Goal: Task Accomplishment & Management: Complete application form

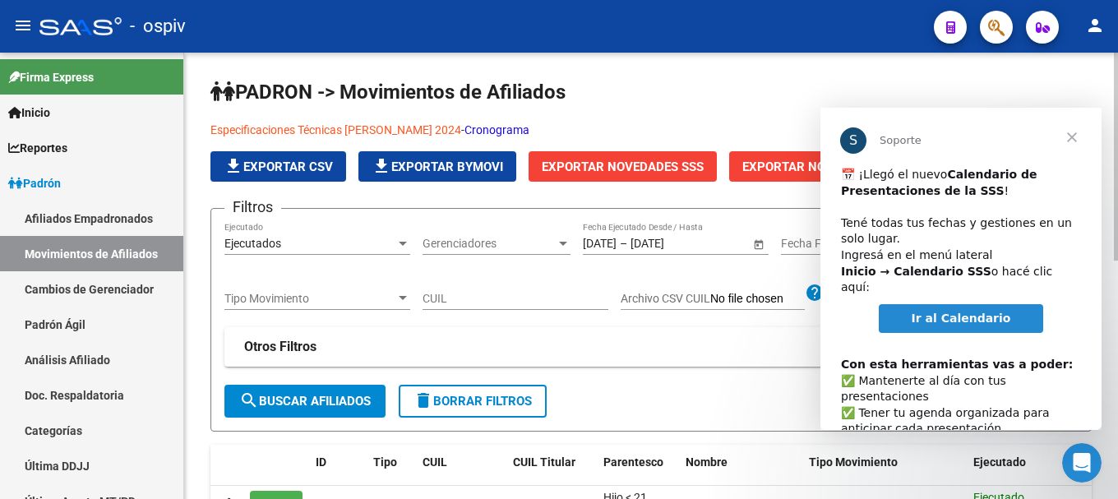
click at [1074, 142] on span "Cerrar" at bounding box center [1072, 137] width 59 height 59
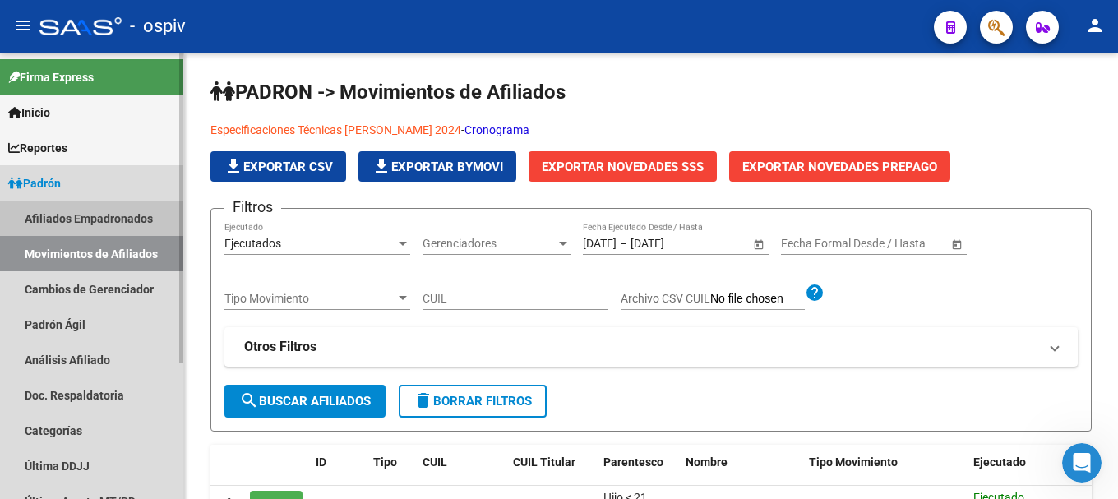
click at [67, 219] on link "Afiliados Empadronados" at bounding box center [91, 218] width 183 height 35
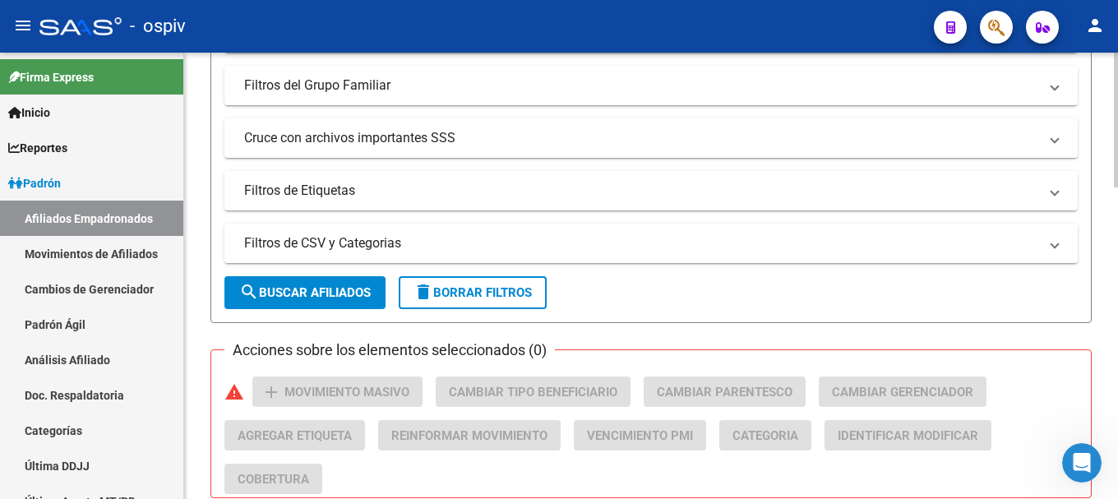
scroll to position [493, 0]
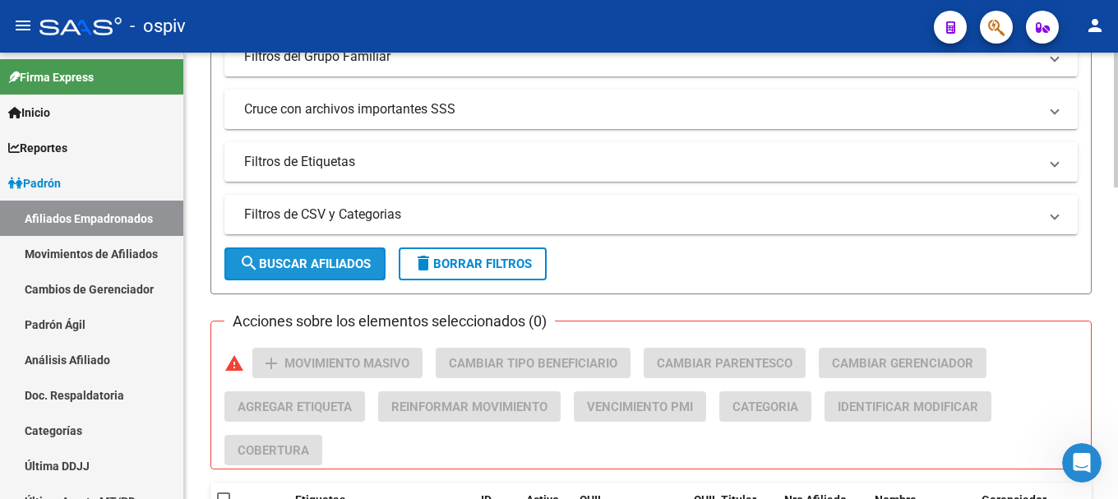
click at [328, 258] on span "search Buscar Afiliados" at bounding box center [305, 264] width 132 height 15
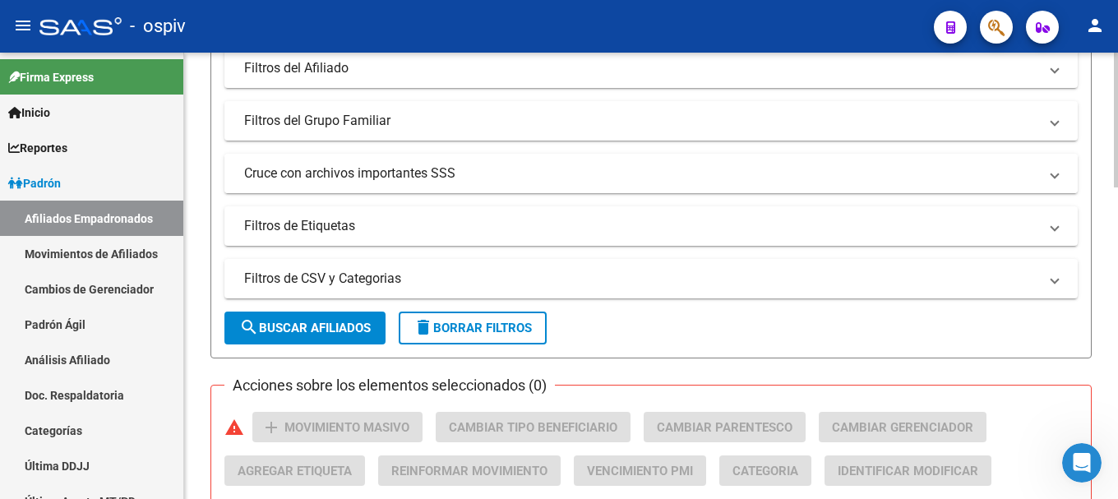
scroll to position [411, 0]
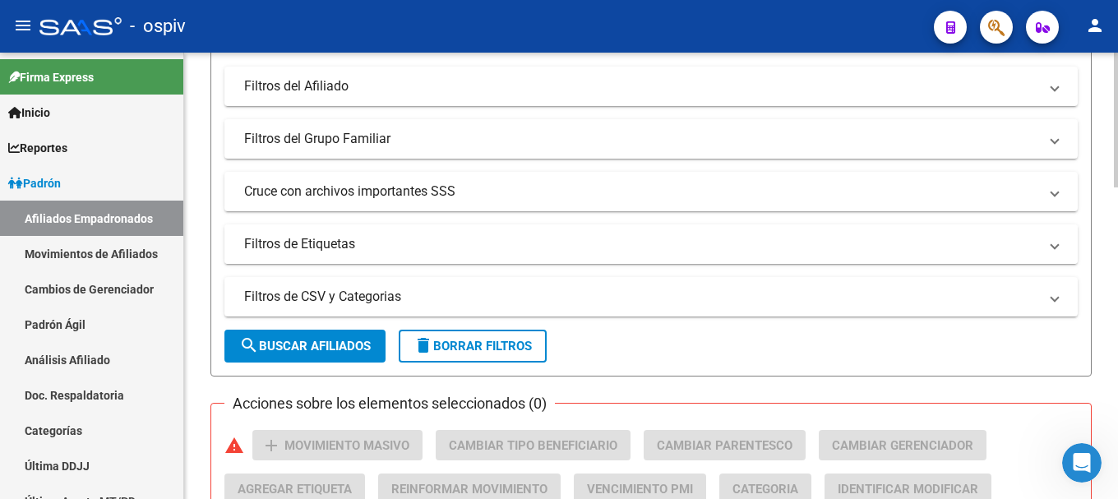
click at [352, 250] on mat-panel-title "Filtros de Etiquetas" at bounding box center [641, 244] width 794 height 18
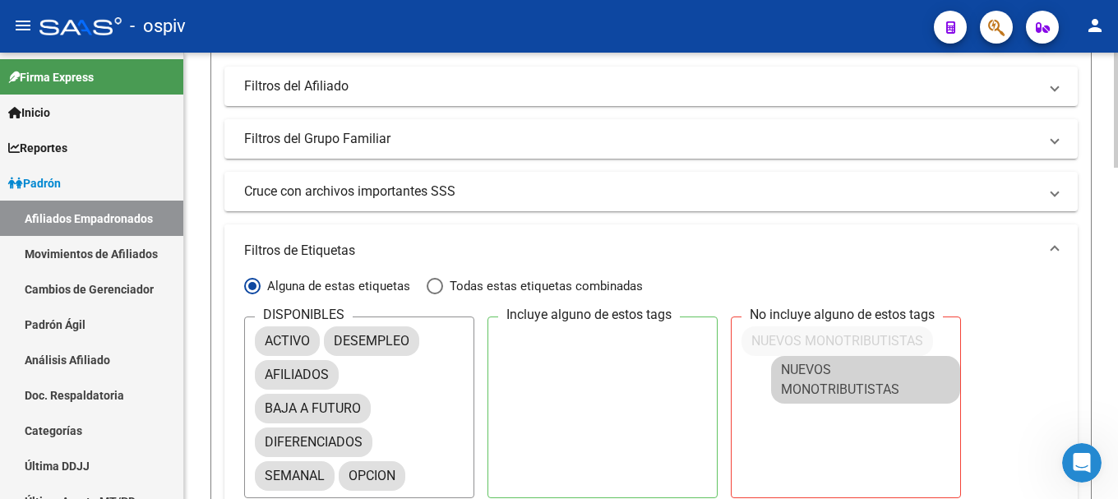
scroll to position [0, 0]
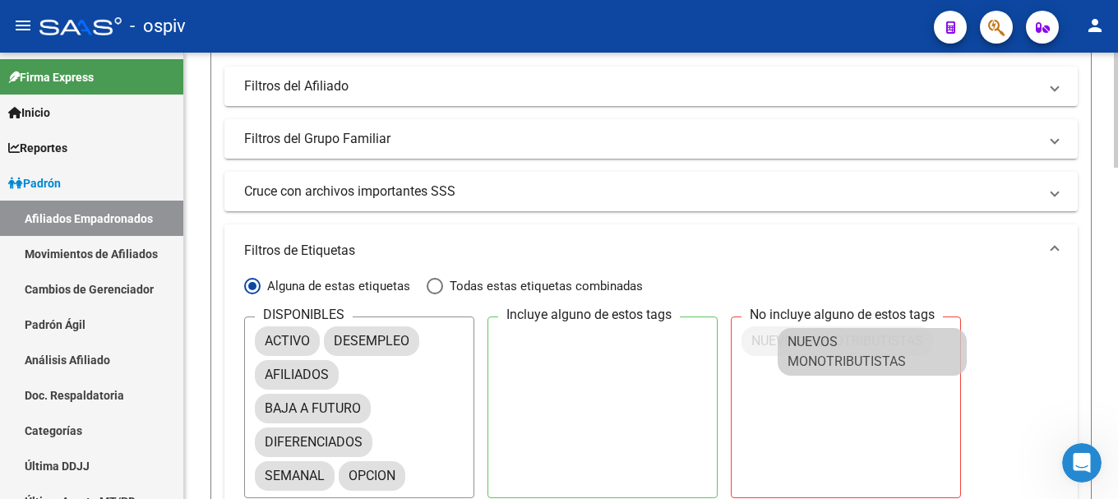
drag, startPoint x: 283, startPoint y: 485, endPoint x: 772, endPoint y: 340, distance: 510.5
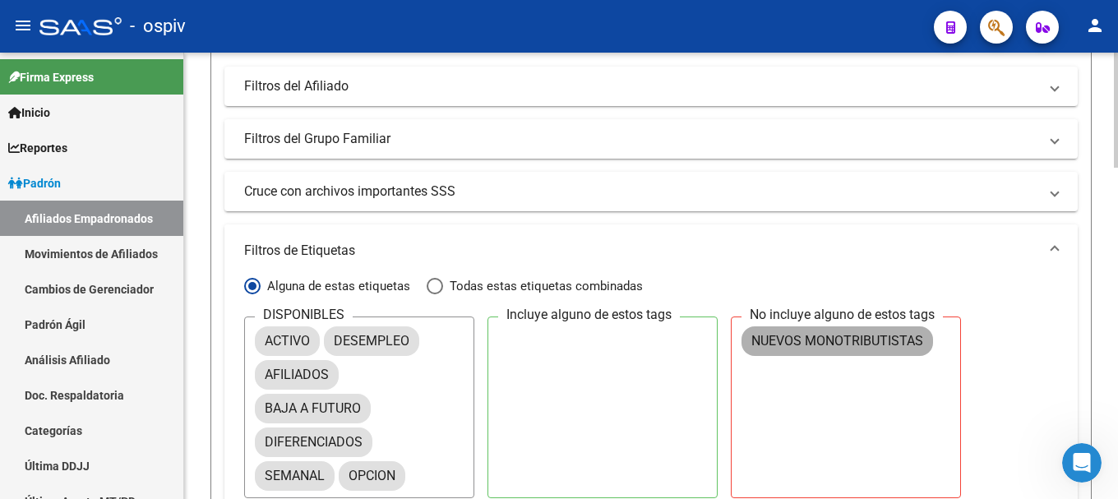
click at [772, 340] on mat-chip "NUEVOS MONOTRIBUTISTAS" at bounding box center [838, 341] width 192 height 30
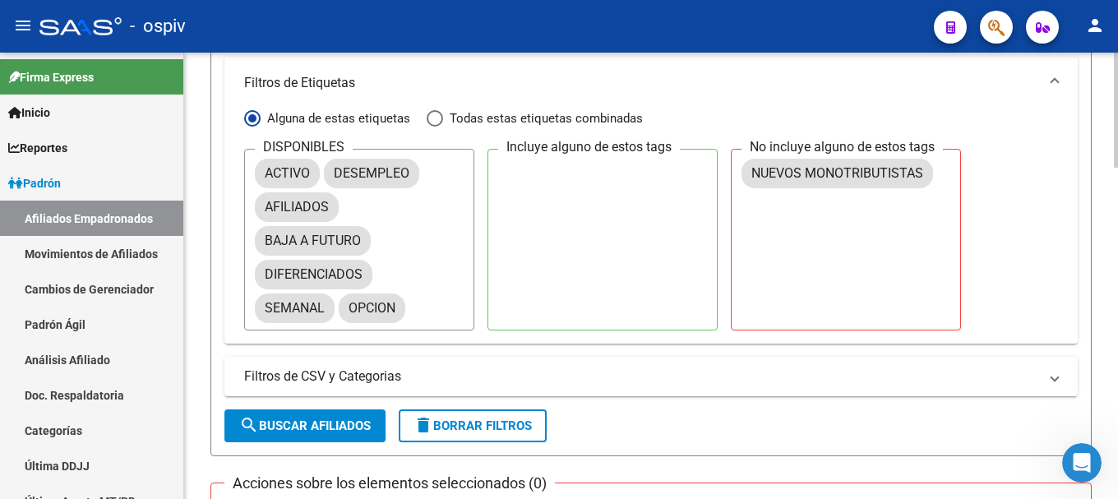
scroll to position [822, 0]
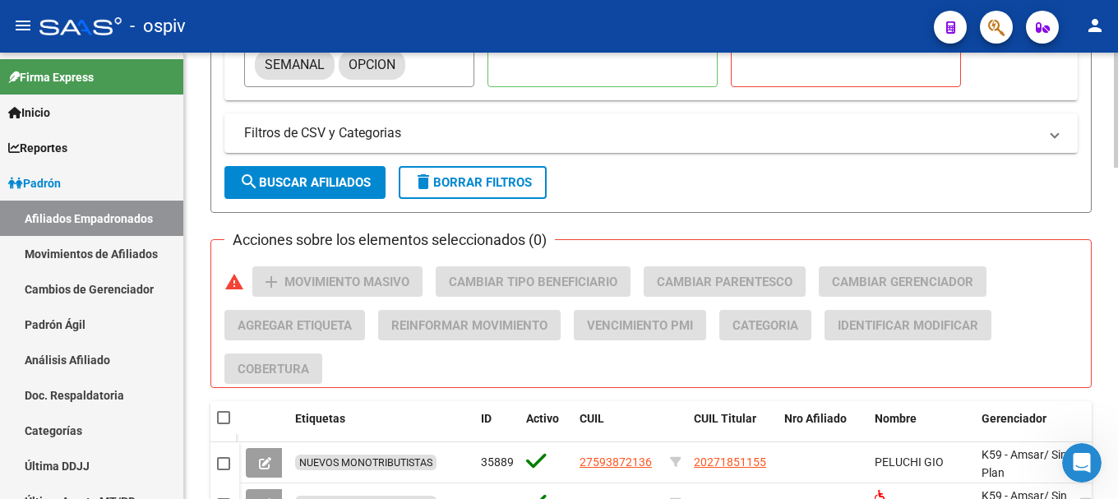
click at [297, 176] on span "search Buscar Afiliados" at bounding box center [305, 182] width 132 height 15
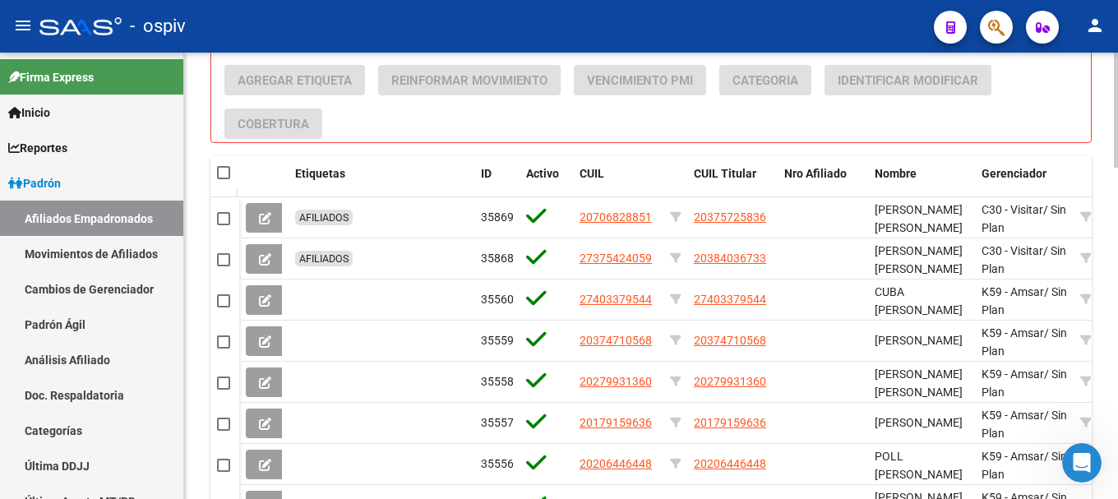
scroll to position [1069, 0]
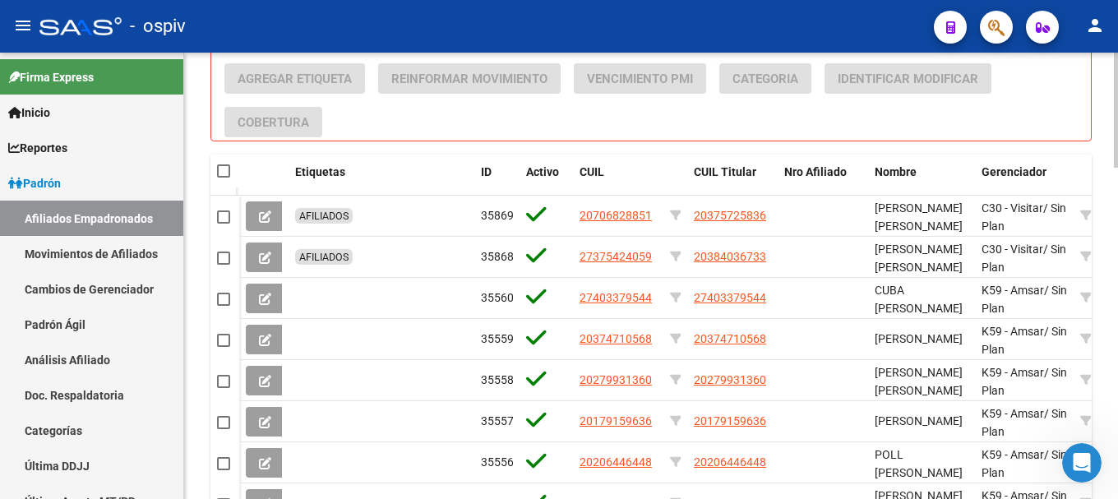
click at [221, 169] on span at bounding box center [223, 170] width 13 height 13
click at [223, 178] on input "checkbox" at bounding box center [223, 178] width 1 height 1
checkbox input "true"
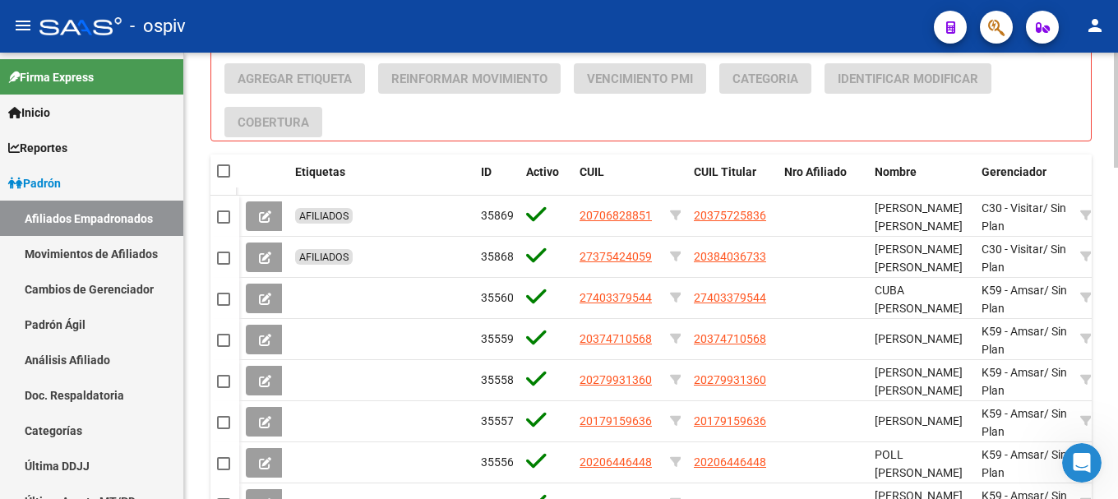
checkbox input "true"
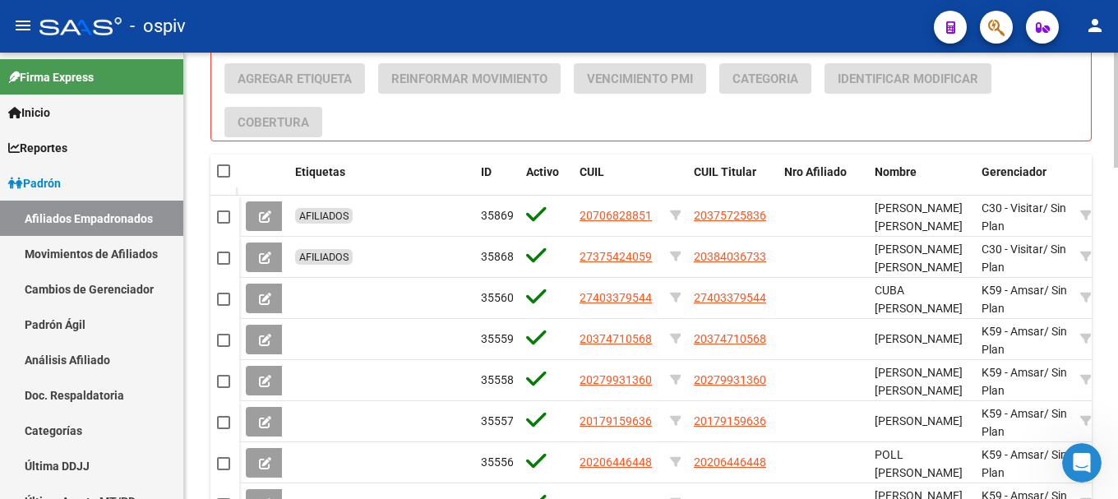
checkbox input "true"
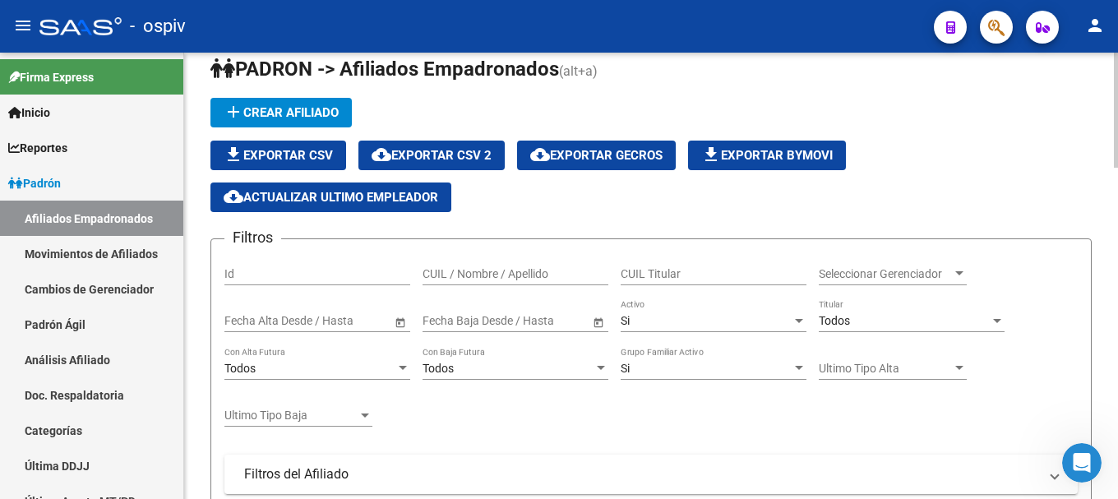
scroll to position [0, 0]
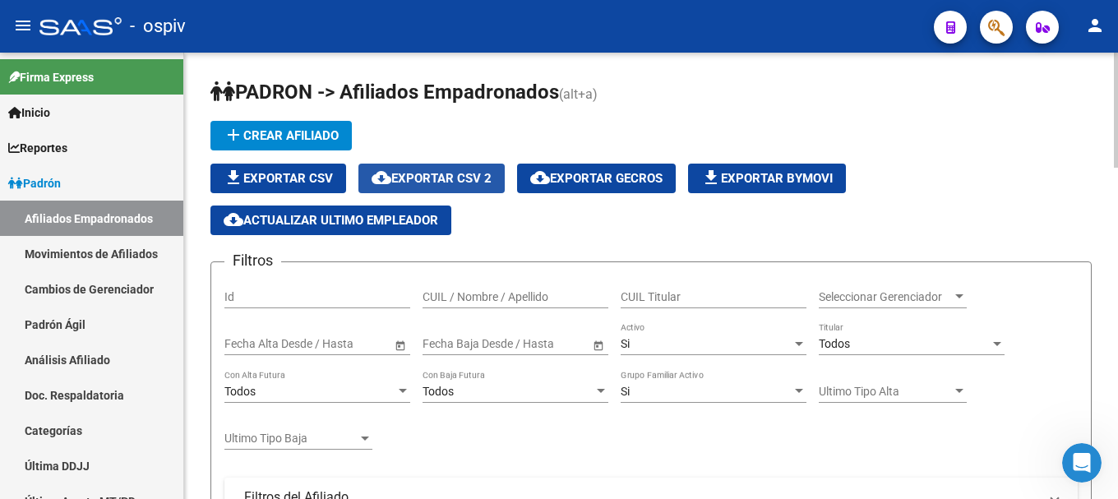
click at [468, 181] on span "cloud_download Exportar CSV 2" at bounding box center [432, 178] width 120 height 15
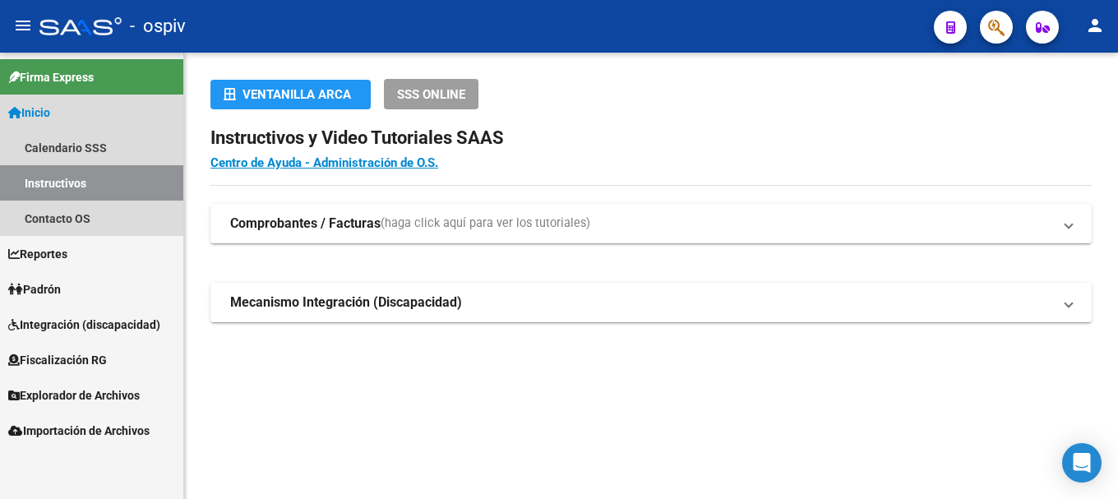
click at [49, 111] on span "Inicio" at bounding box center [29, 113] width 42 height 18
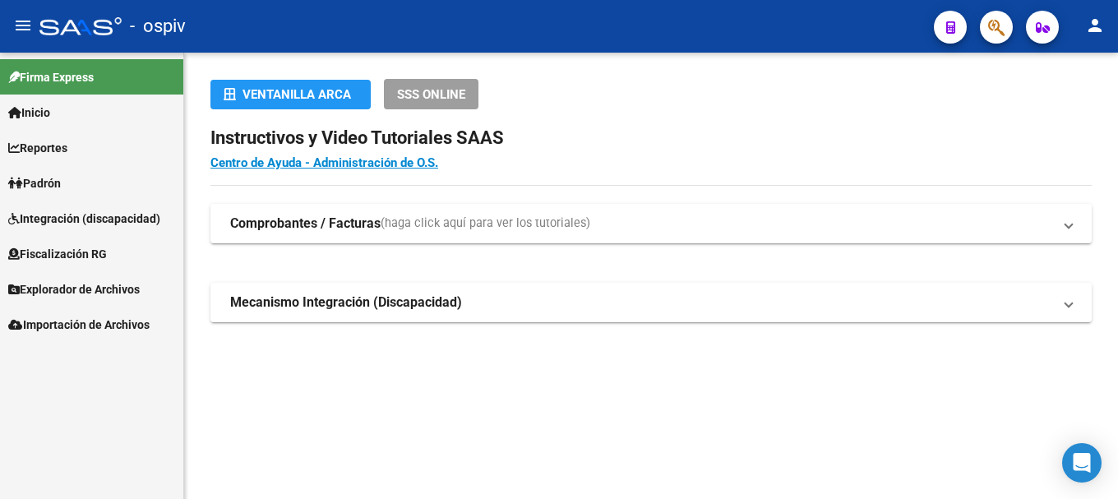
click at [67, 146] on span "Reportes" at bounding box center [37, 148] width 59 height 18
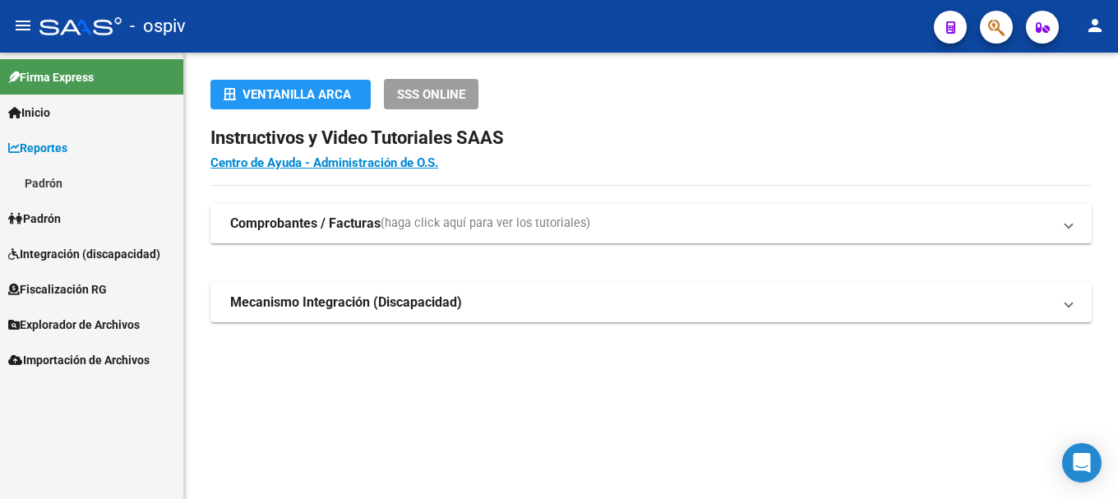
click at [59, 178] on link "Padrón" at bounding box center [91, 182] width 183 height 35
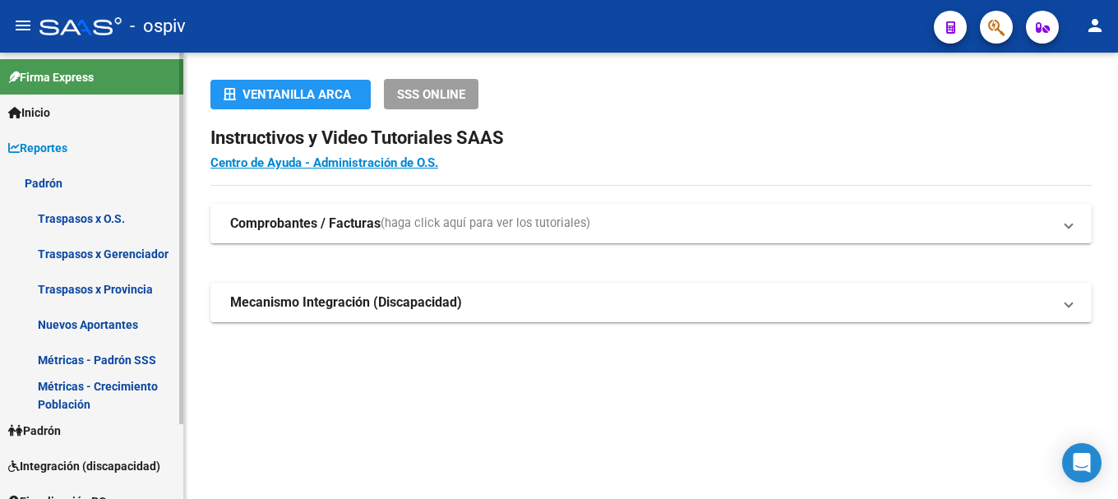
click at [53, 178] on link "Padrón" at bounding box center [91, 182] width 183 height 35
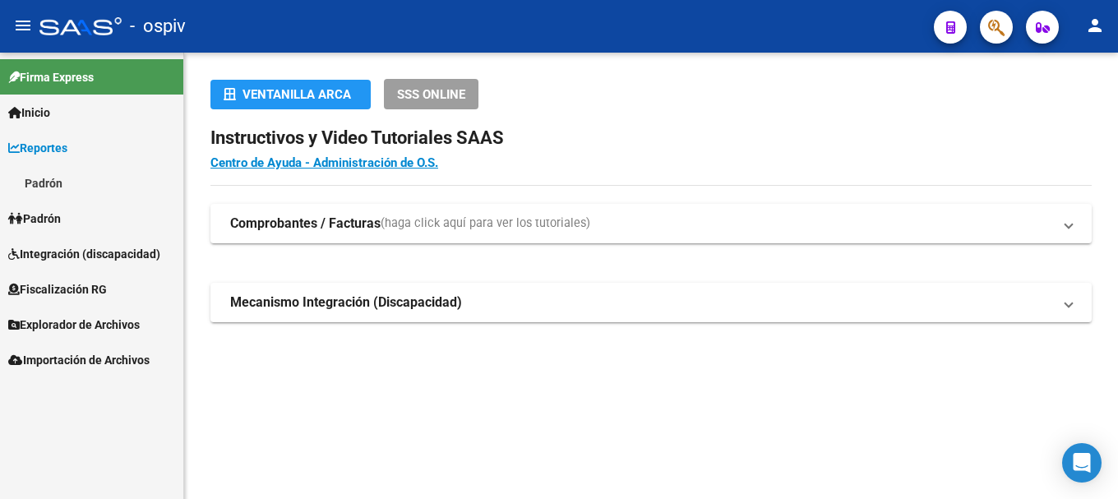
click at [43, 218] on span "Padrón" at bounding box center [34, 219] width 53 height 18
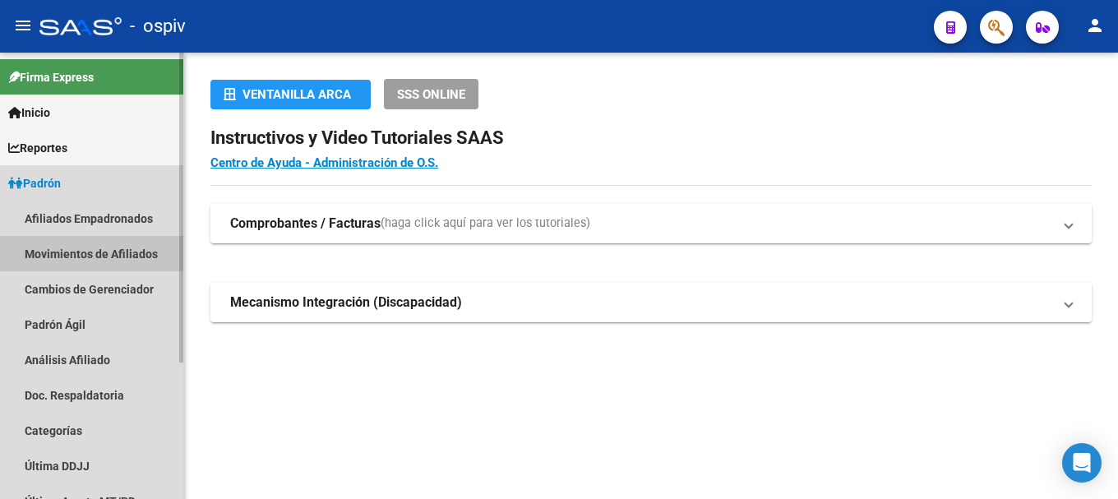
click at [62, 240] on link "Movimientos de Afiliados" at bounding box center [91, 253] width 183 height 35
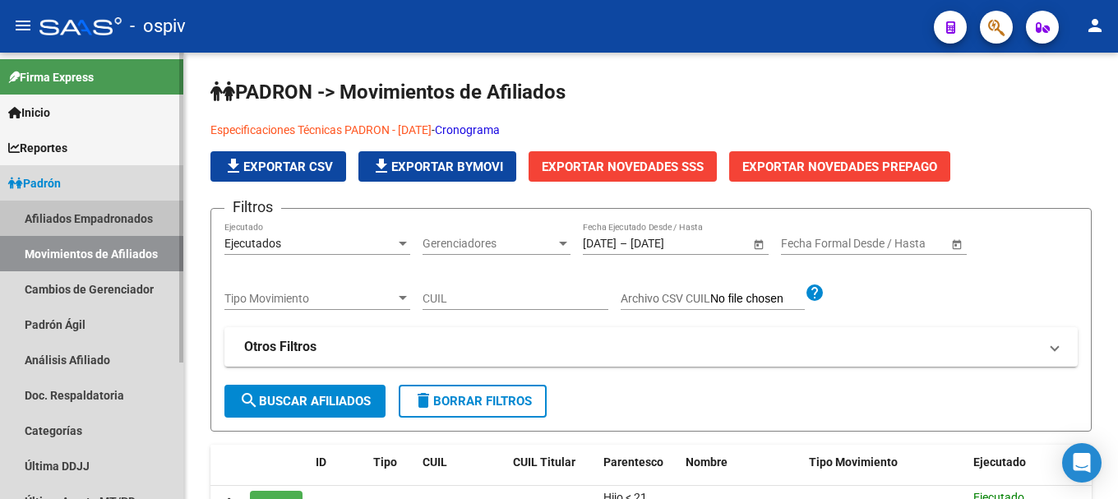
click at [71, 215] on link "Afiliados Empadronados" at bounding box center [91, 218] width 183 height 35
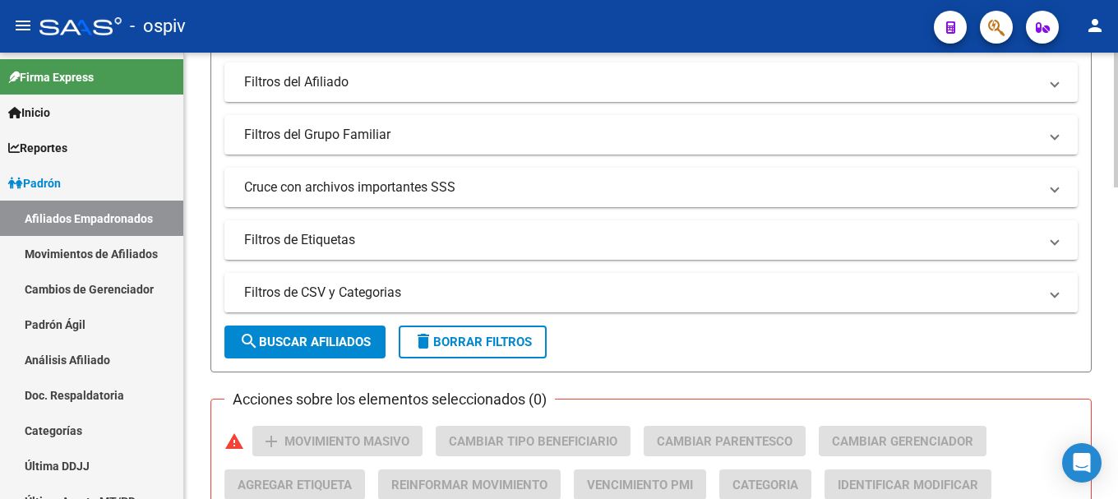
scroll to position [493, 0]
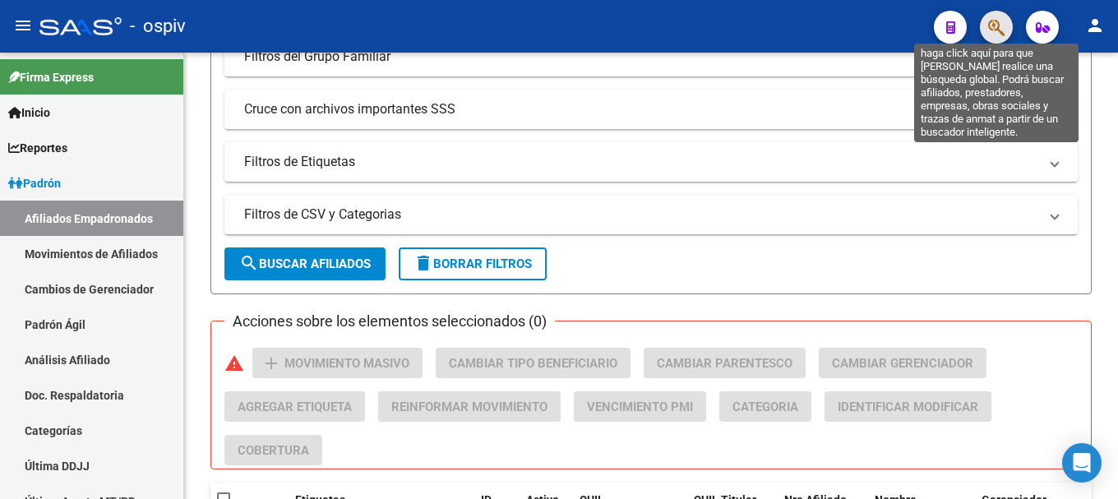
click at [997, 20] on icon "button" at bounding box center [997, 27] width 16 height 19
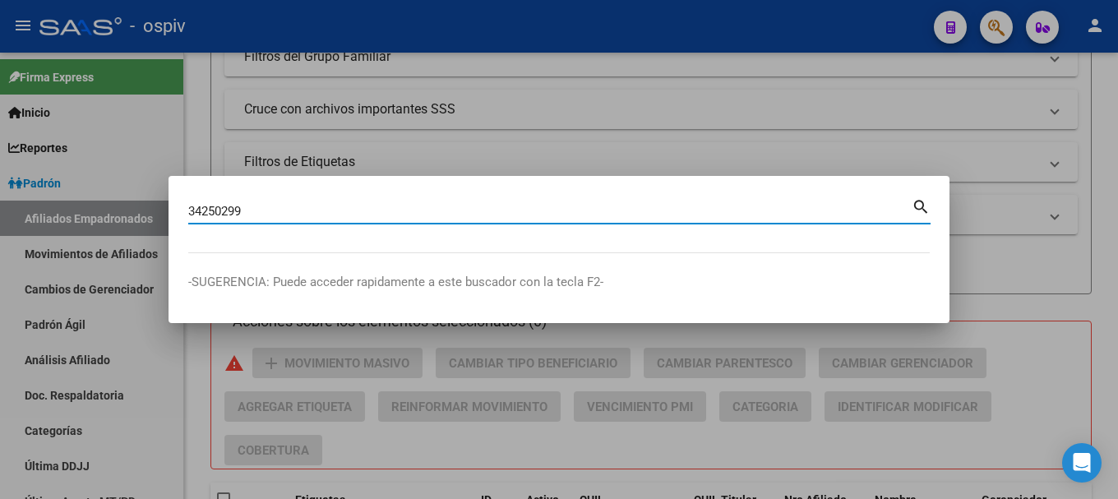
type input "34250299"
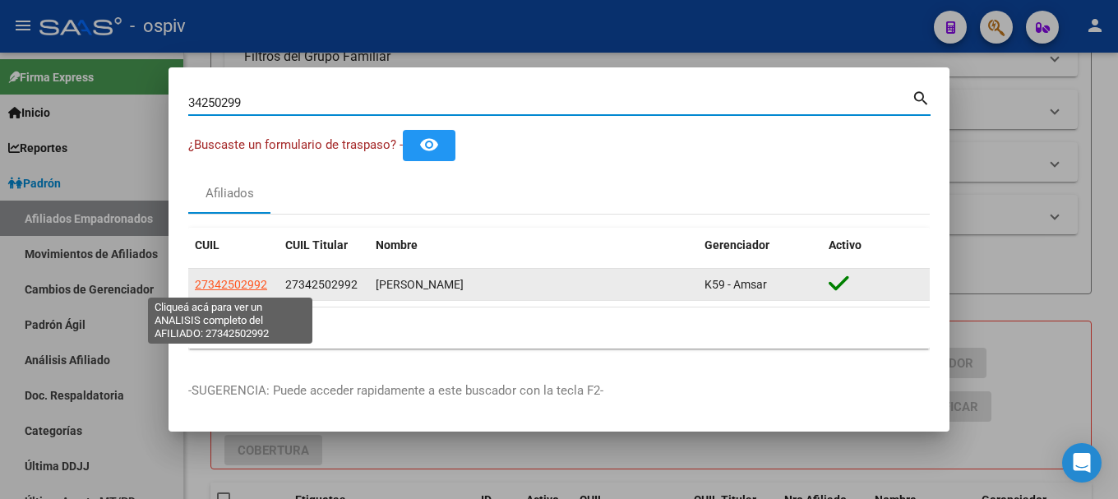
click at [233, 282] on span "27342502992" at bounding box center [231, 284] width 72 height 13
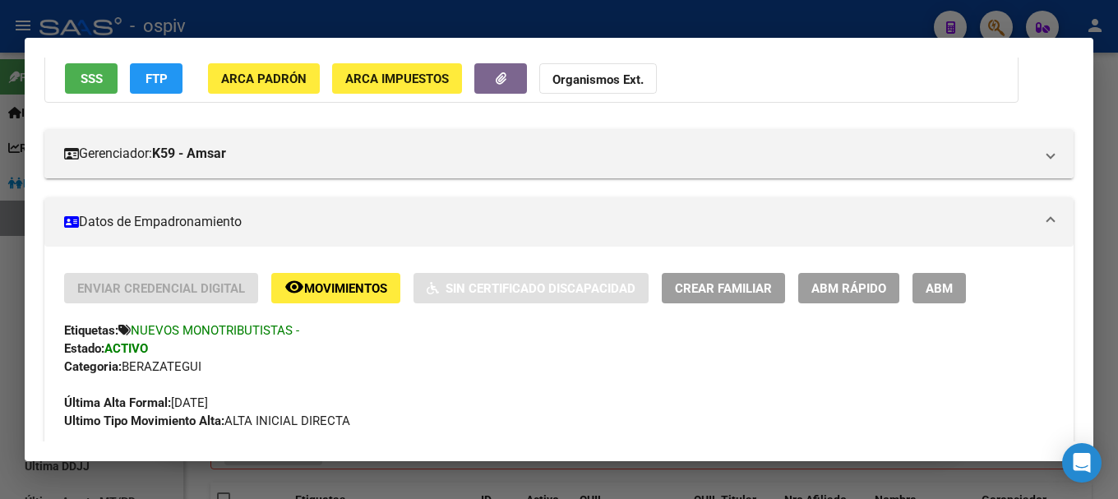
scroll to position [0, 0]
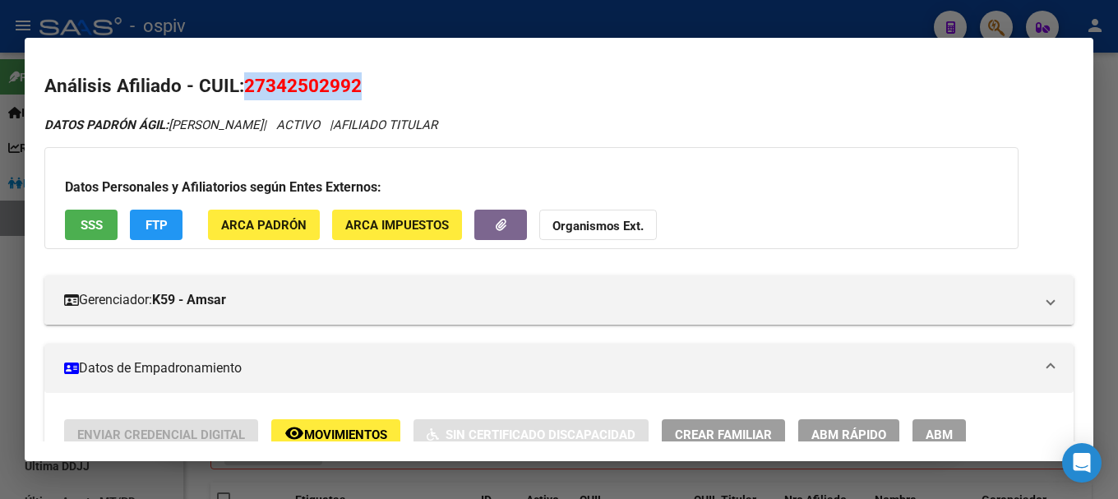
drag, startPoint x: 306, startPoint y: 80, endPoint x: 382, endPoint y: 70, distance: 77.1
click at [382, 70] on mat-dialog-content "Análisis Afiliado - CUIL: 27342502992 DATOS PADRÓN ÁGIL: [PERSON_NAME] | ACTIVO…" at bounding box center [559, 250] width 1069 height 385
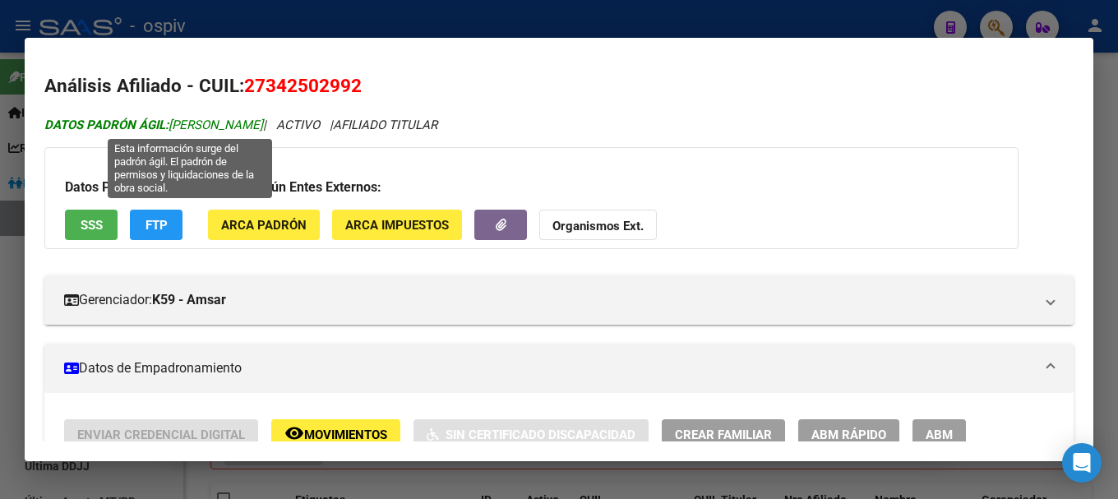
click at [263, 118] on span "DATOS PADRÓN ÁGIL: [PERSON_NAME]" at bounding box center [153, 125] width 219 height 15
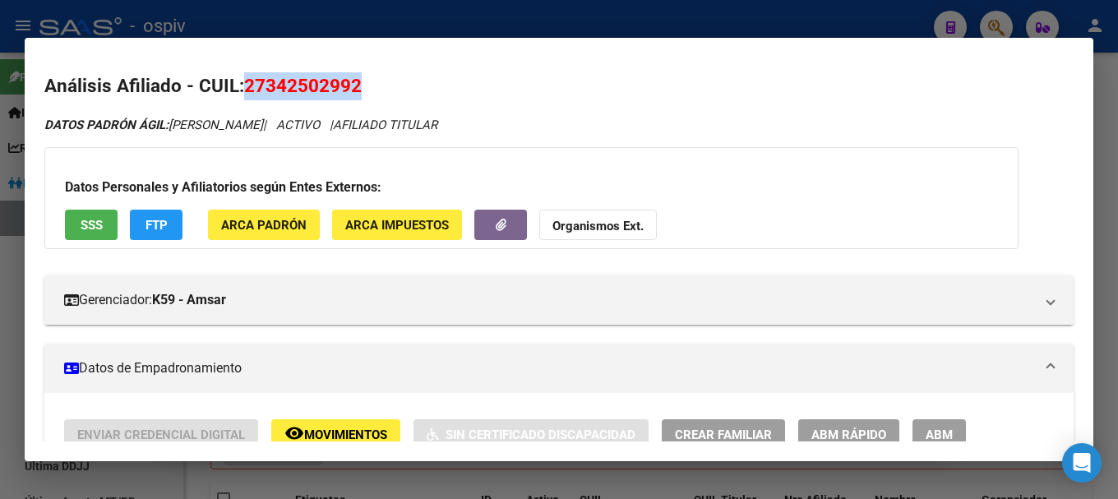
drag, startPoint x: 245, startPoint y: 81, endPoint x: 405, endPoint y: 65, distance: 160.4
click at [405, 65] on mat-dialog-content "Análisis Afiliado - CUIL: 27342502992 DATOS PADRÓN ÁGIL: [PERSON_NAME] | ACTIVO…" at bounding box center [559, 250] width 1069 height 385
copy span "27342502992"
click at [8, 312] on div at bounding box center [559, 249] width 1118 height 499
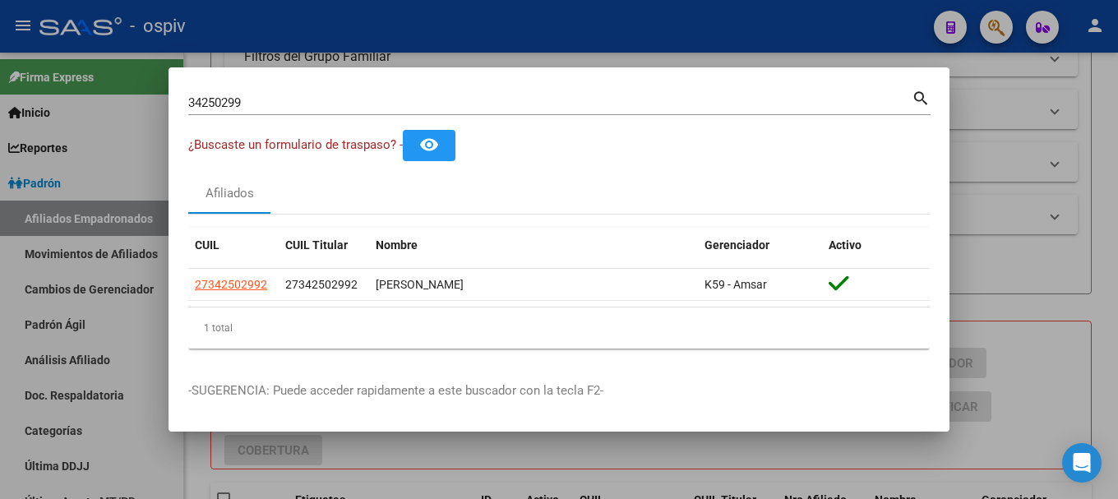
click at [0, 308] on div at bounding box center [559, 249] width 1118 height 499
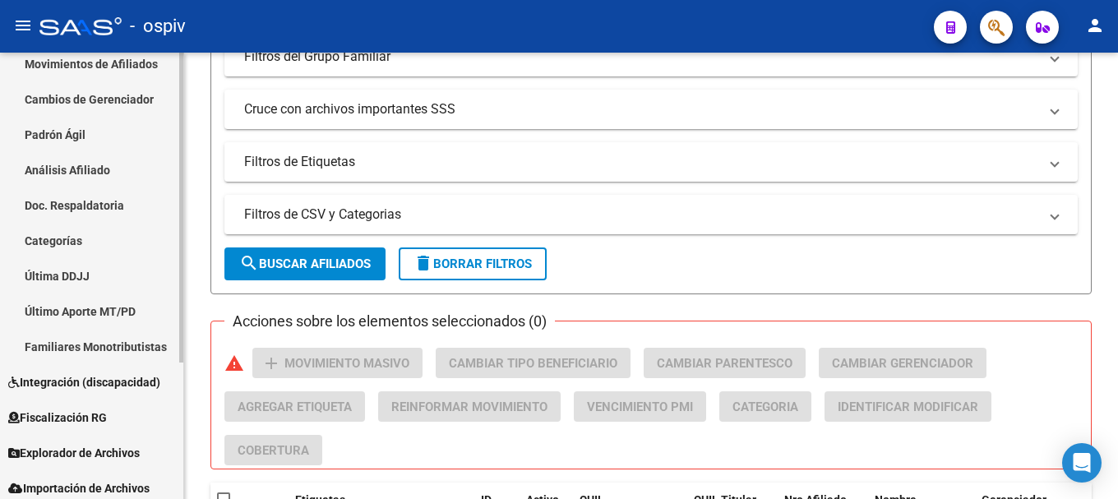
scroll to position [197, 0]
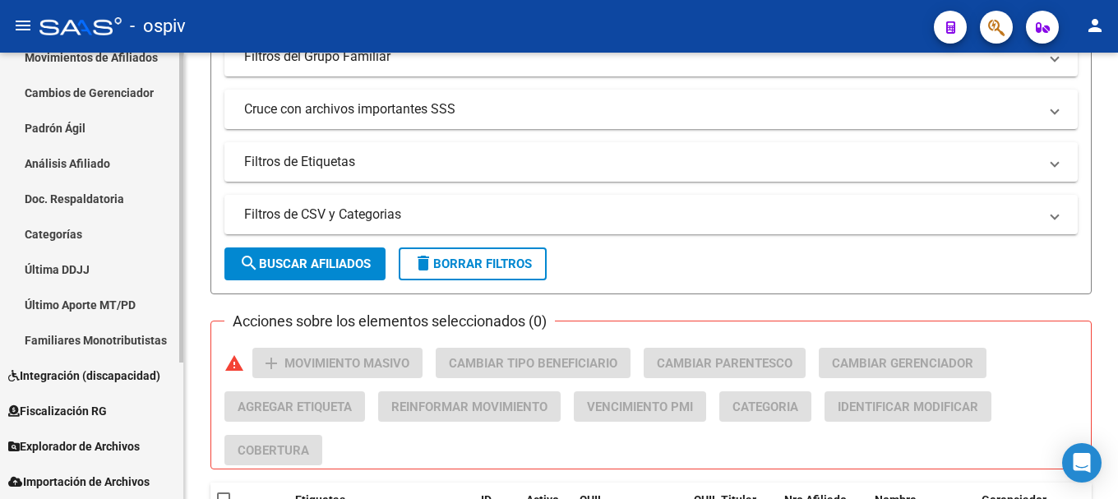
click at [89, 372] on span "Integración (discapacidad)" at bounding box center [84, 376] width 152 height 18
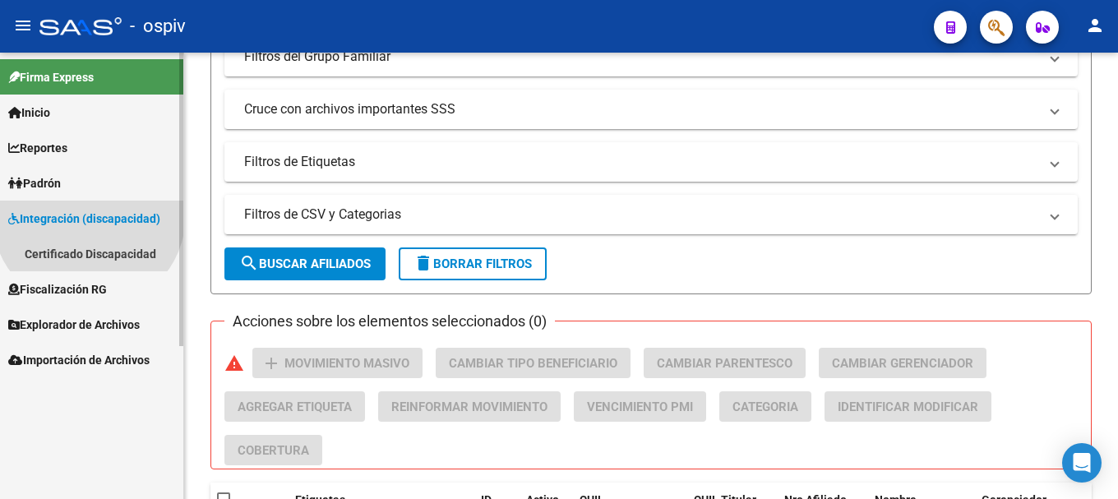
scroll to position [0, 0]
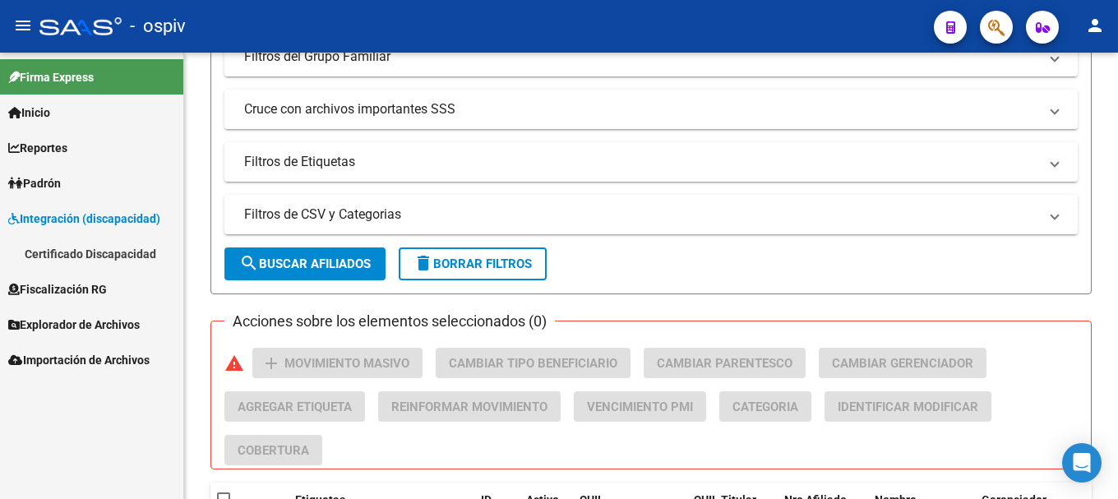
click at [89, 259] on link "Certificado Discapacidad" at bounding box center [91, 253] width 183 height 35
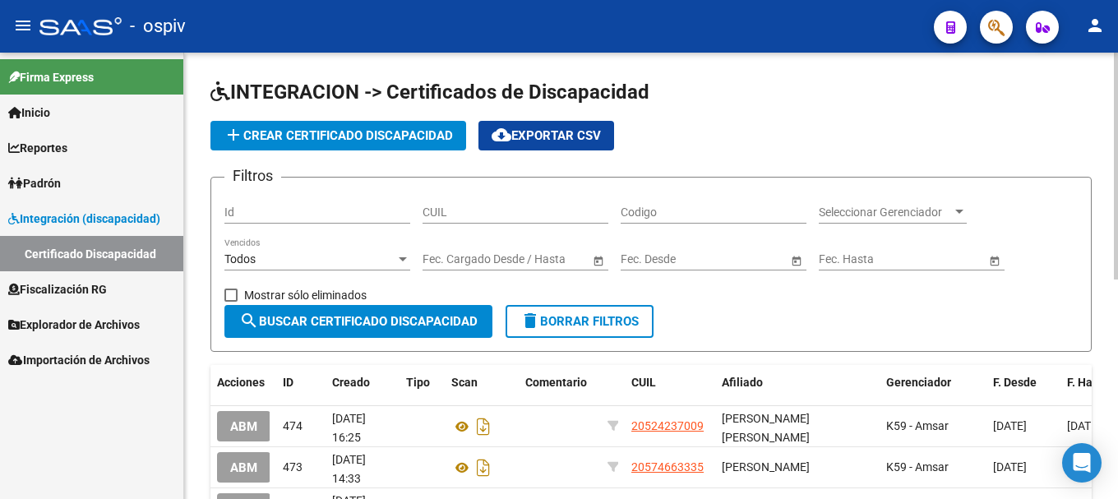
click at [398, 132] on span "add Crear Certificado Discapacidad" at bounding box center [338, 135] width 229 height 15
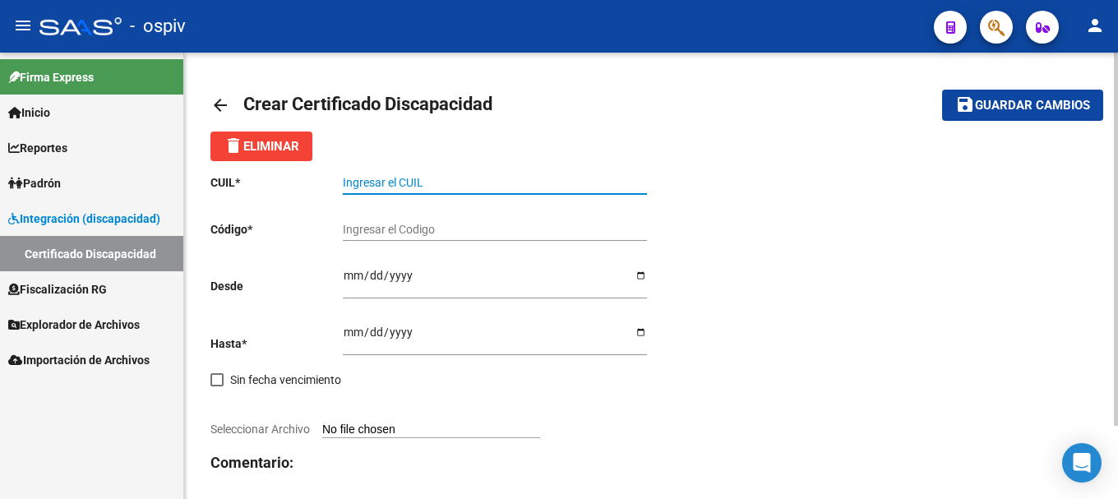
click at [413, 178] on input "Ingresar el CUIL" at bounding box center [495, 183] width 304 height 14
paste input "27-34250299-2"
type input "27-34250299-2"
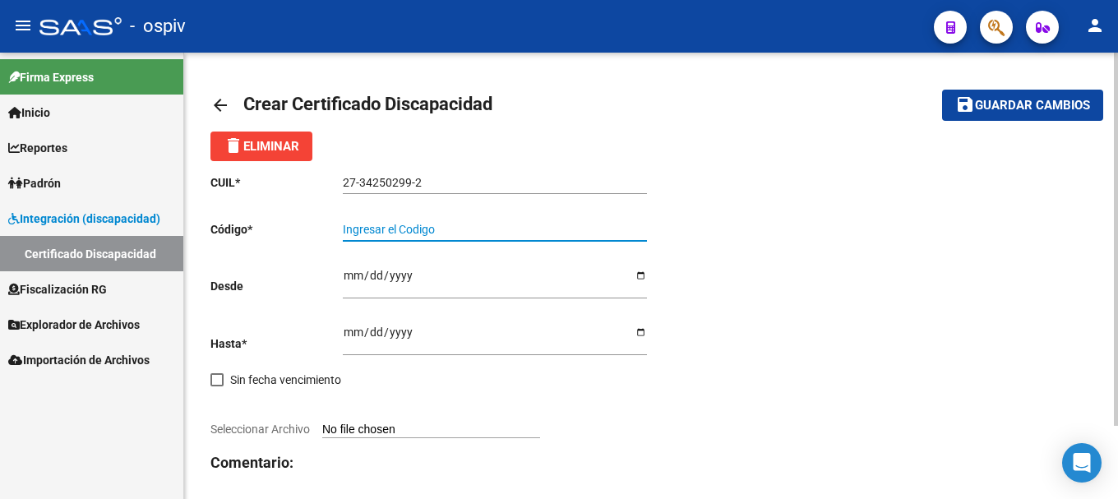
click at [367, 225] on input "Ingresar el Codigo" at bounding box center [495, 230] width 304 height 14
type input "ARG01000342502992024032020340320BUE376"
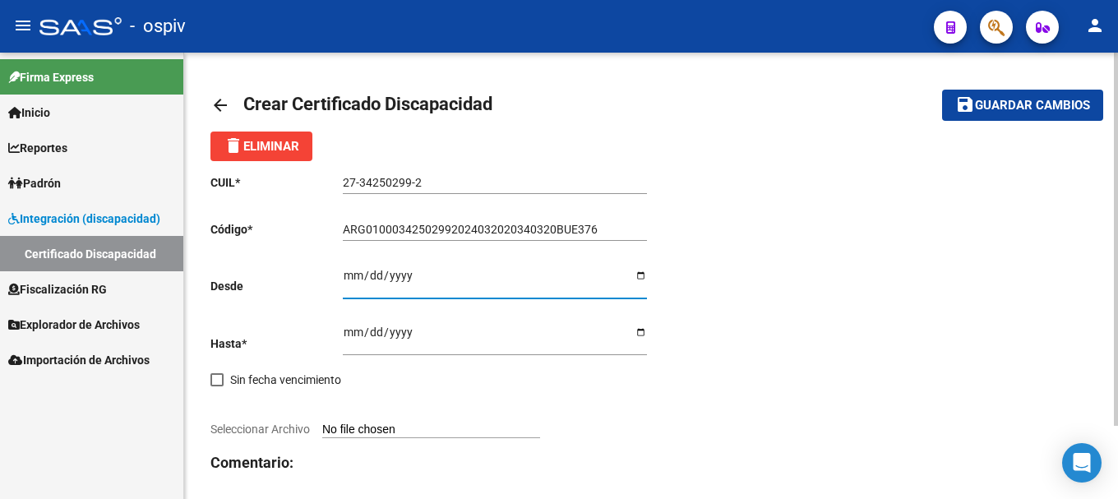
click at [354, 277] on input "Ingresar fec. Desde" at bounding box center [495, 281] width 304 height 25
type input "2024-03-20"
click at [345, 333] on input "Ingresar fec. Hasta" at bounding box center [495, 338] width 304 height 25
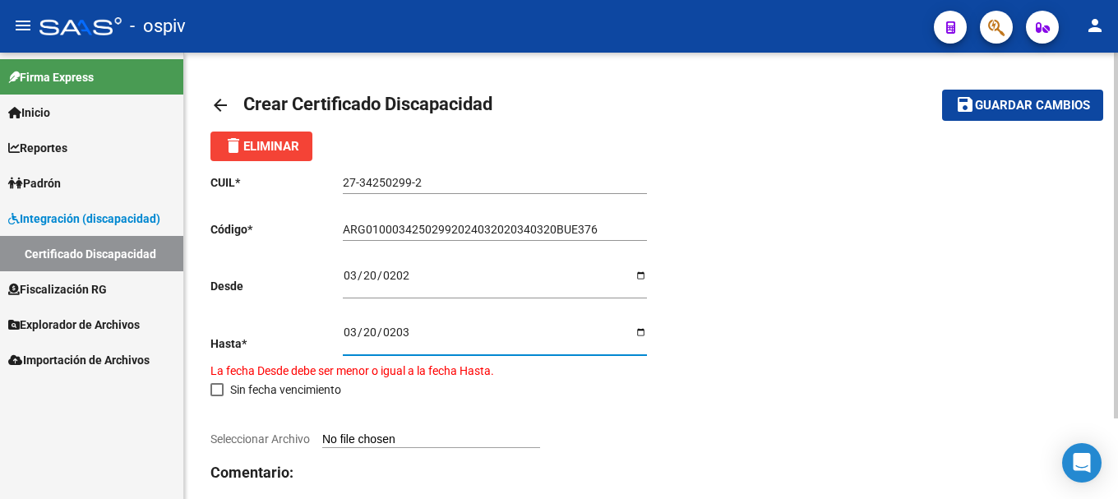
type input "2034-03-20"
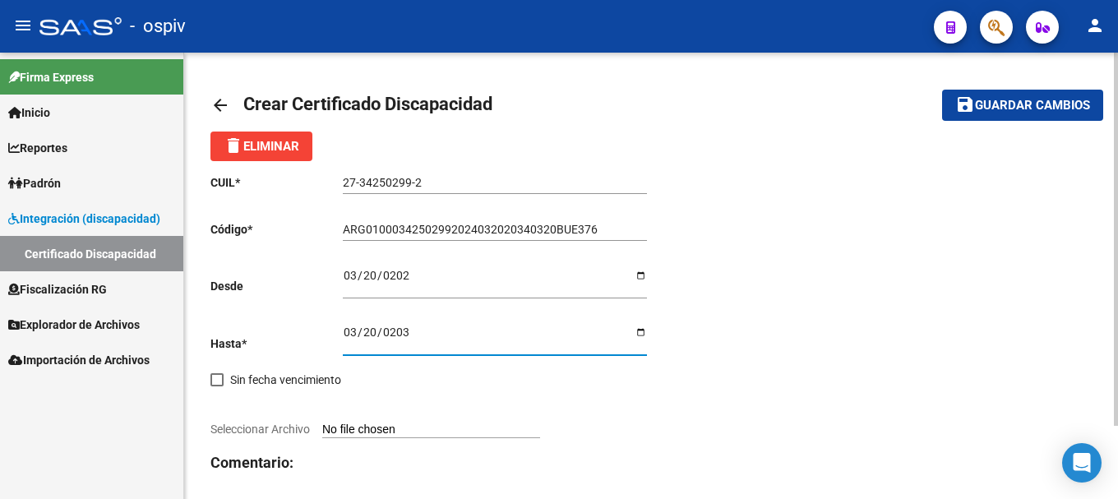
click at [289, 424] on span "Seleccionar Archivo" at bounding box center [261, 429] width 100 height 13
click at [322, 424] on input "Seleccionar Archivo" at bounding box center [431, 431] width 218 height 16
type input "C:\fakepath\CUD FLORES VALERIA.jpg"
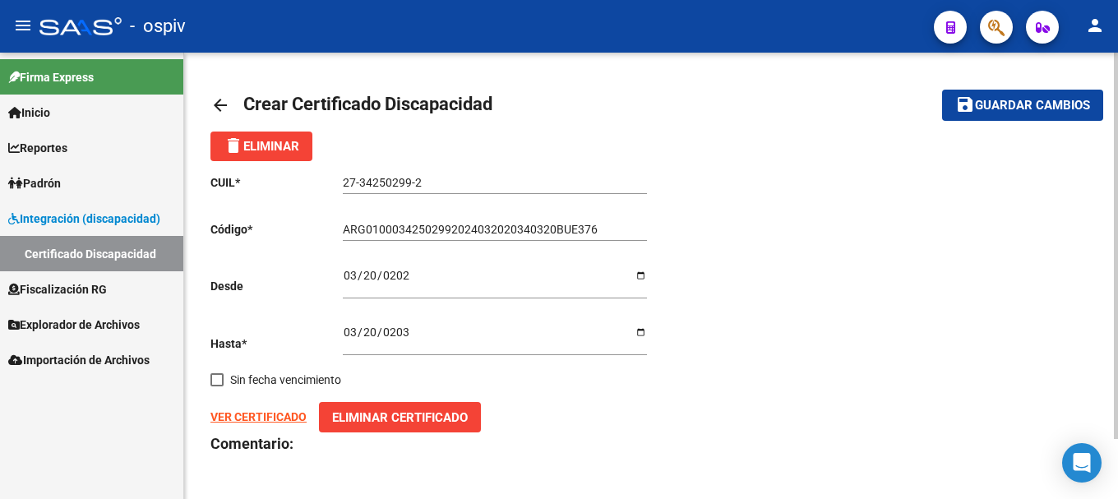
click at [901, 382] on div "CUIL * 27-34250299-2 Ingresar el CUIL Código * ARG01000342502992024032020340320…" at bounding box center [652, 345] width 882 height 368
click at [270, 418] on strong "VER CERTIFICADO" at bounding box center [259, 416] width 96 height 13
click at [58, 176] on span "Padrón" at bounding box center [34, 183] width 53 height 18
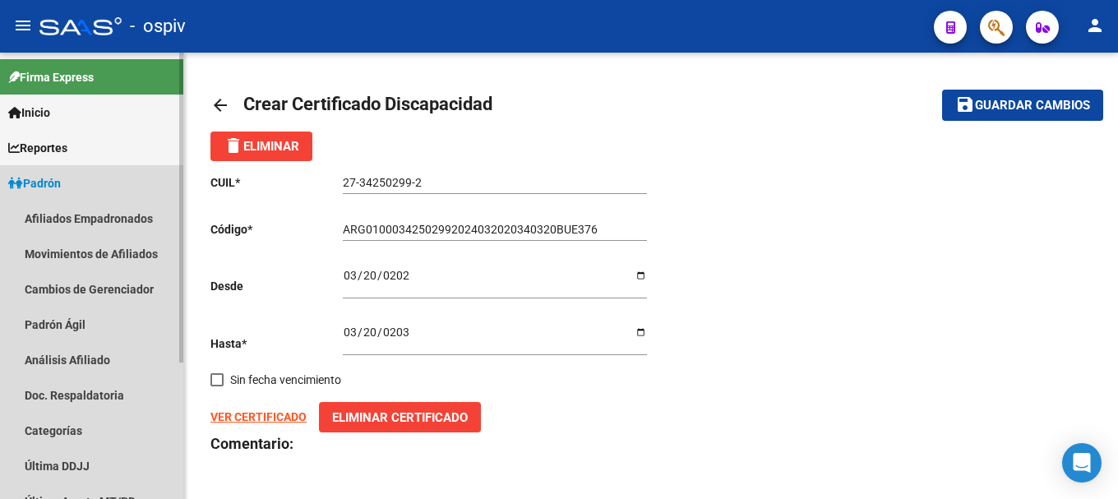
click at [60, 185] on span "Padrón" at bounding box center [34, 183] width 53 height 18
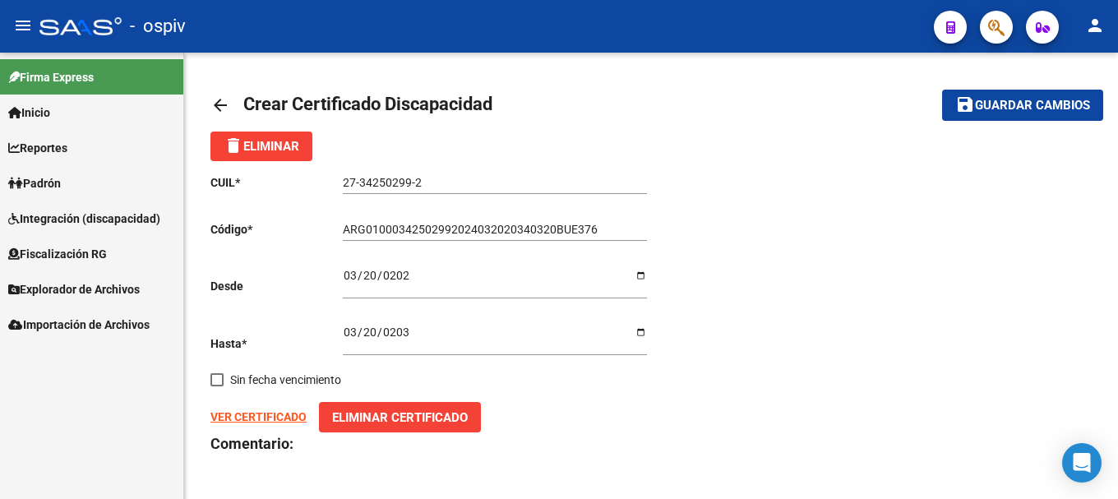
drag, startPoint x: 71, startPoint y: 210, endPoint x: 93, endPoint y: 210, distance: 22.2
click at [72, 210] on span "Integración (discapacidad)" at bounding box center [84, 219] width 152 height 18
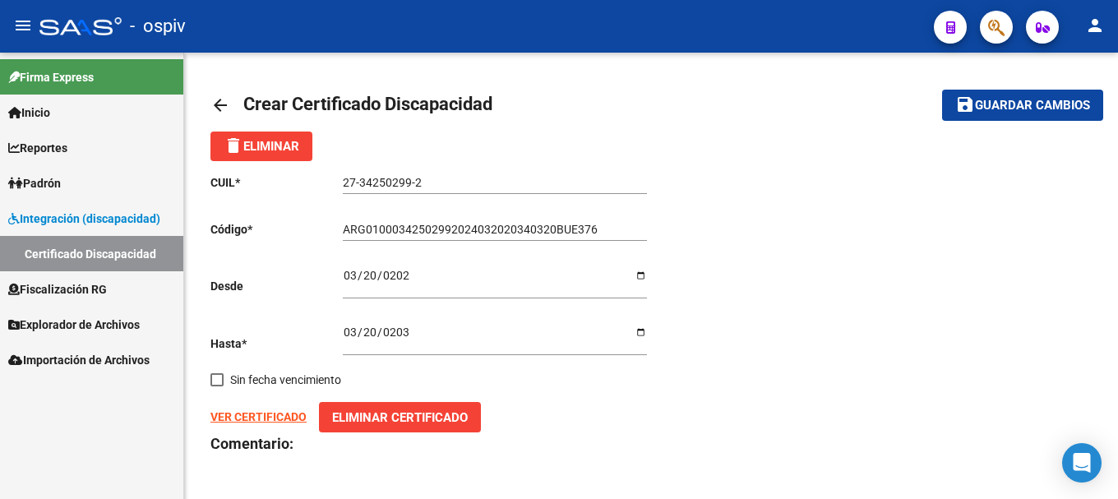
click at [61, 176] on span "Padrón" at bounding box center [34, 183] width 53 height 18
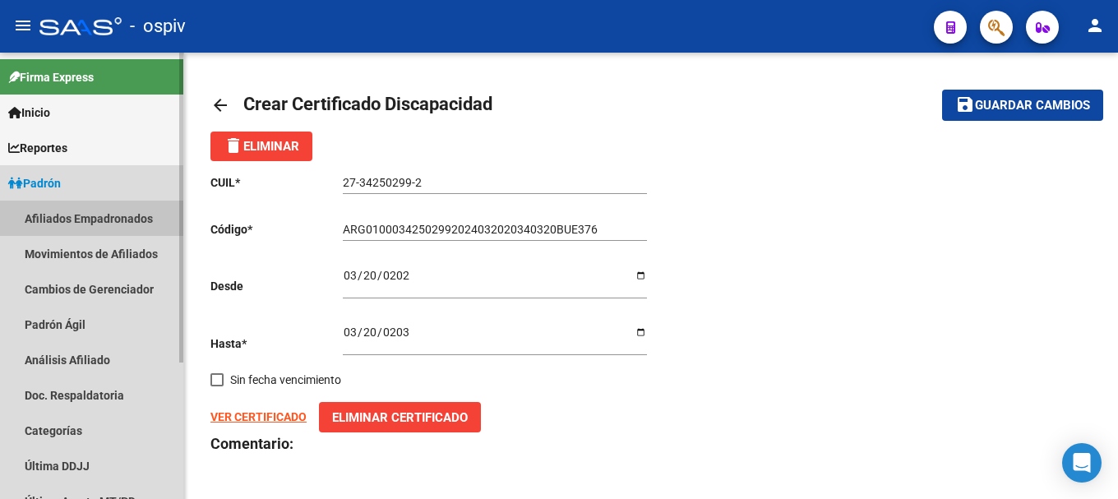
click at [69, 214] on link "Afiliados Empadronados" at bounding box center [91, 218] width 183 height 35
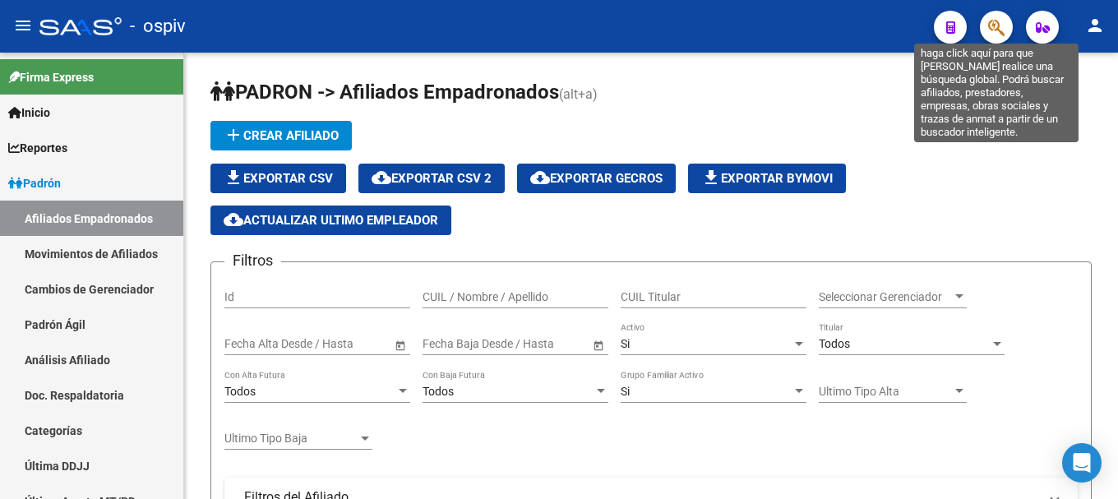
click at [989, 21] on icon "button" at bounding box center [997, 27] width 16 height 19
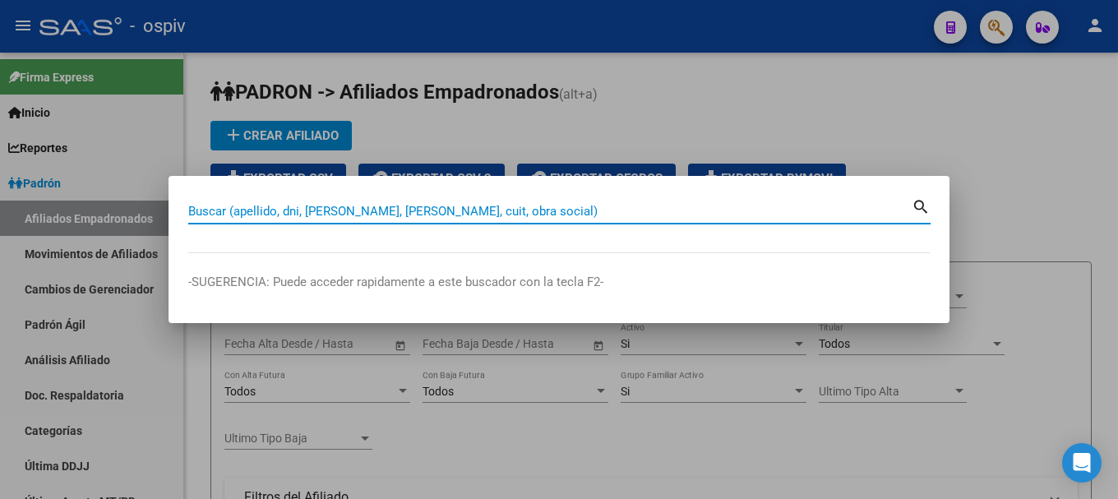
paste input "27342502992"
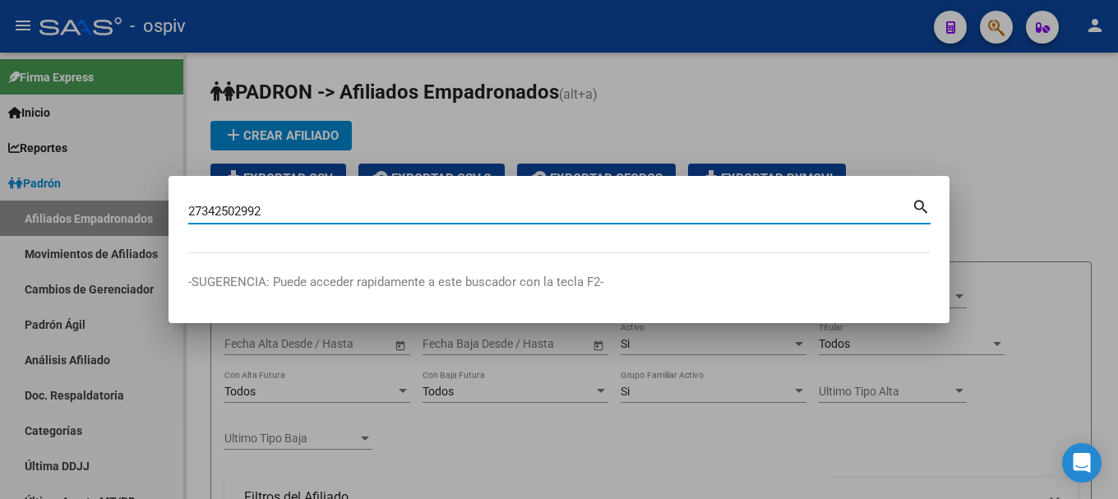
type input "27342502992"
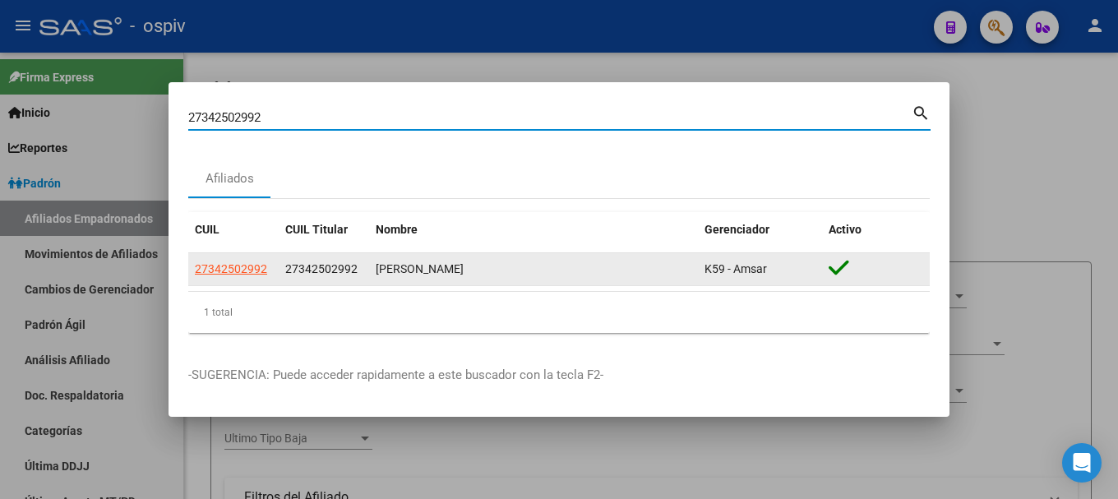
click at [220, 271] on span "27342502992" at bounding box center [231, 268] width 72 height 13
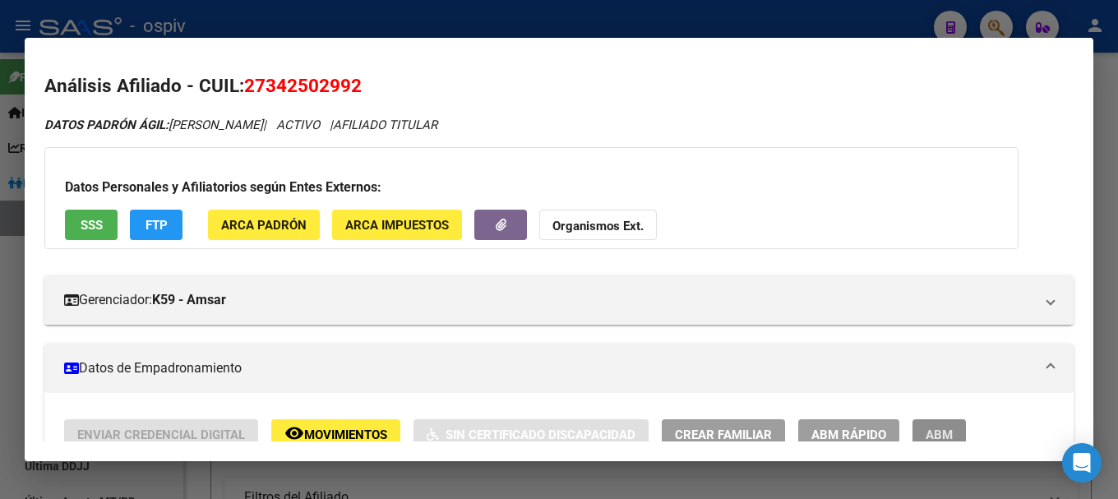
click at [952, 431] on span "ABM" at bounding box center [939, 435] width 27 height 15
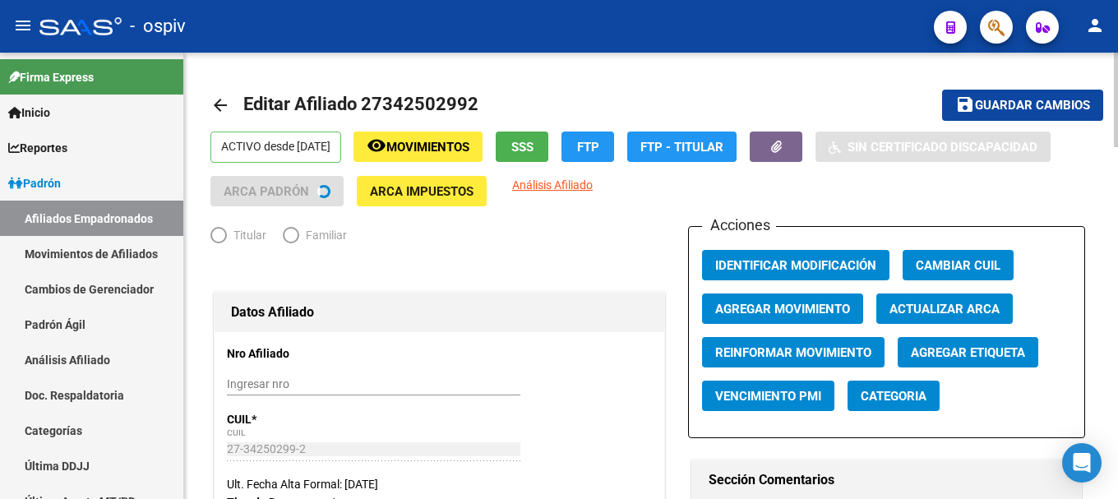
radio input "true"
type input "27-34250299-2"
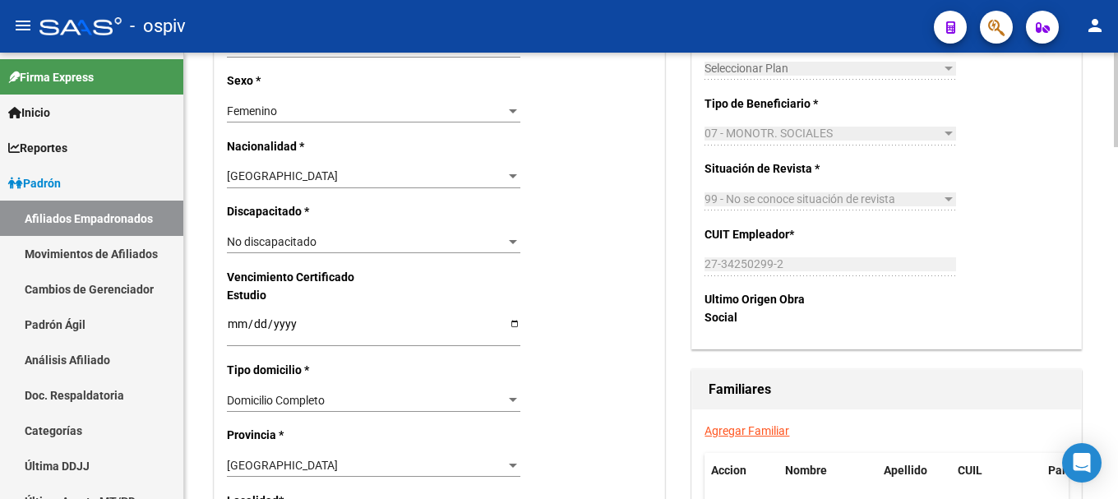
scroll to position [905, 0]
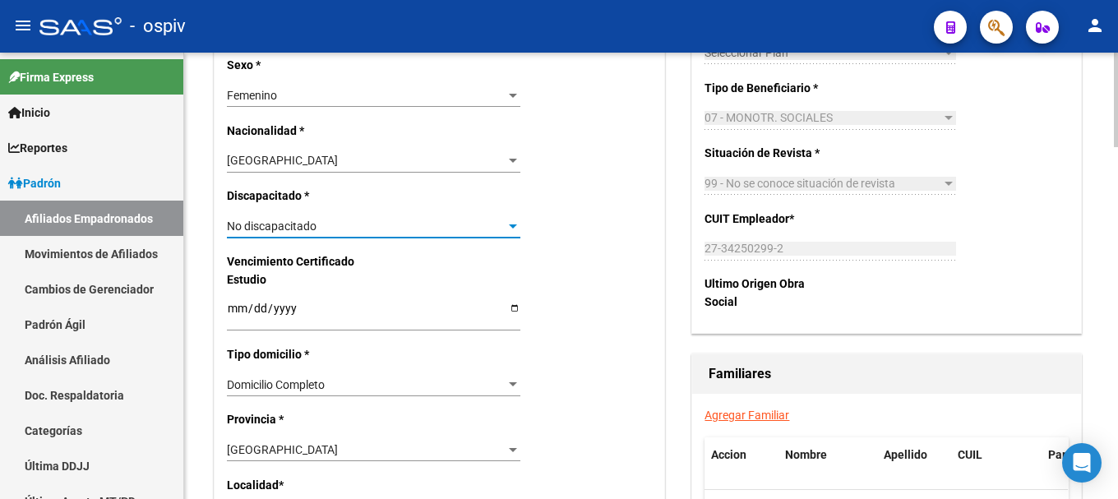
click at [280, 231] on span "No discapacitado" at bounding box center [272, 226] width 90 height 13
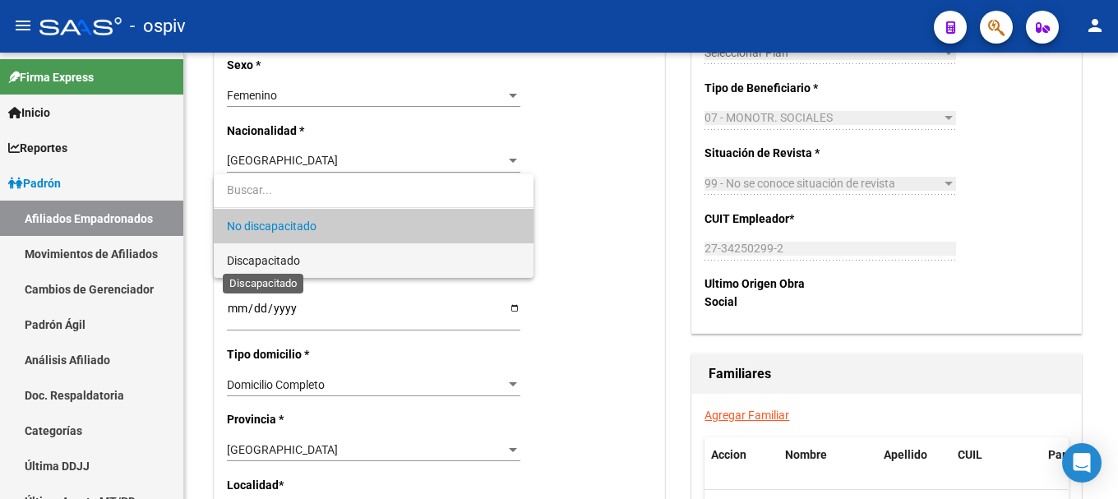
click at [279, 260] on span "Discapacitado" at bounding box center [263, 260] width 73 height 13
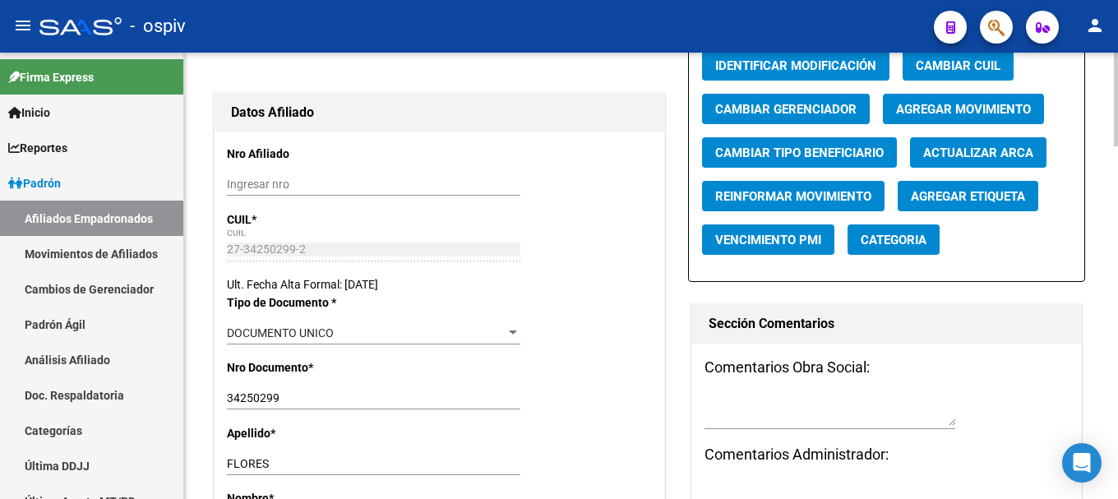
scroll to position [0, 0]
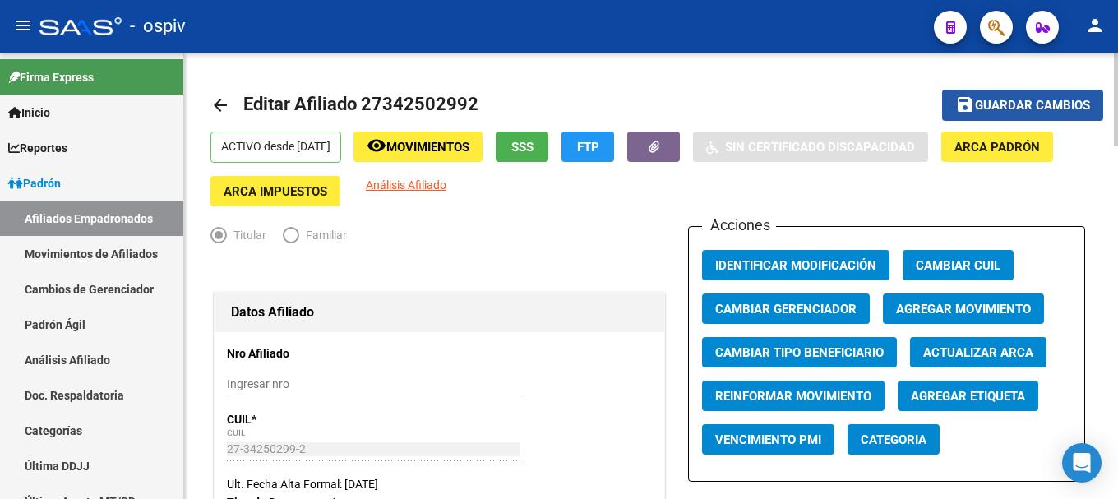
click at [1052, 96] on button "save Guardar cambios" at bounding box center [1022, 105] width 161 height 30
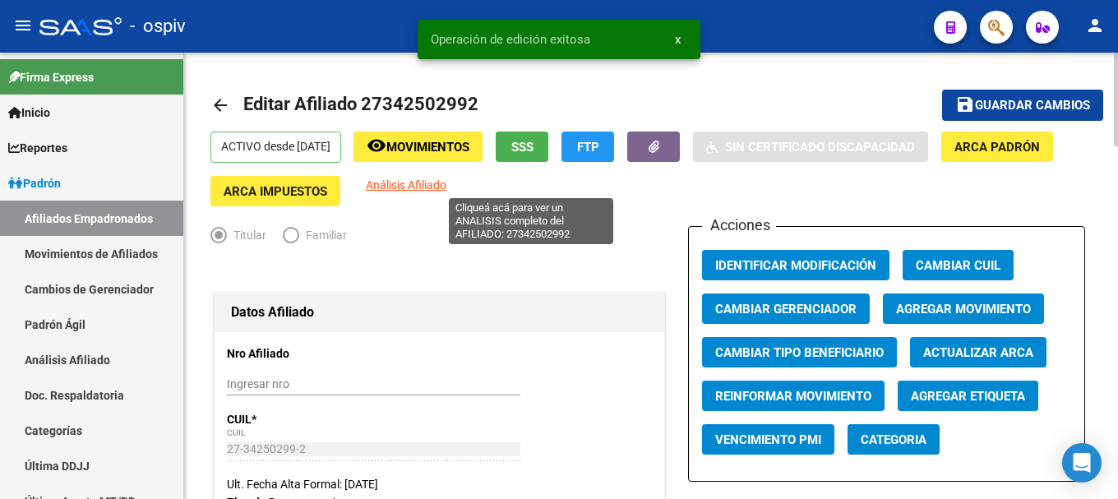
click at [447, 182] on span "Análisis Afiliado" at bounding box center [406, 184] width 81 height 13
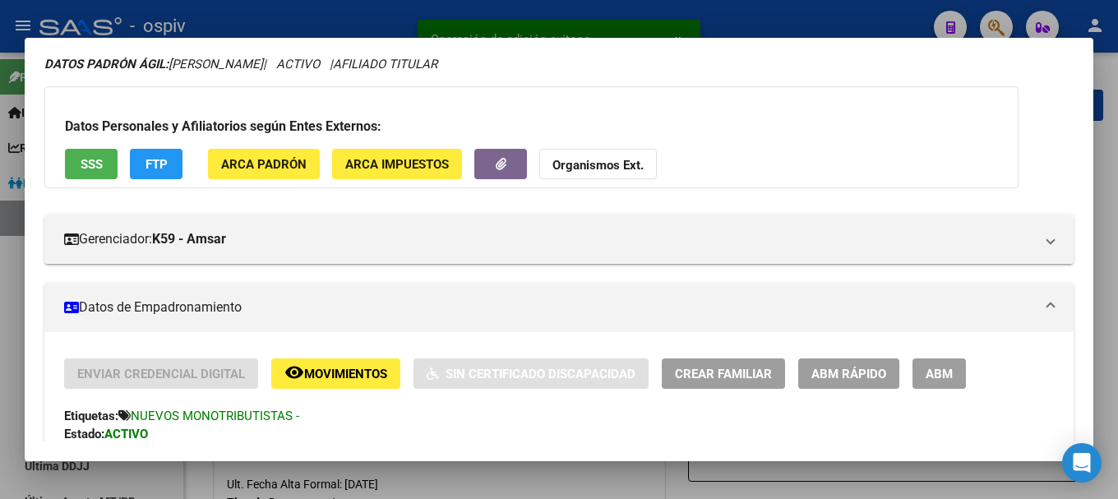
scroll to position [247, 0]
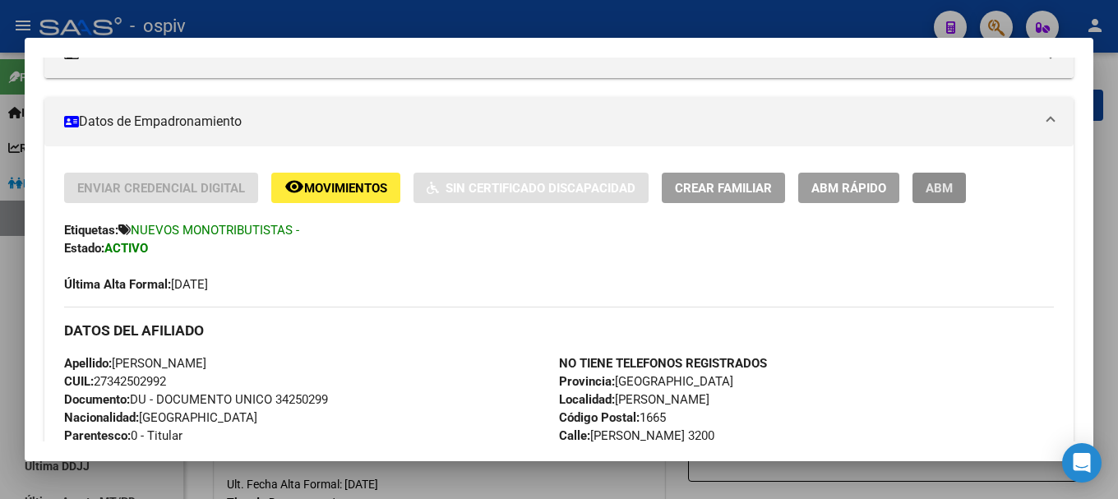
click at [930, 185] on span "ABM" at bounding box center [939, 188] width 27 height 15
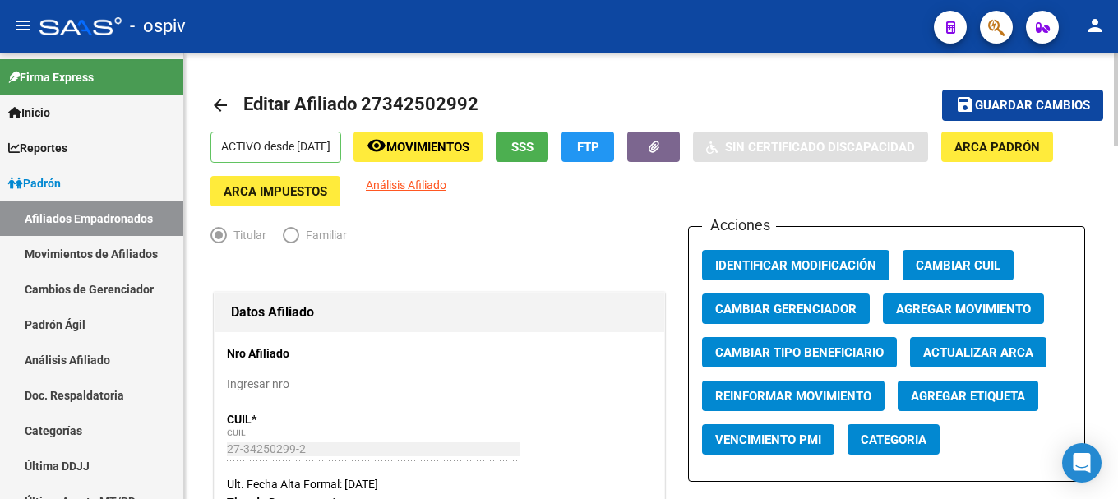
click at [902, 424] on button "Categoria" at bounding box center [894, 439] width 92 height 30
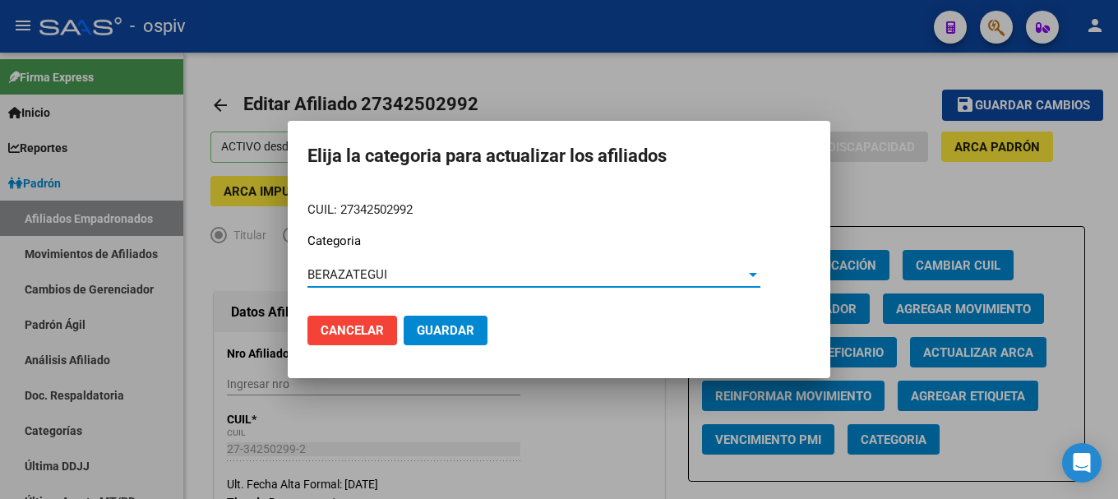
click at [435, 339] on button "Guardar" at bounding box center [446, 331] width 84 height 30
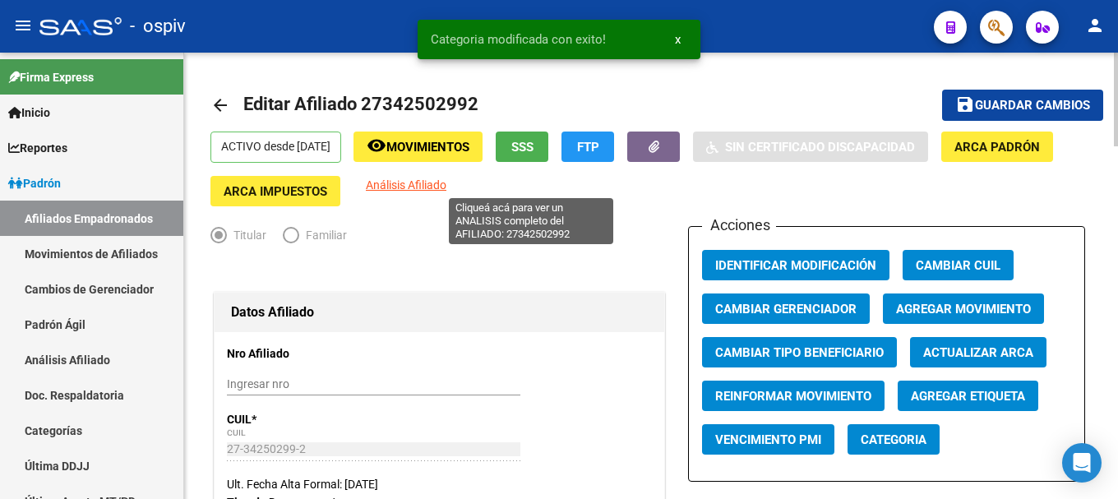
click at [447, 179] on span "Análisis Afiliado" at bounding box center [406, 184] width 81 height 13
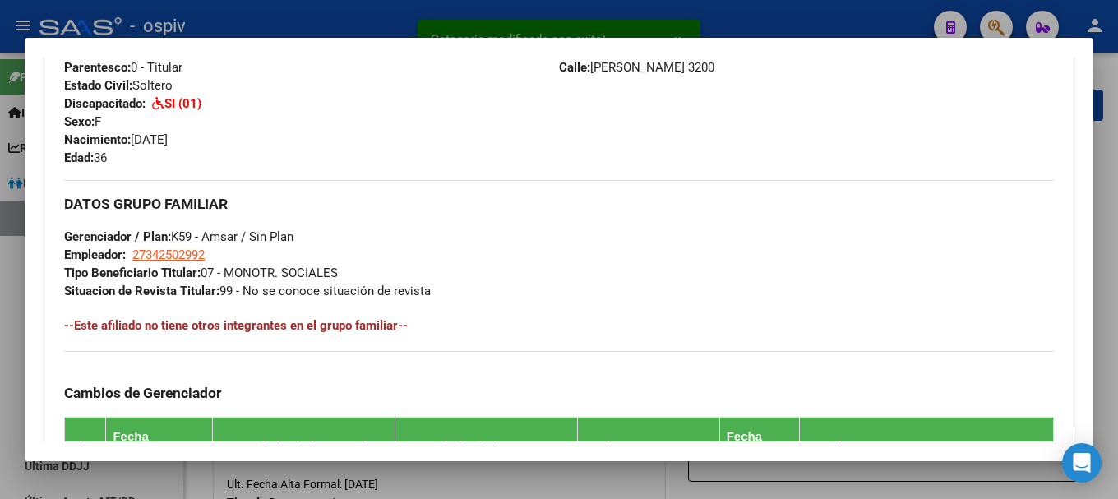
scroll to position [658, 0]
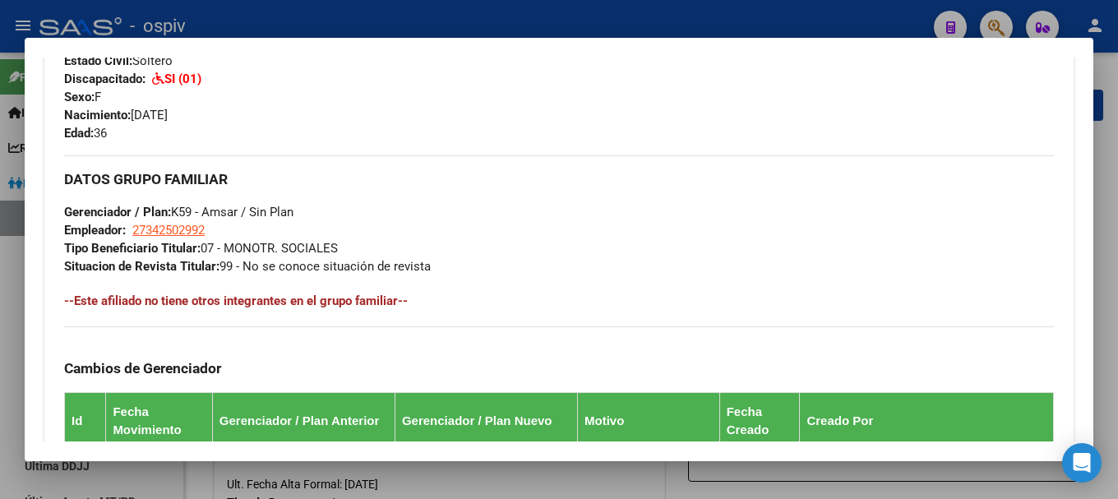
click at [1007, 22] on div at bounding box center [559, 249] width 1118 height 499
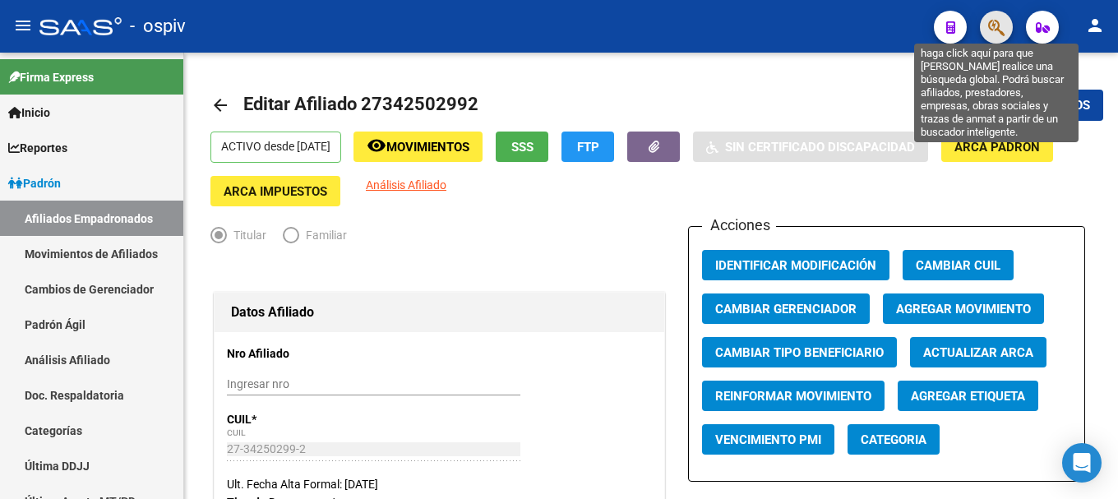
click at [998, 24] on icon "button" at bounding box center [997, 27] width 16 height 19
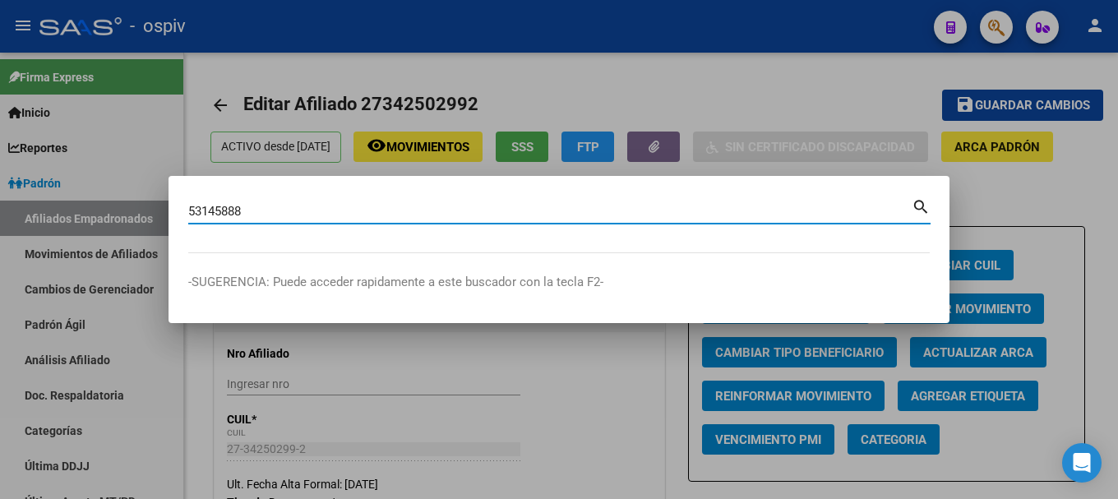
type input "53145888"
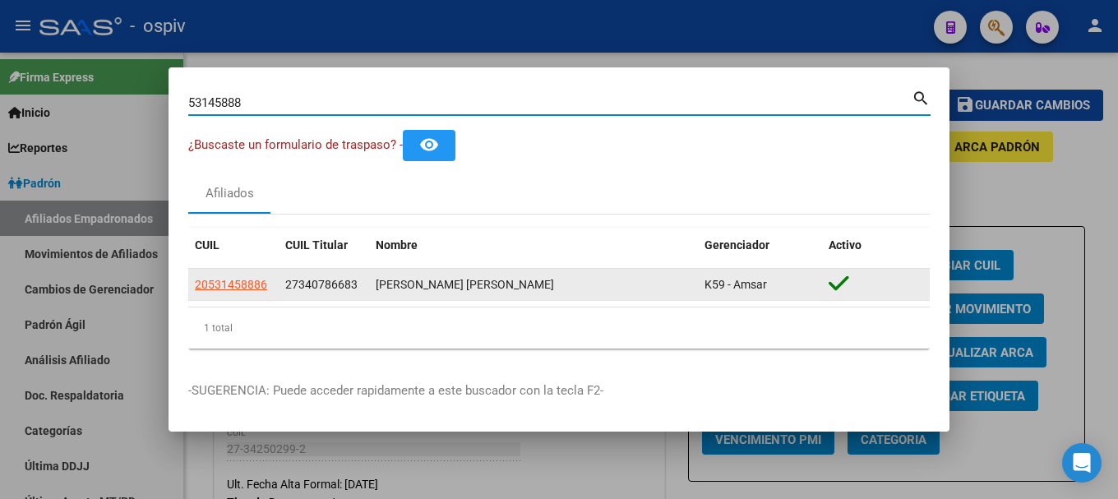
click at [270, 284] on div "20531458886" at bounding box center [233, 285] width 77 height 19
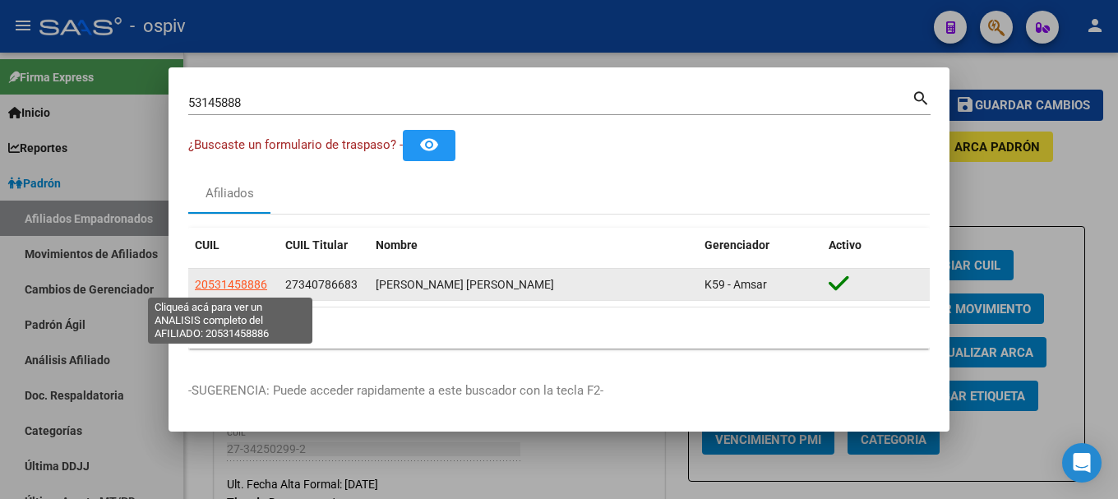
click at [238, 285] on span "20531458886" at bounding box center [231, 284] width 72 height 13
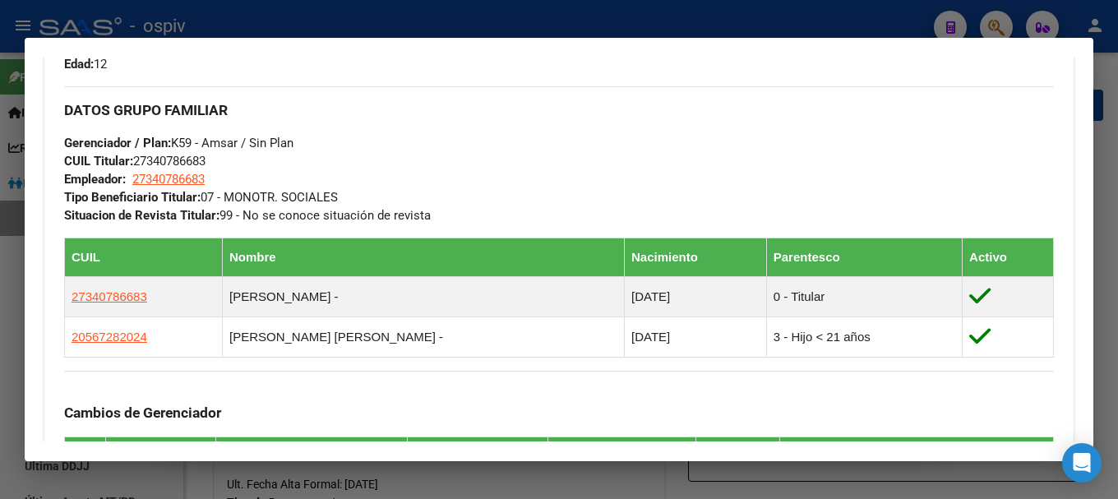
scroll to position [822, 0]
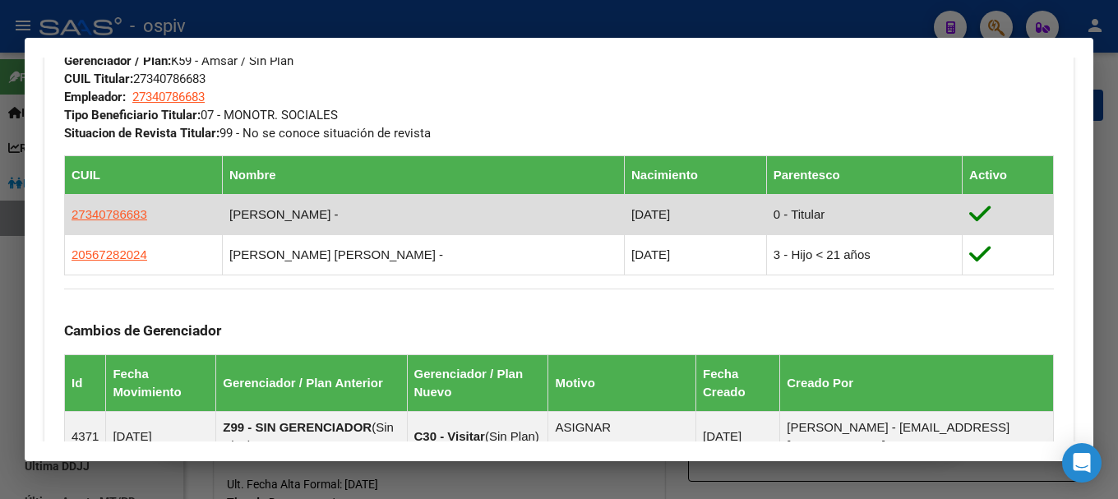
click at [108, 225] on td "27340786683" at bounding box center [144, 214] width 158 height 40
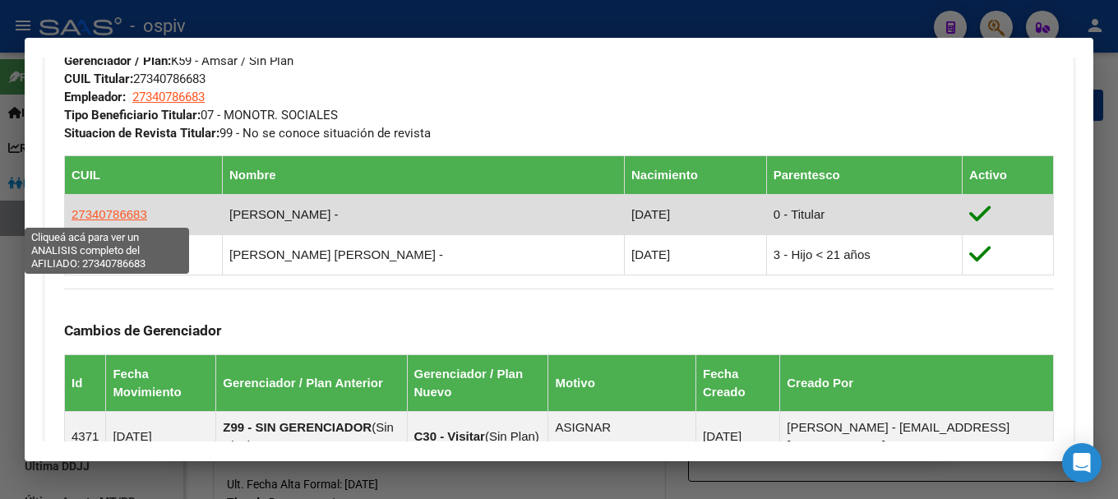
click at [112, 213] on span "27340786683" at bounding box center [110, 214] width 76 height 14
type textarea "27340786683"
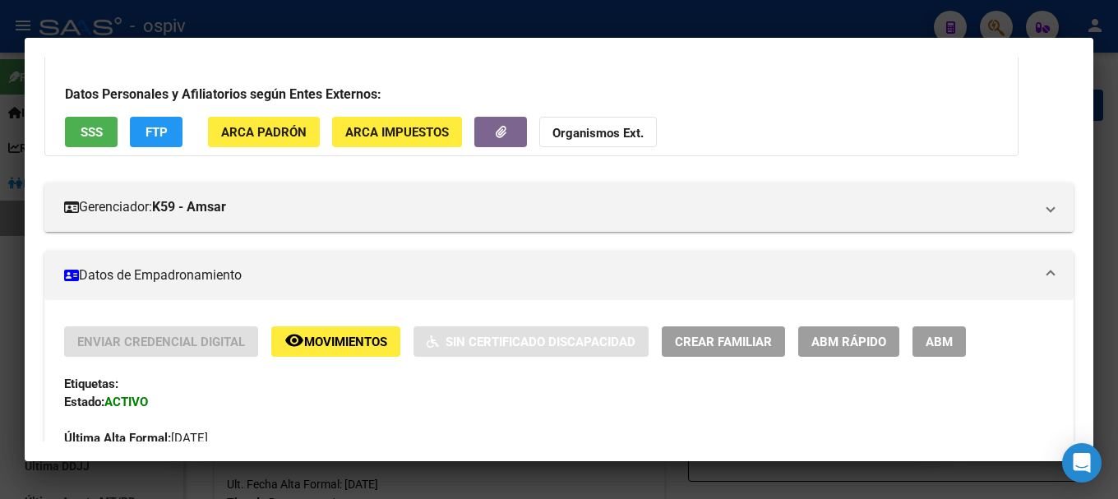
scroll to position [0, 0]
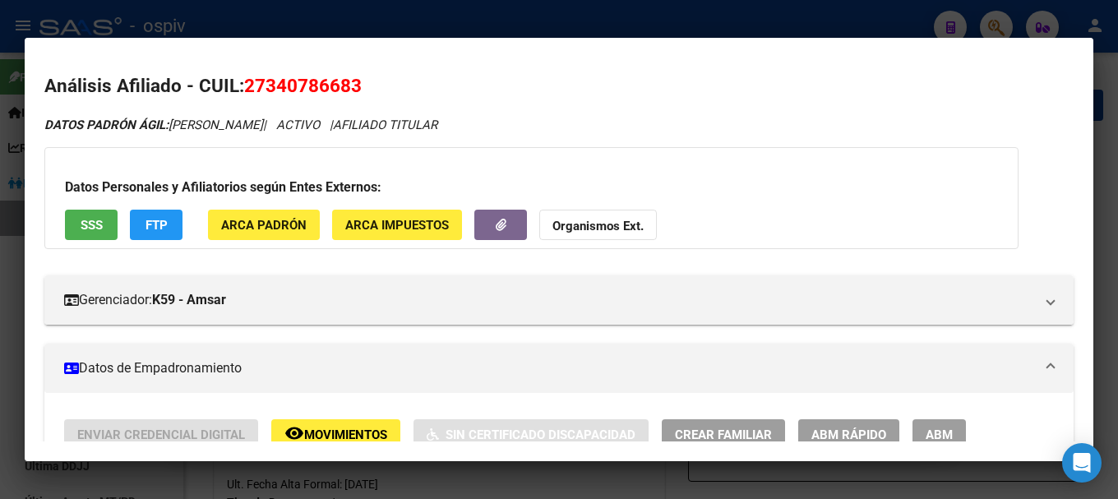
click at [997, 26] on div at bounding box center [559, 249] width 1118 height 499
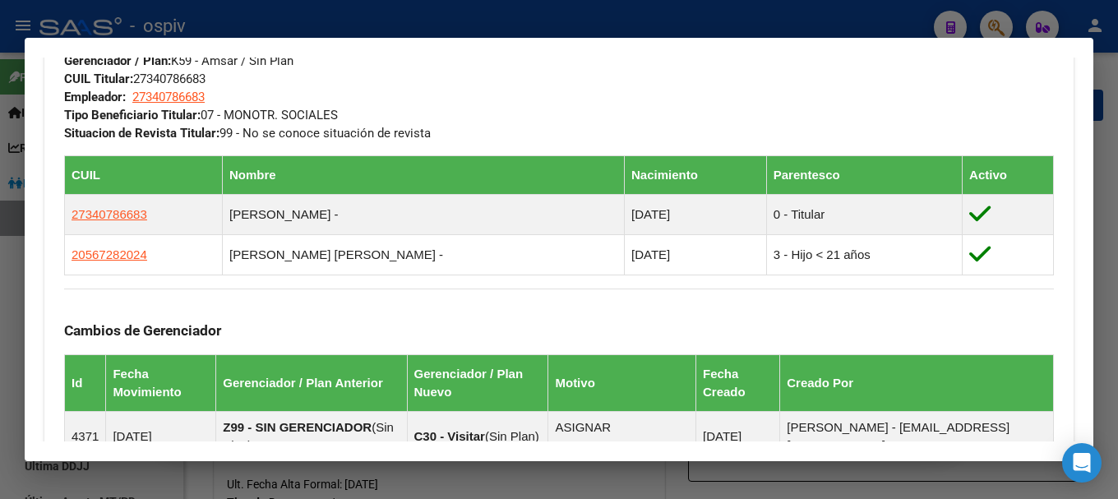
click at [996, 23] on div at bounding box center [559, 249] width 1118 height 499
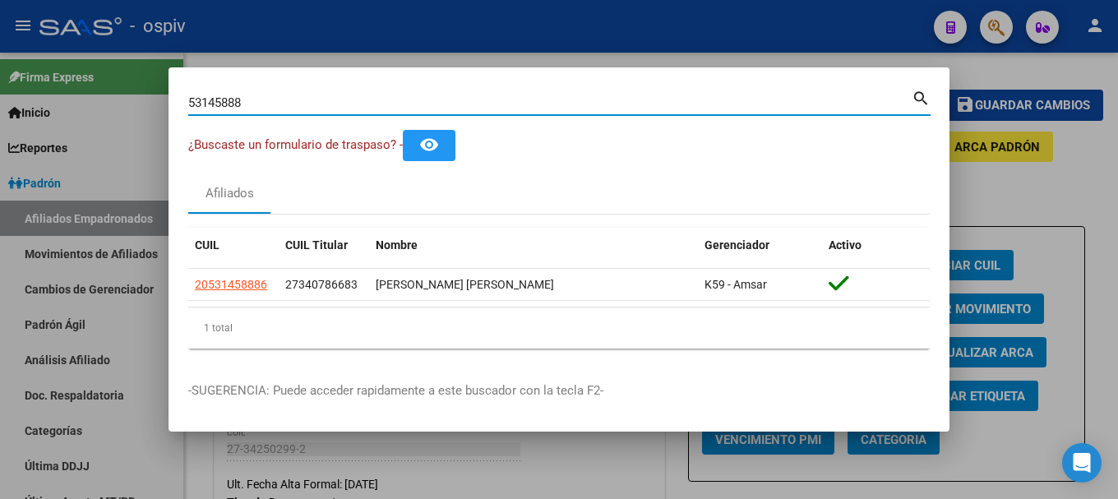
drag, startPoint x: 267, startPoint y: 104, endPoint x: 81, endPoint y: 72, distance: 189.4
click at [81, 72] on div "53145888 Buscar (apellido, dni, cuil, nro traspaso, cuit, obra social) search ¿…" at bounding box center [559, 249] width 1118 height 499
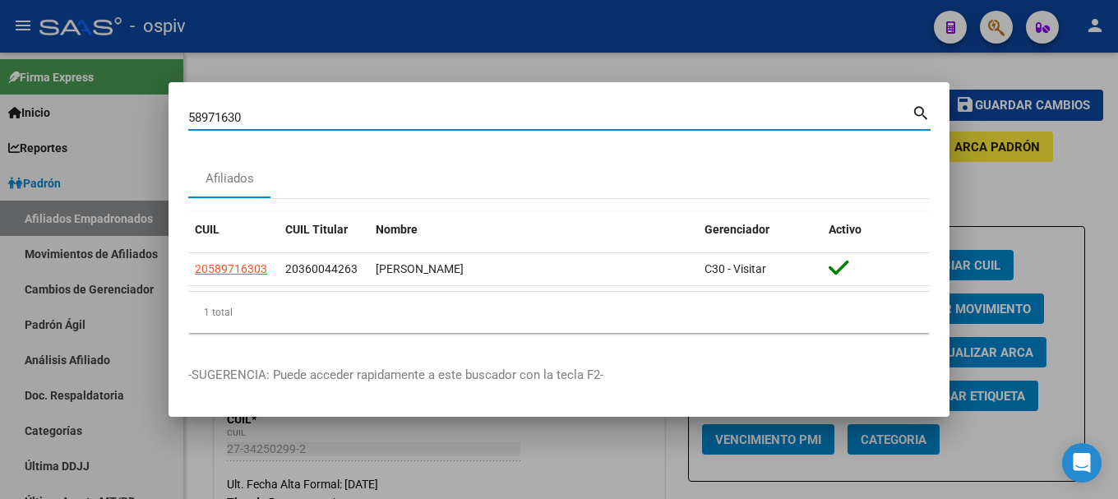
type input "58971630"
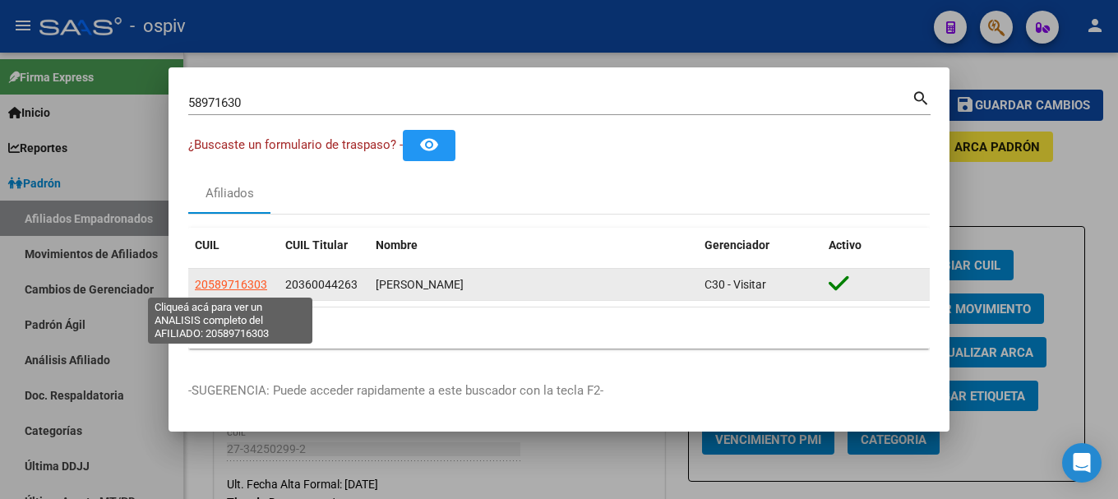
click at [248, 282] on span "20589716303" at bounding box center [231, 284] width 72 height 13
type textarea "20589716303"
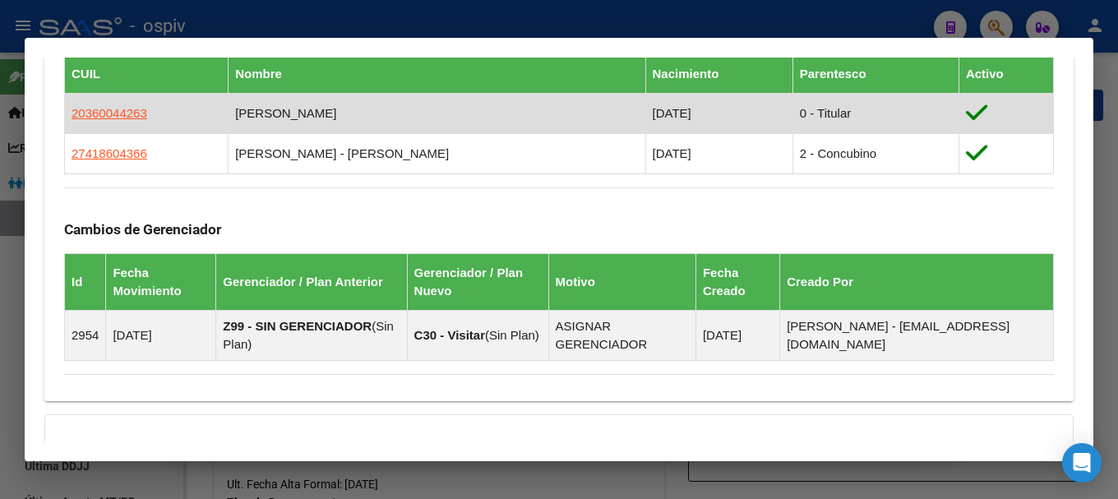
scroll to position [1069, 0]
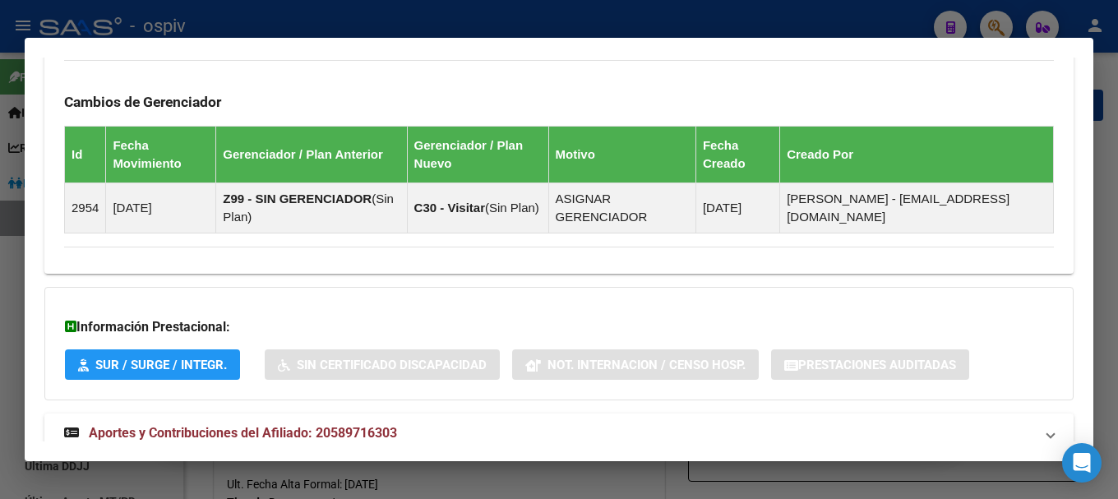
click at [1002, 16] on div at bounding box center [559, 249] width 1118 height 499
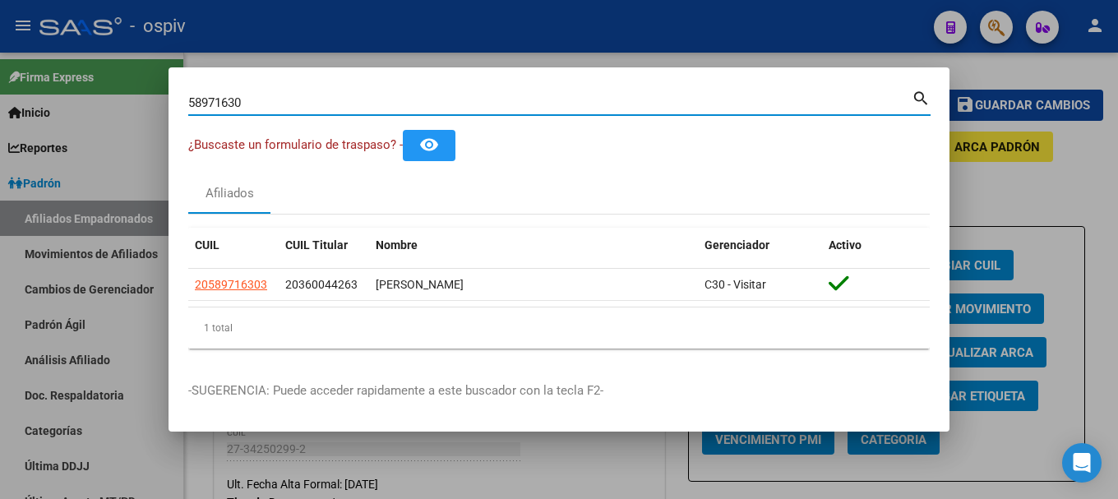
drag, startPoint x: 239, startPoint y: 99, endPoint x: 134, endPoint y: 89, distance: 105.7
click at [134, 89] on div "58971630 Buscar (apellido, dni, cuil, nro traspaso, cuit, obra social) search ¿…" at bounding box center [559, 249] width 1118 height 499
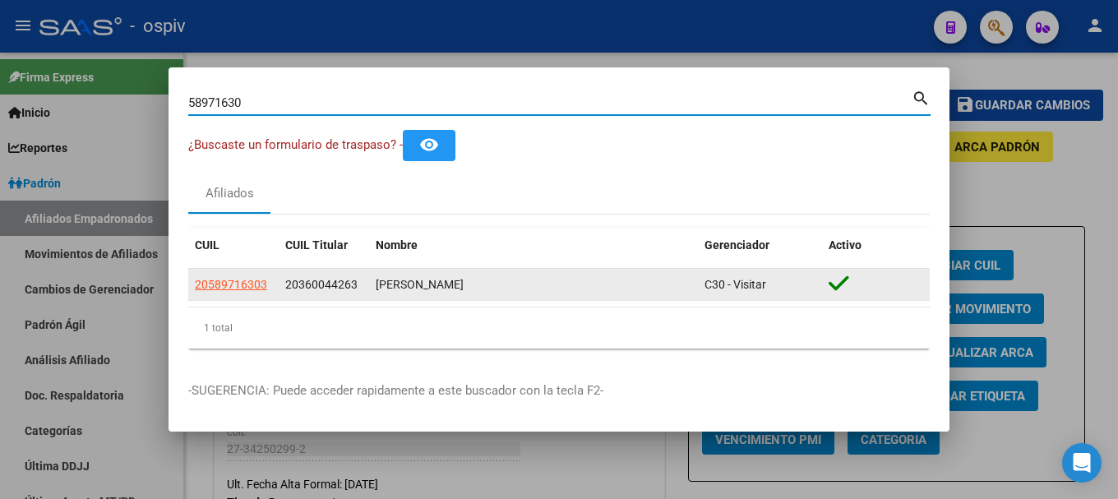
click at [267, 280] on div "20589716303" at bounding box center [233, 285] width 77 height 19
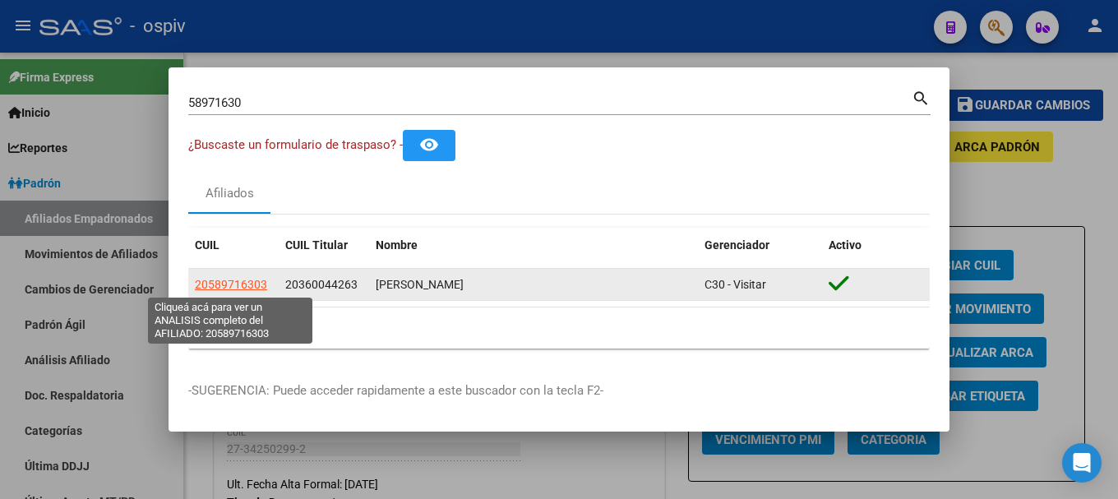
click at [225, 288] on span "20589716303" at bounding box center [231, 284] width 72 height 13
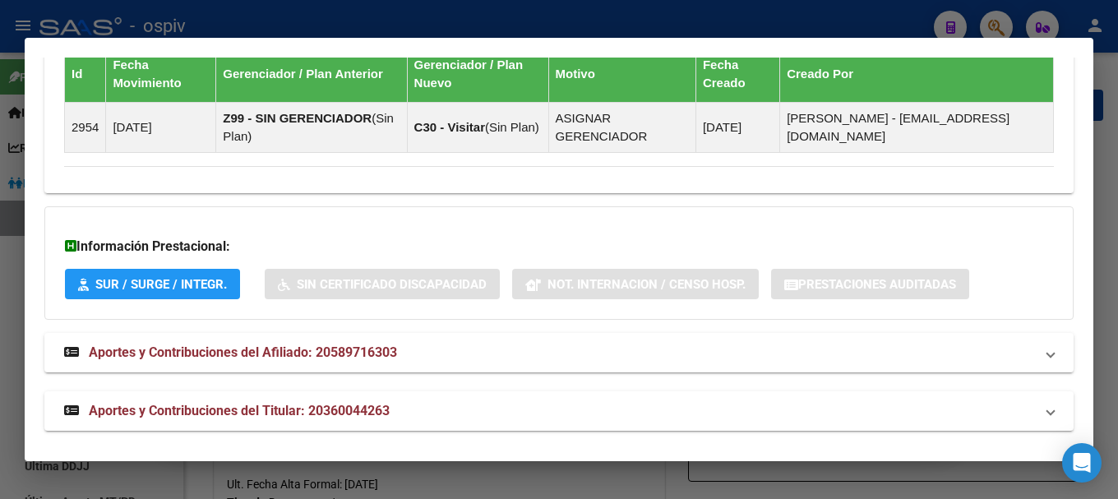
scroll to position [1156, 0]
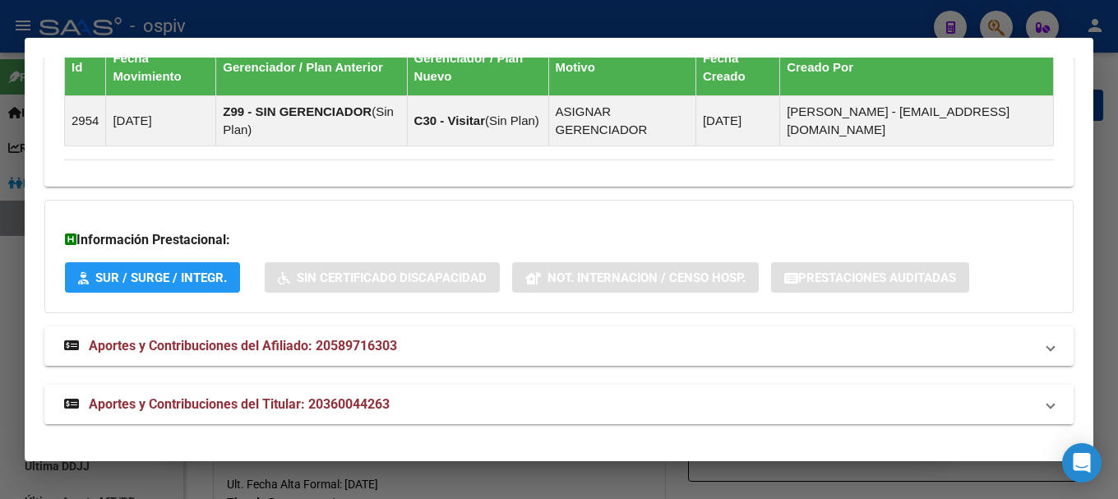
click at [241, 400] on span "Aportes y Contribuciones del Titular: 20360044263" at bounding box center [239, 404] width 301 height 16
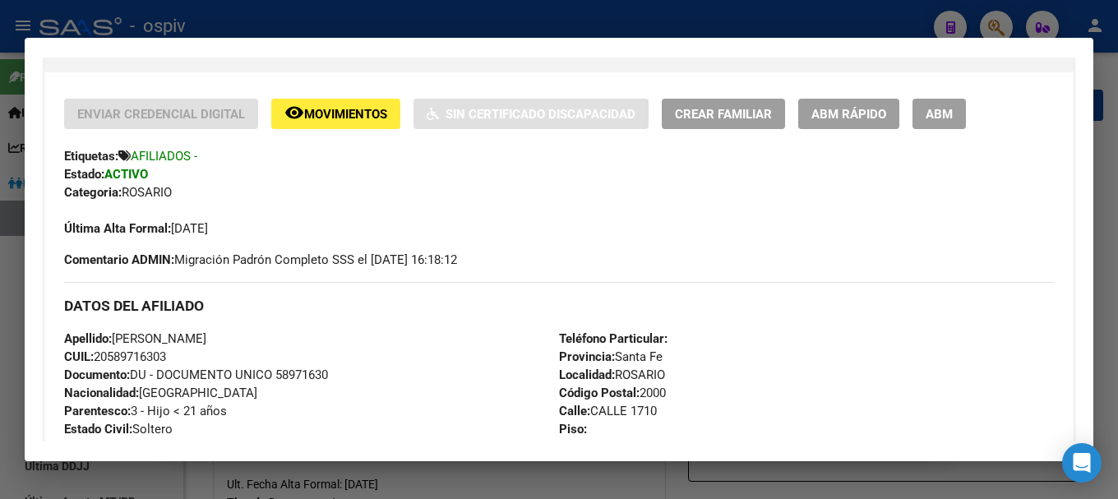
scroll to position [5, 0]
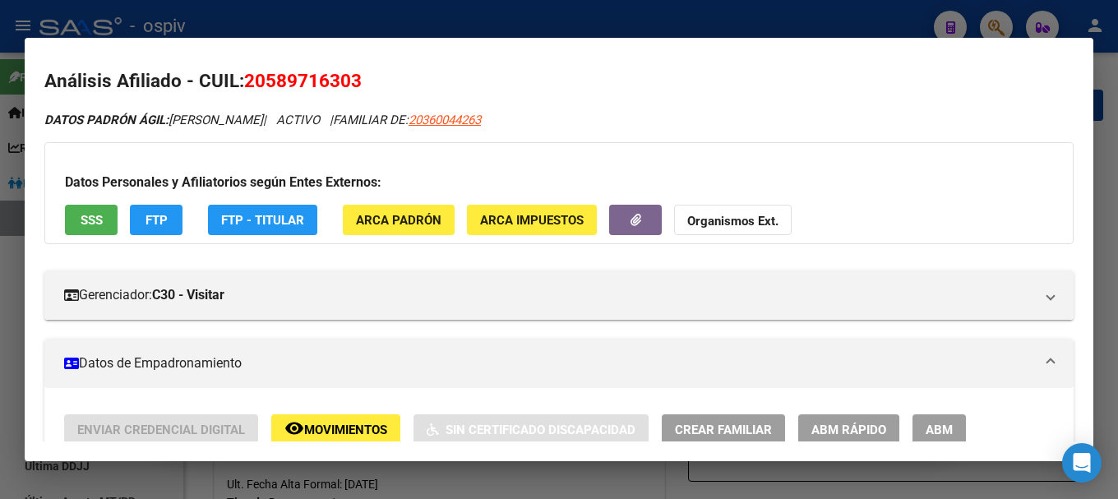
drag, startPoint x: 522, startPoint y: 116, endPoint x: 573, endPoint y: 111, distance: 51.2
click at [573, 111] on div "DATOS PADRÓN ÁGIL: FERNANDEZ TOMAS MIRKO | ACTIVO | FAMILIAR DE: 20360044263" at bounding box center [559, 120] width 1030 height 19
copy span "20360044263"
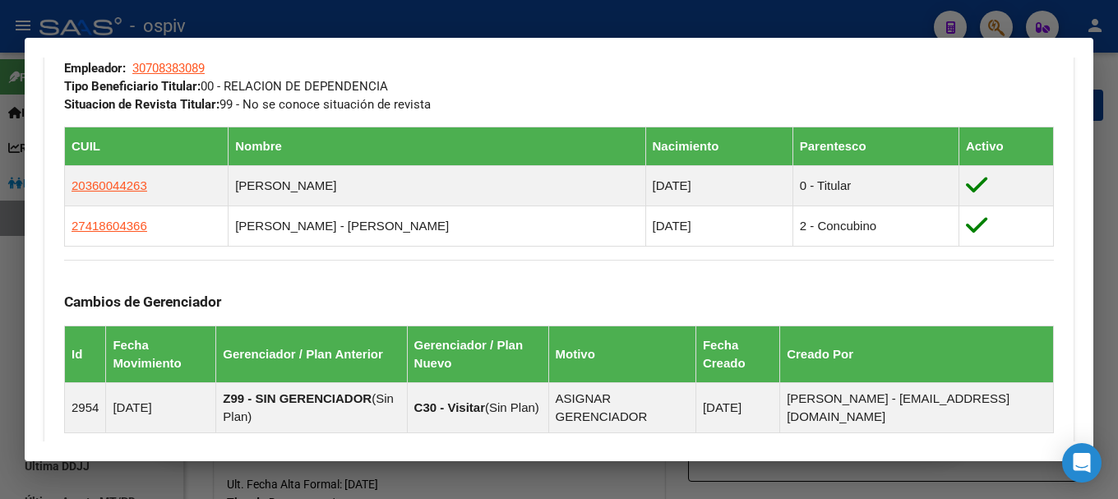
scroll to position [1239, 0]
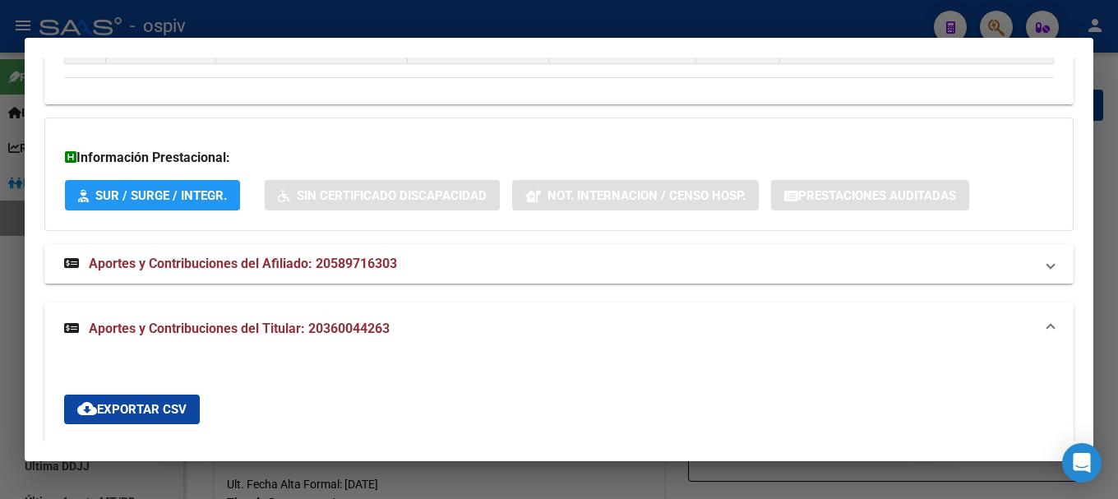
click at [243, 324] on span "Aportes y Contribuciones del Titular: 20360044263" at bounding box center [239, 329] width 301 height 16
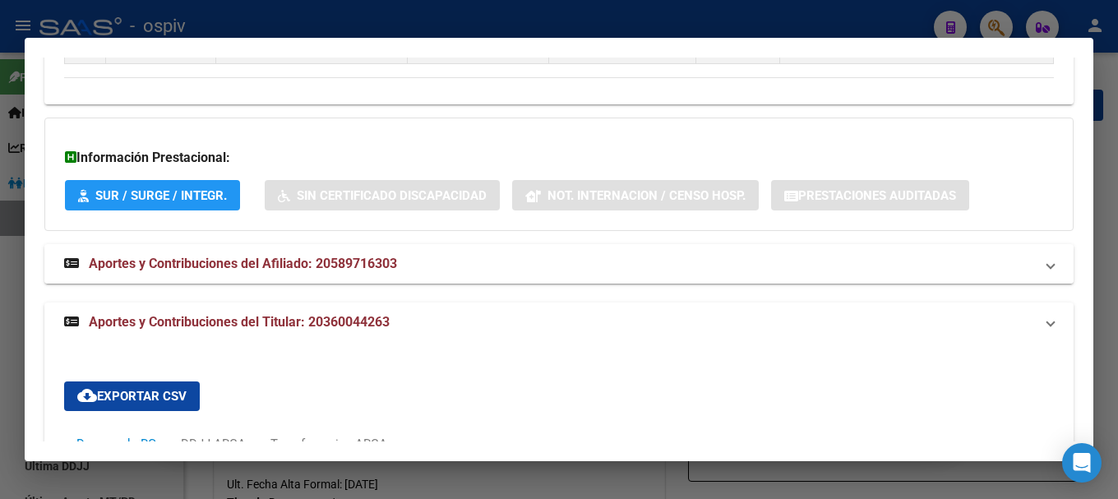
scroll to position [1156, 0]
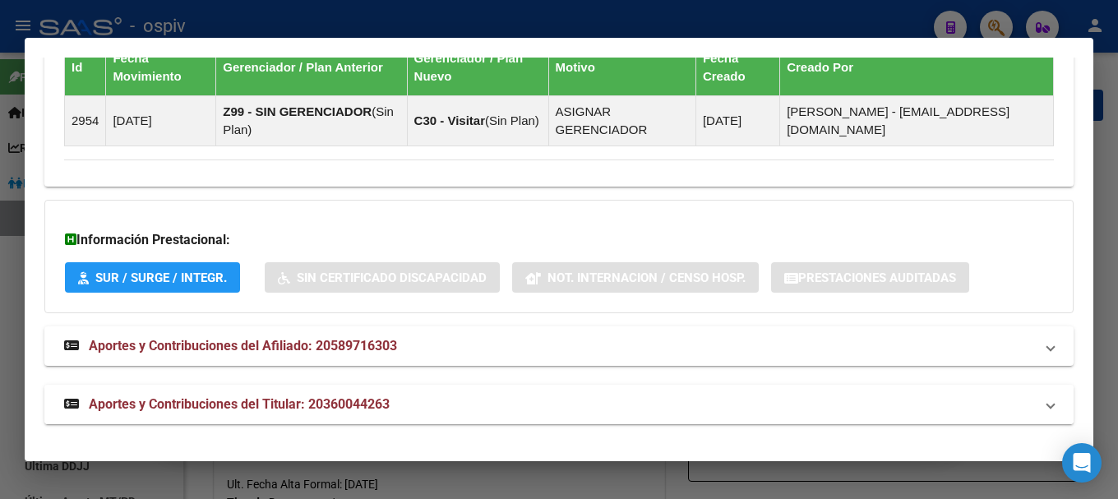
click at [343, 393] on mat-expansion-panel-header "Aportes y Contribuciones del Titular: 20360044263" at bounding box center [559, 404] width 1030 height 39
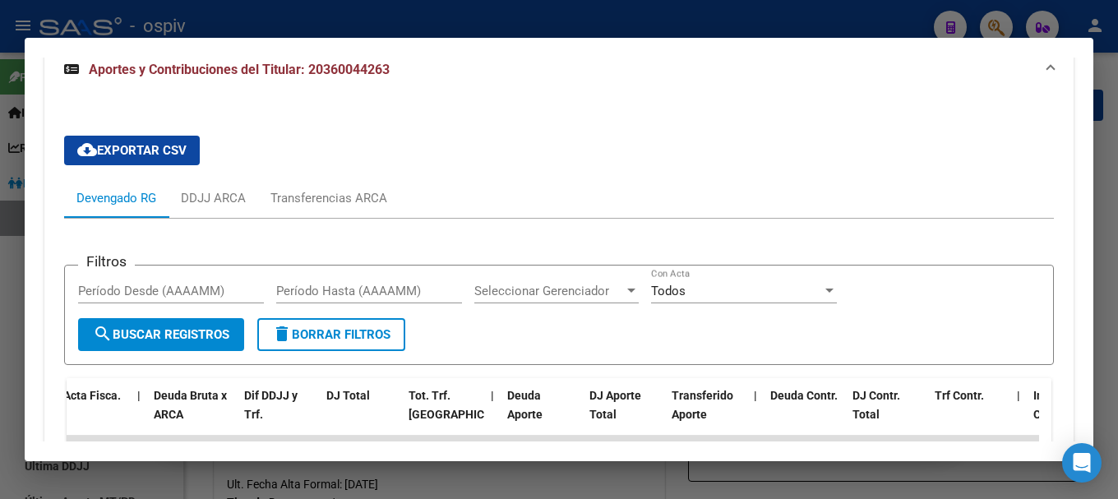
scroll to position [1455, 0]
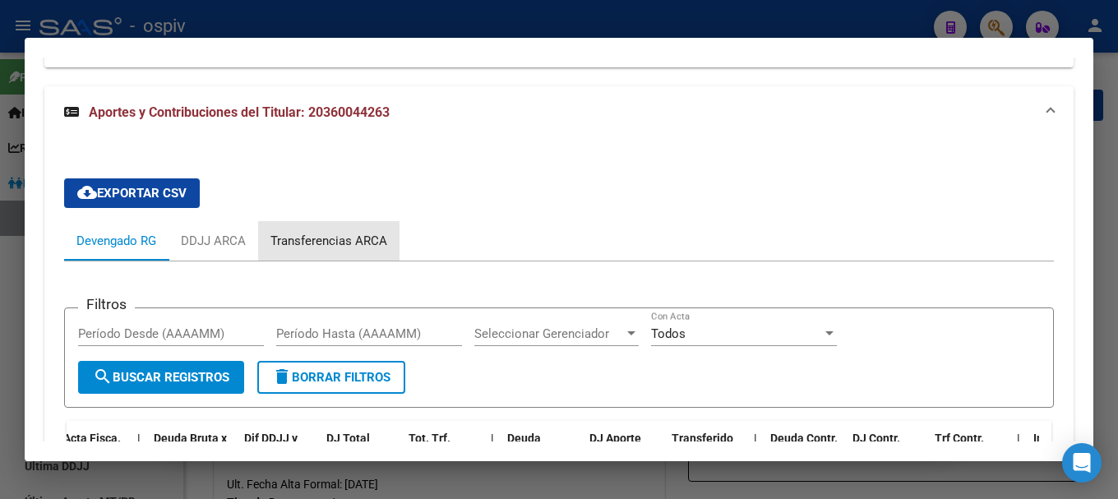
click at [364, 240] on div "Transferencias ARCA" at bounding box center [329, 241] width 117 height 18
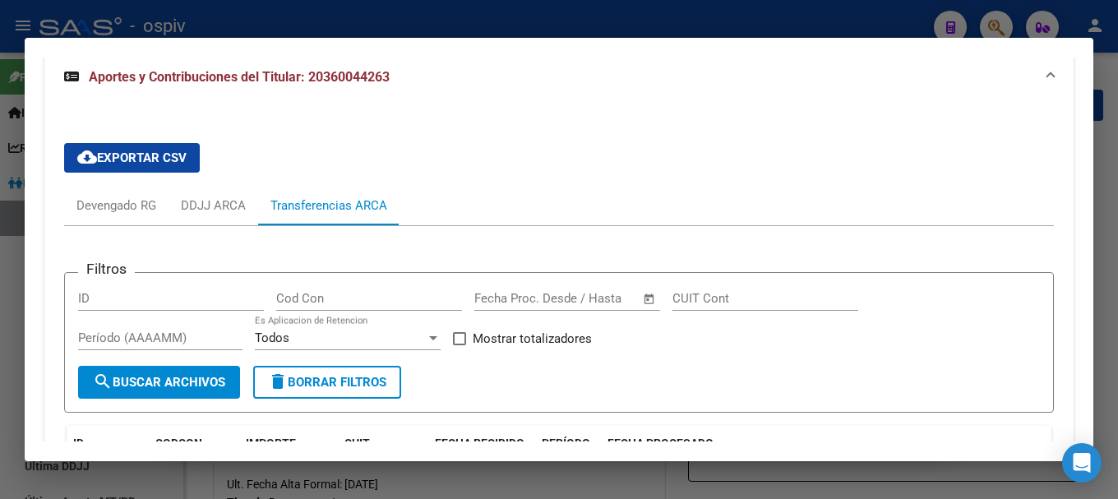
scroll to position [1489, 0]
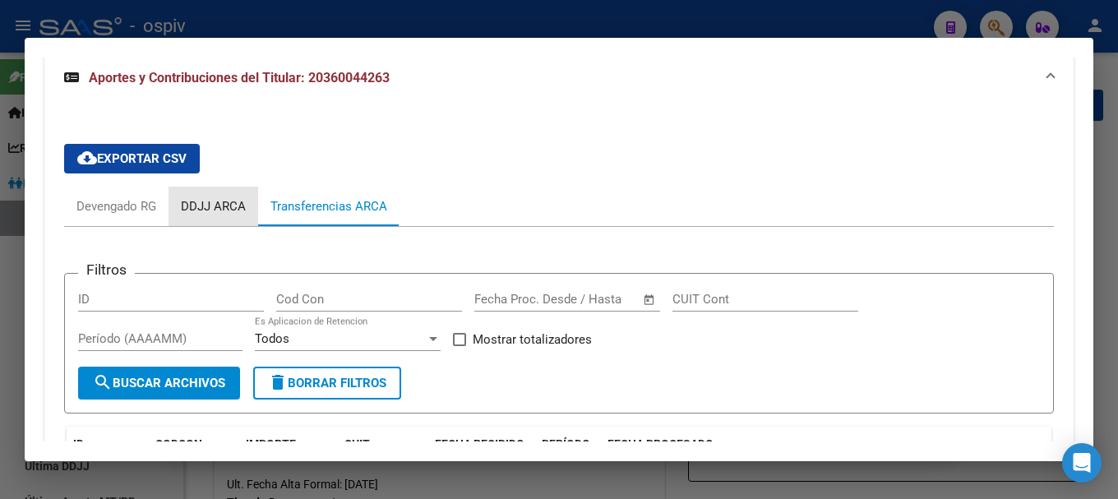
click at [217, 204] on div "DDJJ ARCA" at bounding box center [213, 206] width 65 height 18
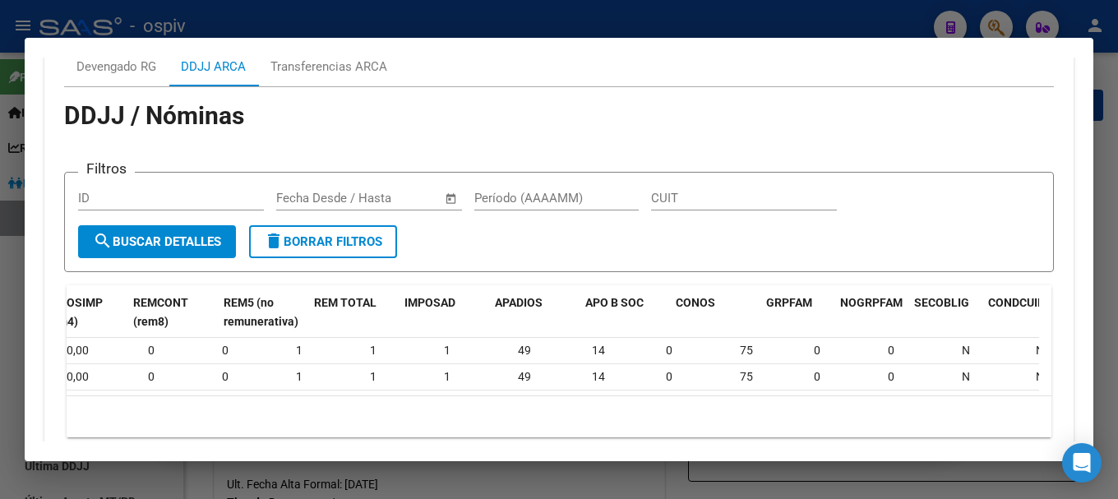
scroll to position [0, 0]
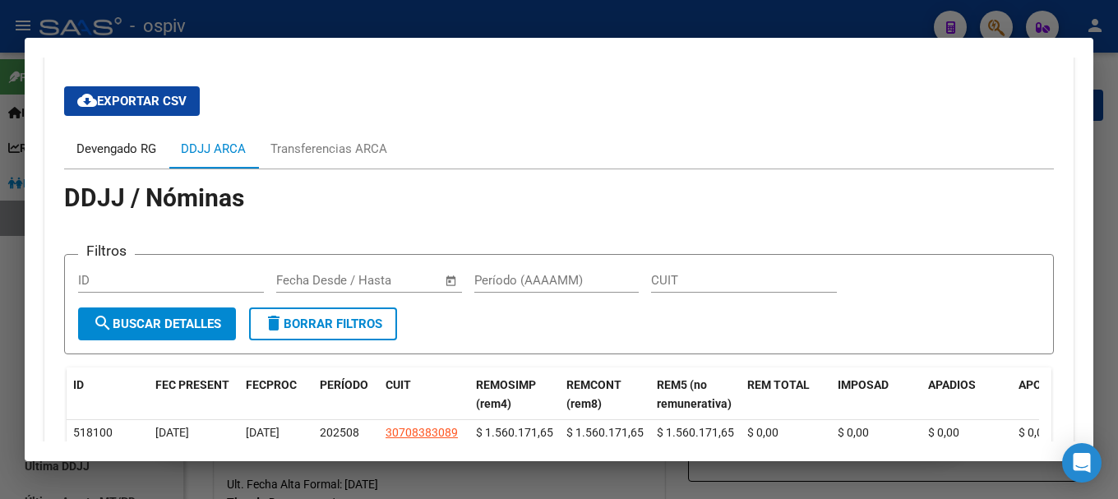
click at [131, 145] on div "Devengado RG" at bounding box center [116, 149] width 80 height 18
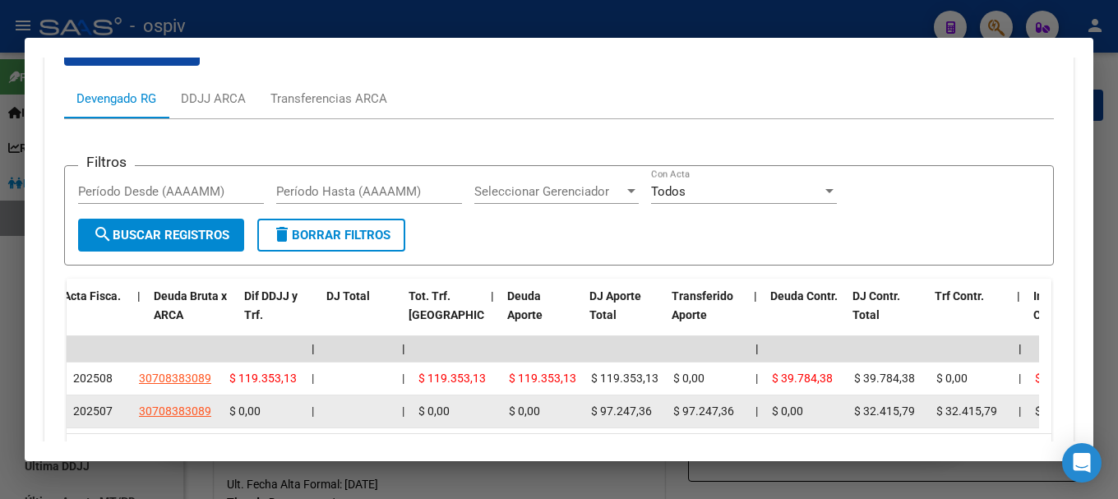
scroll to position [1702, 0]
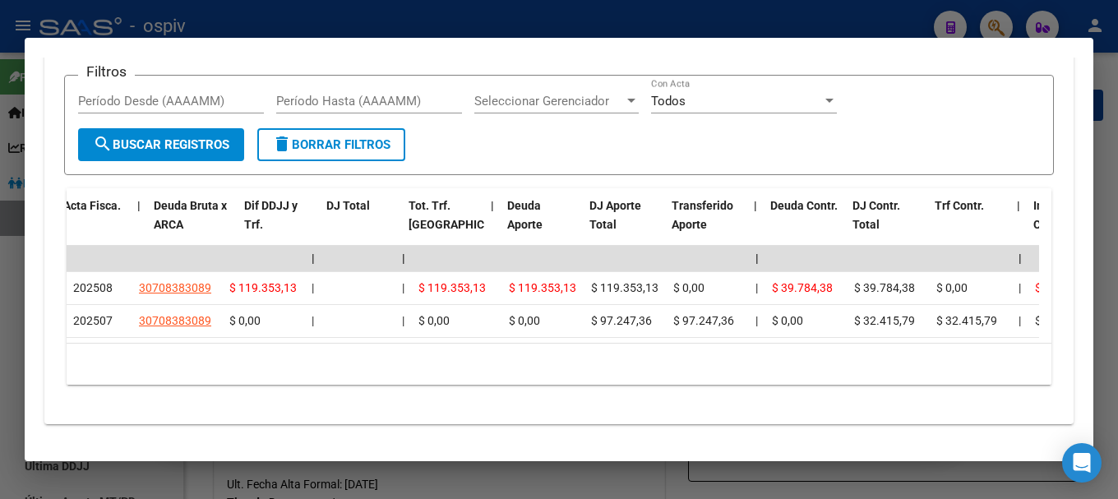
click at [300, 328] on datatable-selection "| | | | | | | | | | | | | 202508 30708383089 $ 119.353,13 | | $ 119.353,13 $ 11…" at bounding box center [553, 333] width 973 height 15
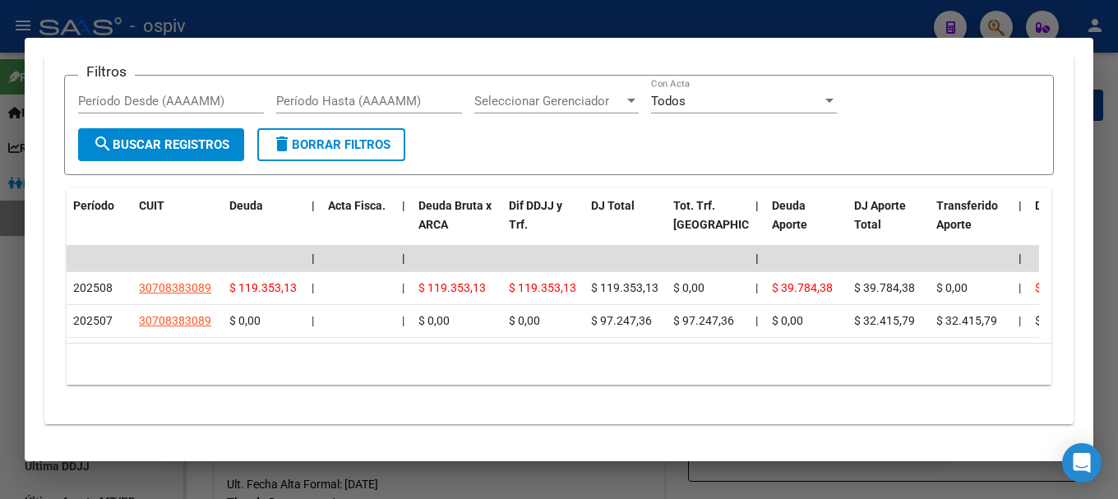
scroll to position [0, 274]
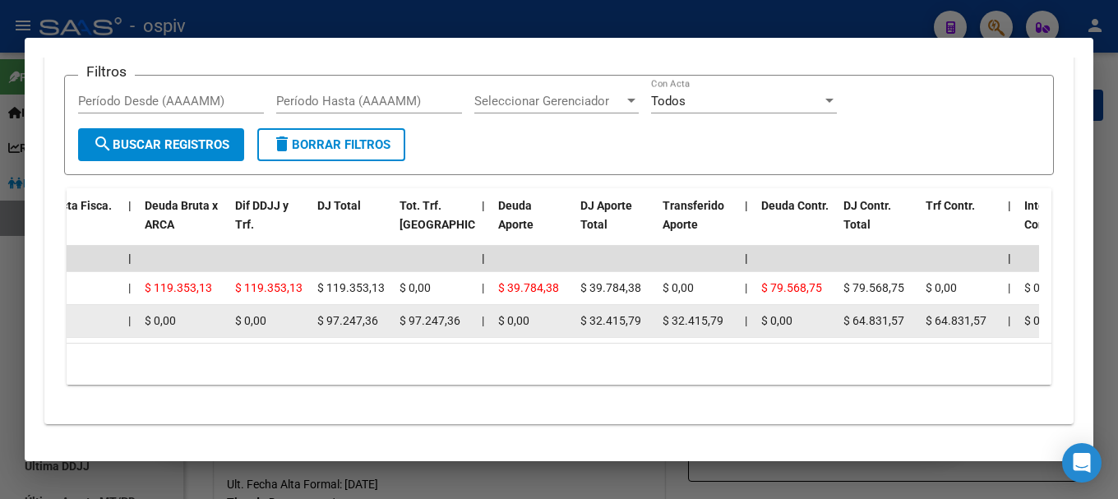
click at [368, 323] on datatable-body-cell "$ 97.247,36" at bounding box center [352, 321] width 82 height 32
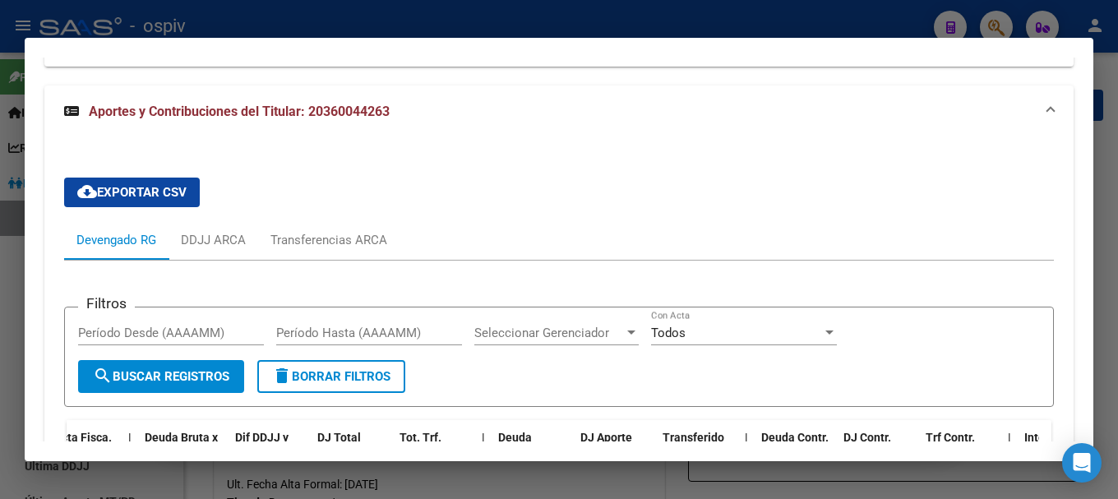
scroll to position [1455, 0]
click at [209, 243] on div "DDJJ ARCA" at bounding box center [213, 241] width 65 height 18
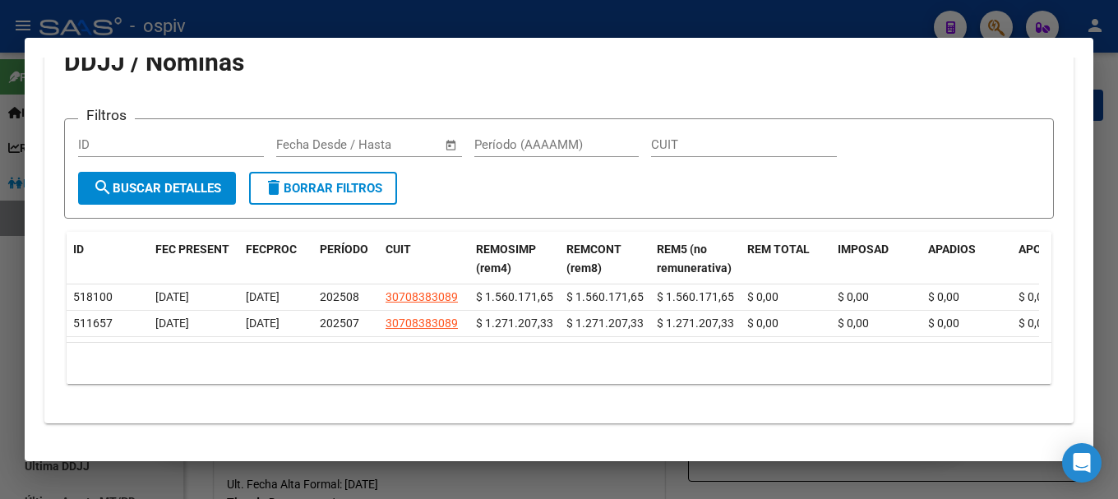
scroll to position [1531, 0]
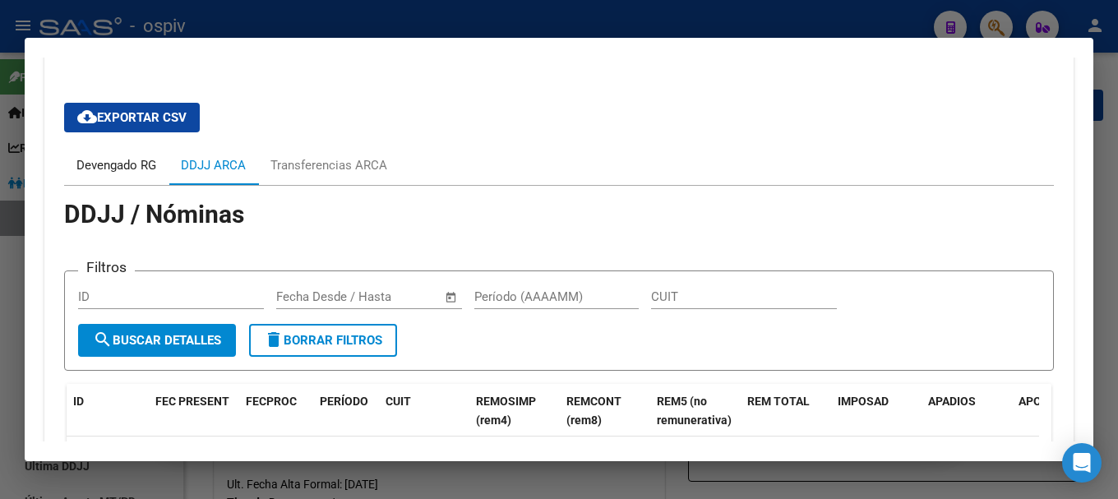
drag, startPoint x: 103, startPoint y: 161, endPoint x: 173, endPoint y: 172, distance: 70.7
click at [104, 161] on div "Devengado RG" at bounding box center [116, 165] width 80 height 18
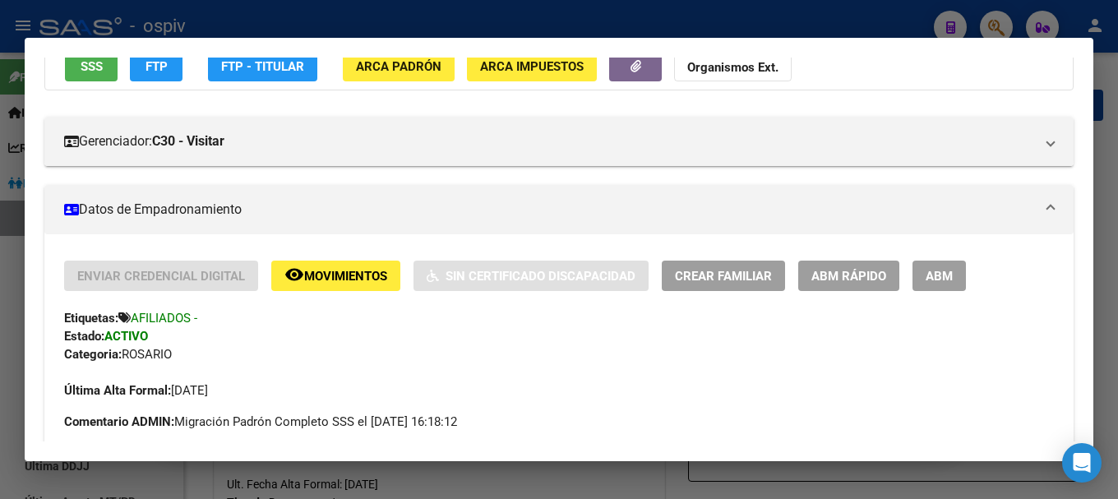
scroll to position [0, 0]
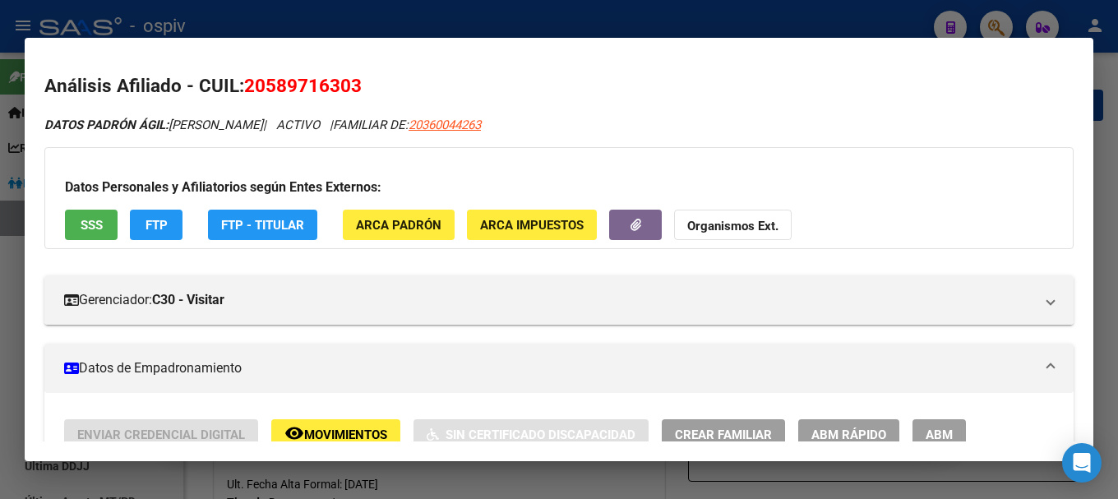
drag, startPoint x: 246, startPoint y: 85, endPoint x: 360, endPoint y: 67, distance: 115.7
click at [360, 67] on mat-dialog-content "Análisis Afiliado - CUIL: 20589716303 DATOS PADRÓN ÁGIL: FERNANDEZ TOMAS MIRKO …" at bounding box center [559, 250] width 1069 height 385
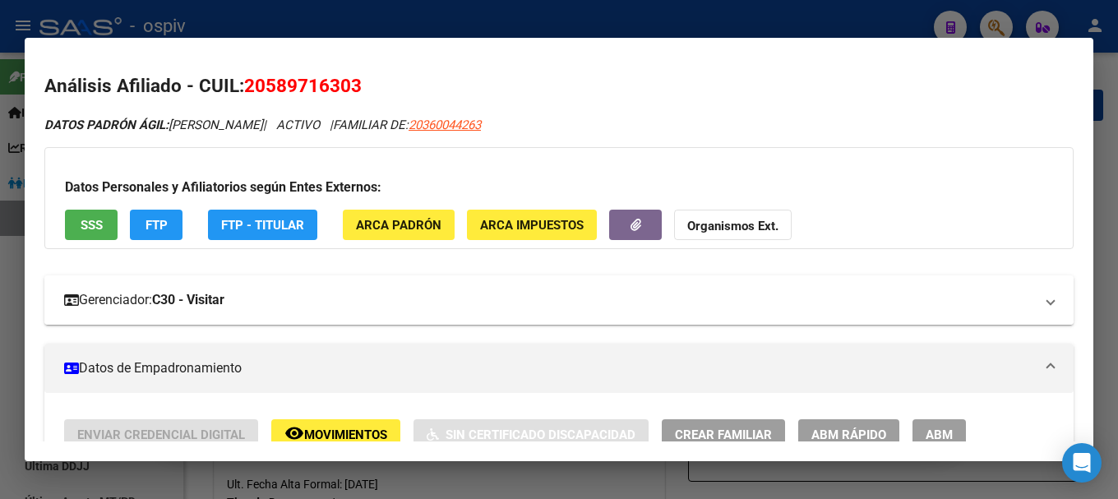
copy span "20589716303"
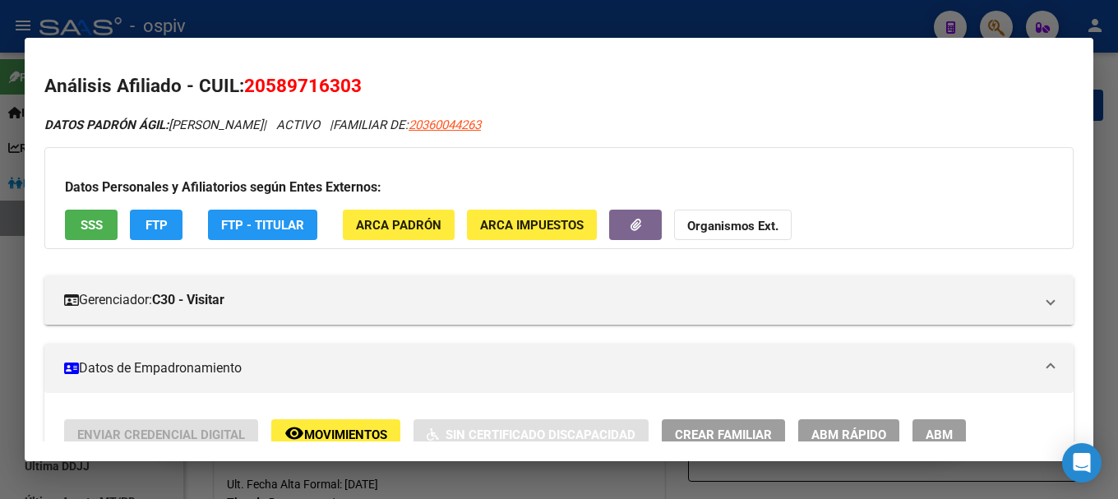
click at [2, 426] on div at bounding box center [559, 249] width 1118 height 499
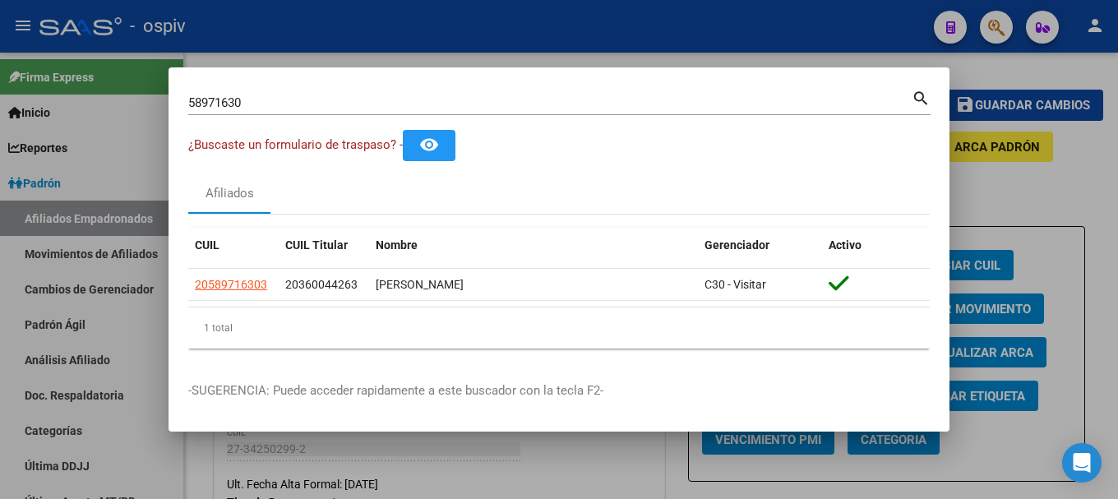
click at [71, 289] on div at bounding box center [559, 249] width 1118 height 499
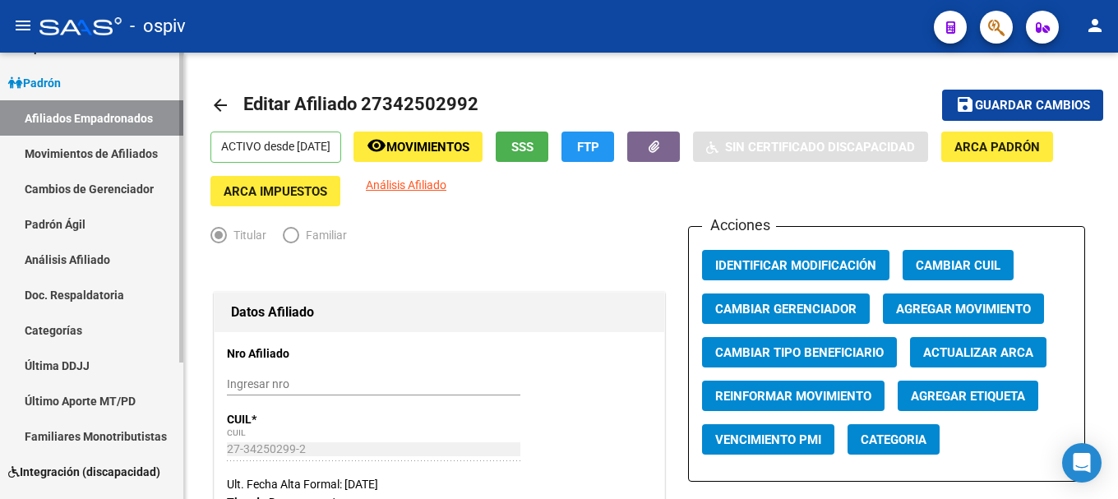
scroll to position [197, 0]
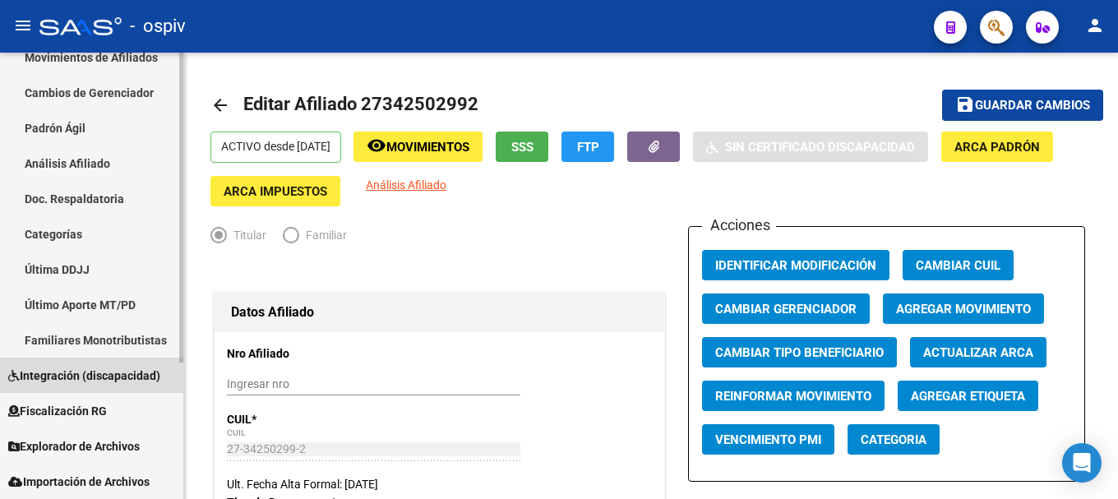
click at [86, 376] on span "Integración (discapacidad)" at bounding box center [84, 376] width 152 height 18
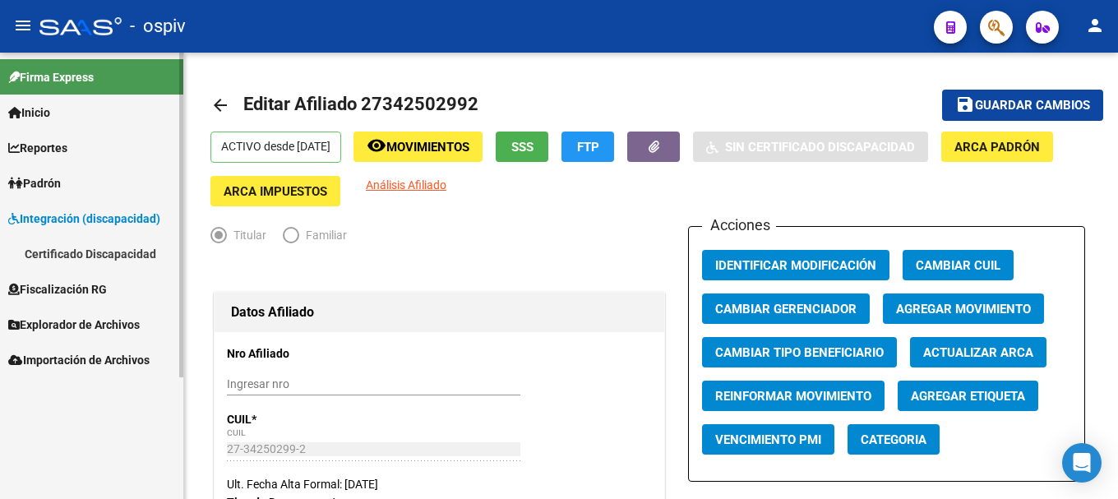
scroll to position [0, 0]
click at [110, 255] on link "Certificado Discapacidad" at bounding box center [91, 253] width 183 height 35
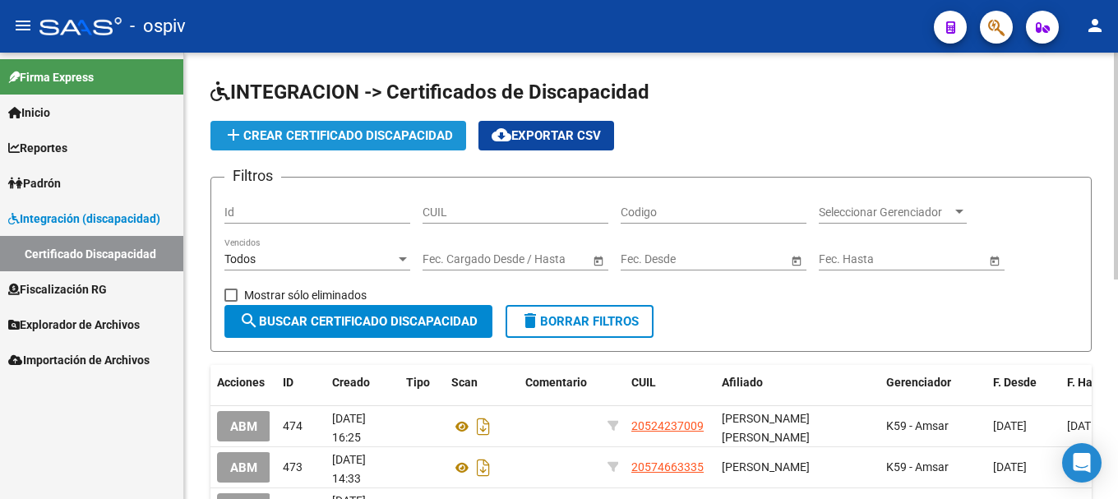
click at [410, 138] on span "add Crear Certificado Discapacidad" at bounding box center [338, 135] width 229 height 15
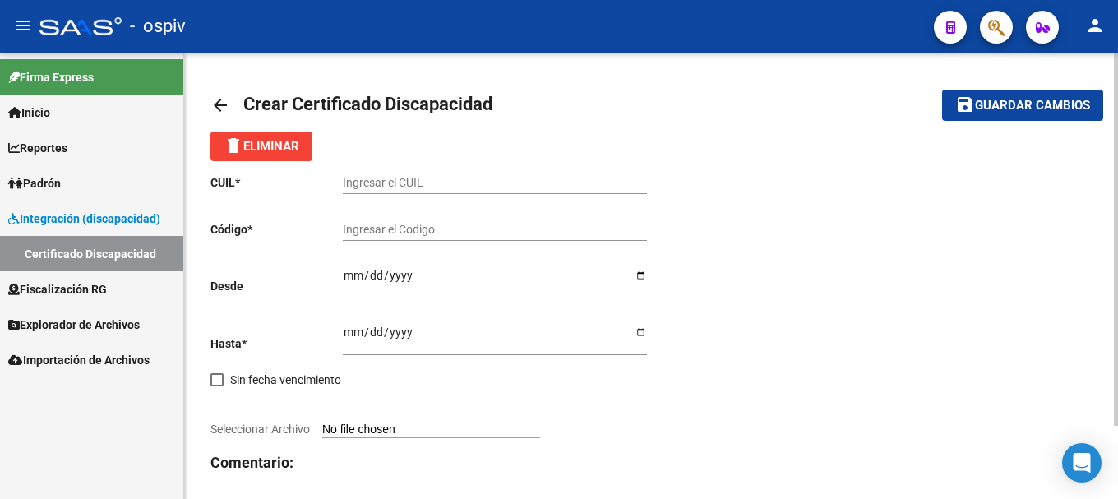
click at [378, 183] on input "Ingresar el CUIL" at bounding box center [495, 183] width 304 height 14
paste input "20-58971630-3"
type input "20-58971630-3"
click at [355, 234] on input "Ingresar el Codigo" at bounding box center [495, 230] width 304 height 14
type input "arg02000589716302025032120270321san164"
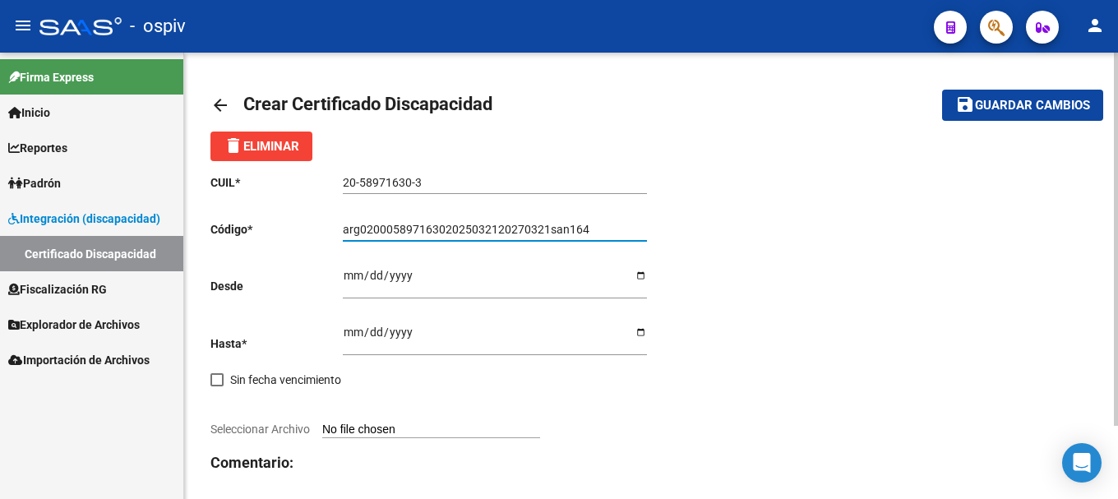
click at [354, 269] on div "Ingresar fec. Desde" at bounding box center [495, 277] width 304 height 43
type input "2025-03-21"
click at [343, 336] on input "Ingresar fec. Hasta" at bounding box center [495, 338] width 304 height 25
type input "2027-03-21"
click at [255, 423] on span "Seleccionar Archivo" at bounding box center [261, 429] width 100 height 13
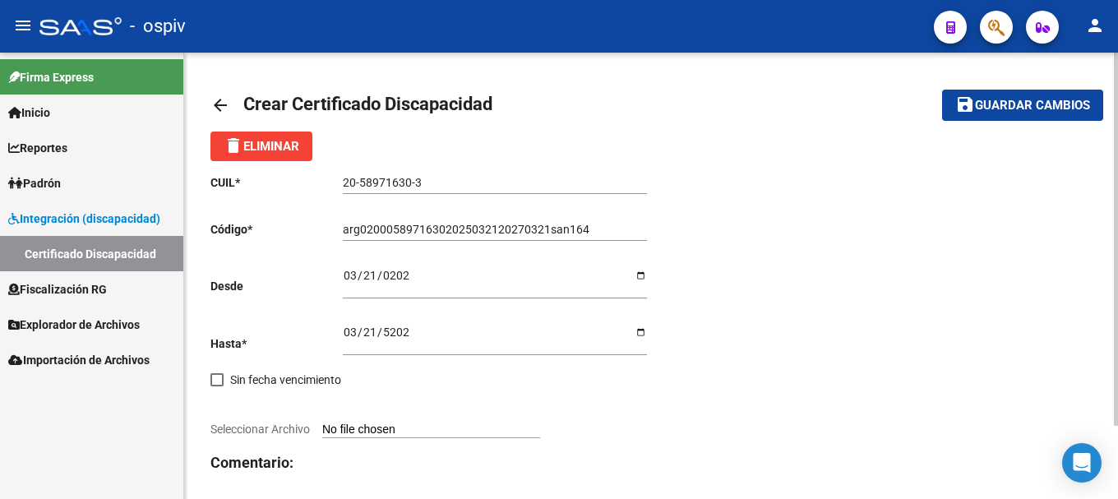
click at [322, 423] on input "Seleccionar Archivo" at bounding box center [431, 431] width 218 height 16
type input "C:\fakepath\CUD FERNANDEZ MIRKO.jpeg"
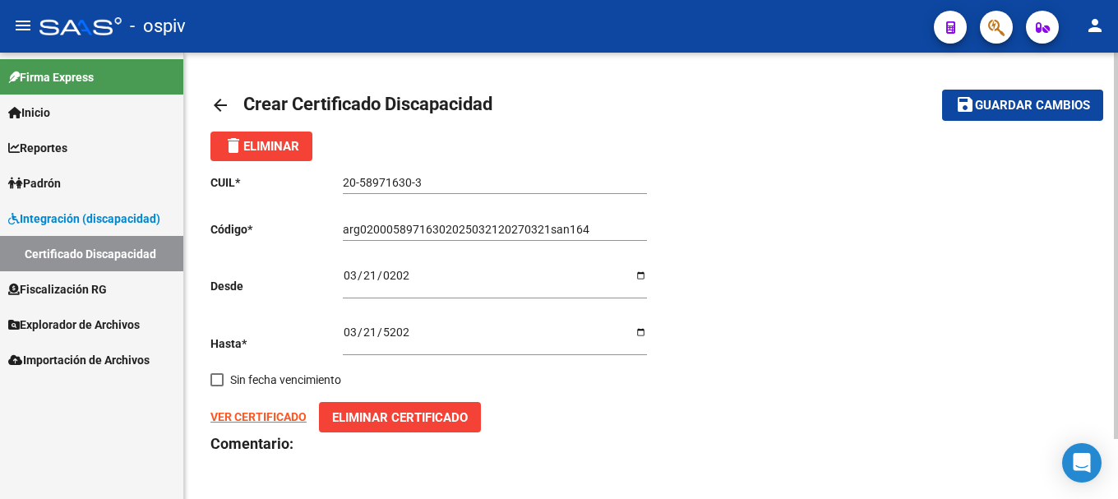
click at [289, 415] on strong "VER CERTIFICADO" at bounding box center [259, 416] width 96 height 13
click at [1030, 117] on button "save Guardar cambios" at bounding box center [1022, 105] width 161 height 30
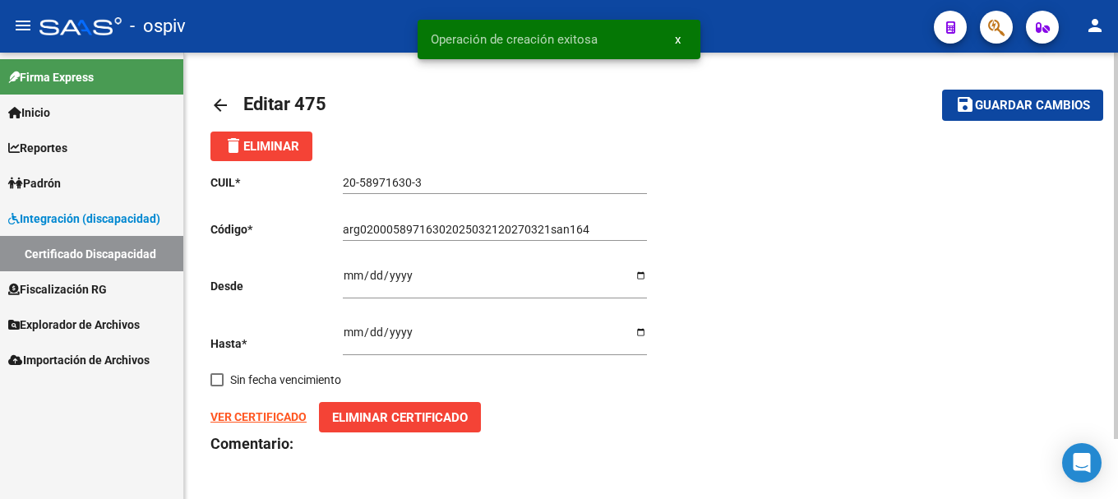
click at [53, 183] on span "Padrón" at bounding box center [34, 183] width 53 height 18
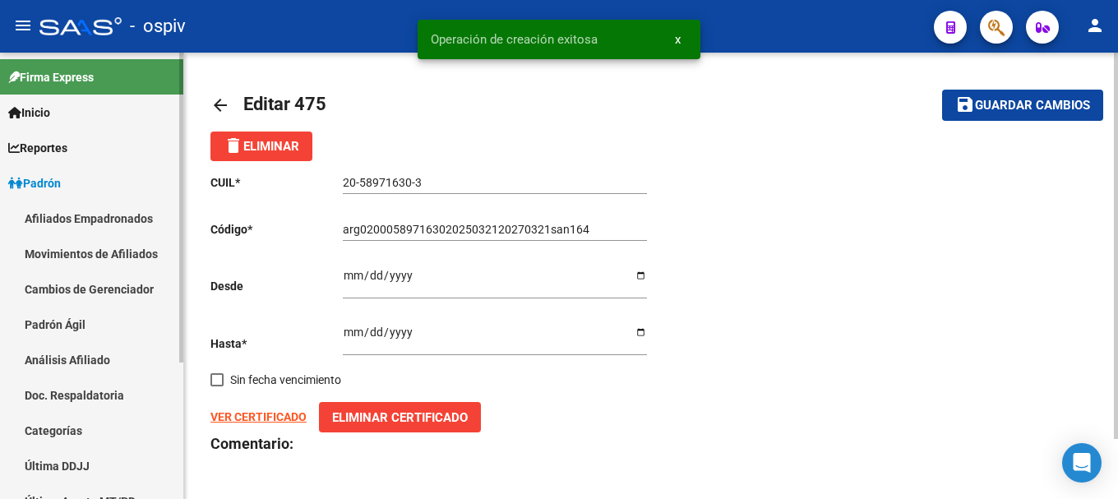
click at [35, 221] on link "Afiliados Empadronados" at bounding box center [91, 218] width 183 height 35
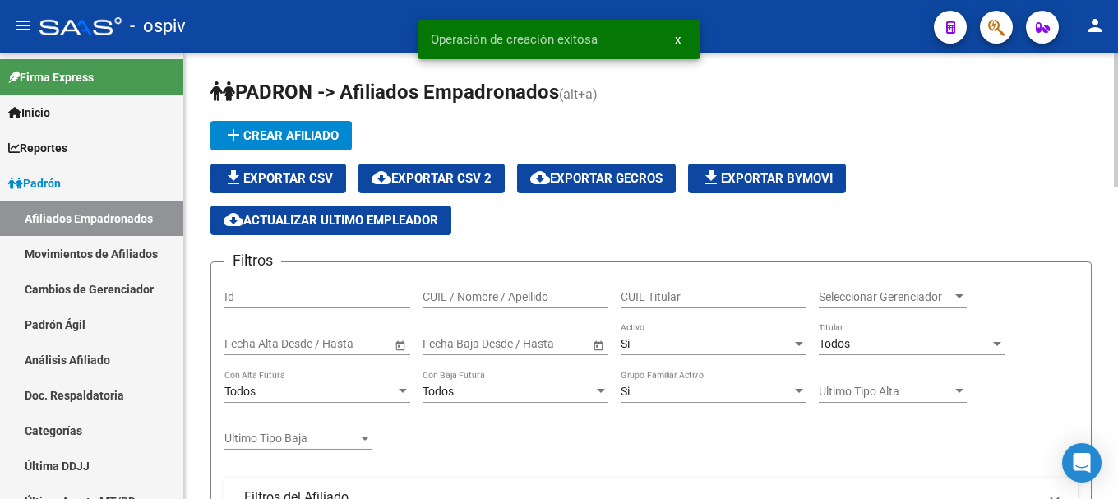
click at [1004, 16] on span "button" at bounding box center [997, 28] width 16 height 34
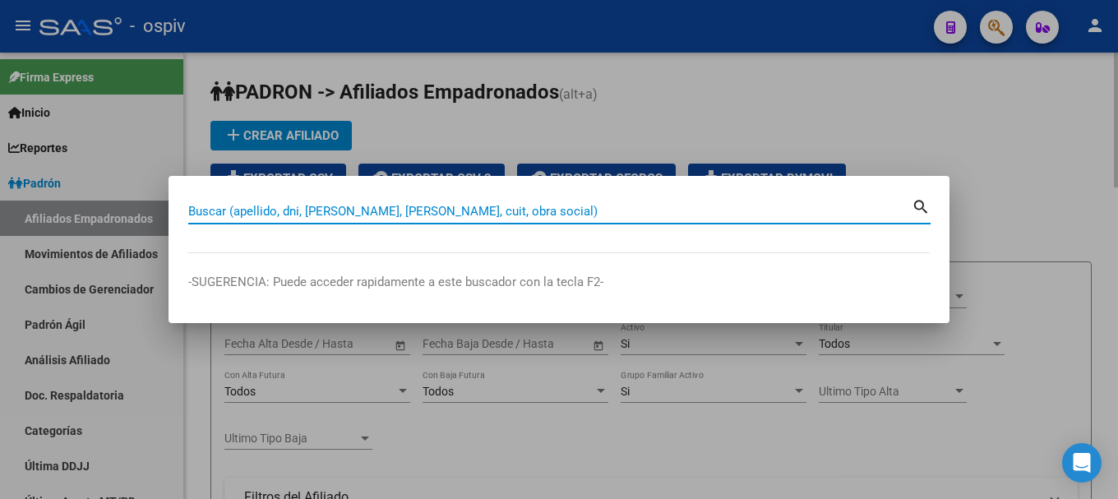
paste input "20589716303"
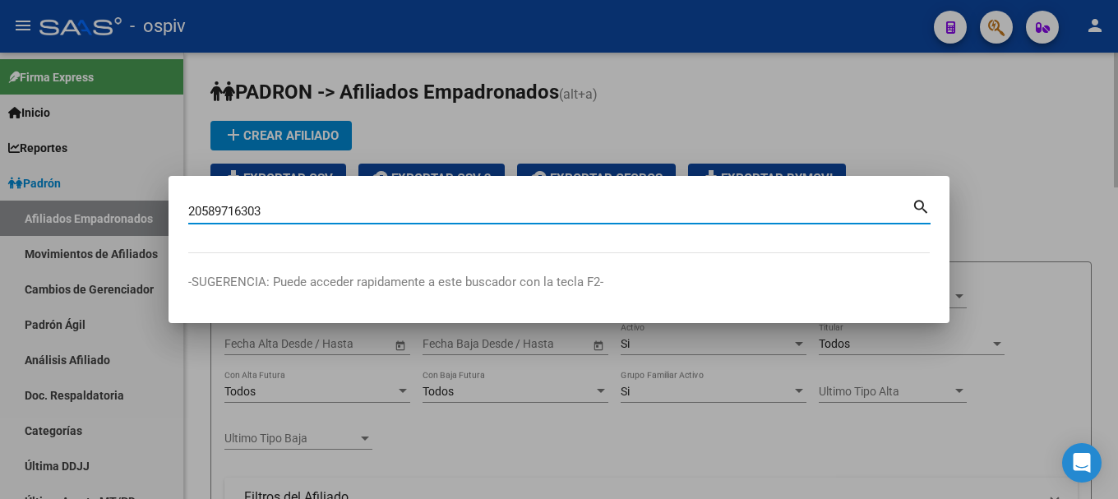
type input "20589716303"
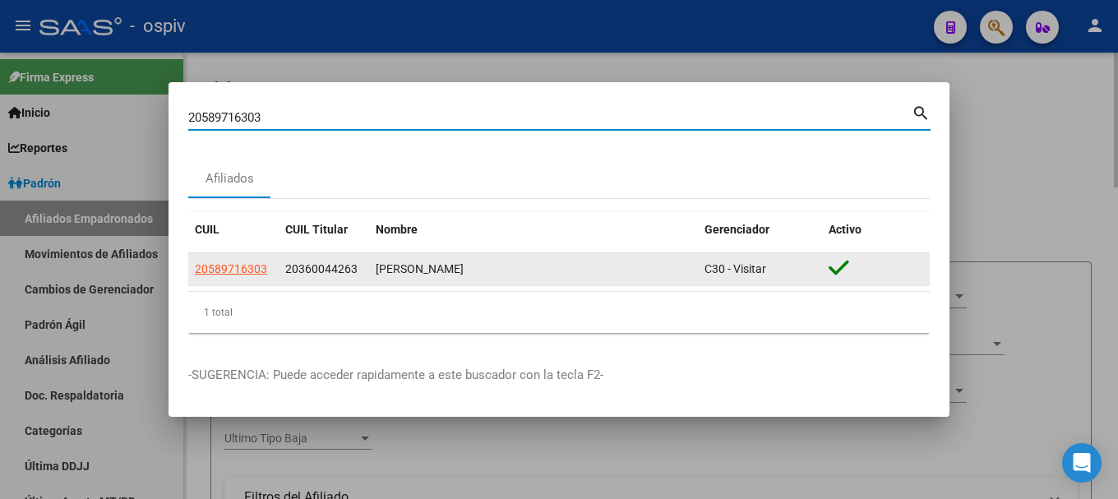
click at [215, 261] on app-link-go-to "20589716303" at bounding box center [231, 269] width 72 height 19
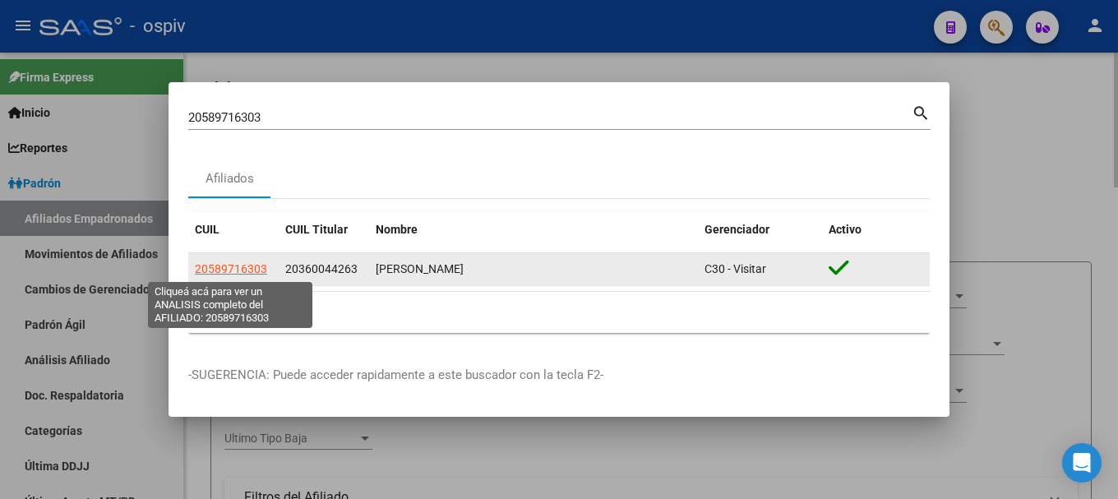
click at [231, 268] on span "20589716303" at bounding box center [231, 268] width 72 height 13
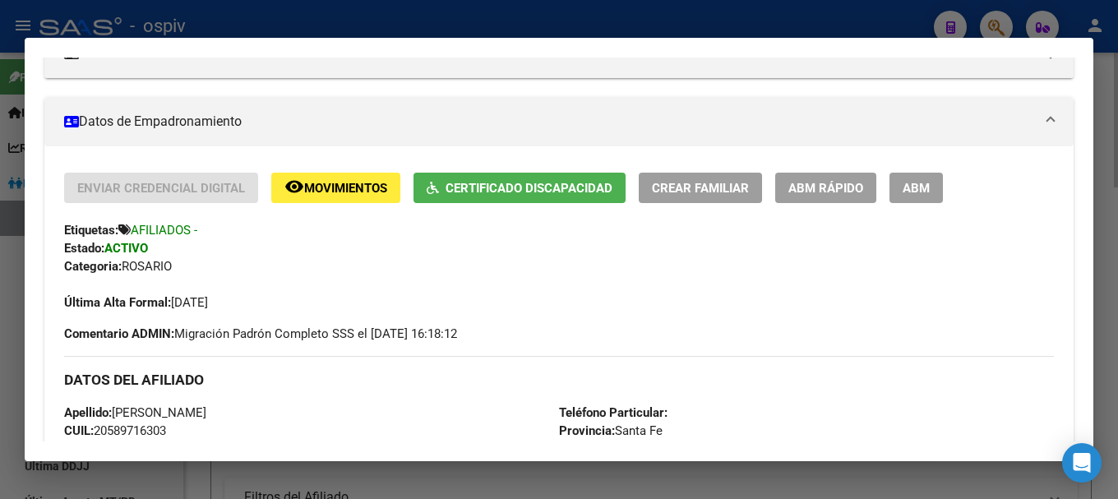
scroll to position [329, 0]
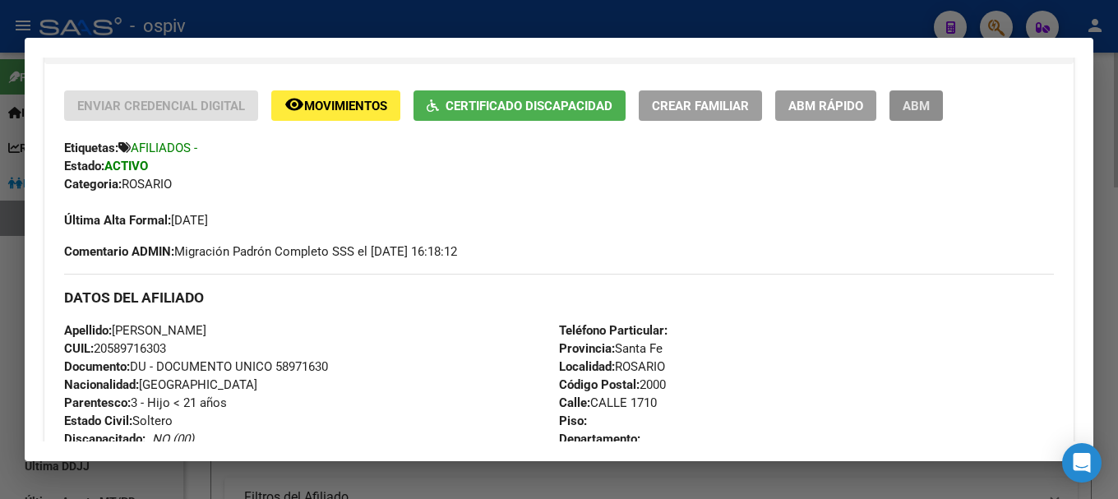
click at [918, 99] on span "ABM" at bounding box center [916, 106] width 27 height 15
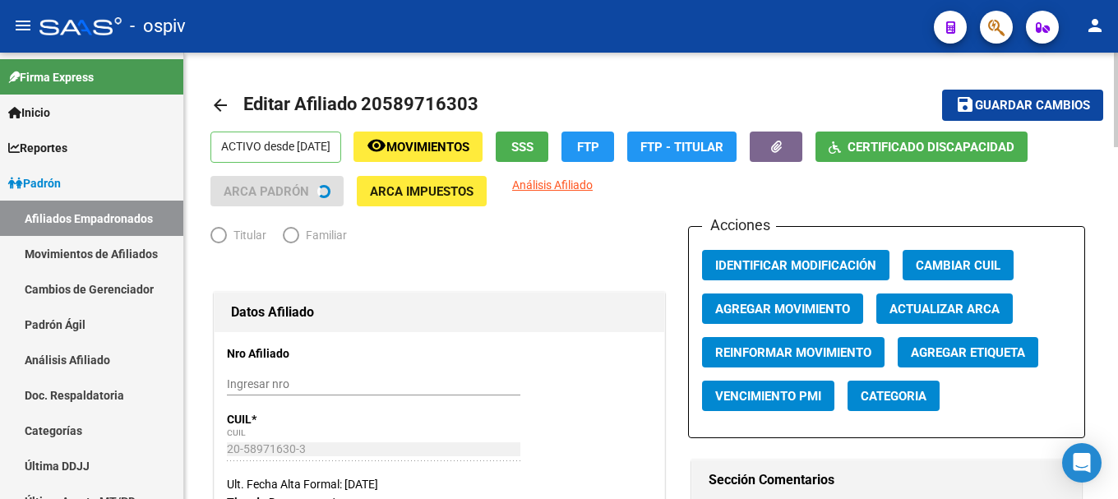
radio input "true"
type input "30-70838308-9"
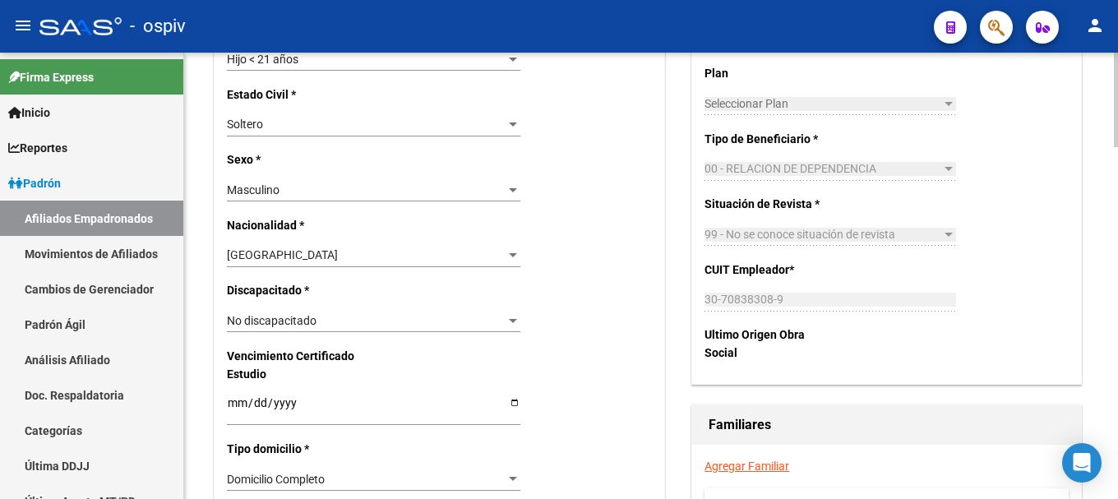
scroll to position [822, 0]
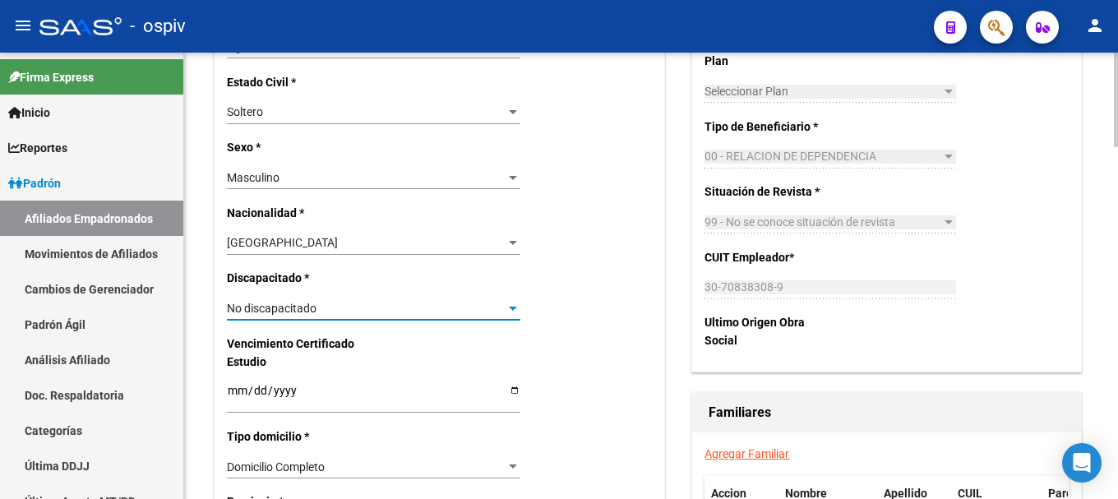
click at [269, 305] on span "No discapacitado" at bounding box center [272, 308] width 90 height 13
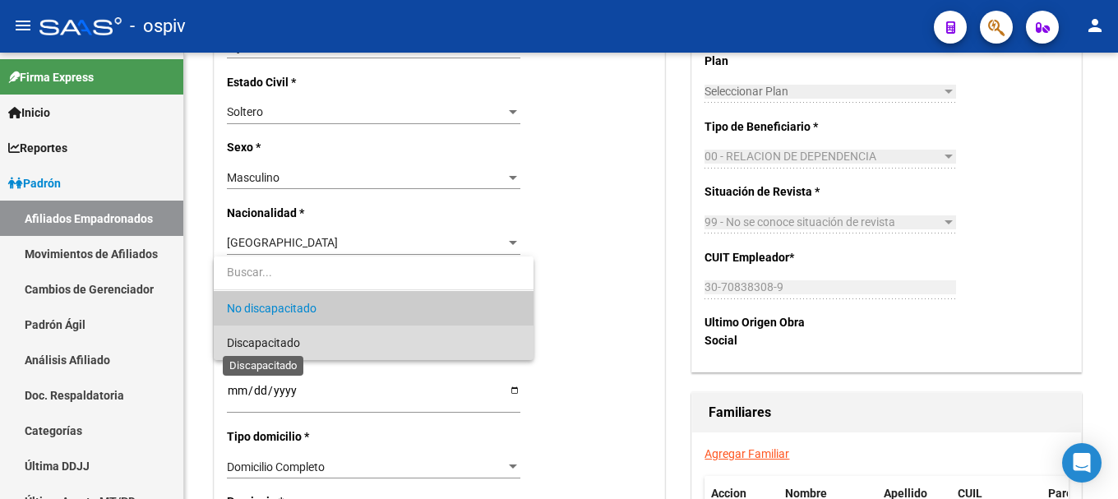
click at [266, 342] on span "Discapacitado" at bounding box center [263, 342] width 73 height 13
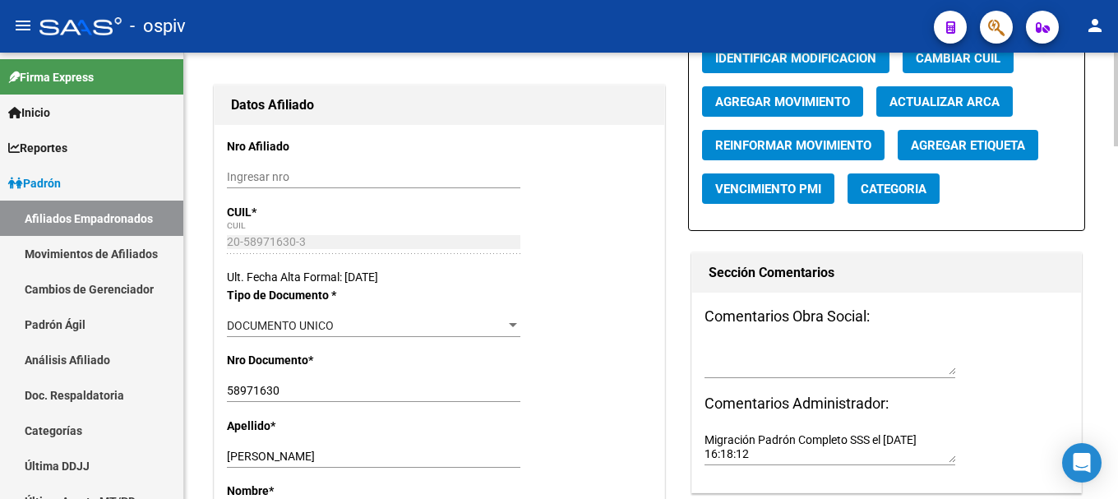
scroll to position [164, 0]
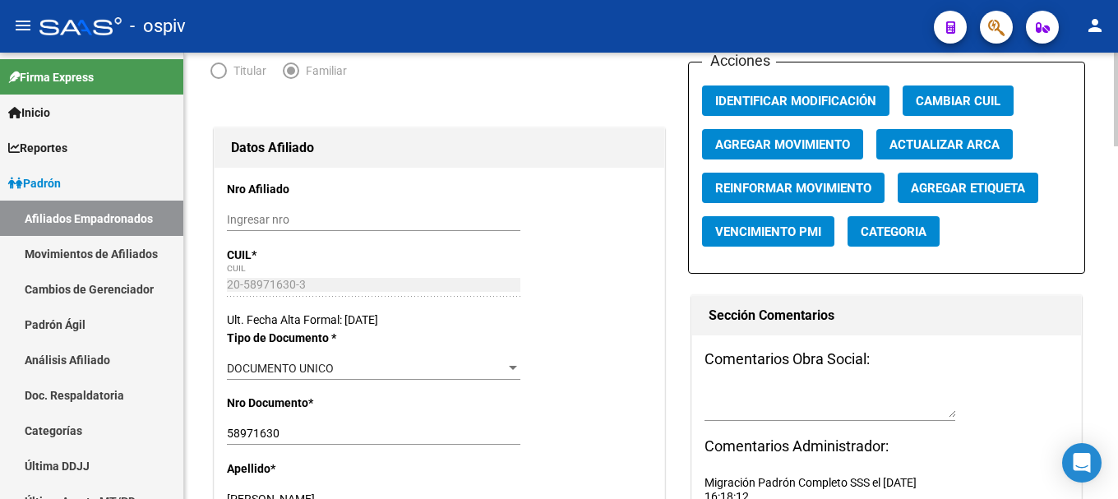
click at [905, 235] on span "Categoria" at bounding box center [894, 232] width 66 height 15
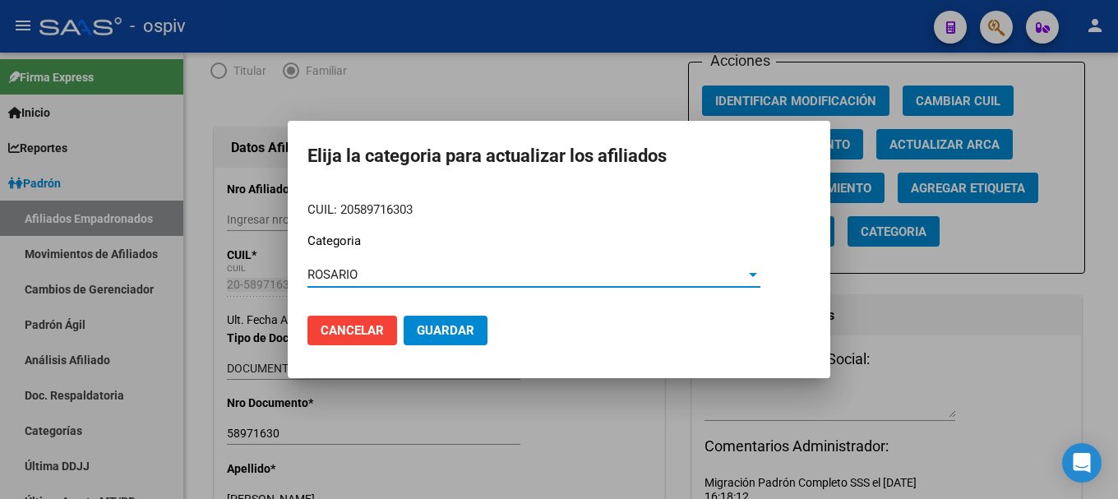
drag, startPoint x: 444, startPoint y: 331, endPoint x: 662, endPoint y: 234, distance: 238.6
click at [450, 329] on span "Guardar" at bounding box center [446, 330] width 58 height 15
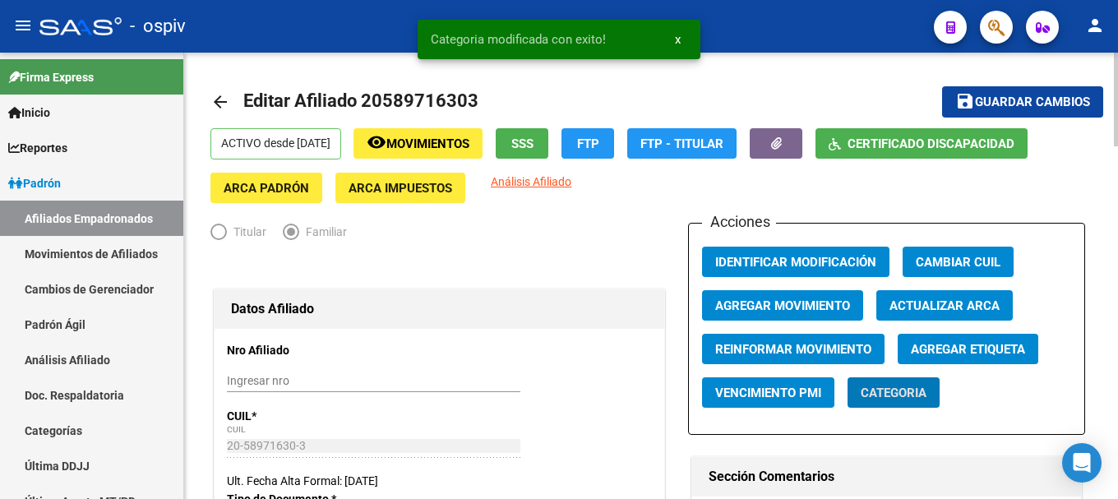
scroll to position [0, 0]
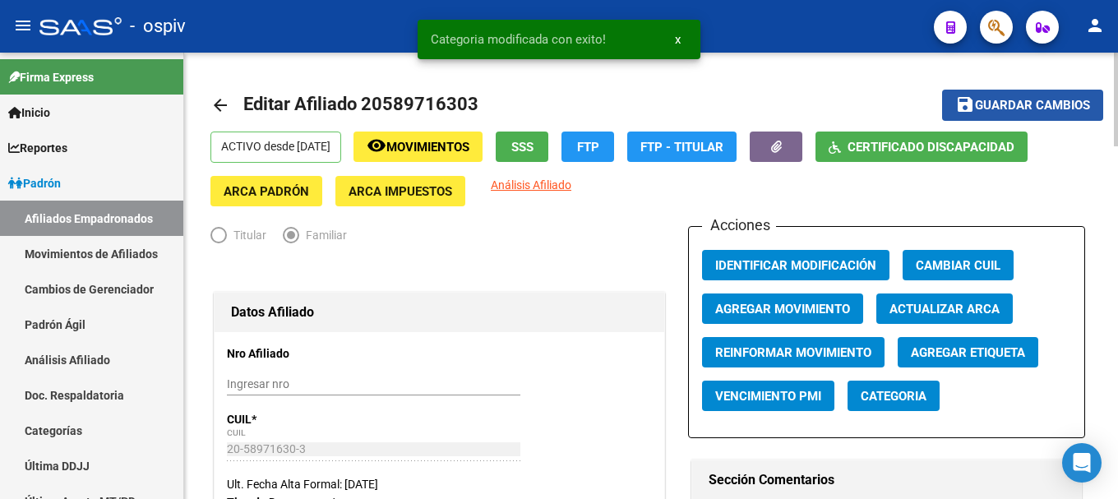
click at [1030, 108] on span "Guardar cambios" at bounding box center [1032, 106] width 115 height 15
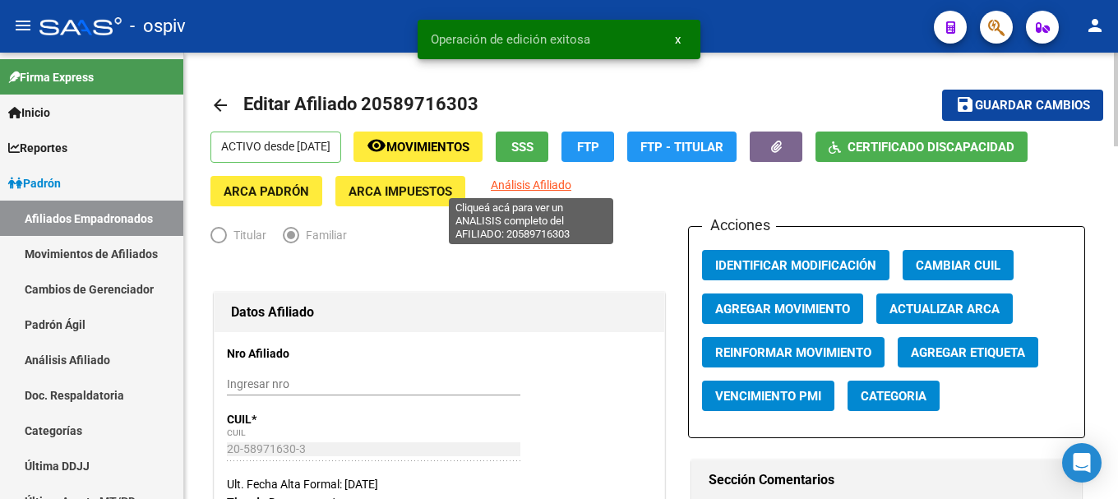
click at [539, 186] on span "Análisis Afiliado" at bounding box center [531, 184] width 81 height 13
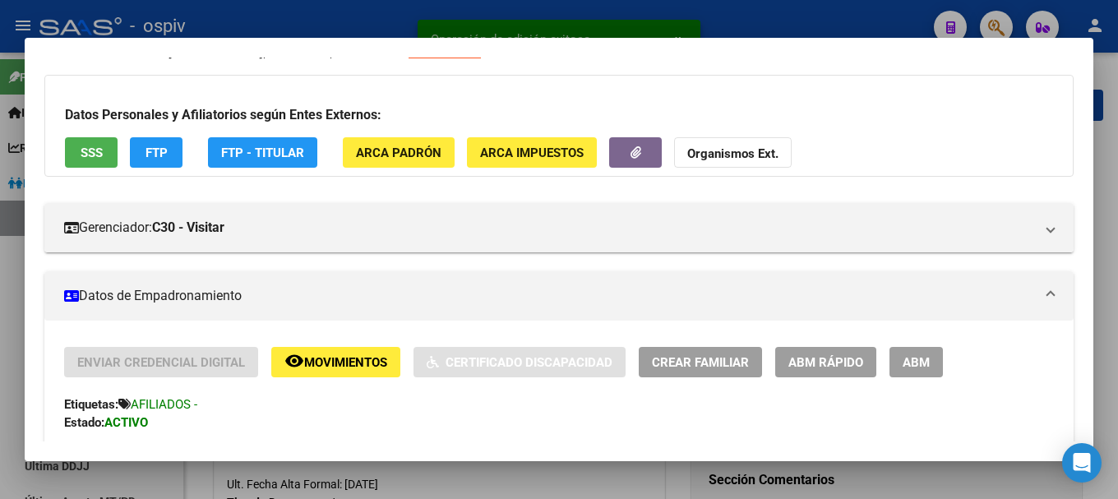
scroll to position [247, 0]
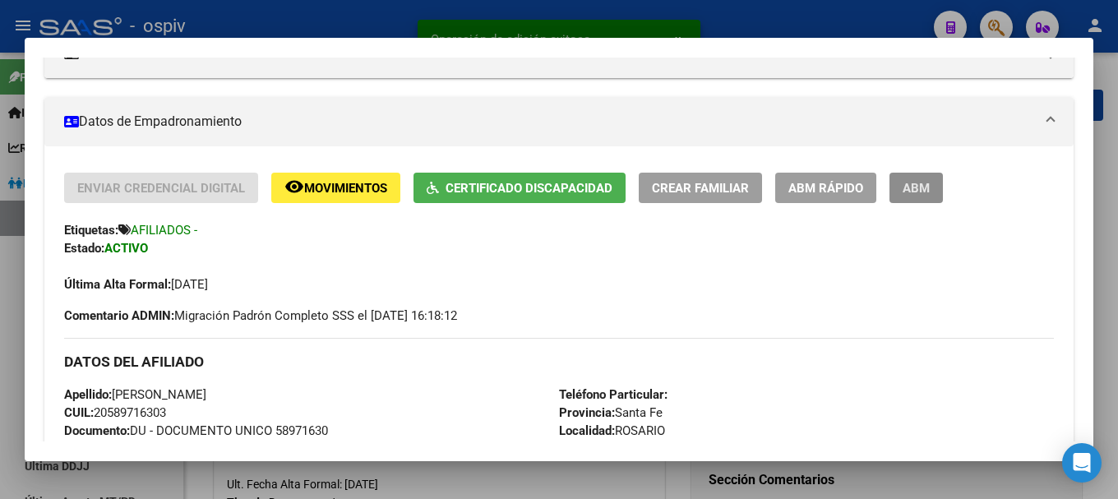
drag, startPoint x: 914, startPoint y: 188, endPoint x: 938, endPoint y: 300, distance: 115.2
click at [915, 188] on span "ABM" at bounding box center [916, 188] width 27 height 15
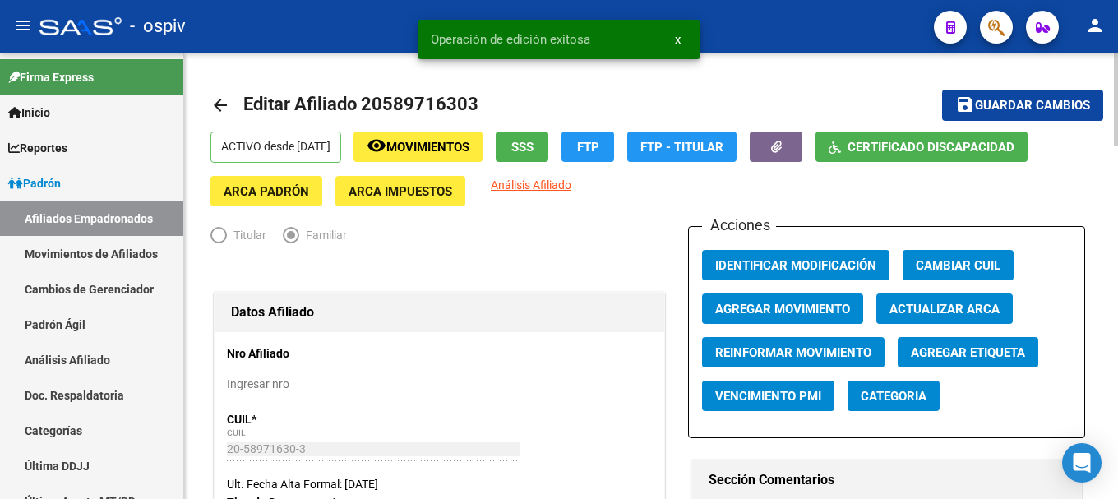
drag, startPoint x: 910, startPoint y: 379, endPoint x: 887, endPoint y: 397, distance: 29.3
click at [899, 388] on div "Acciones Identificar Modificación Cambiar CUIL Agregar Movimiento Actualizar AR…" at bounding box center [886, 332] width 396 height 212
click at [867, 405] on button "Categoria" at bounding box center [894, 396] width 92 height 30
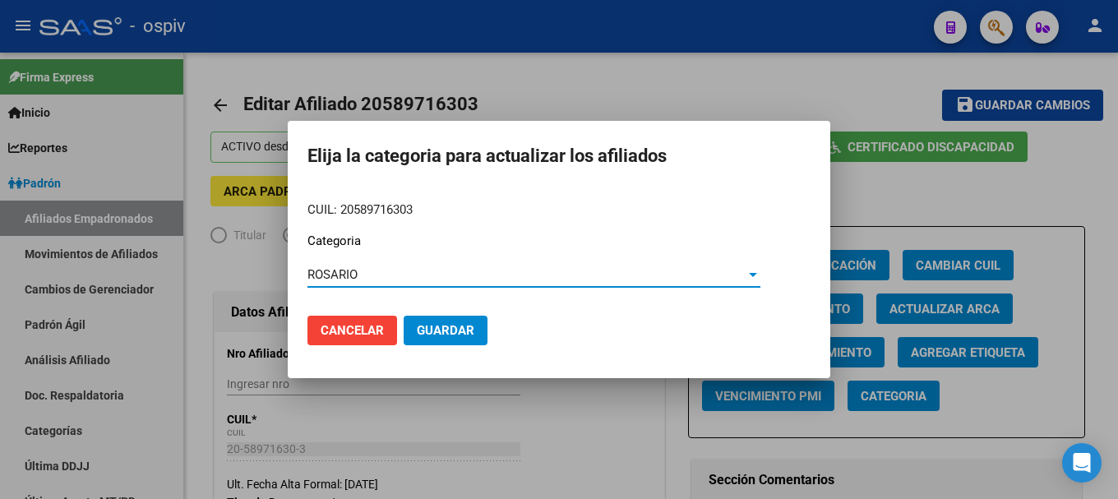
click at [448, 338] on button "Guardar" at bounding box center [446, 331] width 84 height 30
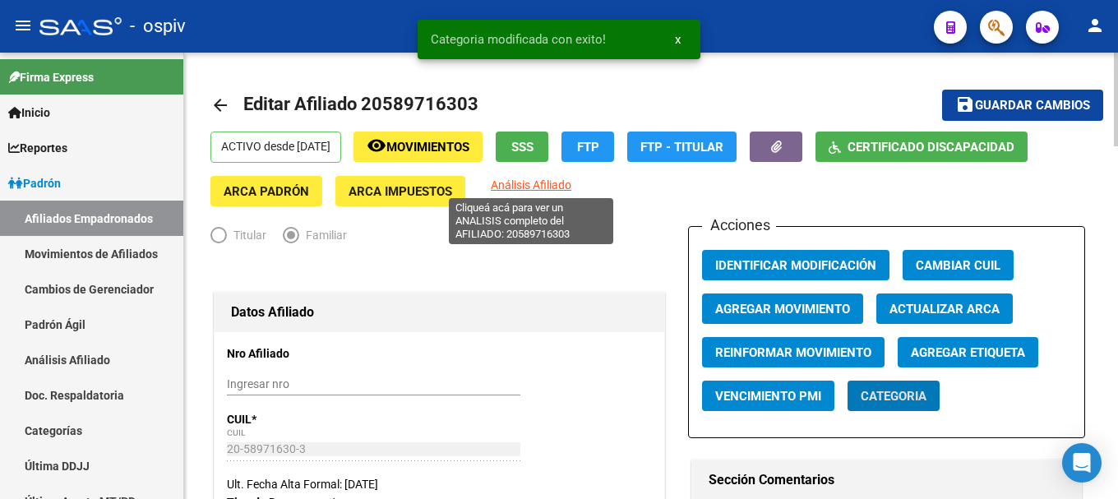
click at [540, 185] on span "Análisis Afiliado" at bounding box center [531, 184] width 81 height 13
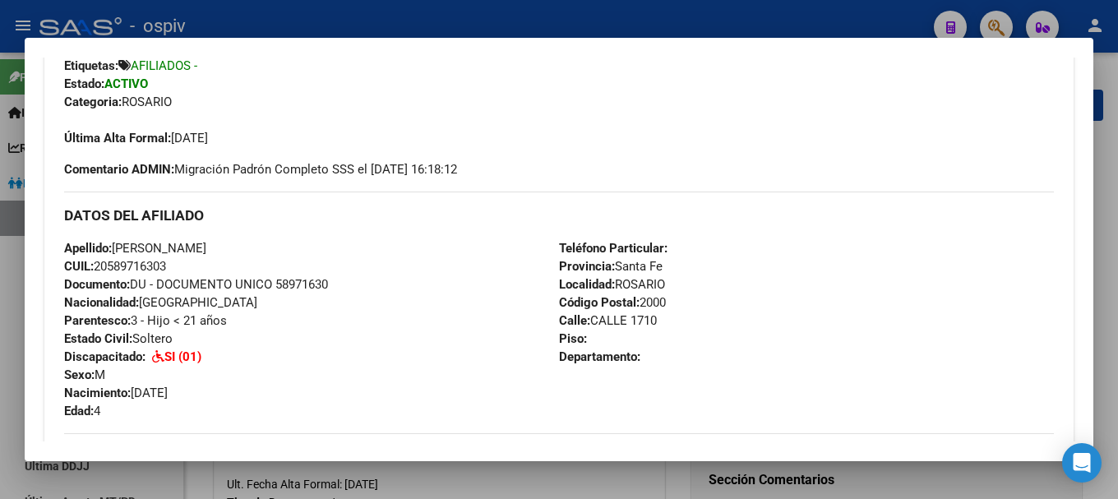
scroll to position [164, 0]
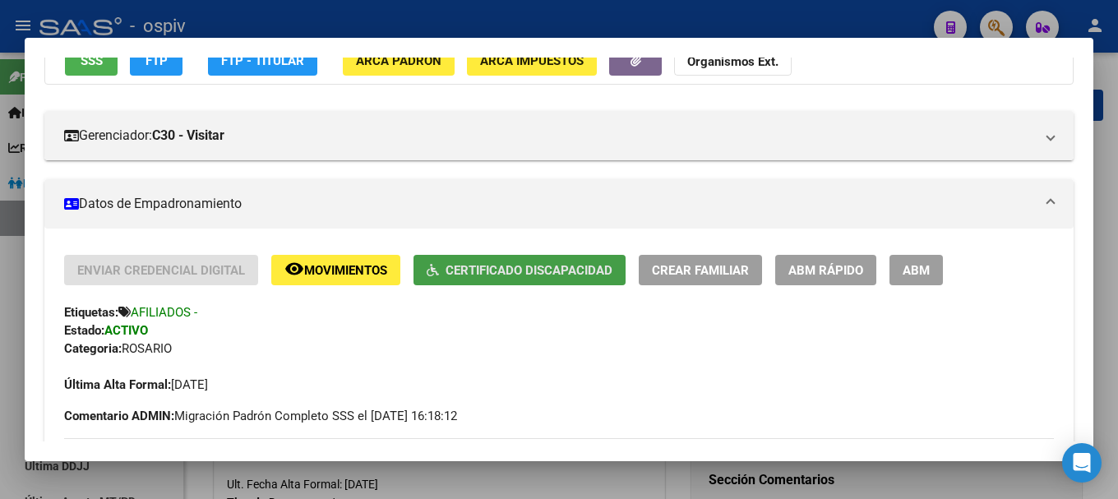
click at [547, 271] on span "Certificado Discapacidad" at bounding box center [529, 270] width 167 height 15
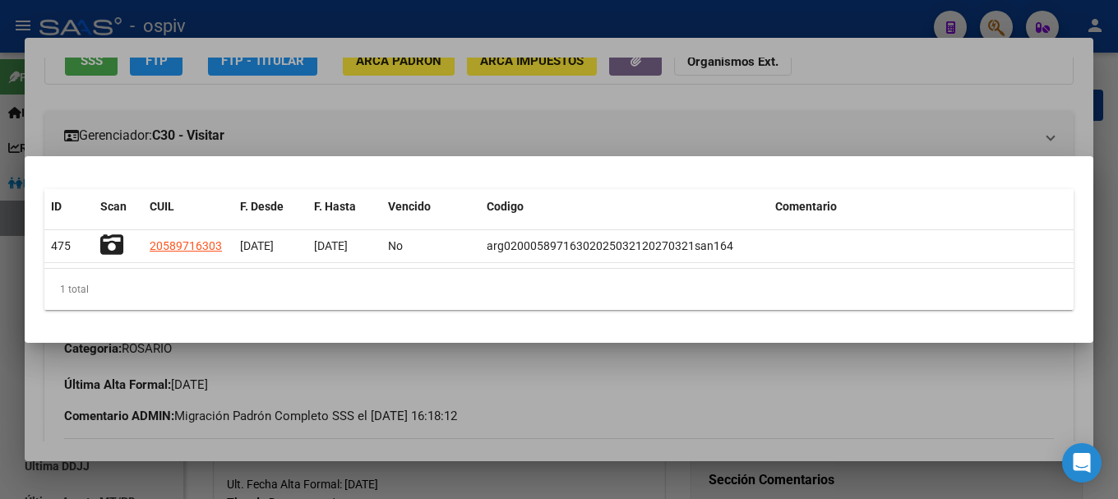
click at [411, 160] on mat-dialog-container "ID Scan CUIL F. Desde F. Hasta Vencido Codigo Comentario 475 20589716303 21/03/…" at bounding box center [559, 249] width 1069 height 187
click at [438, 127] on div at bounding box center [559, 249] width 1118 height 499
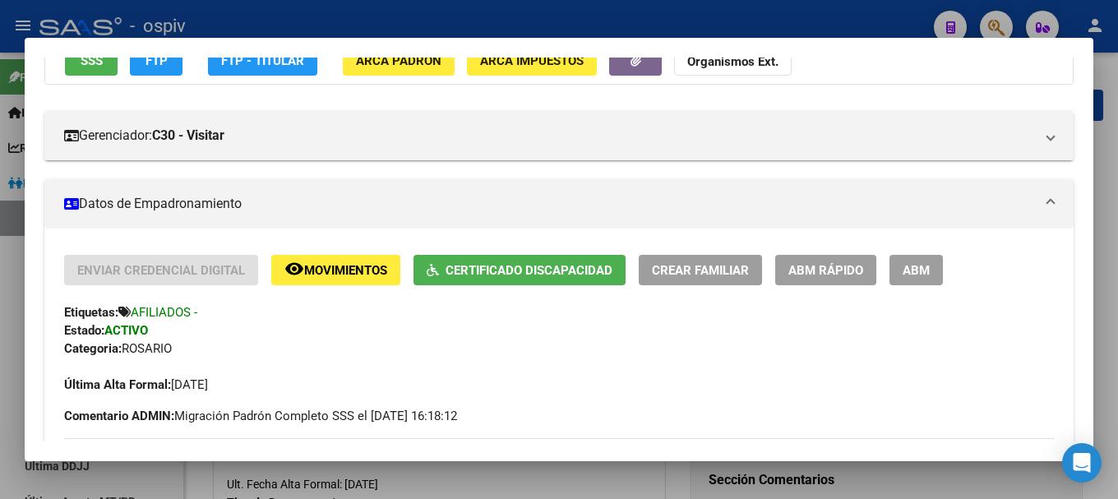
click at [1007, 21] on div at bounding box center [559, 249] width 1118 height 499
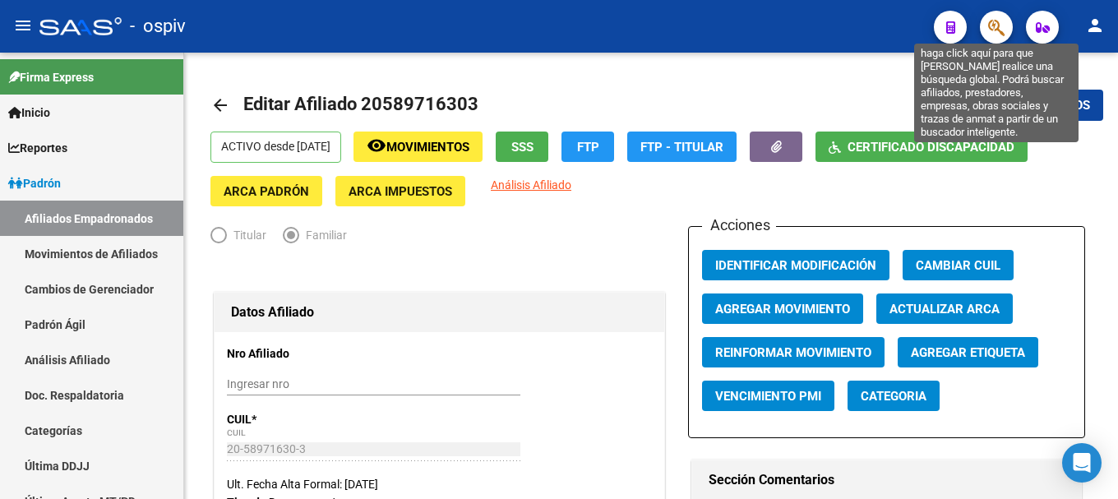
click at [991, 25] on icon "button" at bounding box center [997, 27] width 16 height 19
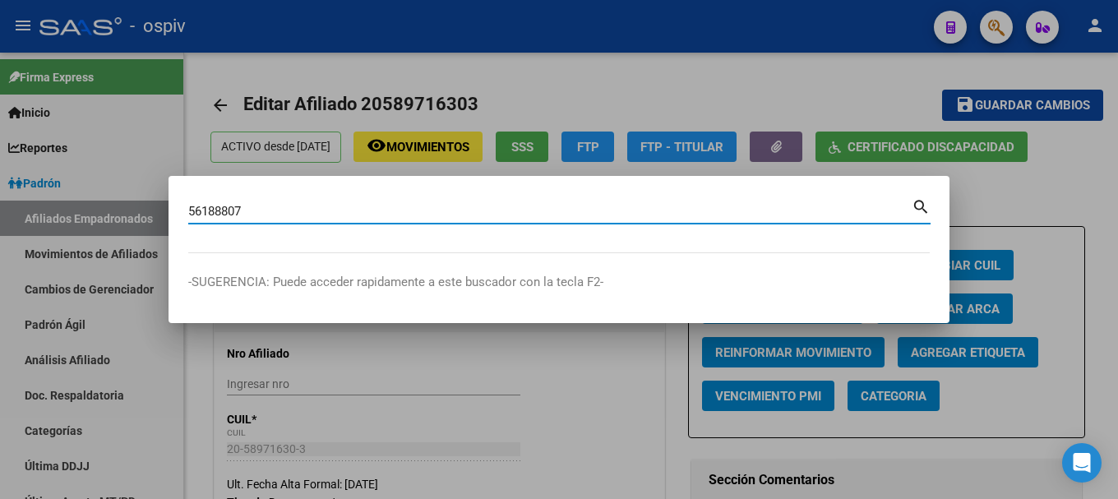
type input "56188807"
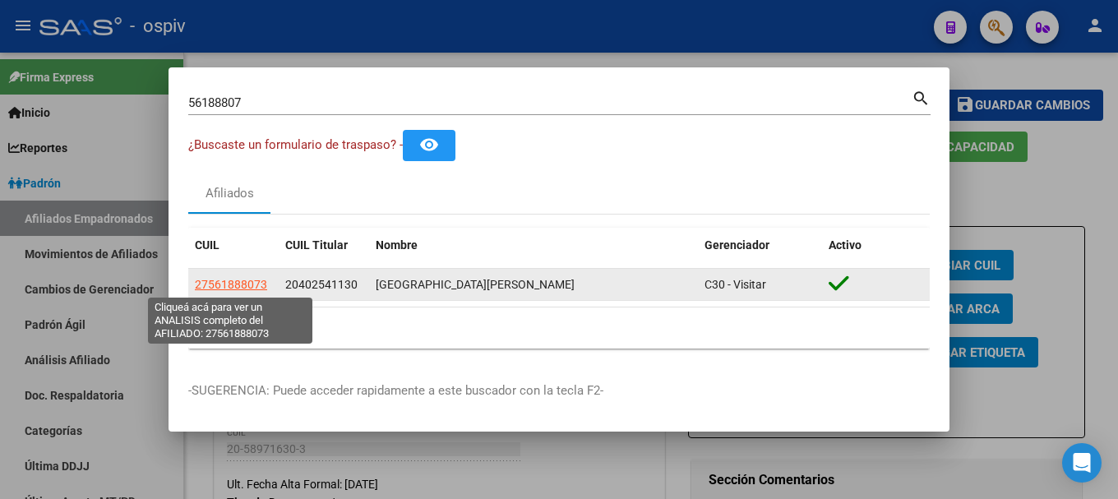
click at [228, 284] on span "27561888073" at bounding box center [231, 284] width 72 height 13
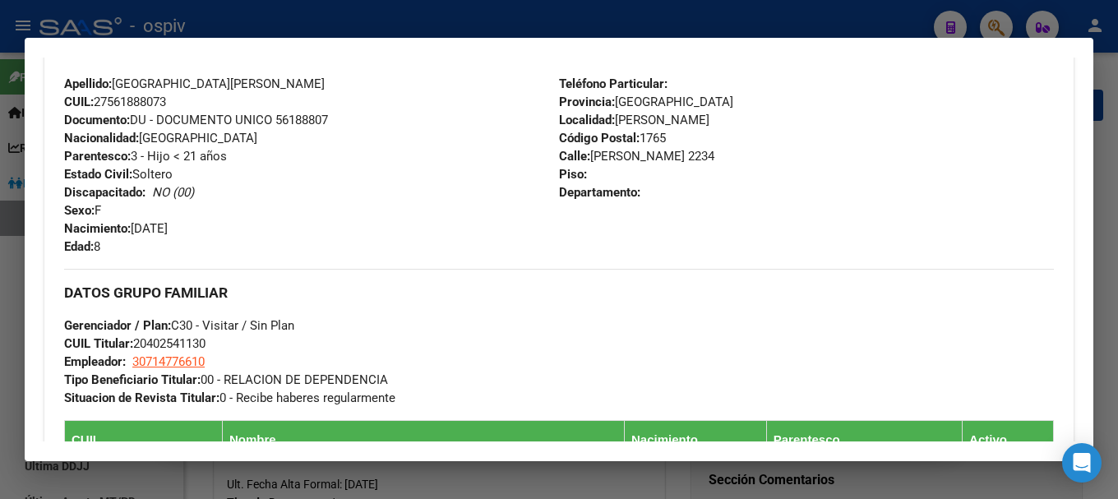
scroll to position [822, 0]
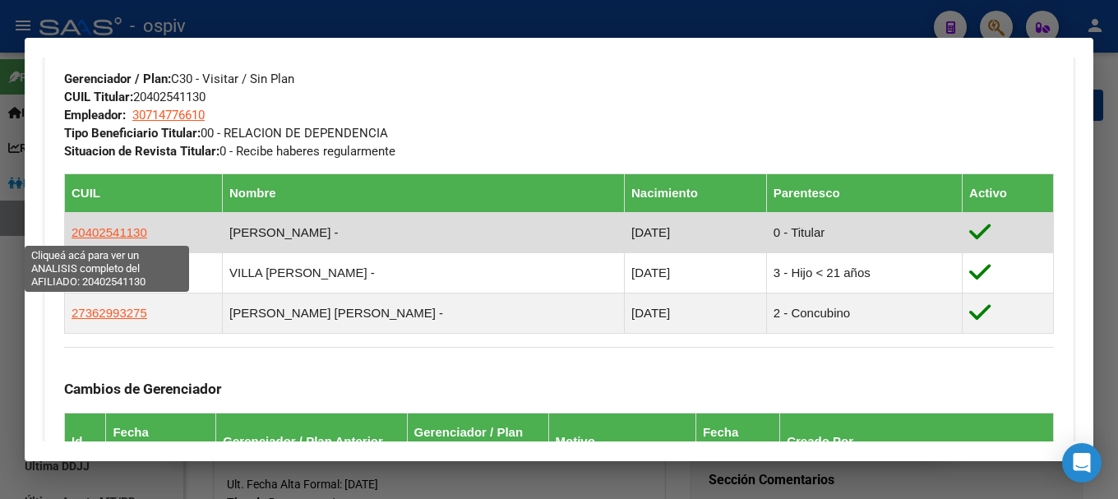
click at [135, 235] on span "20402541130" at bounding box center [110, 232] width 76 height 14
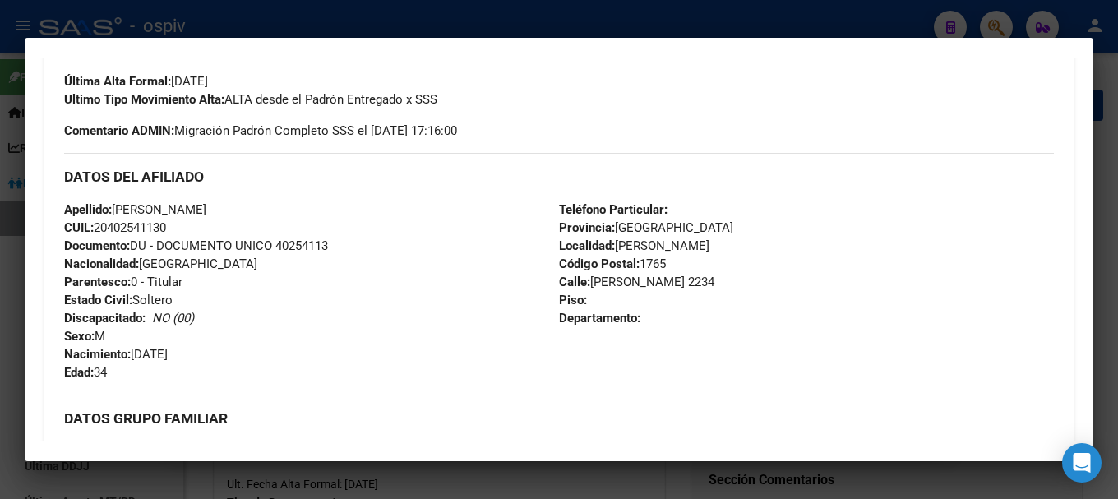
scroll to position [493, 0]
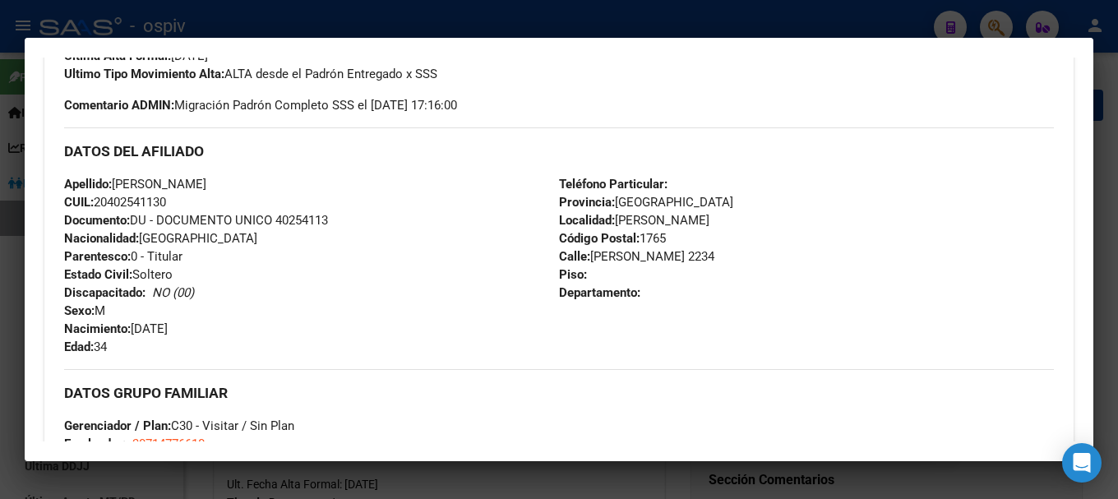
drag, startPoint x: 109, startPoint y: 196, endPoint x: 188, endPoint y: 196, distance: 79.0
click at [188, 196] on div "Apellido: VILLA LUCIANO JOEL CUIL: 20402541130 Documento: DU - DOCUMENTO UNICO …" at bounding box center [311, 265] width 495 height 181
drag, startPoint x: 118, startPoint y: 201, endPoint x: 191, endPoint y: 199, distance: 72.4
click at [191, 199] on div "Apellido: VILLA LUCIANO JOEL CUIL: 20402541130 Documento: DU - DOCUMENTO UNICO …" at bounding box center [311, 265] width 495 height 181
copy span "20402541130"
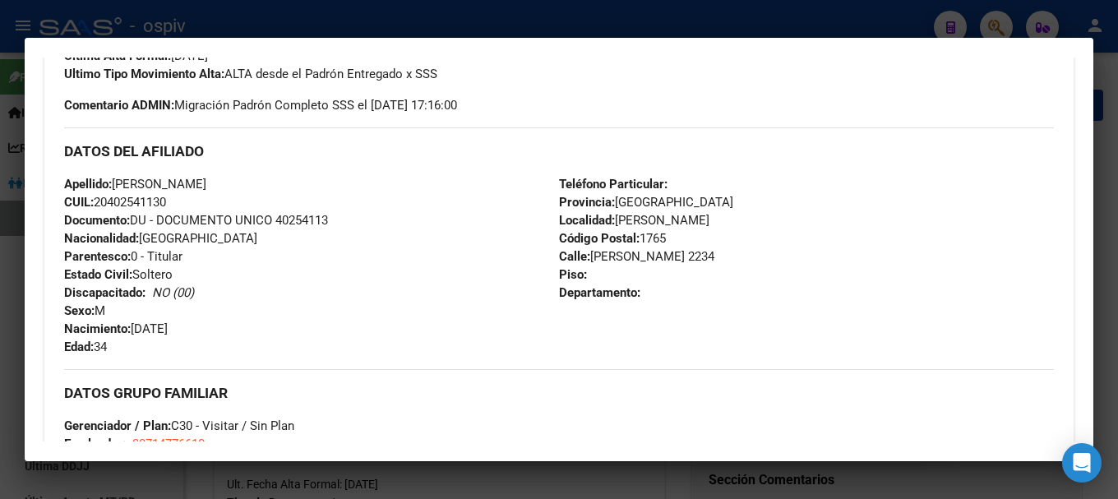
scroll to position [905, 0]
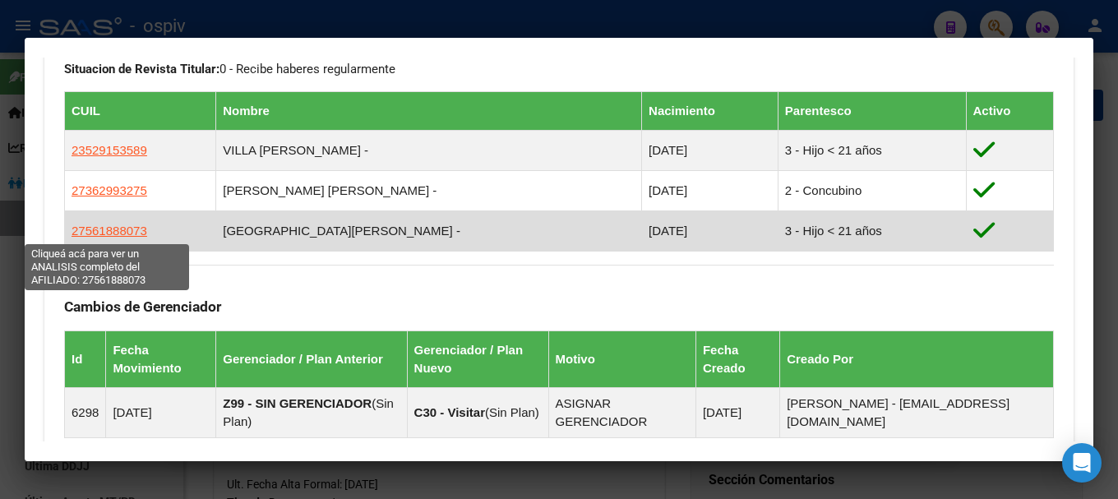
click at [117, 229] on span "27561888073" at bounding box center [110, 231] width 76 height 14
type textarea "27561888073"
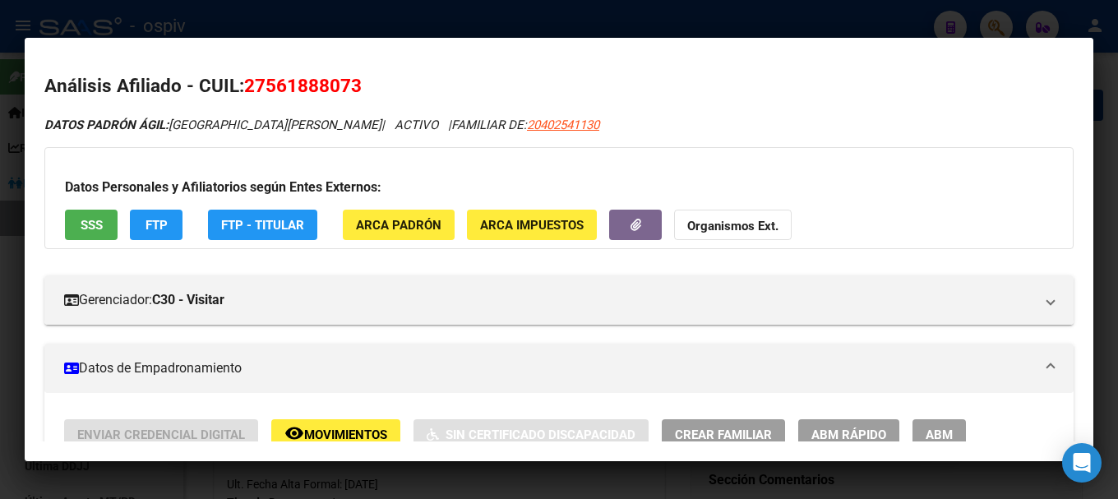
click at [3, 374] on div at bounding box center [559, 249] width 1118 height 499
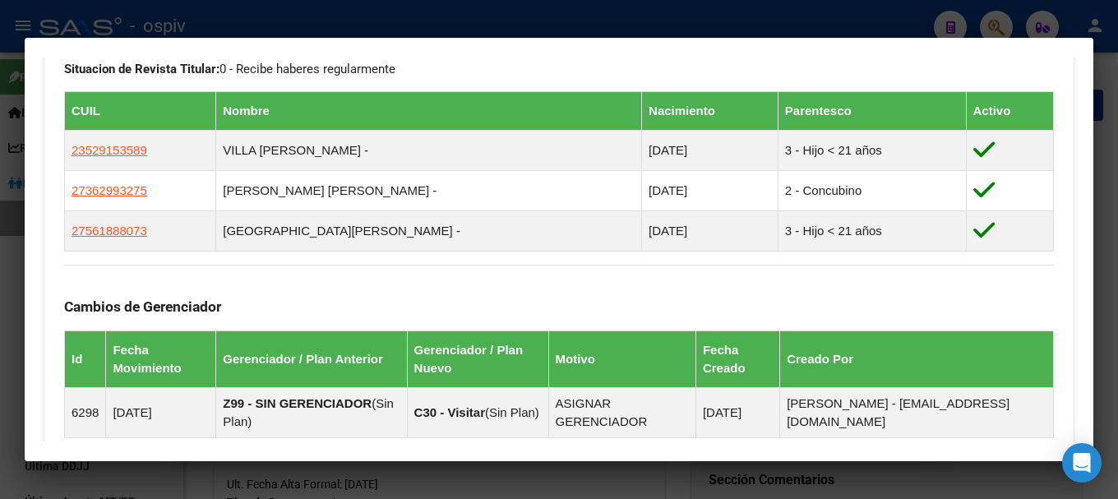
click at [5, 322] on div at bounding box center [559, 249] width 1118 height 499
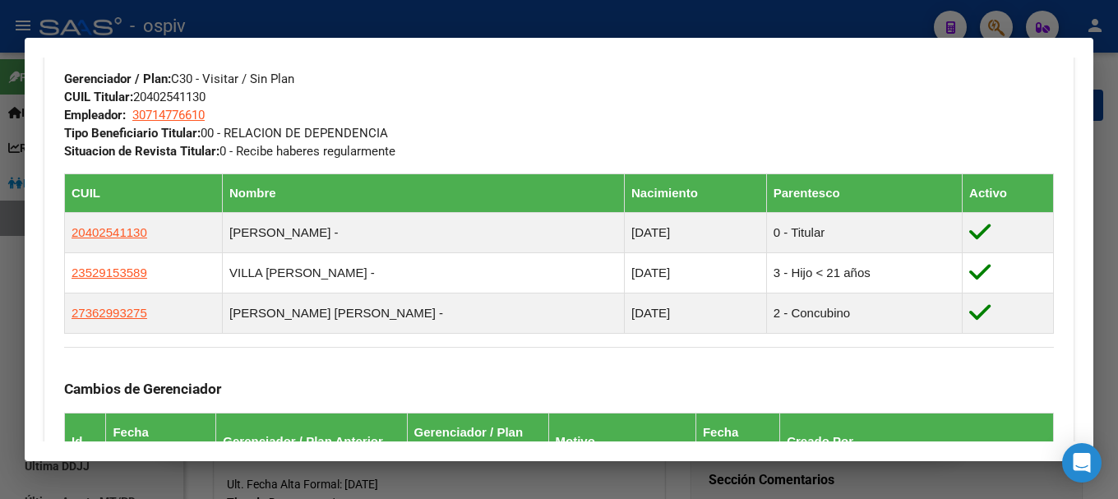
click at [5, 322] on div at bounding box center [559, 249] width 1118 height 499
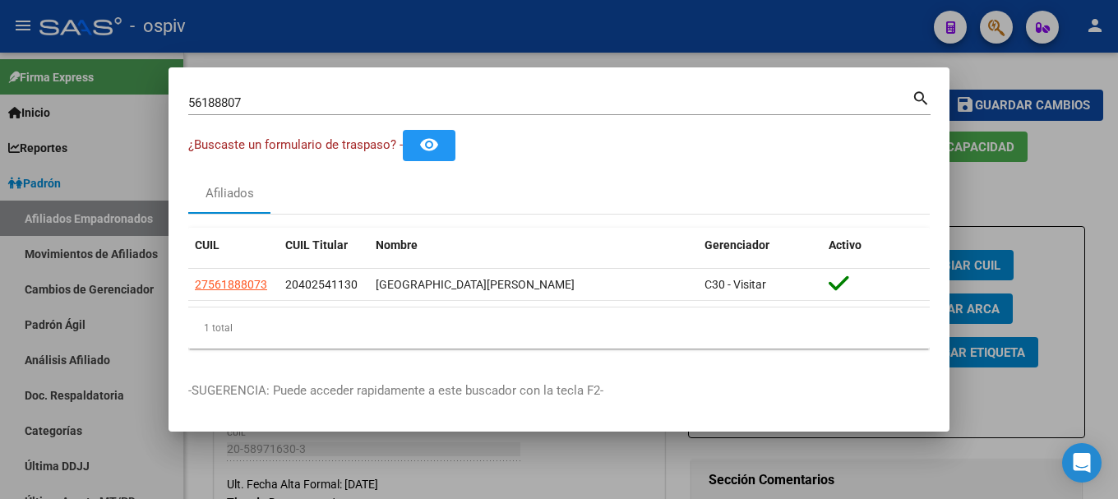
click at [2, 313] on div at bounding box center [559, 249] width 1118 height 499
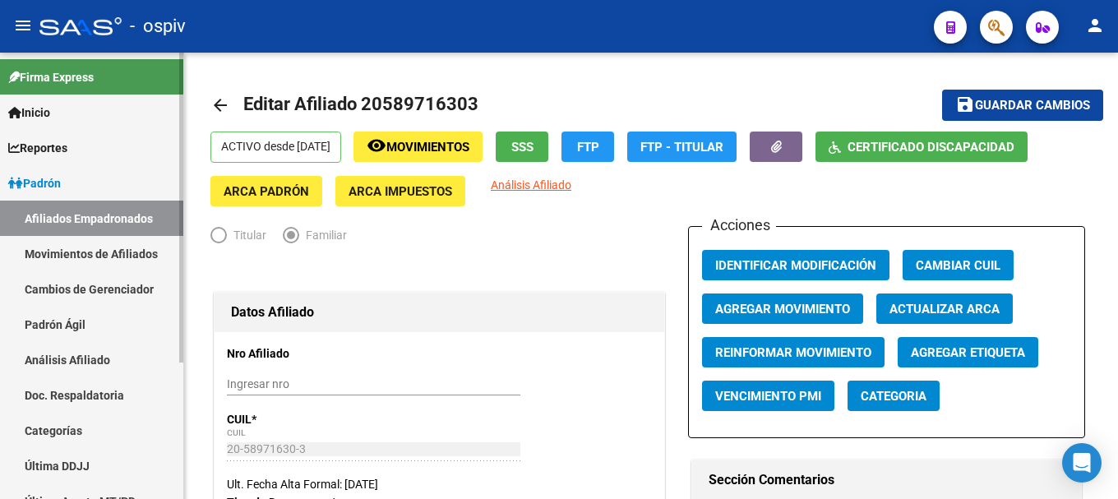
click at [143, 217] on link "Afiliados Empadronados" at bounding box center [91, 218] width 183 height 35
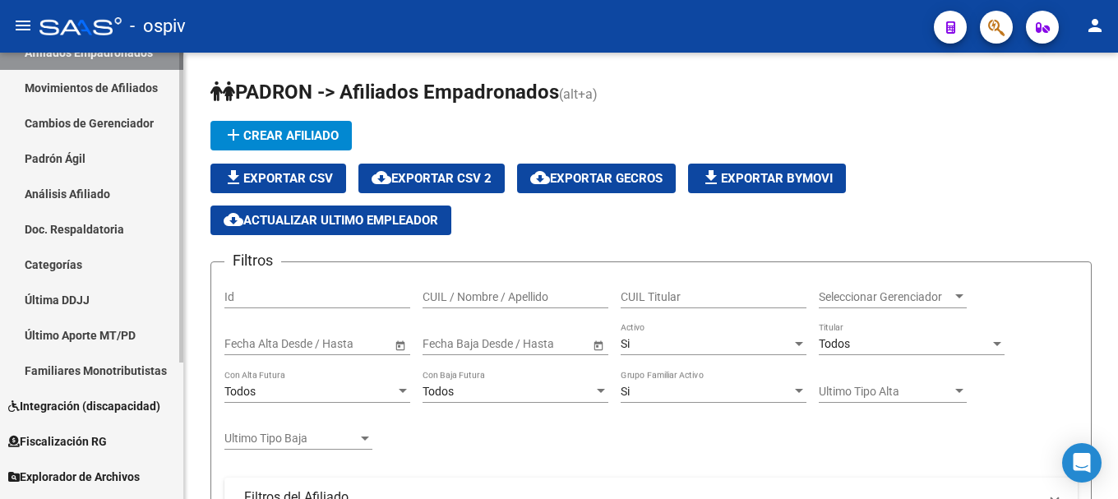
scroll to position [197, 0]
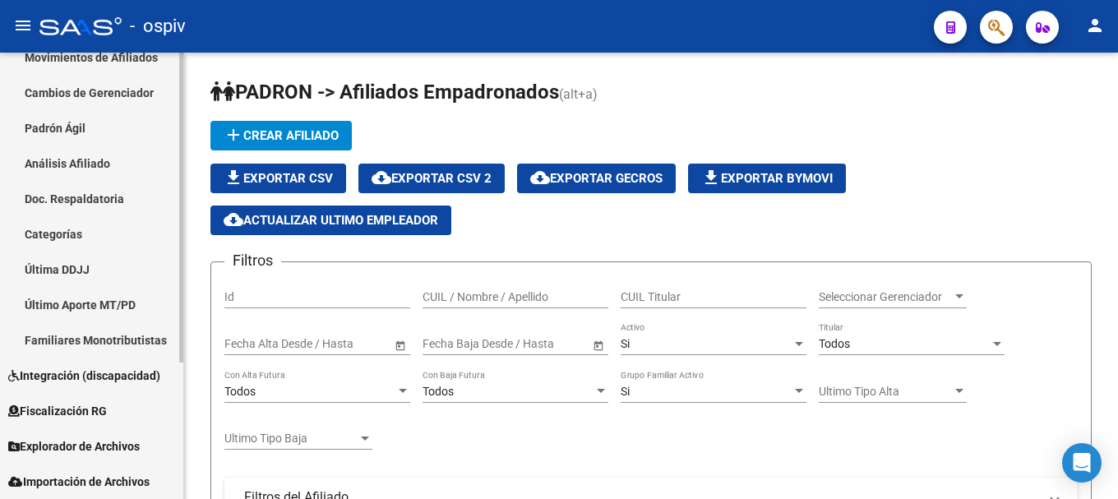
click at [81, 376] on span "Integración (discapacidad)" at bounding box center [84, 376] width 152 height 18
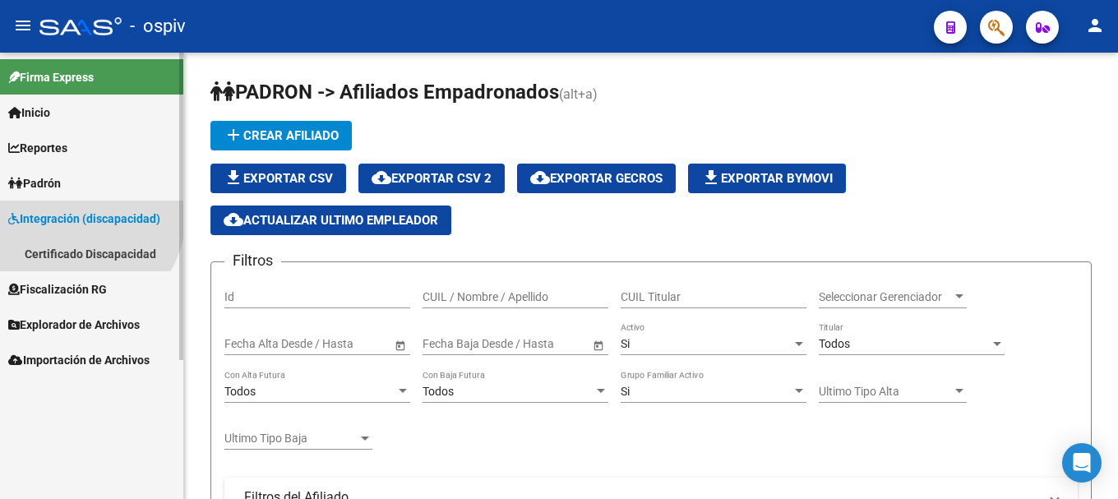
scroll to position [0, 0]
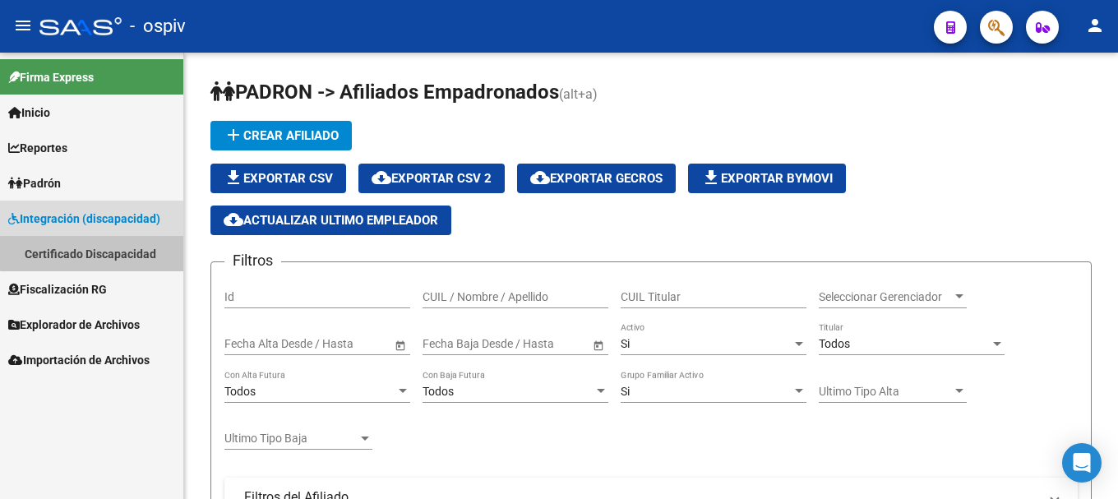
click at [101, 248] on link "Certificado Discapacidad" at bounding box center [91, 253] width 183 height 35
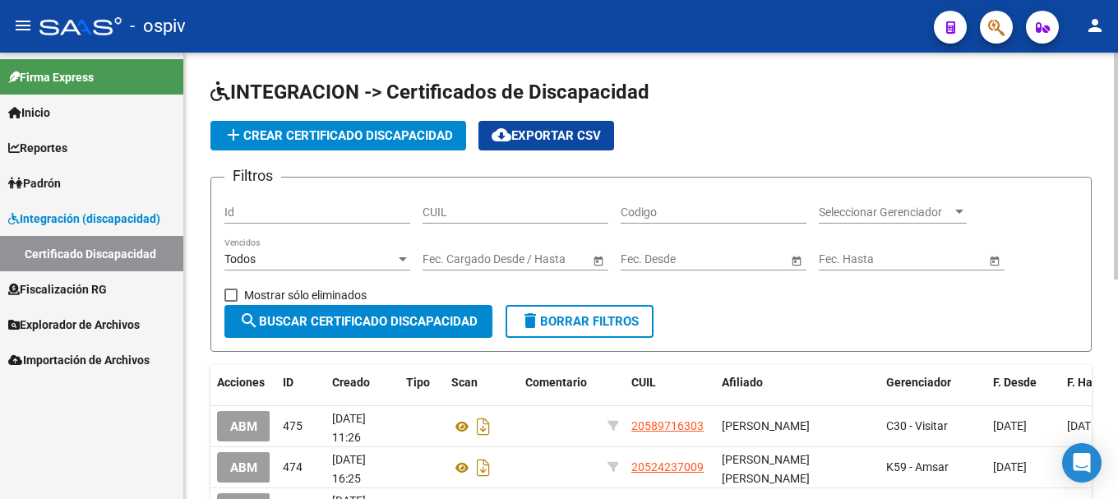
click at [861, 309] on form "Filtros Id CUIL Codigo Seleccionar Gerenciador Seleccionar Gerenciador Todos Ve…" at bounding box center [652, 264] width 882 height 175
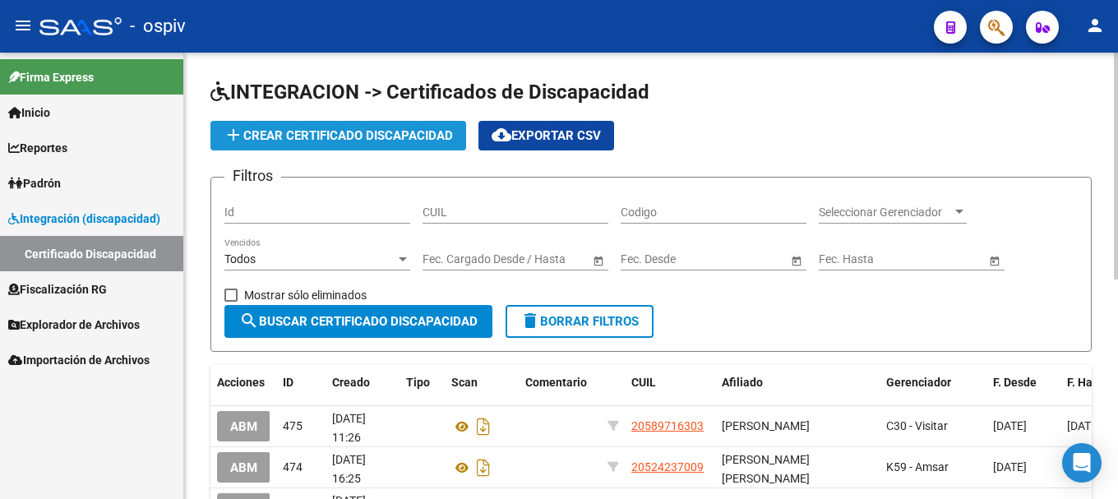
click at [356, 136] on span "add Crear Certificado Discapacidad" at bounding box center [338, 135] width 229 height 15
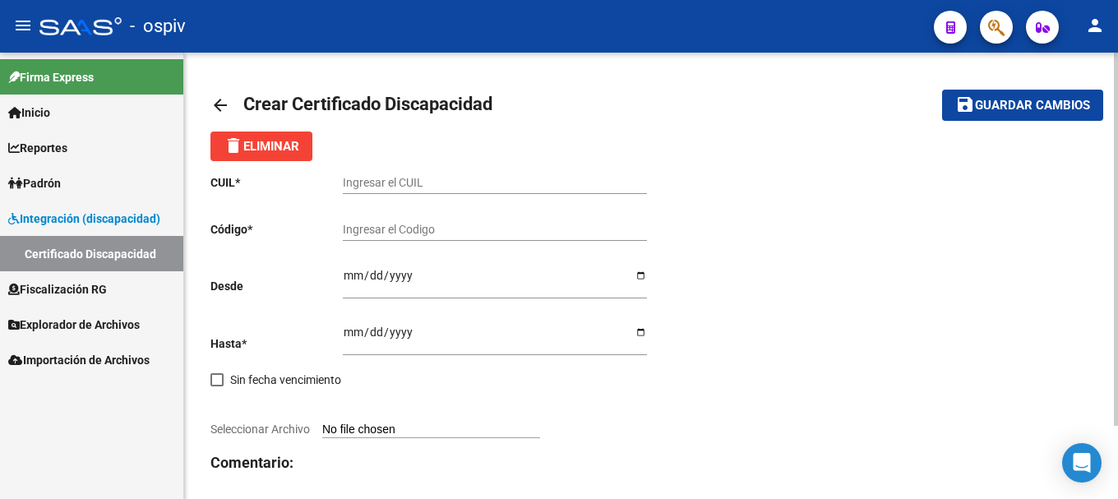
click at [396, 169] on div "Ingresar el CUIL" at bounding box center [495, 177] width 304 height 33
paste input "27-56188807-3"
type input "27-56188807-3"
click at [392, 228] on input "Ingresar el Codigo" at bounding box center [495, 230] width 304 height 14
type input "ARG01000561888072025072220350722AND12921"
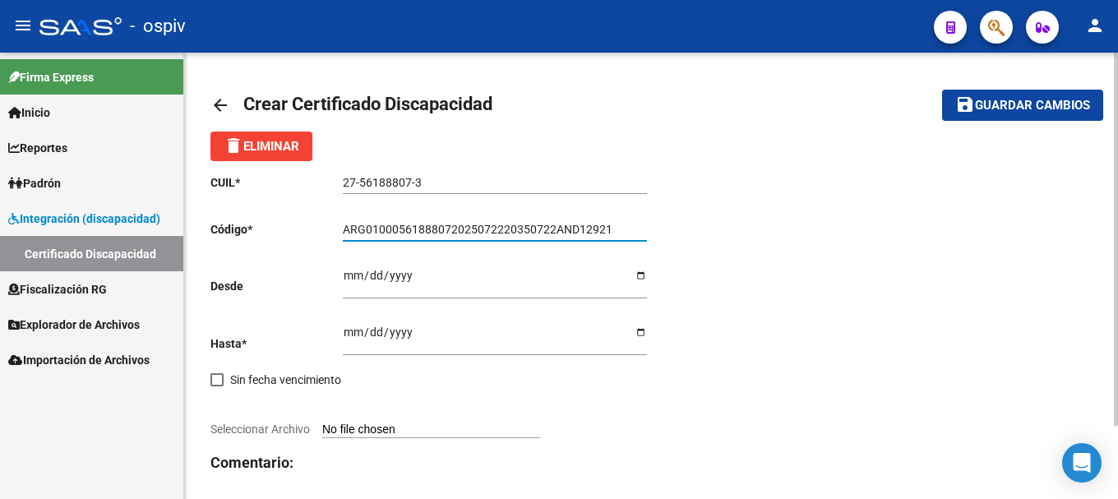
drag, startPoint x: 331, startPoint y: 276, endPoint x: 339, endPoint y: 284, distance: 10.5
click at [332, 280] on div "CUIL * 27-56188807-3 Ingresar el CUIL Código * ARG01000561888072025072220350722…" at bounding box center [431, 354] width 441 height 387
click at [346, 278] on input "Ingresar fec. Desde" at bounding box center [495, 281] width 304 height 25
type input "2025-07-22"
click at [352, 336] on input "Ingresar fec. Hasta" at bounding box center [495, 338] width 304 height 25
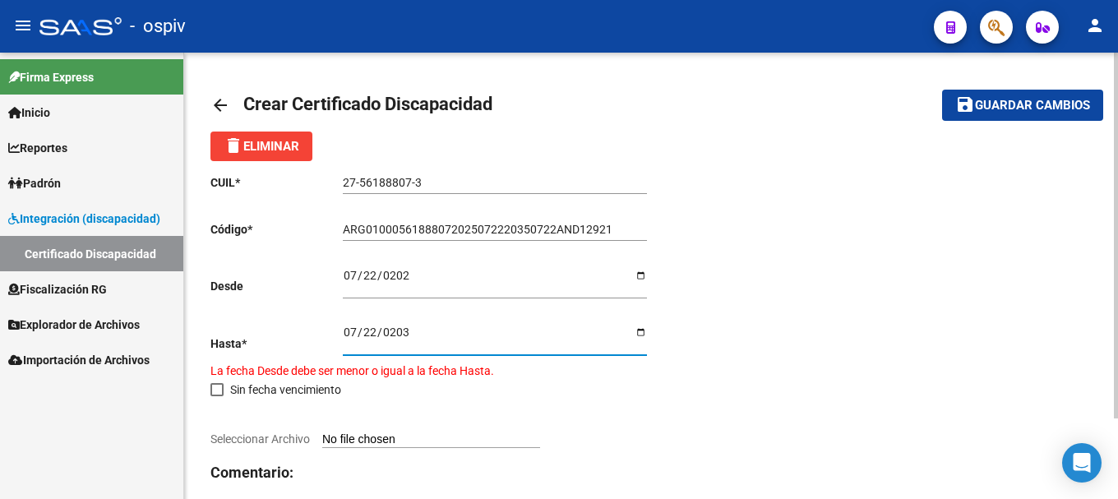
type input "2035-07-22"
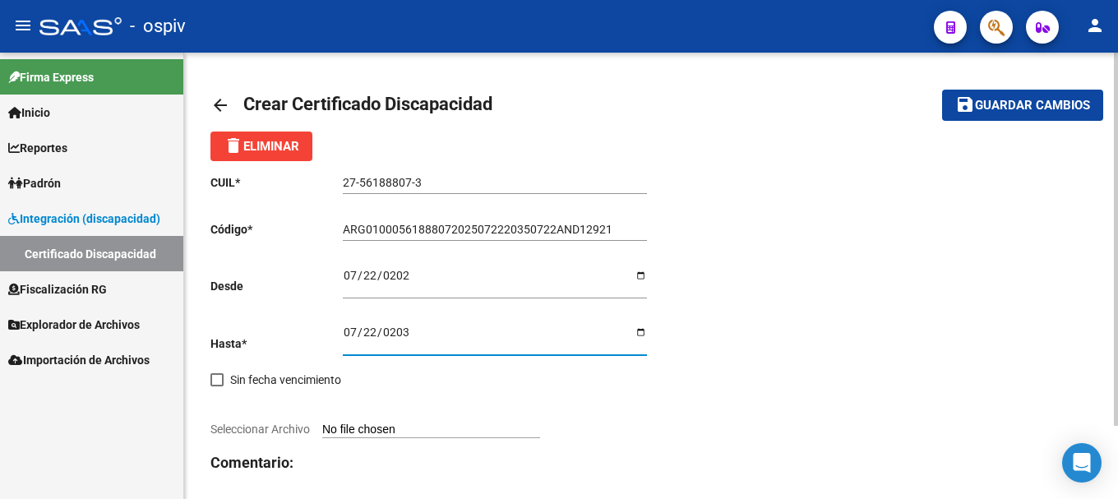
click at [264, 433] on span "Seleccionar Archivo" at bounding box center [261, 429] width 100 height 13
click at [322, 433] on input "Seleccionar Archivo" at bounding box center [431, 431] width 218 height 16
click at [406, 430] on input "Seleccionar Archivo" at bounding box center [431, 431] width 218 height 16
click at [281, 440] on div "CUIL * 27-56188807-3 Ingresar el CUIL Código * ARG01000561888072025072220350722…" at bounding box center [431, 354] width 441 height 387
click at [281, 433] on span "Seleccionar Archivo" at bounding box center [261, 429] width 100 height 13
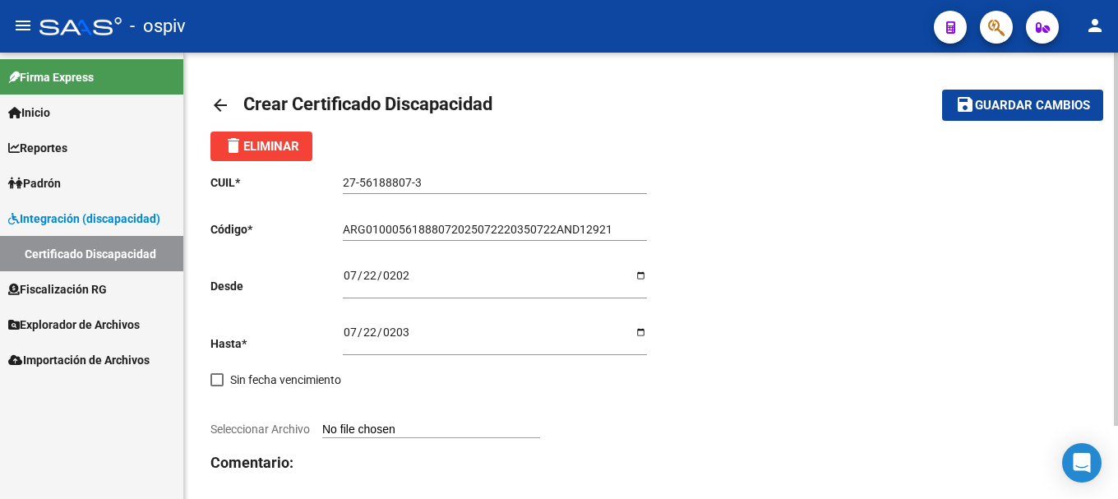
click at [322, 433] on input "Seleccionar Archivo" at bounding box center [431, 431] width 218 height 16
click at [290, 430] on span "Seleccionar Archivo" at bounding box center [261, 429] width 100 height 13
click at [322, 430] on input "Seleccionar Archivo" at bounding box center [431, 431] width 218 height 16
click at [234, 426] on span "Seleccionar Archivo" at bounding box center [261, 429] width 100 height 13
click at [322, 426] on input "Seleccionar Archivo" at bounding box center [431, 431] width 218 height 16
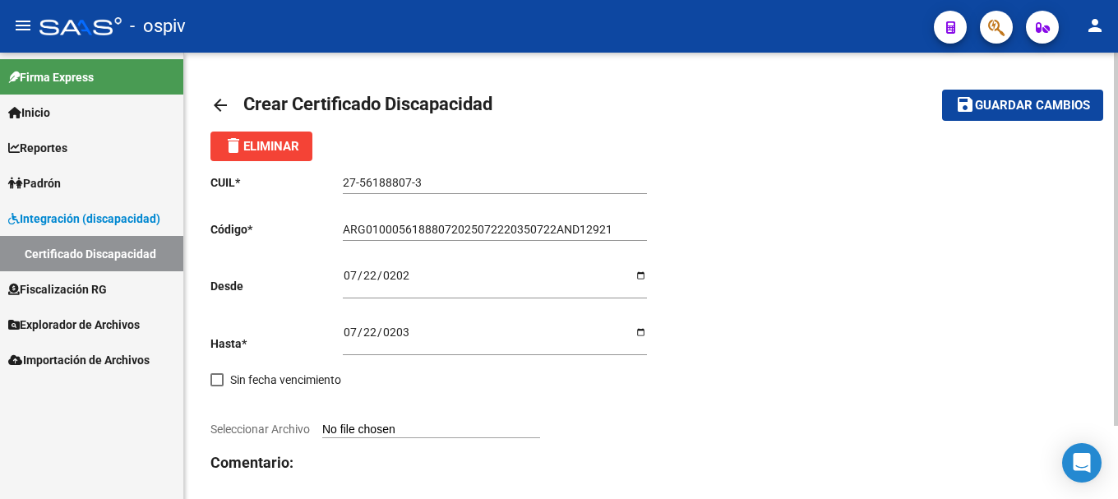
type input "C:\fakepath\CUD VILLA BIANCA.pdf"
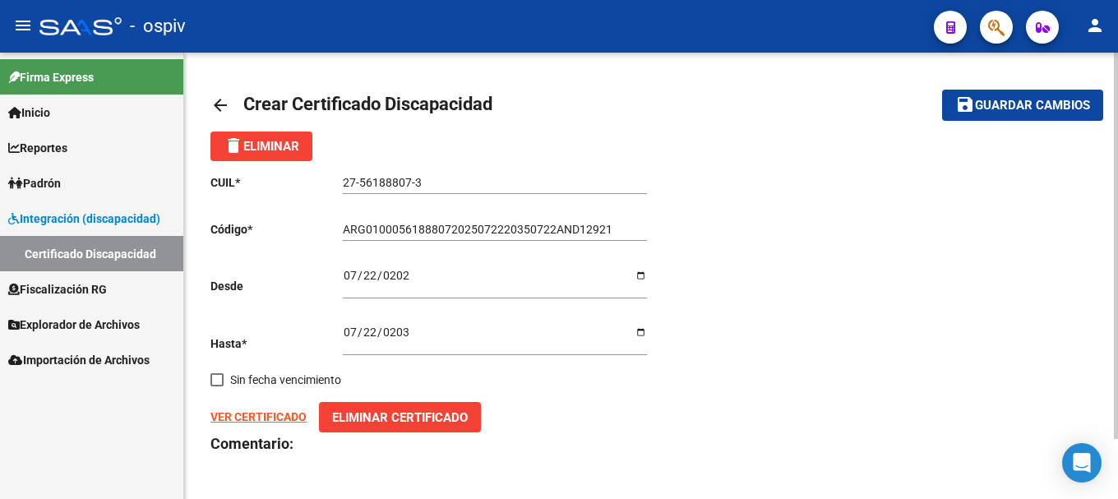
click at [287, 419] on strong "VER CERTIFICADO" at bounding box center [259, 416] width 96 height 13
click at [1017, 113] on button "save Guardar cambios" at bounding box center [1022, 105] width 161 height 30
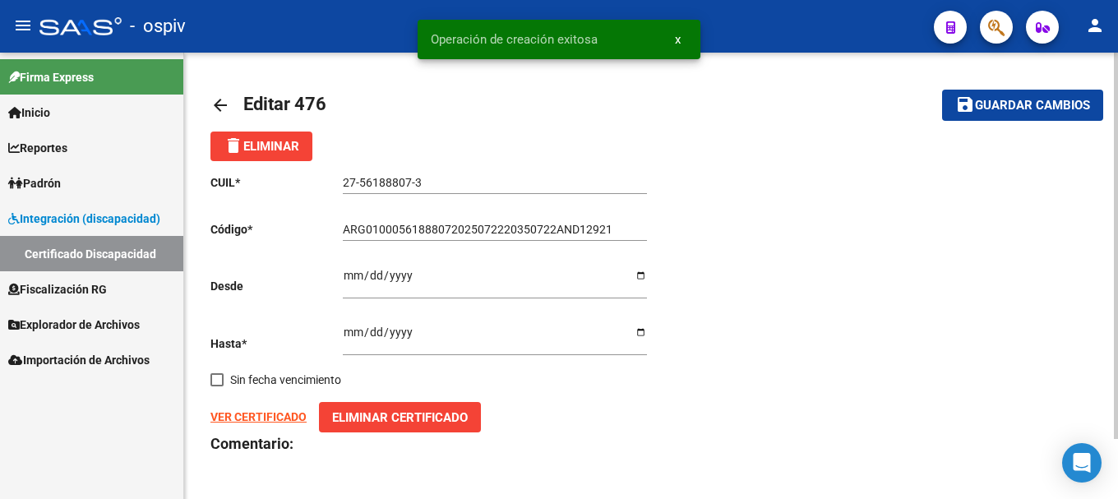
click at [74, 186] on link "Padrón" at bounding box center [91, 182] width 183 height 35
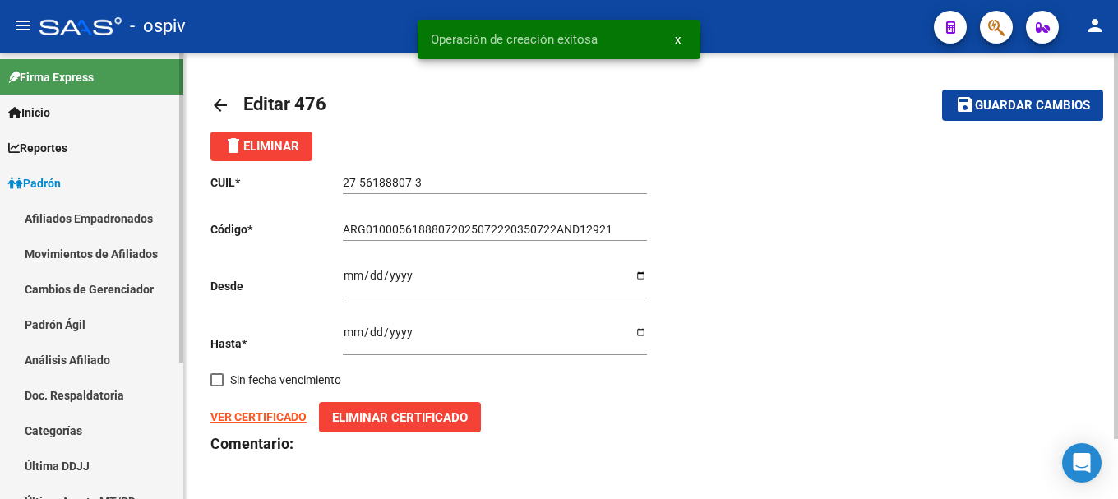
click at [81, 216] on link "Afiliados Empadronados" at bounding box center [91, 218] width 183 height 35
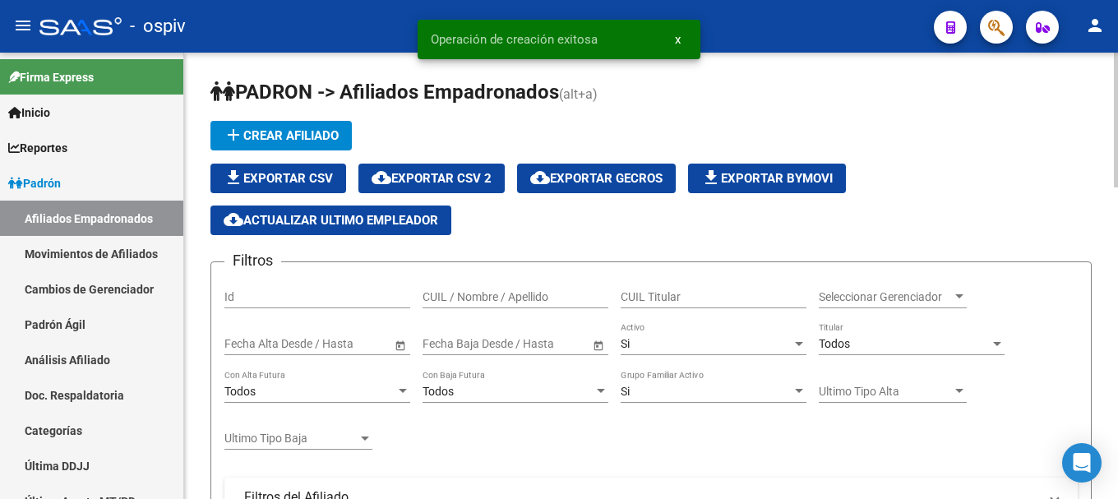
click at [1002, 27] on button "button" at bounding box center [996, 27] width 33 height 33
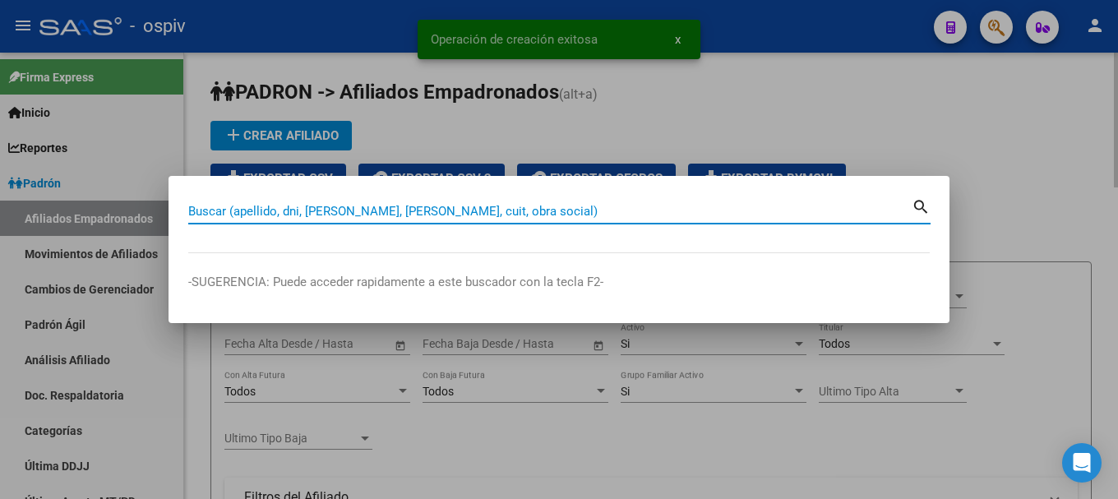
paste input "27561888073"
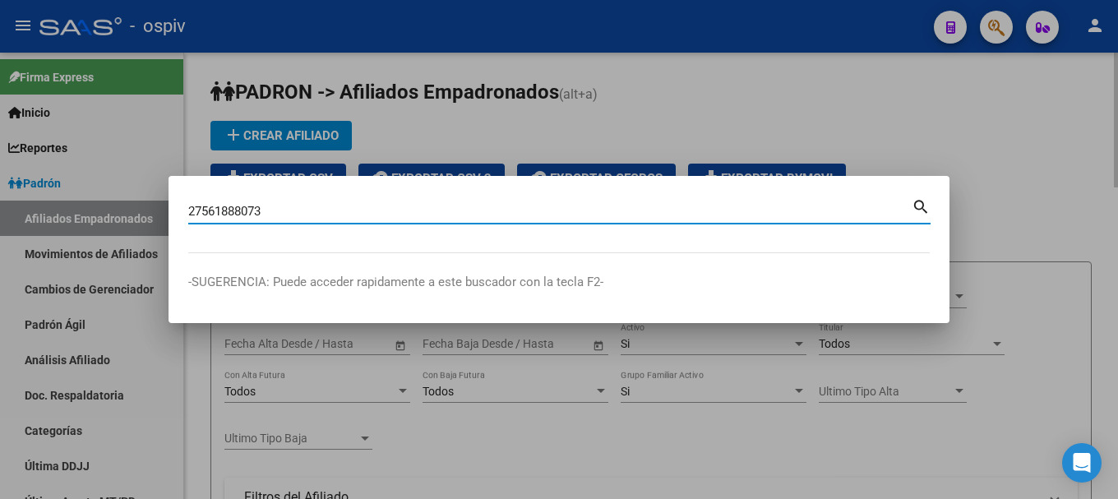
type input "27561888073"
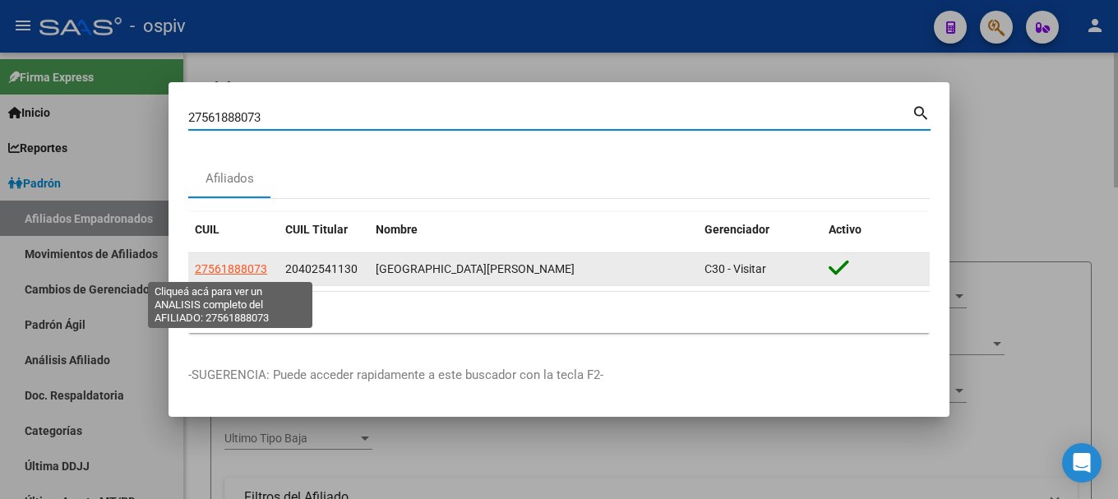
click at [237, 273] on span "27561888073" at bounding box center [231, 268] width 72 height 13
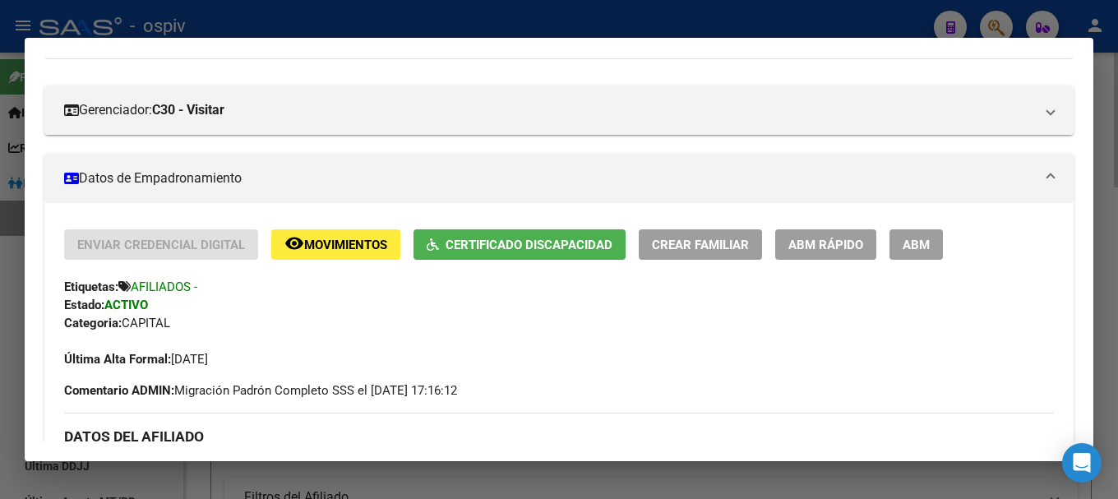
scroll to position [247, 0]
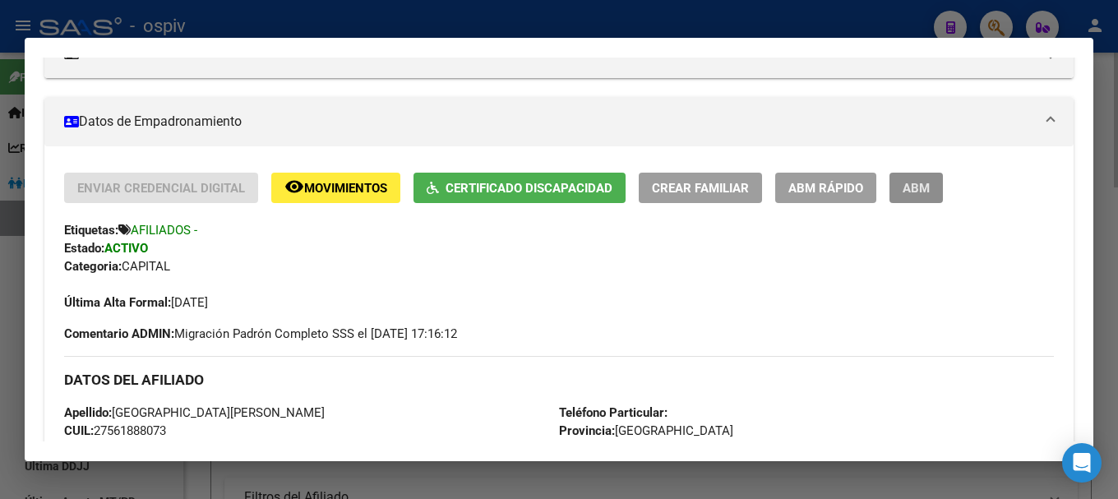
click at [915, 178] on button "ABM" at bounding box center [916, 188] width 53 height 30
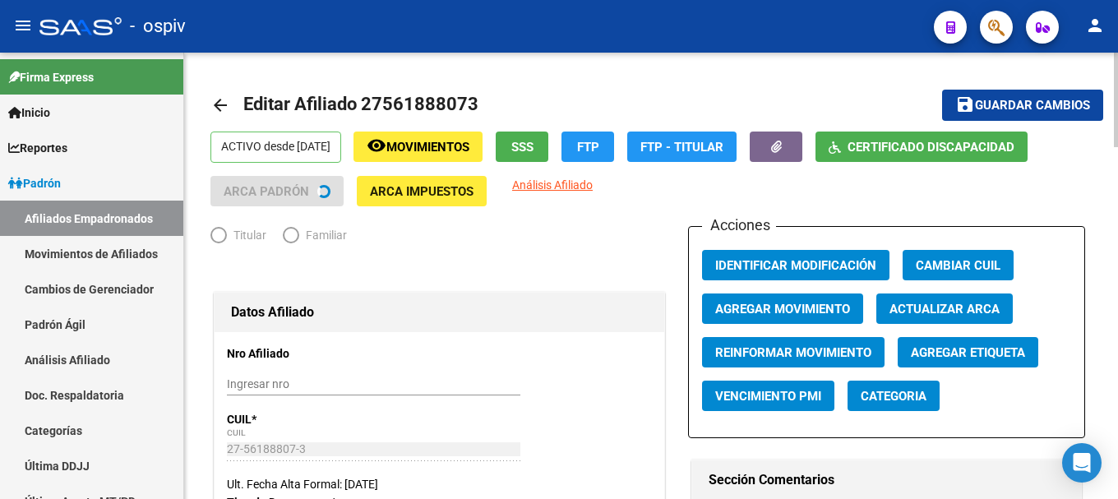
radio input "true"
type input "30-71477661-0"
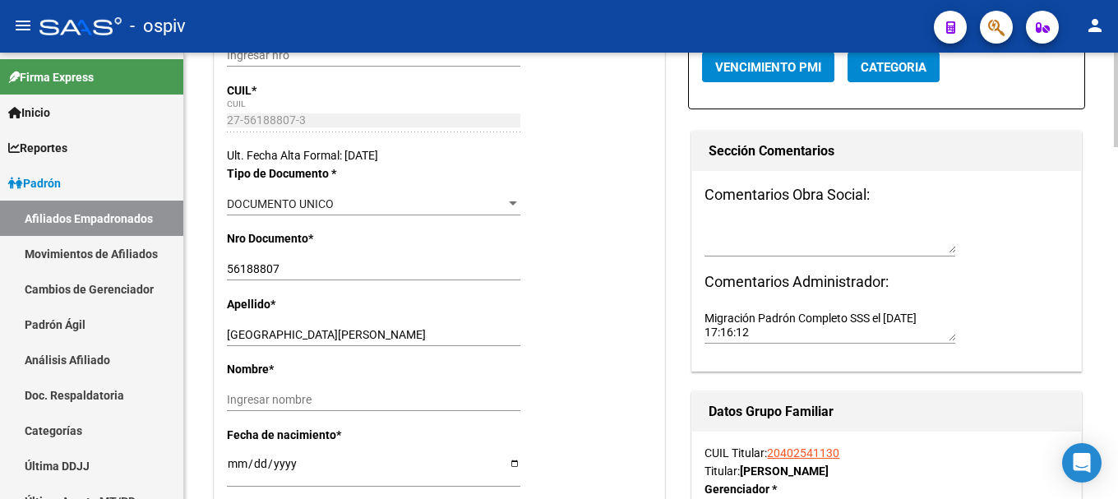
scroll to position [493, 0]
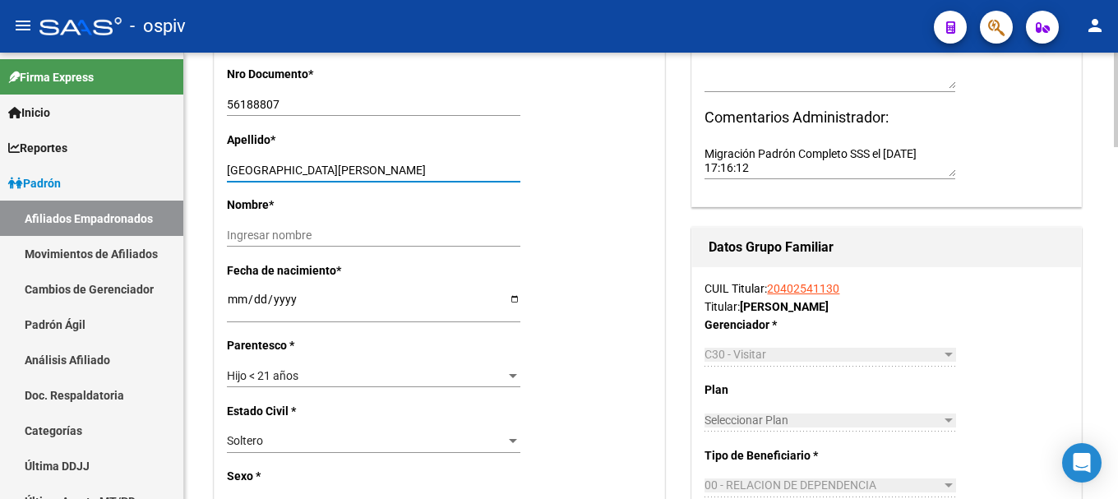
drag, startPoint x: 259, startPoint y: 169, endPoint x: 357, endPoint y: 167, distance: 97.9
click at [357, 167] on input "VILLA BIANCA MILENA" at bounding box center [374, 171] width 294 height 14
type input "VILLA"
click at [316, 231] on input "Ingresar nombre" at bounding box center [374, 236] width 294 height 14
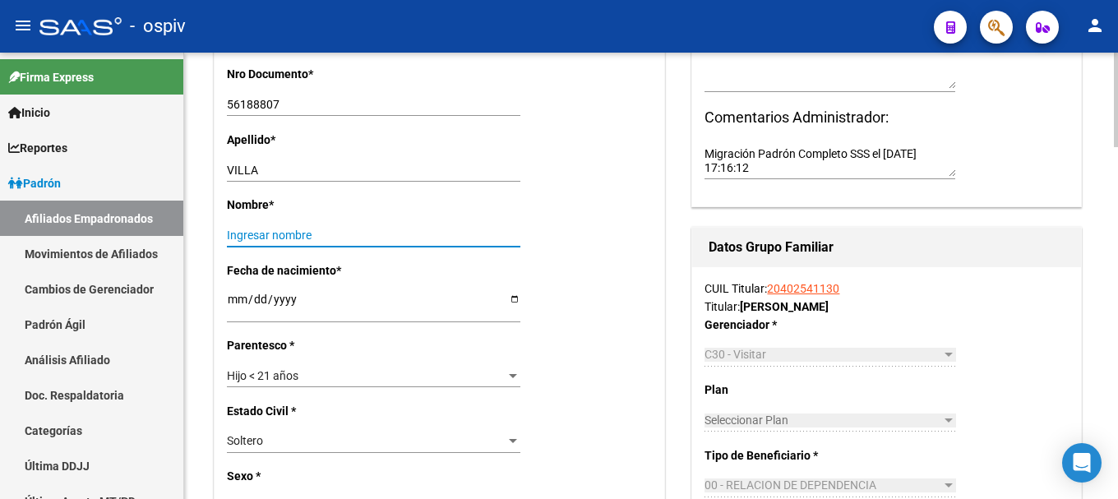
paste input "BIANCA MILENA"
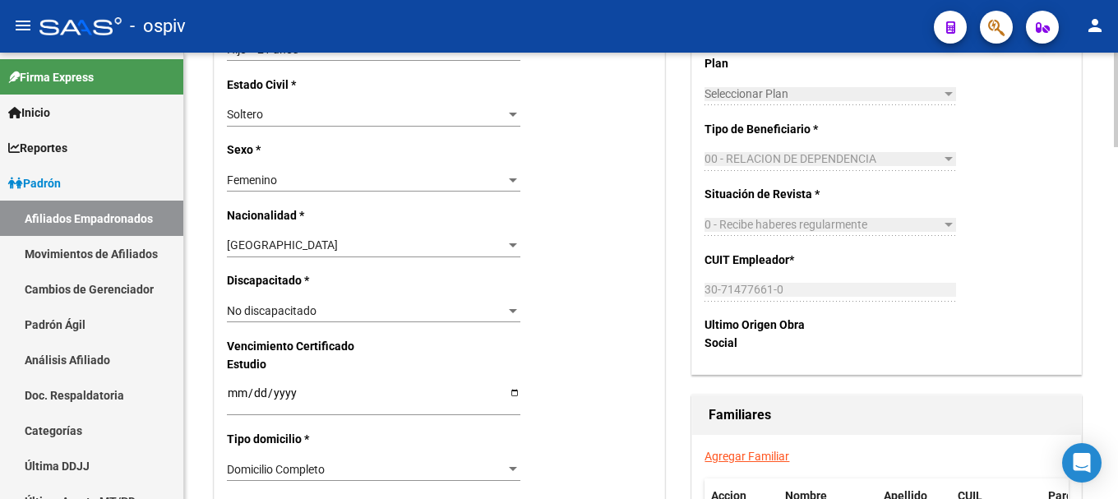
scroll to position [822, 0]
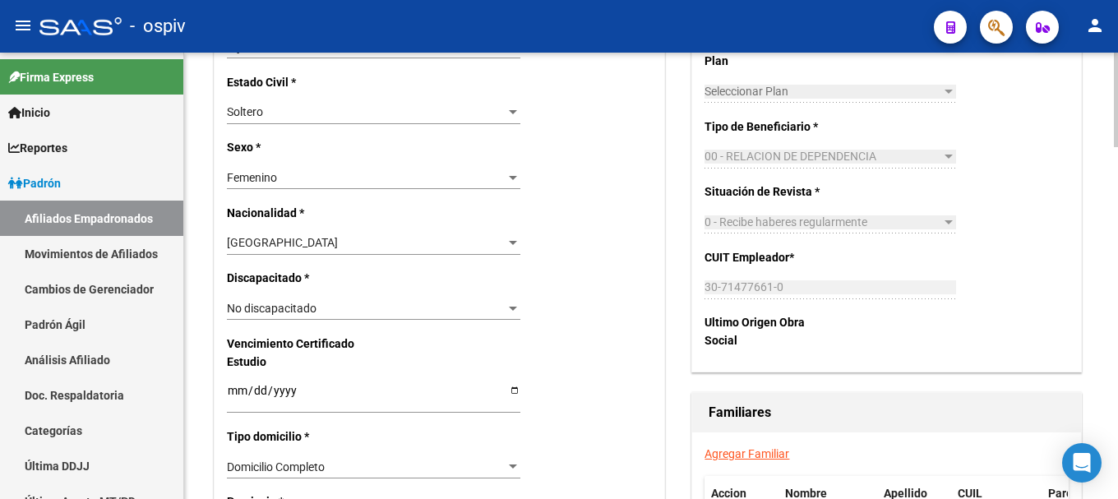
type input "BIANCA MILENA"
click at [303, 307] on span "No discapacitado" at bounding box center [272, 308] width 90 height 13
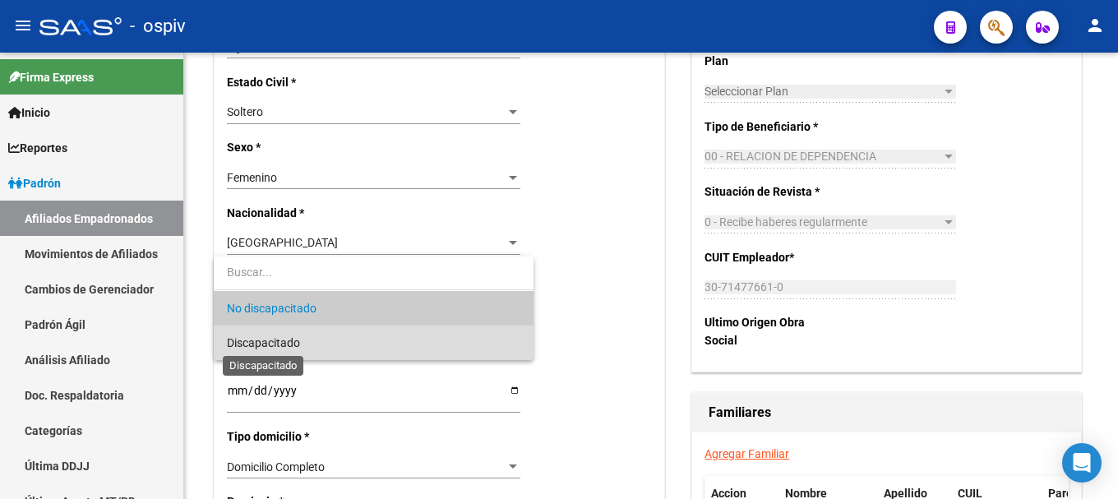
click at [285, 344] on span "Discapacitado" at bounding box center [263, 342] width 73 height 13
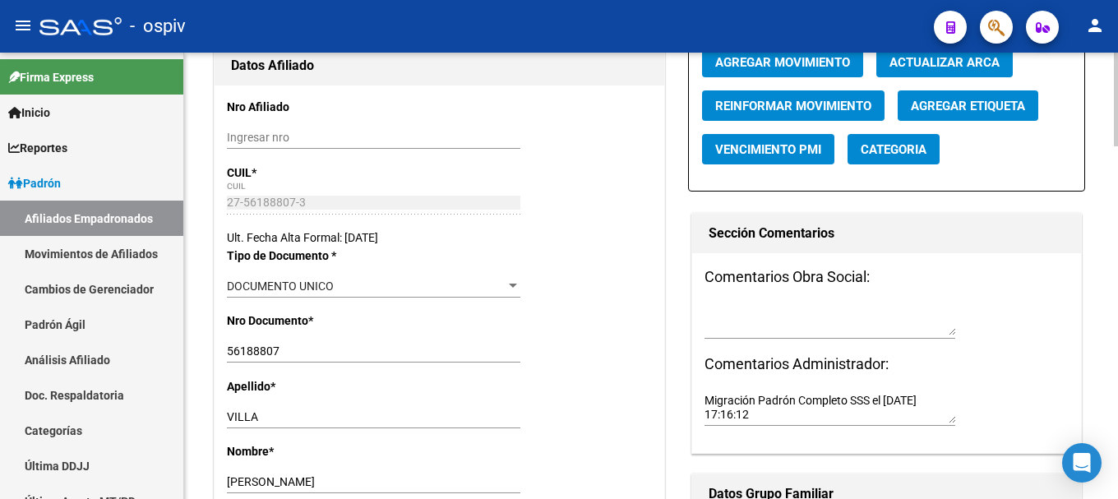
scroll to position [0, 0]
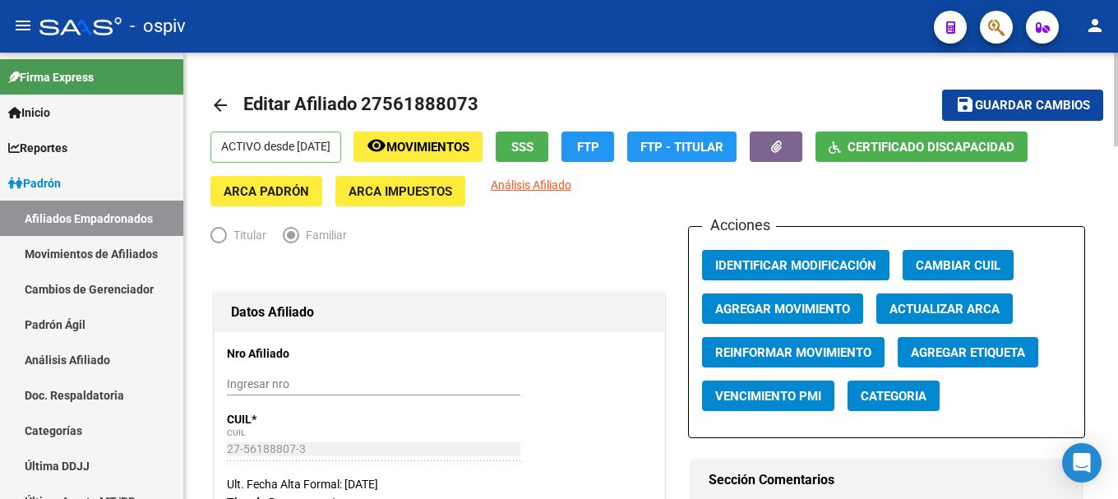
click at [1077, 108] on span "Guardar cambios" at bounding box center [1032, 106] width 115 height 15
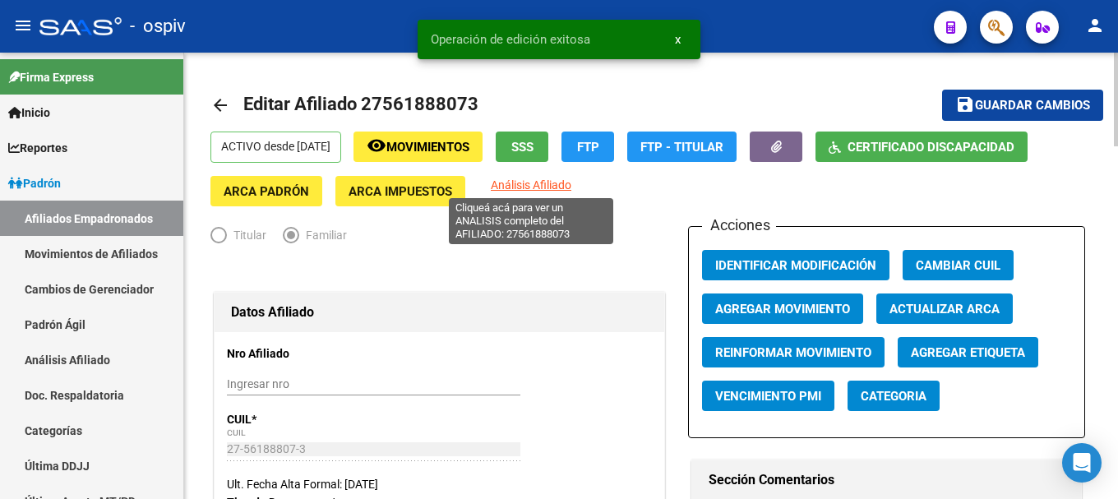
click at [548, 188] on span "Análisis Afiliado" at bounding box center [531, 184] width 81 height 13
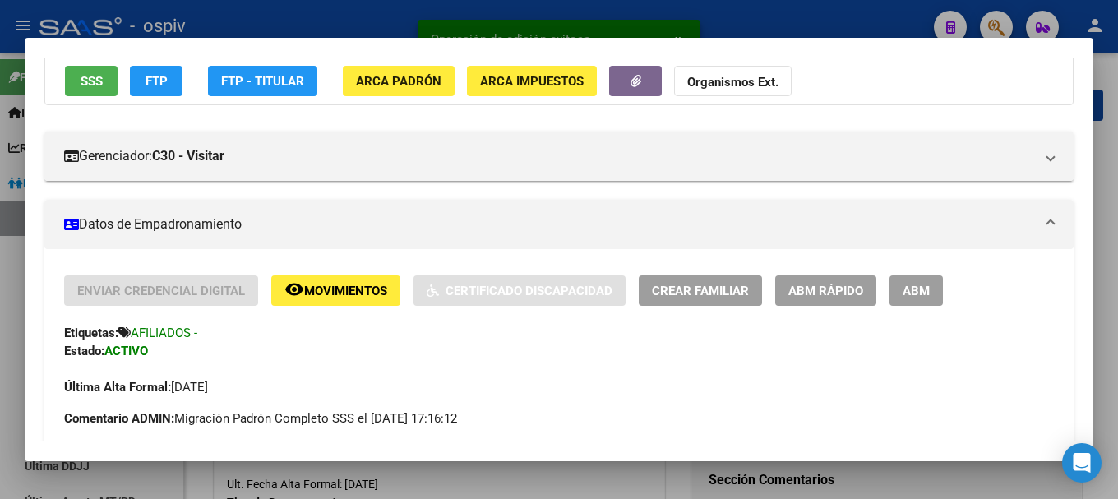
scroll to position [289, 0]
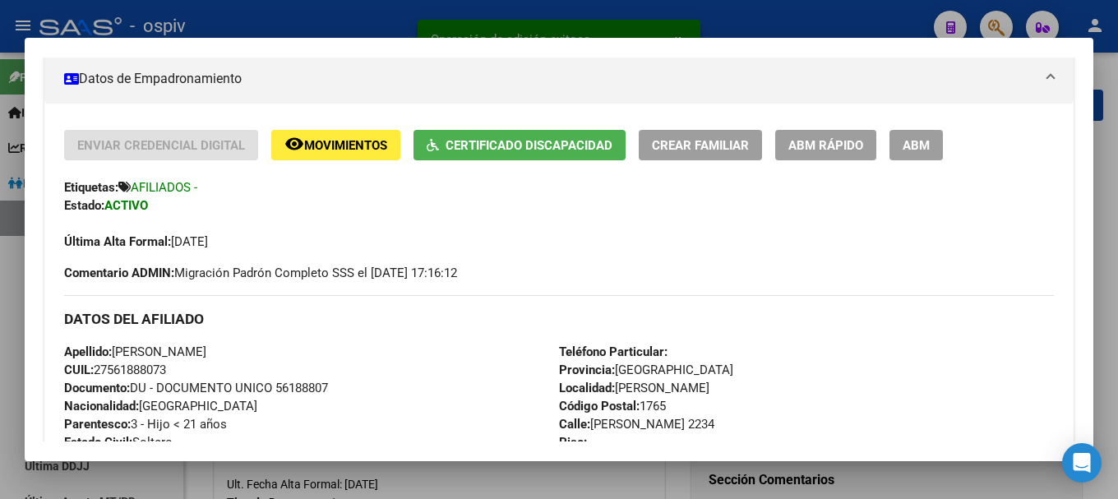
click at [915, 131] on button "ABM" at bounding box center [916, 145] width 53 height 30
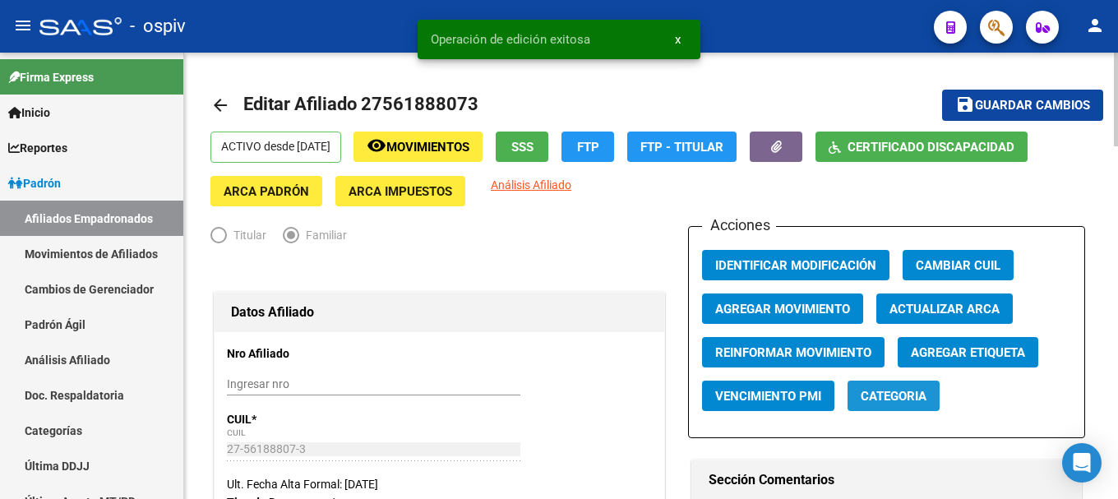
click at [874, 400] on span "Categoria" at bounding box center [894, 396] width 66 height 15
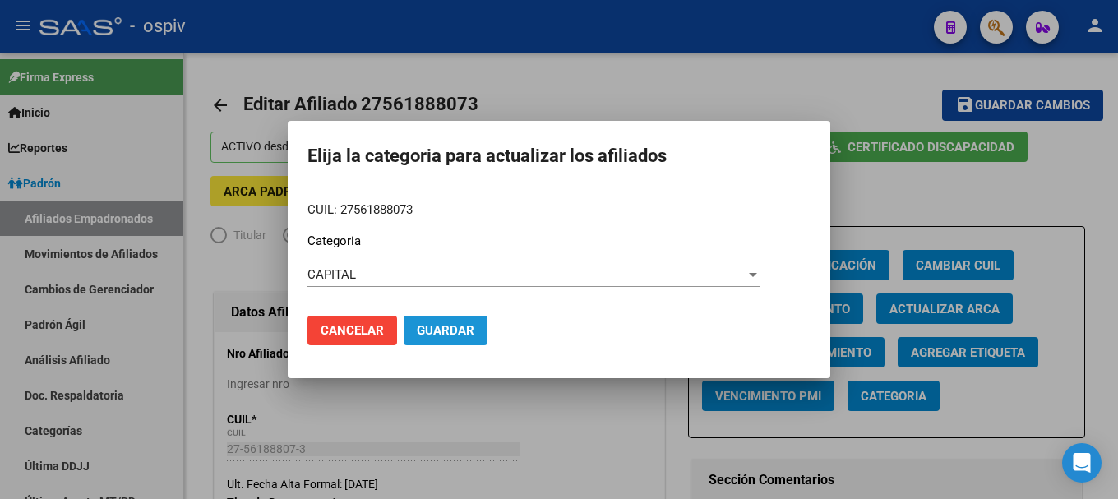
click at [431, 335] on span "Guardar" at bounding box center [446, 330] width 58 height 15
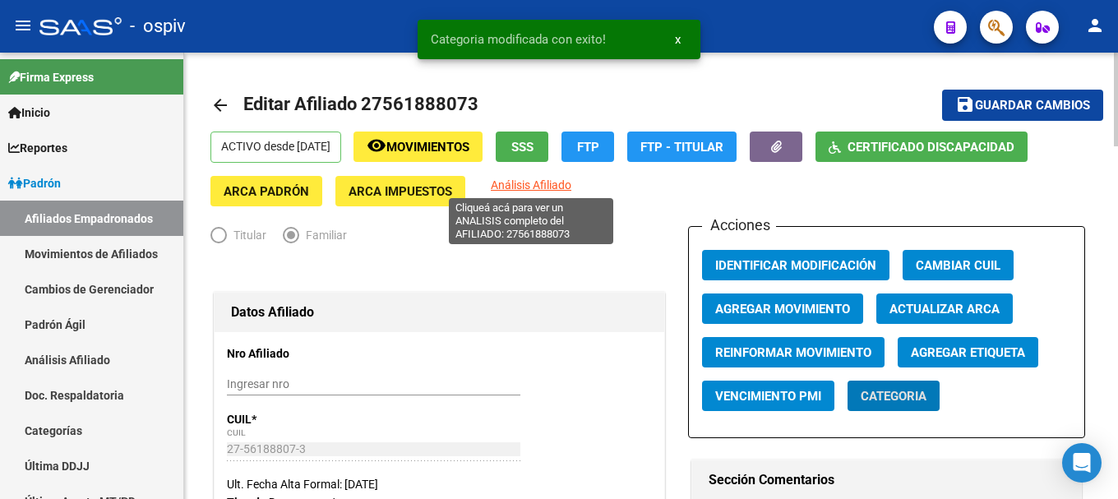
click at [536, 188] on span "Análisis Afiliado" at bounding box center [531, 184] width 81 height 13
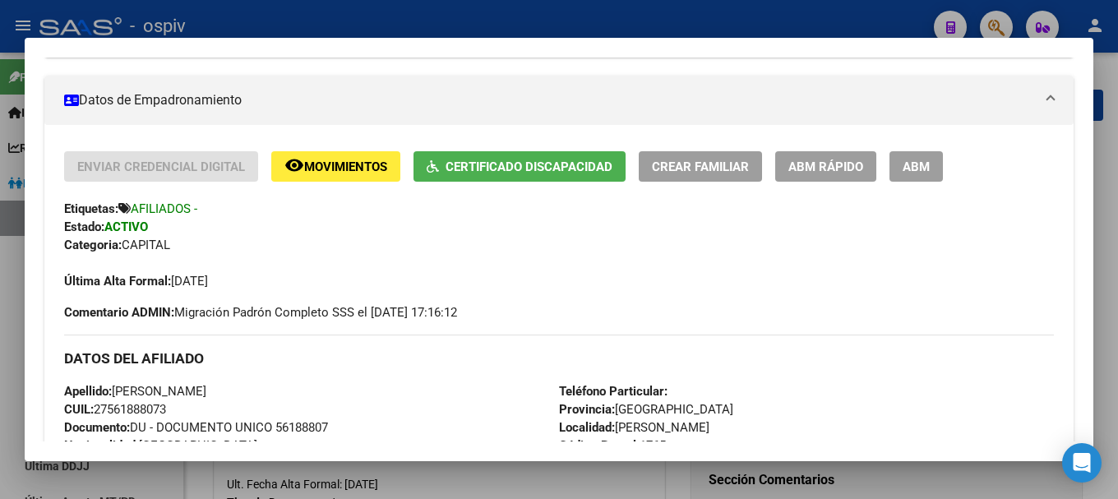
scroll to position [247, 0]
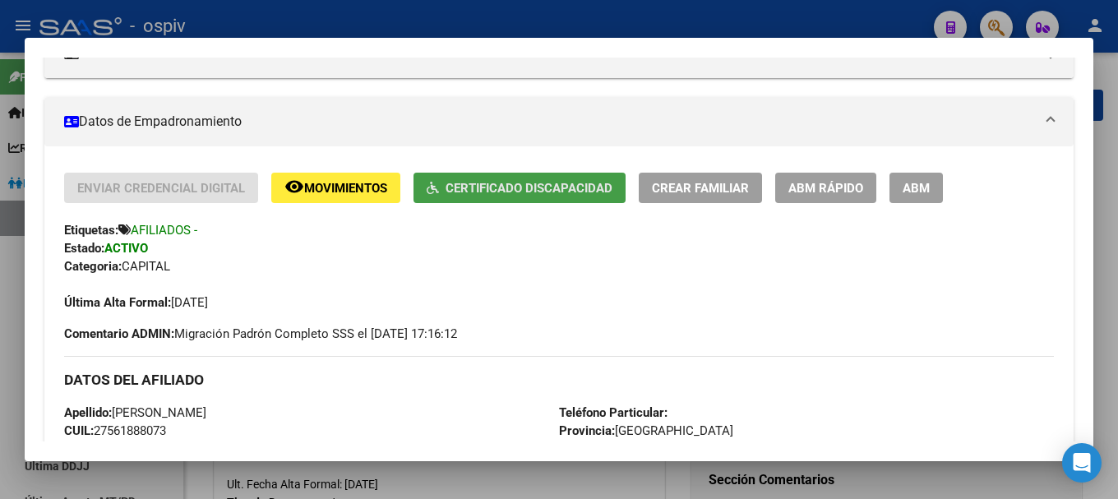
click at [586, 178] on button "Certificado Discapacidad" at bounding box center [520, 188] width 212 height 30
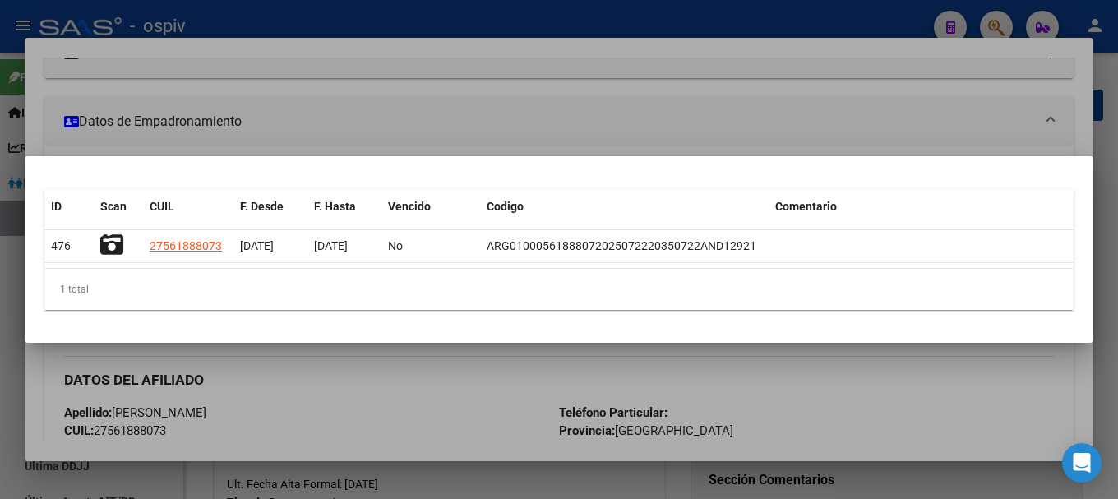
click at [1006, 27] on div at bounding box center [559, 249] width 1118 height 499
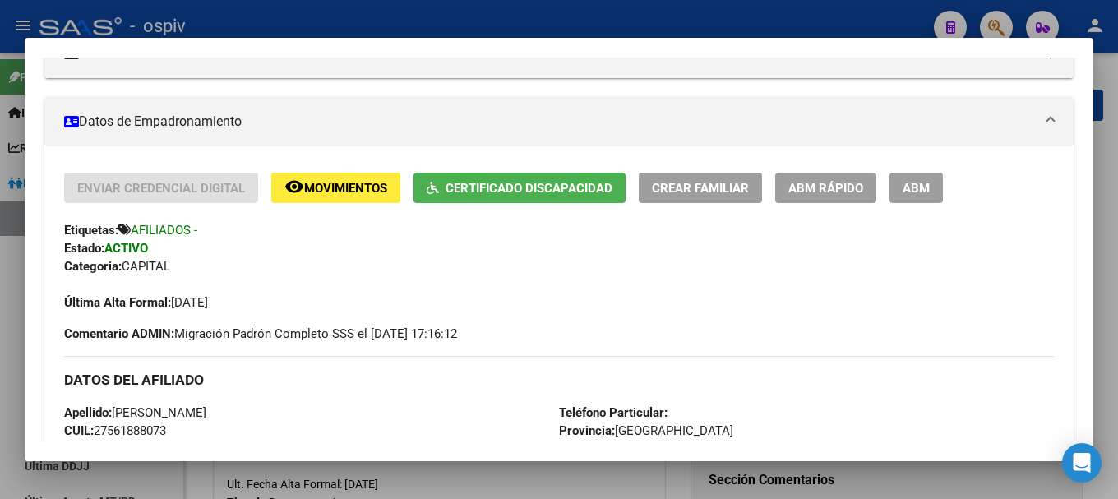
click at [1008, 21] on div at bounding box center [559, 249] width 1118 height 499
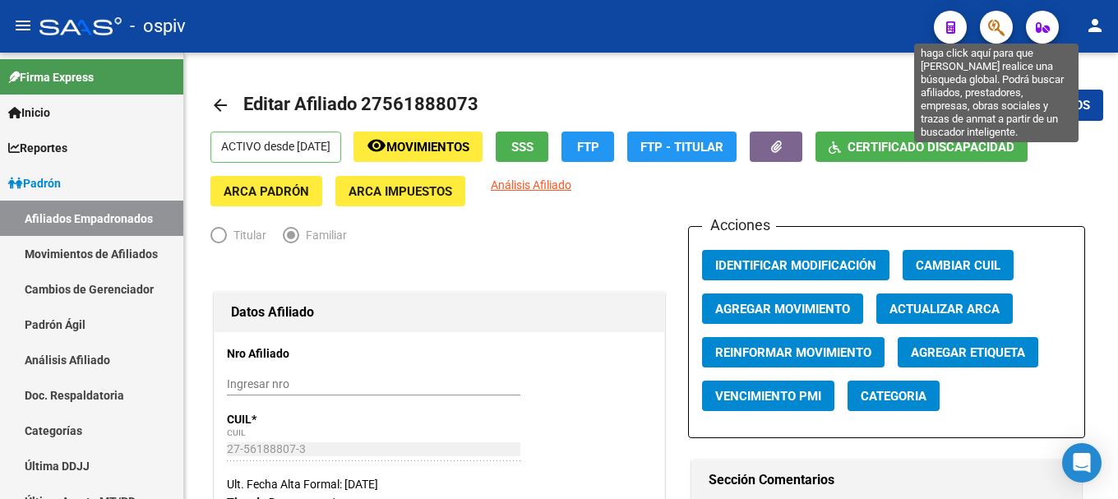
click at [996, 24] on icon "button" at bounding box center [997, 27] width 16 height 19
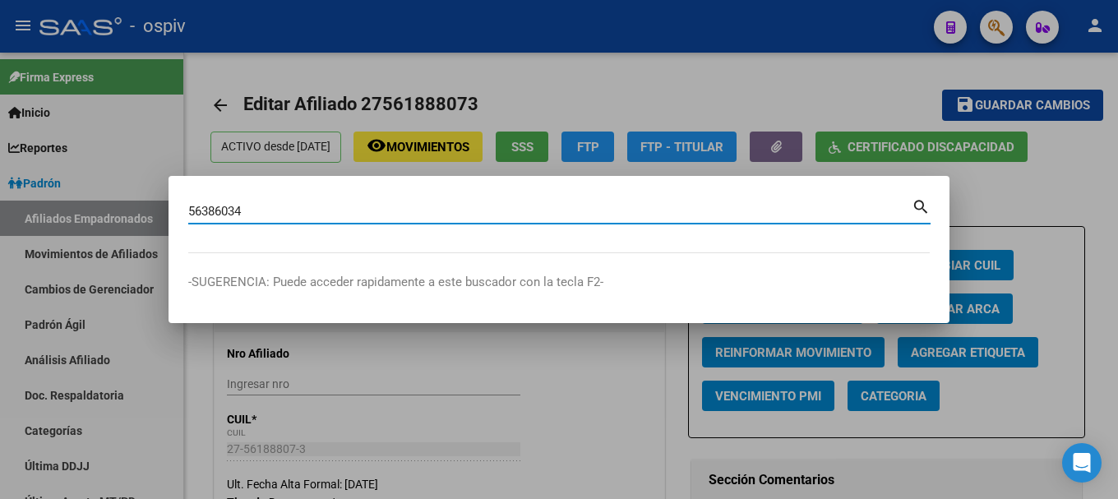
type input "56386034"
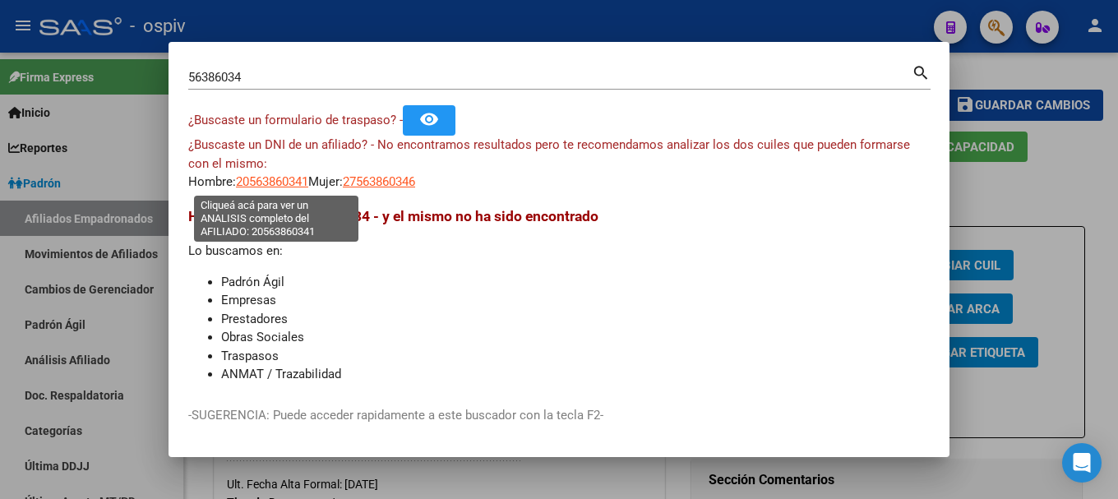
click at [292, 185] on span "20563860341" at bounding box center [272, 181] width 72 height 15
type textarea "20563860341"
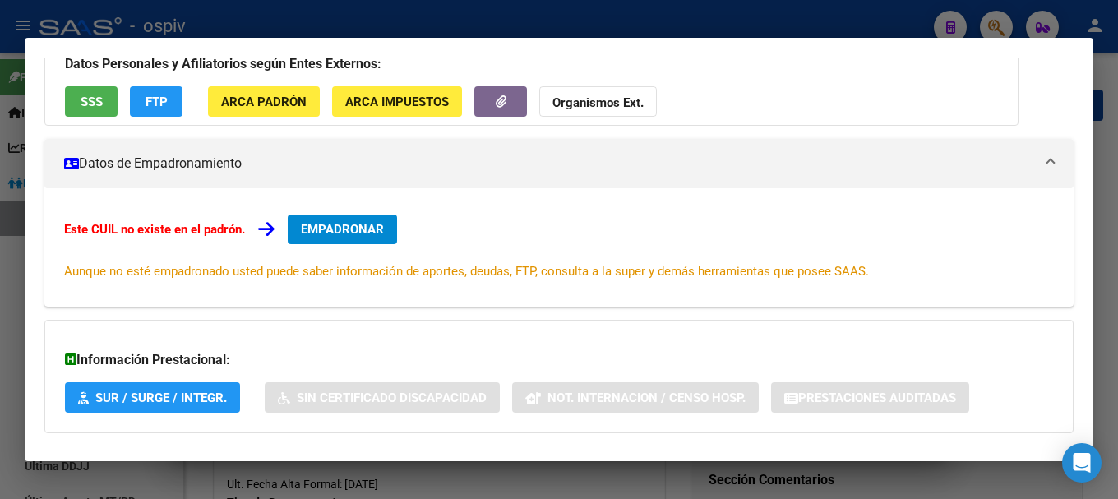
scroll to position [0, 0]
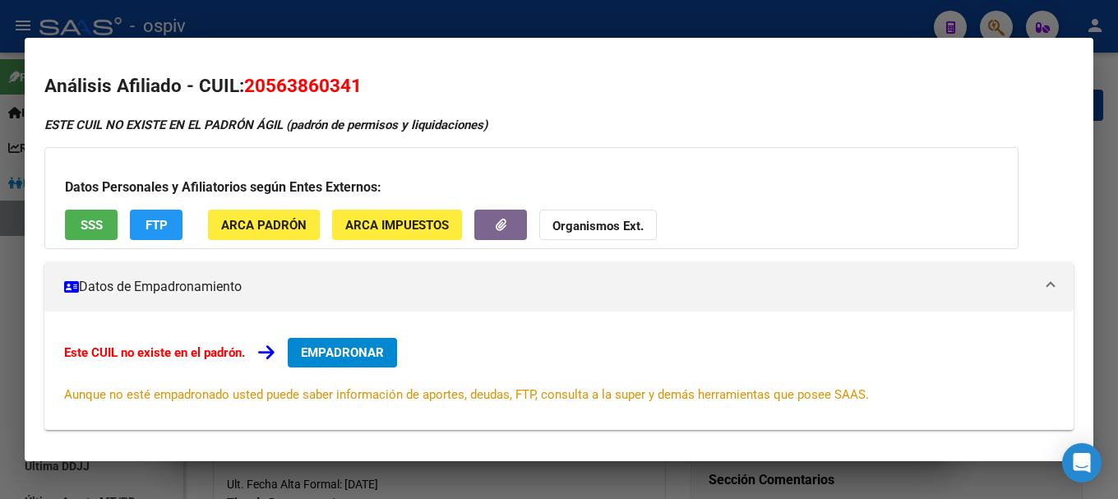
drag, startPoint x: 989, startPoint y: 24, endPoint x: 726, endPoint y: 105, distance: 275.5
click at [989, 23] on div at bounding box center [559, 249] width 1118 height 499
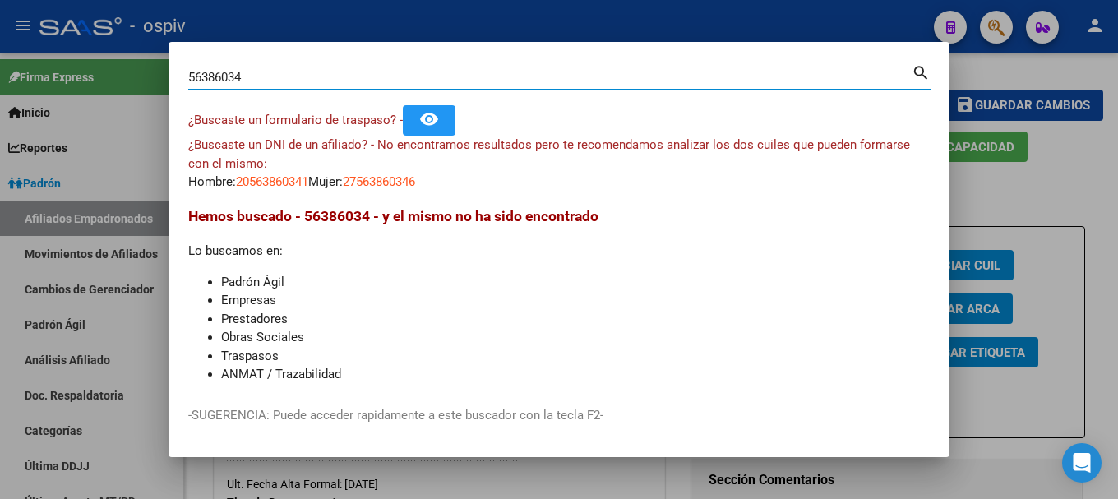
drag, startPoint x: 268, startPoint y: 78, endPoint x: 82, endPoint y: 82, distance: 185.9
click at [82, 82] on div "56386034 Buscar (apellido, dni, cuil, nro traspaso, cuit, obra social) search ¿…" at bounding box center [559, 249] width 1118 height 499
type input "56382034"
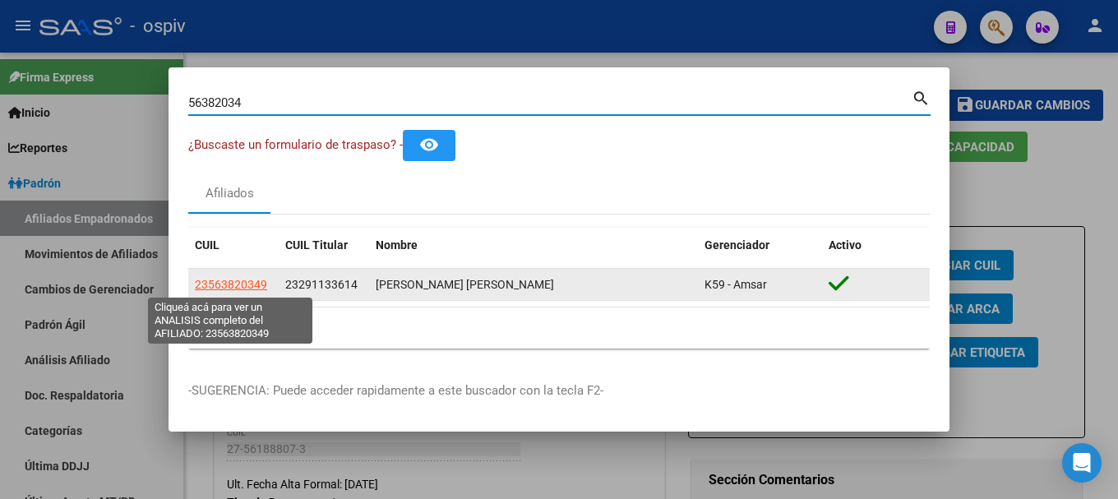
click at [254, 281] on span "23563820349" at bounding box center [231, 284] width 72 height 13
type textarea "23563820349"
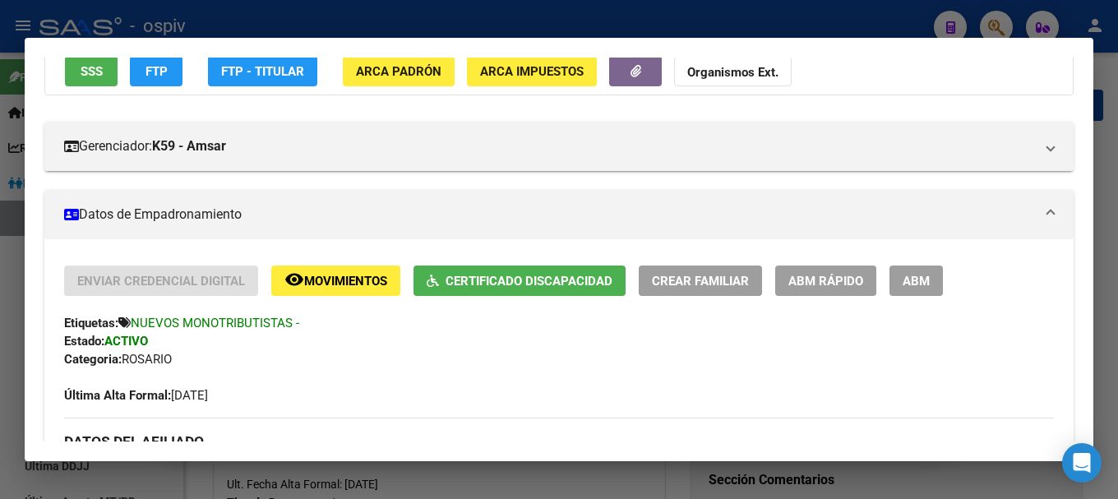
scroll to position [164, 0]
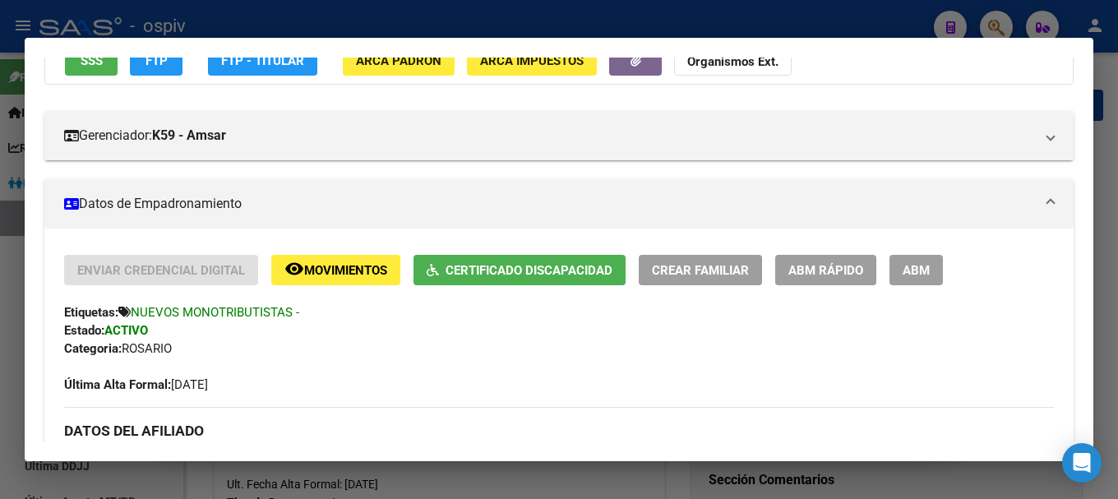
click at [498, 267] on span "Certificado Discapacidad" at bounding box center [529, 270] width 167 height 15
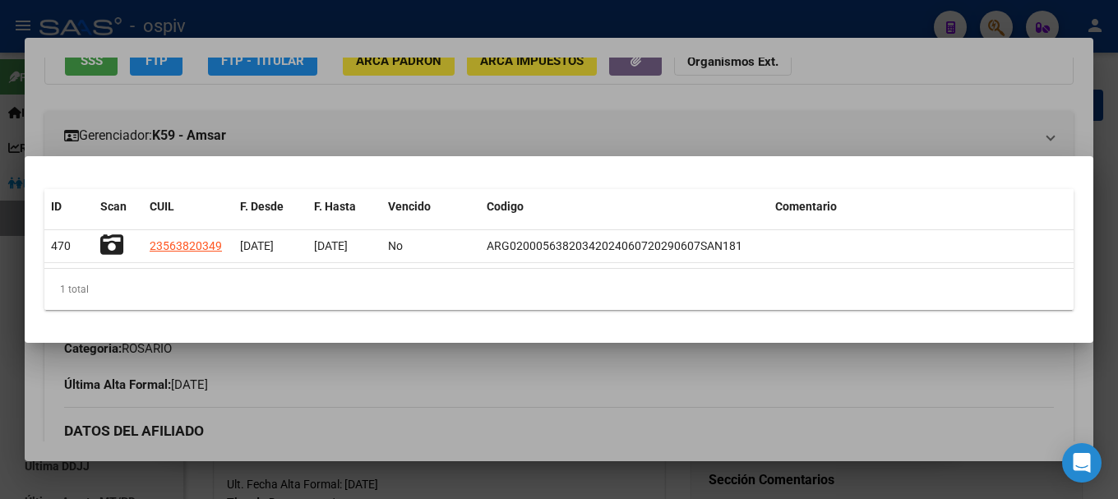
click at [499, 127] on div at bounding box center [559, 249] width 1118 height 499
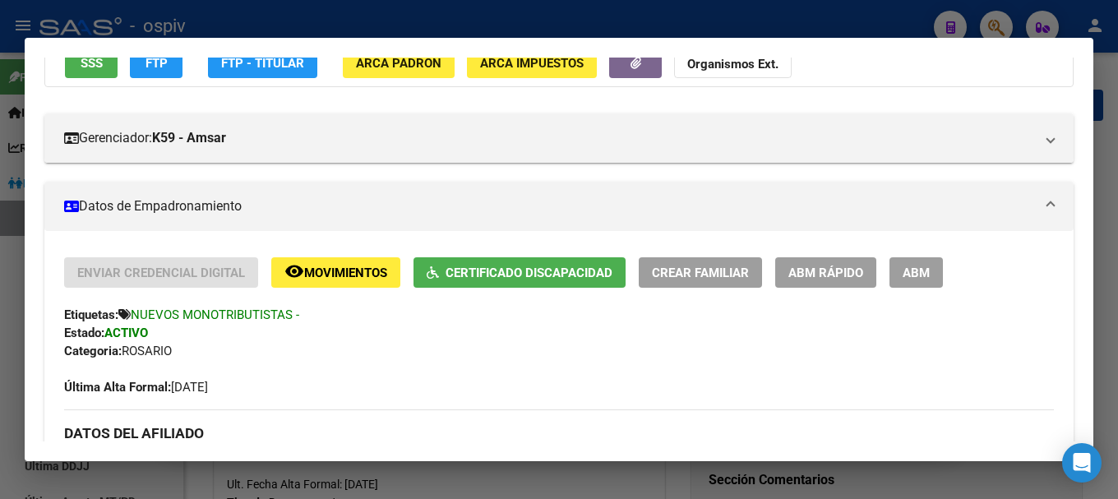
scroll to position [82, 0]
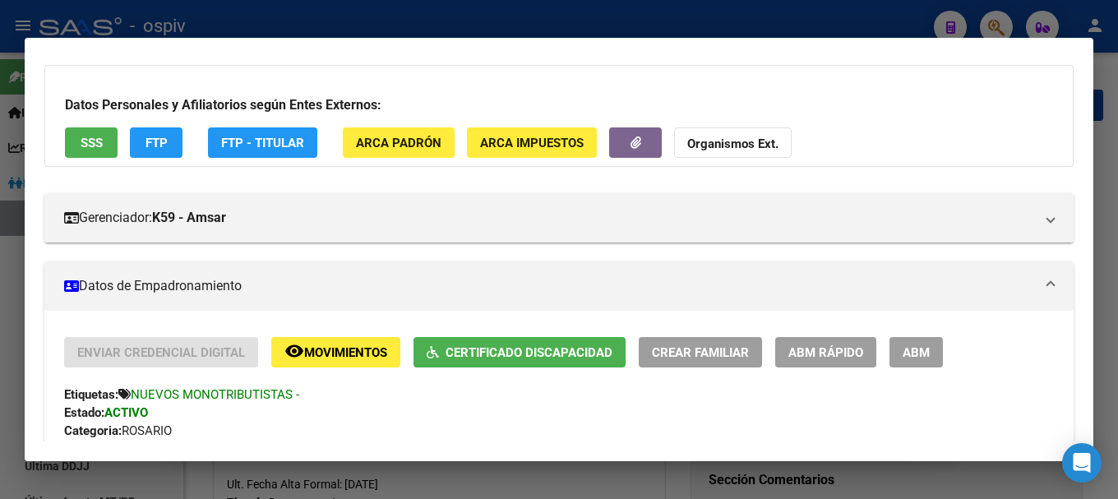
drag, startPoint x: 993, startPoint y: 31, endPoint x: 252, endPoint y: 189, distance: 758.4
click at [993, 30] on div at bounding box center [559, 249] width 1118 height 499
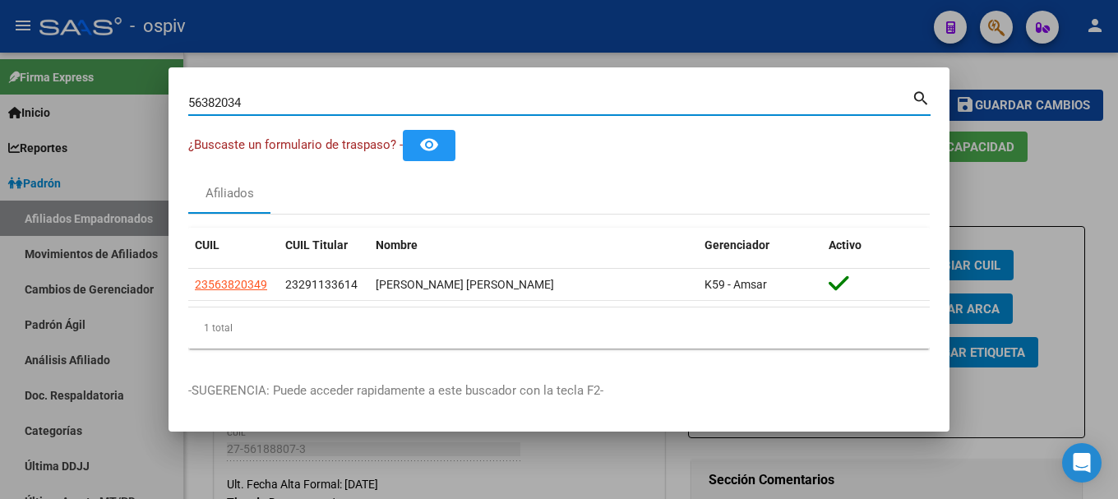
drag, startPoint x: 258, startPoint y: 109, endPoint x: 63, endPoint y: 105, distance: 195.8
click at [63, 105] on div "56382034 Buscar (apellido, dni, cuil, nro traspaso, cuit, obra social) search ¿…" at bounding box center [559, 249] width 1118 height 499
type input "95869775"
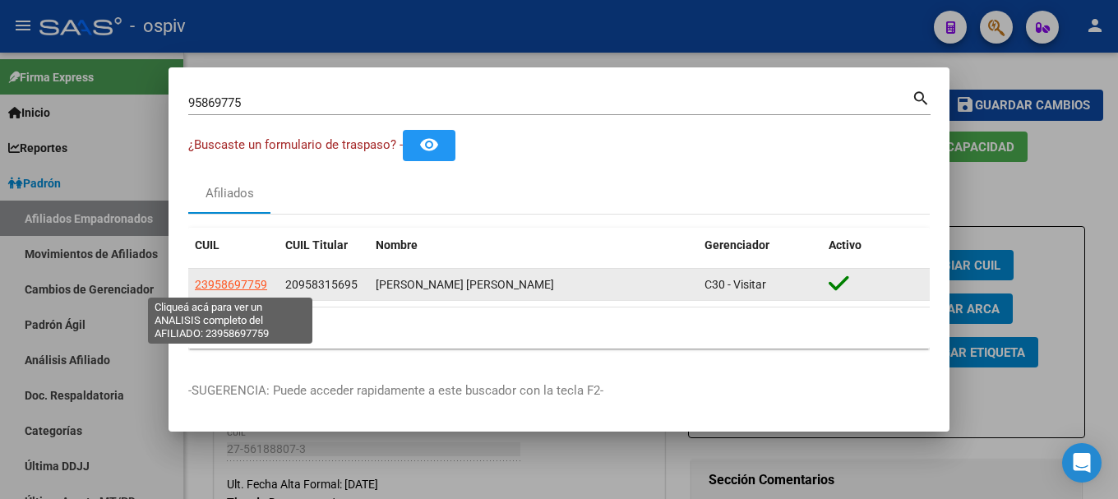
click at [247, 280] on span "23958697759" at bounding box center [231, 284] width 72 height 13
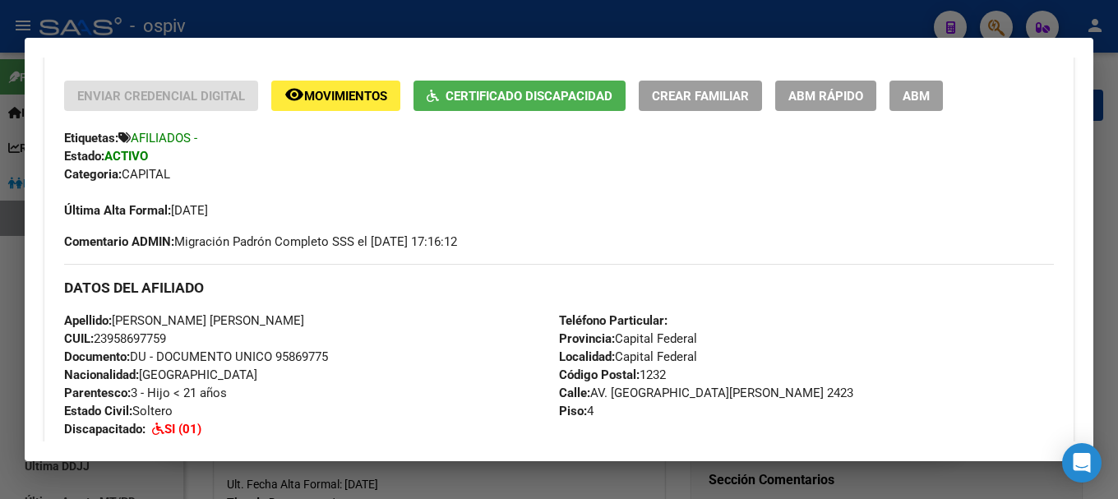
scroll to position [329, 0]
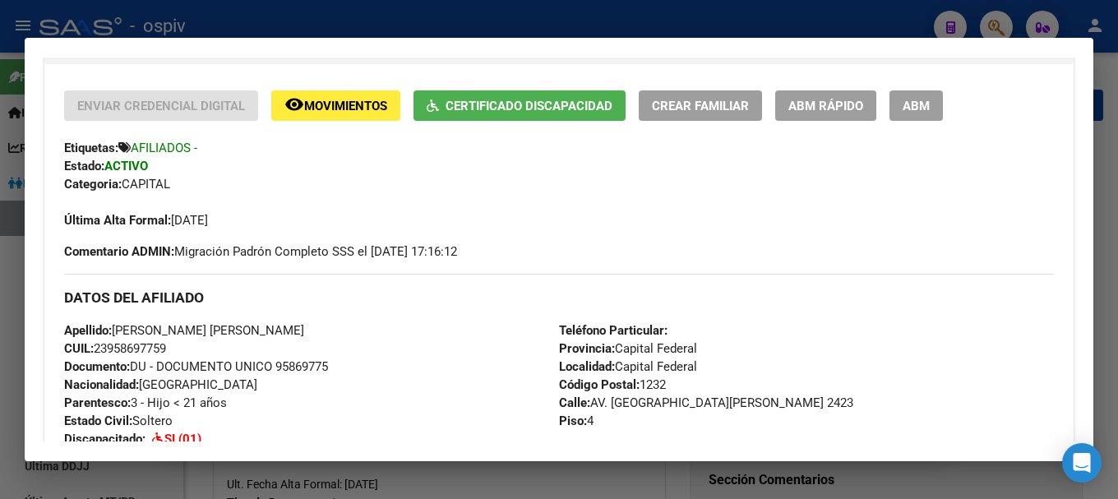
click at [524, 110] on span "Certificado Discapacidad" at bounding box center [529, 106] width 167 height 15
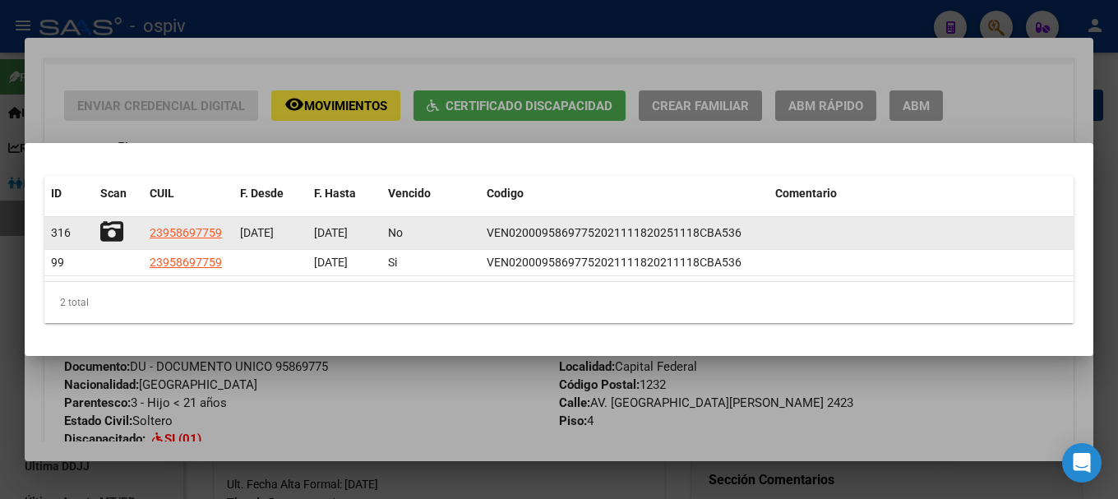
click at [106, 234] on icon at bounding box center [111, 231] width 23 height 23
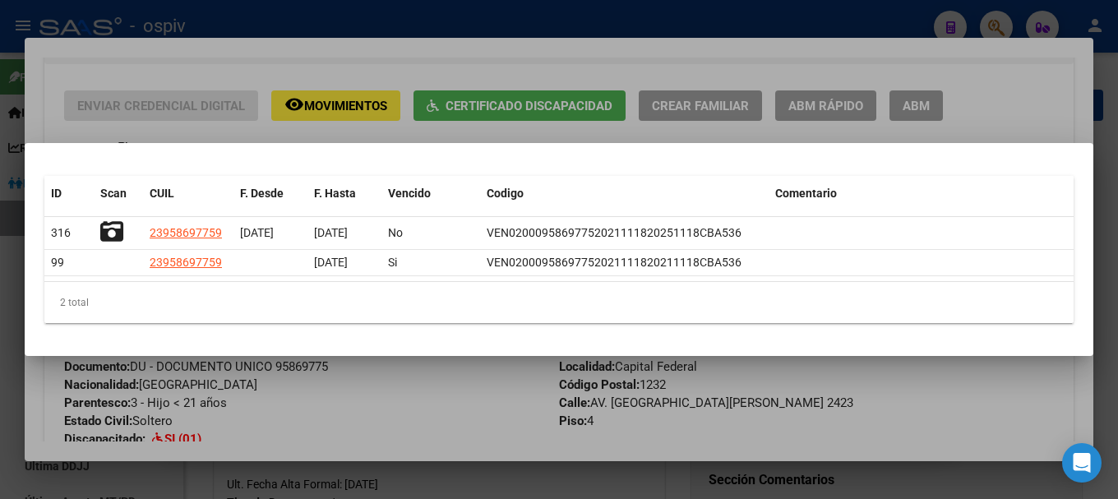
click at [246, 134] on div at bounding box center [559, 249] width 1118 height 499
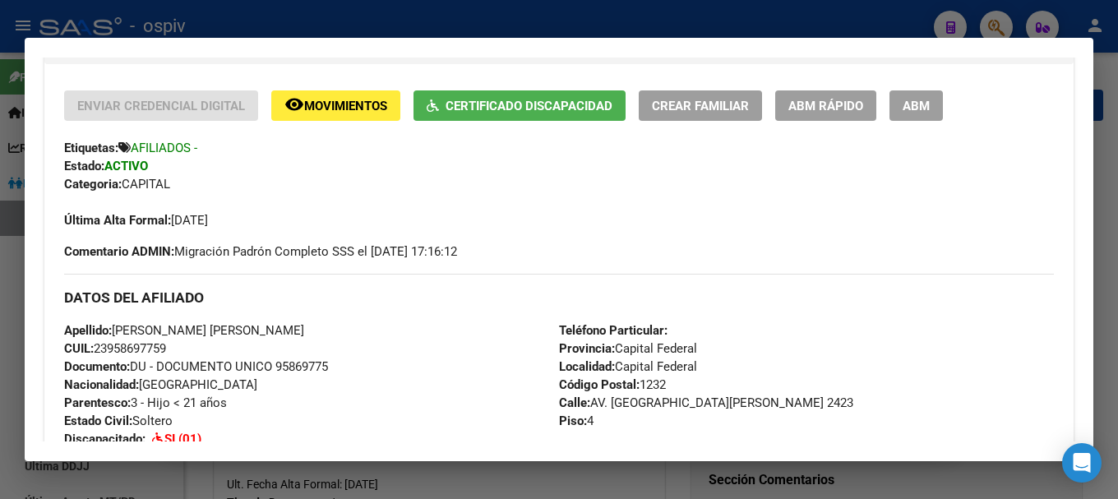
drag, startPoint x: 100, startPoint y: 345, endPoint x: 205, endPoint y: 345, distance: 105.3
click at [205, 345] on div "Apellido: CHACON PEREIRA ZAID ARTURO CUIL: 23958697759 Documento: DU - DOCUMENT…" at bounding box center [311, 412] width 495 height 181
copy span "23958697759"
click at [445, 341] on div "Apellido: CHACON PEREIRA ZAID ARTURO CUIL: 23958697759 Documento: DU - DOCUMENT…" at bounding box center [311, 412] width 495 height 181
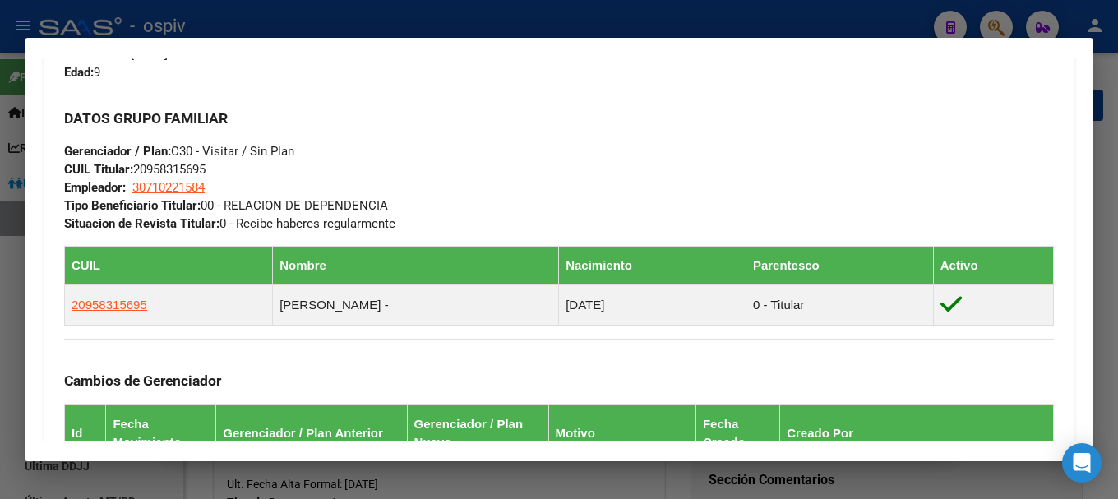
scroll to position [905, 0]
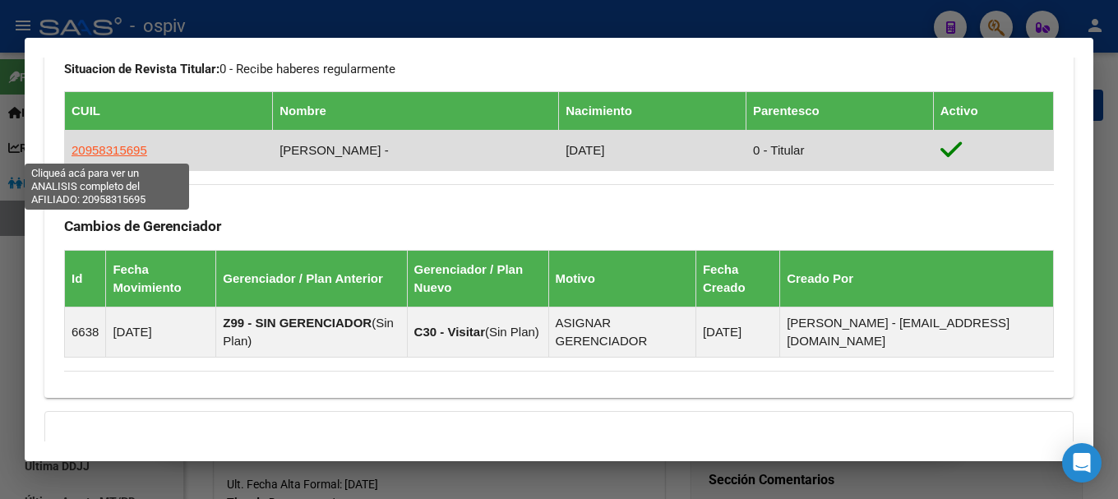
click at [126, 154] on span "20958315695" at bounding box center [110, 150] width 76 height 14
type textarea "20958315695"
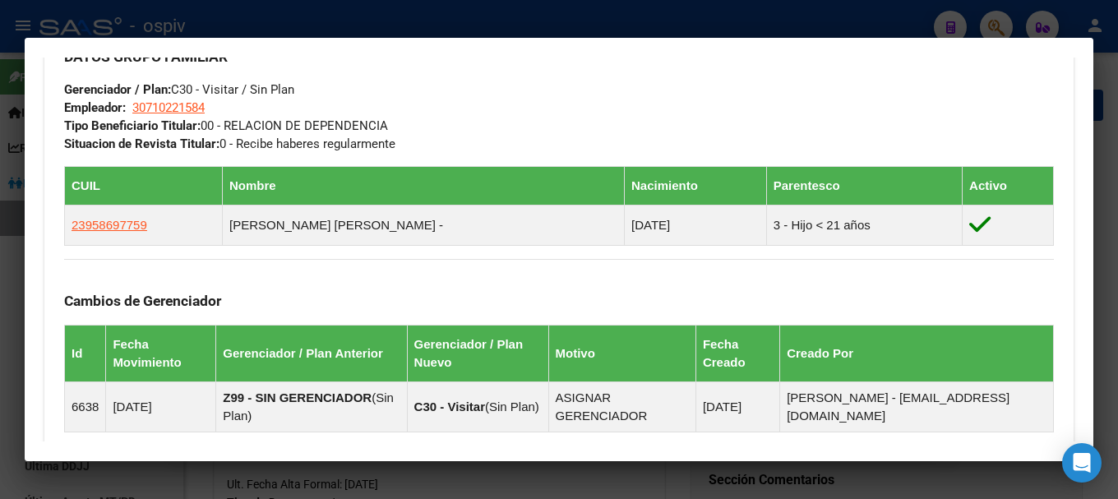
scroll to position [1072, 0]
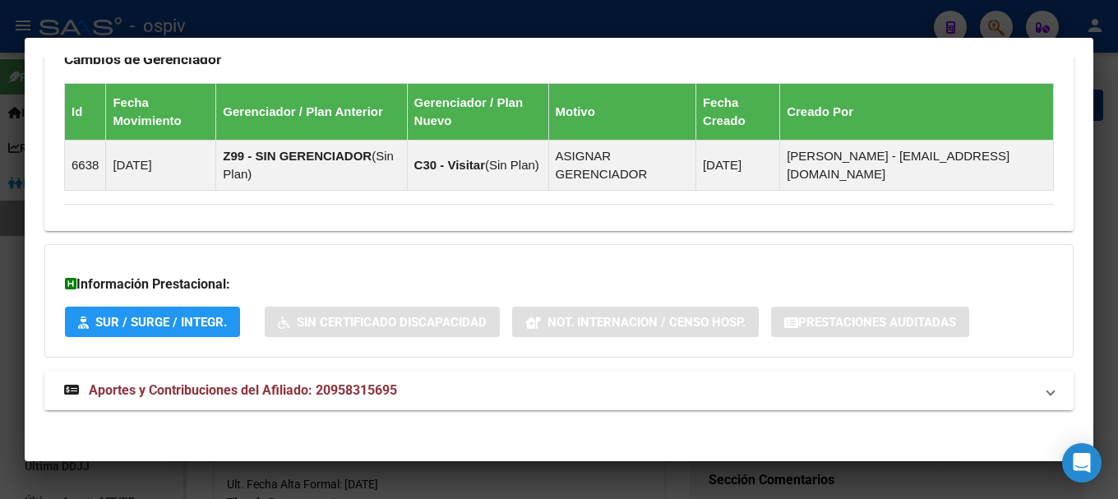
click at [272, 392] on span "Aportes y Contribuciones del Afiliado: 20958315695" at bounding box center [243, 390] width 308 height 16
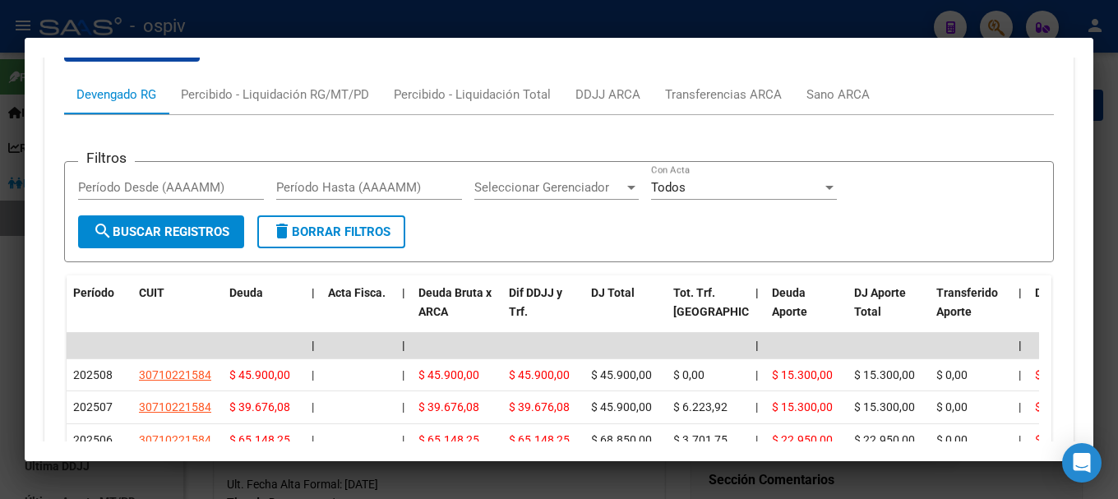
scroll to position [1256, 0]
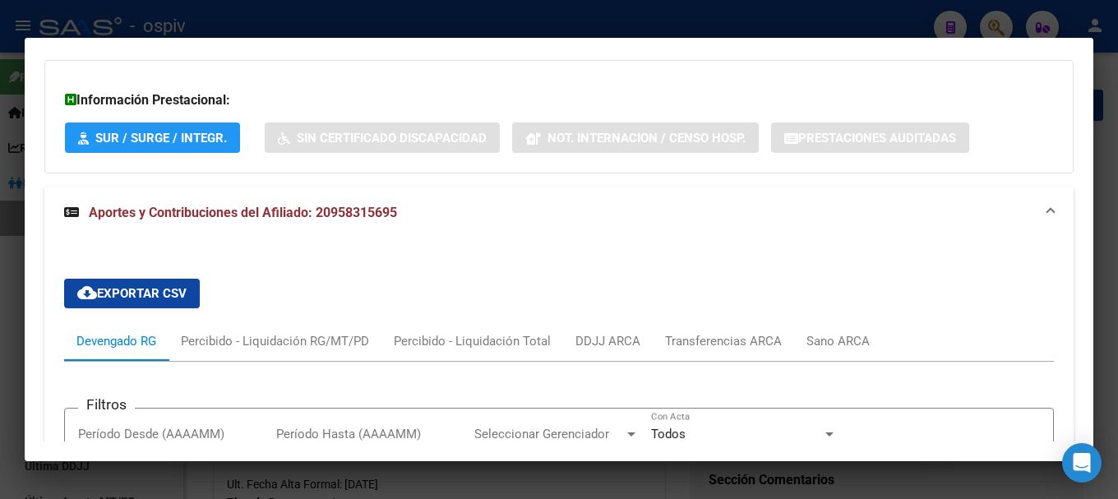
click at [0, 326] on div at bounding box center [559, 249] width 1118 height 499
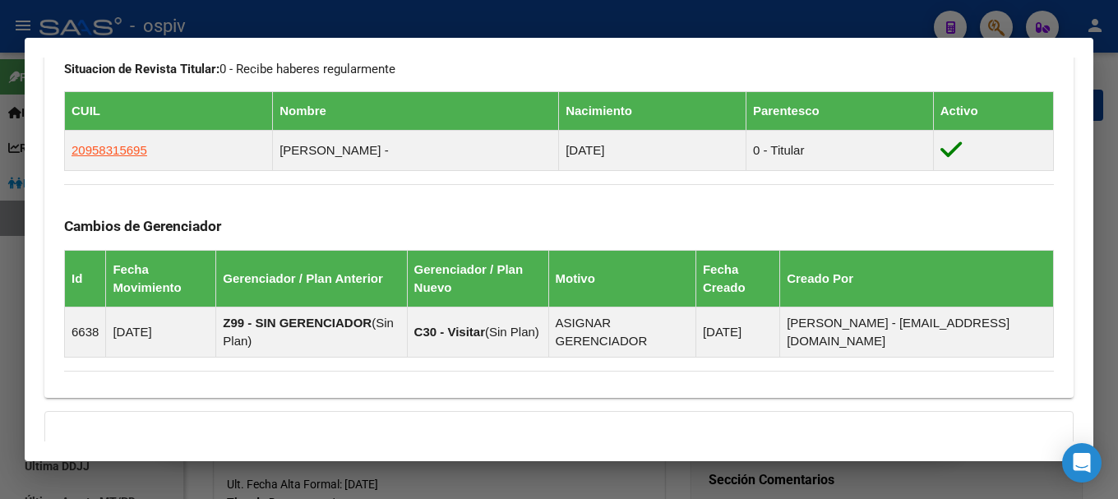
click at [2, 319] on div at bounding box center [559, 249] width 1118 height 499
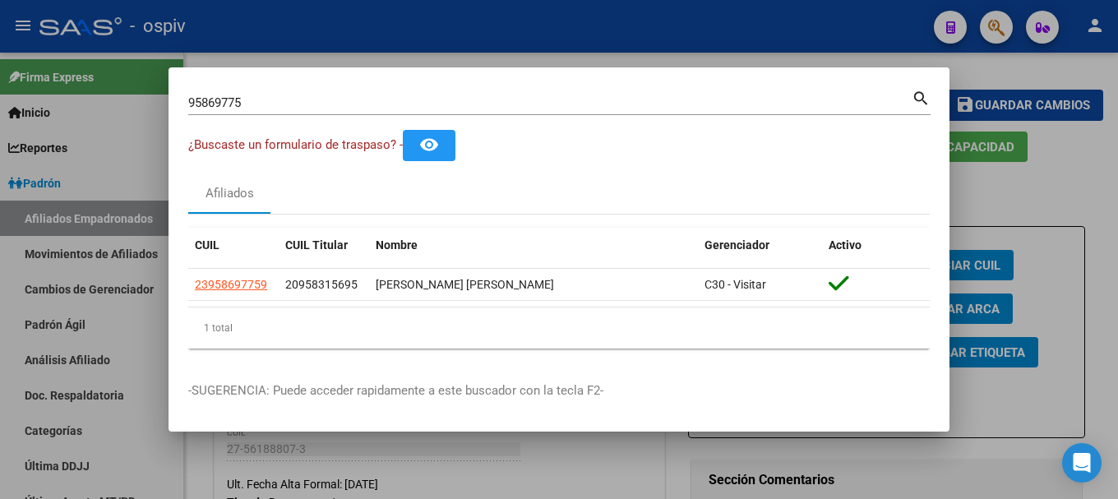
click at [0, 327] on div at bounding box center [559, 249] width 1118 height 499
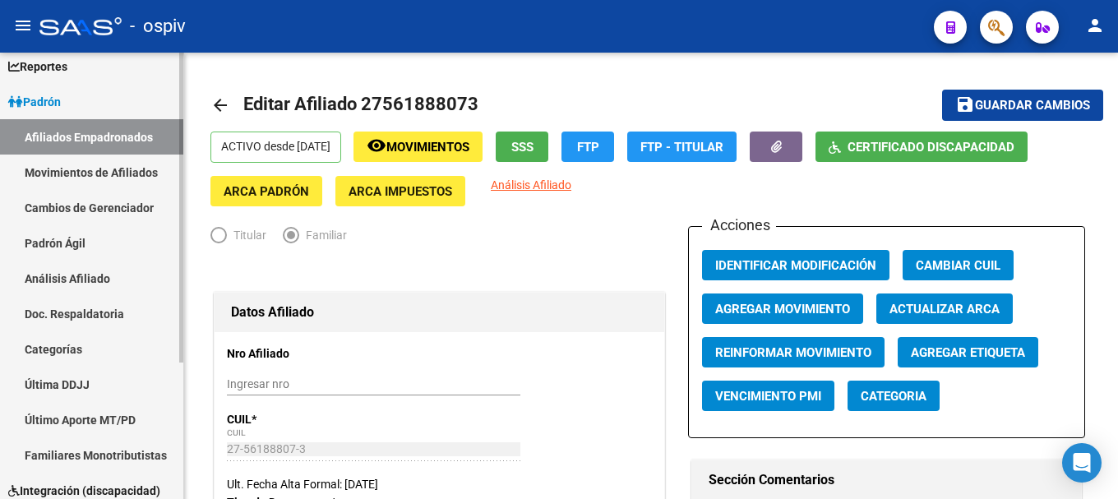
scroll to position [197, 0]
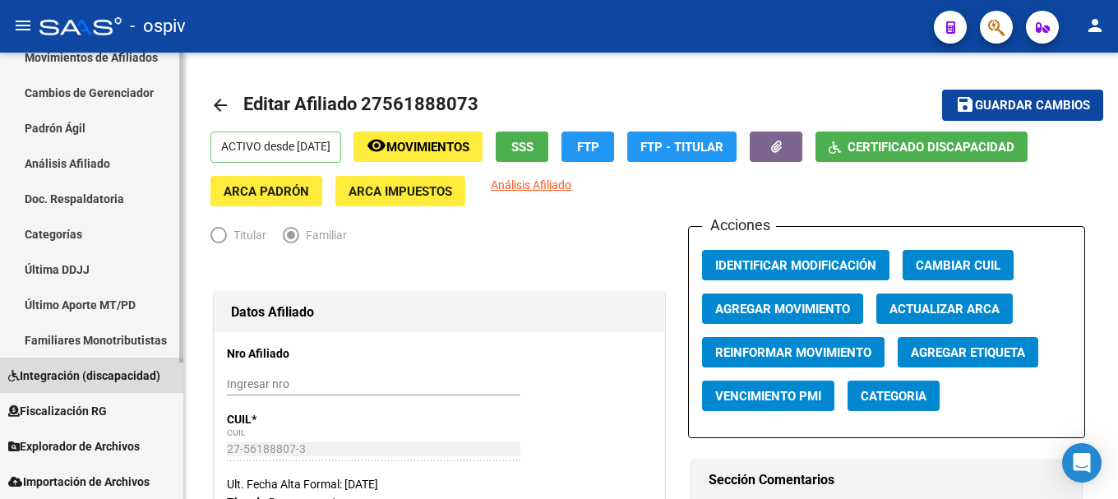
click at [100, 380] on span "Integración (discapacidad)" at bounding box center [84, 376] width 152 height 18
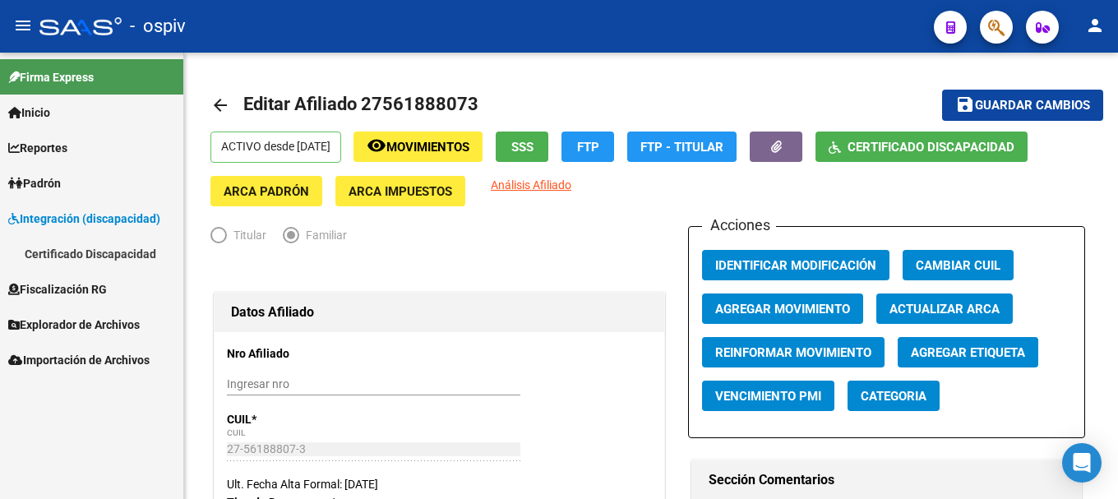
scroll to position [0, 0]
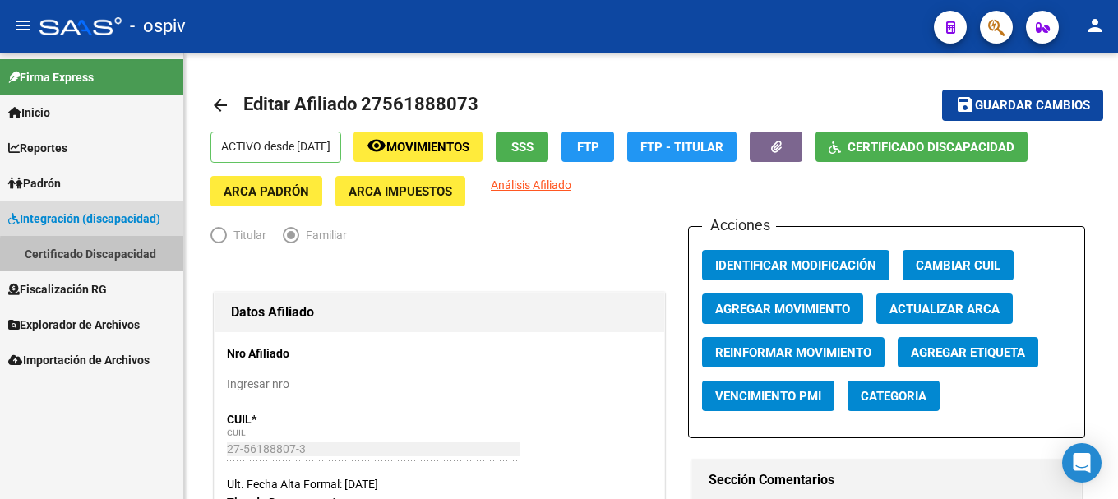
drag, startPoint x: 100, startPoint y: 256, endPoint x: 109, endPoint y: 253, distance: 8.6
click at [100, 256] on link "Certificado Discapacidad" at bounding box center [91, 253] width 183 height 35
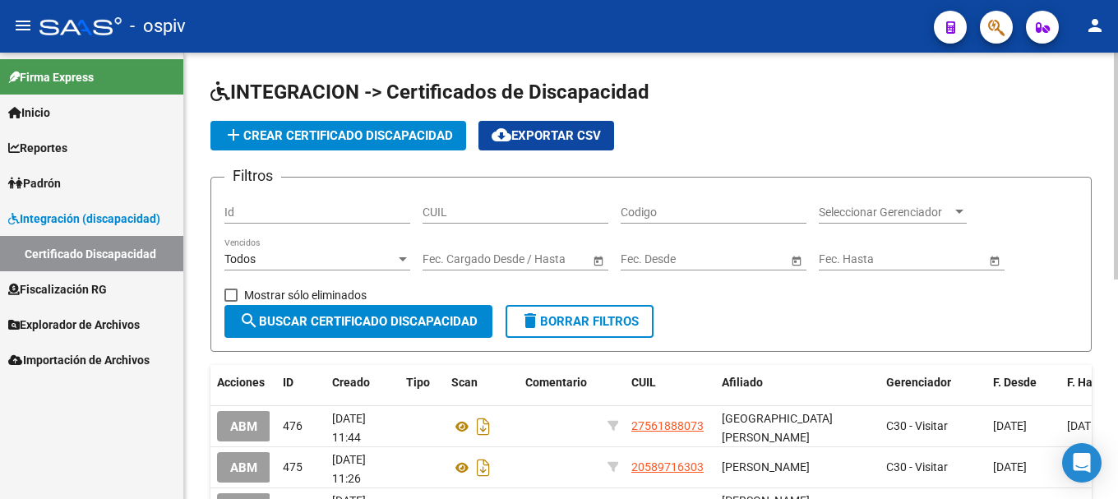
click at [361, 126] on button "add Crear Certificado Discapacidad" at bounding box center [339, 136] width 256 height 30
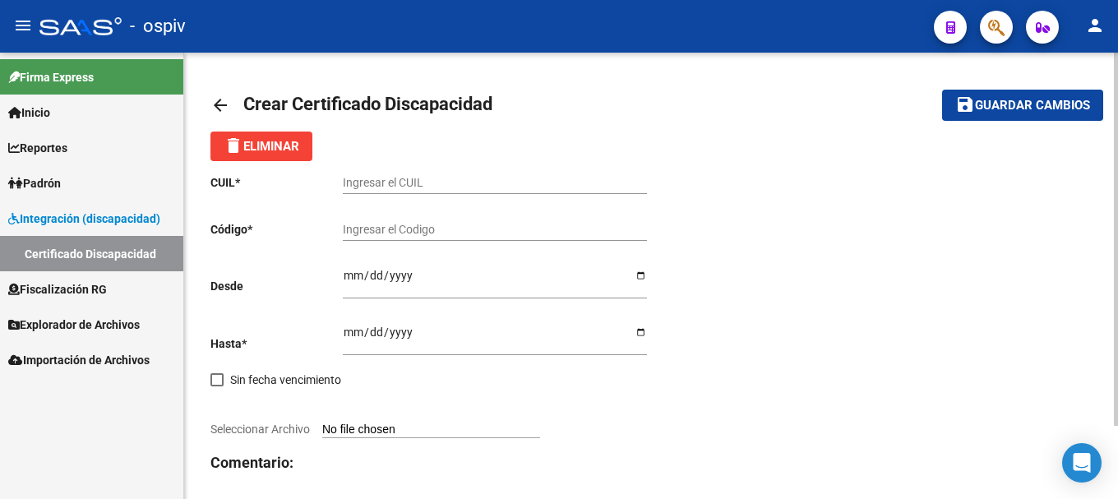
click at [370, 180] on input "Ingresar el CUIL" at bounding box center [495, 183] width 304 height 14
paste input "20-95831569-5"
type input "20-95831569-5"
click at [365, 228] on input "Ingresar el Codigo" at bounding box center [495, 230] width 304 height 14
type input "A"
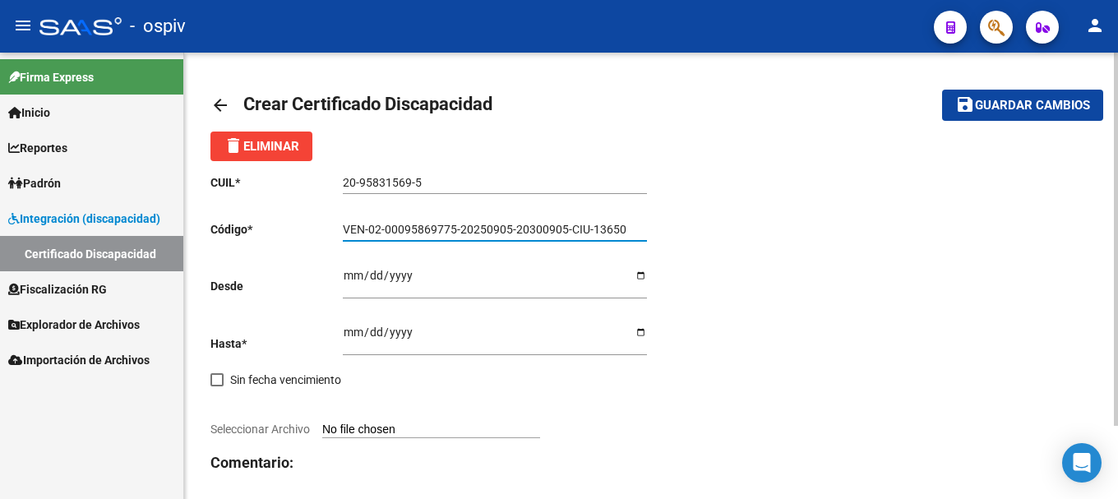
type input "VEN-02-00095869775-20250905-20300905-CIU-13650"
click at [347, 271] on input "Ingresar fec. Desde" at bounding box center [495, 281] width 304 height 25
type input "2025-09-05"
click at [352, 334] on input "Ingresar fec. Hasta" at bounding box center [495, 338] width 304 height 25
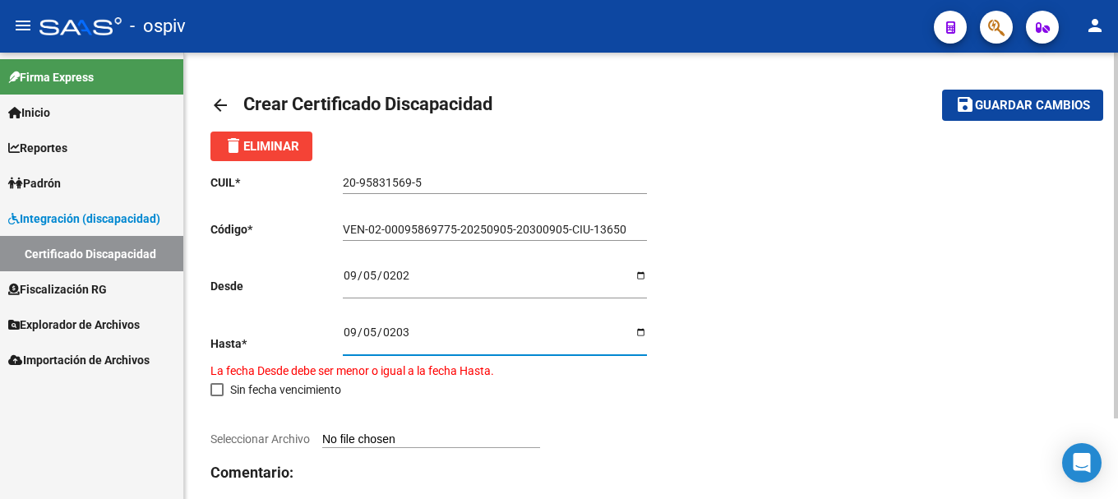
type input "2030-09-05"
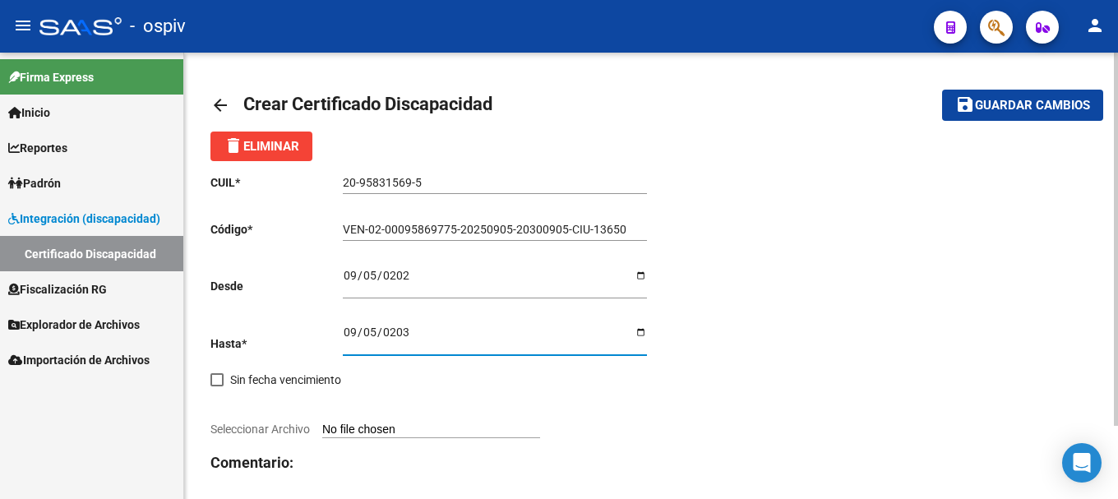
click at [257, 428] on span "Seleccionar Archivo" at bounding box center [261, 429] width 100 height 13
click at [322, 428] on input "Seleccionar Archivo" at bounding box center [431, 431] width 218 height 16
click at [266, 431] on span "Seleccionar Archivo" at bounding box center [261, 429] width 100 height 13
click at [322, 431] on input "Seleccionar Archivo" at bounding box center [431, 431] width 218 height 16
click at [253, 430] on span "Seleccionar Archivo" at bounding box center [261, 429] width 100 height 13
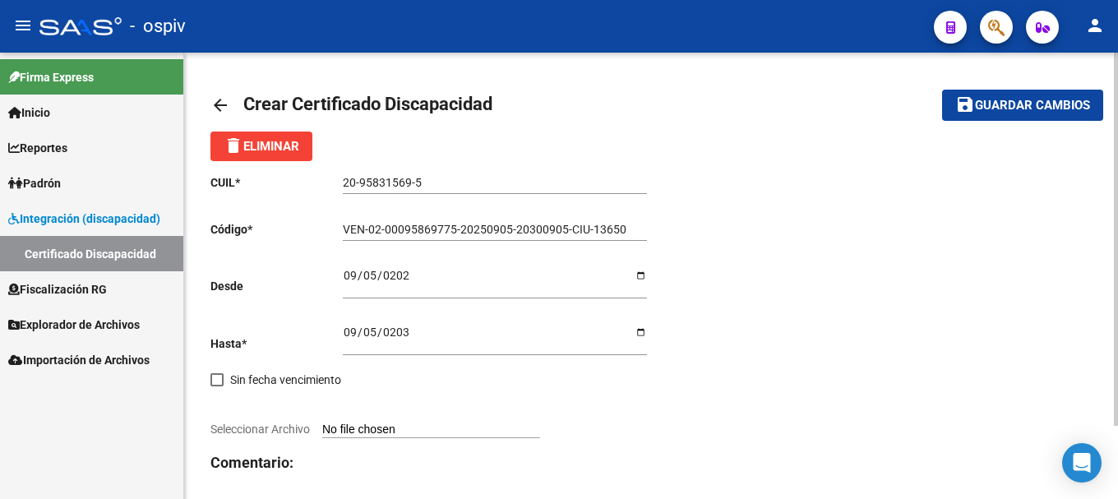
click at [322, 430] on input "Seleccionar Archivo" at bounding box center [431, 431] width 218 height 16
type input "C:\fakepath\CUD CHACON PEREIRA ZAID.pdf"
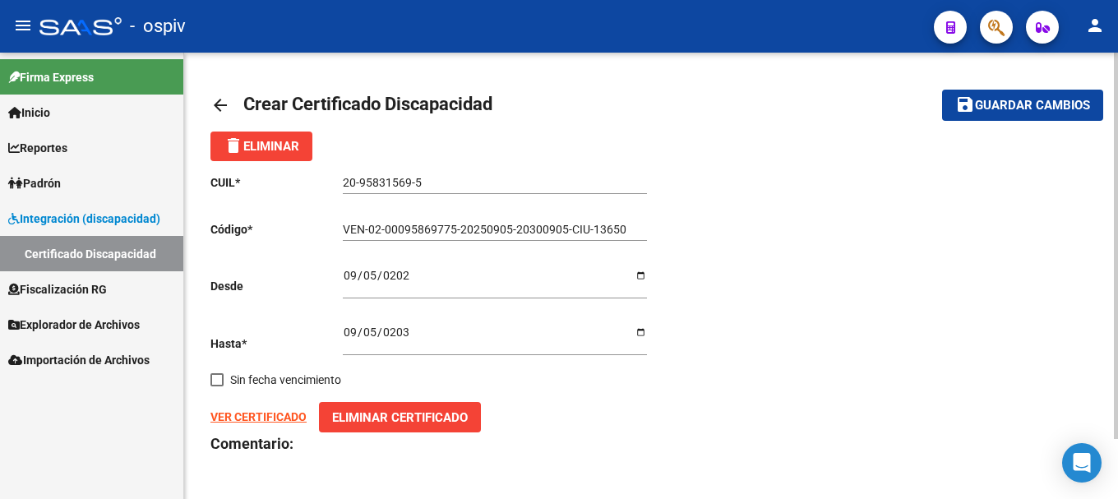
click at [243, 416] on strong "VER CERTIFICADO" at bounding box center [259, 416] width 96 height 13
click at [1026, 100] on span "Guardar cambios" at bounding box center [1032, 106] width 115 height 15
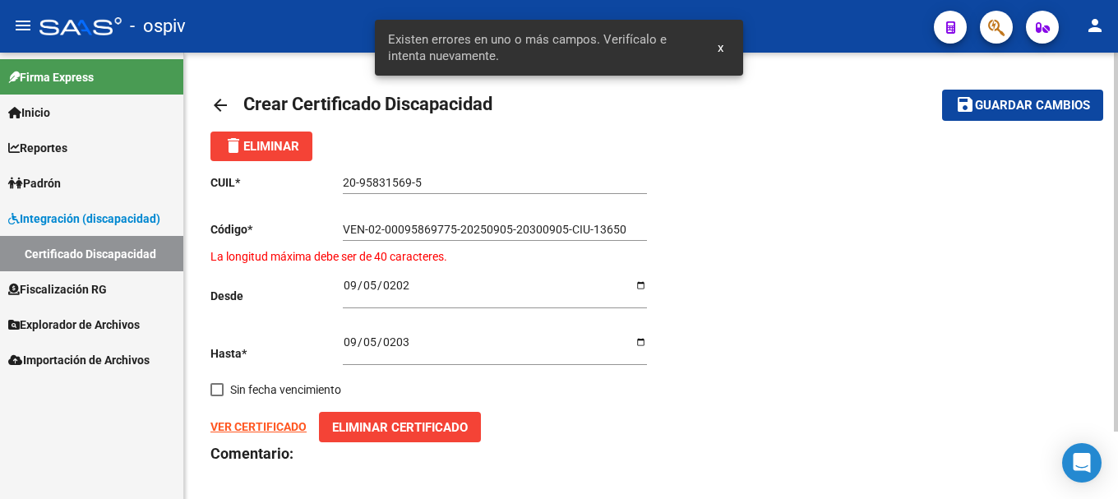
click at [665, 143] on div "delete Eliminar" at bounding box center [652, 147] width 882 height 30
click at [442, 252] on div "VEN-02-00095869775-20250905-20300905-CIU-13650 Ingresar el Codigo" at bounding box center [495, 231] width 304 height 47
click at [365, 225] on input "VEN-02-00095869775-20250905-20300905-CIU-13650" at bounding box center [495, 230] width 304 height 14
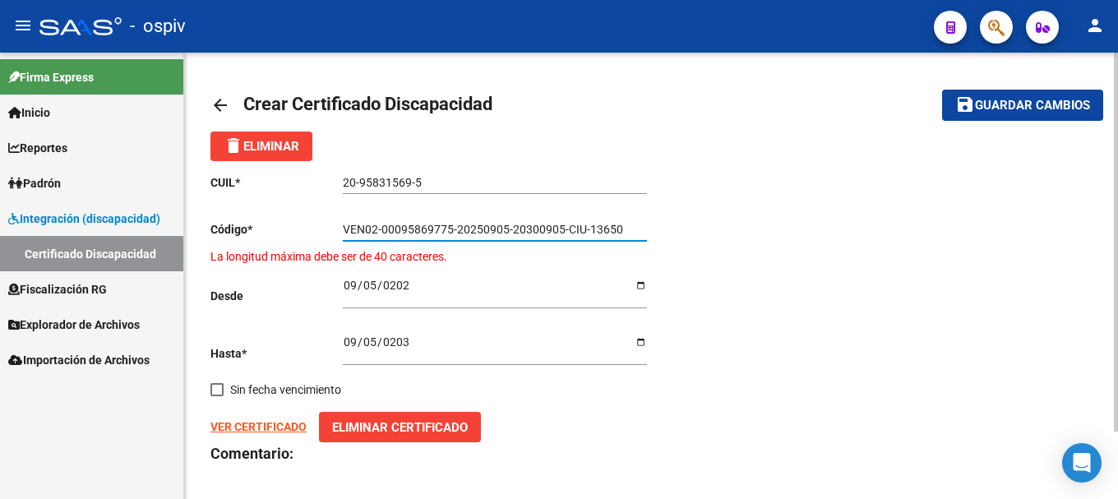
click at [376, 231] on input "VEN02-00095869775-20250905-20300905-CIU-13650" at bounding box center [495, 230] width 304 height 14
click at [449, 226] on input "VEN0200095869775-20250905-20300905-CIU-13650" at bounding box center [495, 230] width 304 height 14
click at [502, 229] on input "VEN020009586977520250905-20300905-CIU-13650" at bounding box center [495, 230] width 304 height 14
click at [549, 229] on input "VEN02000958697752025090520300905-CIU-13650" at bounding box center [495, 230] width 304 height 14
click at [570, 229] on input "VEN02000958697752025090520300905CIU-13650" at bounding box center [495, 230] width 304 height 14
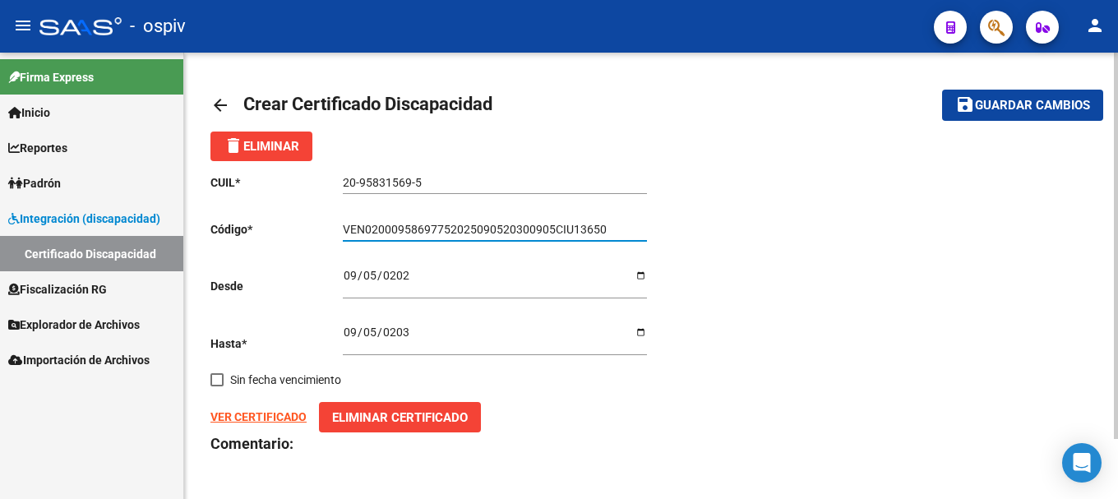
type input "VEN02000958697752025090520300905CIU13650"
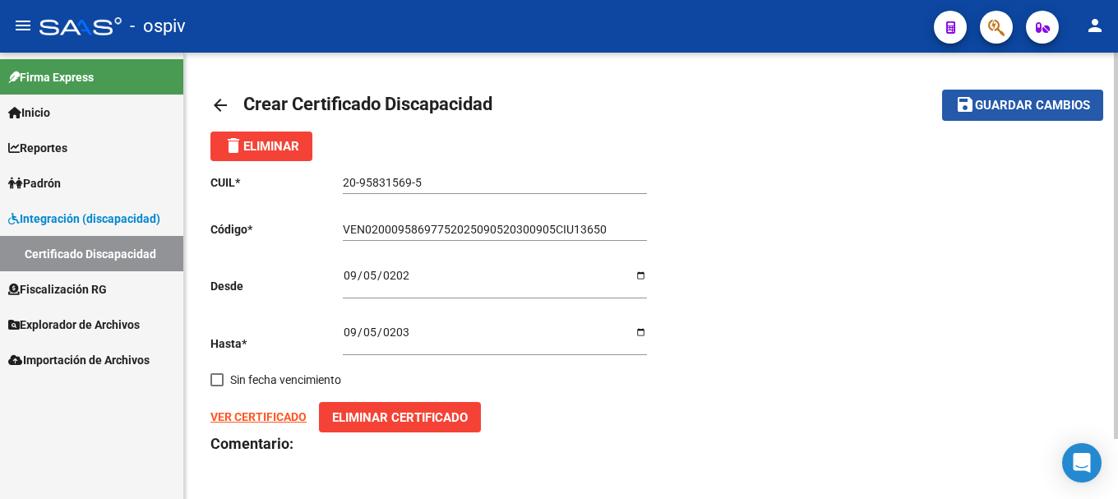
click at [1022, 106] on span "Guardar cambios" at bounding box center [1032, 106] width 115 height 15
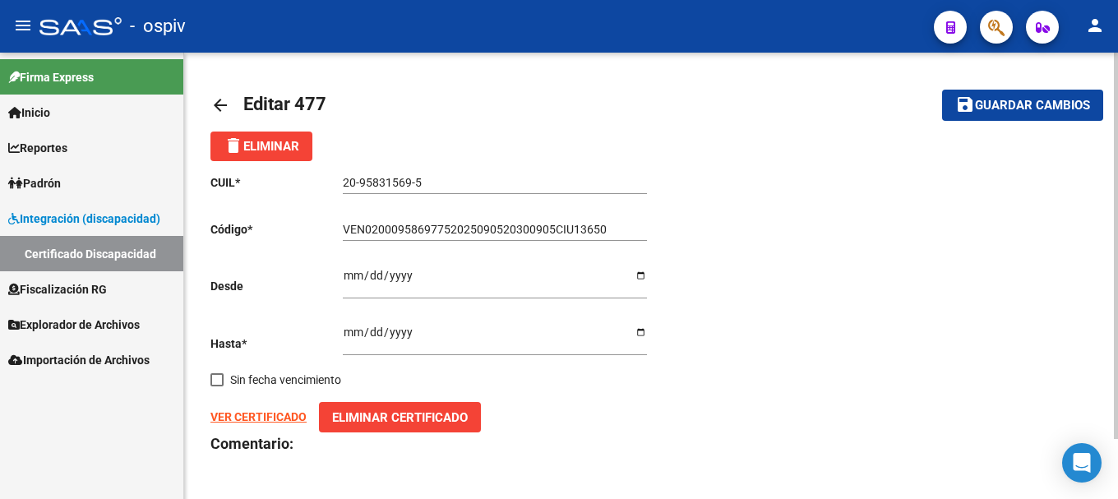
click at [269, 416] on strong "VER CERTIFICADO" at bounding box center [259, 416] width 96 height 13
click at [1031, 111] on span "Guardar cambios" at bounding box center [1032, 106] width 115 height 15
click at [278, 417] on strong "VER CERTIFICADO" at bounding box center [259, 416] width 96 height 13
click at [1006, 110] on span "Guardar cambios" at bounding box center [1032, 106] width 115 height 15
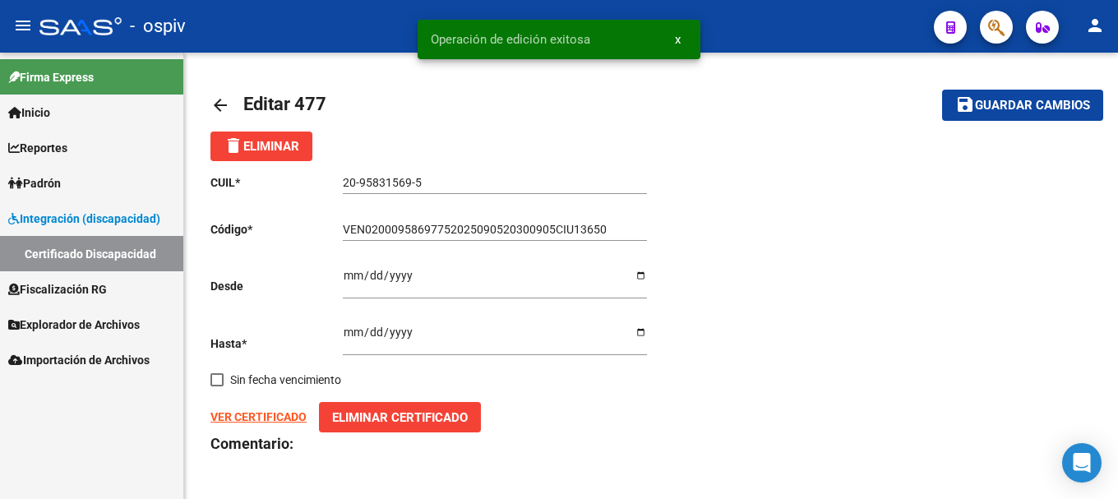
click at [61, 187] on span "Padrón" at bounding box center [34, 183] width 53 height 18
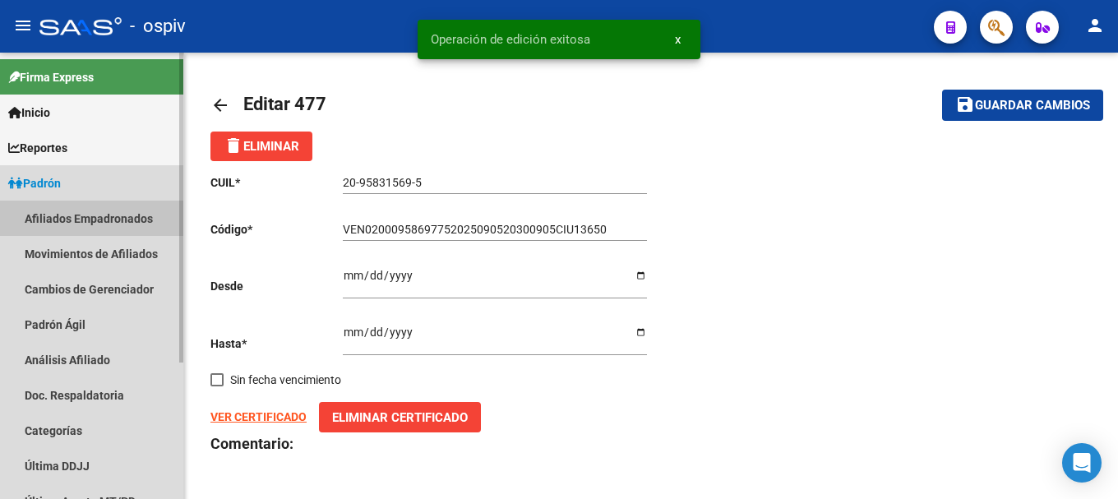
click at [76, 218] on link "Afiliados Empadronados" at bounding box center [91, 218] width 183 height 35
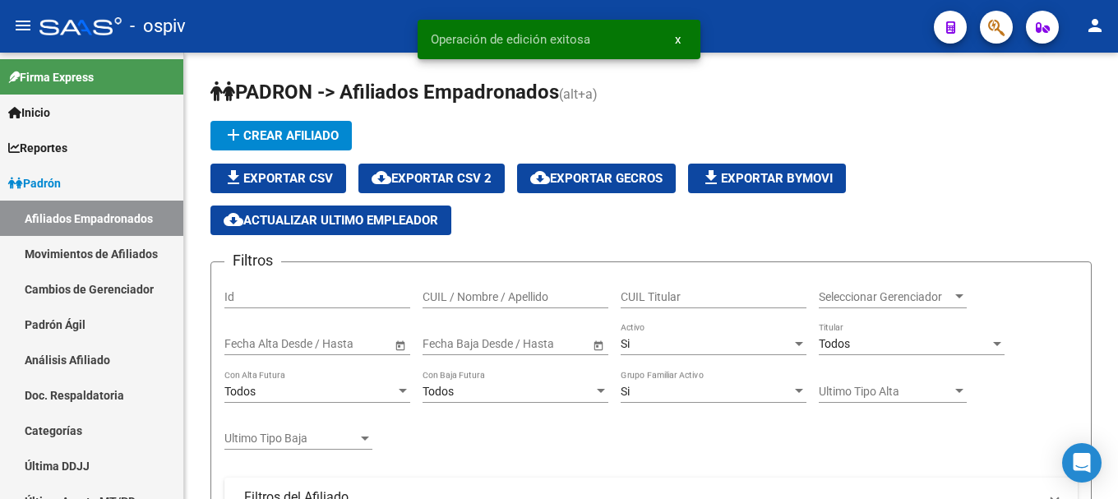
click at [997, 16] on span "button" at bounding box center [997, 28] width 16 height 34
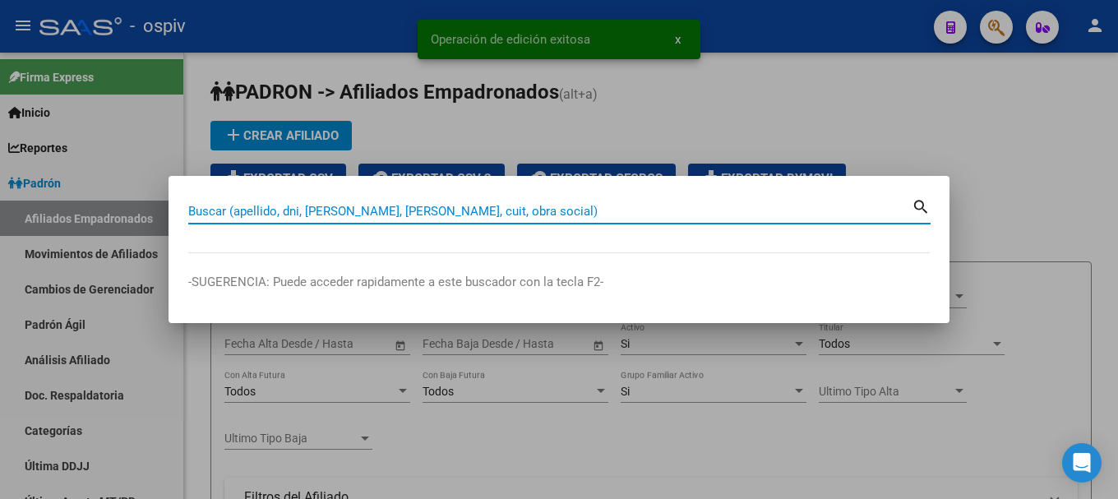
paste input "20958315695"
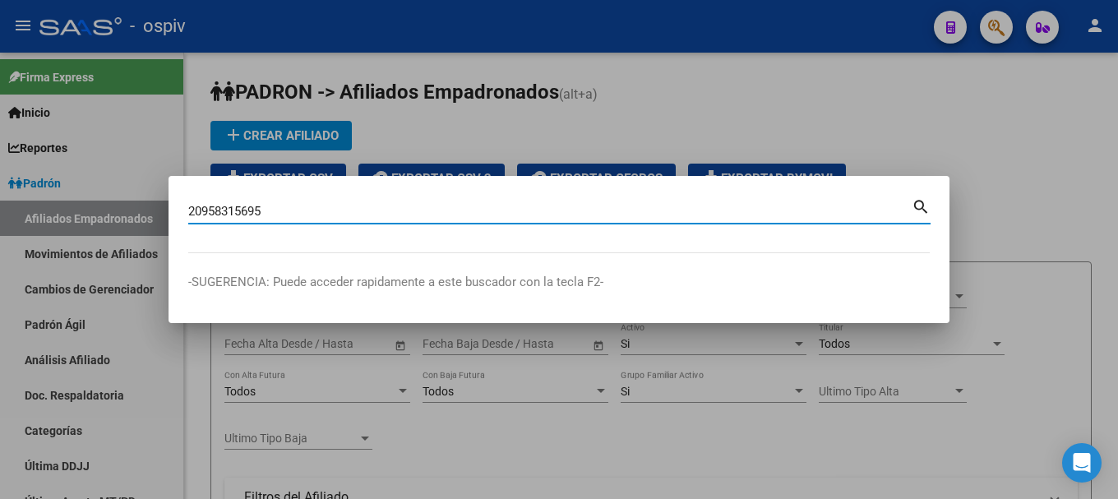
type input "20958315695"
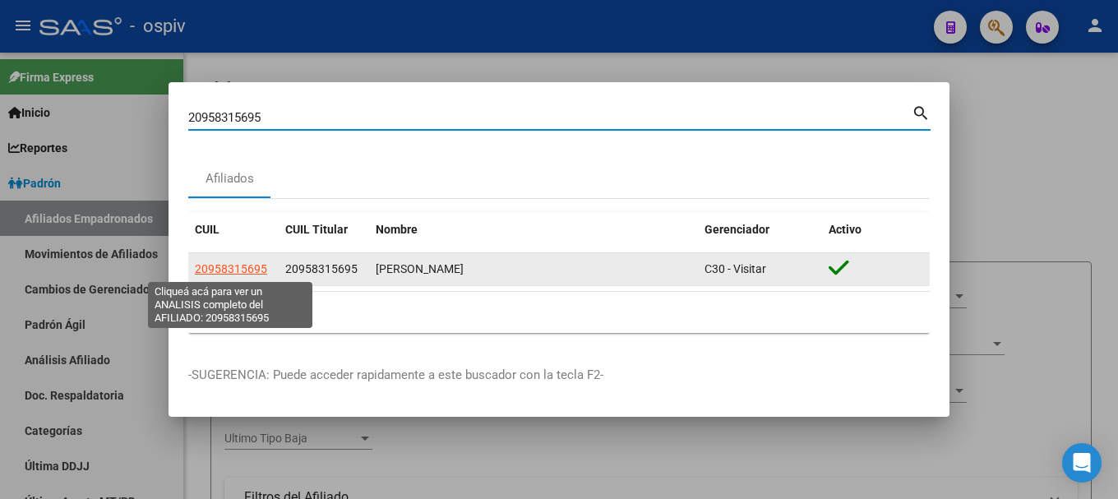
click at [204, 268] on span "20958315695" at bounding box center [231, 268] width 72 height 13
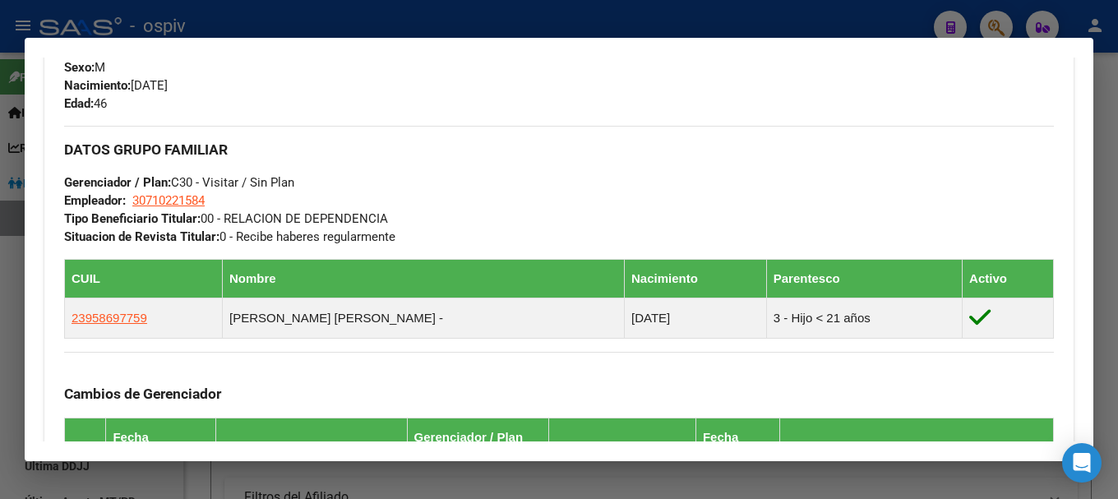
scroll to position [740, 0]
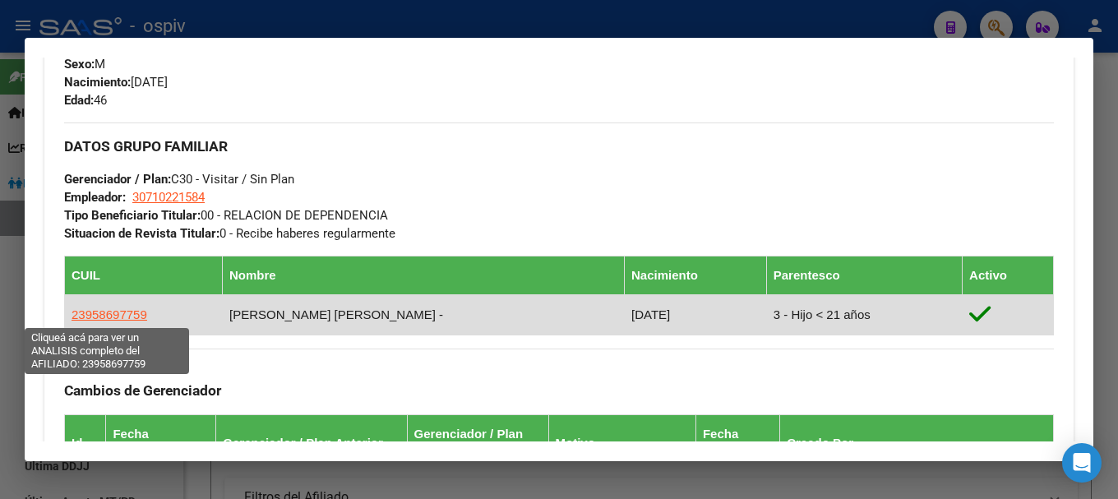
click at [126, 320] on span "23958697759" at bounding box center [110, 315] width 76 height 14
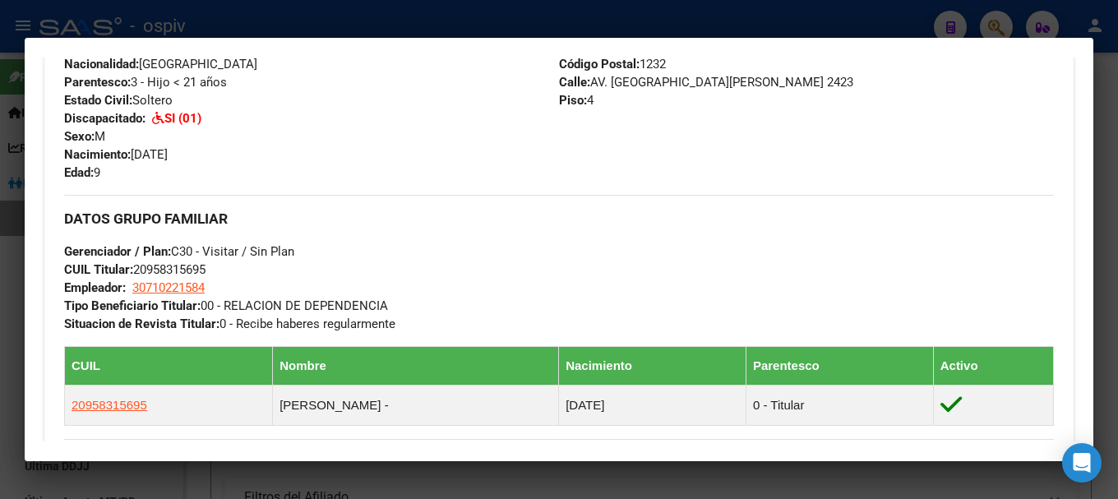
scroll to position [905, 0]
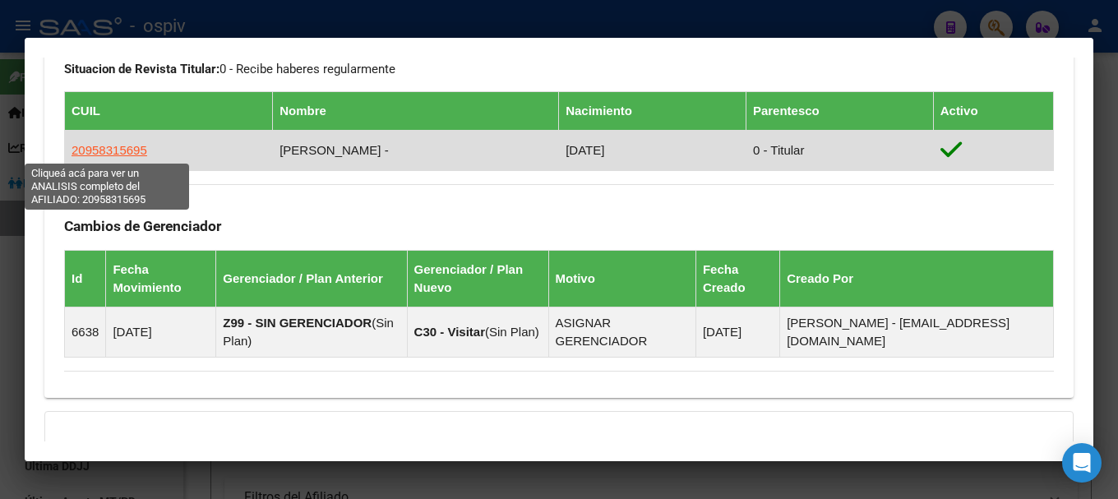
click at [118, 146] on span "20958315695" at bounding box center [110, 150] width 76 height 14
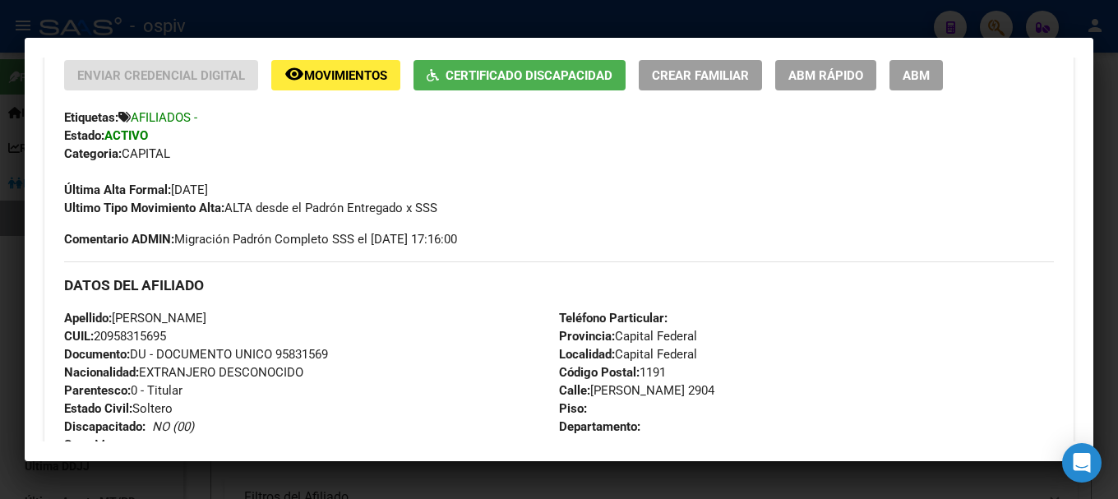
scroll to position [329, 0]
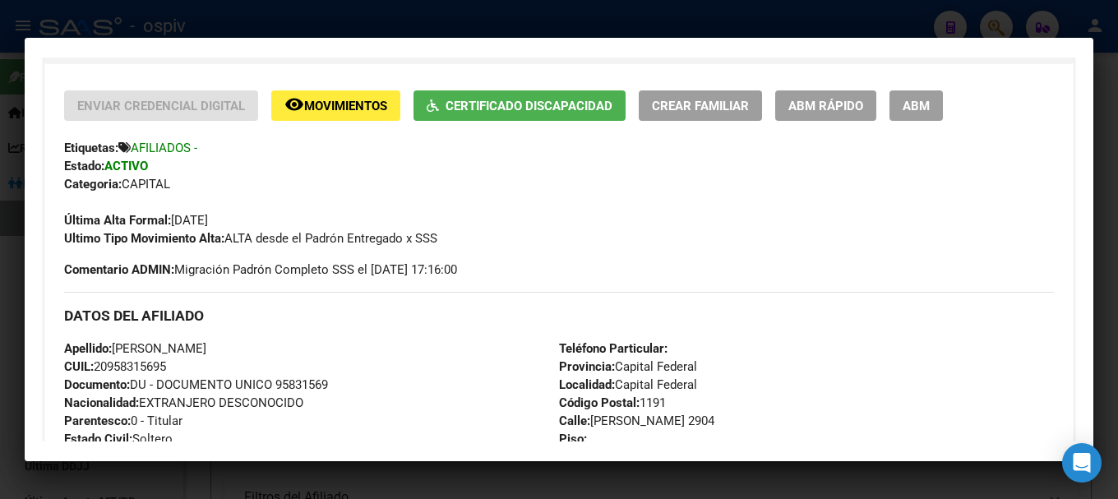
click at [548, 114] on button "Certificado Discapacidad" at bounding box center [520, 105] width 212 height 30
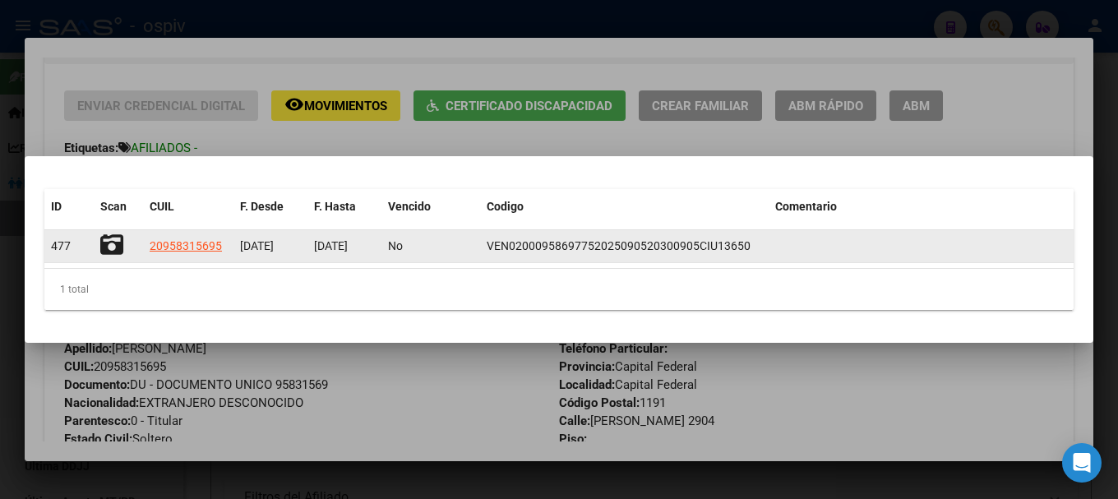
click at [106, 246] on icon at bounding box center [111, 245] width 23 height 23
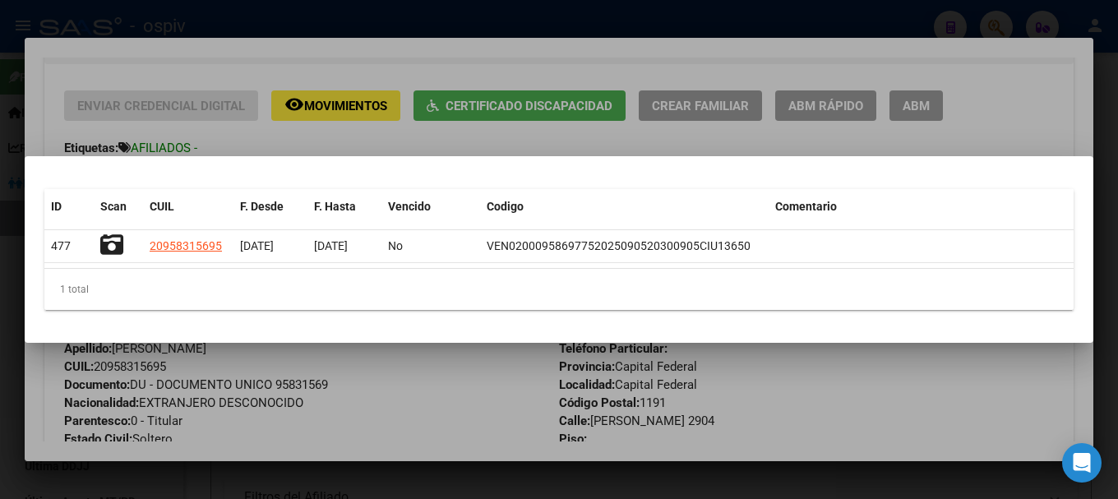
click at [545, 140] on div at bounding box center [559, 249] width 1118 height 499
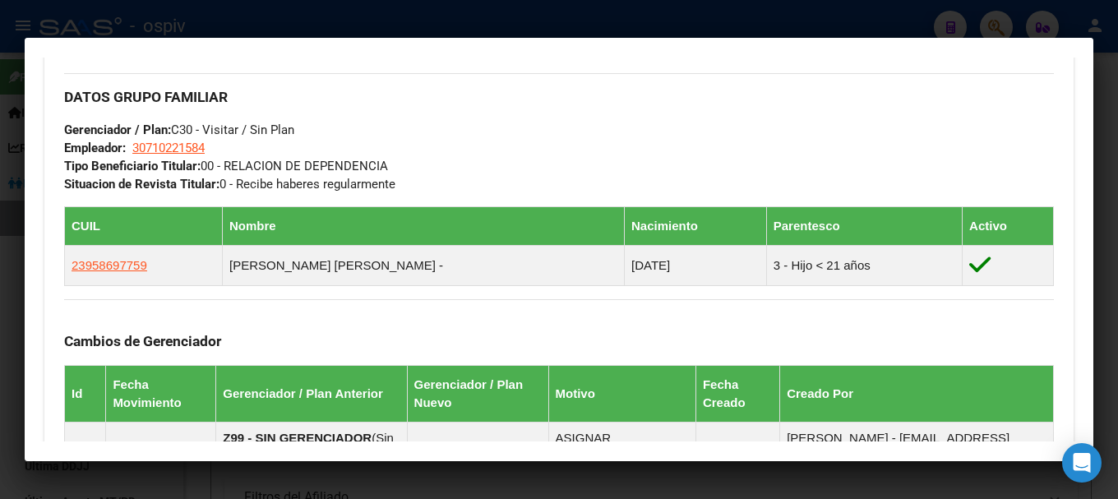
scroll to position [822, 0]
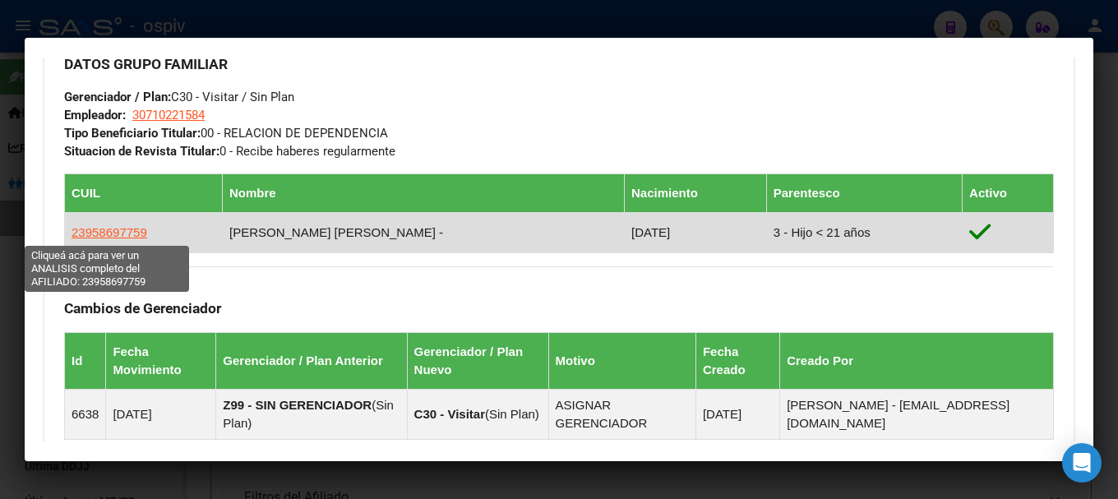
click at [117, 226] on span "23958697759" at bounding box center [110, 232] width 76 height 14
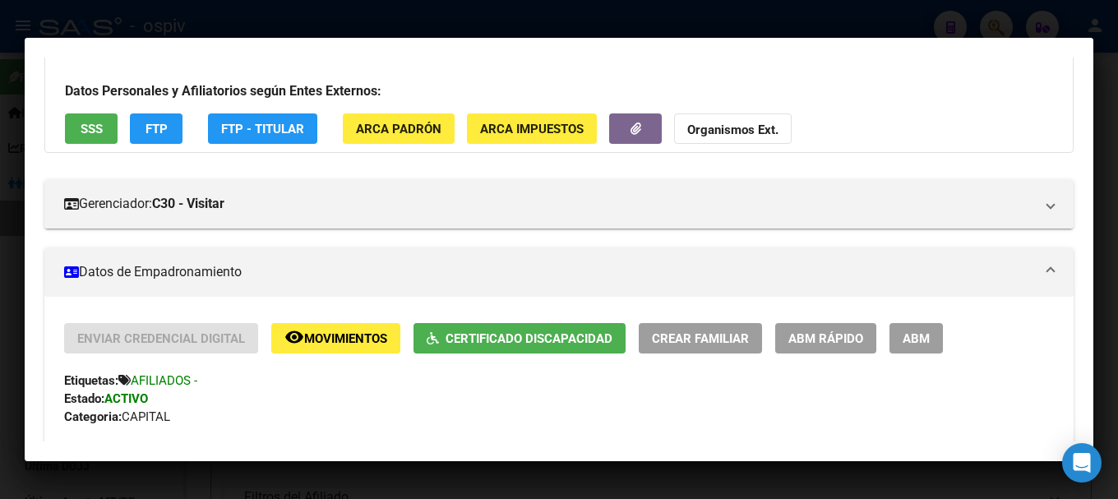
scroll to position [247, 0]
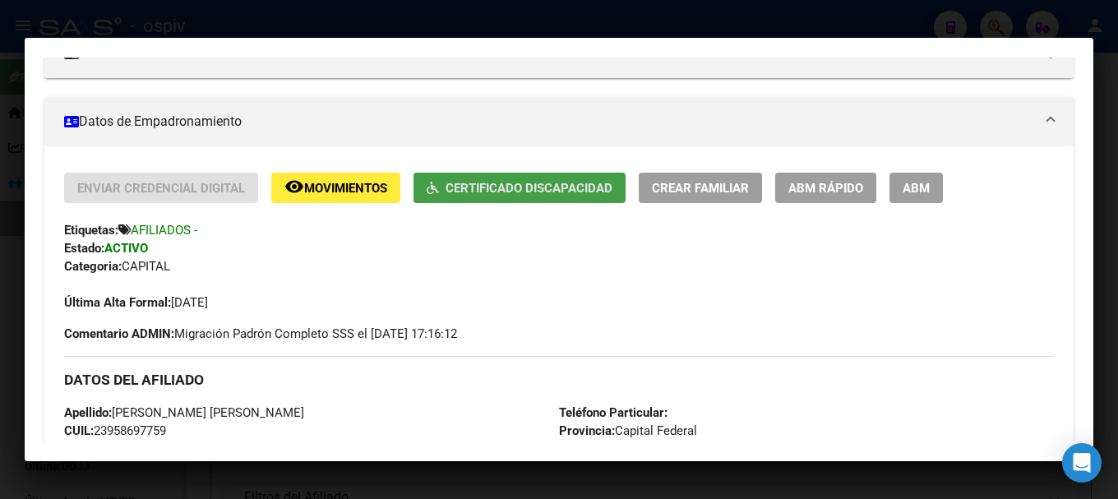
click at [512, 197] on button "Certificado Discapacidad" at bounding box center [520, 188] width 212 height 30
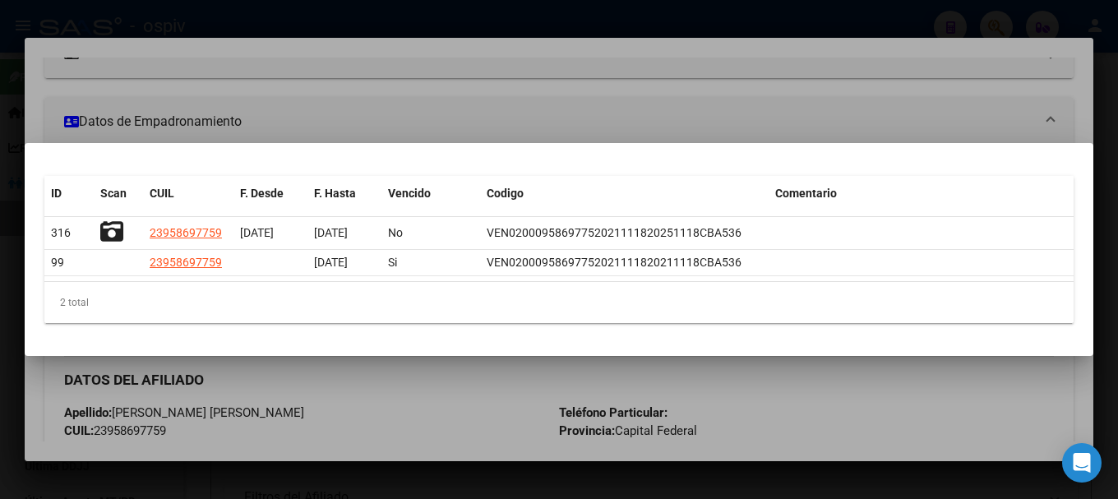
click at [283, 126] on div at bounding box center [559, 249] width 1118 height 499
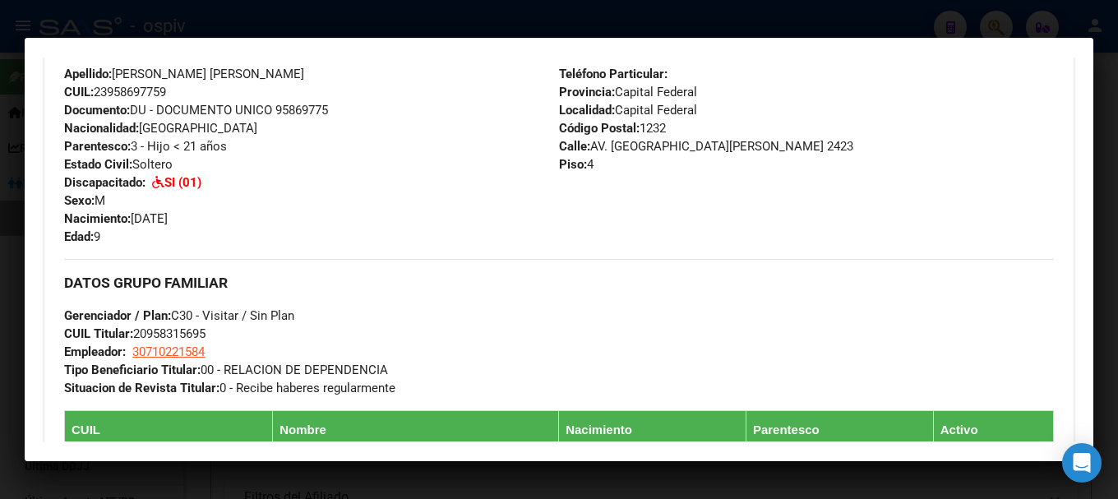
scroll to position [658, 0]
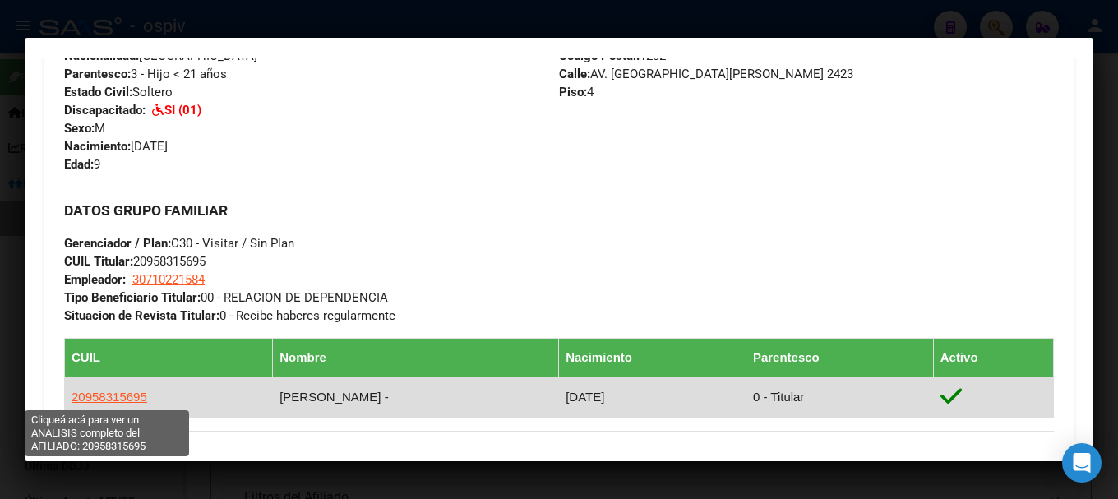
click at [118, 396] on span "20958315695" at bounding box center [110, 397] width 76 height 14
type textarea "20958315695"
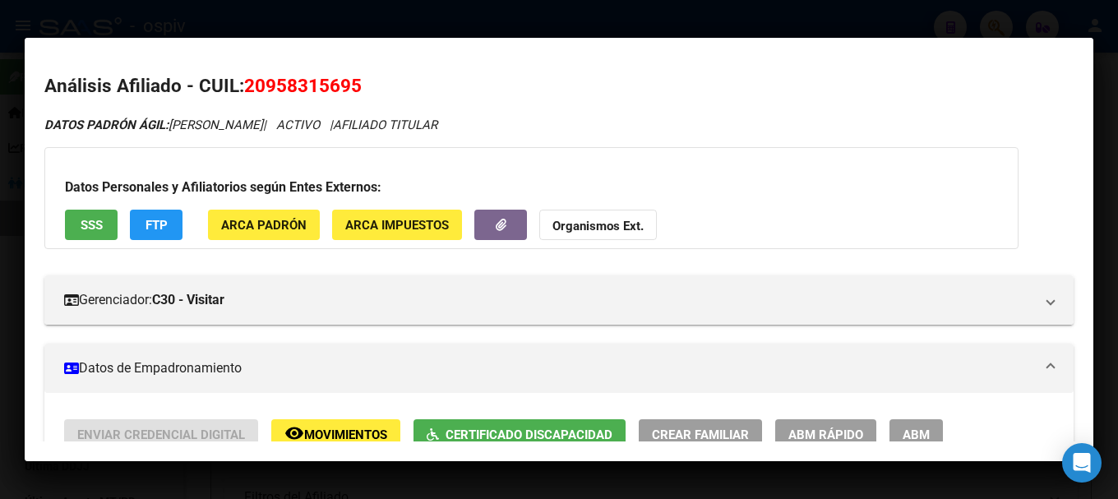
click at [541, 438] on span "Certificado Discapacidad" at bounding box center [529, 435] width 167 height 15
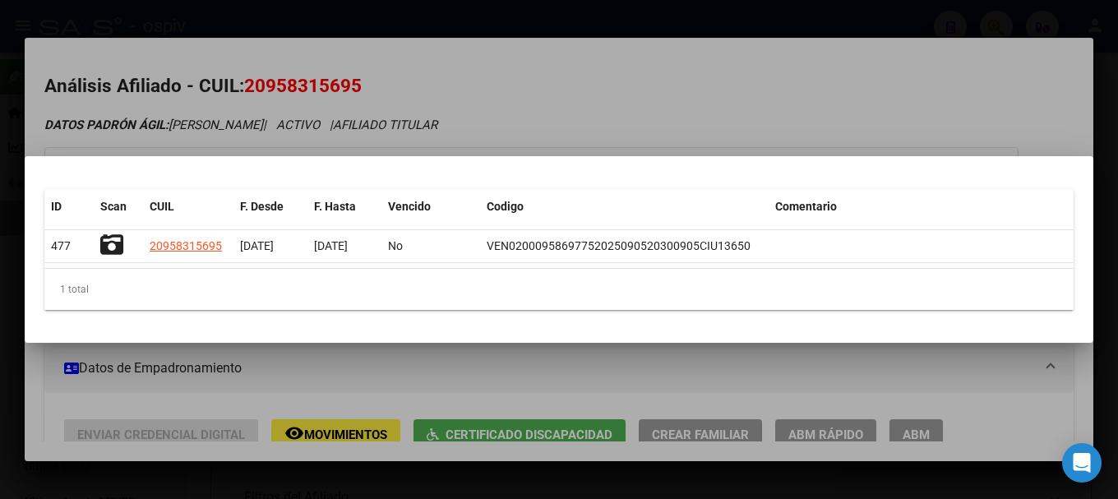
click at [730, 361] on div at bounding box center [559, 249] width 1118 height 499
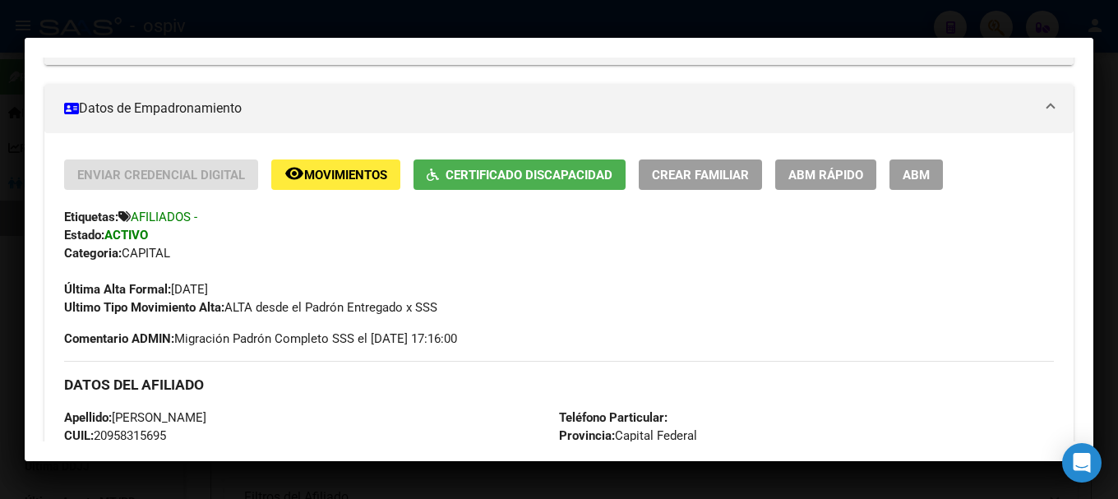
scroll to position [336, 0]
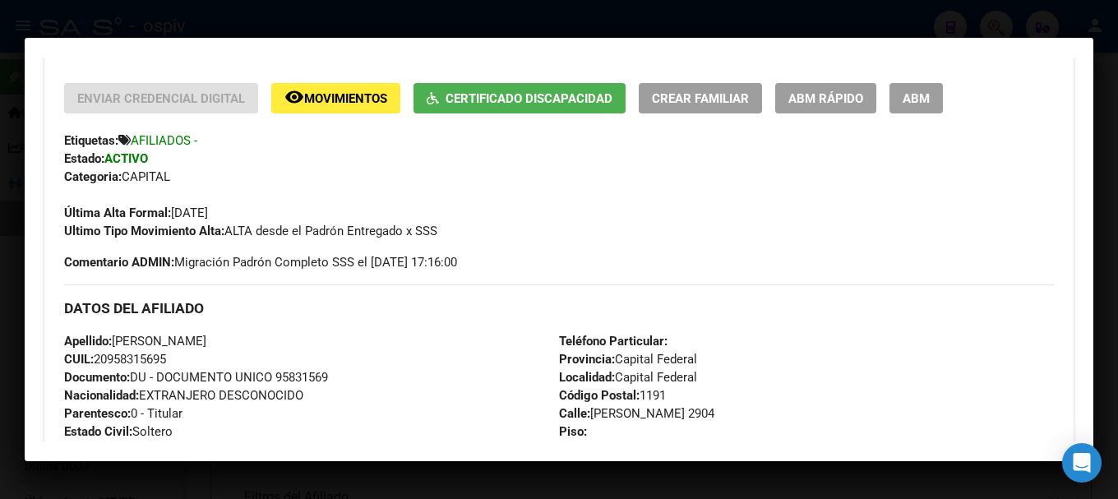
click at [0, 340] on div at bounding box center [559, 249] width 1118 height 499
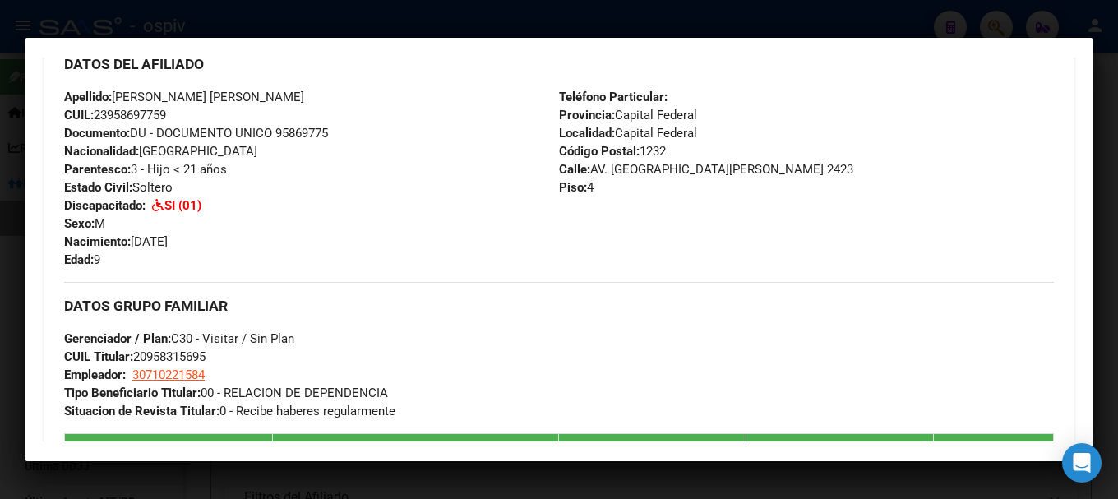
scroll to position [740, 0]
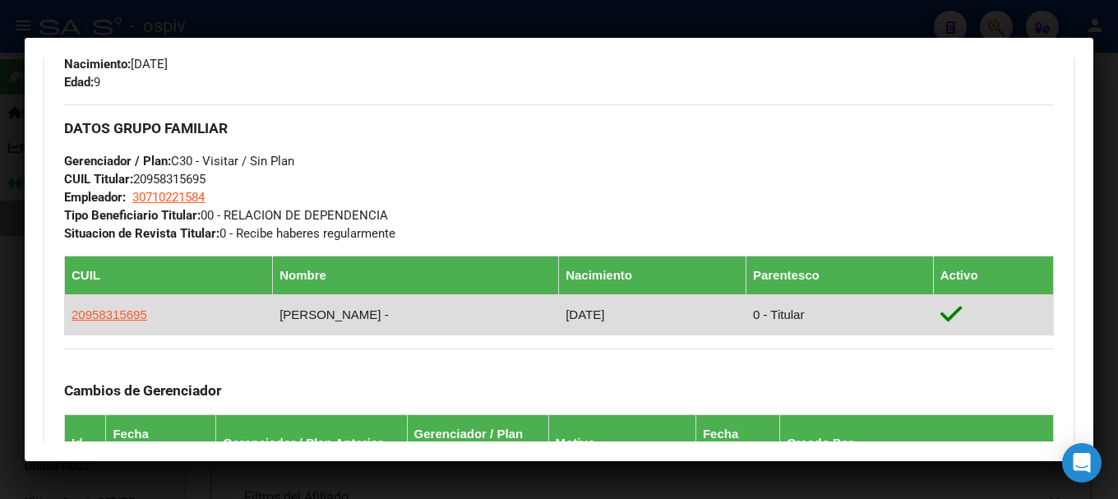
drag, startPoint x: 71, startPoint y: 313, endPoint x: 190, endPoint y: 310, distance: 119.3
click at [190, 310] on td "20958315695" at bounding box center [169, 314] width 208 height 40
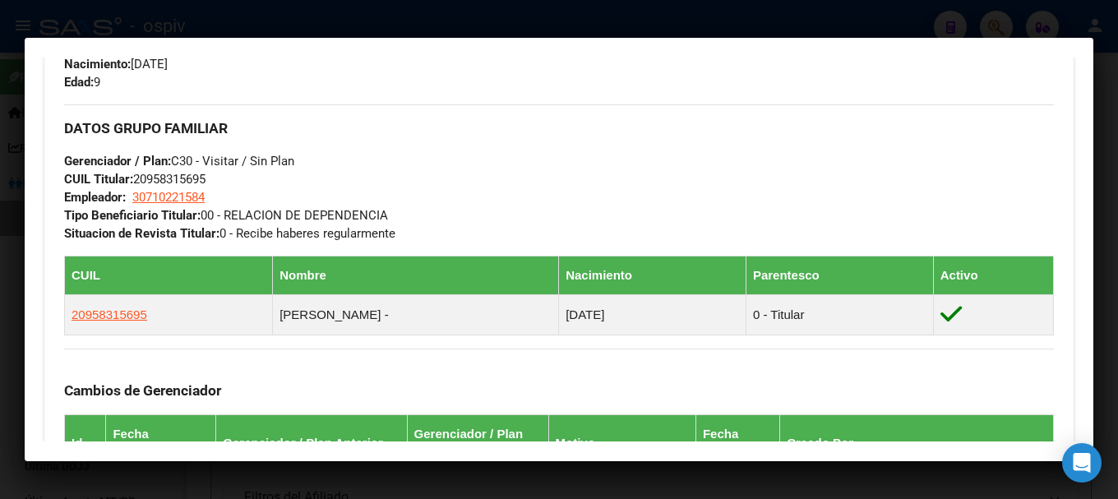
copy span "20958315695"
click at [18, 301] on div at bounding box center [559, 249] width 1118 height 499
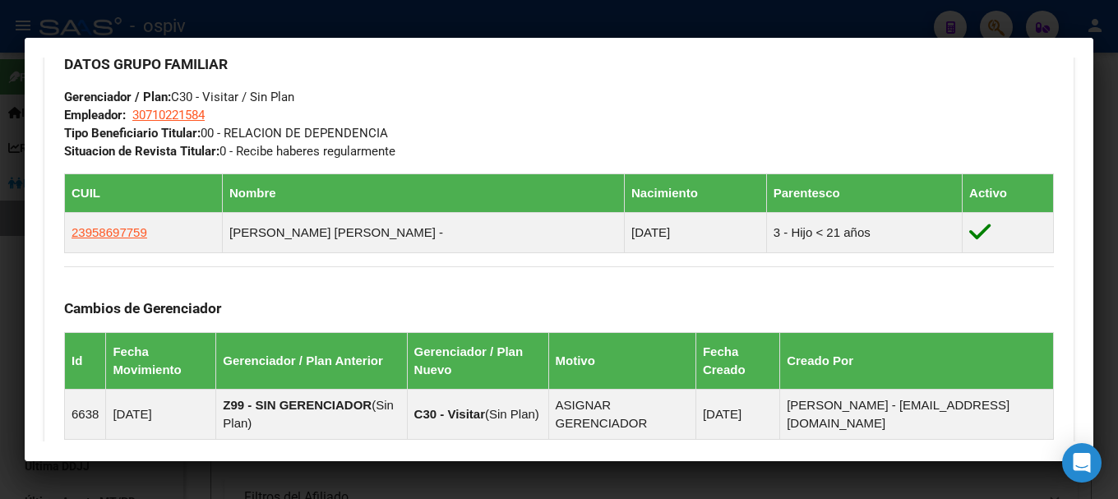
click at [2, 234] on div at bounding box center [559, 249] width 1118 height 499
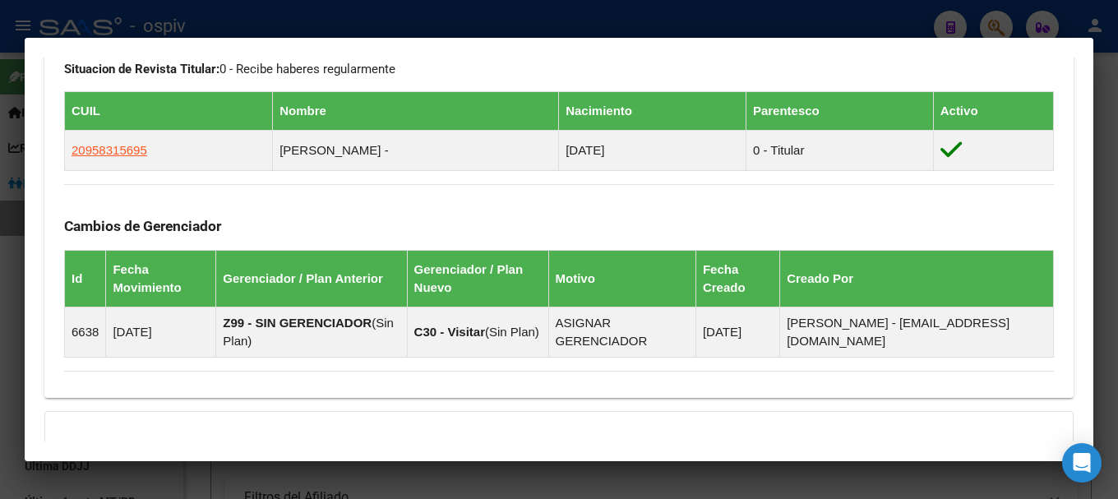
click at [4, 237] on div at bounding box center [559, 249] width 1118 height 499
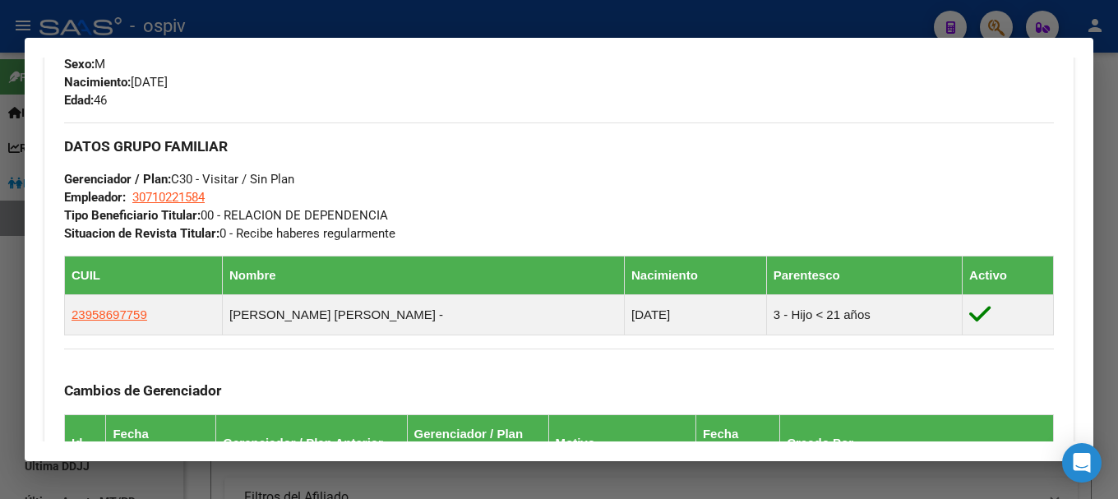
click at [0, 257] on div at bounding box center [559, 249] width 1118 height 499
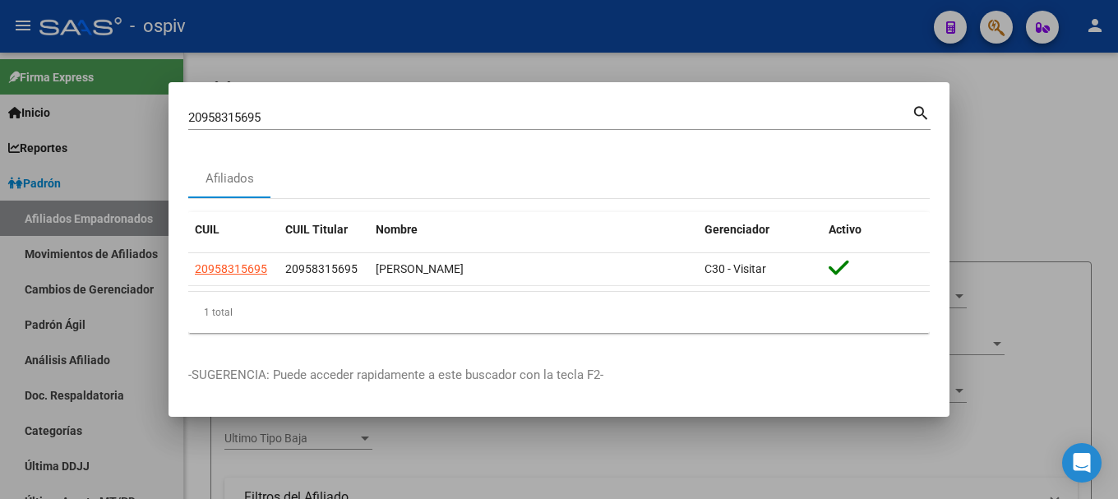
click at [123, 419] on div at bounding box center [559, 249] width 1118 height 499
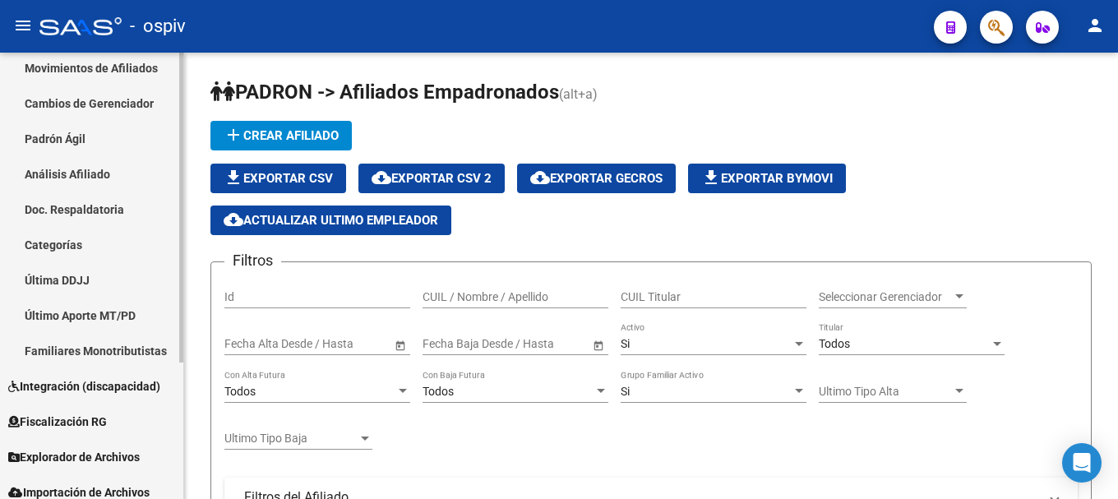
scroll to position [197, 0]
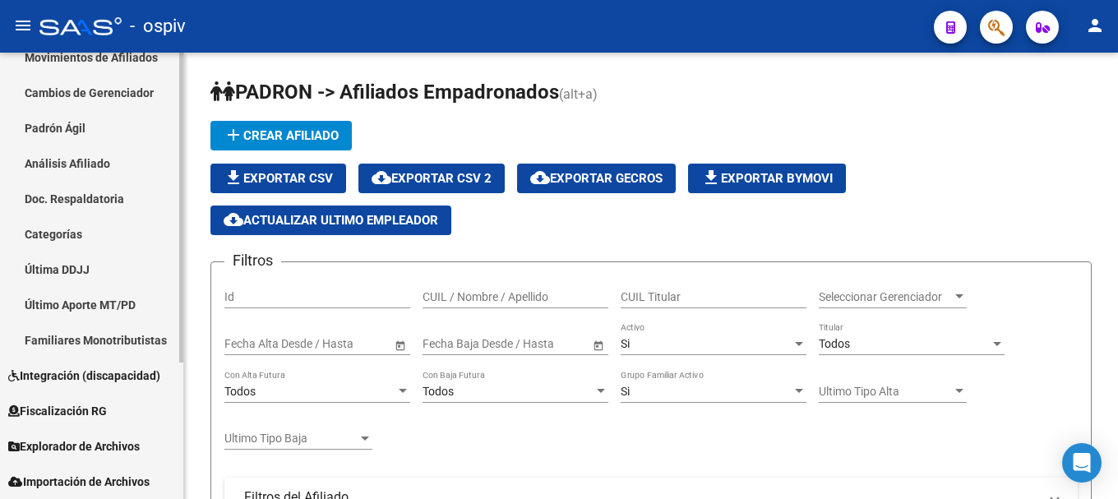
click at [85, 367] on span "Integración (discapacidad)" at bounding box center [84, 376] width 152 height 18
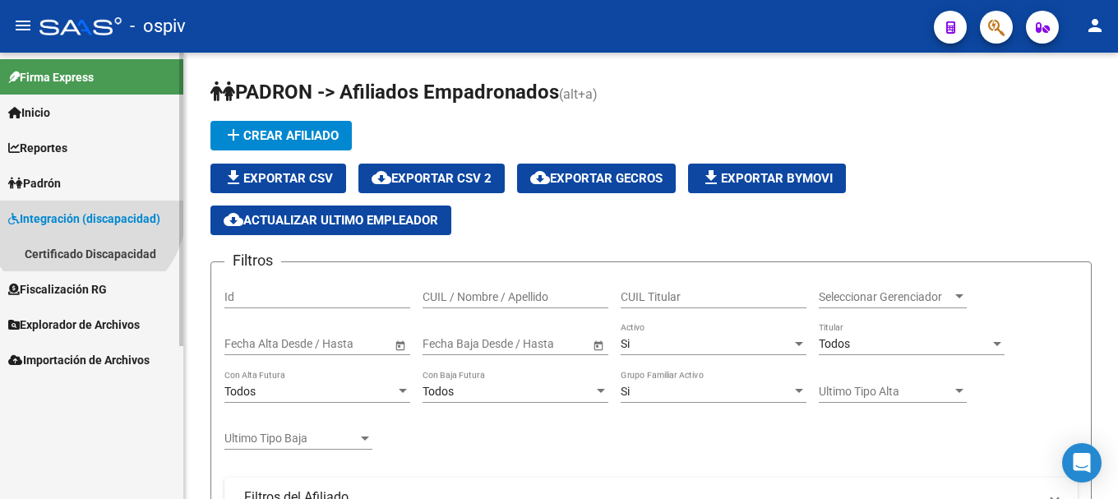
scroll to position [0, 0]
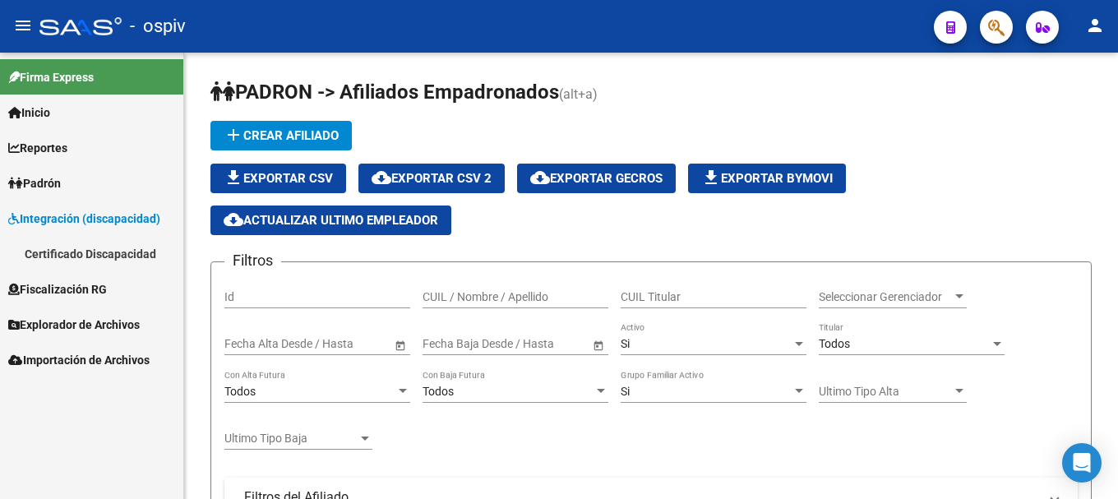
click at [109, 251] on link "Certificado Discapacidad" at bounding box center [91, 253] width 183 height 35
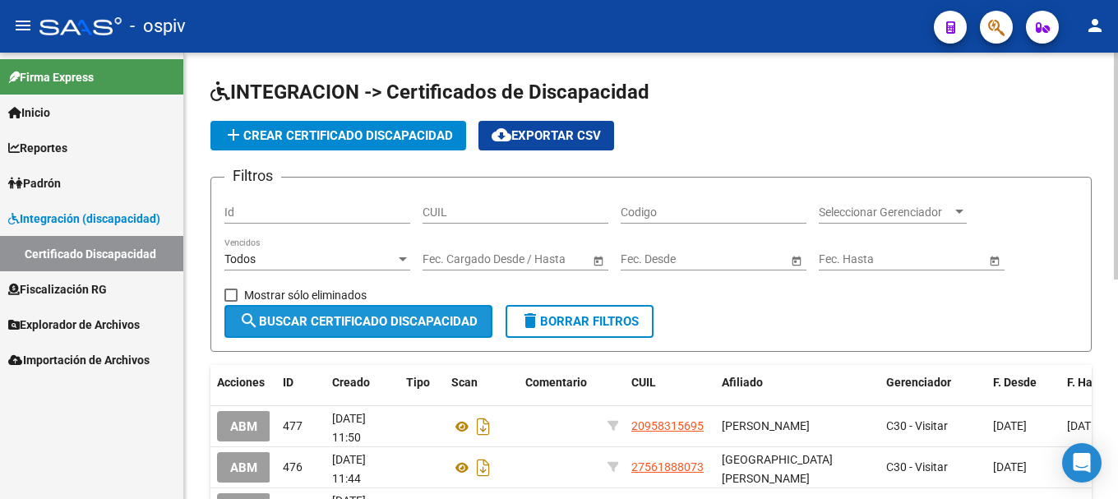
click at [373, 315] on span "search Buscar Certificado Discapacidad" at bounding box center [358, 321] width 238 height 15
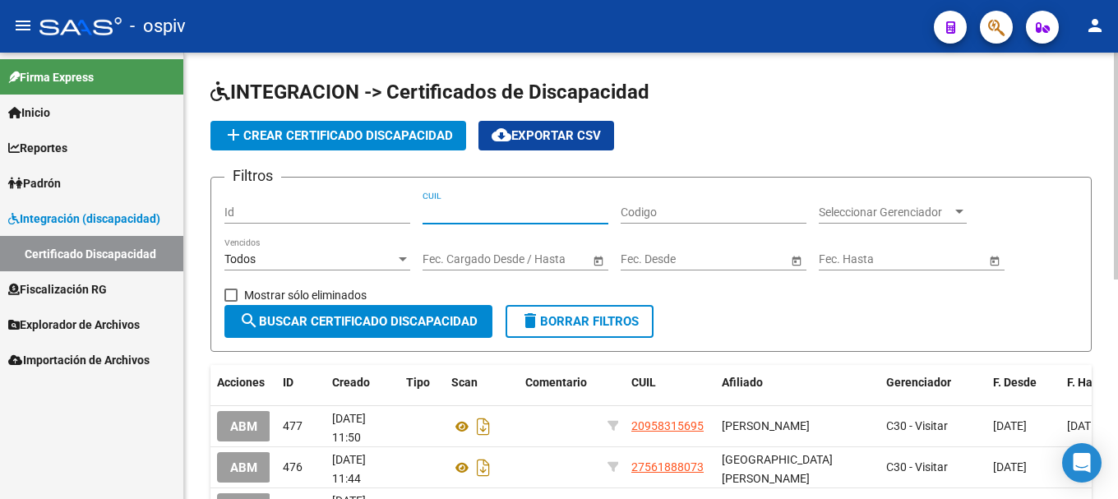
drag, startPoint x: 460, startPoint y: 213, endPoint x: 426, endPoint y: 211, distance: 33.8
click at [426, 211] on input "CUIL" at bounding box center [516, 213] width 186 height 14
paste input "20-95831569-5"
type input "20-95831569-5"
click at [406, 320] on span "search Buscar Certificado Discapacidad" at bounding box center [358, 321] width 238 height 15
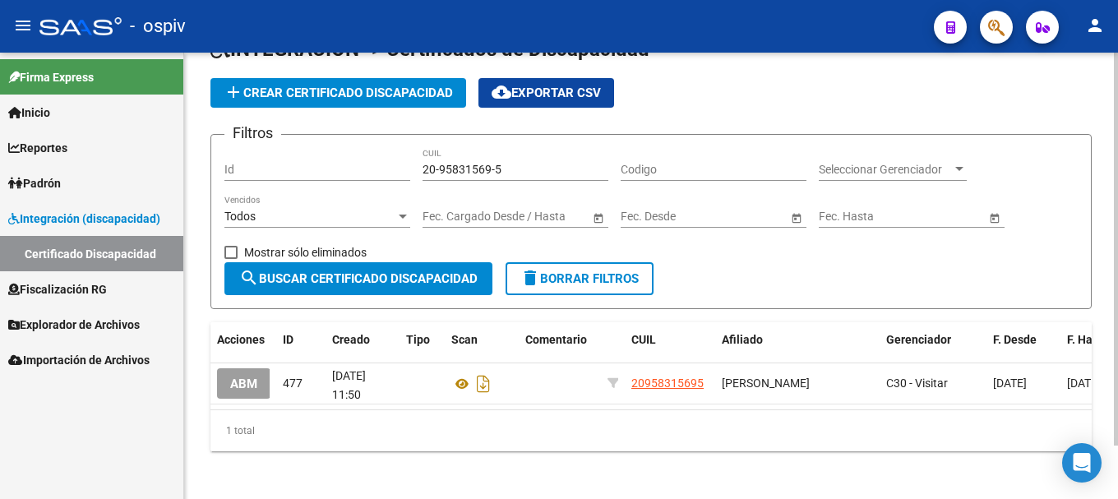
scroll to position [61, 0]
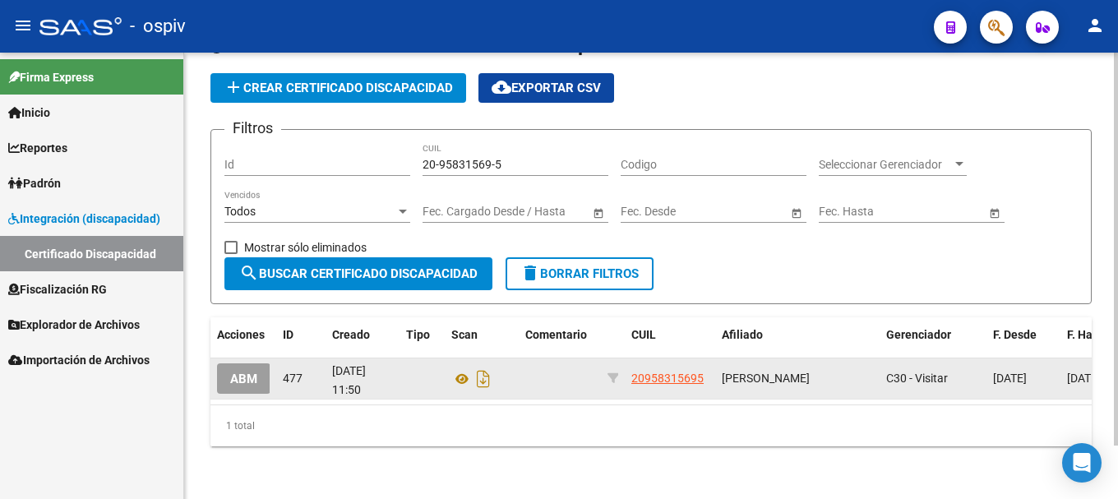
click at [252, 373] on button "ABM" at bounding box center [243, 379] width 53 height 30
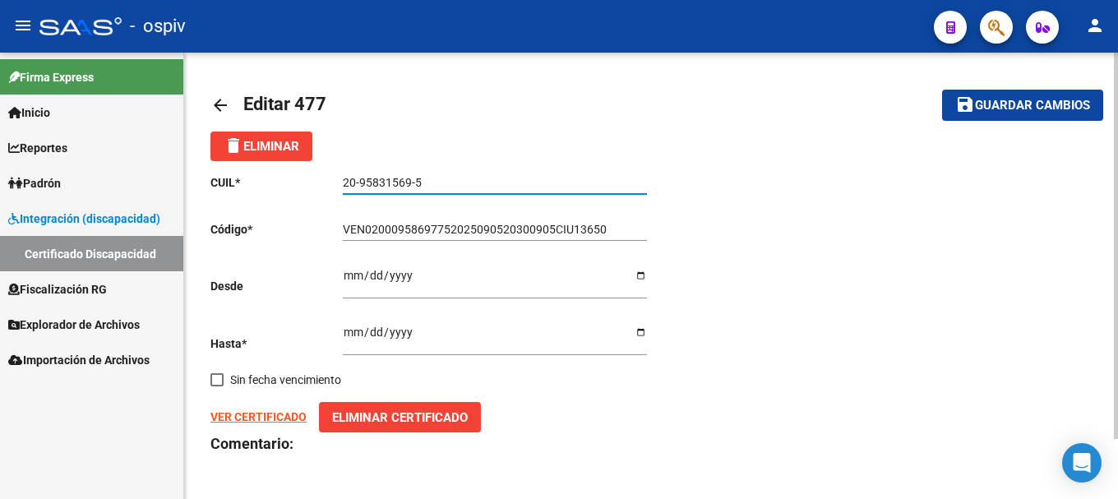
drag, startPoint x: 342, startPoint y: 180, endPoint x: 456, endPoint y: 180, distance: 113.5
click at [456, 180] on input "20-95831569-5" at bounding box center [495, 183] width 304 height 14
paste input "3-95869775-9"
type input "23-95869775-9"
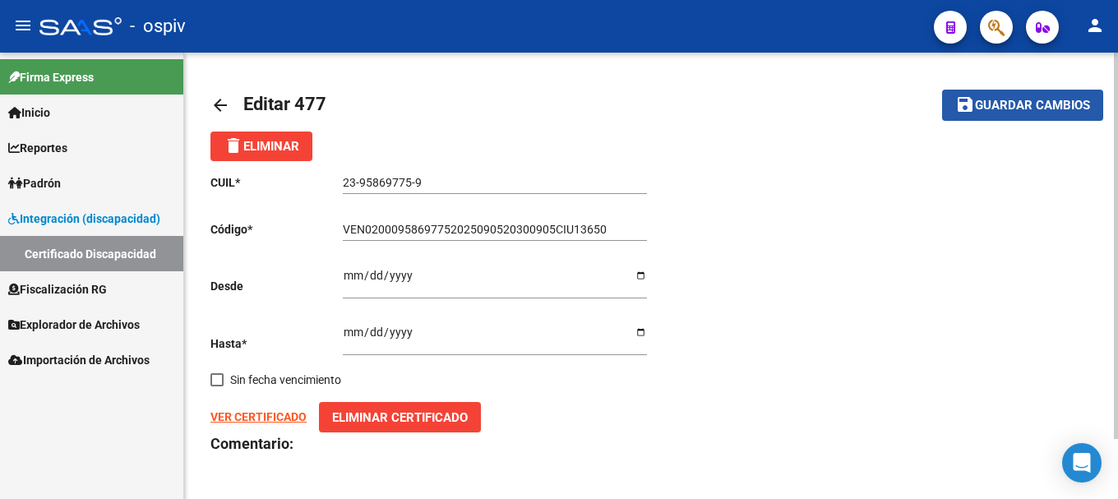
click at [1041, 110] on span "Guardar cambios" at bounding box center [1032, 106] width 115 height 15
click at [1017, 107] on span "Guardar cambios" at bounding box center [1032, 106] width 115 height 15
click at [1045, 99] on span "Guardar cambios" at bounding box center [1032, 106] width 115 height 15
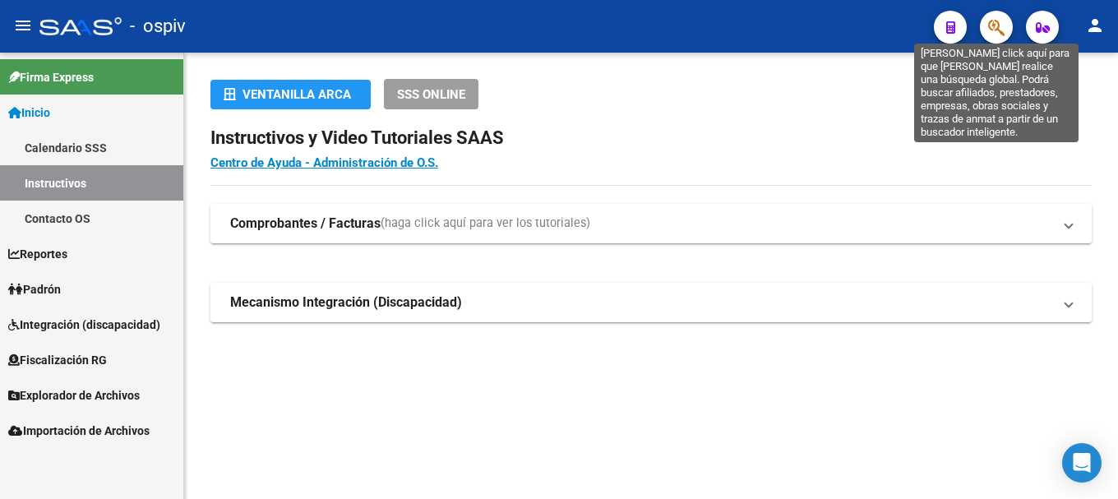
click at [994, 23] on icon "button" at bounding box center [997, 27] width 16 height 19
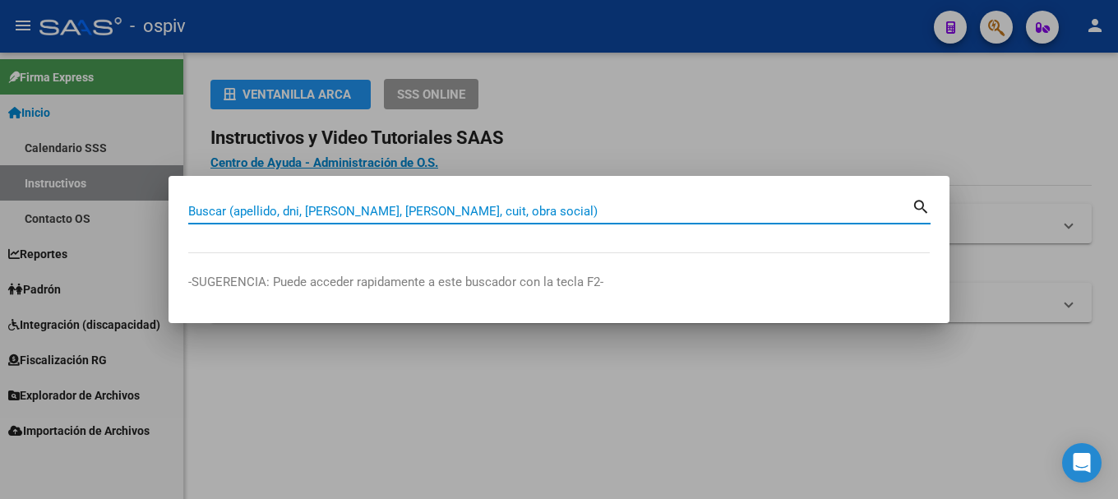
paste input "20958315695"
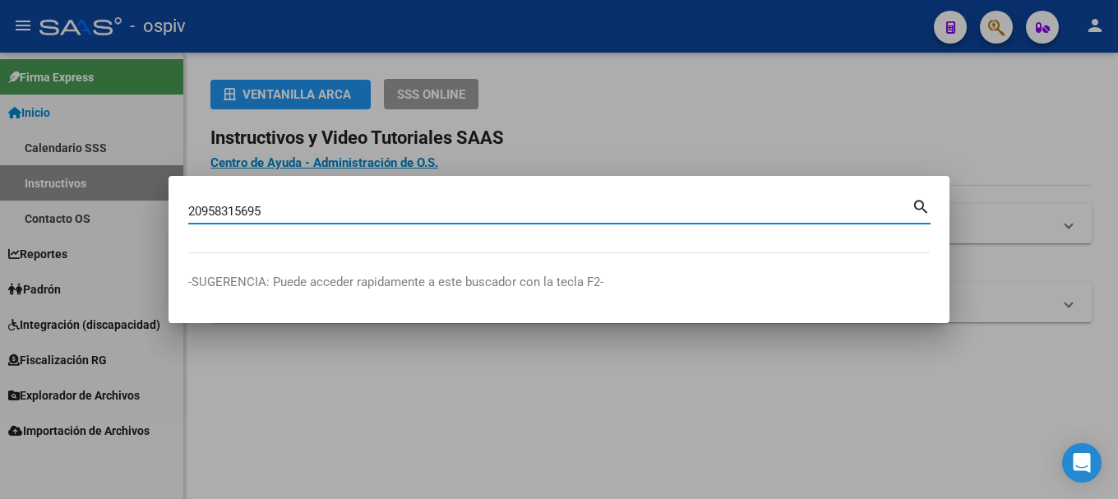
type input "20958315695"
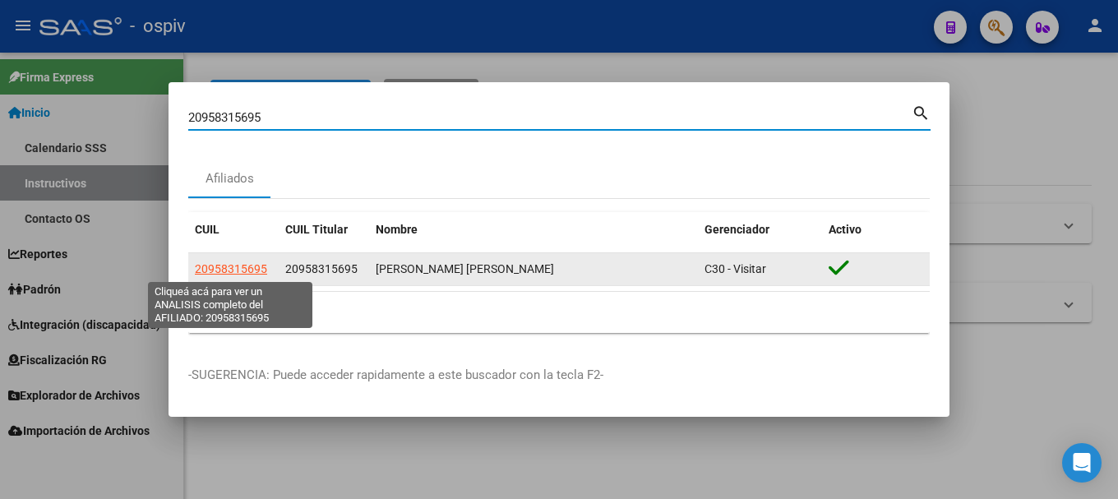
click at [257, 270] on span "20958315695" at bounding box center [231, 268] width 72 height 13
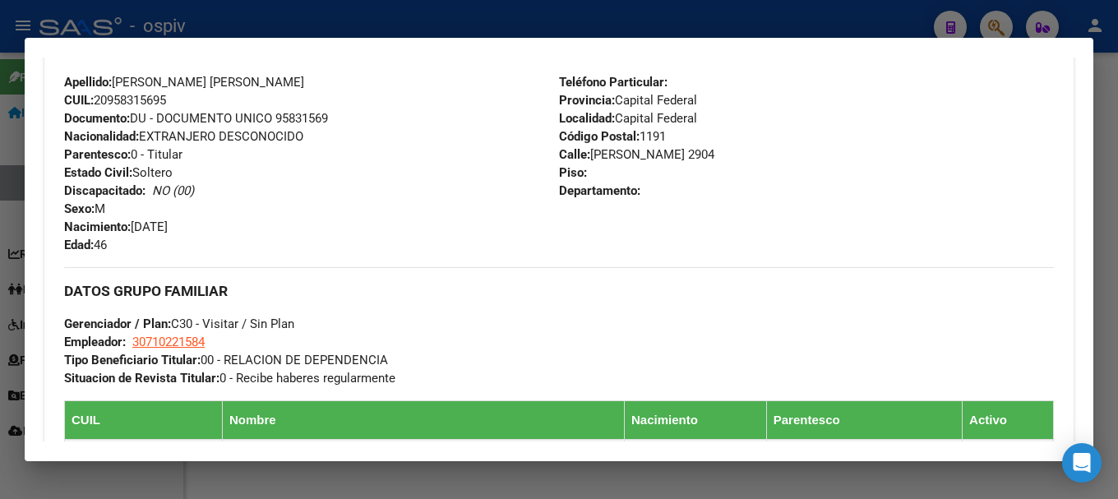
scroll to position [743, 0]
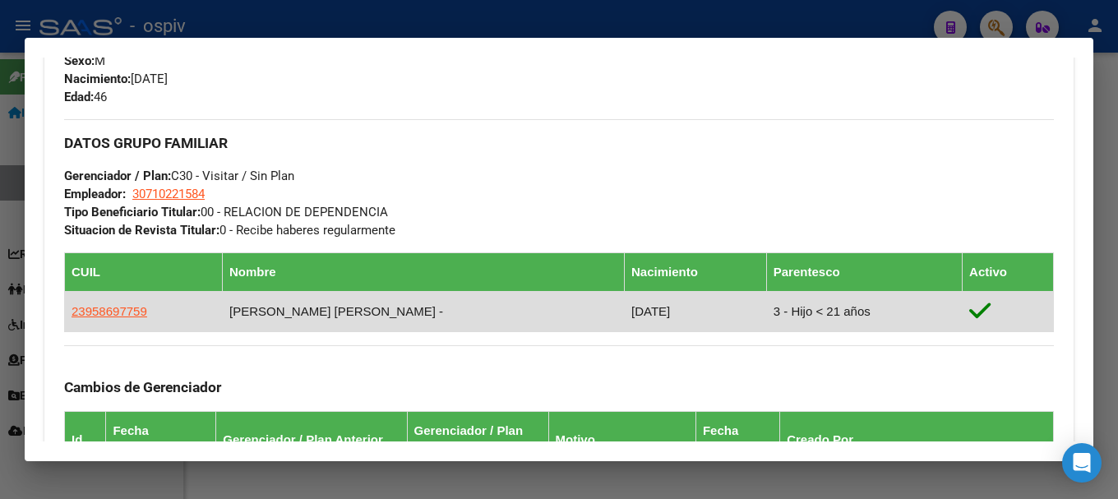
drag, startPoint x: 68, startPoint y: 308, endPoint x: 157, endPoint y: 308, distance: 88.8
click at [157, 308] on td "23958697759" at bounding box center [144, 311] width 158 height 40
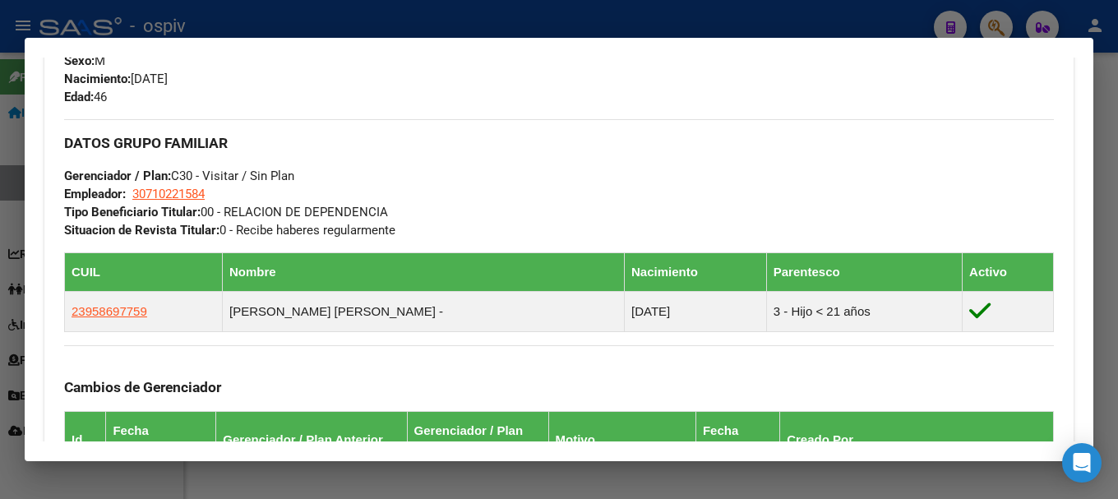
copy span "23958697759"
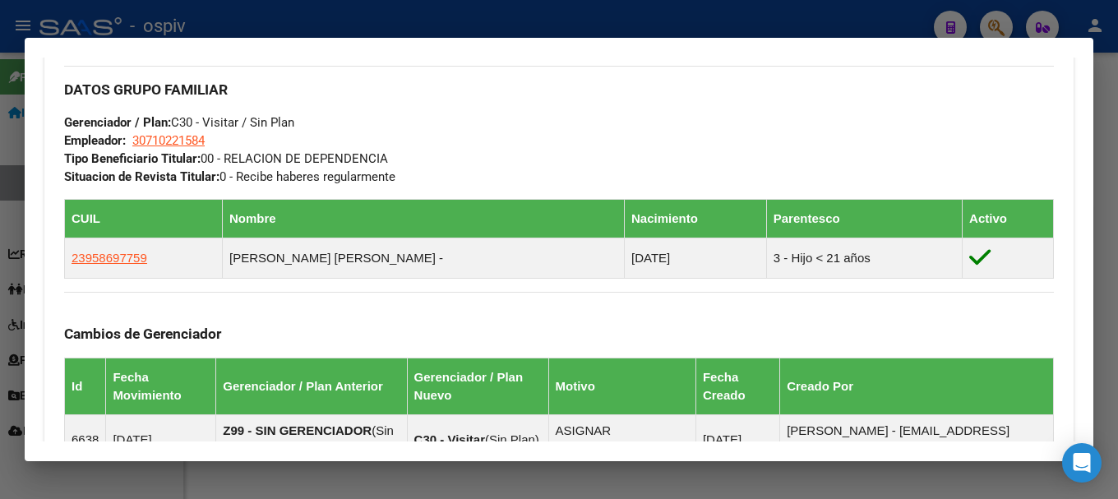
scroll to position [826, 0]
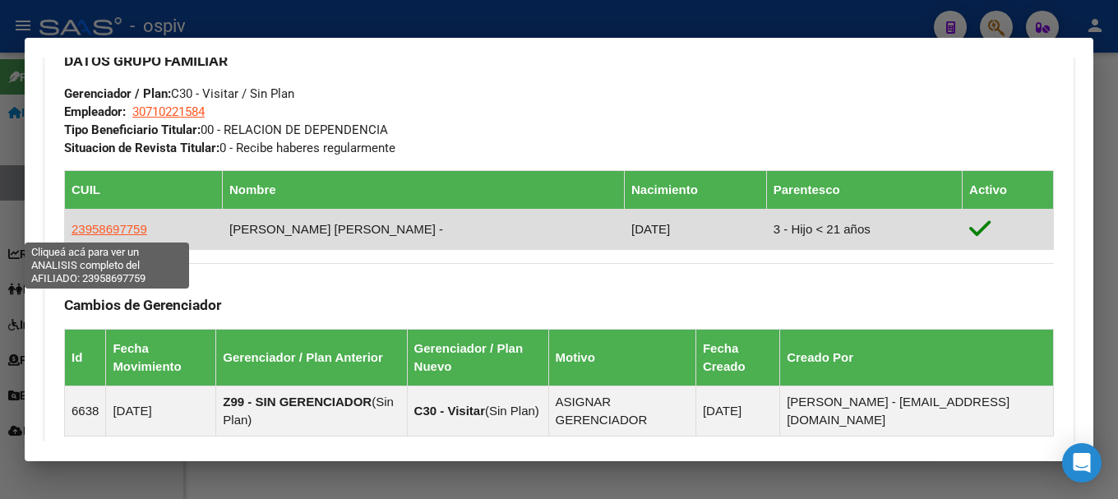
click at [109, 229] on span "23958697759" at bounding box center [110, 229] width 76 height 14
copy span "23958697759"
type textarea "23958697759"
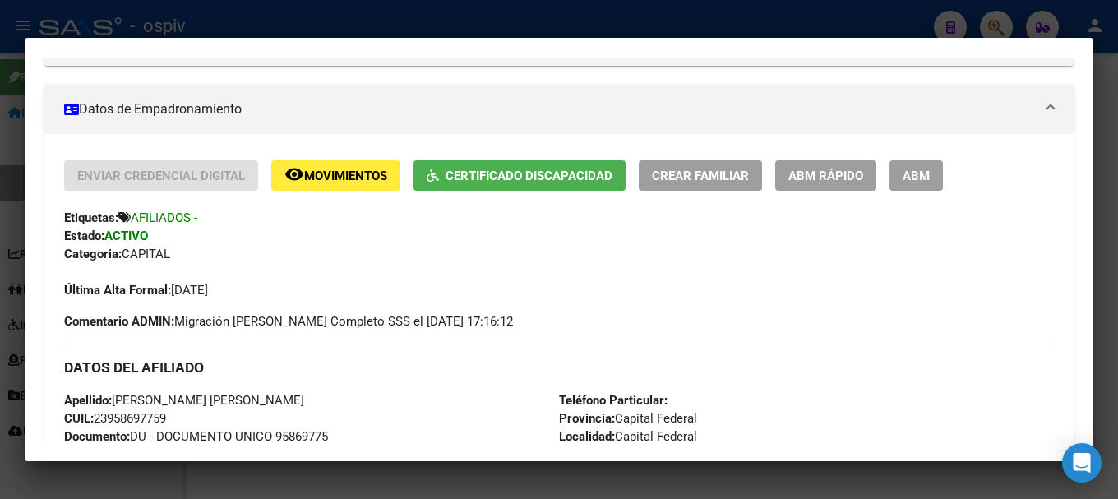
scroll to position [247, 0]
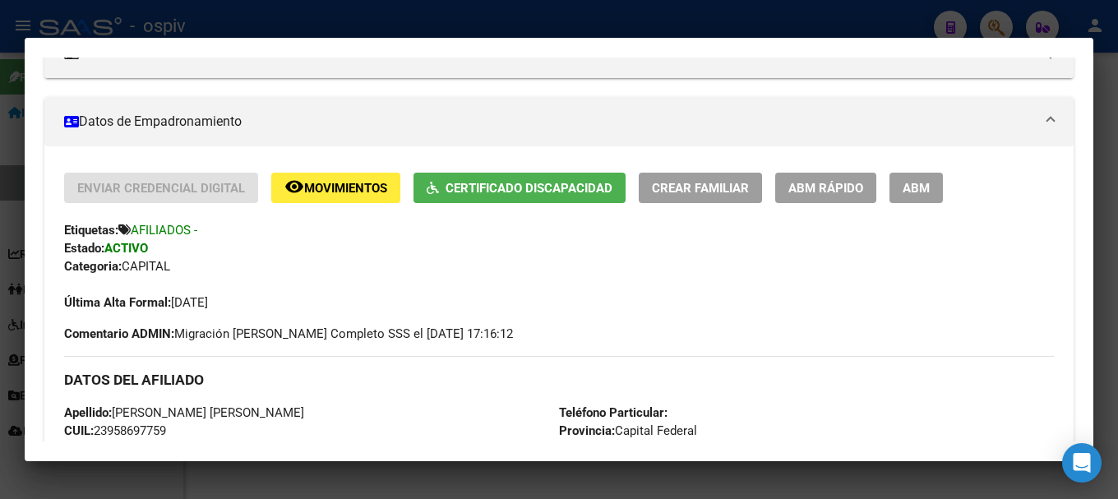
click at [495, 182] on span "Certificado Discapacidad" at bounding box center [529, 188] width 167 height 15
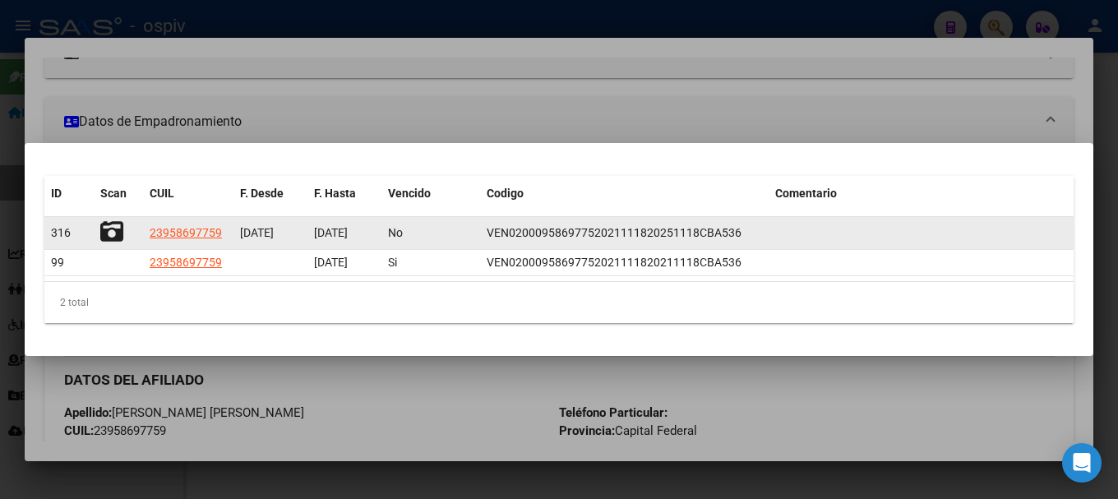
click at [362, 224] on div "[DATE]" at bounding box center [344, 233] width 61 height 19
click at [107, 232] on icon at bounding box center [111, 231] width 23 height 23
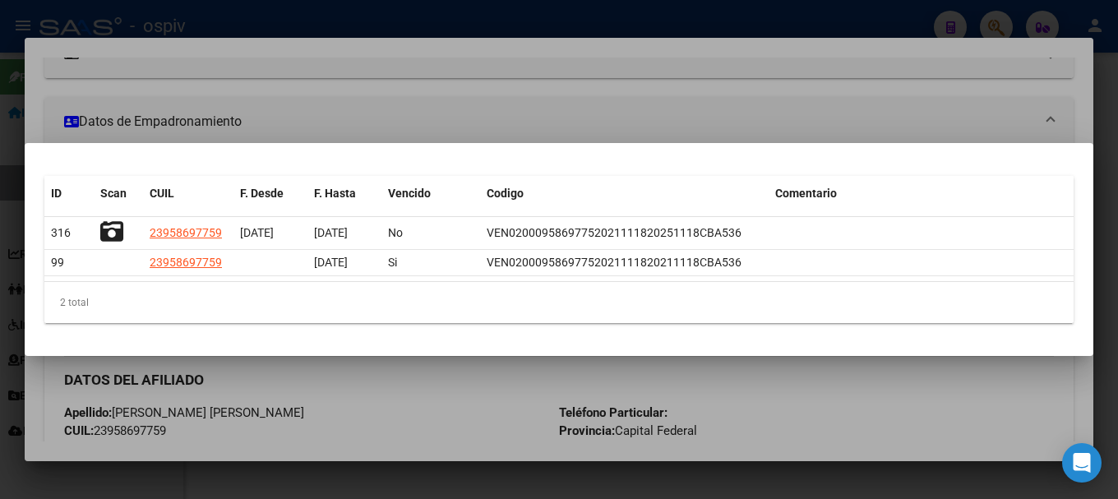
click at [279, 307] on div "2 total" at bounding box center [559, 302] width 1030 height 41
drag, startPoint x: 150, startPoint y: 233, endPoint x: 293, endPoint y: 322, distance: 168.4
click at [229, 237] on datatable-body-cell "23958697759" at bounding box center [188, 233] width 90 height 32
copy span "23958697759"
click at [878, 111] on div at bounding box center [559, 249] width 1118 height 499
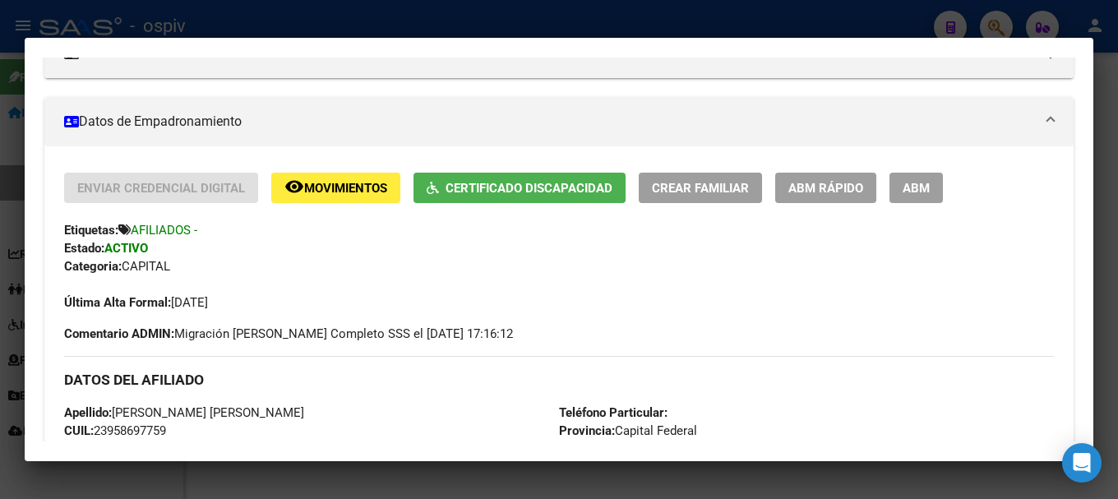
click at [0, 287] on div at bounding box center [559, 249] width 1118 height 499
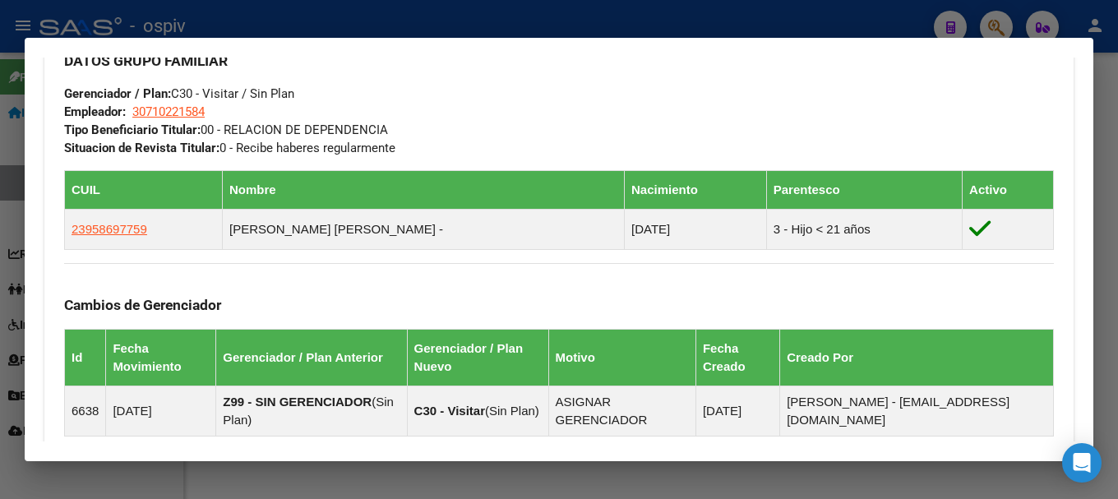
click at [0, 287] on div at bounding box center [559, 249] width 1118 height 499
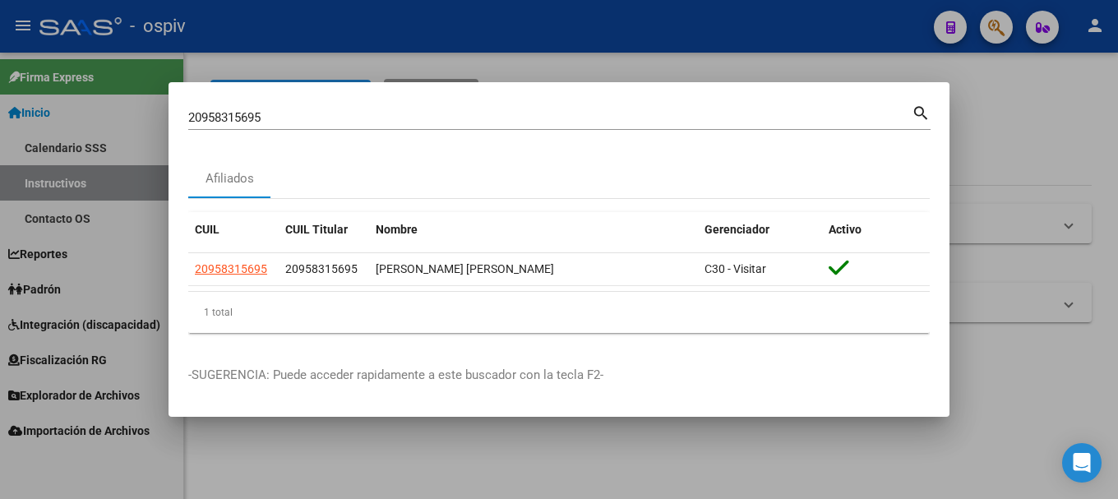
click at [70, 327] on div at bounding box center [559, 249] width 1118 height 499
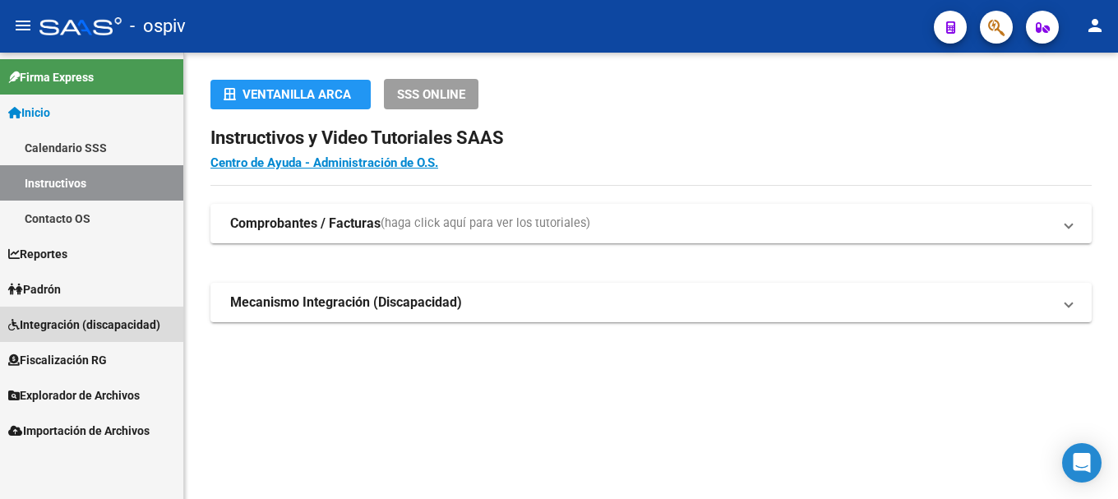
click at [70, 330] on span "Integración (discapacidad)" at bounding box center [84, 325] width 152 height 18
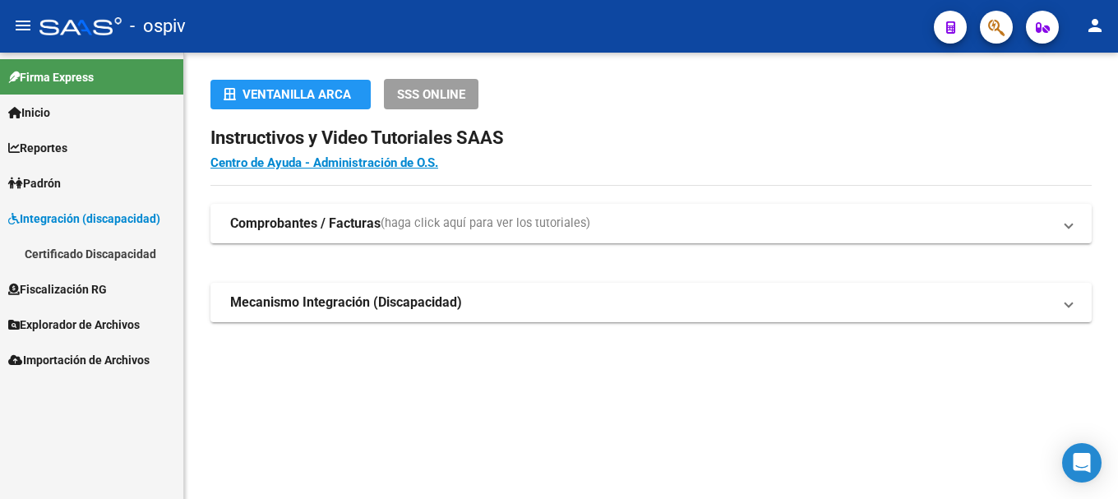
click at [89, 250] on link "Certificado Discapacidad" at bounding box center [91, 253] width 183 height 35
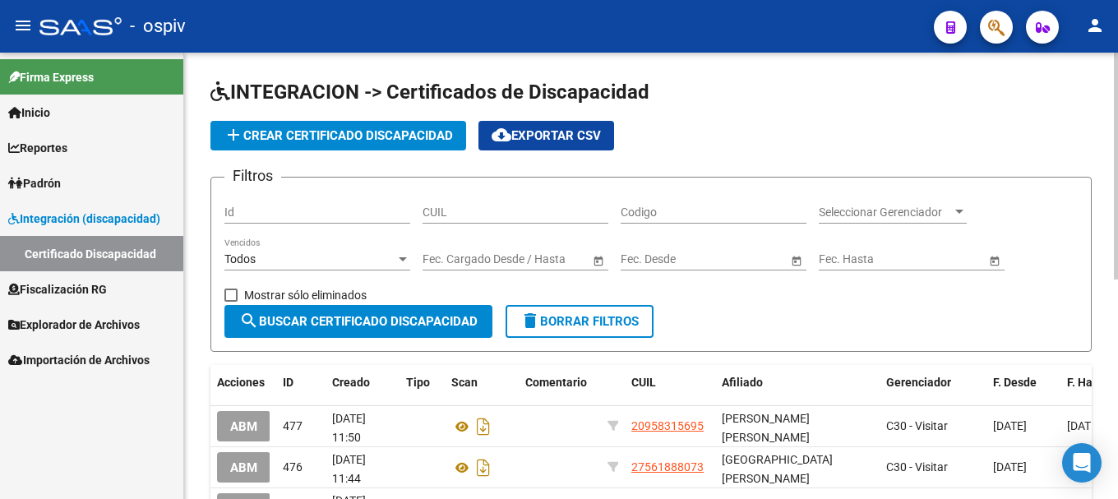
click at [369, 134] on span "add Crear Certificado Discapacidad" at bounding box center [338, 135] width 229 height 15
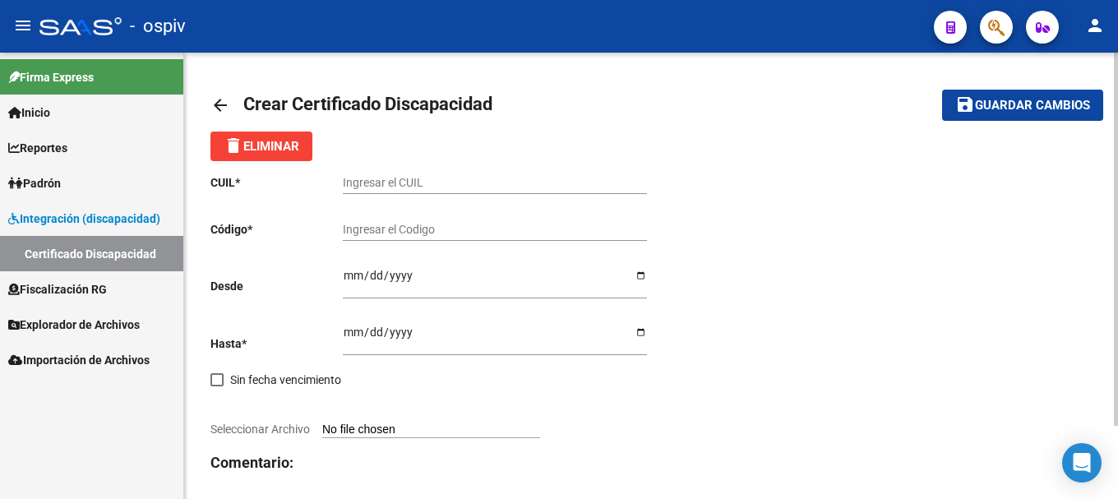
click at [67, 252] on link "Certificado Discapacidad" at bounding box center [91, 253] width 183 height 35
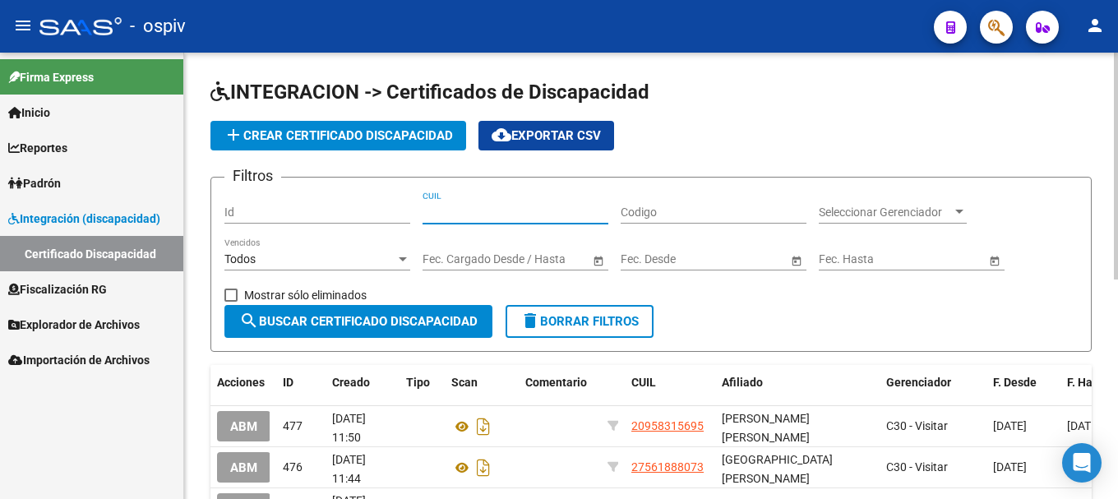
click at [474, 216] on input "CUIL" at bounding box center [516, 213] width 186 height 14
paste input "23-95869775-9"
type input "23-95869775-9"
click at [345, 328] on span "search Buscar Certificado Discapacidad" at bounding box center [358, 321] width 238 height 15
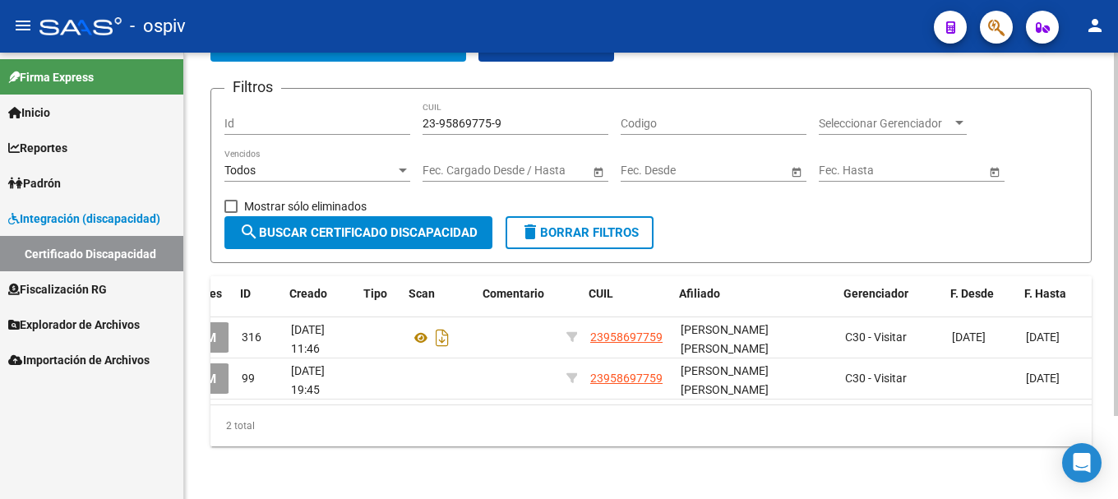
scroll to position [0, 44]
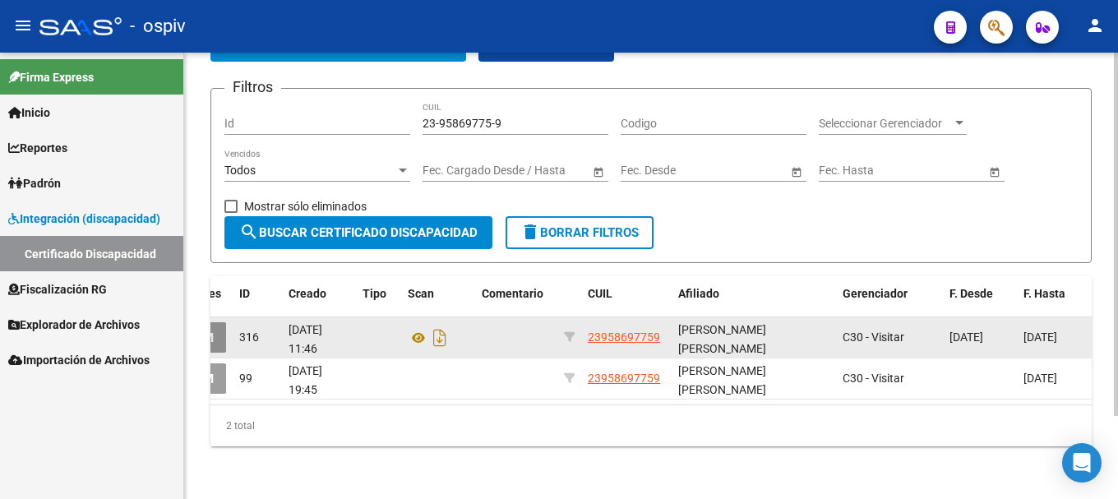
click at [216, 324] on button "ABM" at bounding box center [200, 337] width 53 height 30
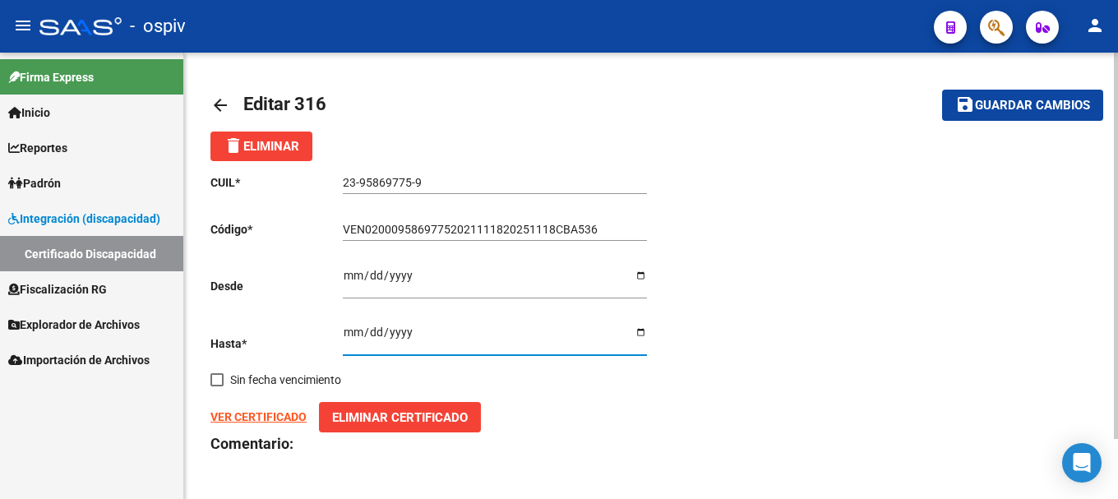
drag, startPoint x: 345, startPoint y: 326, endPoint x: 401, endPoint y: 326, distance: 56.8
click at [401, 326] on input "2025-11-18" at bounding box center [495, 338] width 304 height 25
type input "2025-11-12"
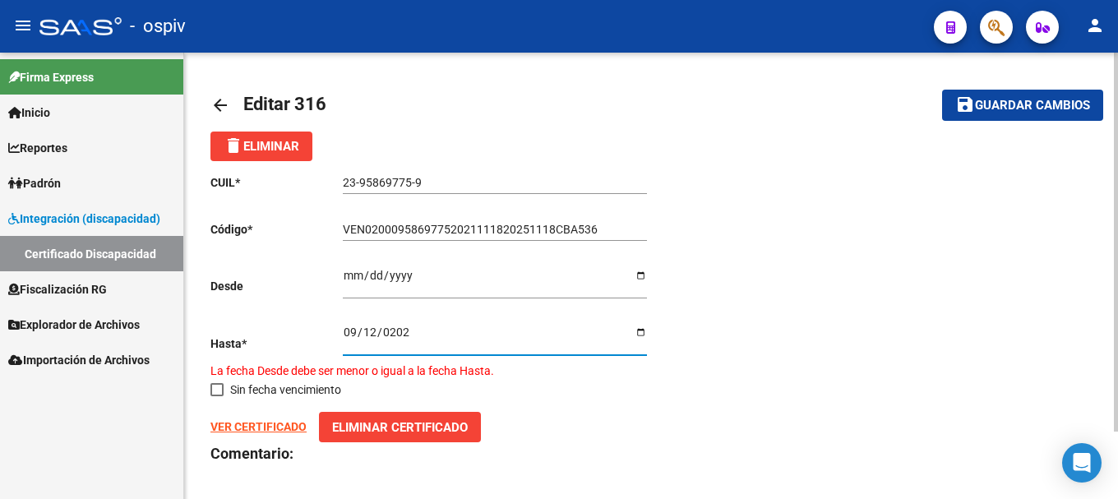
type input "2025-09-12"
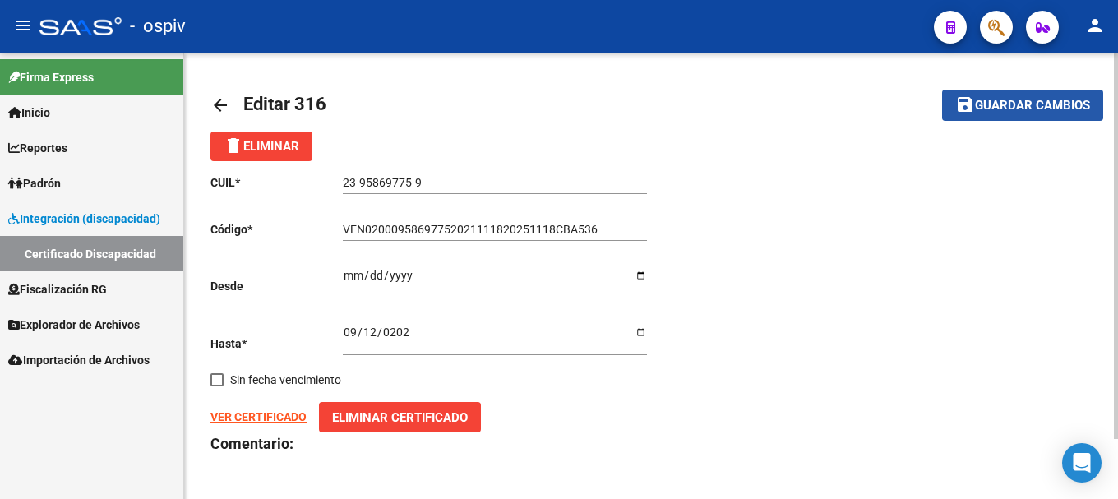
click at [1049, 113] on span "Guardar cambios" at bounding box center [1032, 106] width 115 height 15
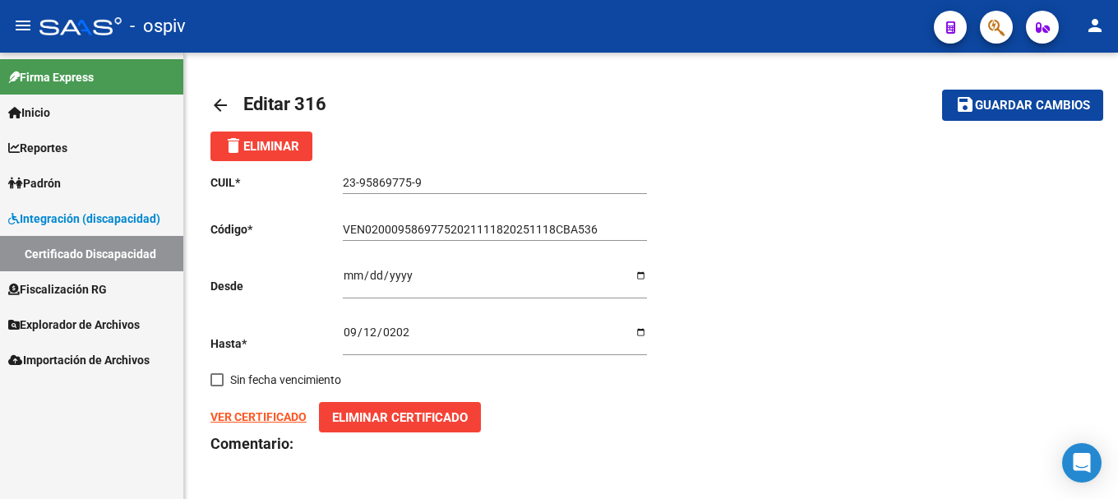
click at [75, 255] on link "Certificado Discapacidad" at bounding box center [91, 253] width 183 height 35
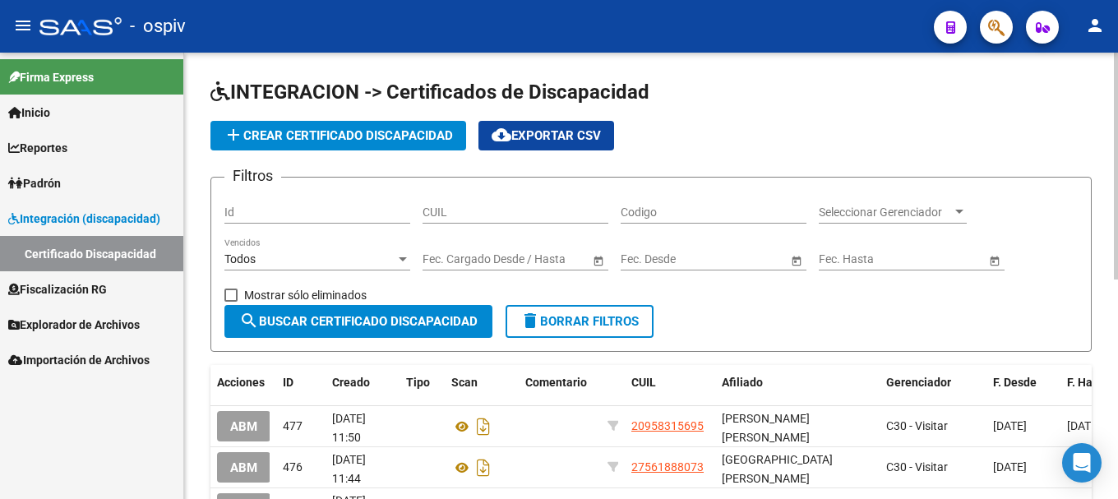
click at [464, 208] on input "CUIL" at bounding box center [516, 213] width 186 height 14
paste input "23-95869775-9"
type input "23-95869775-9"
click at [345, 315] on span "search Buscar Certificado Discapacidad" at bounding box center [358, 321] width 238 height 15
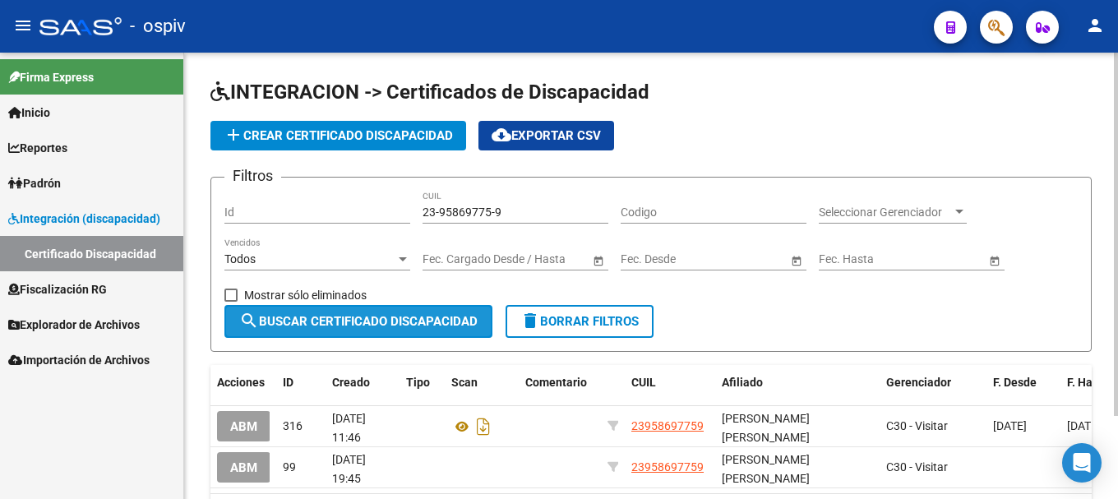
click at [407, 328] on span "search Buscar Certificado Discapacidad" at bounding box center [358, 321] width 238 height 15
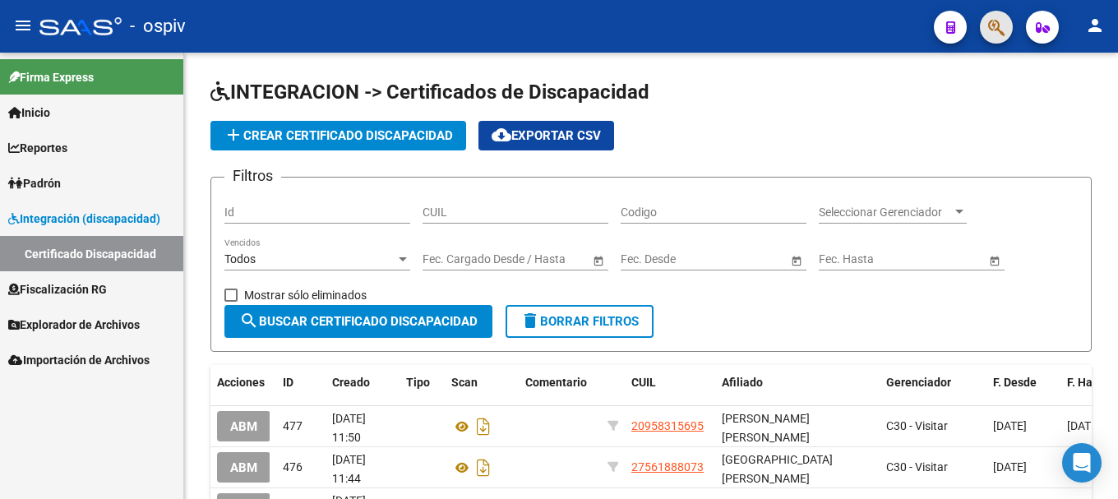
click at [990, 17] on span "button" at bounding box center [997, 28] width 16 height 34
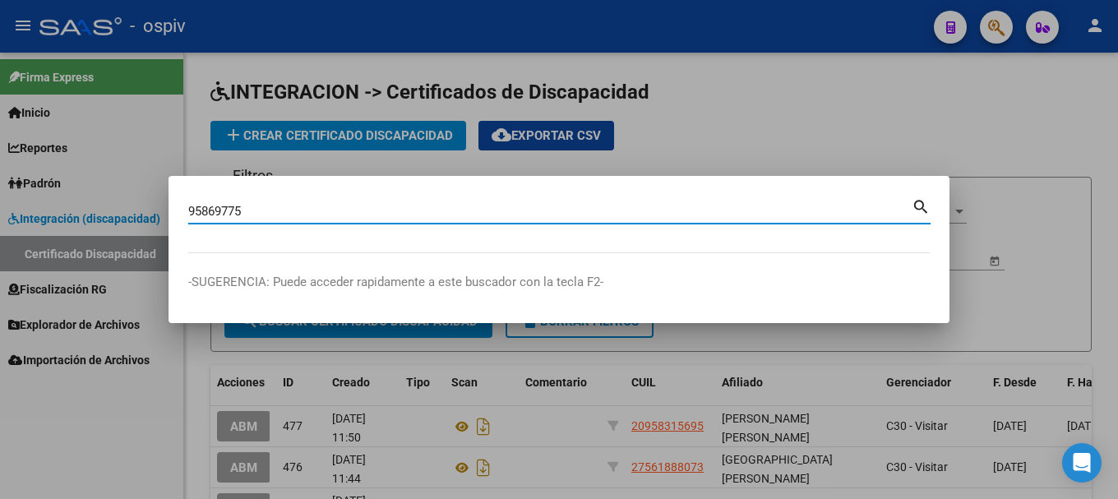
type input "95869775"
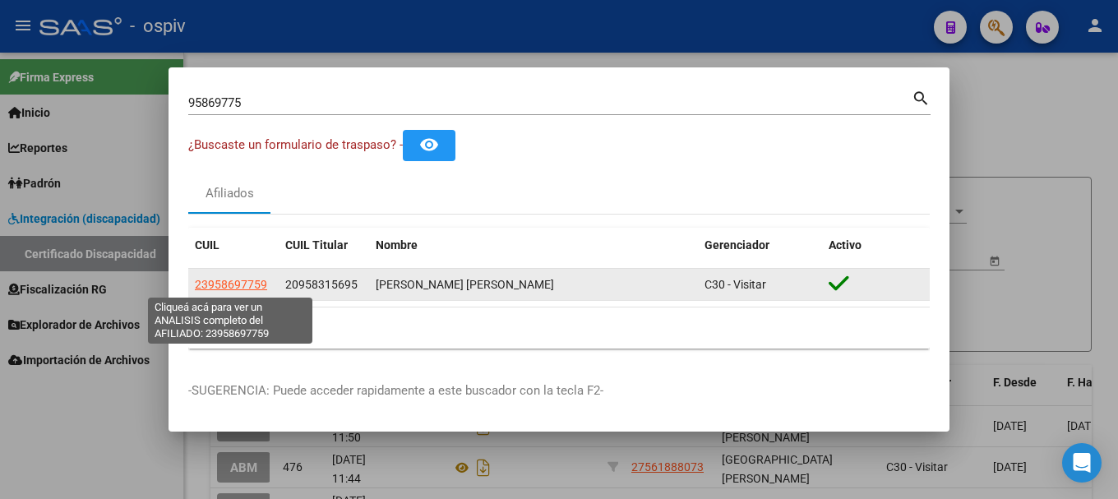
click at [238, 286] on span "23958697759" at bounding box center [231, 284] width 72 height 13
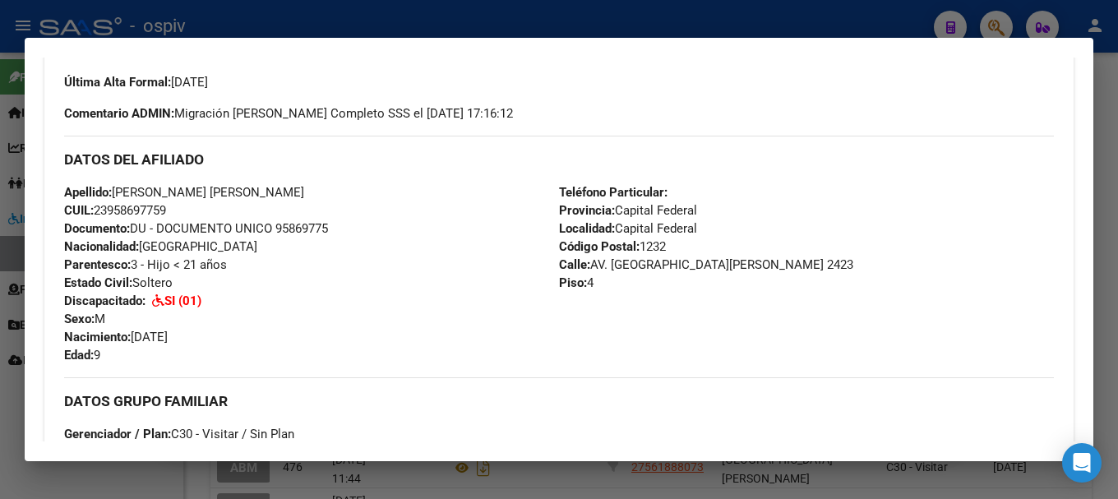
scroll to position [493, 0]
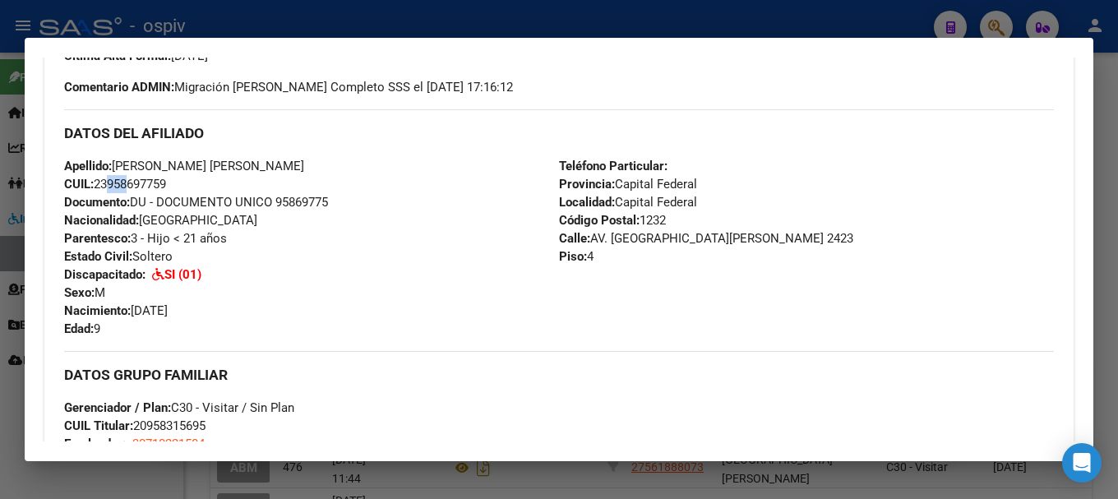
drag, startPoint x: 109, startPoint y: 183, endPoint x: 127, endPoint y: 184, distance: 18.1
click at [127, 184] on span "CUIL: 23958697759" at bounding box center [115, 184] width 102 height 15
drag, startPoint x: 99, startPoint y: 186, endPoint x: 201, endPoint y: 186, distance: 102.0
click at [201, 186] on div "Apellido: [PERSON_NAME] [PERSON_NAME] CUIL: 23958697759 Documento: DU - DOCUMEN…" at bounding box center [311, 247] width 495 height 181
copy span "23958697759"
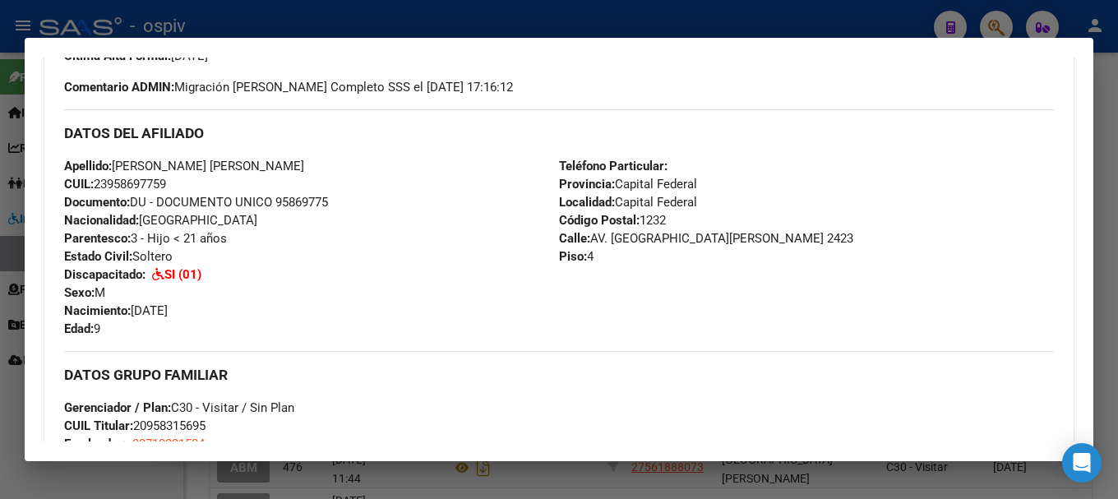
click at [3, 404] on div at bounding box center [559, 249] width 1118 height 499
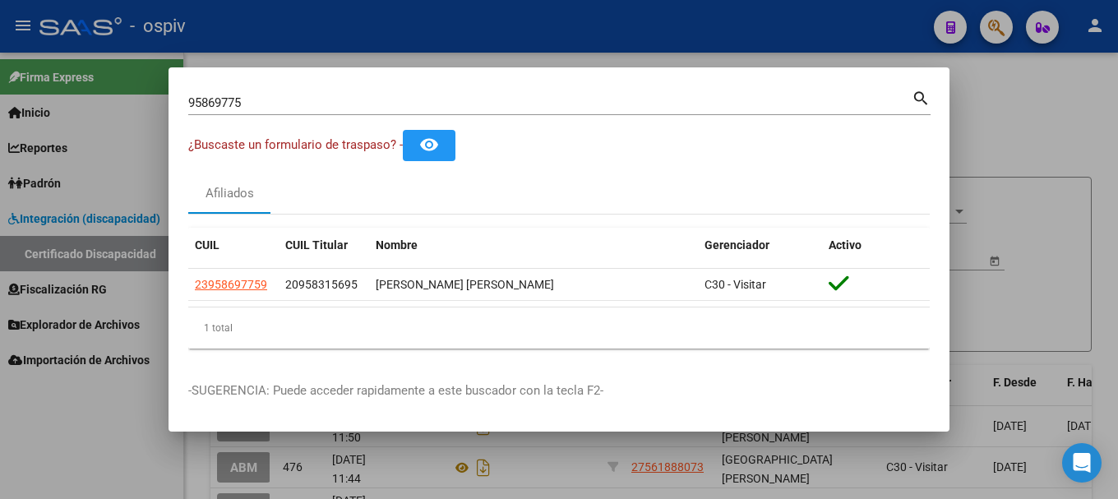
click at [82, 257] on div at bounding box center [559, 249] width 1118 height 499
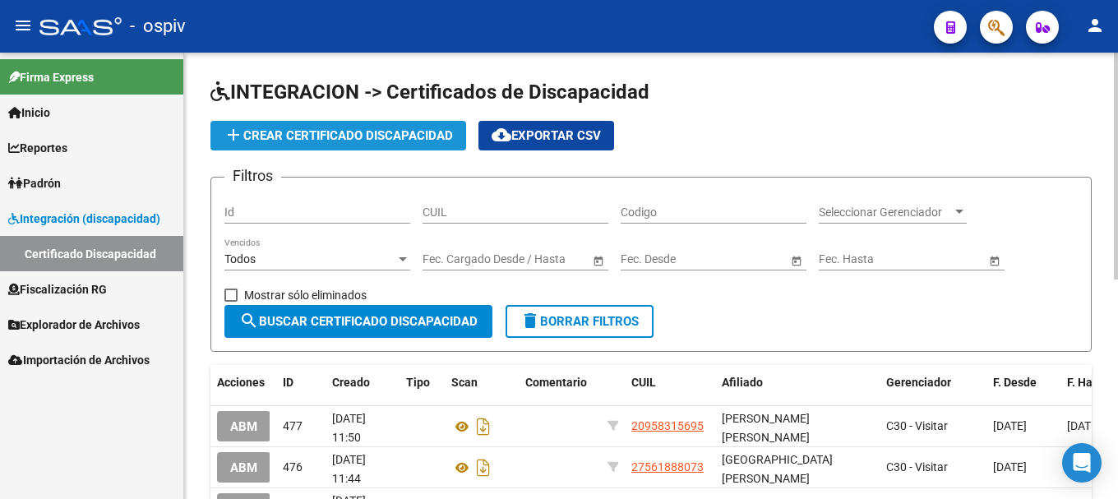
click at [326, 130] on span "add Crear Certificado Discapacidad" at bounding box center [338, 135] width 229 height 15
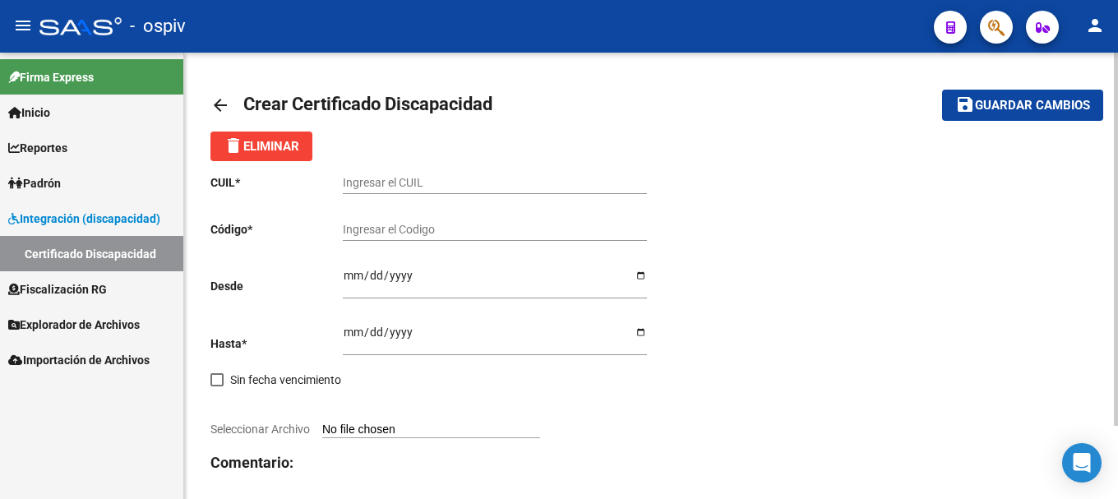
click at [350, 185] on input "Ingresar el CUIL" at bounding box center [495, 183] width 304 height 14
paste input "23-95869775-9"
type input "23-95869775-9"
click at [356, 233] on input "Ingresar el Codigo" at bounding box center [495, 230] width 304 height 14
type input "VEN02000958697752025090520300905CIU13650"
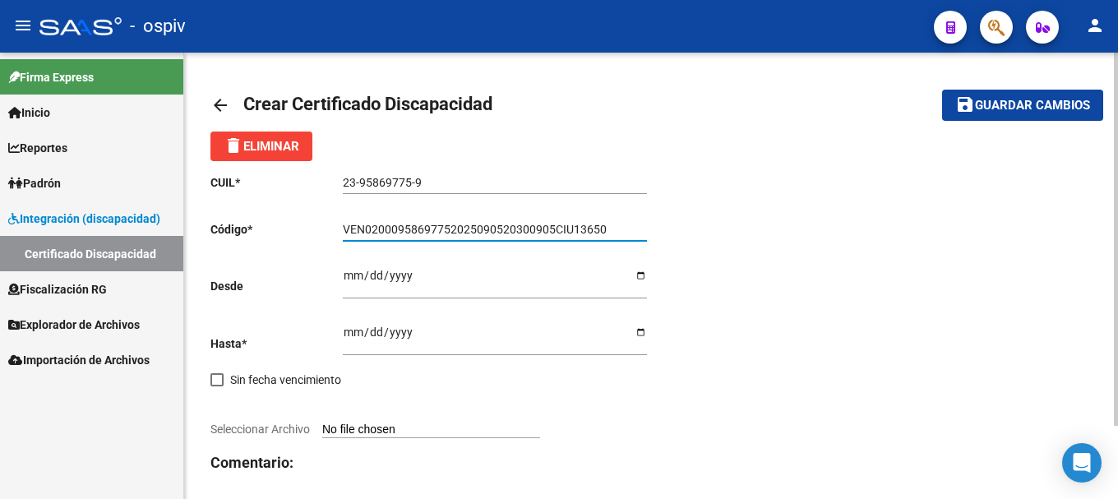
click at [351, 276] on input "Ingresar fec. Desde" at bounding box center [495, 281] width 304 height 25
click at [345, 271] on input "2025-09-12" at bounding box center [495, 281] width 304 height 25
type input "2025-09-13"
click at [354, 335] on input "Ingresar fec. Hasta" at bounding box center [495, 338] width 304 height 25
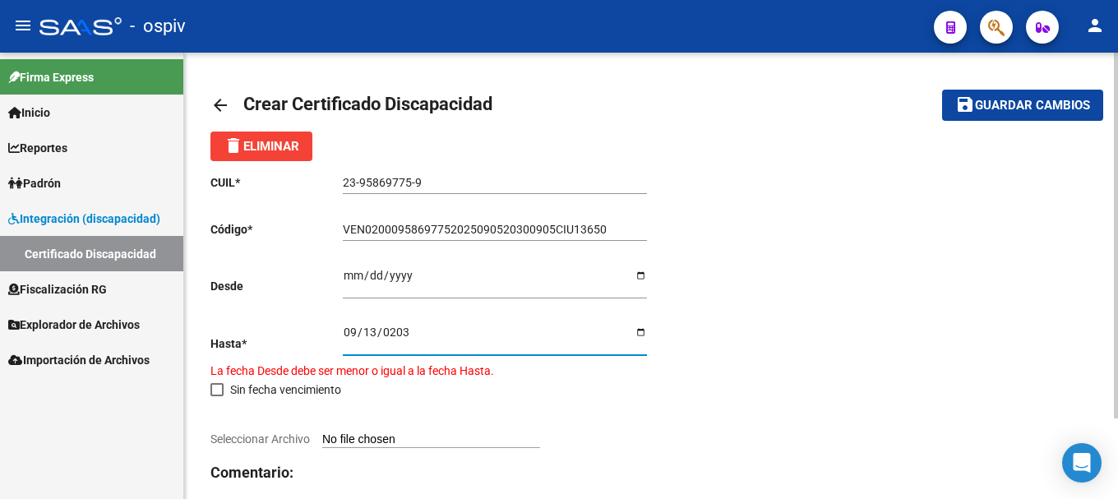
type input "2030-09-13"
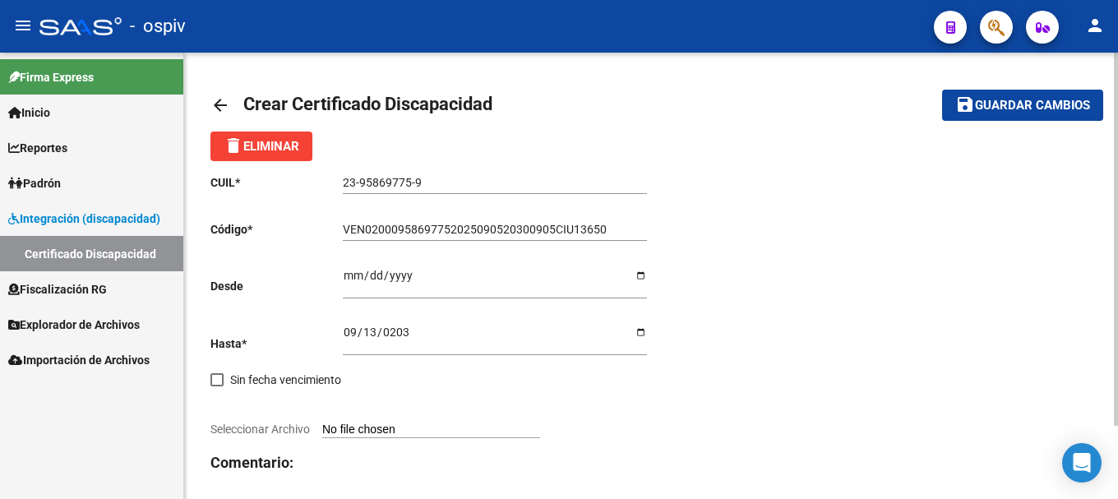
click at [253, 430] on span "Seleccionar Archivo" at bounding box center [261, 429] width 100 height 13
click at [322, 430] on input "Seleccionar Archivo" at bounding box center [431, 431] width 218 height 16
click at [305, 427] on span "Seleccionar Archivo" at bounding box center [261, 429] width 100 height 13
click at [322, 427] on input "Seleccionar Archivo" at bounding box center [431, 431] width 218 height 16
type input "C:\fakepath\CUD [PERSON_NAME].pdf"
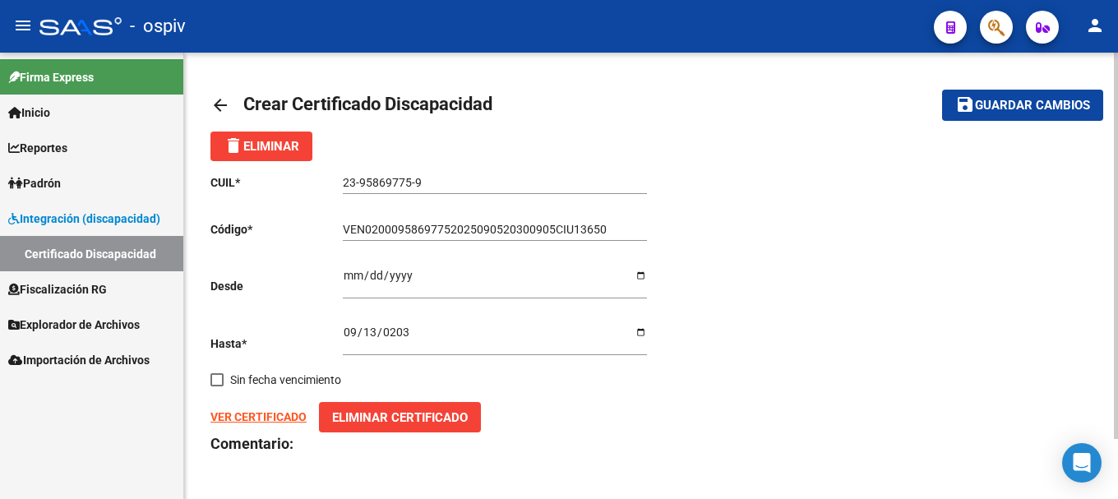
click at [299, 417] on strong "VER CERTIFICADO" at bounding box center [259, 416] width 96 height 13
click at [1034, 116] on button "save Guardar cambios" at bounding box center [1022, 105] width 161 height 30
click at [1057, 104] on span "Guardar cambios" at bounding box center [1032, 106] width 115 height 15
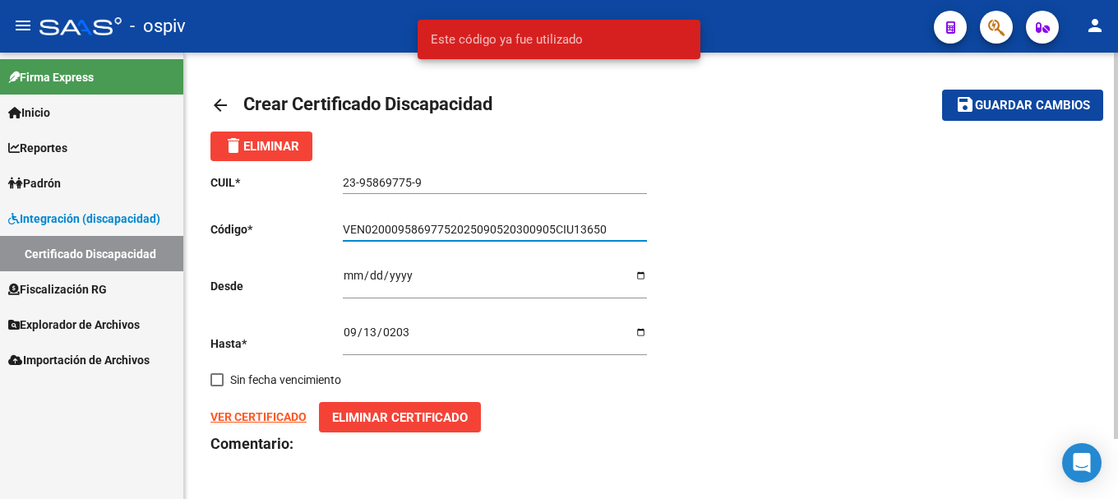
click at [638, 228] on input "VEN02000958697752025090520300905CIU13650" at bounding box center [495, 230] width 304 height 14
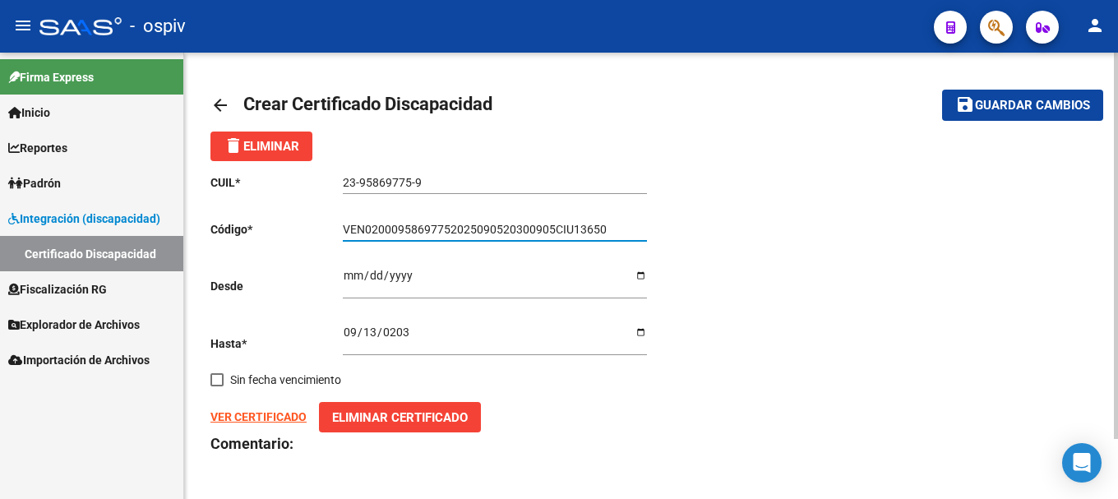
drag, startPoint x: 476, startPoint y: 229, endPoint x: 486, endPoint y: 228, distance: 9.9
click at [486, 228] on input "VEN02000958697752025090520300905CIU13650" at bounding box center [495, 230] width 304 height 14
type input "VEN02000958697752025130520300905CIU13650"
click at [1017, 97] on span "save Guardar cambios" at bounding box center [1023, 104] width 135 height 15
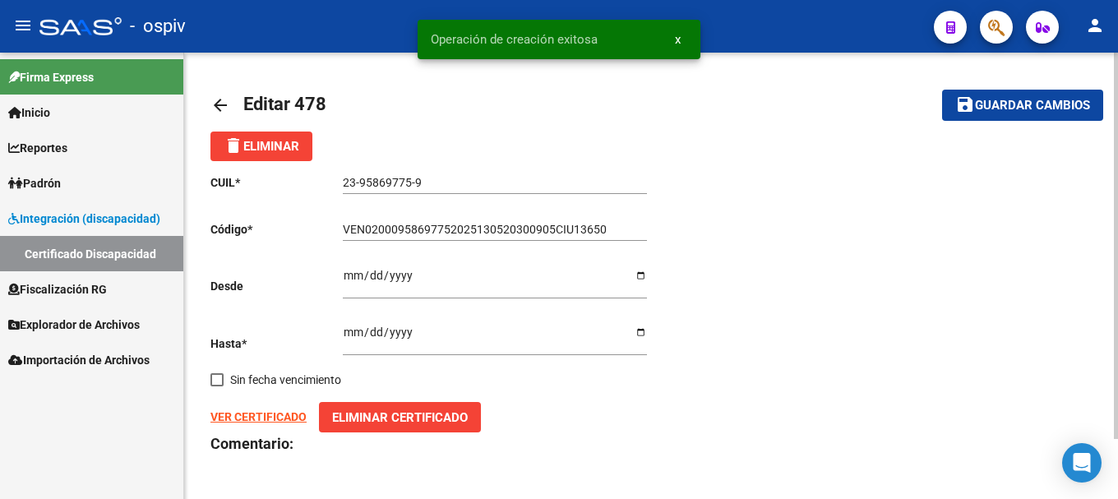
click at [61, 175] on span "Padrón" at bounding box center [34, 183] width 53 height 18
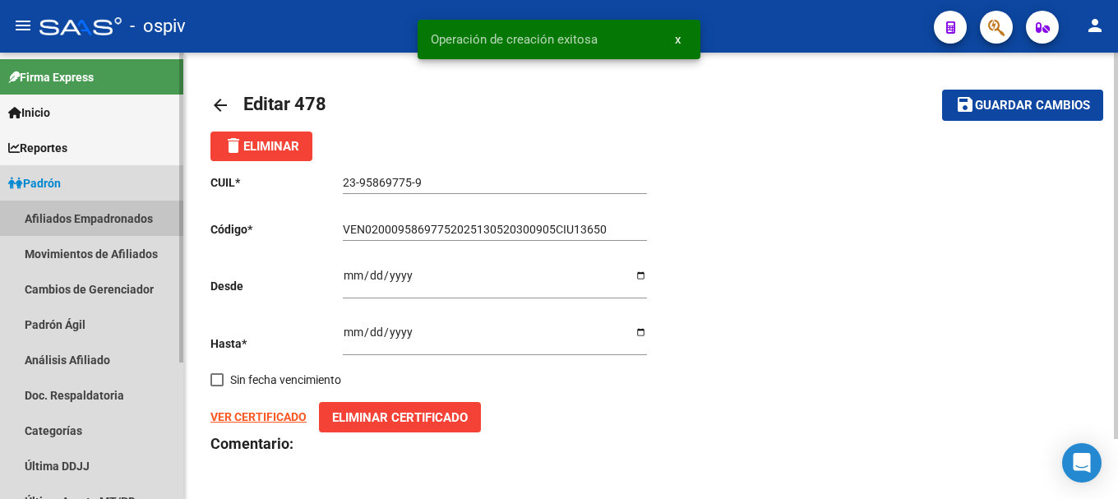
click at [81, 220] on link "Afiliados Empadronados" at bounding box center [91, 218] width 183 height 35
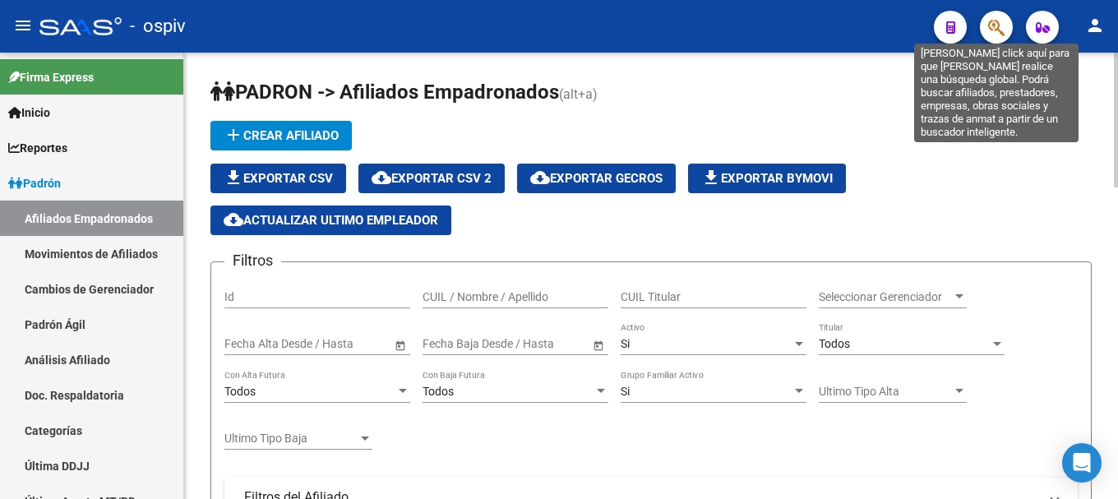
click at [993, 23] on icon "button" at bounding box center [997, 27] width 16 height 19
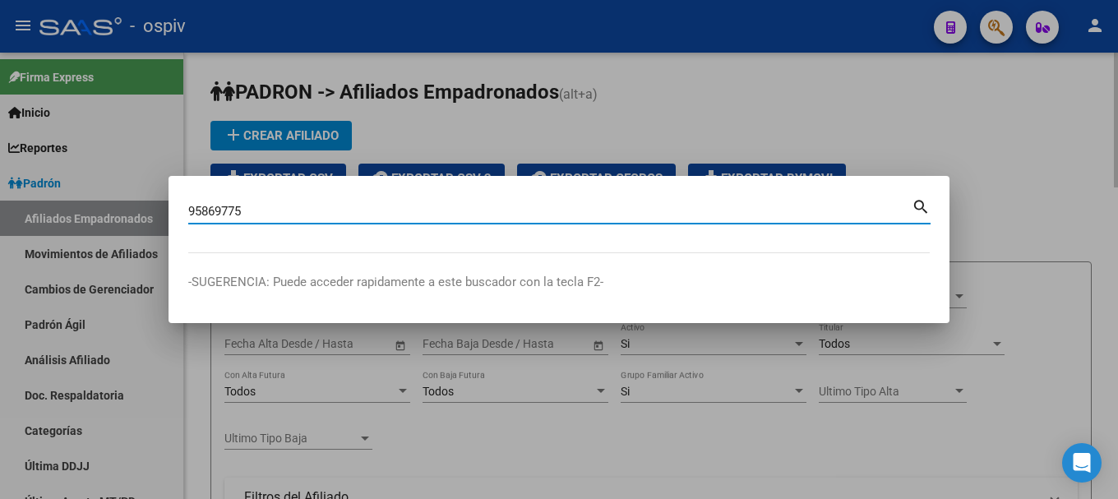
type input "95869775"
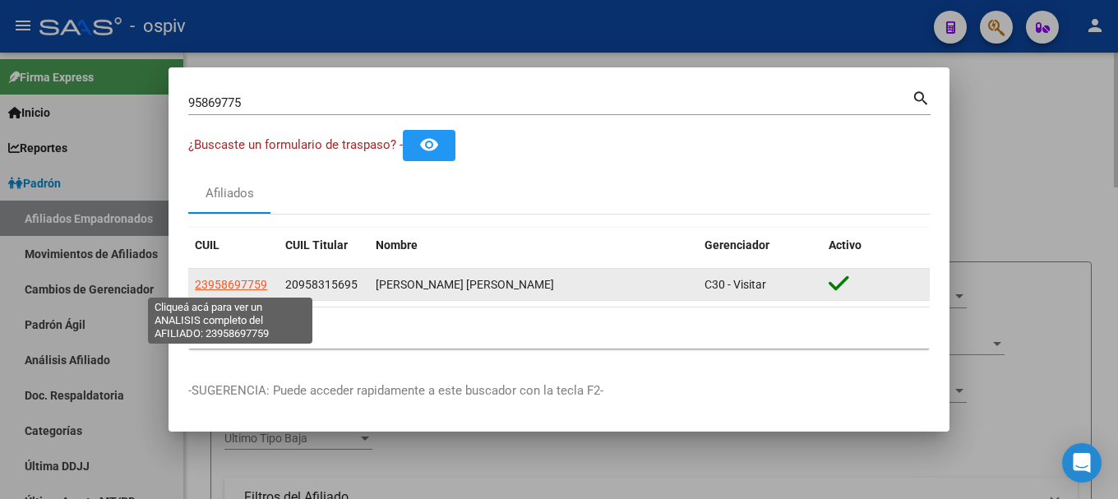
click at [252, 287] on span "23958697759" at bounding box center [231, 284] width 72 height 13
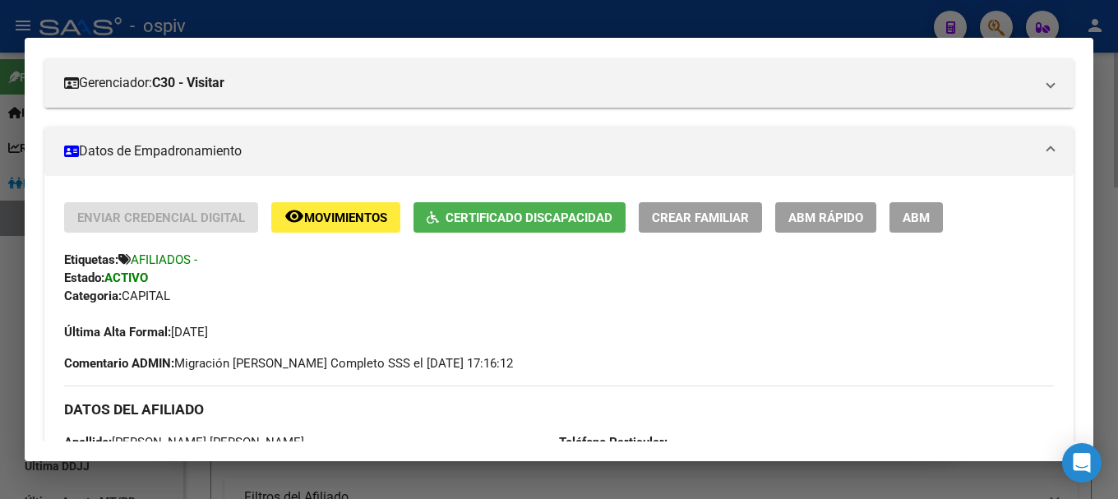
scroll to position [211, 0]
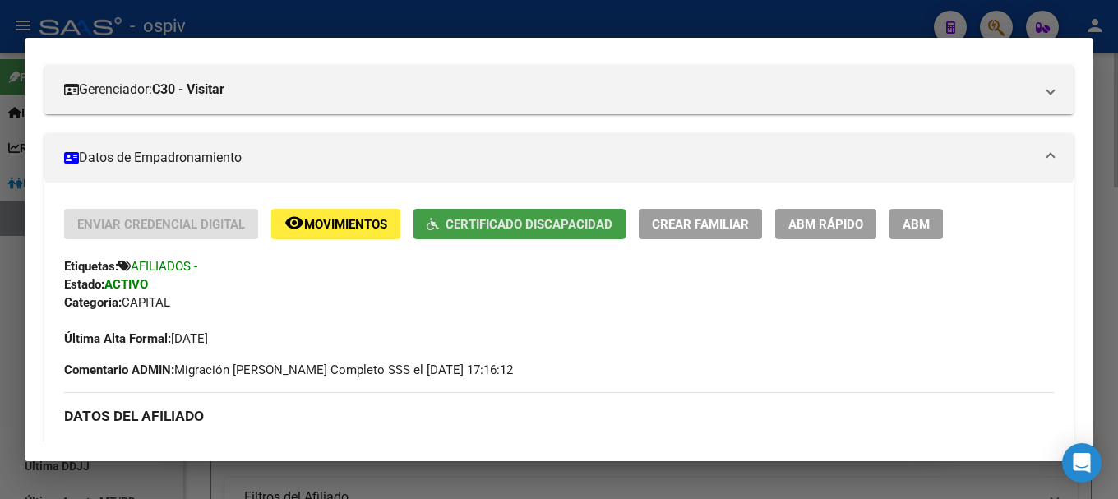
click at [510, 231] on span "Certificado Discapacidad" at bounding box center [529, 224] width 167 height 15
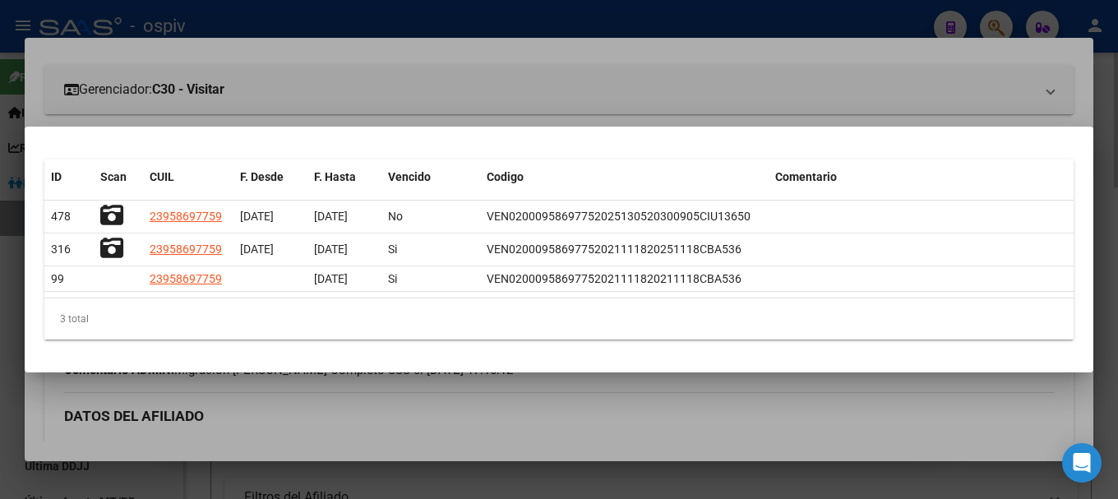
click at [0, 332] on div at bounding box center [559, 249] width 1118 height 499
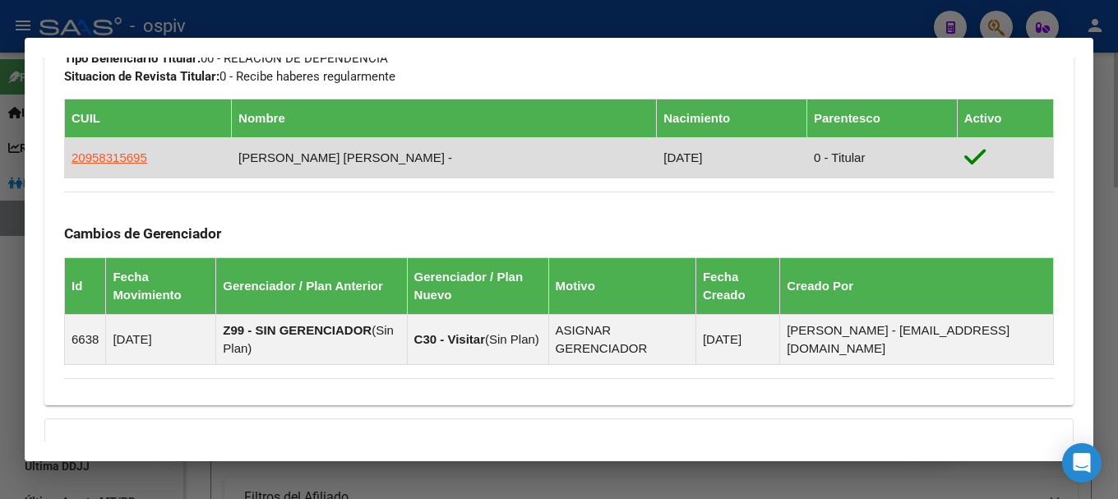
scroll to position [868, 0]
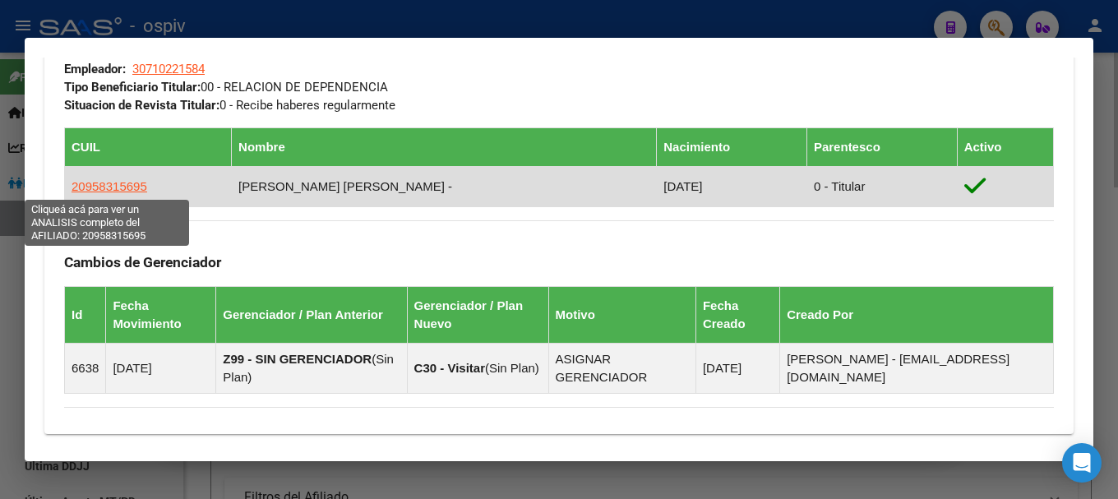
click at [135, 188] on span "20958315695" at bounding box center [110, 186] width 76 height 14
type textarea "20958315695"
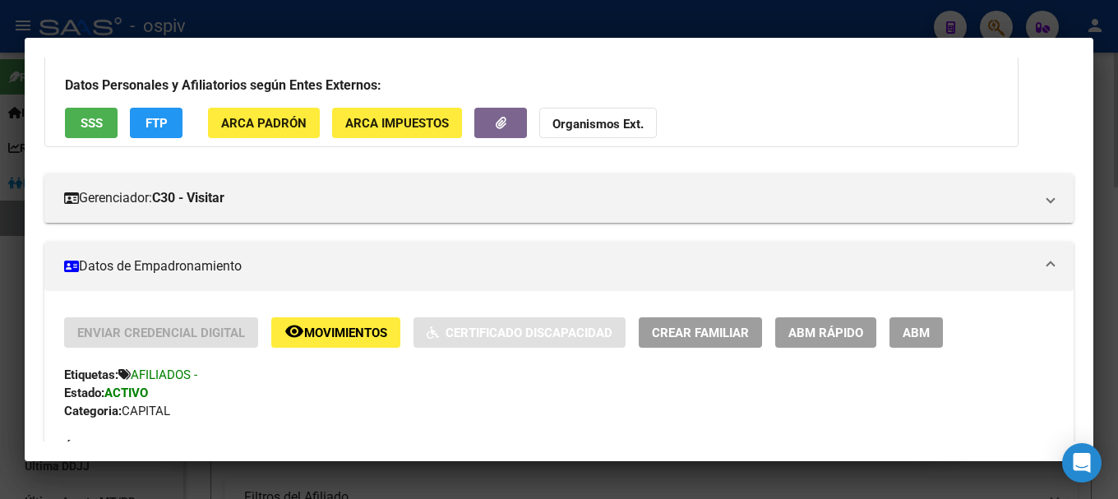
scroll to position [329, 0]
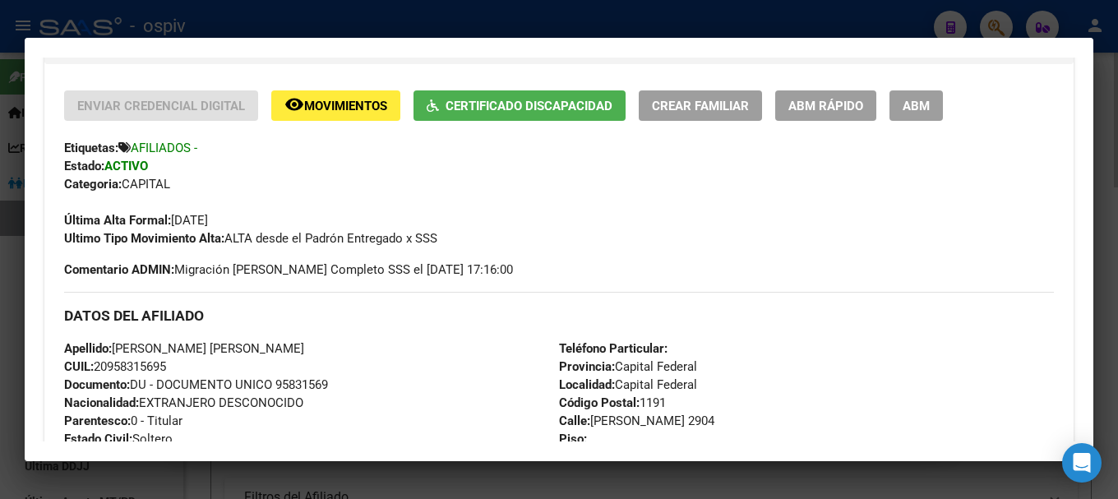
click at [526, 109] on span "Certificado Discapacidad" at bounding box center [529, 106] width 167 height 15
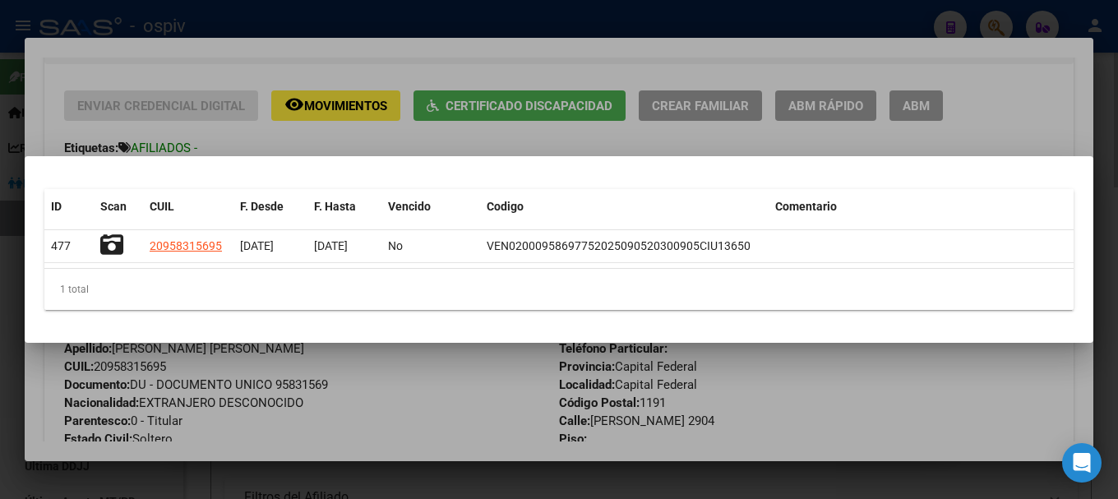
click at [456, 131] on div at bounding box center [559, 249] width 1118 height 499
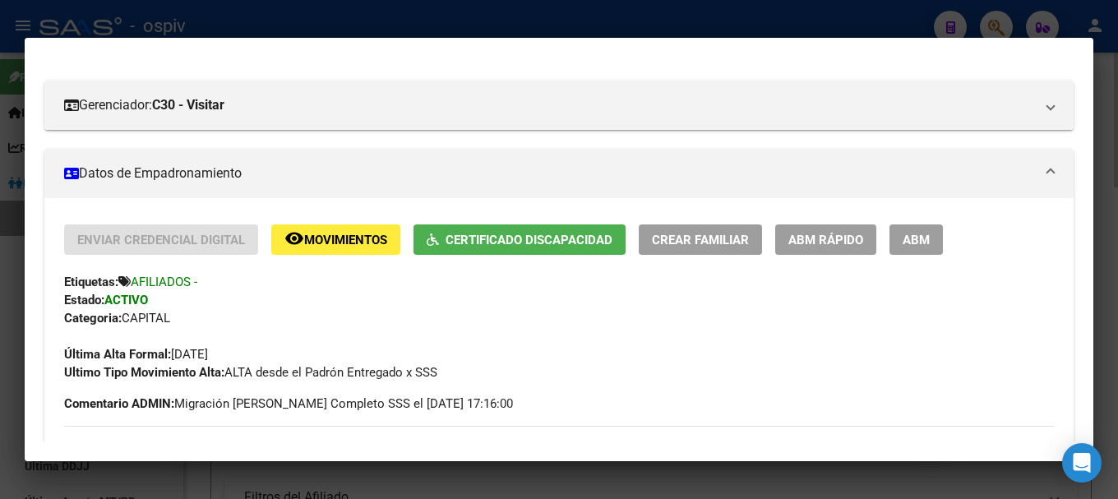
scroll to position [164, 0]
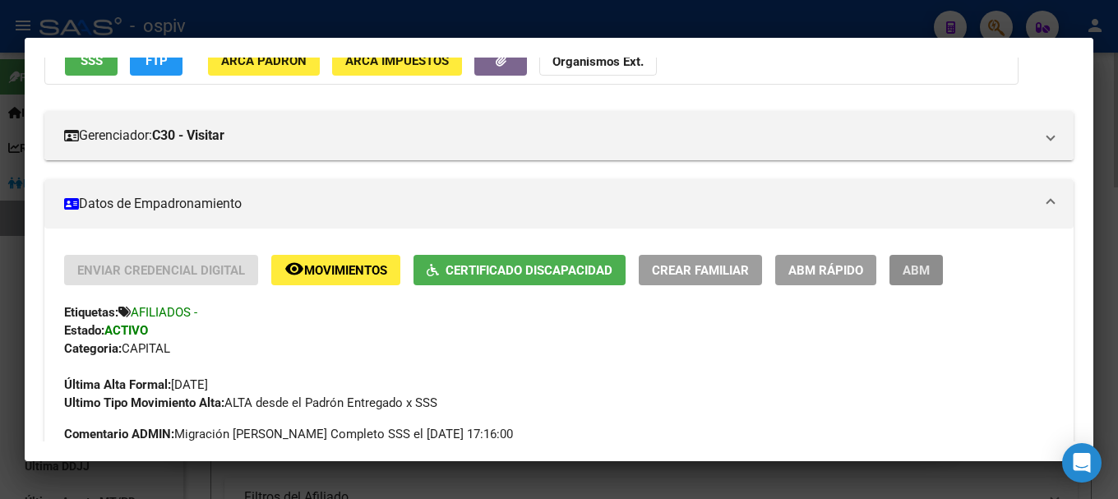
click at [910, 263] on span "ABM" at bounding box center [916, 270] width 27 height 15
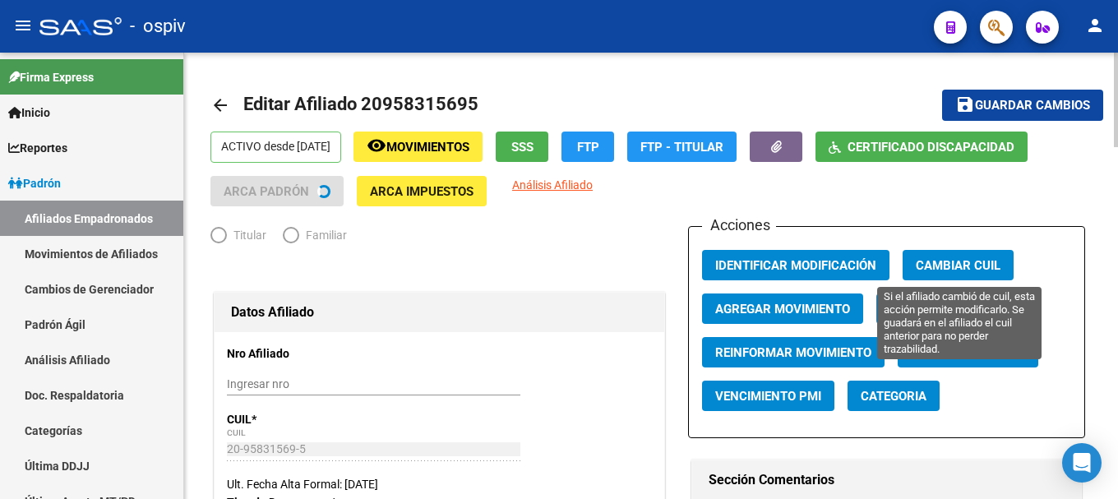
radio input "true"
type input "30-71022158-4"
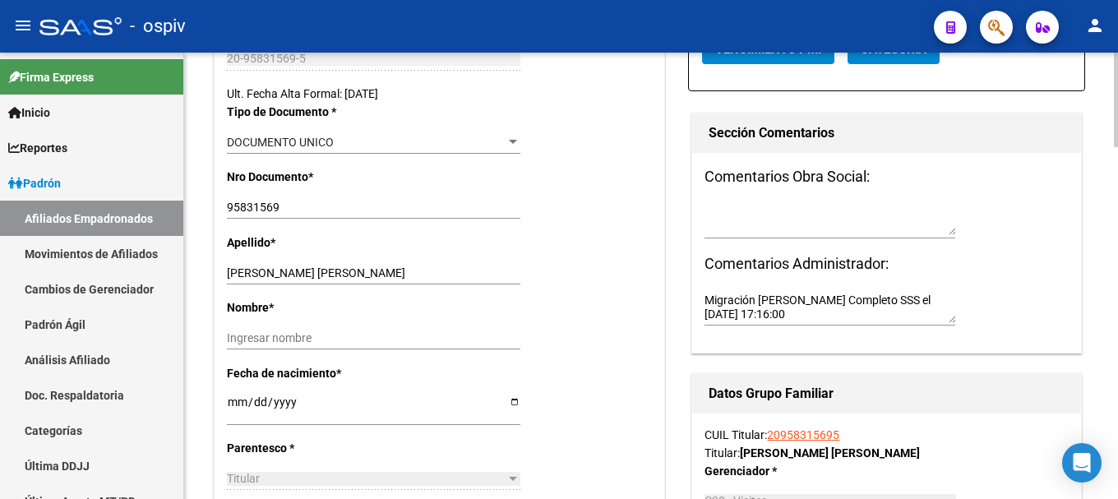
scroll to position [411, 0]
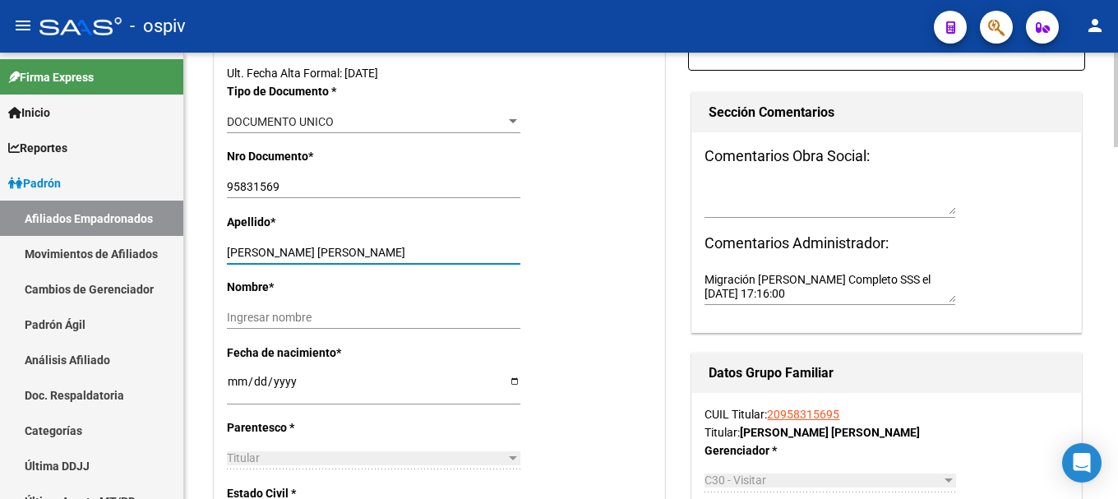
drag, startPoint x: 335, startPoint y: 250, endPoint x: 455, endPoint y: 248, distance: 120.1
click at [455, 248] on input "CHACON MARRERO JORDAN SEGUNDO" at bounding box center [374, 253] width 294 height 14
type input "CHACON MARRERO"
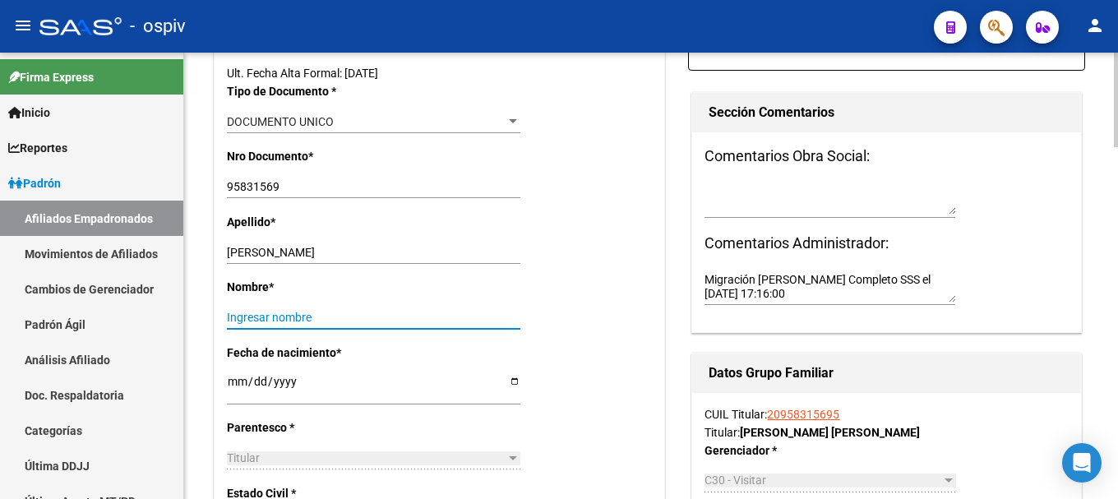
click at [317, 314] on input "Ingresar nombre" at bounding box center [374, 318] width 294 height 14
paste input "JORDAN SEGUNDO"
type input "JORDAN SEGUNDO"
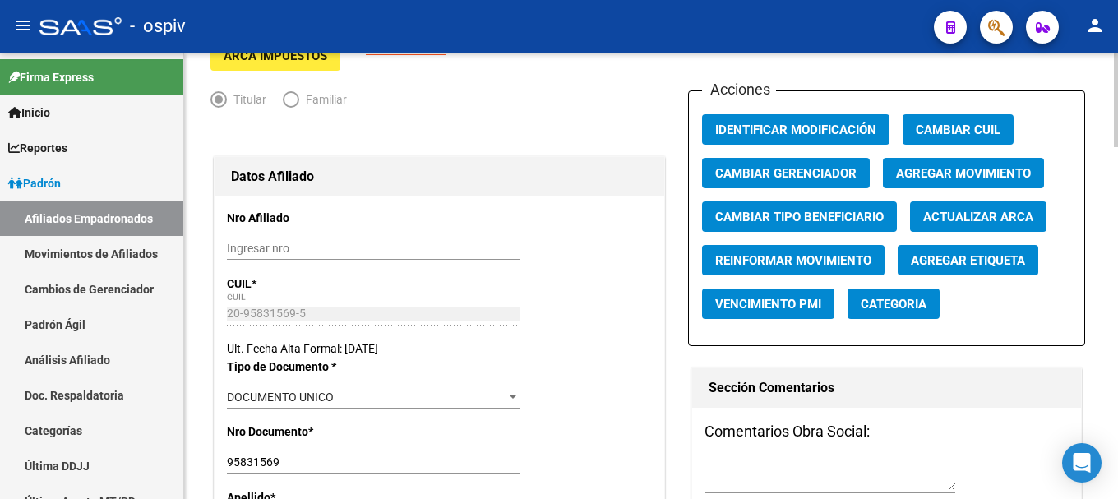
scroll to position [0, 0]
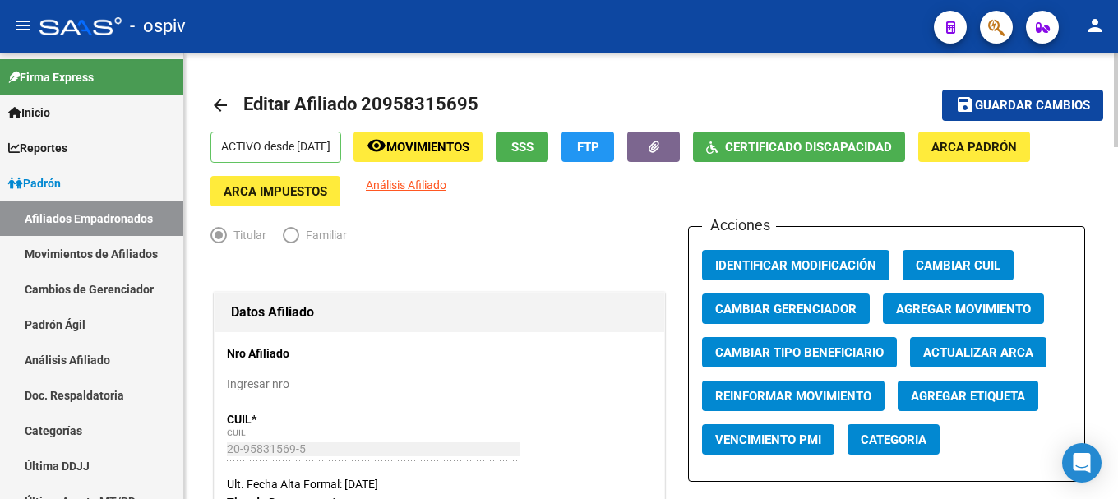
click at [1047, 90] on button "save Guardar cambios" at bounding box center [1022, 105] width 161 height 30
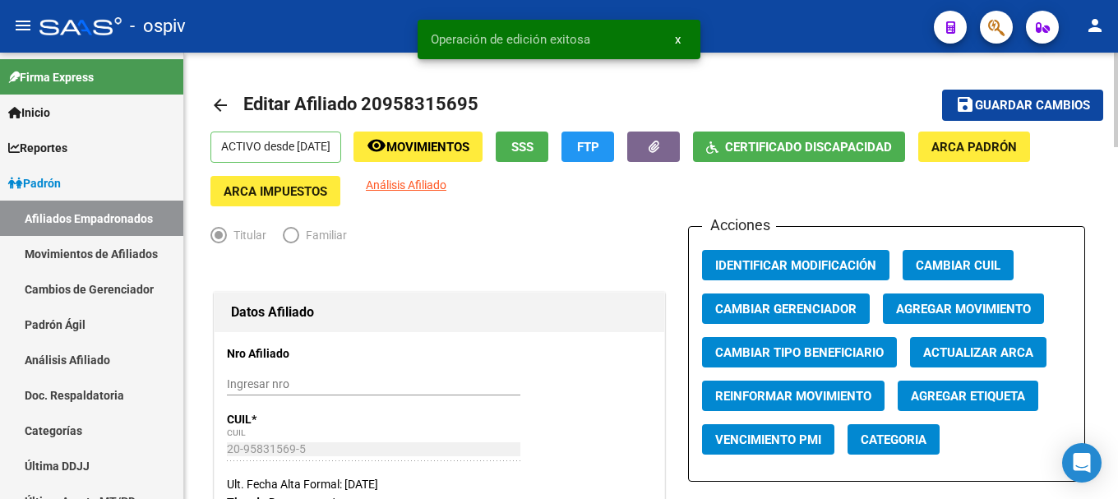
click at [908, 452] on button "Categoria" at bounding box center [894, 439] width 92 height 30
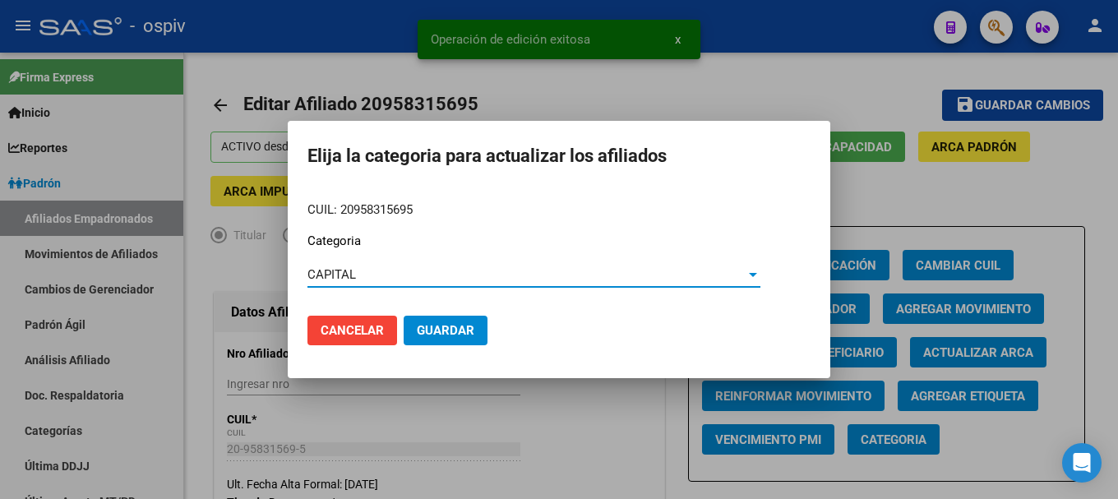
click at [455, 328] on span "Guardar" at bounding box center [446, 330] width 58 height 15
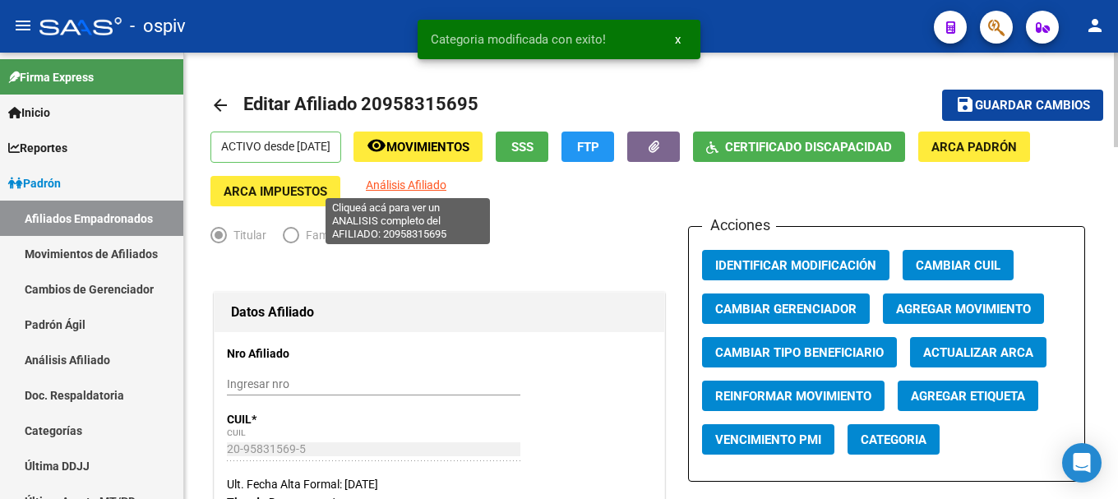
click at [385, 182] on span "Análisis Afiliado" at bounding box center [406, 184] width 81 height 13
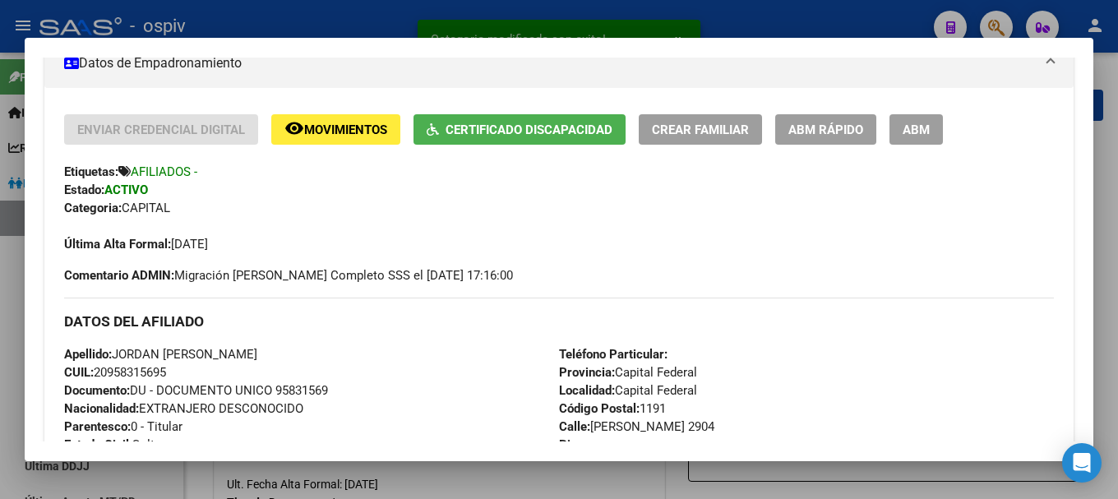
scroll to position [411, 0]
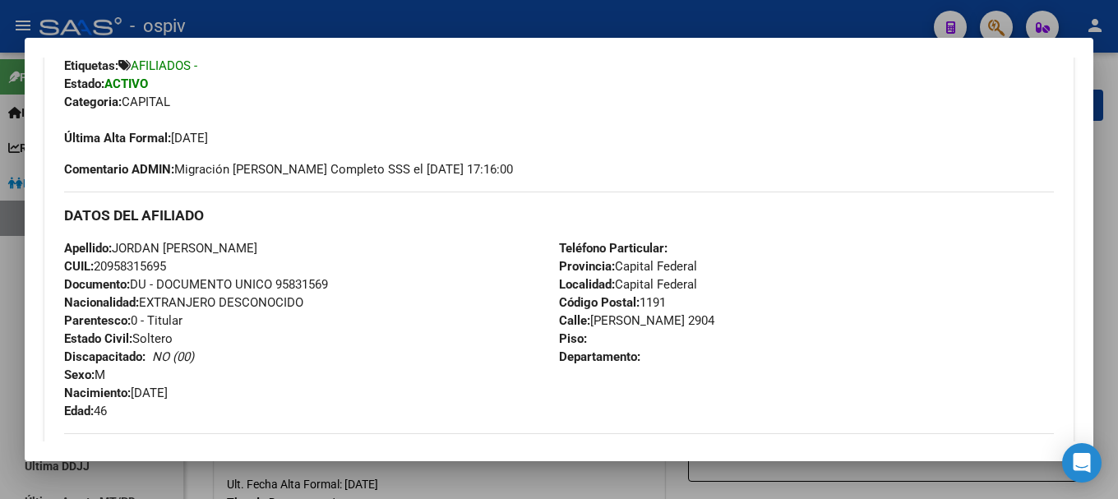
drag, startPoint x: 119, startPoint y: 266, endPoint x: 234, endPoint y: 272, distance: 115.3
click at [234, 272] on div "Apellido: JORDAN SEGUNDO CHACON MARRERO CUIL: 20958315695 Documento: DU - DOCUM…" at bounding box center [311, 329] width 495 height 181
copy span "20958315695"
click at [16, 355] on div at bounding box center [559, 249] width 1118 height 499
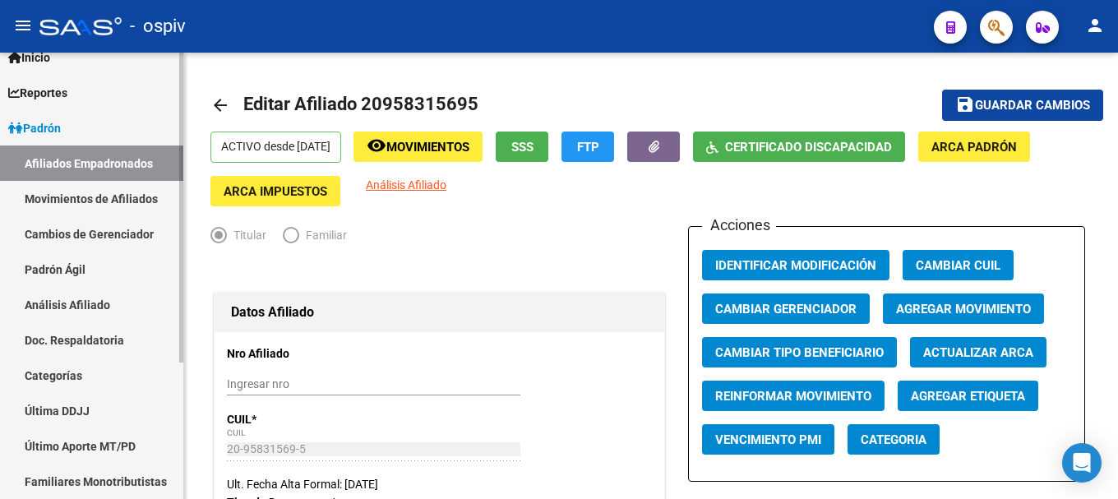
scroll to position [197, 0]
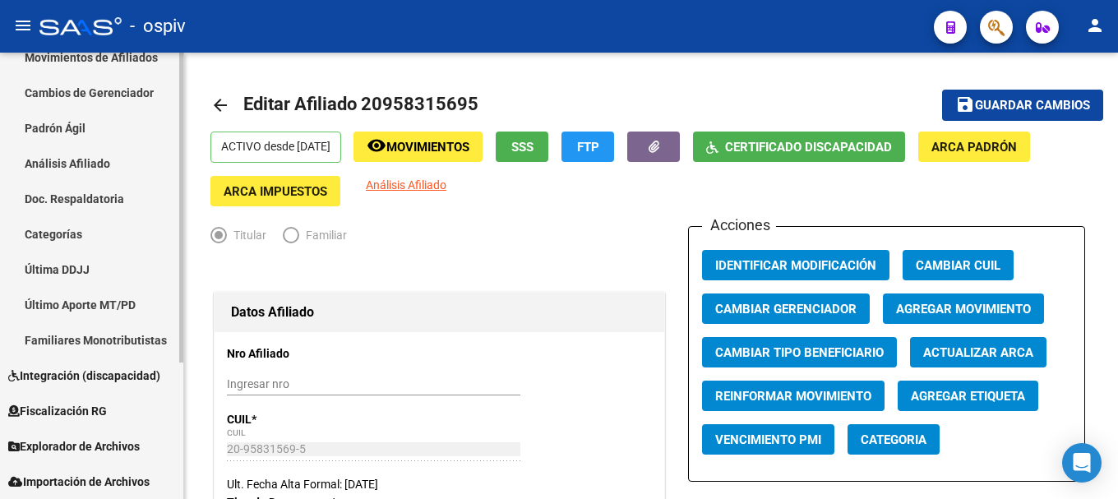
click at [70, 372] on span "Integración (discapacidad)" at bounding box center [84, 376] width 152 height 18
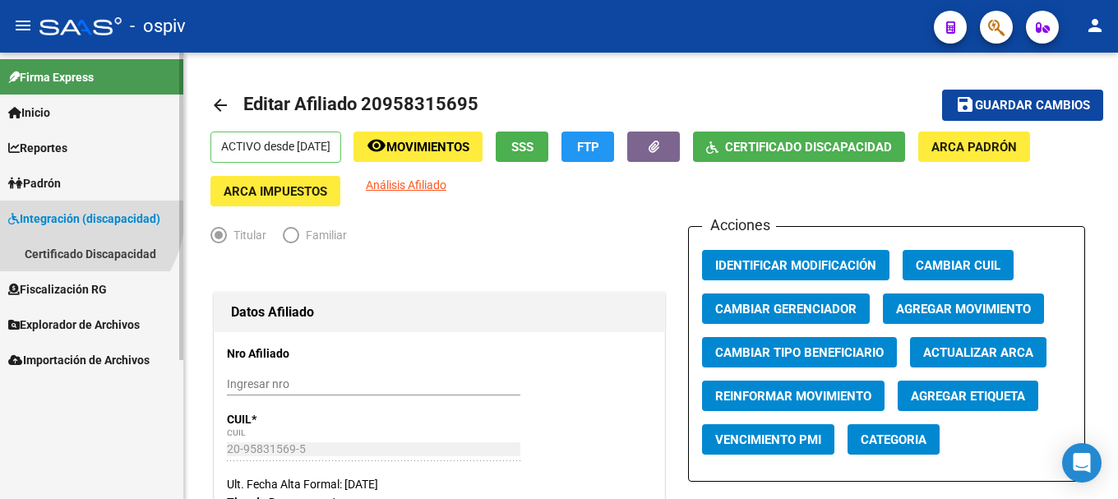
scroll to position [0, 0]
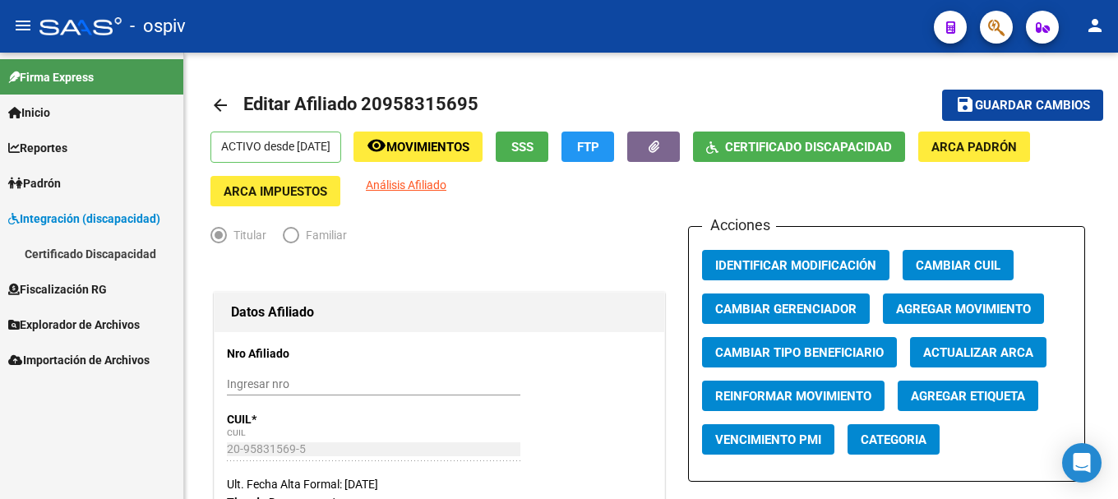
click at [117, 249] on link "Certificado Discapacidad" at bounding box center [91, 253] width 183 height 35
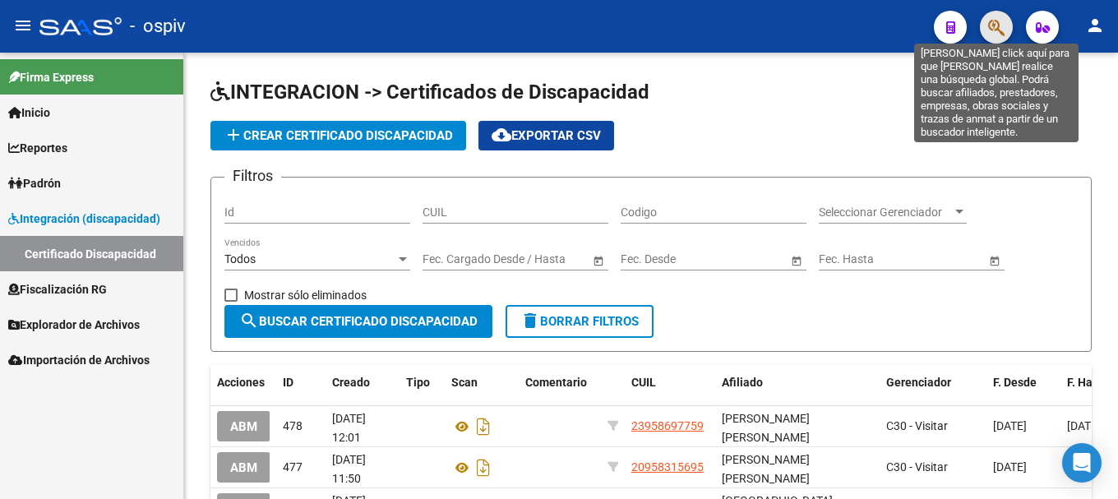
click at [995, 30] on icon "button" at bounding box center [997, 27] width 16 height 19
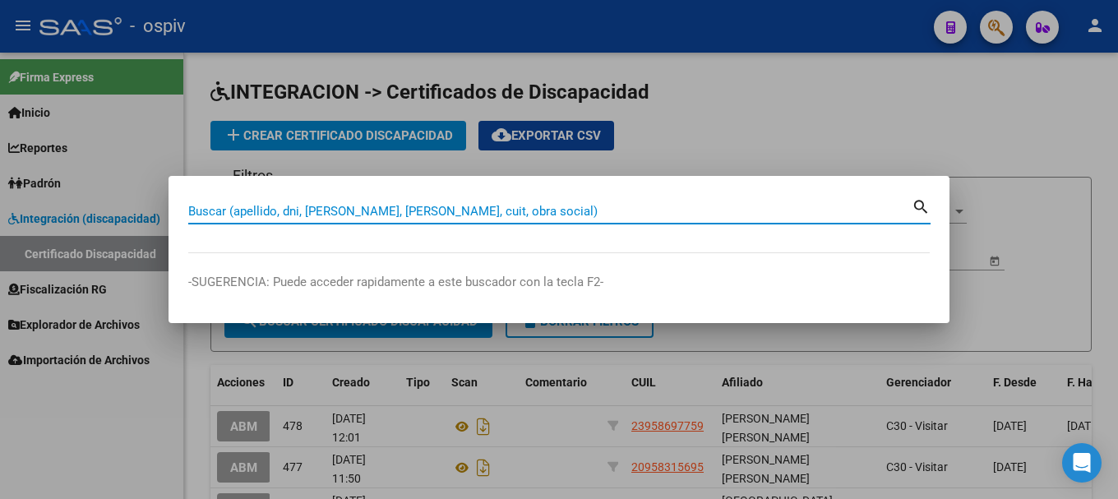
click at [301, 137] on div at bounding box center [559, 249] width 1118 height 499
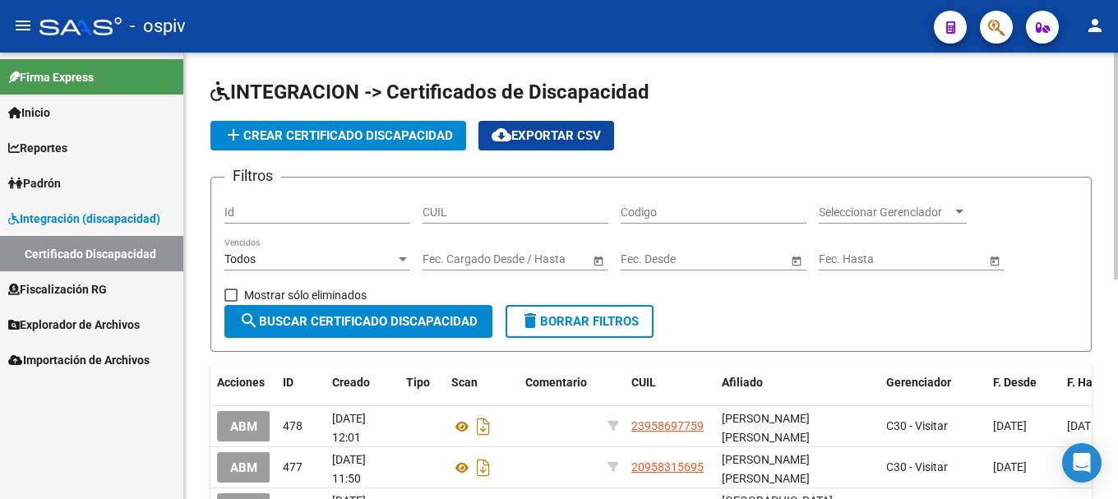
click at [377, 325] on span "search Buscar Certificado Discapacidad" at bounding box center [358, 321] width 238 height 15
click at [447, 216] on input "CUIL" at bounding box center [516, 213] width 186 height 14
paste input "20-95831569-5"
type input "20-95831569-5"
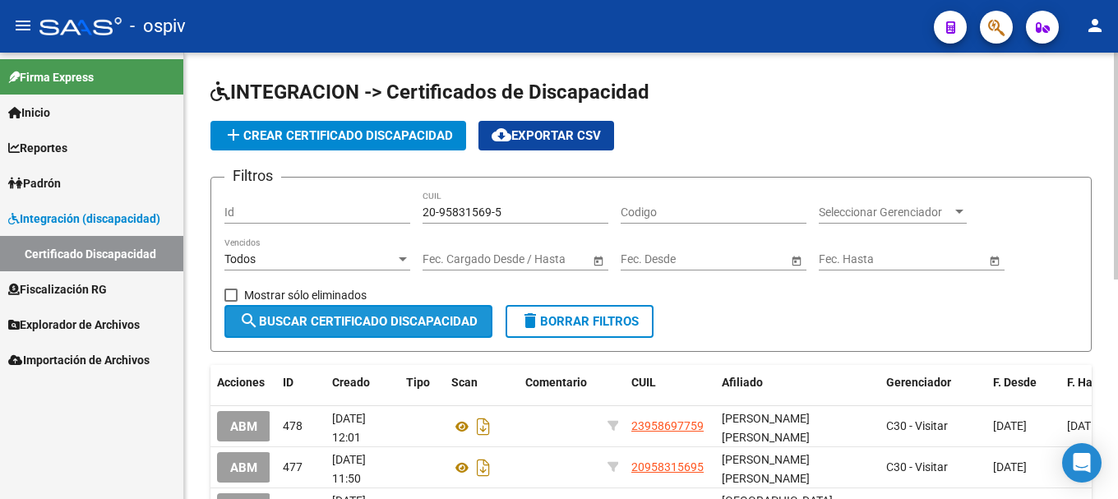
click at [389, 321] on span "search Buscar Certificado Discapacidad" at bounding box center [358, 321] width 238 height 15
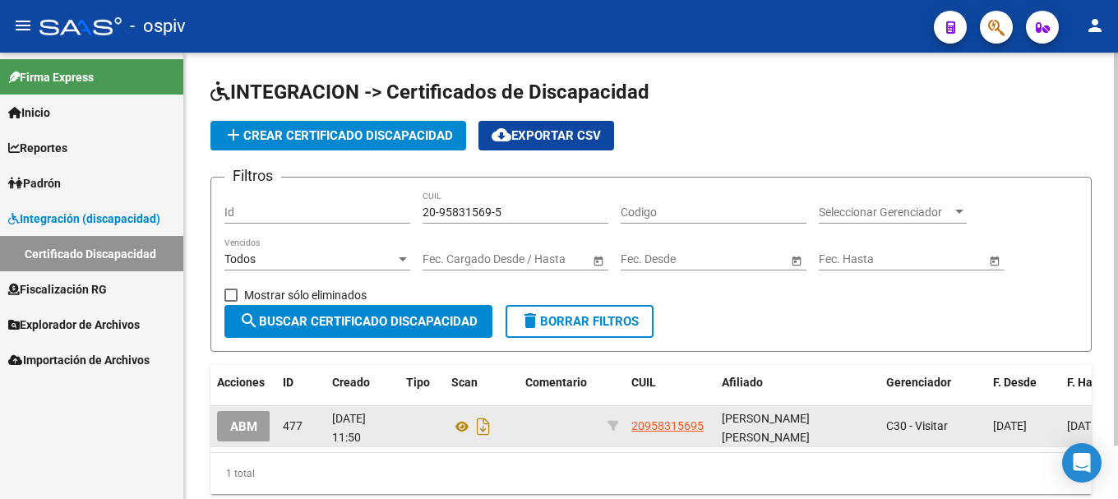
click at [245, 430] on span "ABM" at bounding box center [243, 426] width 27 height 15
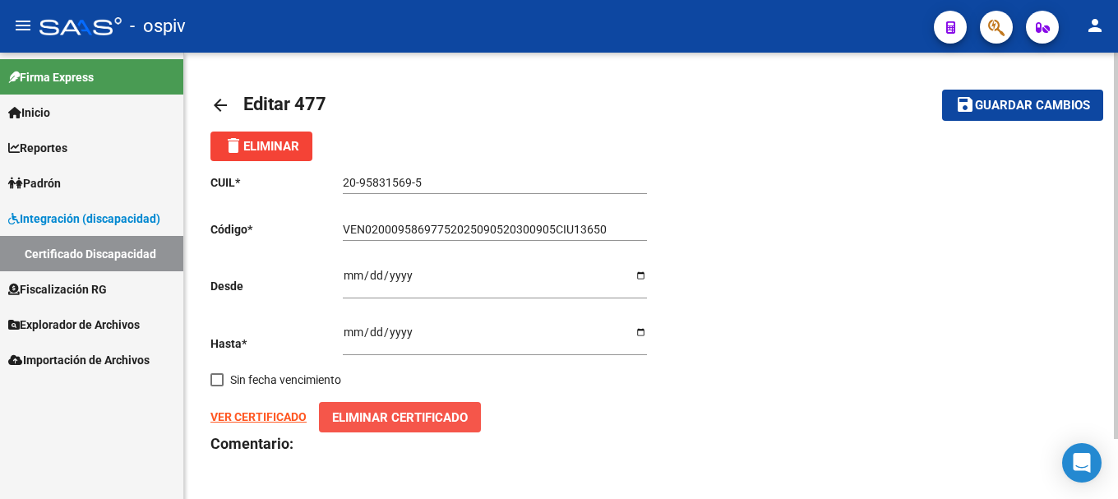
click at [388, 410] on span "Eliminar Certificado" at bounding box center [400, 417] width 136 height 15
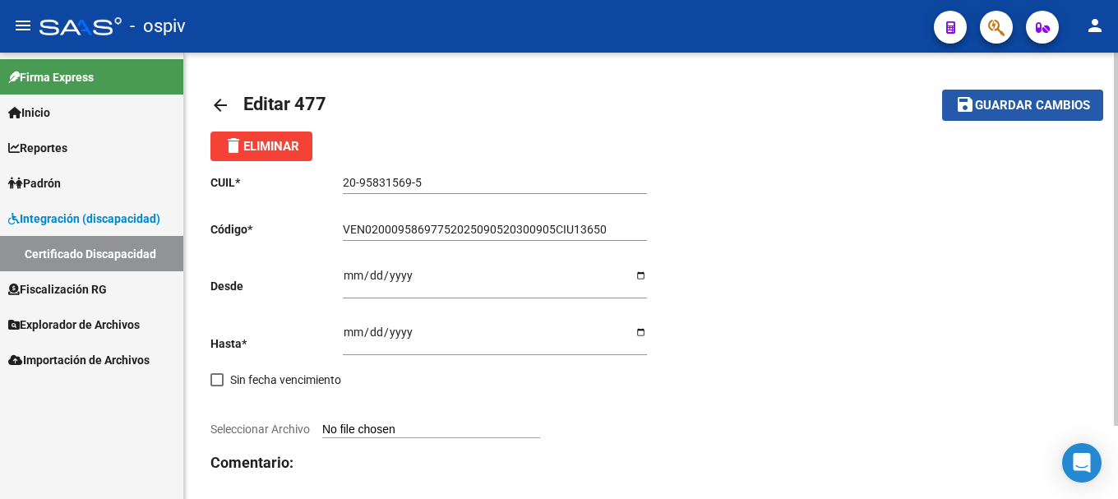
click at [1077, 100] on span "Guardar cambios" at bounding box center [1032, 106] width 115 height 15
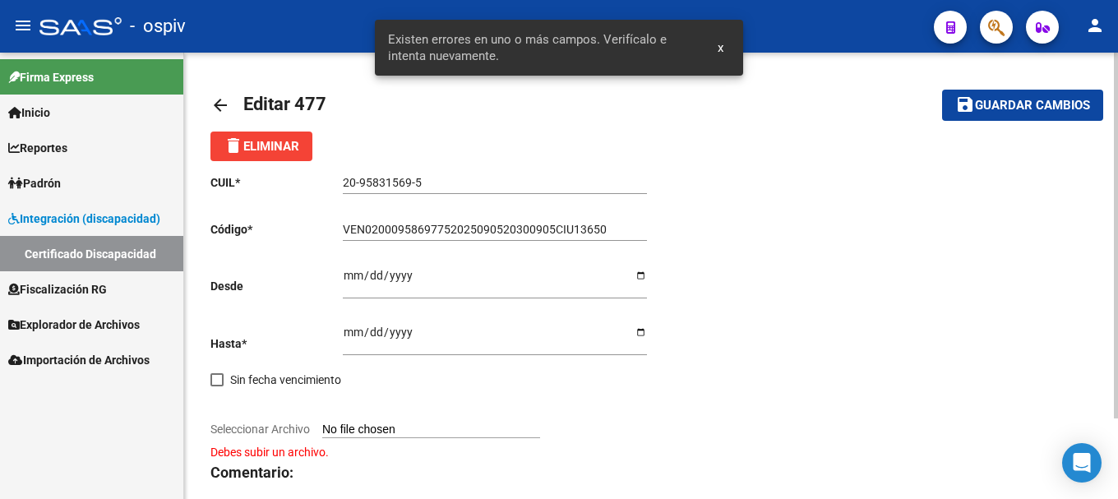
click at [694, 126] on mat-toolbar-row "arrow_back Editar 477" at bounding box center [555, 105] width 688 height 53
click at [725, 49] on button "x" at bounding box center [721, 48] width 32 height 30
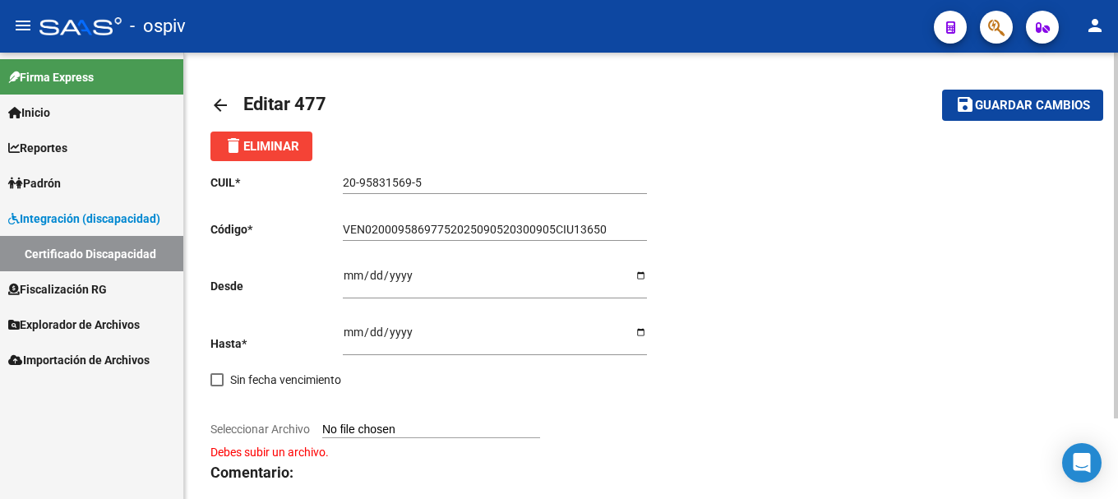
click at [271, 149] on span "delete Eliminar" at bounding box center [262, 146] width 76 height 15
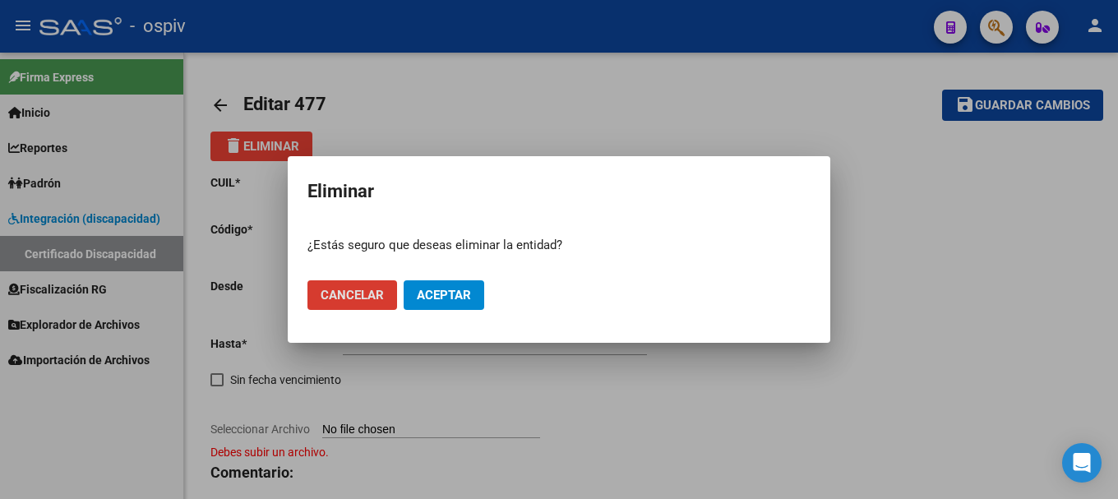
click at [448, 289] on span "Aceptar" at bounding box center [444, 295] width 54 height 15
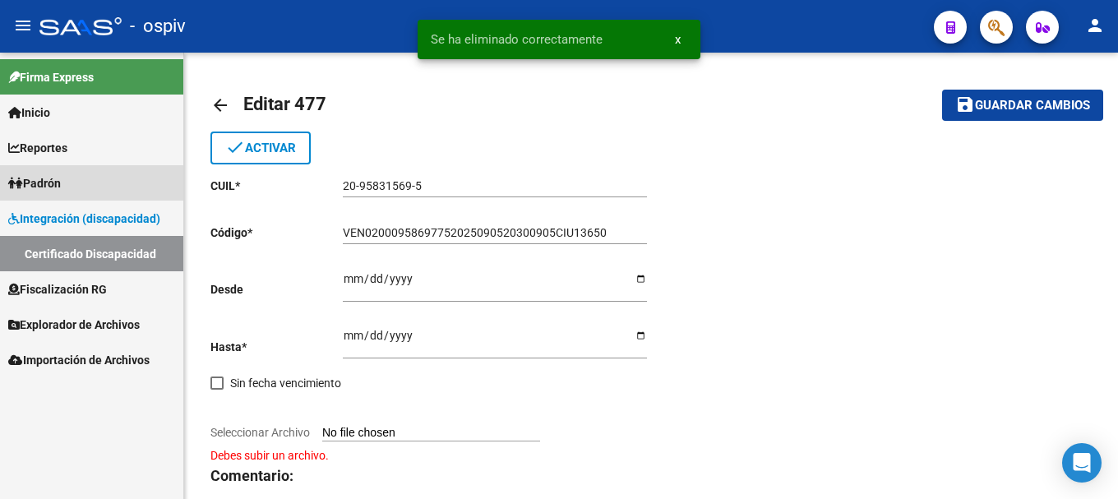
click at [59, 183] on span "Padrón" at bounding box center [34, 183] width 53 height 18
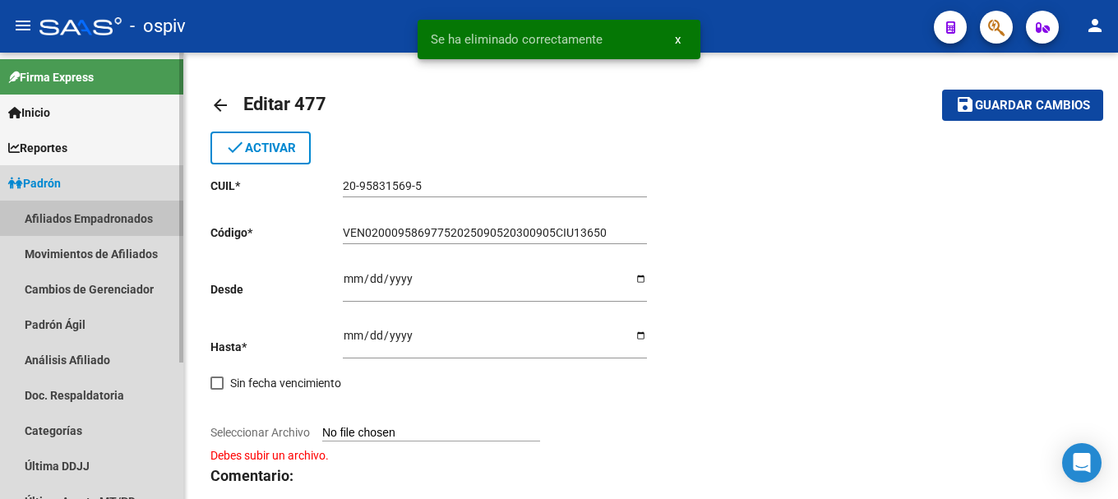
click at [72, 217] on link "Afiliados Empadronados" at bounding box center [91, 218] width 183 height 35
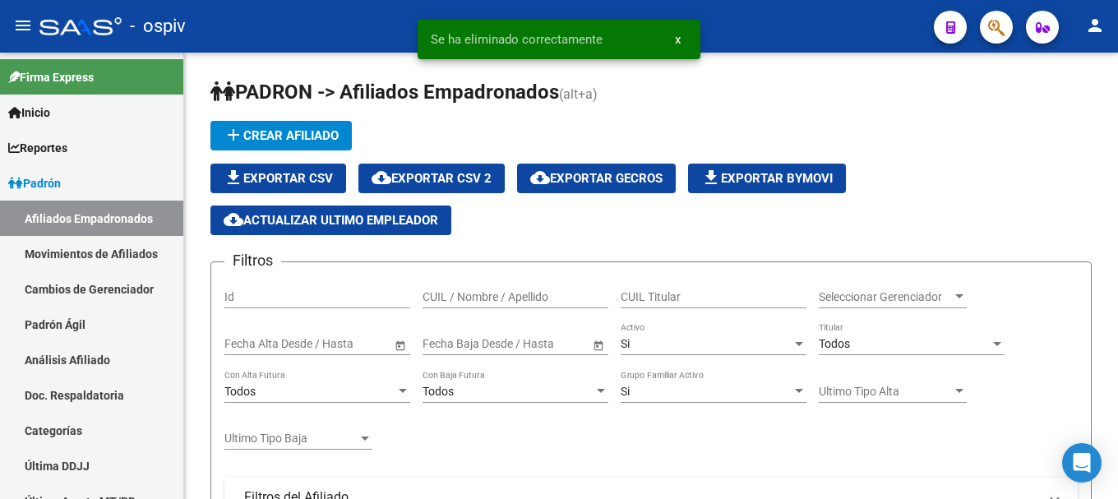
click at [1008, 21] on button "button" at bounding box center [996, 27] width 33 height 33
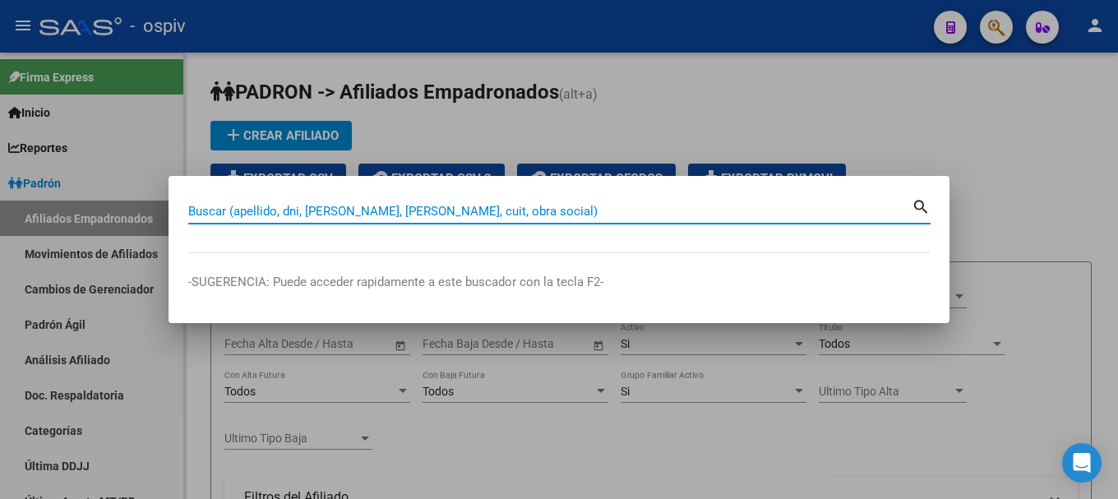
paste input "20958315695"
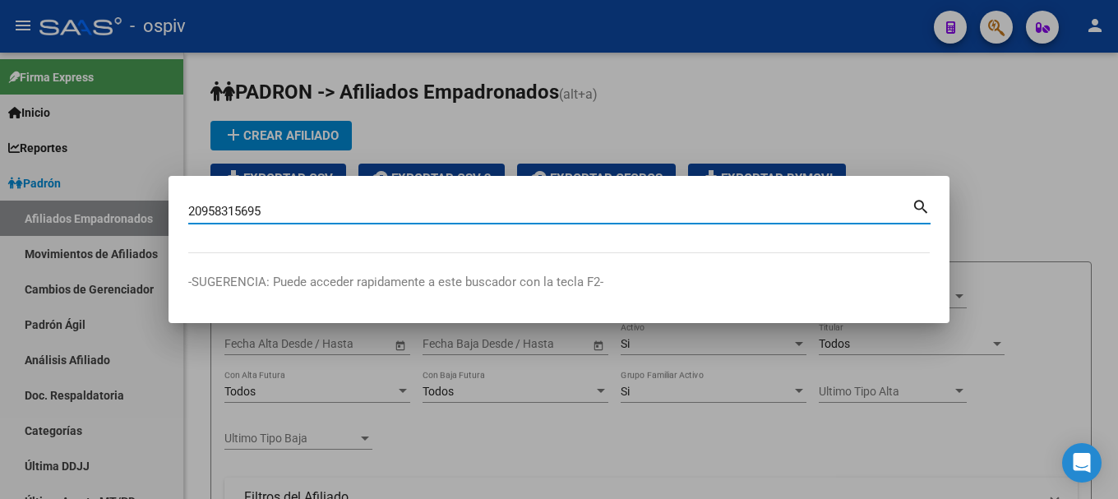
type input "20958315695"
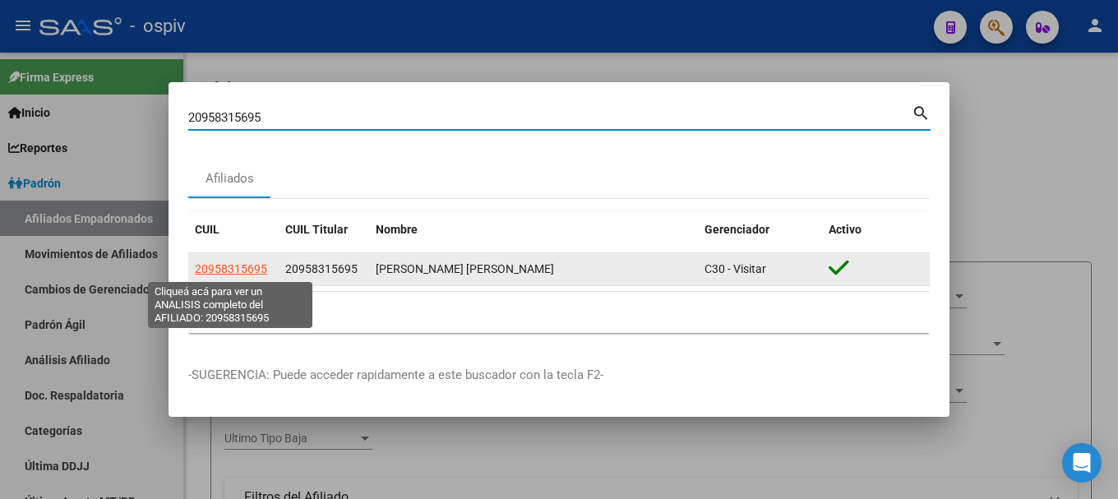
click at [225, 270] on span "20958315695" at bounding box center [231, 268] width 72 height 13
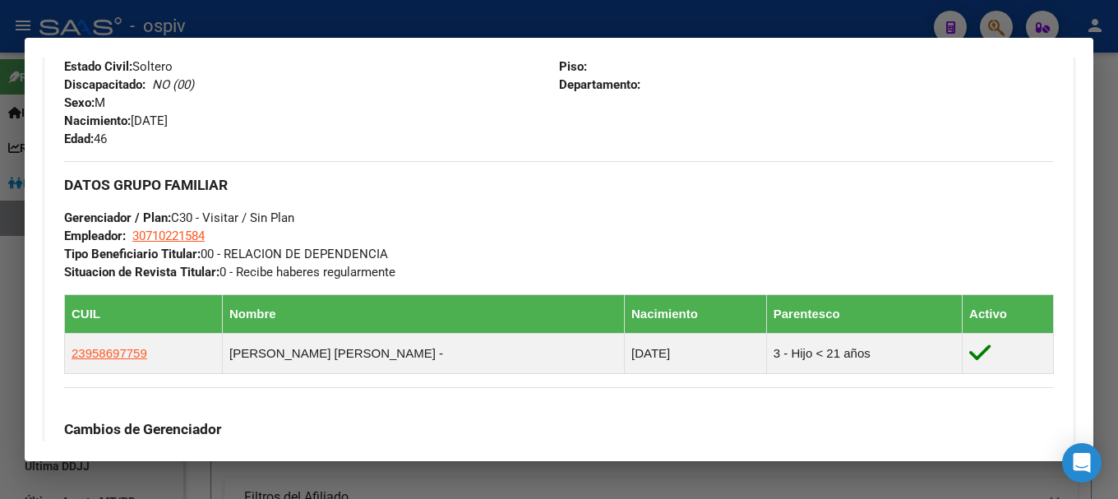
scroll to position [822, 0]
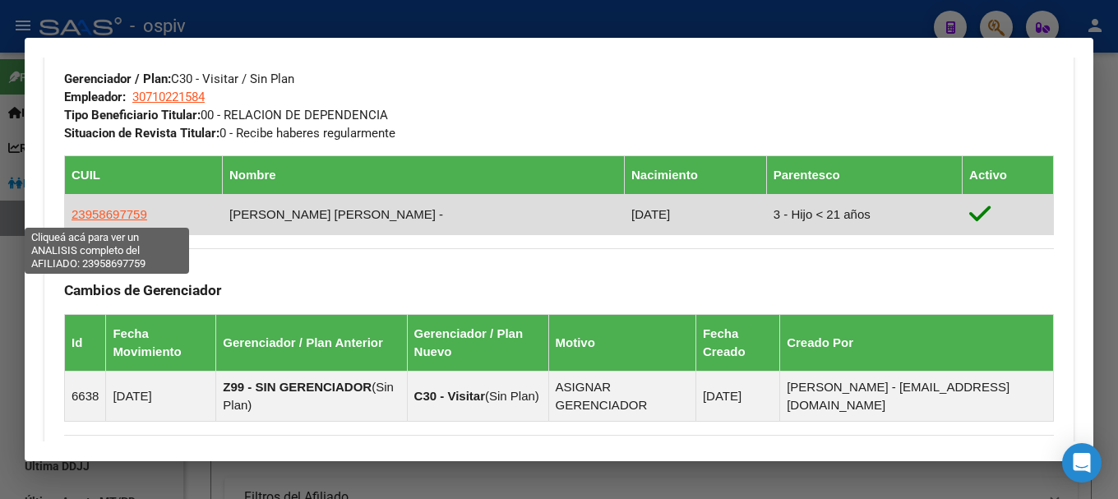
click at [113, 211] on span "23958697759" at bounding box center [110, 214] width 76 height 14
type textarea "23958697759"
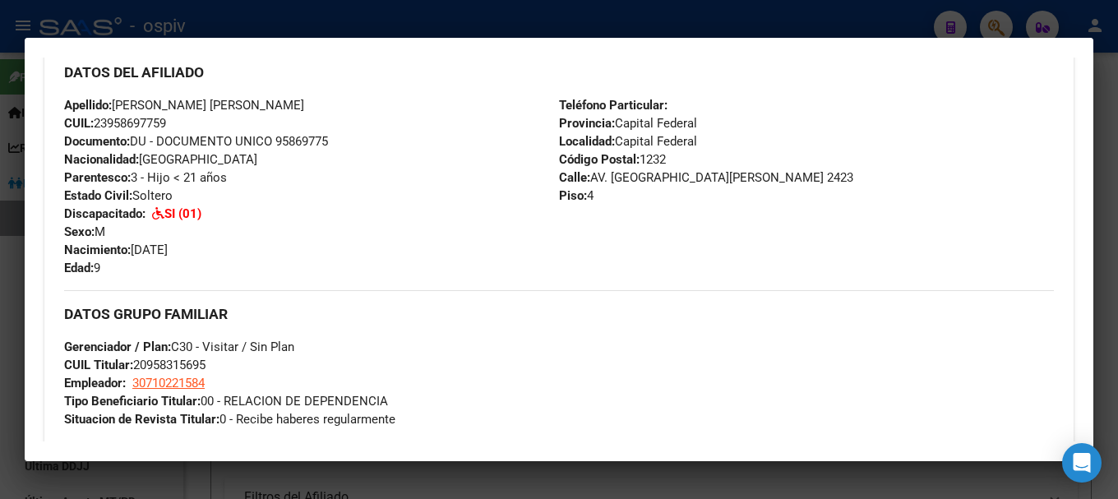
scroll to position [658, 0]
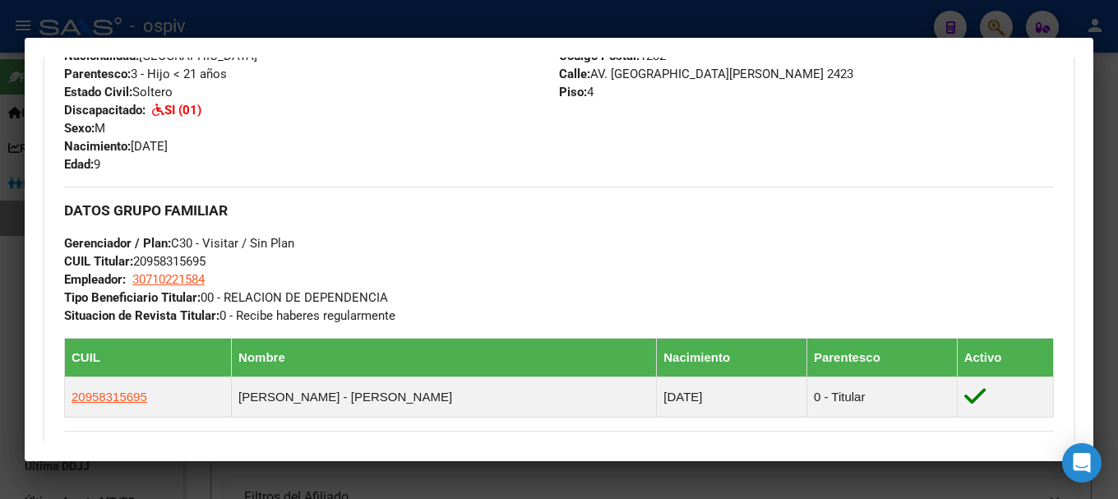
click at [1007, 17] on div at bounding box center [559, 249] width 1118 height 499
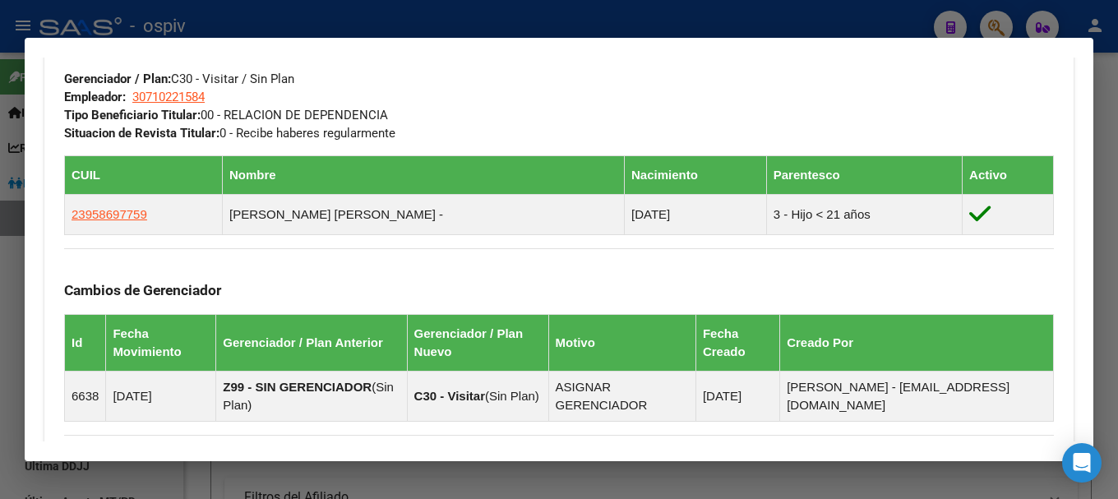
click at [999, 21] on div at bounding box center [559, 249] width 1118 height 499
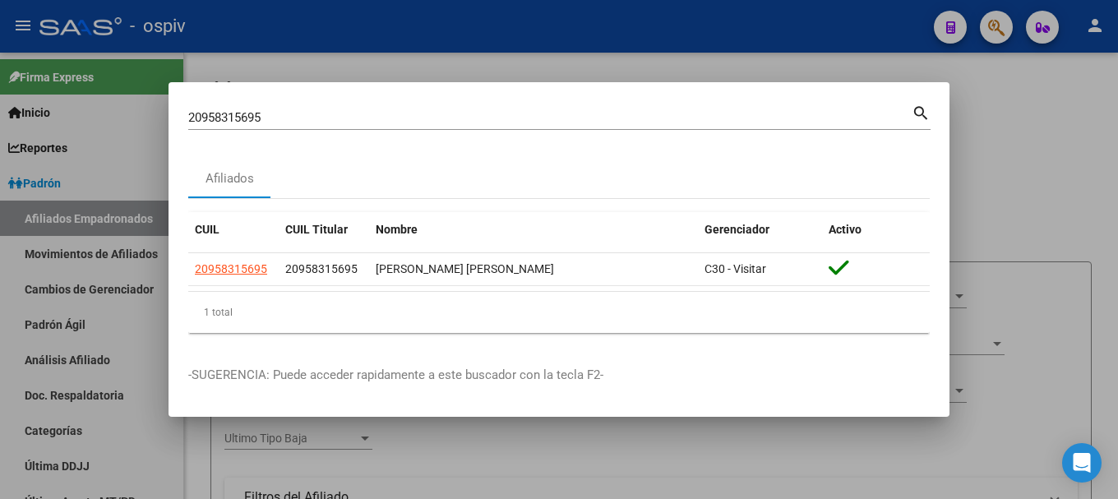
drag, startPoint x: 137, startPoint y: 99, endPoint x: 0, endPoint y: 86, distance: 138.0
click at [0, 86] on div "20958315695 Buscar (apellido, dni, cuil, nro traspaso, cuit, obra social) searc…" at bounding box center [559, 249] width 1118 height 499
click at [162, 350] on div at bounding box center [559, 249] width 1118 height 499
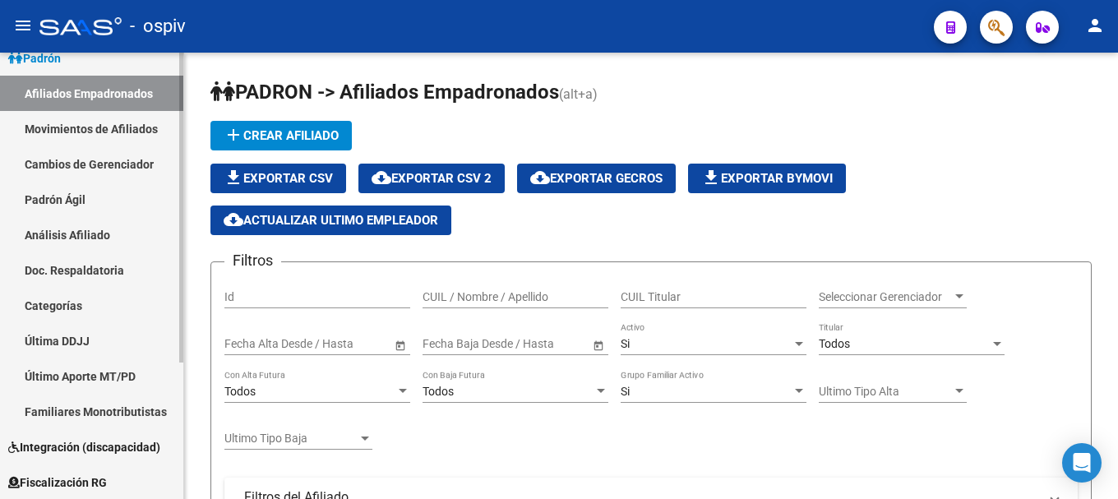
scroll to position [197, 0]
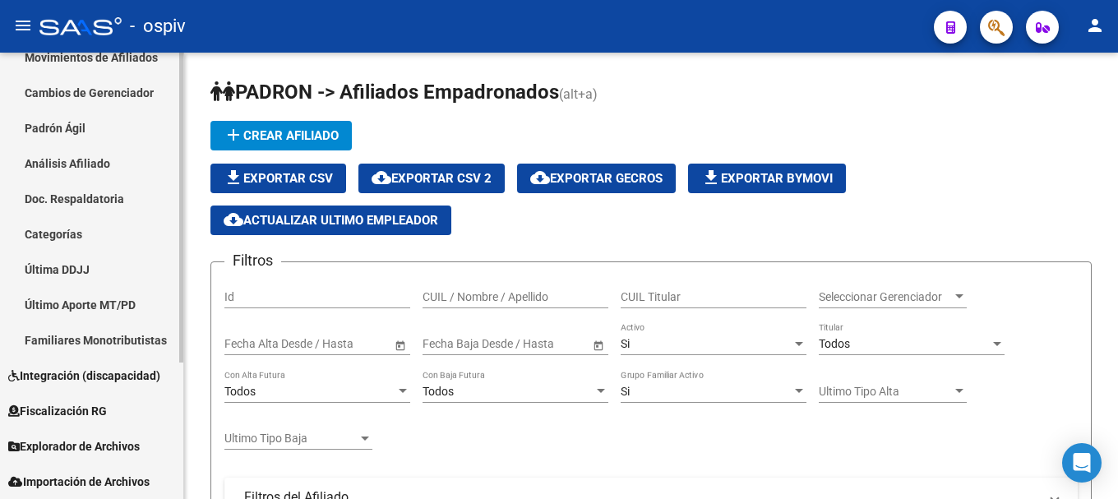
click at [110, 367] on span "Integración (discapacidad)" at bounding box center [84, 376] width 152 height 18
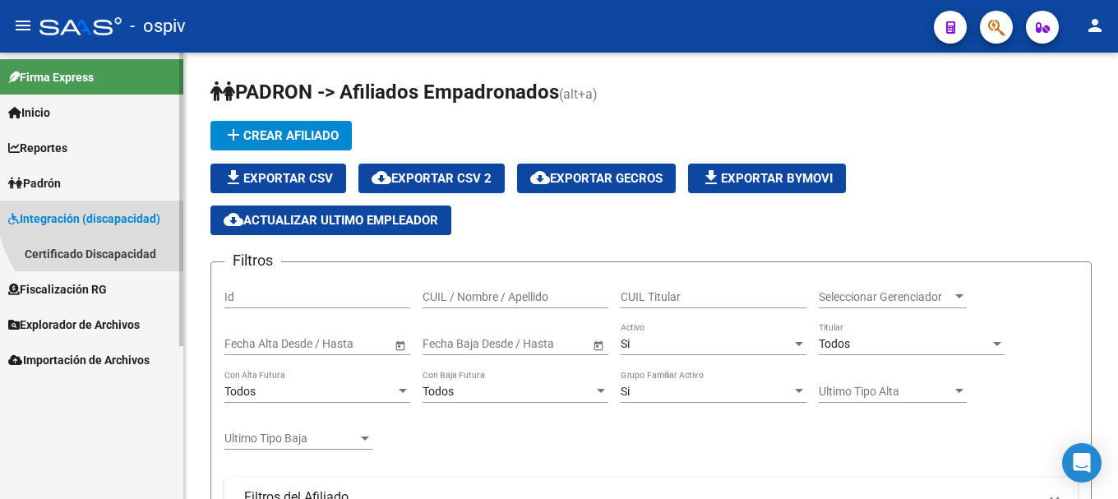
scroll to position [0, 0]
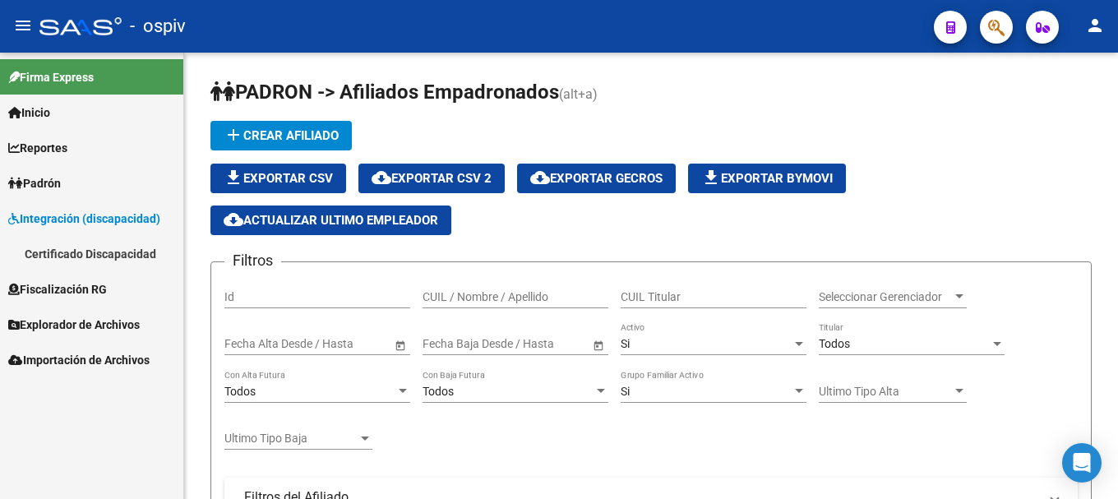
click at [128, 254] on link "Certificado Discapacidad" at bounding box center [91, 253] width 183 height 35
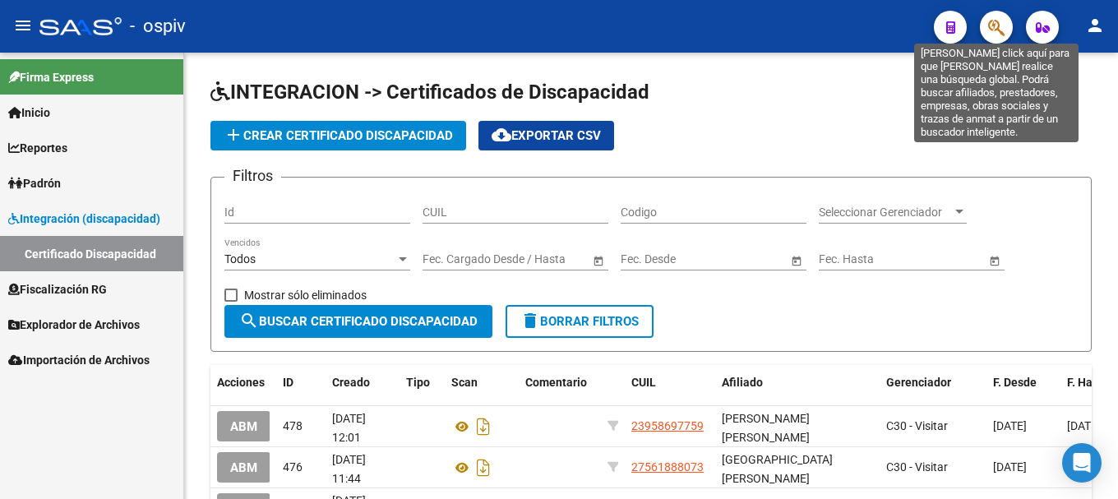
click at [1002, 25] on icon "button" at bounding box center [997, 27] width 16 height 19
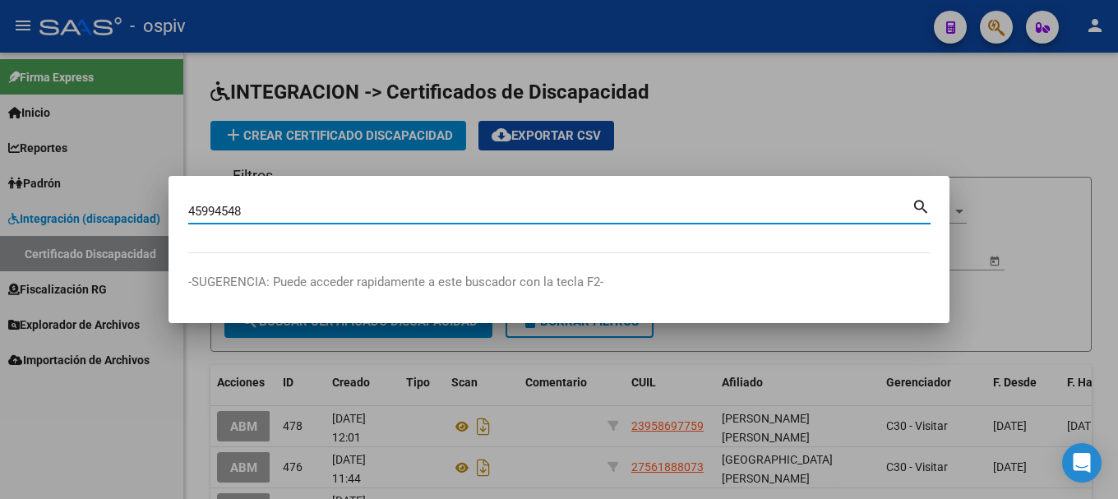
type input "45994548"
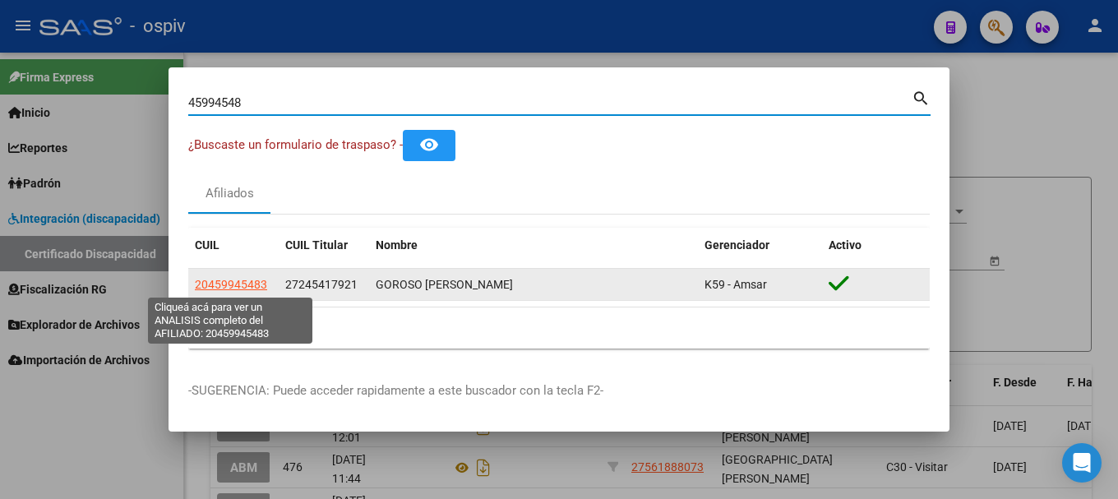
click at [257, 289] on span "20459945483" at bounding box center [231, 284] width 72 height 13
type textarea "20459945483"
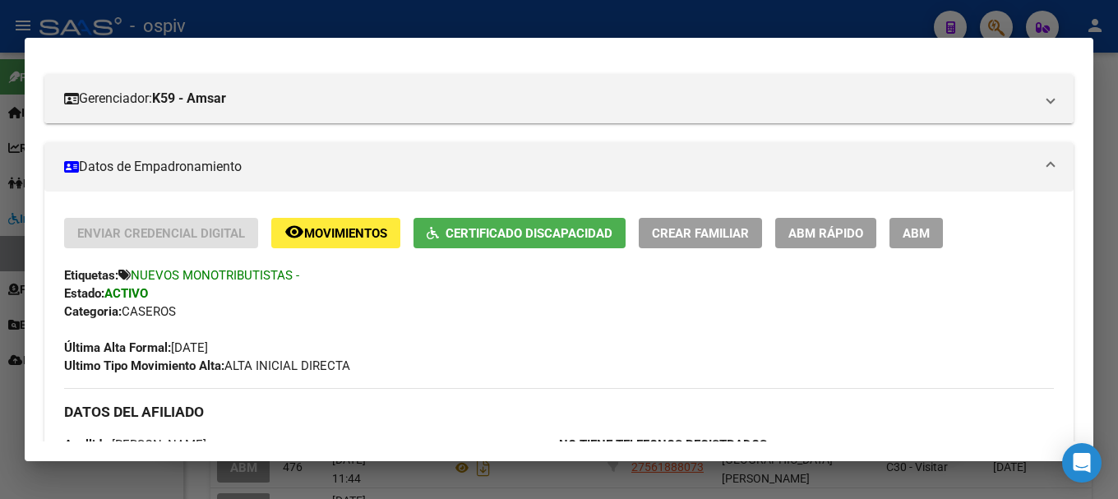
scroll to position [247, 0]
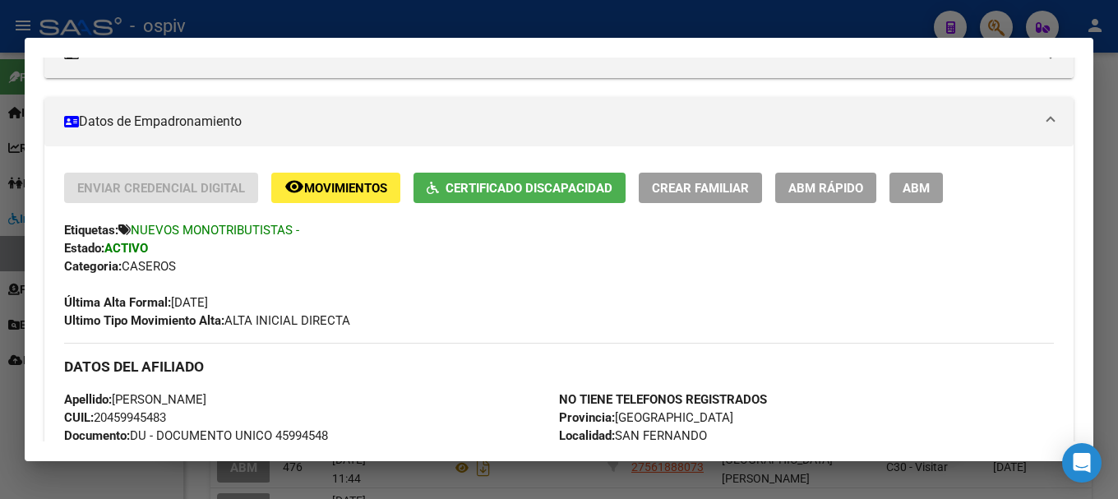
click at [489, 190] on span "Certificado Discapacidad" at bounding box center [529, 188] width 167 height 15
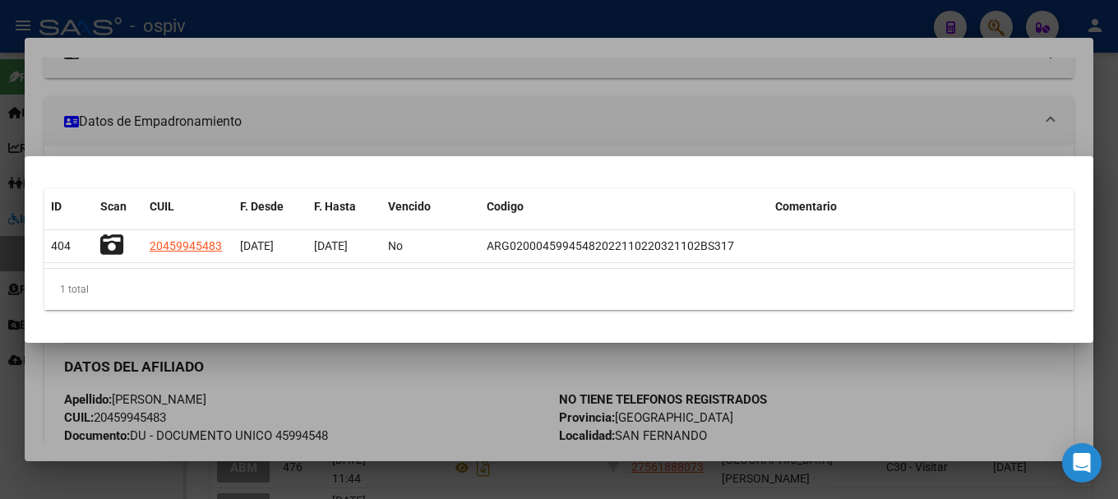
click at [0, 373] on div at bounding box center [559, 249] width 1118 height 499
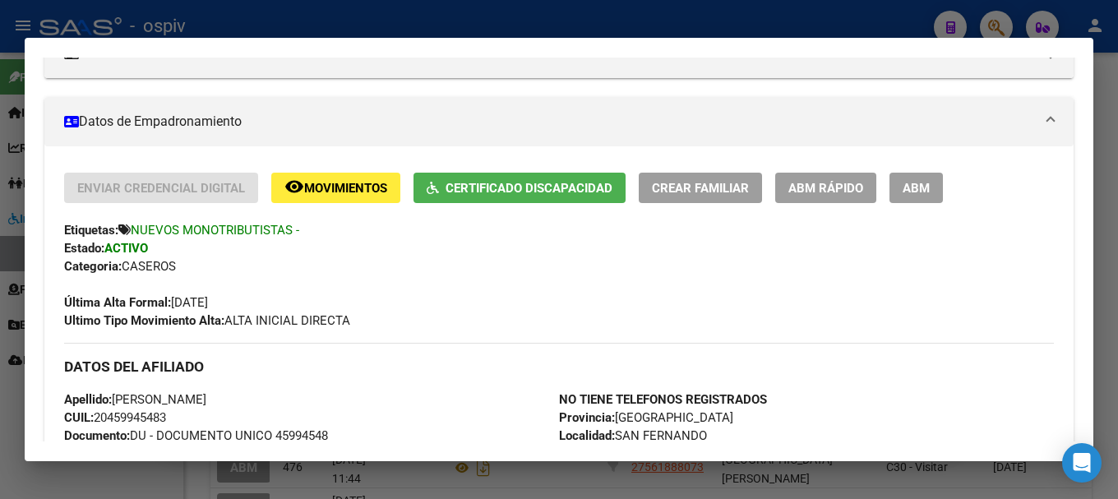
click at [0, 405] on div at bounding box center [559, 249] width 1118 height 499
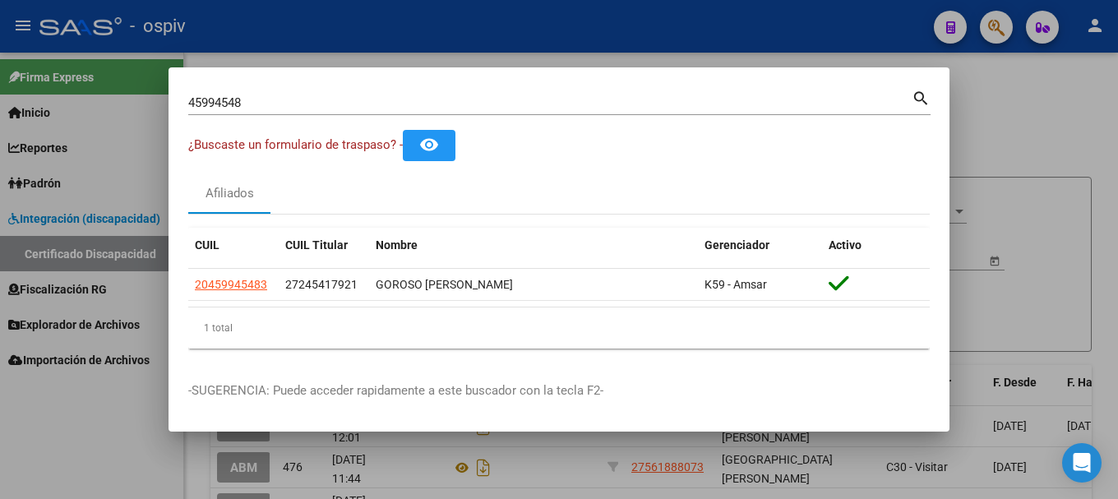
click at [85, 257] on div at bounding box center [559, 249] width 1118 height 499
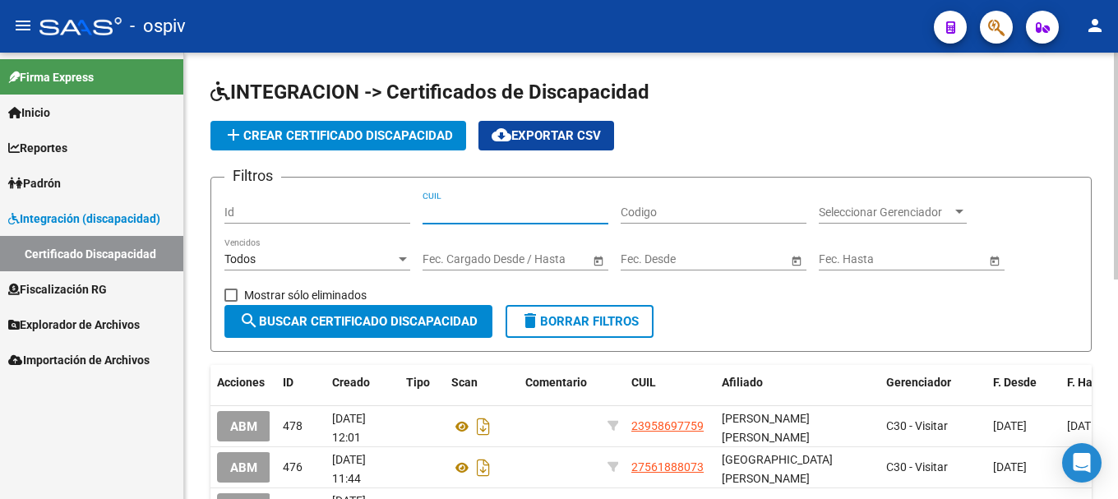
click at [460, 206] on input "CUIL" at bounding box center [516, 213] width 186 height 14
paste input "20-45994548-3"
type input "20-45994548-3"
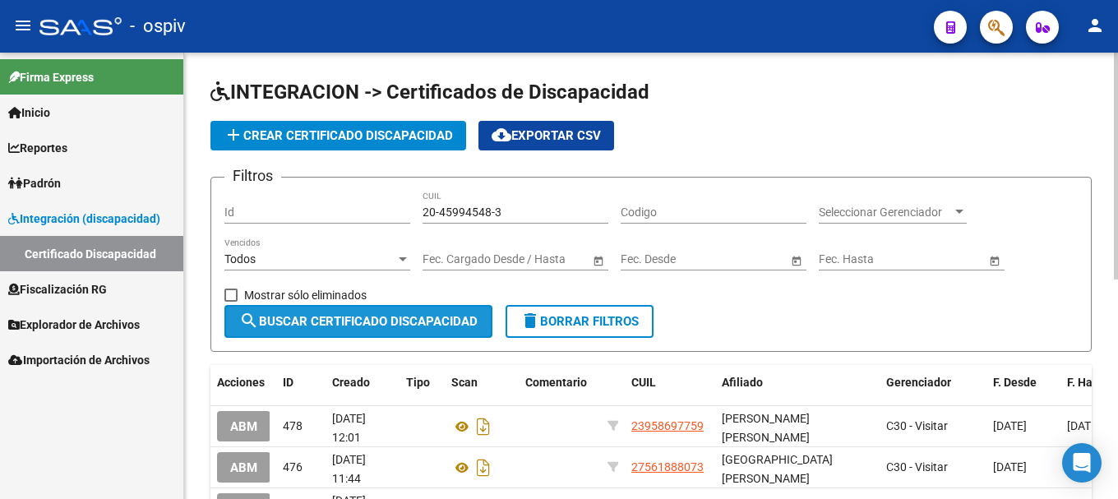
click at [428, 323] on span "search Buscar Certificado Discapacidad" at bounding box center [358, 321] width 238 height 15
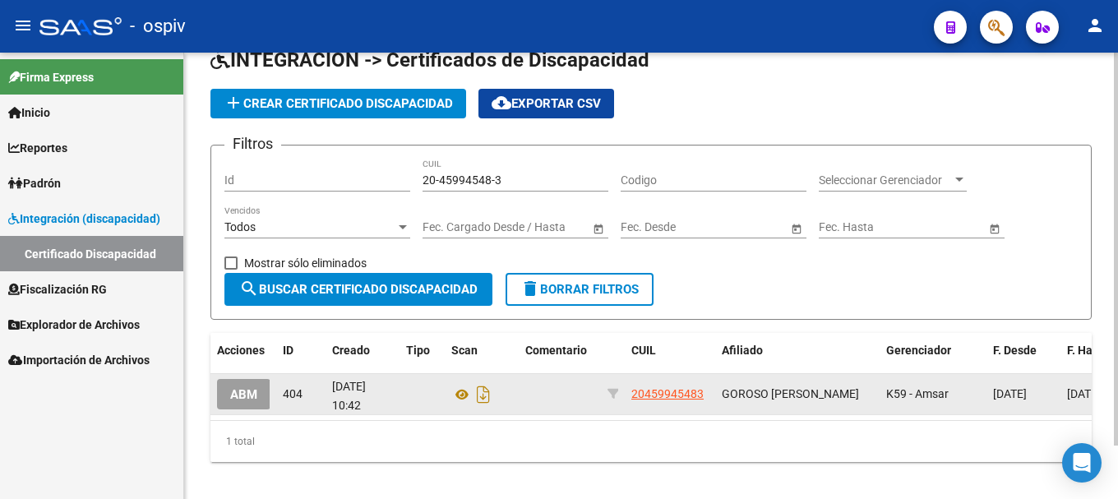
scroll to position [61, 0]
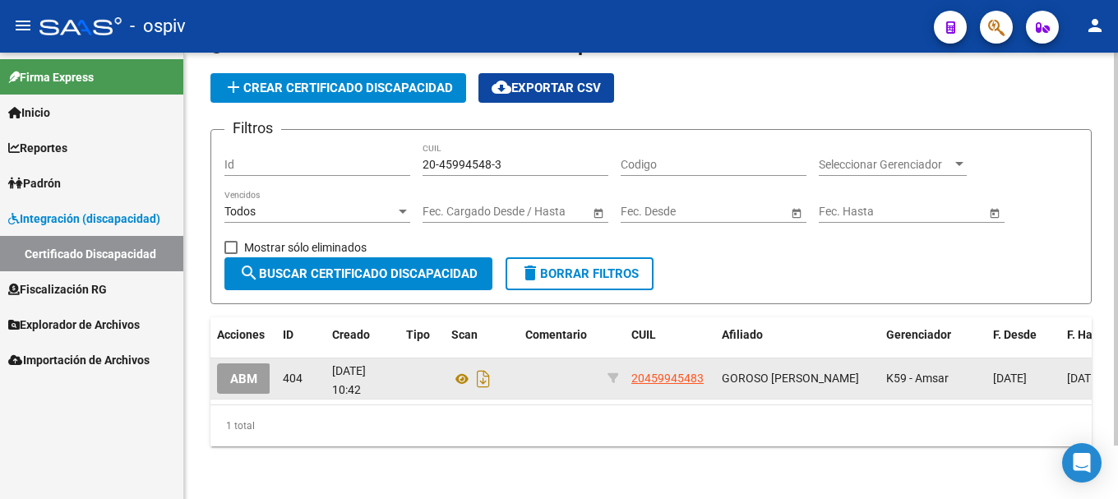
click at [253, 372] on span "ABM" at bounding box center [243, 379] width 27 height 15
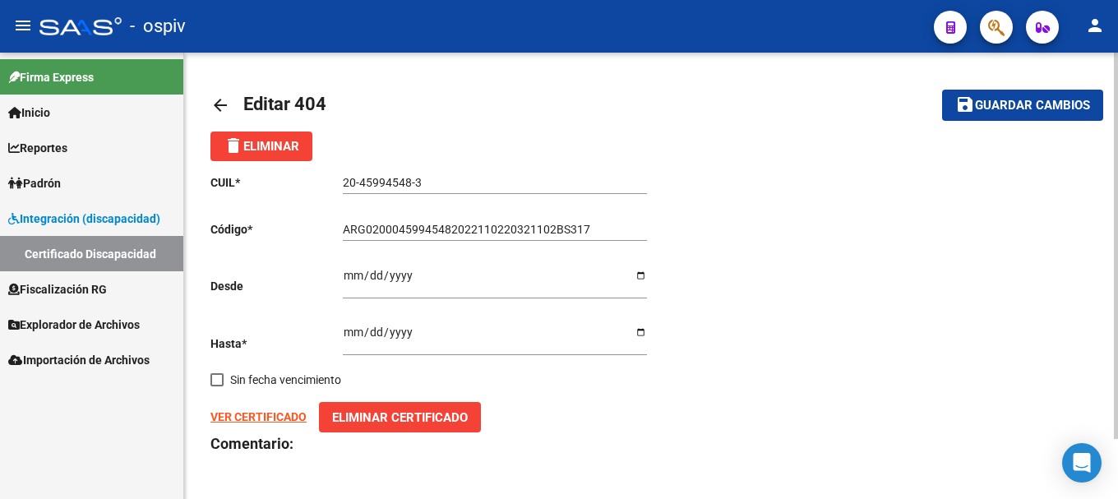
click at [345, 278] on input "2018-06-17" at bounding box center [495, 281] width 304 height 25
type input "2022-11-02"
click at [351, 339] on input "2028-02-17" at bounding box center [495, 338] width 304 height 25
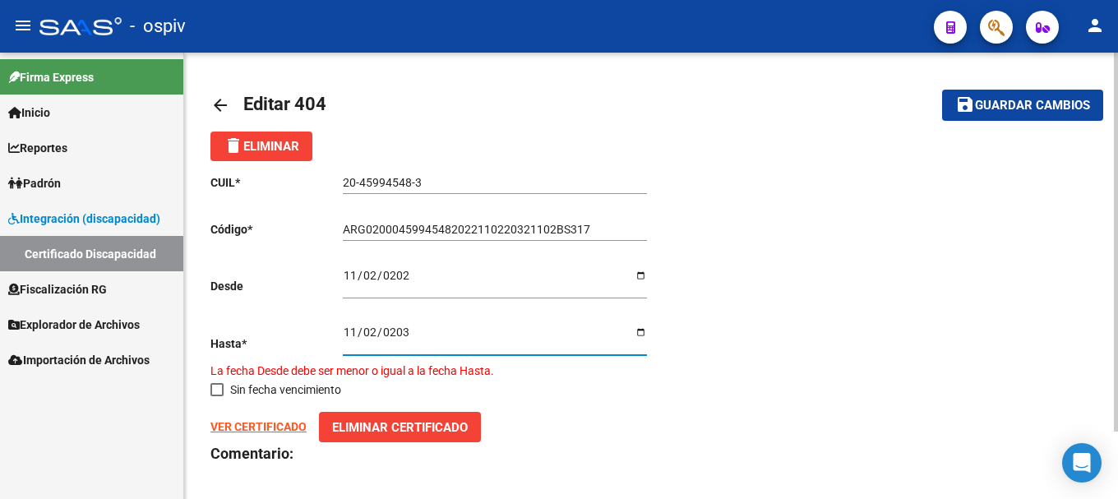
type input "2032-11-02"
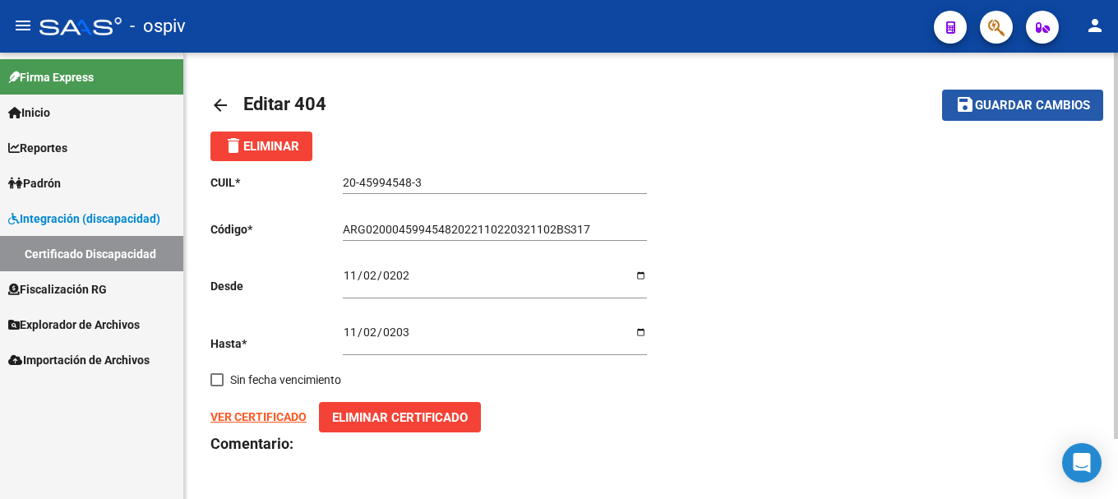
click at [1045, 105] on span "Guardar cambios" at bounding box center [1032, 106] width 115 height 15
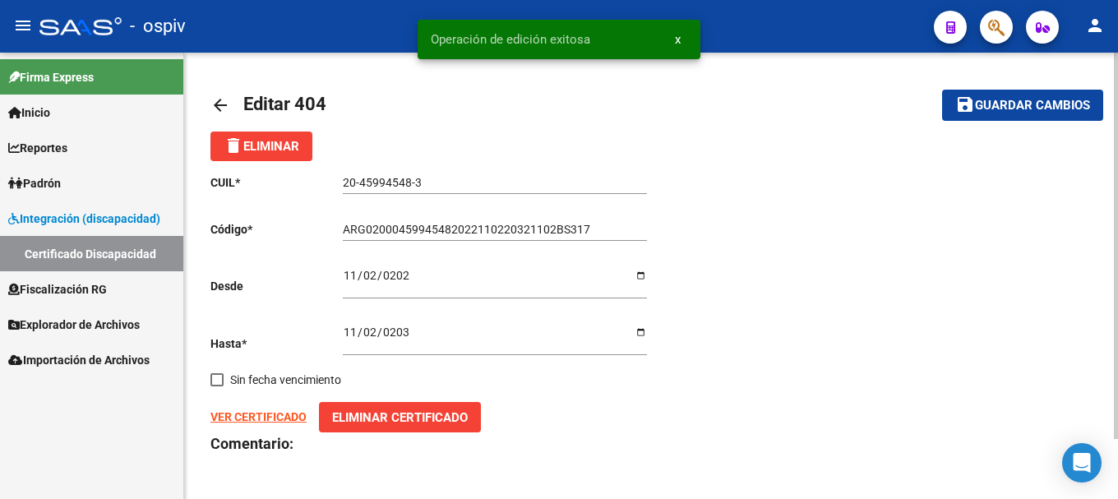
click at [258, 410] on strong "VER CERTIFICADO" at bounding box center [259, 416] width 96 height 13
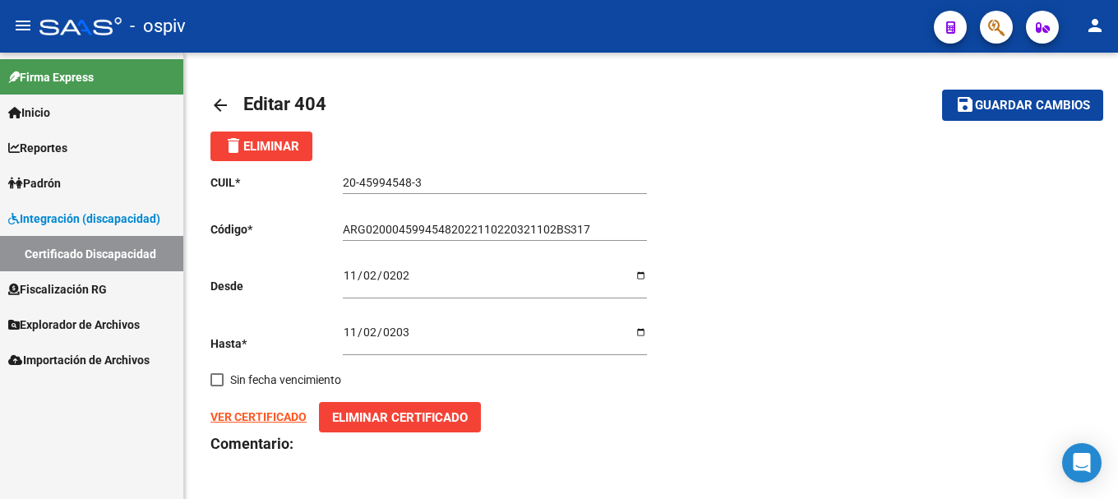
click at [86, 246] on link "Certificado Discapacidad" at bounding box center [91, 253] width 183 height 35
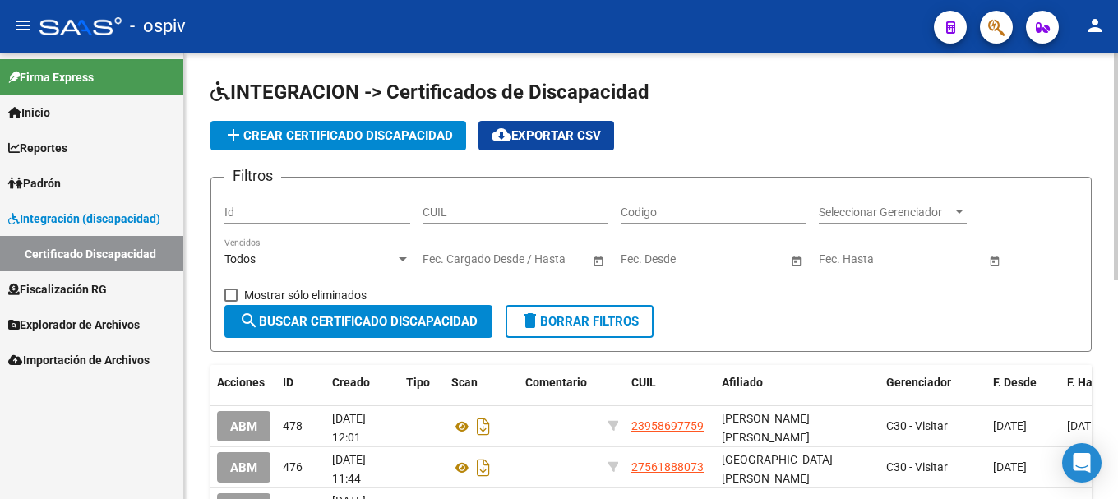
click at [393, 326] on span "search Buscar Certificado Discapacidad" at bounding box center [358, 321] width 238 height 15
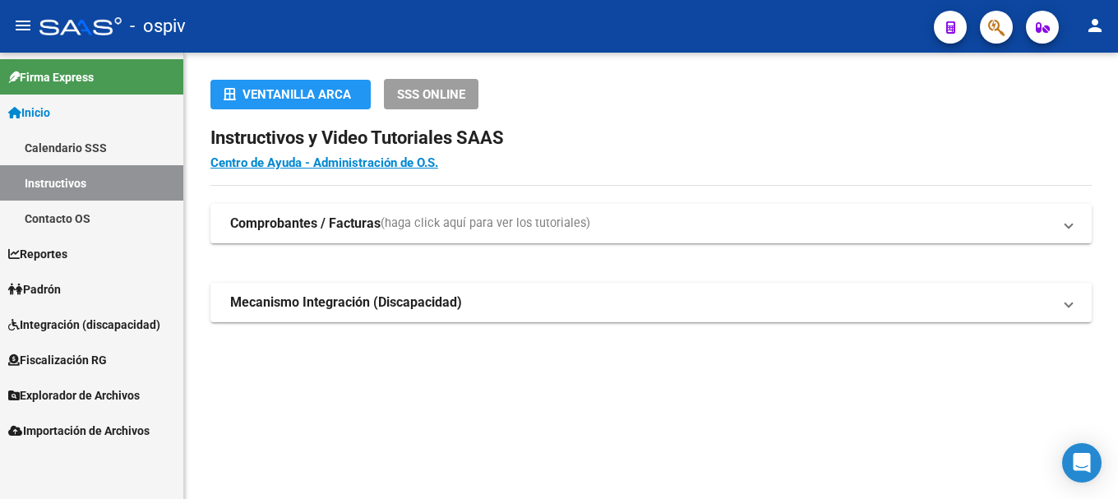
click at [985, 31] on button "button" at bounding box center [996, 27] width 33 height 33
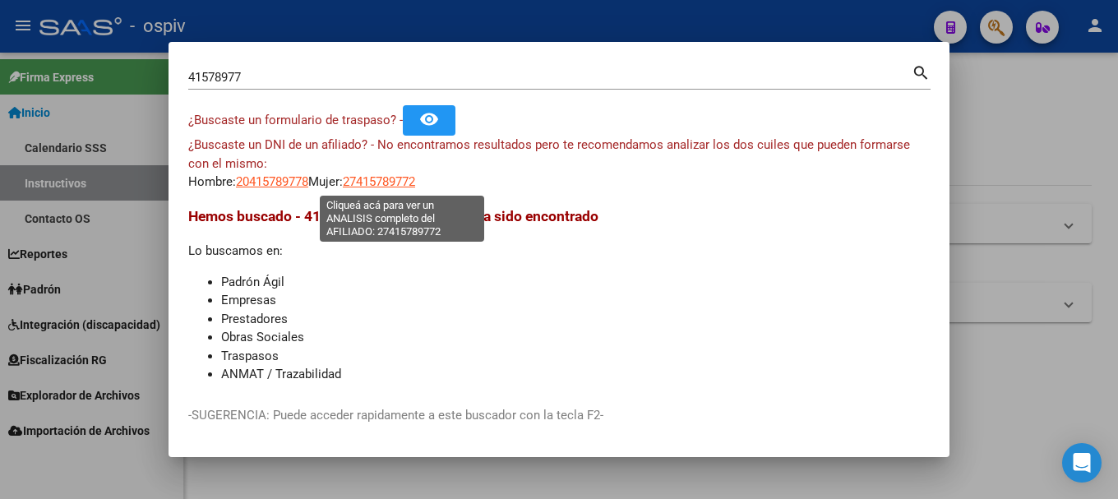
click at [395, 183] on span "27415789772" at bounding box center [379, 181] width 72 height 15
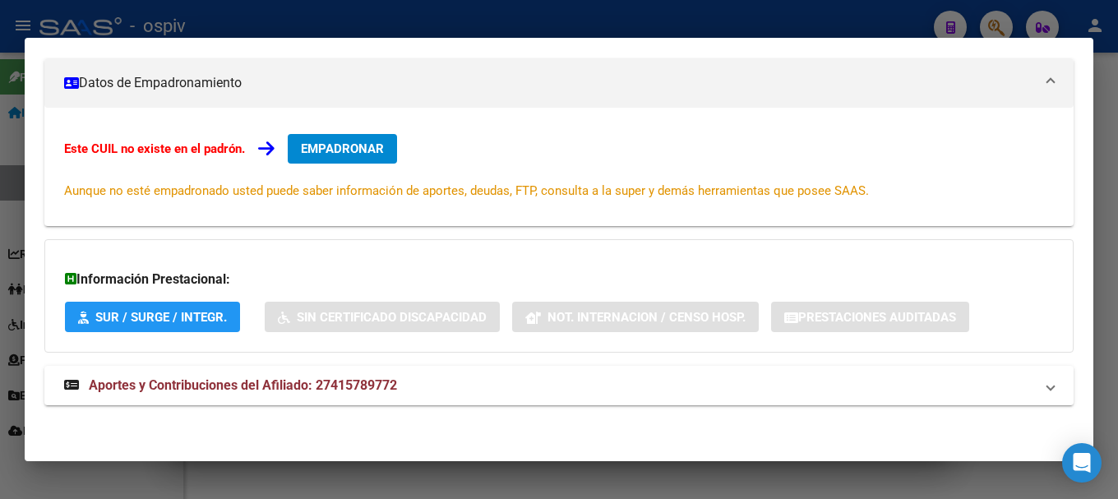
scroll to position [205, 0]
click at [322, 385] on span "Aportes y Contribuciones del Afiliado: 27415789772" at bounding box center [243, 385] width 308 height 16
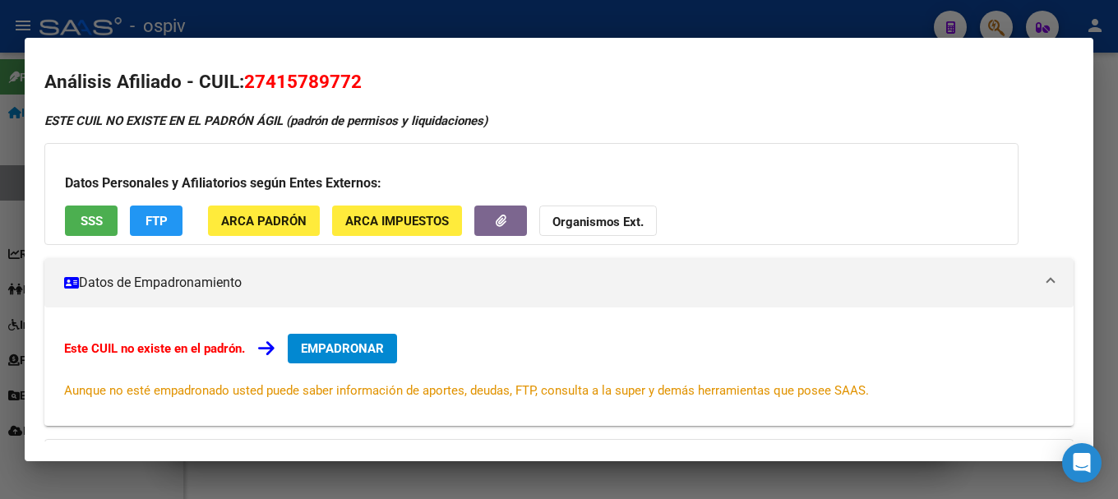
scroll to position [0, 0]
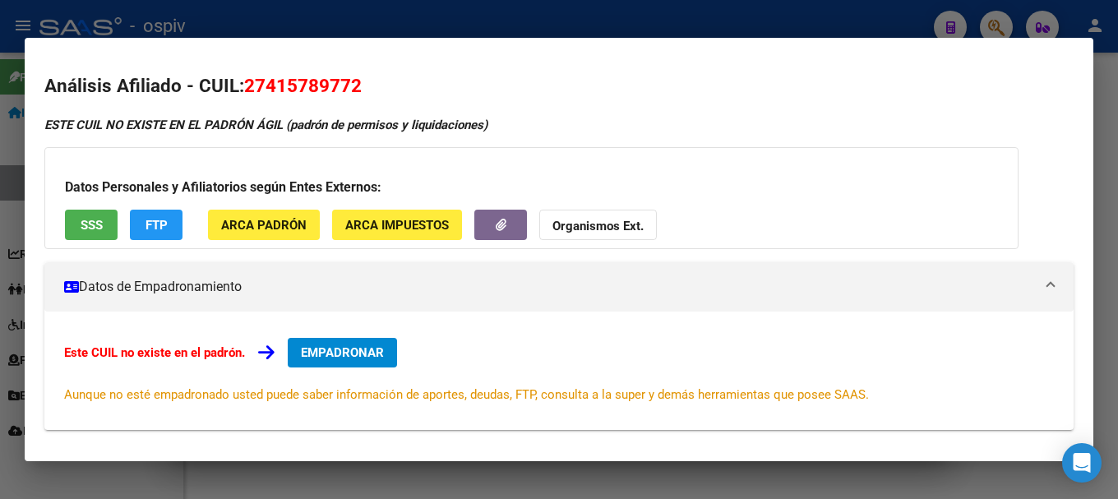
click at [998, 20] on div at bounding box center [559, 249] width 1118 height 499
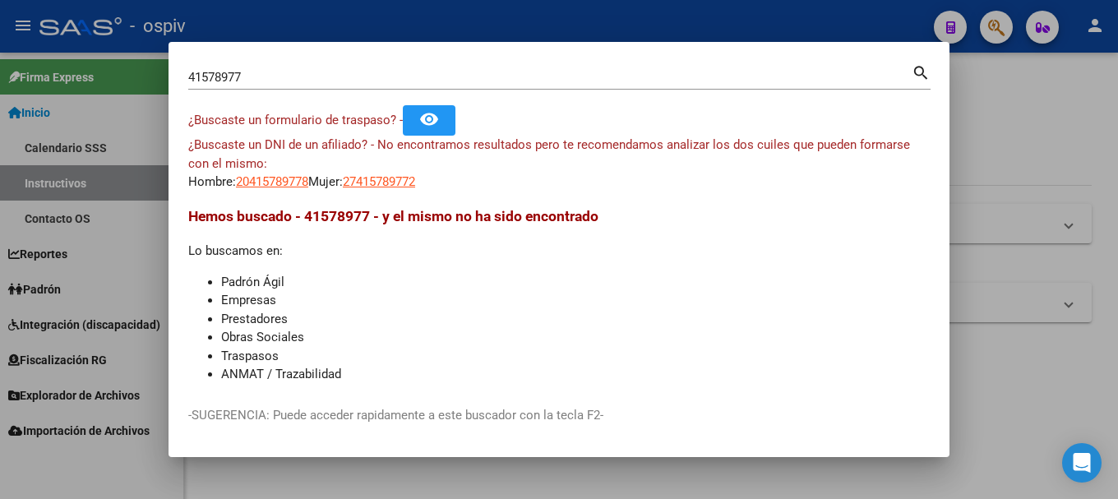
drag, startPoint x: 276, startPoint y: 86, endPoint x: 151, endPoint y: 70, distance: 125.2
click at [155, 70] on div "41578977 Buscar (apellido, dni, cuil, nro traspaso, cuit, obra social) search ¿…" at bounding box center [559, 249] width 1118 height 499
click at [211, 77] on input "41578977" at bounding box center [550, 77] width 724 height 15
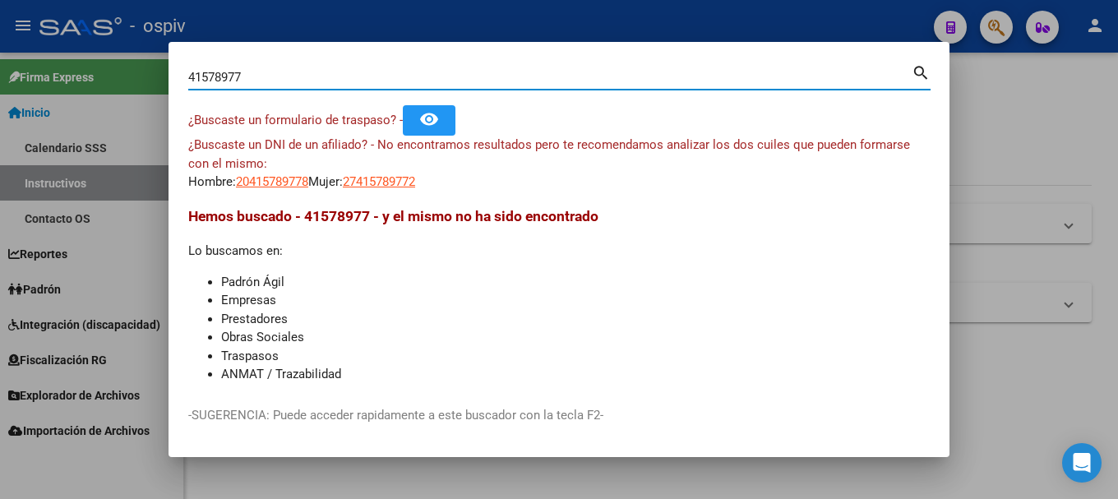
drag, startPoint x: 227, startPoint y: 75, endPoint x: 218, endPoint y: 76, distance: 9.2
click at [218, 76] on input "41578977" at bounding box center [550, 77] width 724 height 15
click at [257, 73] on input "4157868977" at bounding box center [550, 77] width 724 height 15
drag, startPoint x: 225, startPoint y: 69, endPoint x: 72, endPoint y: 63, distance: 153.1
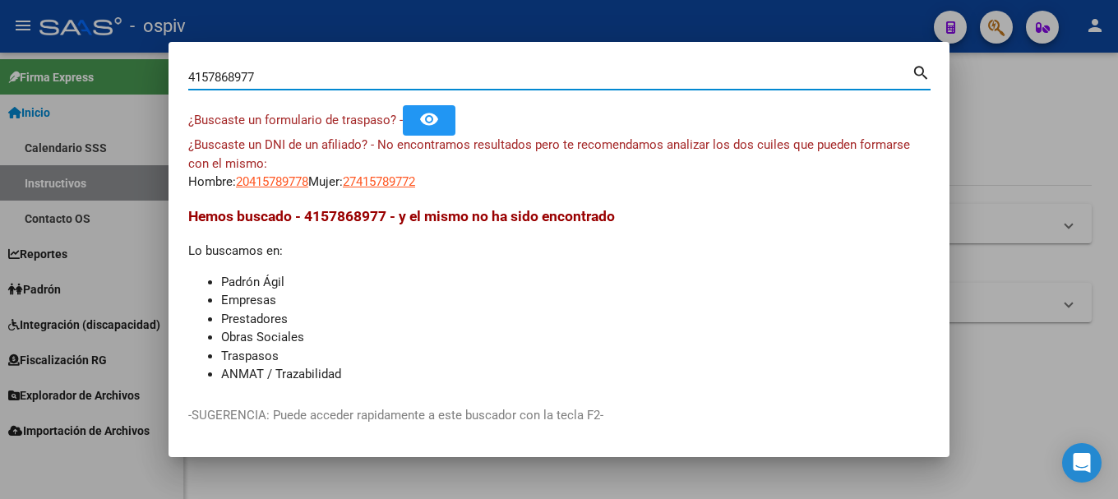
click at [79, 63] on div "4157868977 Buscar (apellido, dni, cuil, nro traspaso, cuit, obra social) search…" at bounding box center [559, 249] width 1118 height 499
type input "41578677"
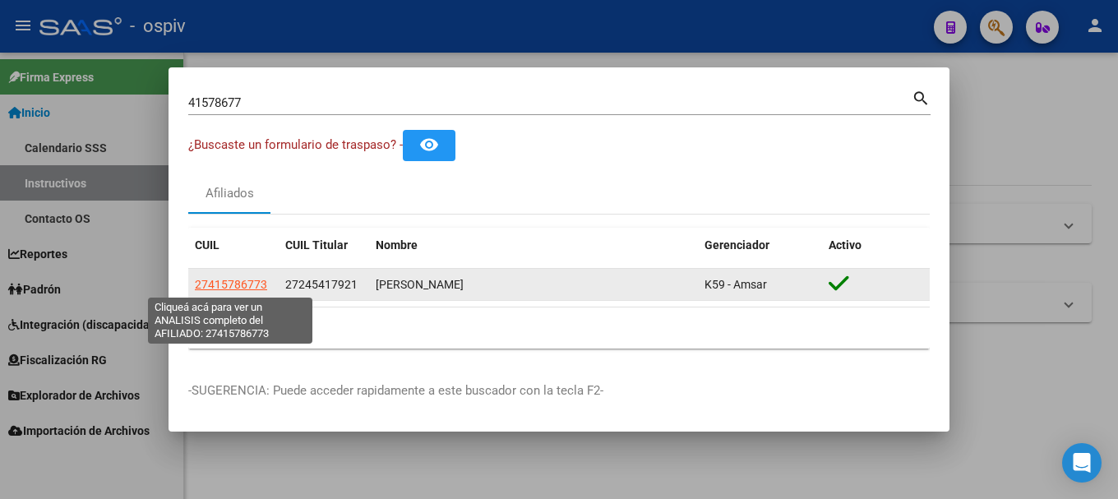
click at [248, 284] on span "27415786773" at bounding box center [231, 284] width 72 height 13
type textarea "27415786773"
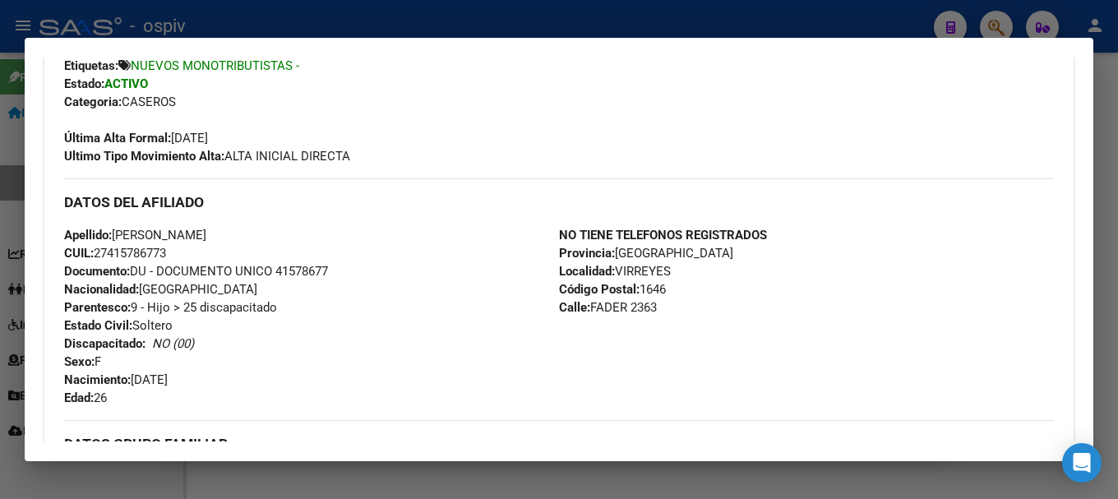
scroll to position [247, 0]
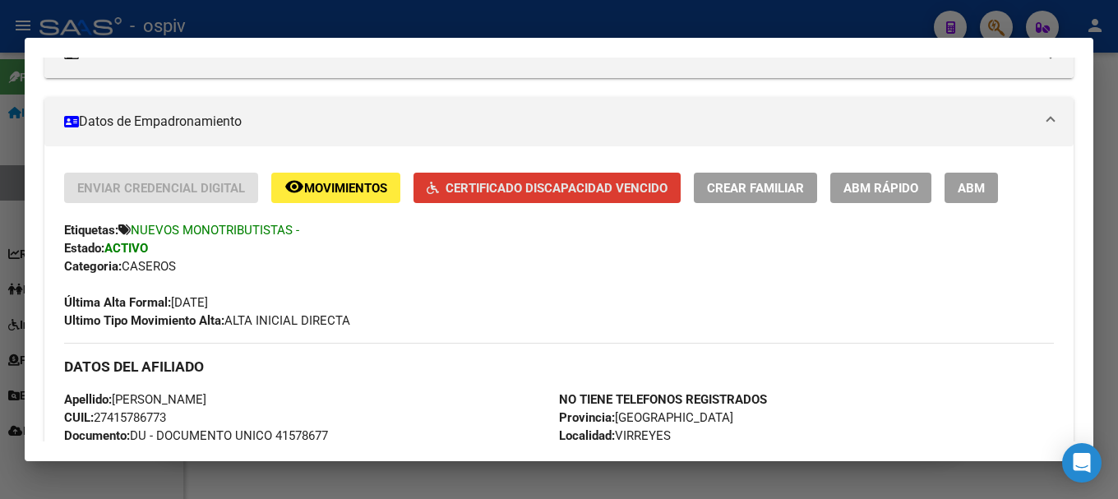
click at [580, 184] on span "Certificado Discapacidad Vencido" at bounding box center [557, 188] width 222 height 15
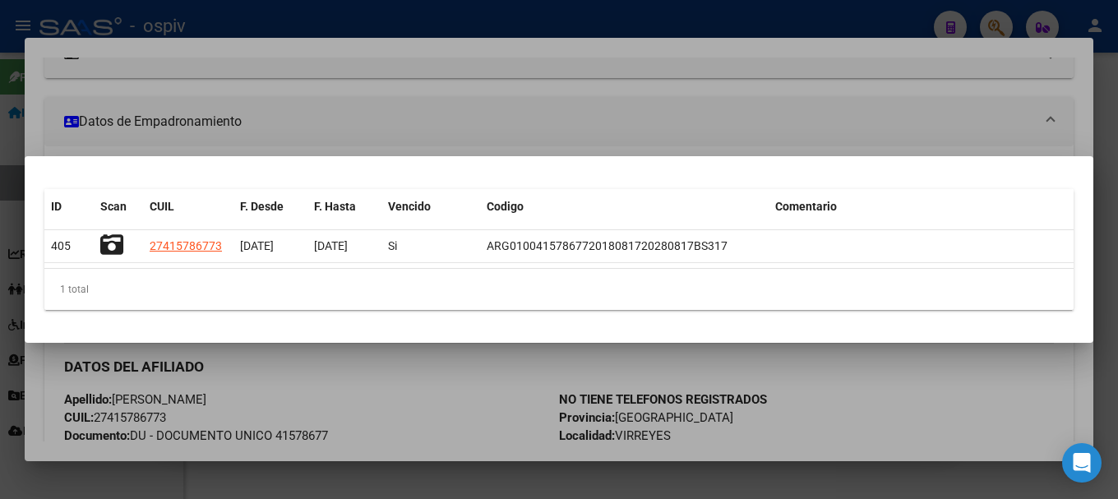
click at [653, 122] on div at bounding box center [559, 249] width 1118 height 499
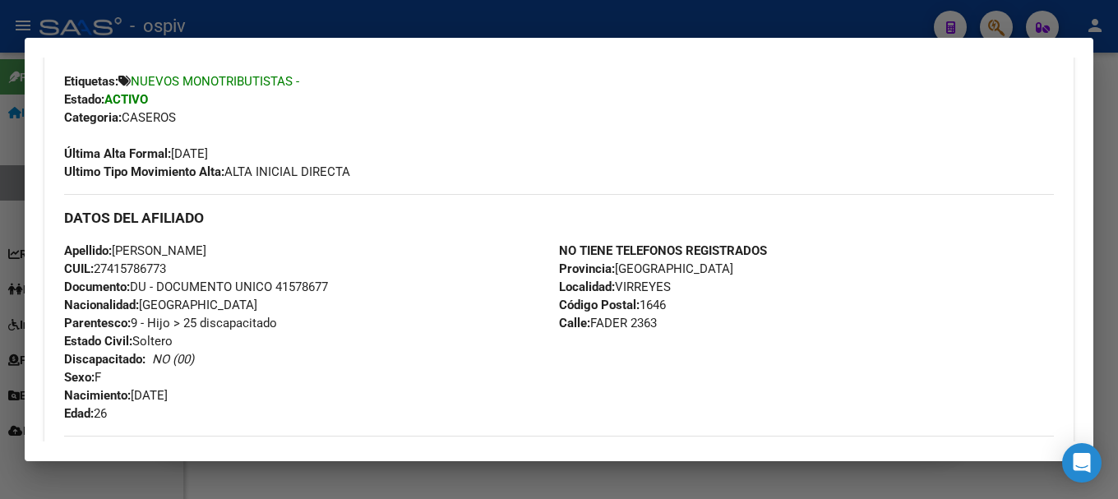
scroll to position [411, 0]
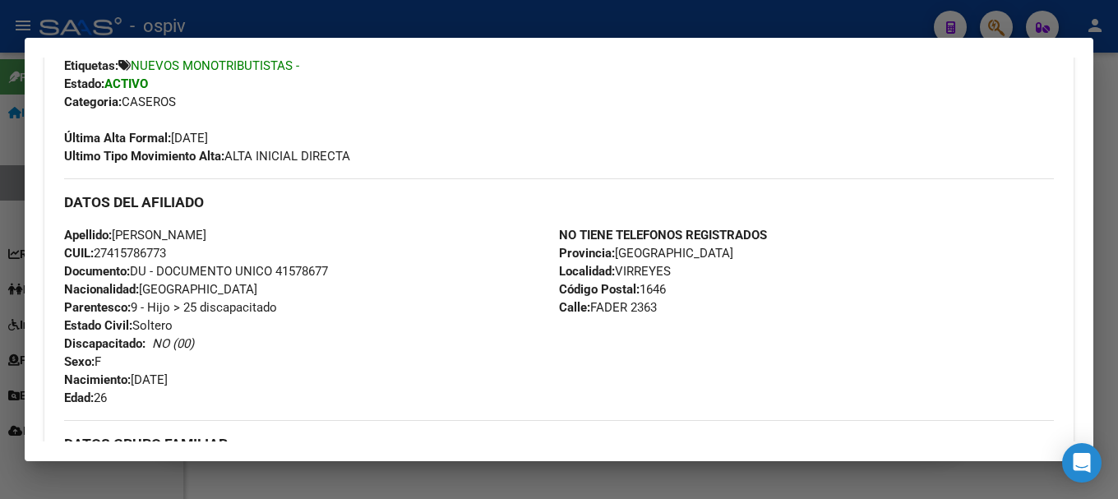
drag, startPoint x: 97, startPoint y: 249, endPoint x: 207, endPoint y: 258, distance: 110.6
click at [207, 258] on div "Apellido: [PERSON_NAME] CUIL: 27415786773 Documento: DU - DOCUMENTO UNICO 41578…" at bounding box center [311, 316] width 495 height 181
copy span "27415786773"
click at [2, 483] on div at bounding box center [559, 249] width 1118 height 499
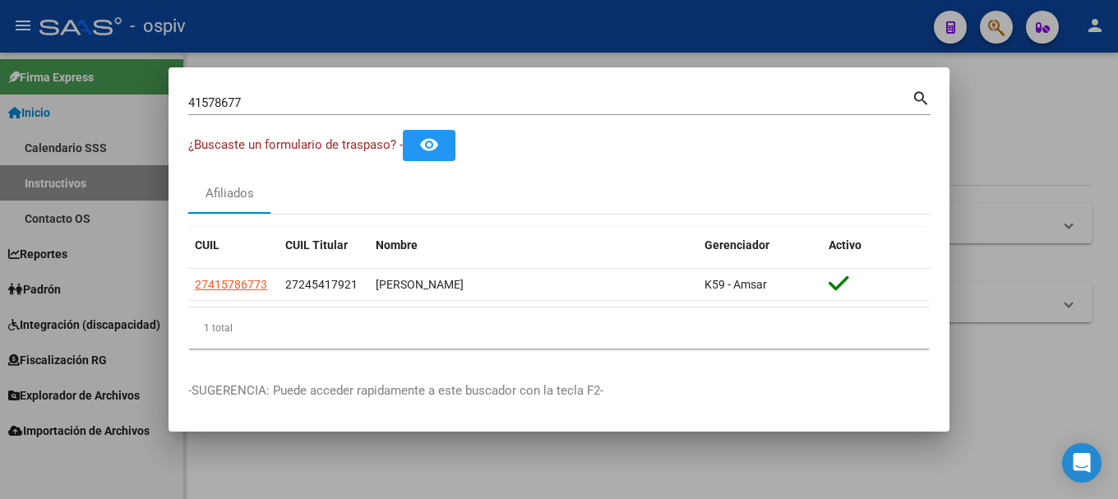
click at [69, 326] on div at bounding box center [559, 249] width 1118 height 499
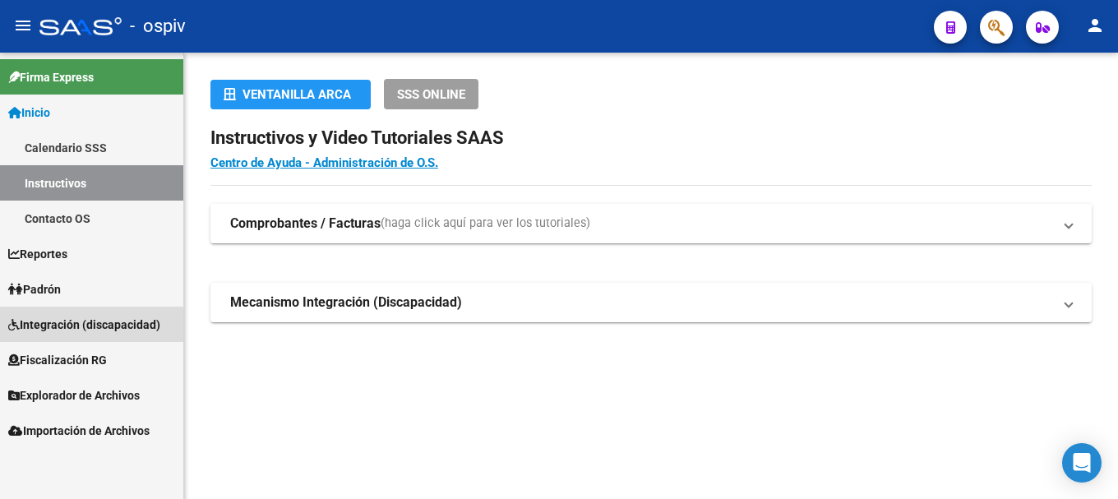
click at [86, 326] on span "Integración (discapacidad)" at bounding box center [84, 325] width 152 height 18
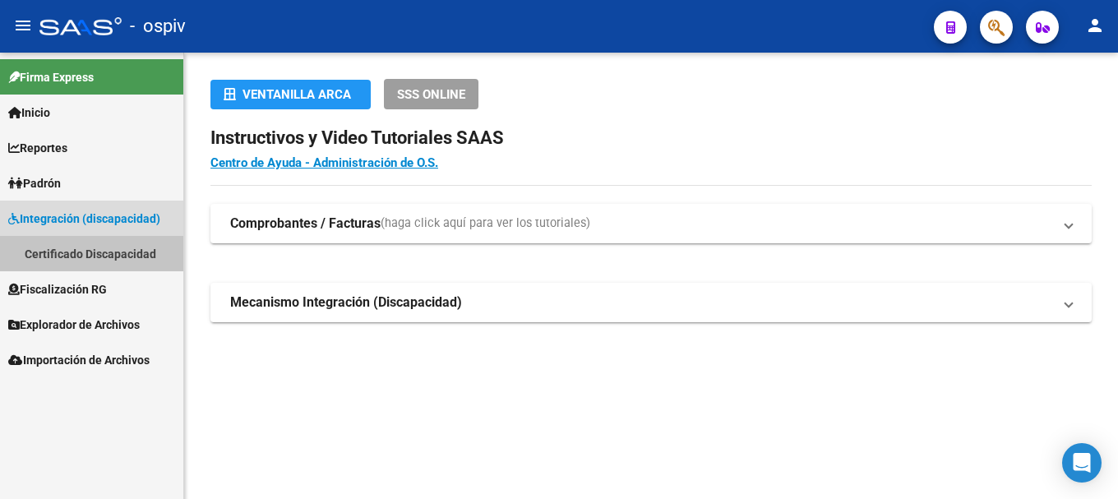
click at [108, 249] on link "Certificado Discapacidad" at bounding box center [91, 253] width 183 height 35
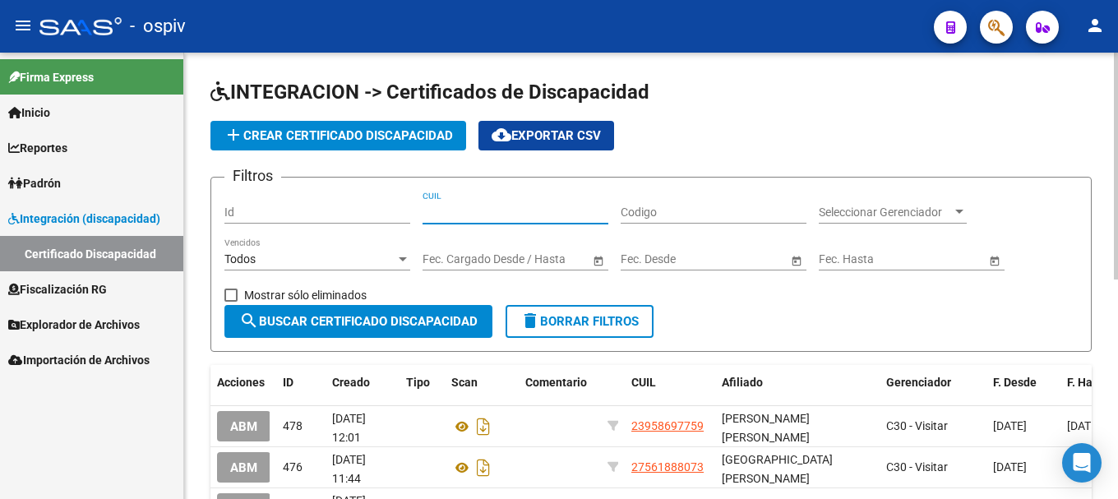
click at [446, 209] on input "CUIL" at bounding box center [516, 213] width 186 height 14
paste input "27-41578677-3"
type input "27-41578677-3"
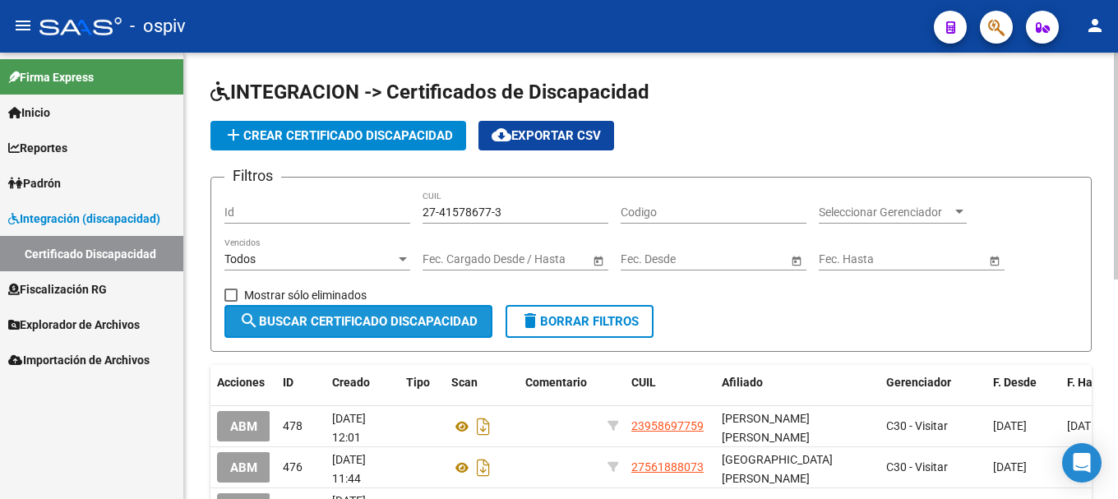
click at [385, 313] on button "search Buscar Certificado Discapacidad" at bounding box center [359, 321] width 268 height 33
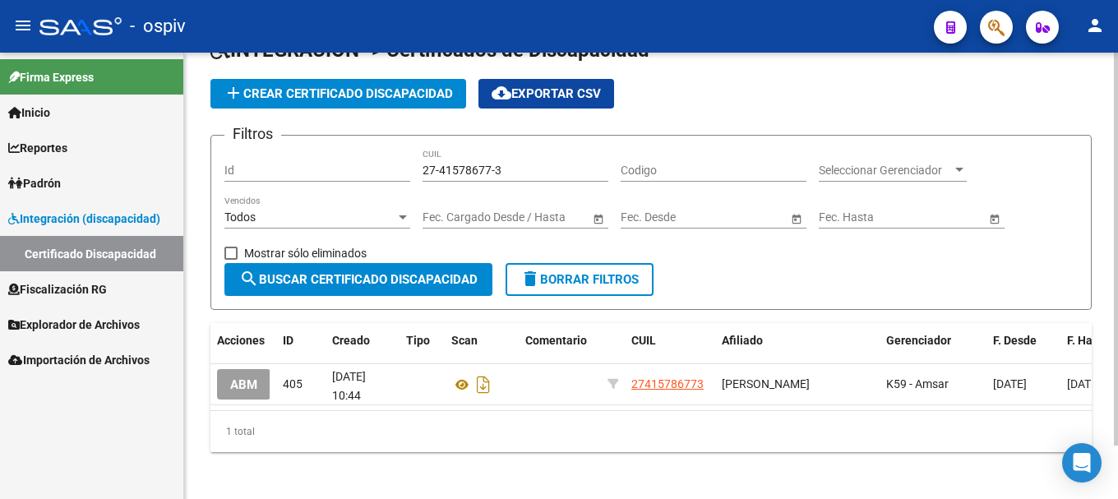
scroll to position [61, 0]
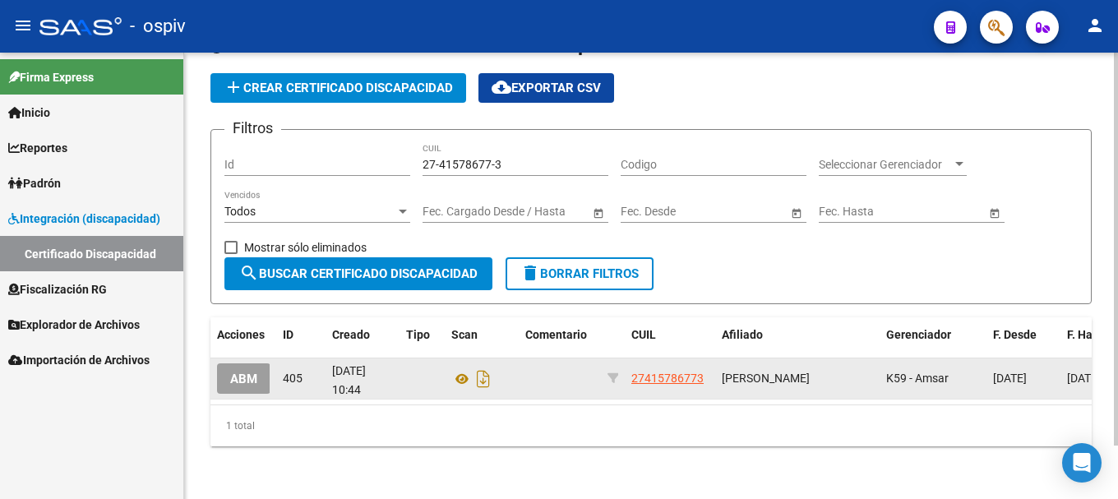
click at [258, 365] on button "ABM" at bounding box center [243, 379] width 53 height 30
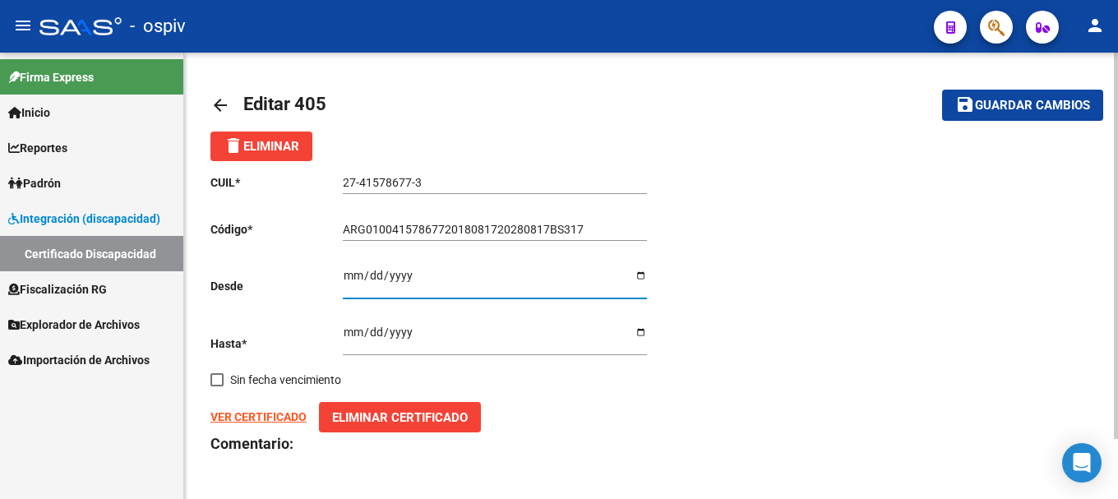
click at [352, 275] on input "[DATE]" at bounding box center [495, 281] width 304 height 25
click at [406, 282] on input "[DATE]" at bounding box center [495, 281] width 304 height 25
type input "[DATE]"
click at [368, 345] on input "[DATE]" at bounding box center [495, 338] width 304 height 25
click at [407, 336] on input "[DATE]" at bounding box center [495, 338] width 304 height 25
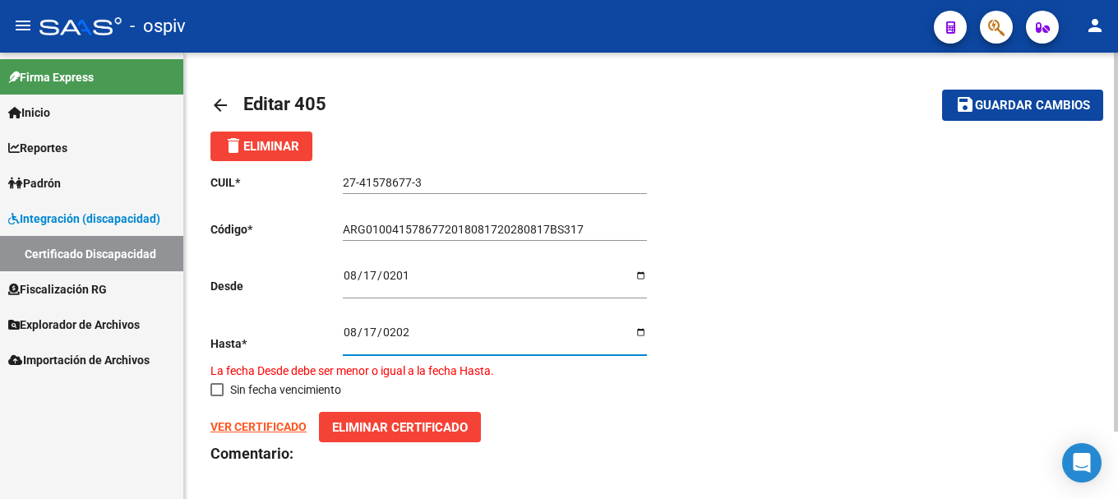
type input "[DATE]"
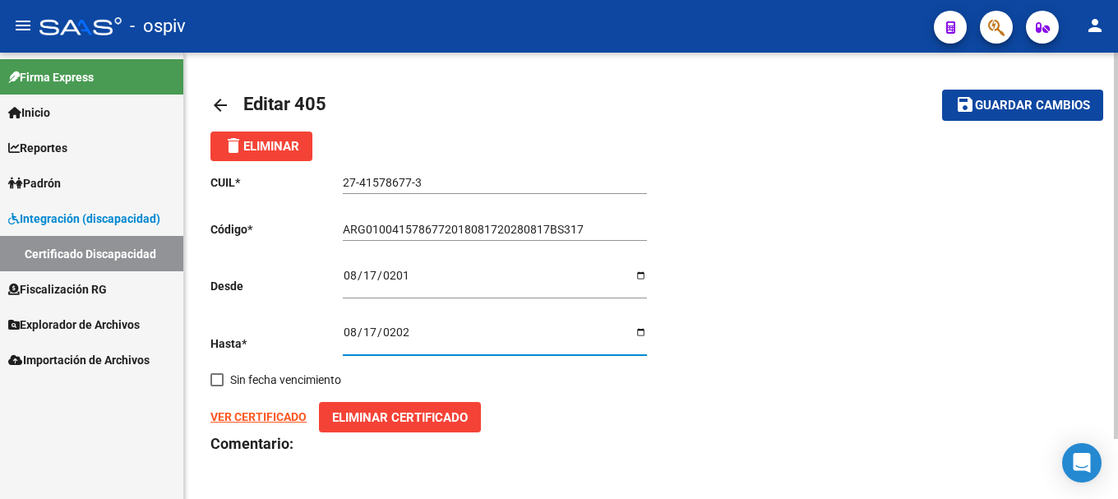
click at [1017, 101] on span "Guardar cambios" at bounding box center [1032, 106] width 115 height 15
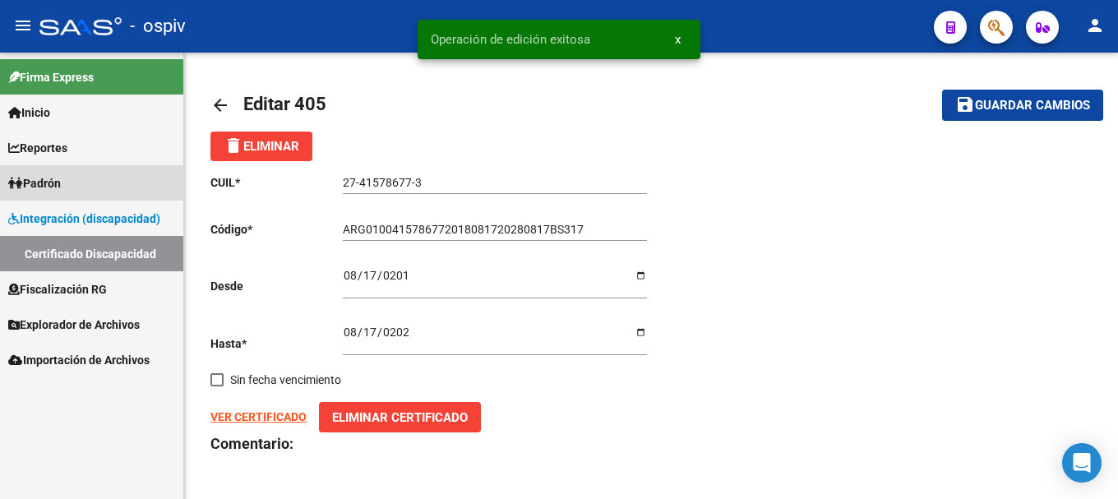
click at [51, 180] on span "Padrón" at bounding box center [34, 183] width 53 height 18
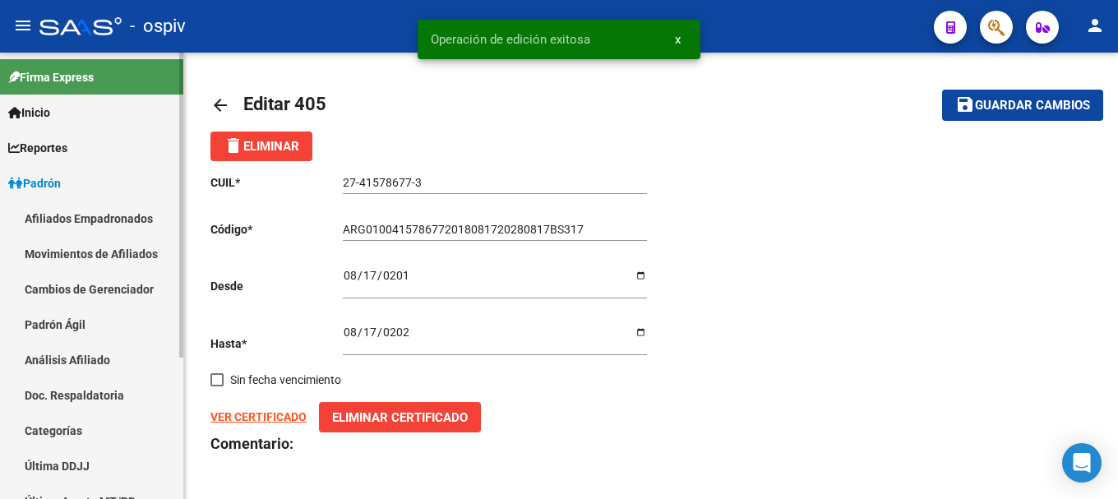
click at [56, 220] on link "Afiliados Empadronados" at bounding box center [91, 218] width 183 height 35
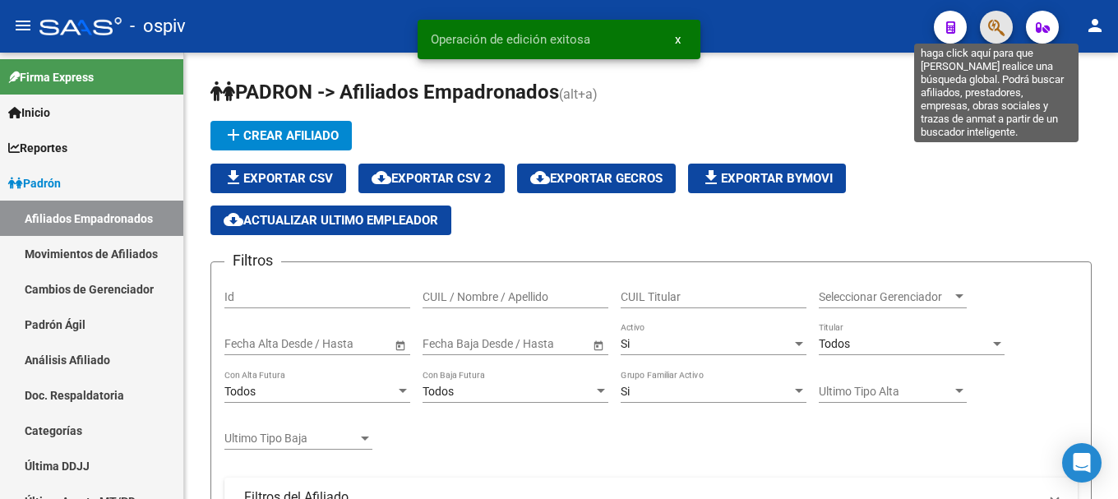
click at [991, 28] on icon "button" at bounding box center [997, 27] width 16 height 19
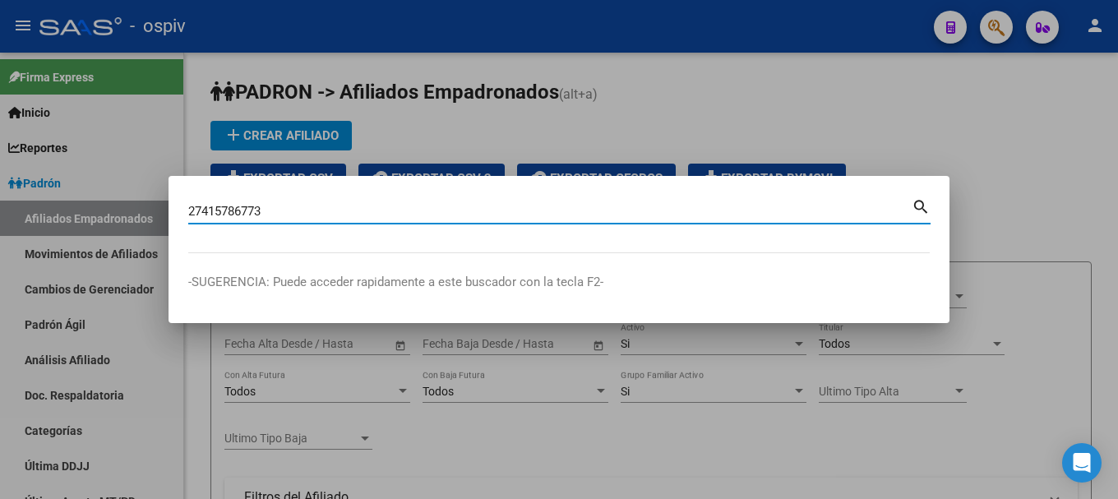
type input "27415786773"
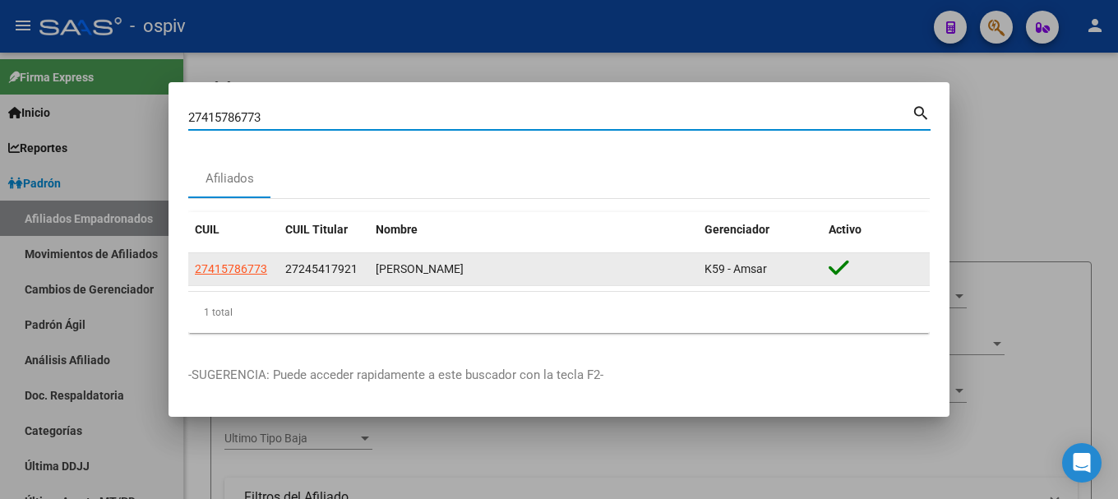
click at [263, 257] on datatable-body-cell "27415786773" at bounding box center [233, 269] width 90 height 32
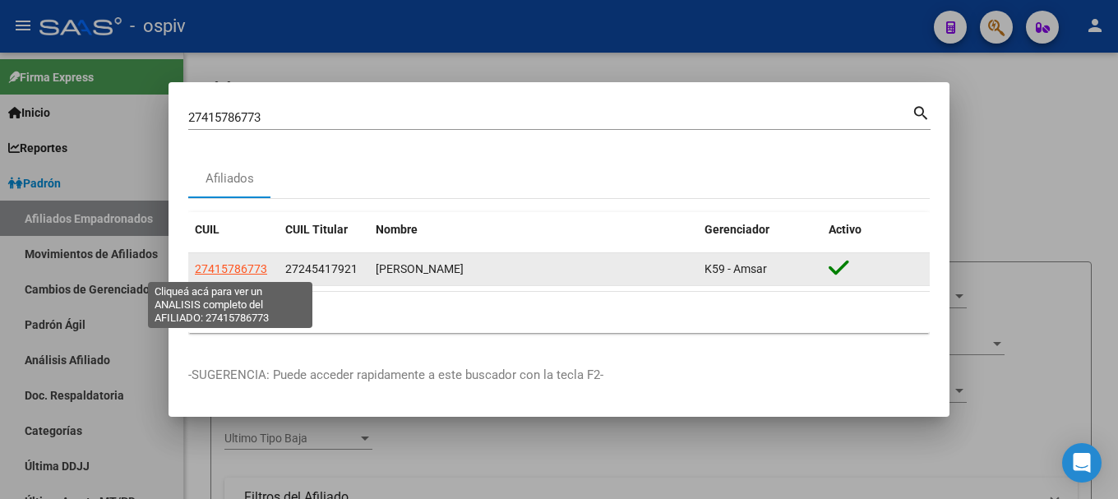
click at [244, 270] on span "27415786773" at bounding box center [231, 268] width 72 height 13
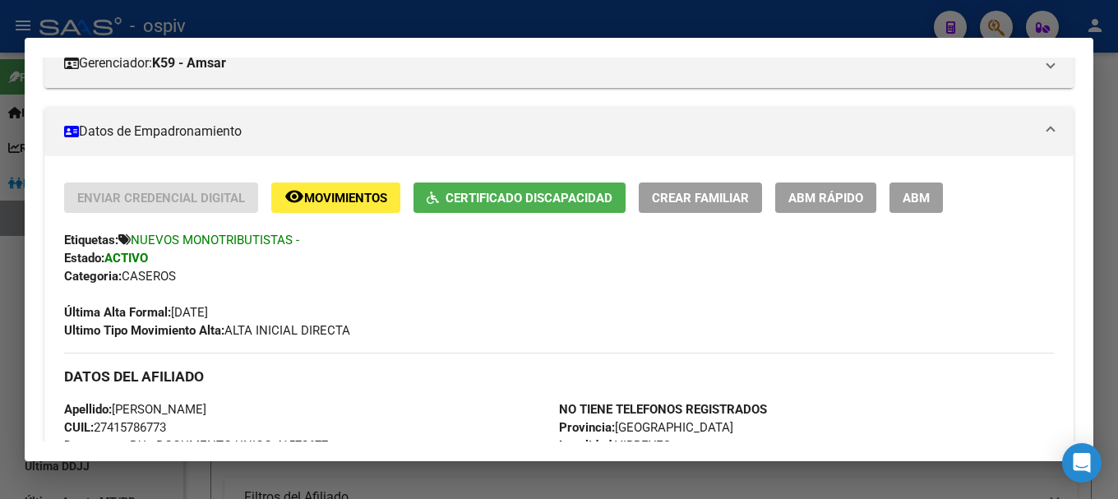
scroll to position [247, 0]
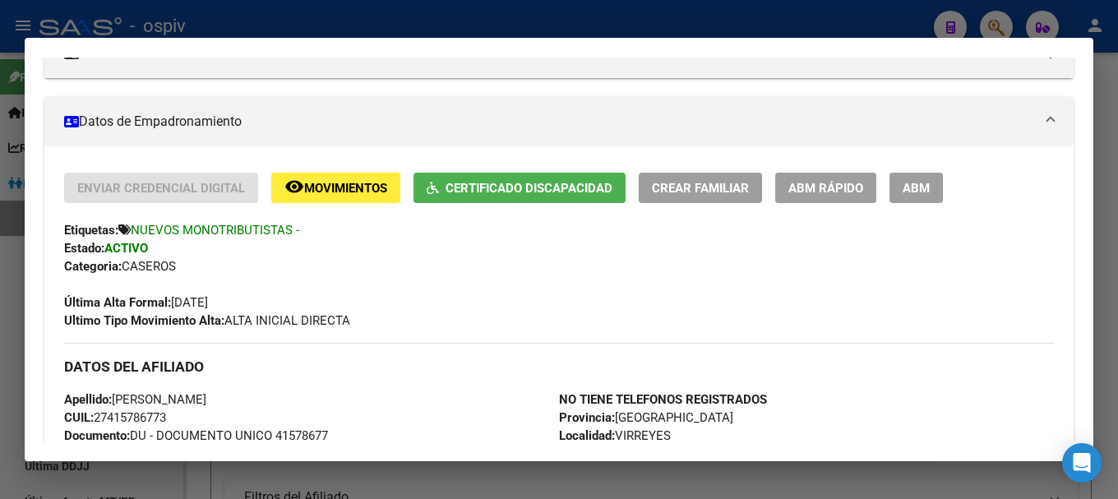
click at [364, 202] on button "remove_red_eye Movimientos" at bounding box center [335, 188] width 129 height 30
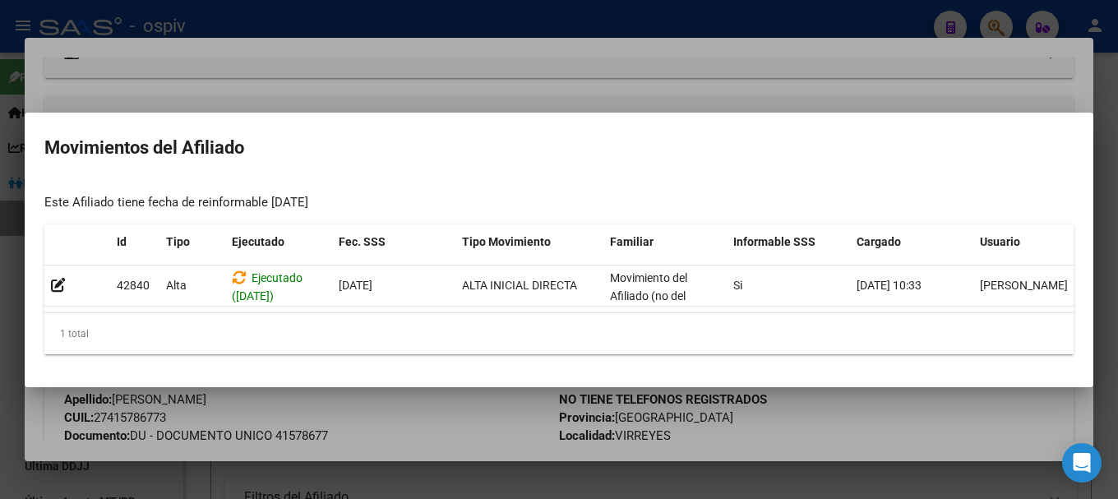
click at [0, 347] on div at bounding box center [559, 249] width 1118 height 499
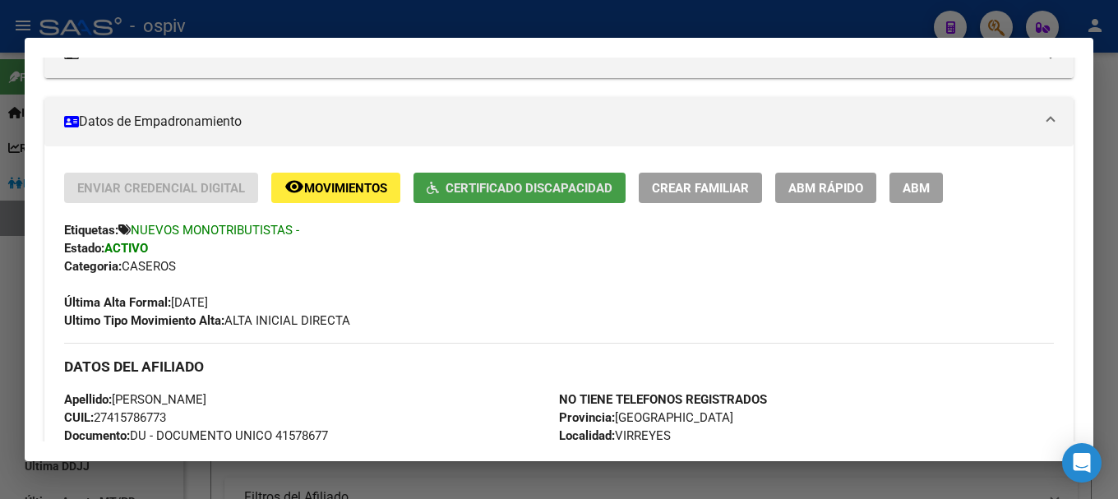
click at [514, 186] on span "Certificado Discapacidad" at bounding box center [529, 188] width 167 height 15
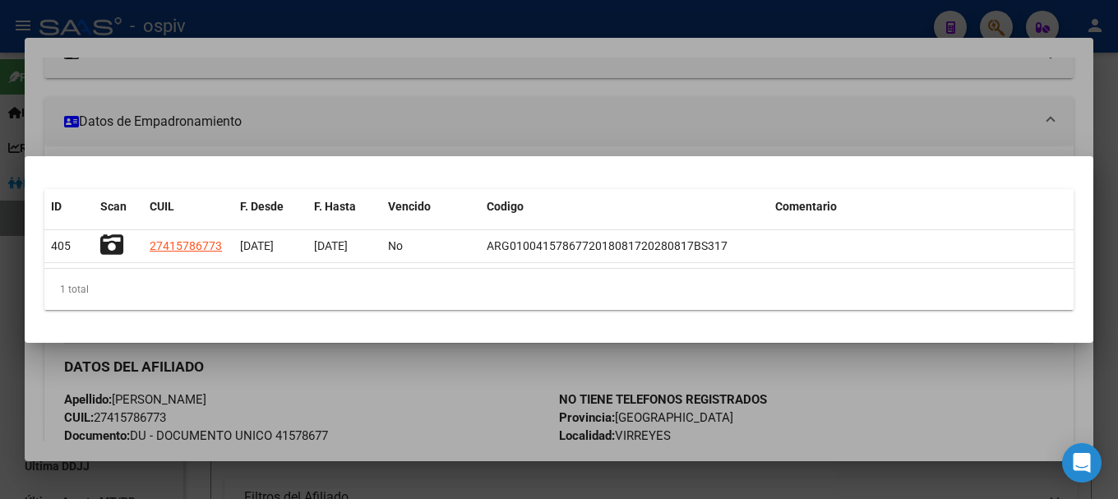
click at [0, 417] on div at bounding box center [559, 249] width 1118 height 499
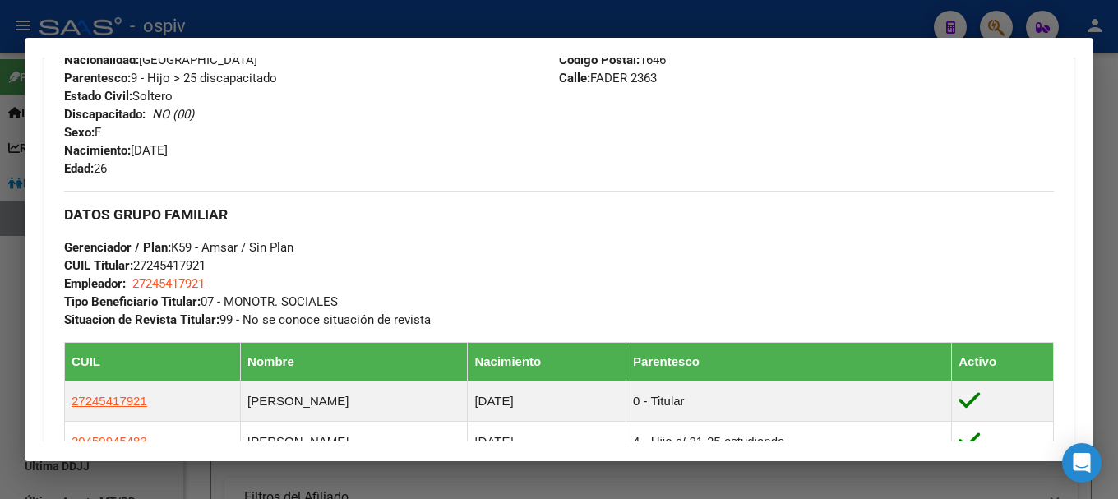
scroll to position [658, 0]
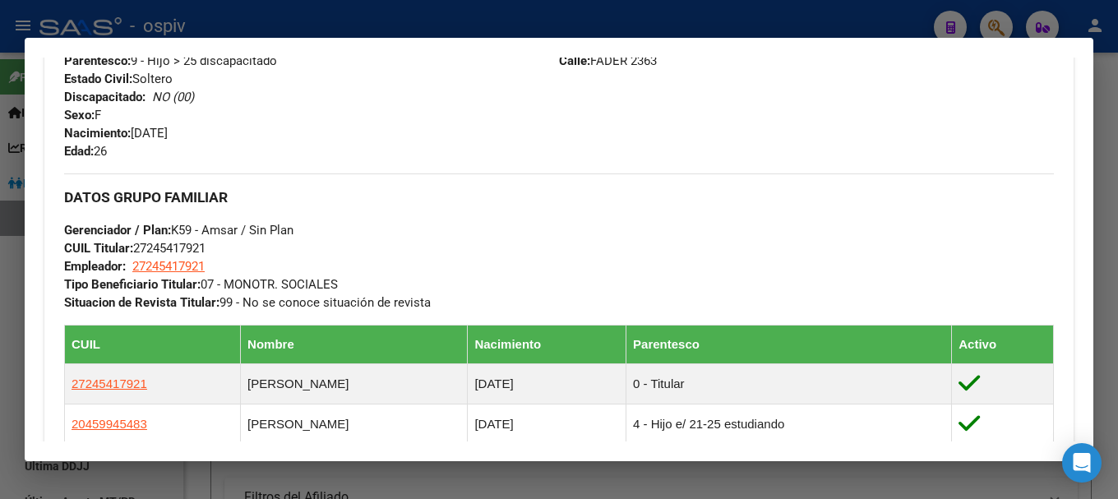
click at [999, 25] on div at bounding box center [559, 249] width 1118 height 499
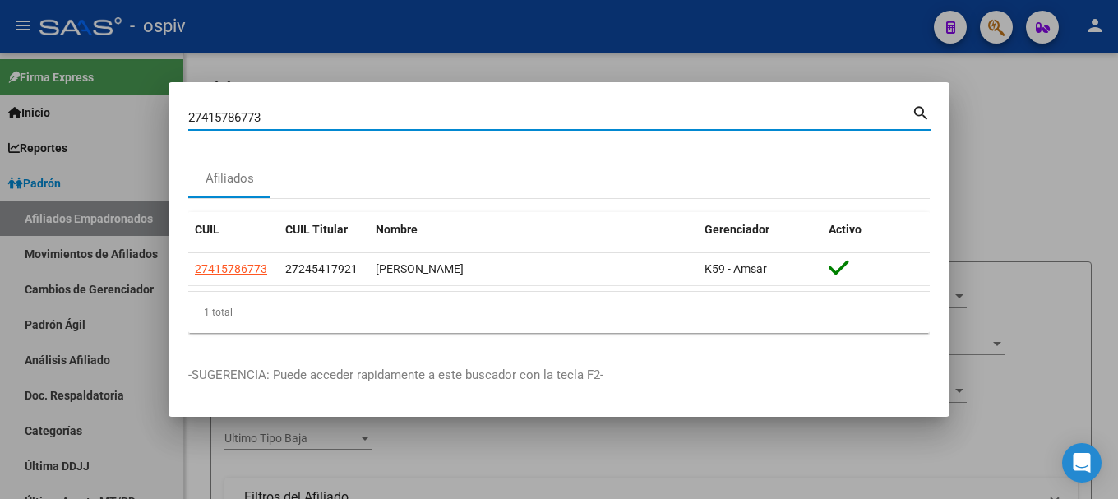
drag, startPoint x: 301, startPoint y: 111, endPoint x: 67, endPoint y: 86, distance: 235.0
click at [81, 86] on div "27415786773 Buscar (apellido, dni, cuil, nro traspaso, cuit, obra social) searc…" at bounding box center [559, 249] width 1118 height 499
click at [67, 85] on div at bounding box center [559, 249] width 1118 height 499
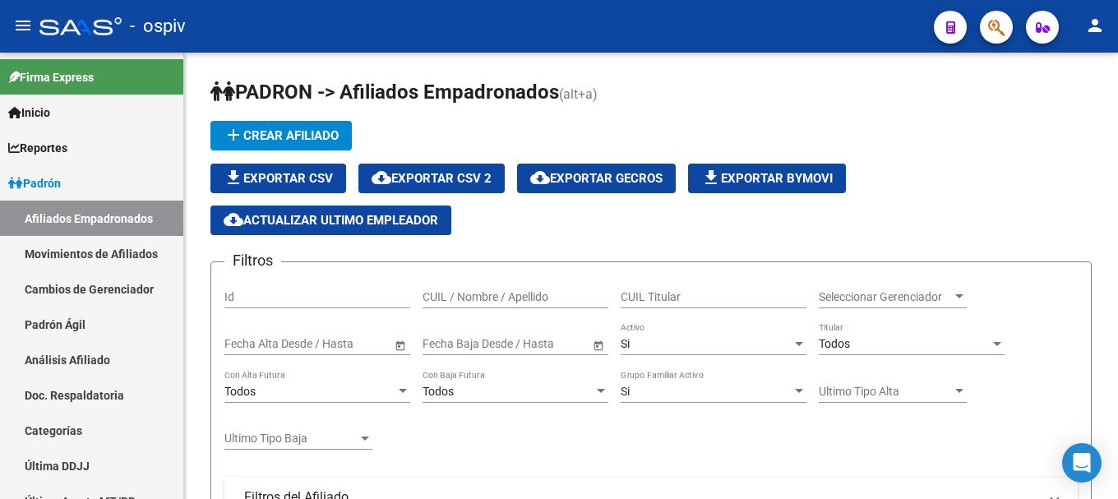
click at [986, 25] on button "button" at bounding box center [996, 27] width 33 height 33
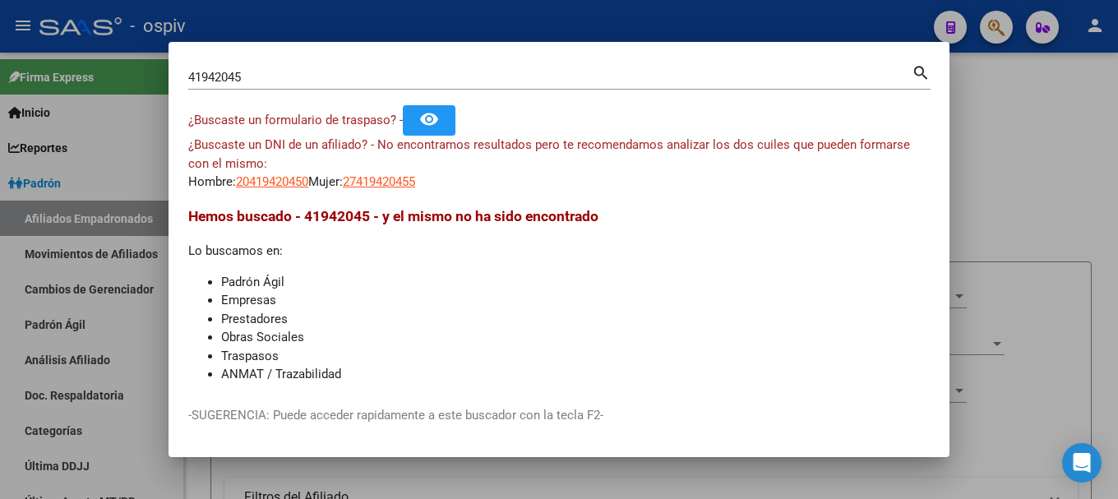
drag, startPoint x: 301, startPoint y: 68, endPoint x: 118, endPoint y: 56, distance: 183.0
click at [118, 56] on div "41942045 Buscar (apellido, dni, cuil, nro traspaso, cuit, obra social) search ¿…" at bounding box center [559, 249] width 1118 height 499
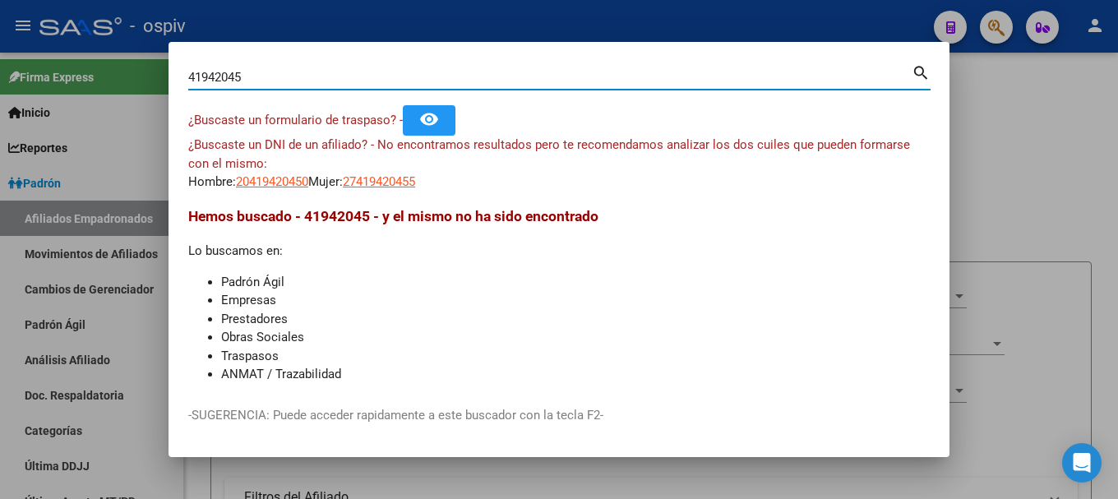
drag, startPoint x: 239, startPoint y: 77, endPoint x: 115, endPoint y: 66, distance: 124.7
click at [144, 74] on div "41942045 Buscar (apellido, dni, cuil, nro traspaso, cuit, obra social) search ¿…" at bounding box center [559, 249] width 1118 height 499
type input "43580469"
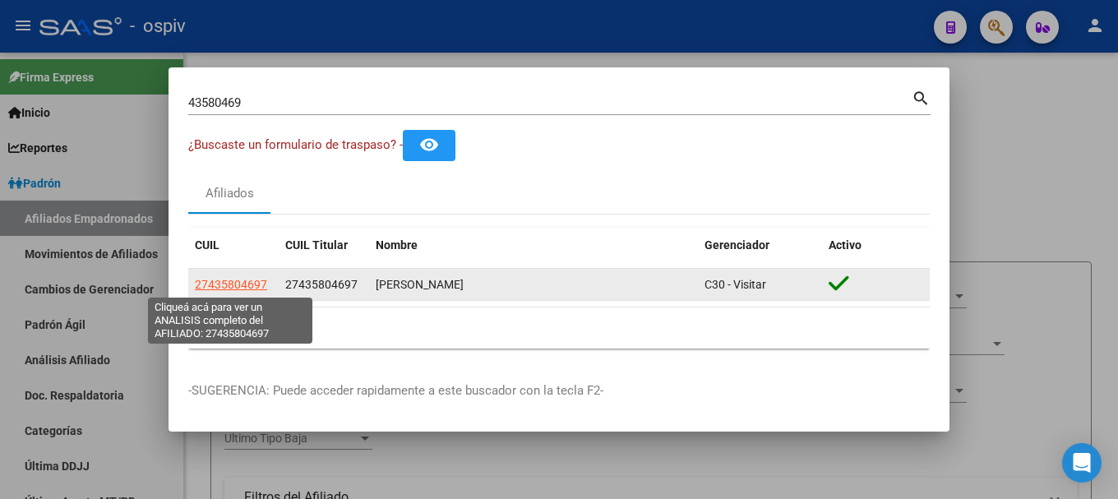
click at [249, 287] on span "27435804697" at bounding box center [231, 284] width 72 height 13
type textarea "27435804697"
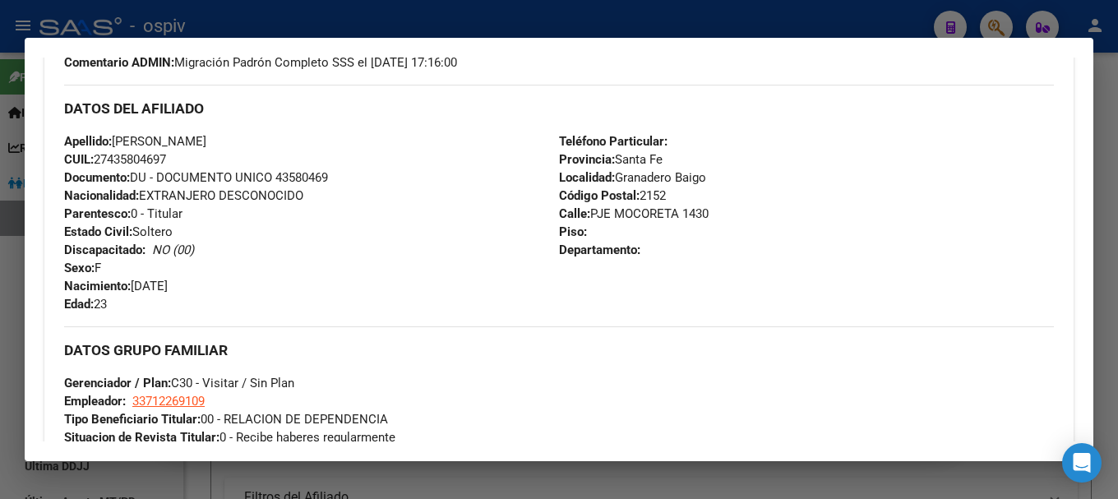
scroll to position [249, 0]
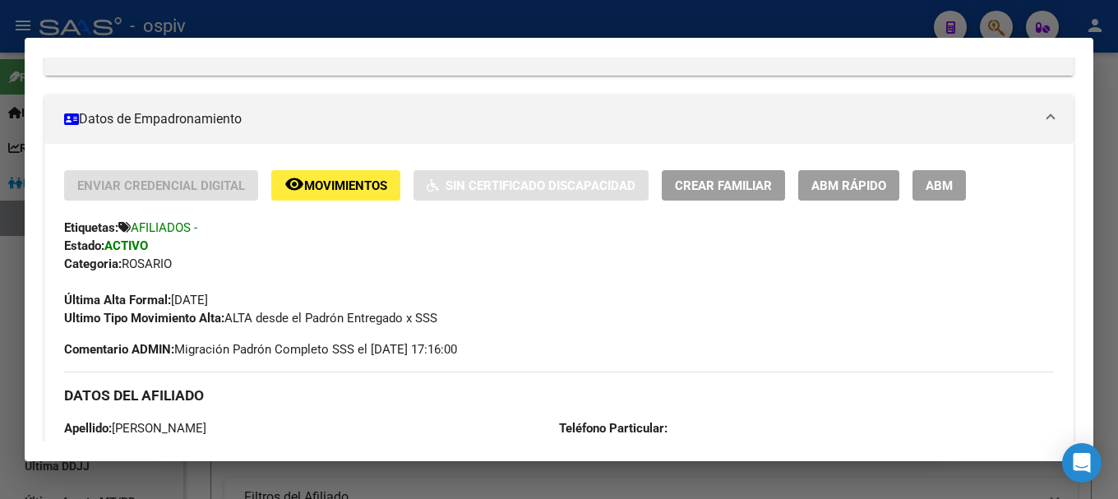
click at [739, 189] on span "Crear Familiar" at bounding box center [723, 185] width 97 height 15
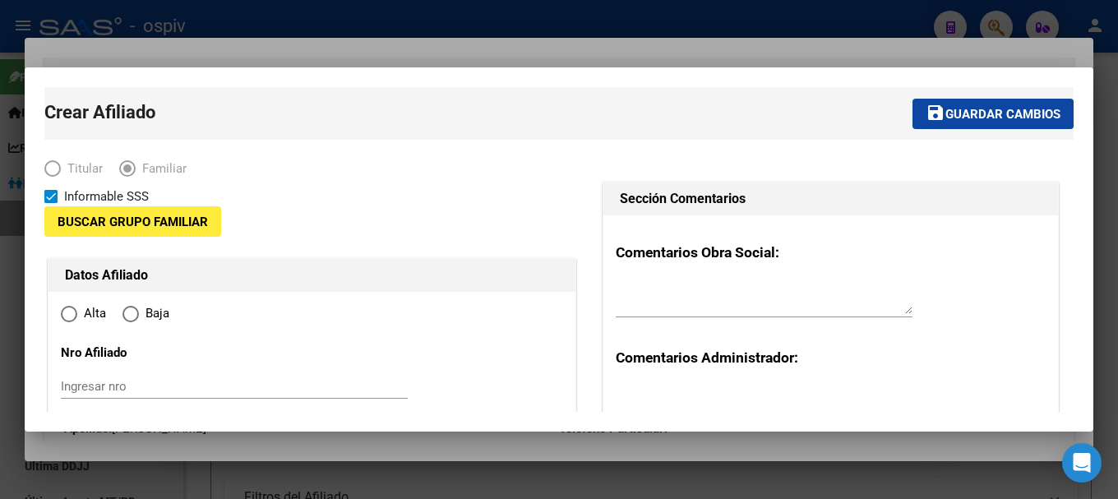
type input "33-71226910-9"
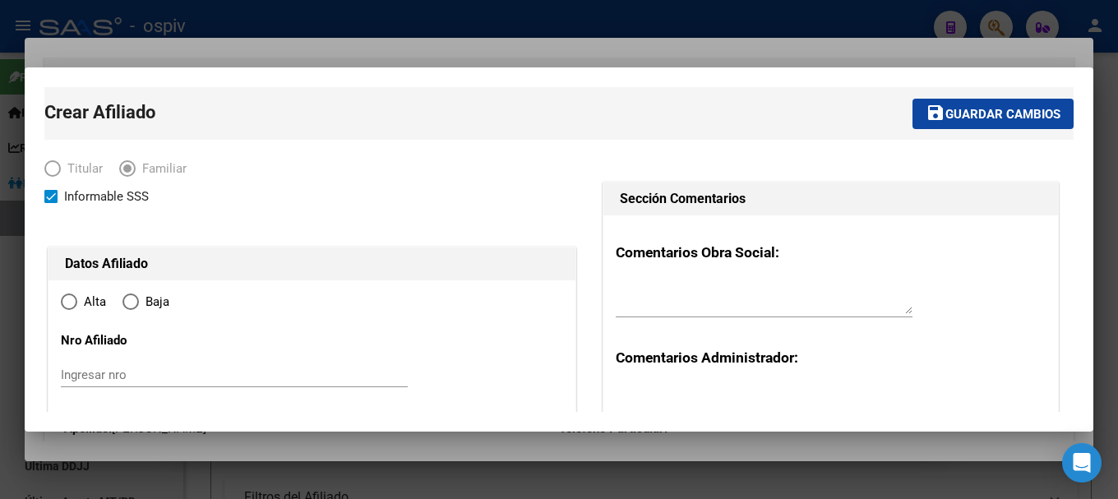
type input "Granadero Baigo"
type input "2152"
type input "[PERSON_NAME]"
type input "1430"
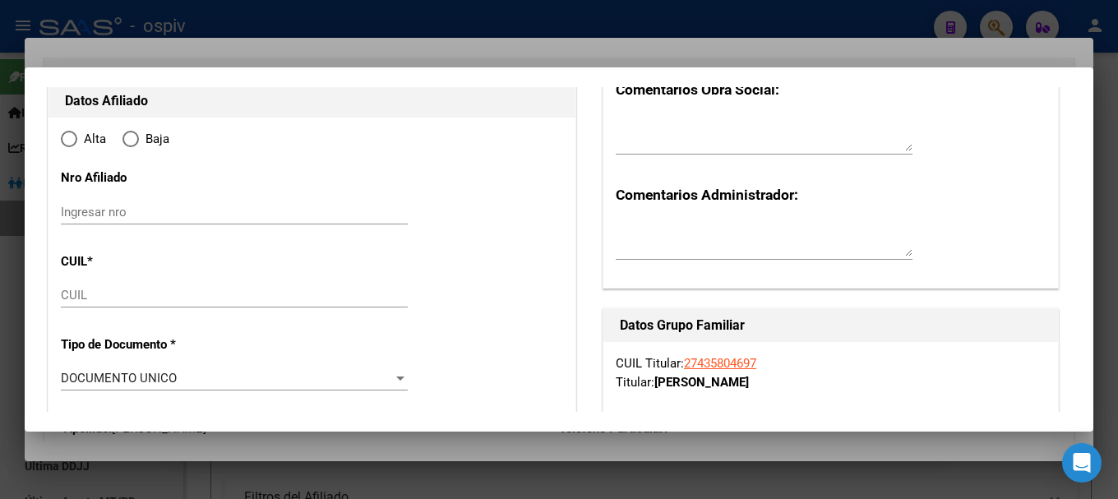
radio input "true"
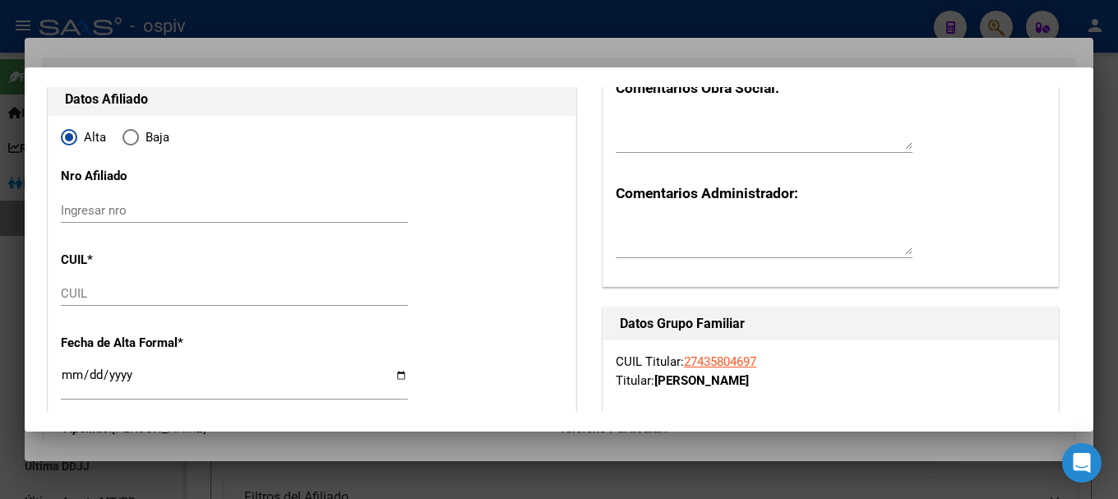
type input "33-71226910-9"
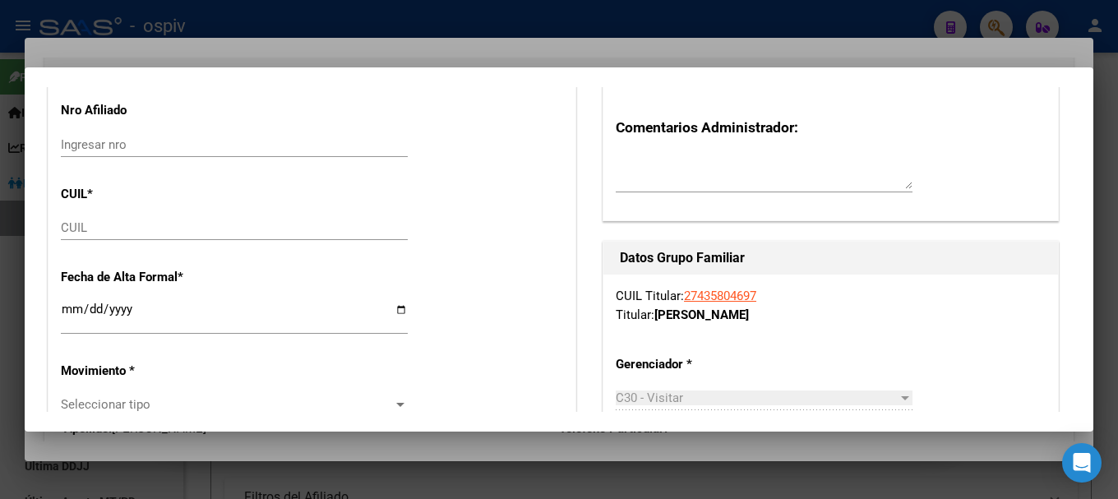
scroll to position [329, 0]
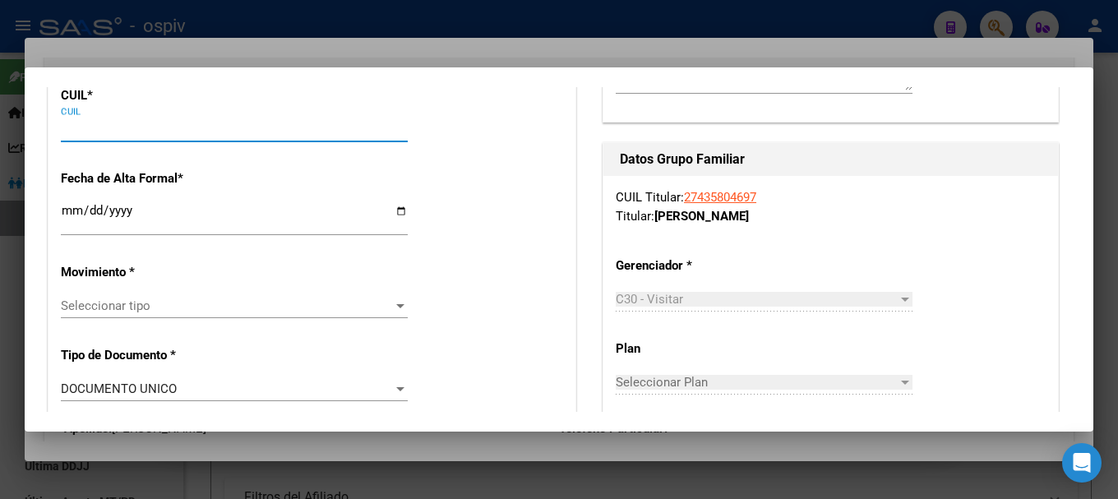
click at [89, 132] on input "CUIL" at bounding box center [234, 129] width 347 height 15
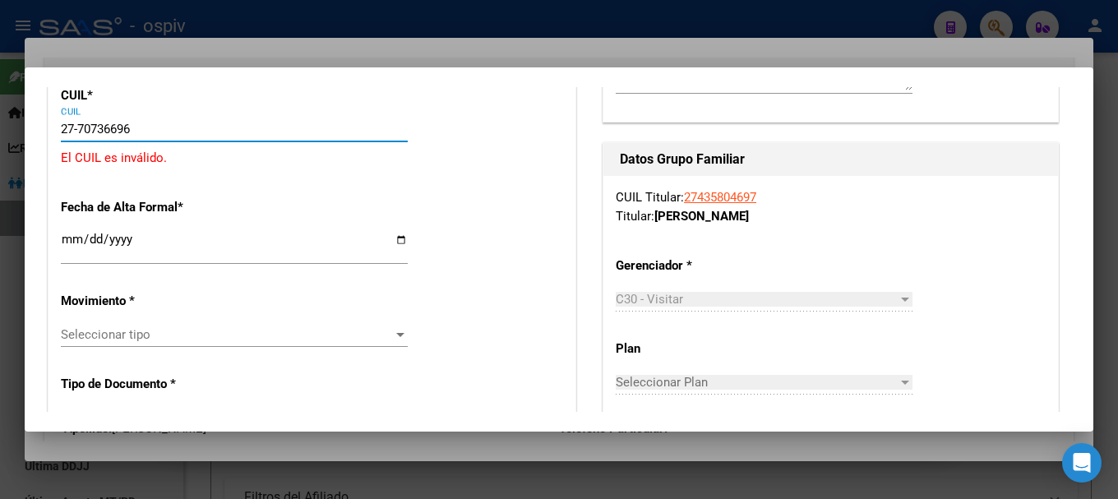
type input "27-70736696-1"
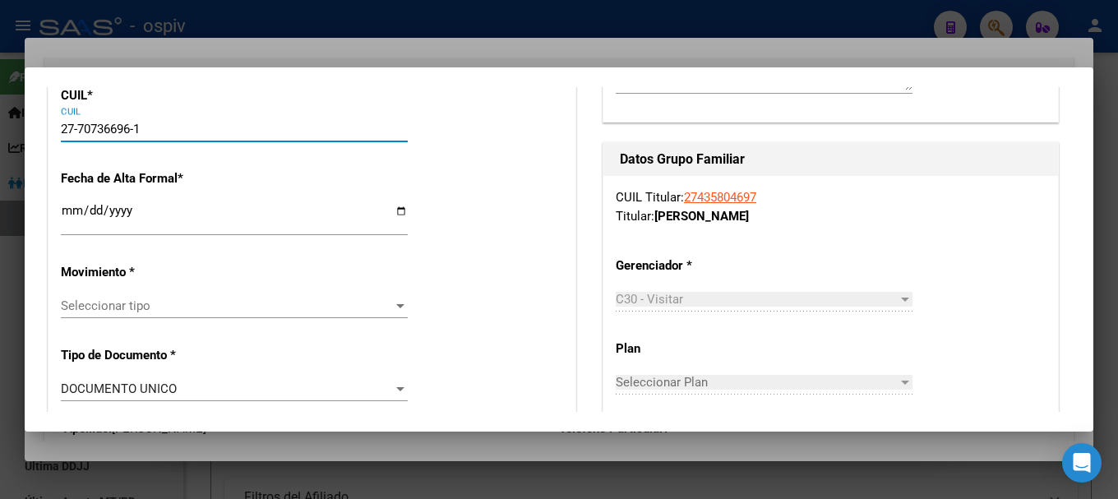
type input "70736696"
type input "[PERSON_NAME]"
type input "[DATE]"
type input "GRANADERO BAIGO"
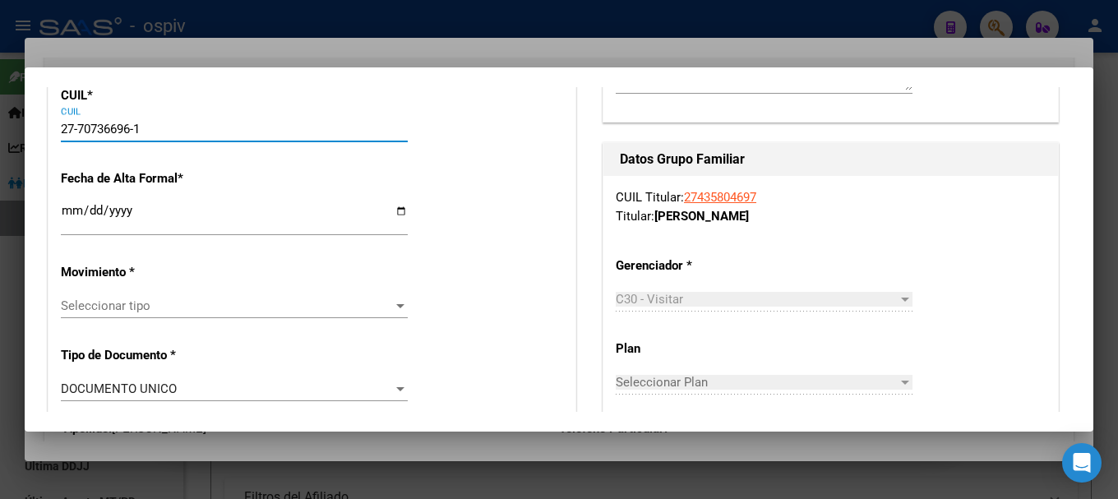
type input "[PERSON_NAME]"
type input "27-70736696-1"
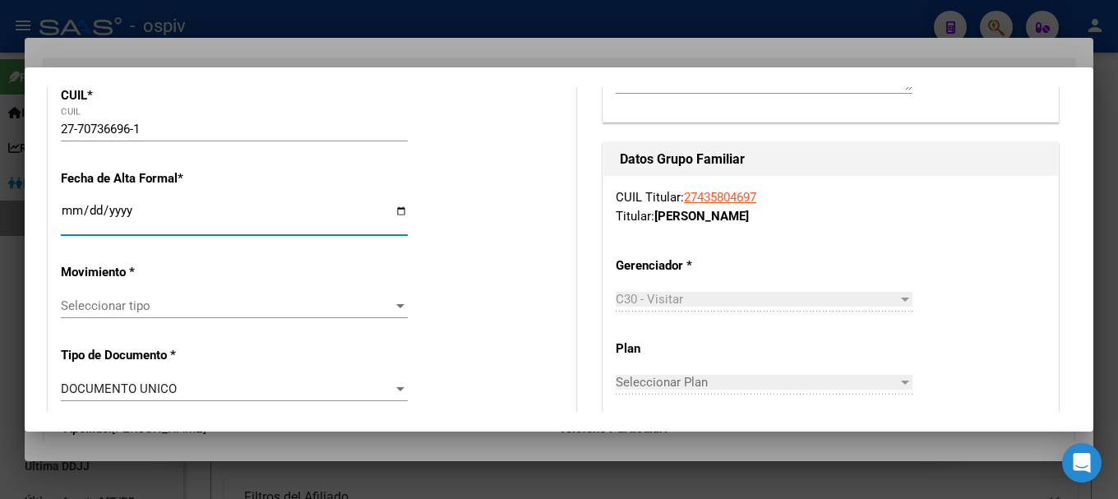
click at [72, 213] on input "Ingresar fecha" at bounding box center [234, 217] width 347 height 26
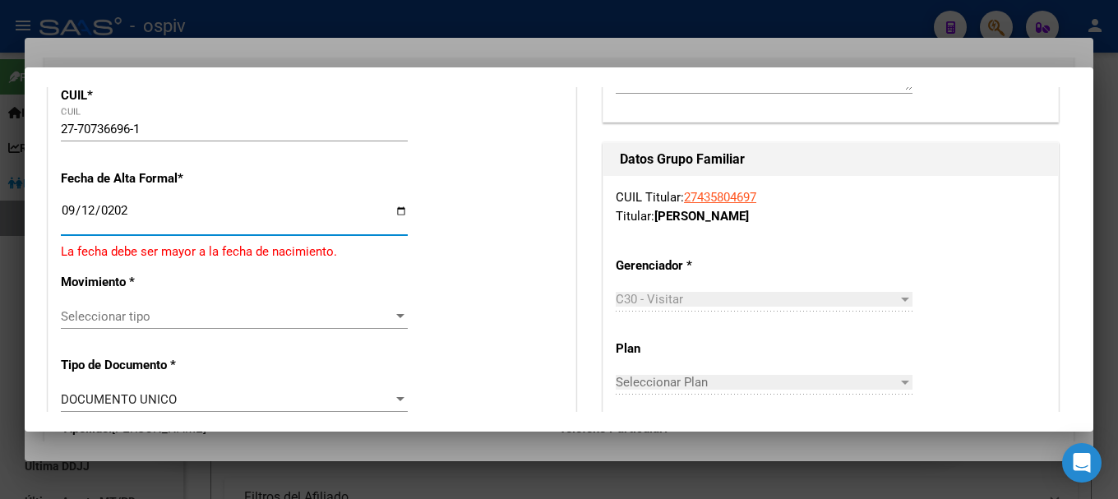
type input "[DATE]"
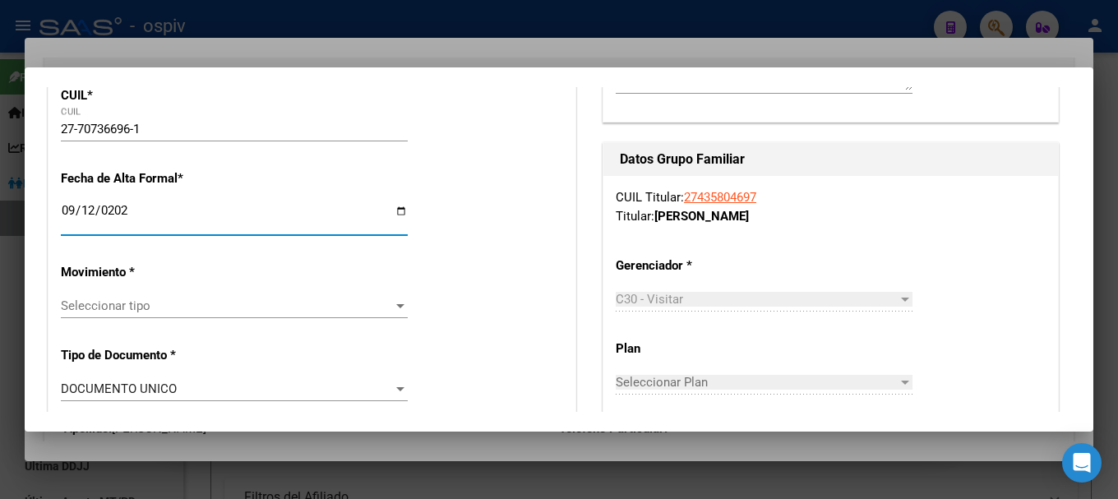
click at [115, 312] on span "Seleccionar tipo" at bounding box center [227, 306] width 332 height 15
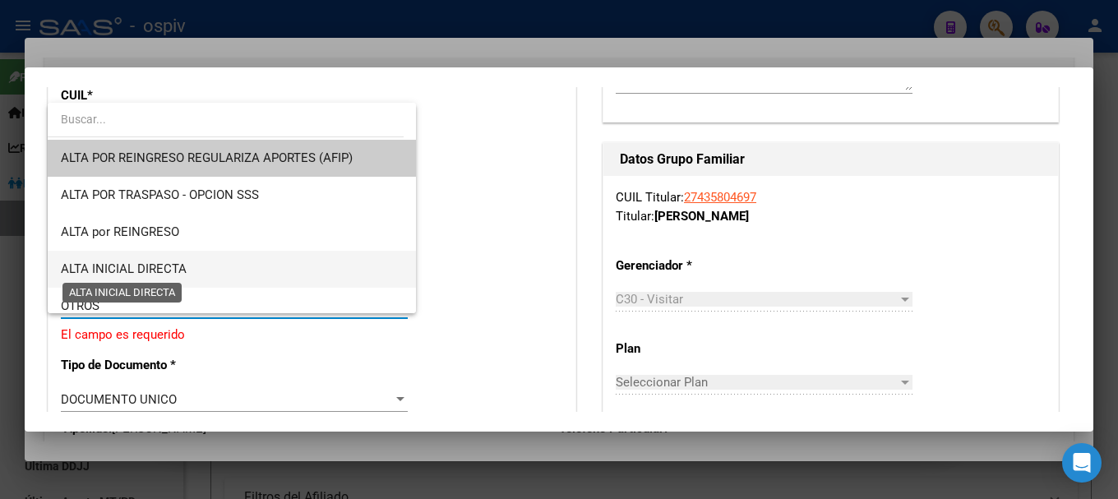
click at [113, 268] on span "ALTA INICIAL DIRECTA" at bounding box center [124, 269] width 126 height 15
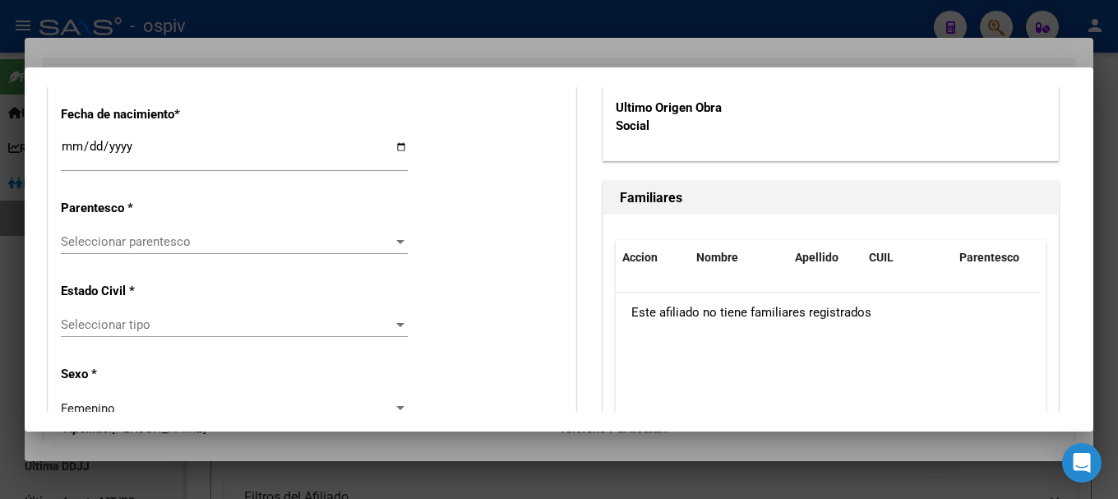
scroll to position [905, 0]
click at [187, 248] on div "Seleccionar parentesco Seleccionar parentesco" at bounding box center [234, 240] width 347 height 25
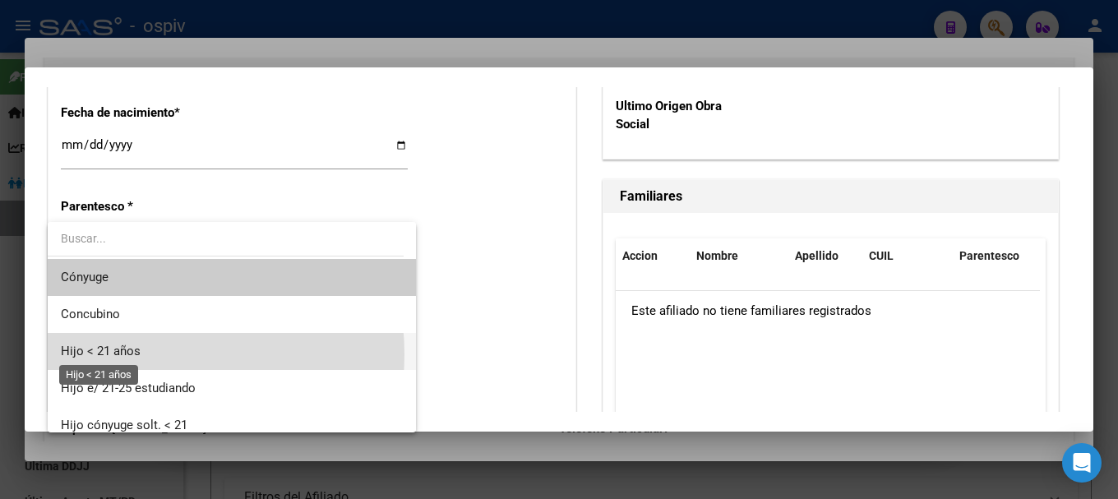
click at [127, 354] on span "Hijo < 21 años" at bounding box center [101, 351] width 80 height 15
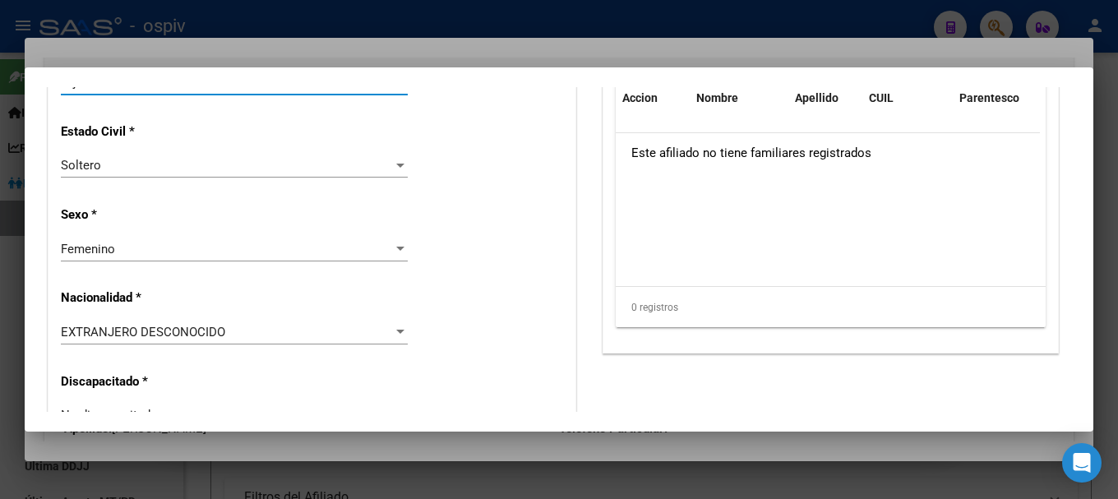
scroll to position [1069, 0]
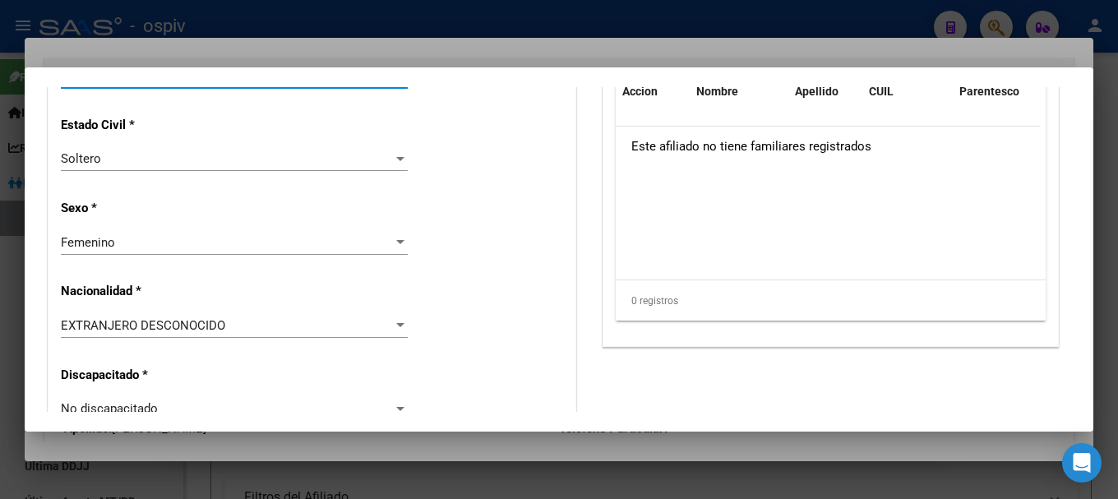
click at [192, 326] on span "EXTRANJERO DESCONOCIDO" at bounding box center [143, 325] width 164 height 15
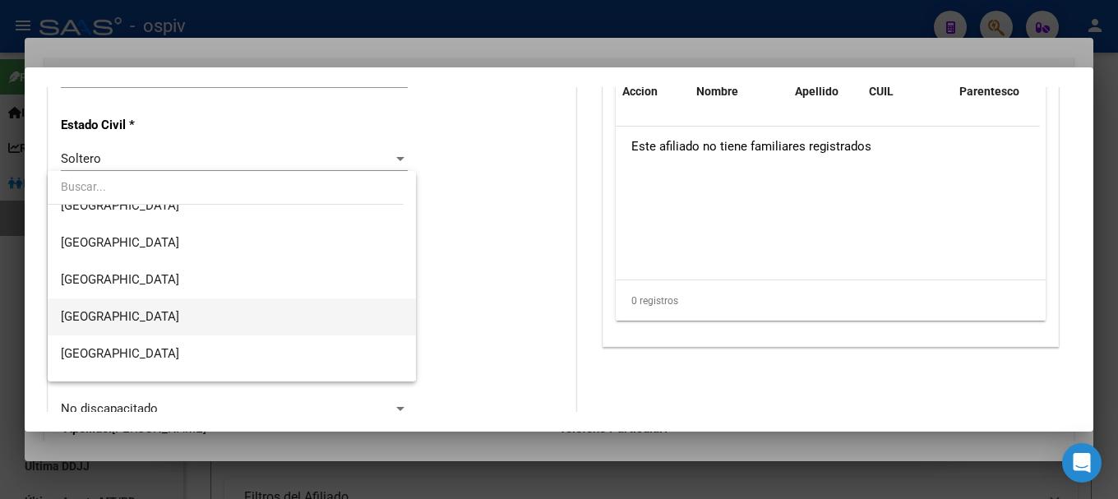
scroll to position [247, 0]
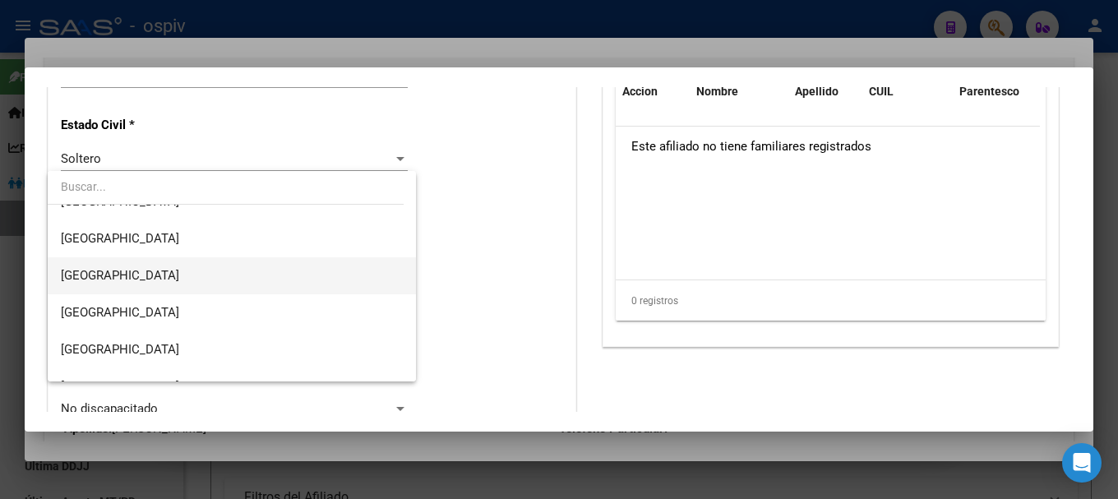
click at [129, 283] on span "[GEOGRAPHIC_DATA]" at bounding box center [232, 275] width 342 height 37
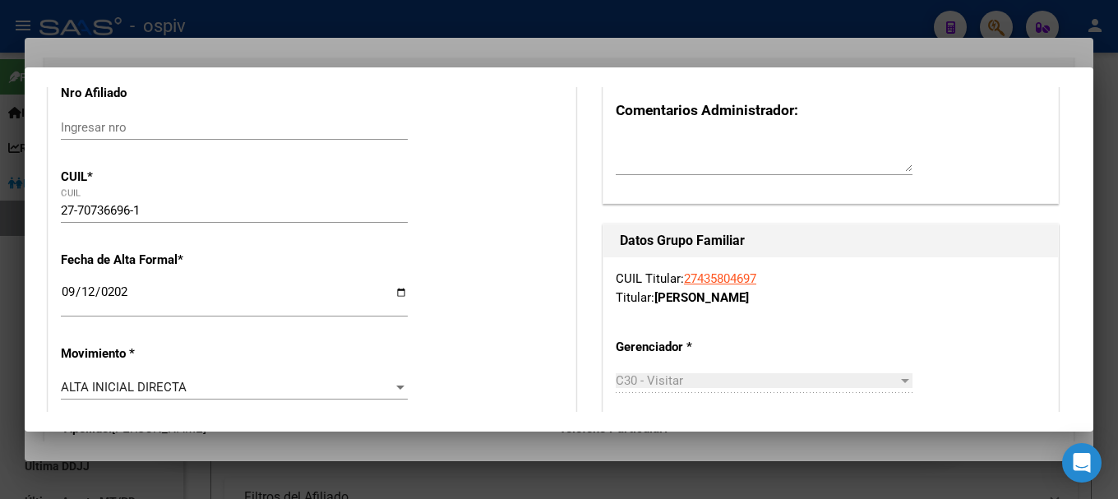
scroll to position [0, 0]
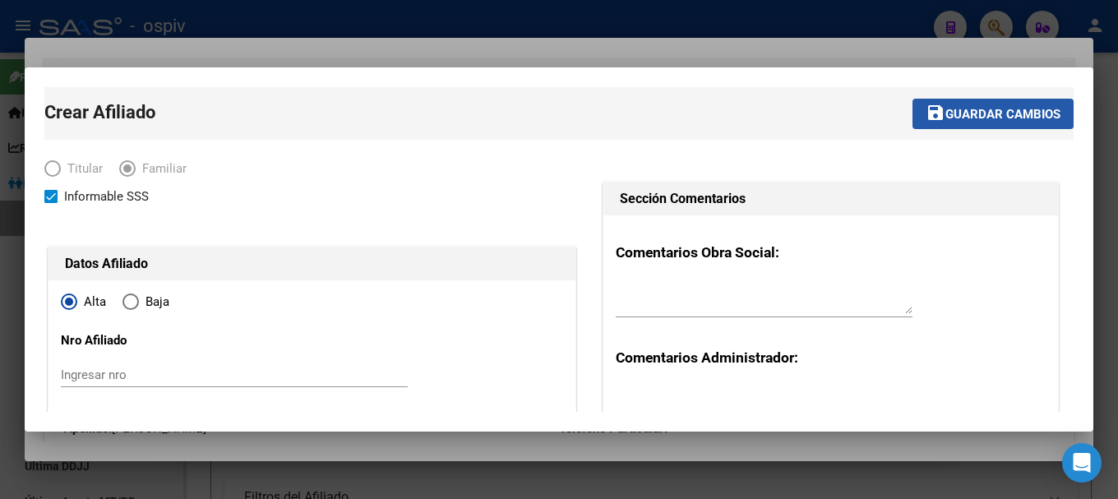
click at [1011, 118] on span "Guardar cambios" at bounding box center [1003, 114] width 115 height 15
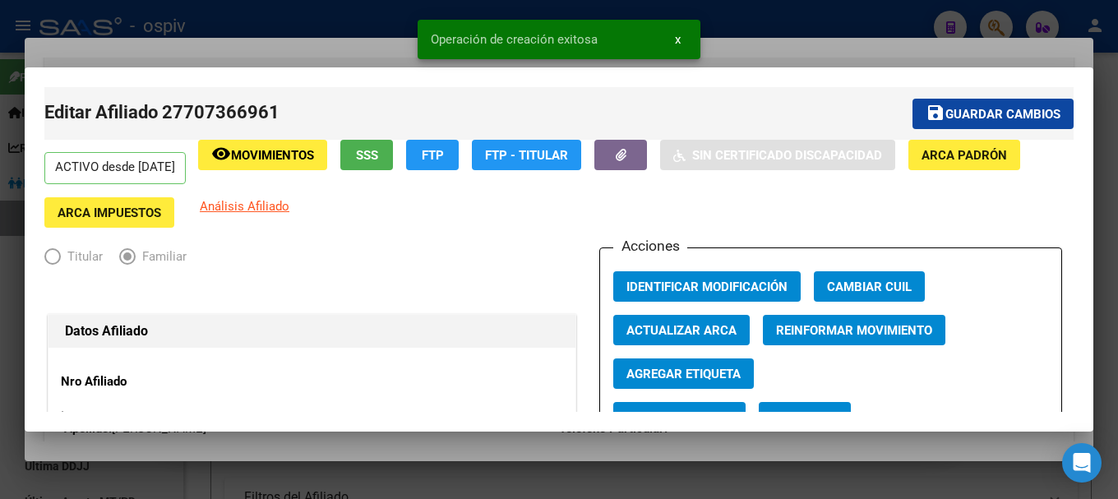
scroll to position [82, 0]
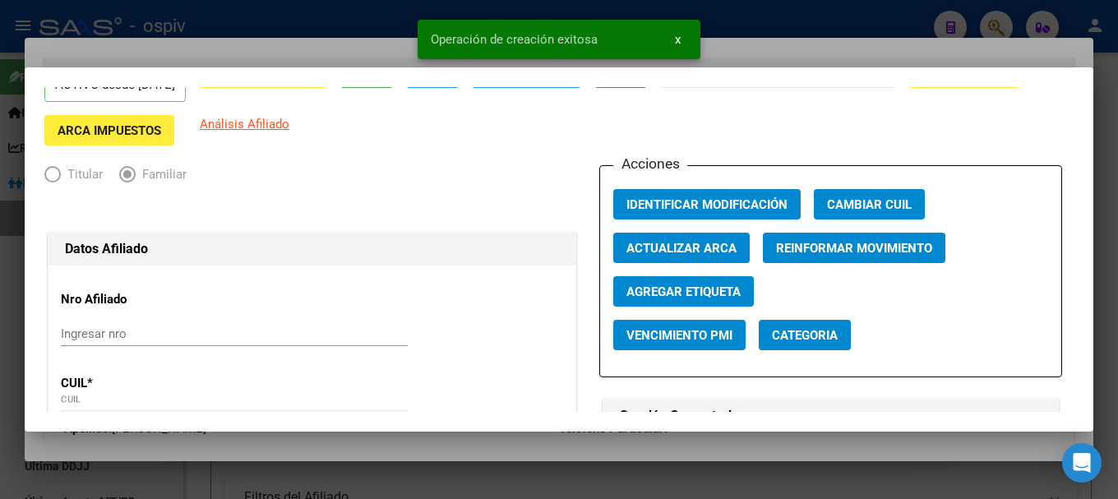
click at [799, 351] on app-afiliado-categoria "Categoria" at bounding box center [811, 342] width 105 height 44
click at [781, 334] on span "Categoria" at bounding box center [805, 335] width 66 height 15
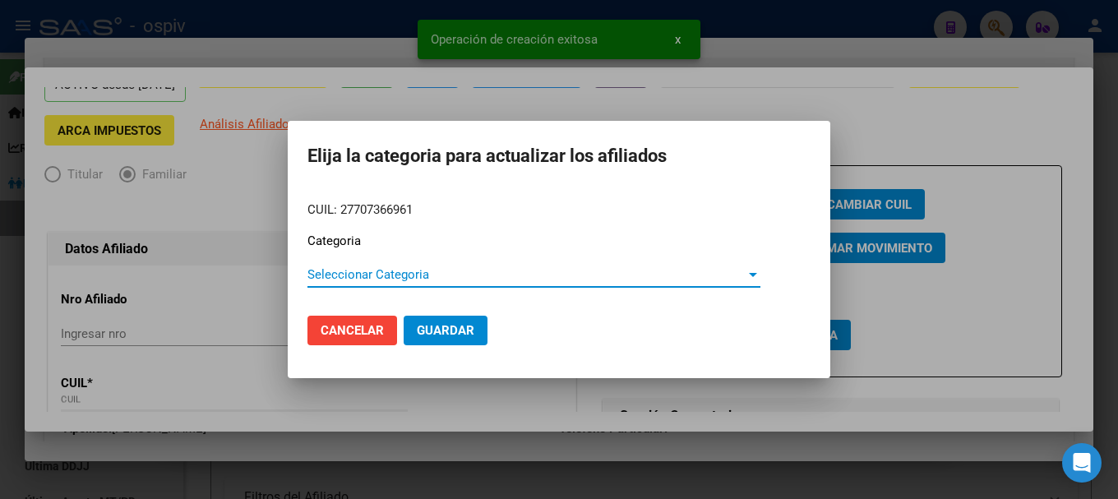
click at [376, 271] on span "Seleccionar Categoria" at bounding box center [527, 274] width 438 height 15
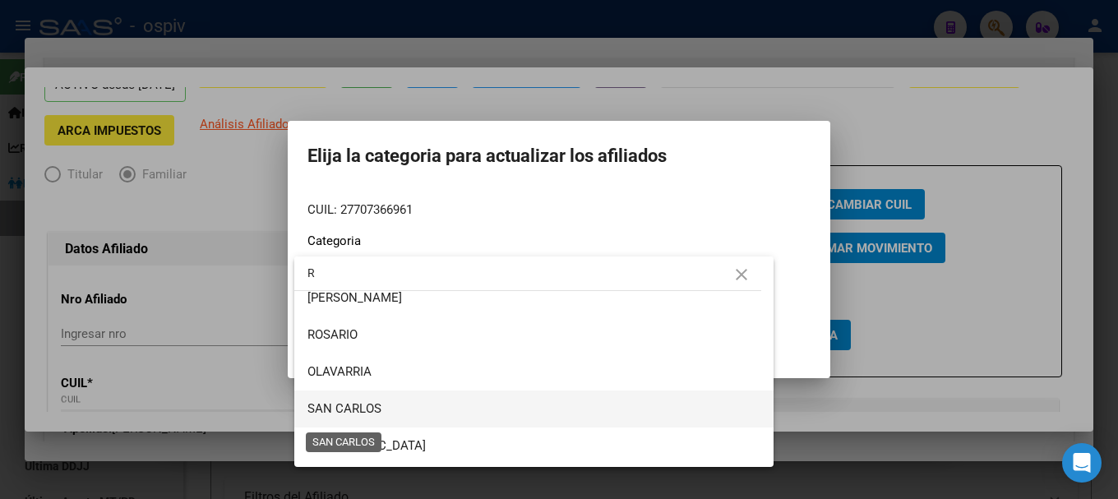
scroll to position [164, 0]
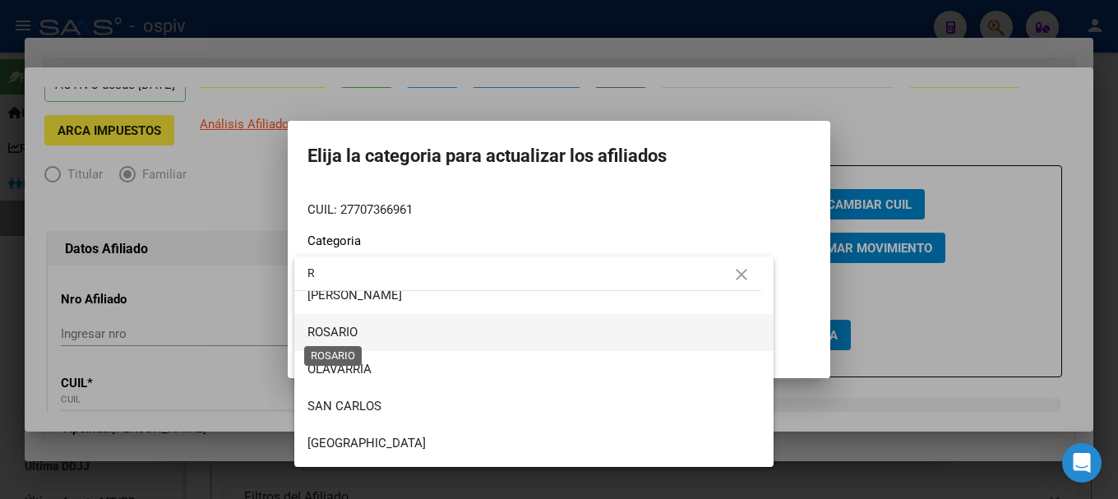
type input "R"
click at [354, 326] on span "ROSARIO" at bounding box center [333, 332] width 50 height 15
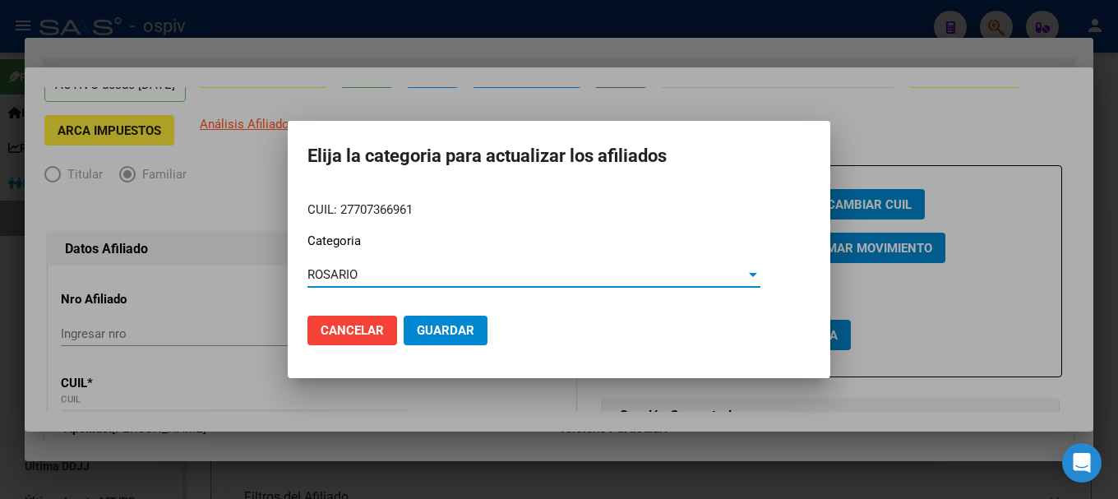
click at [431, 334] on span "Guardar" at bounding box center [446, 330] width 58 height 15
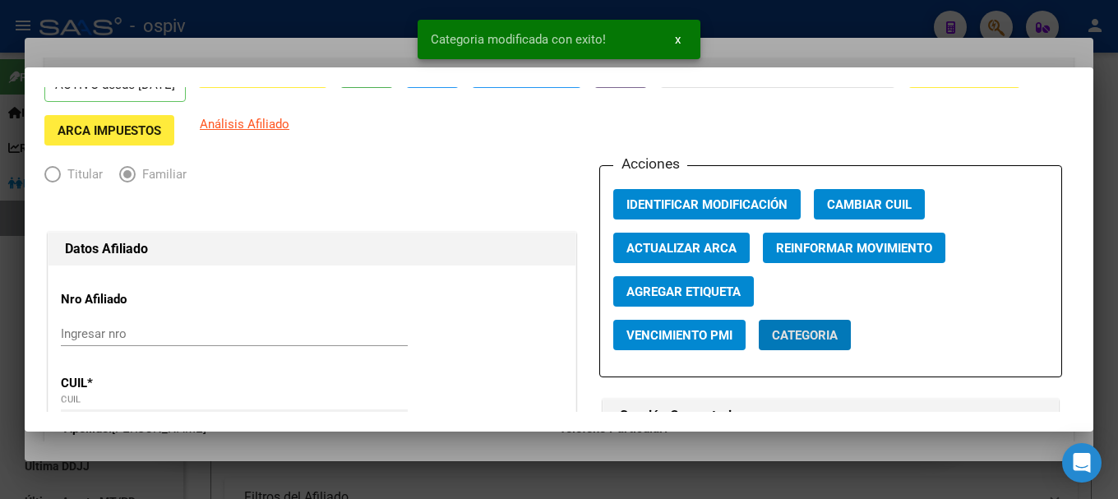
click at [697, 285] on span "Agregar Etiqueta" at bounding box center [684, 292] width 114 height 15
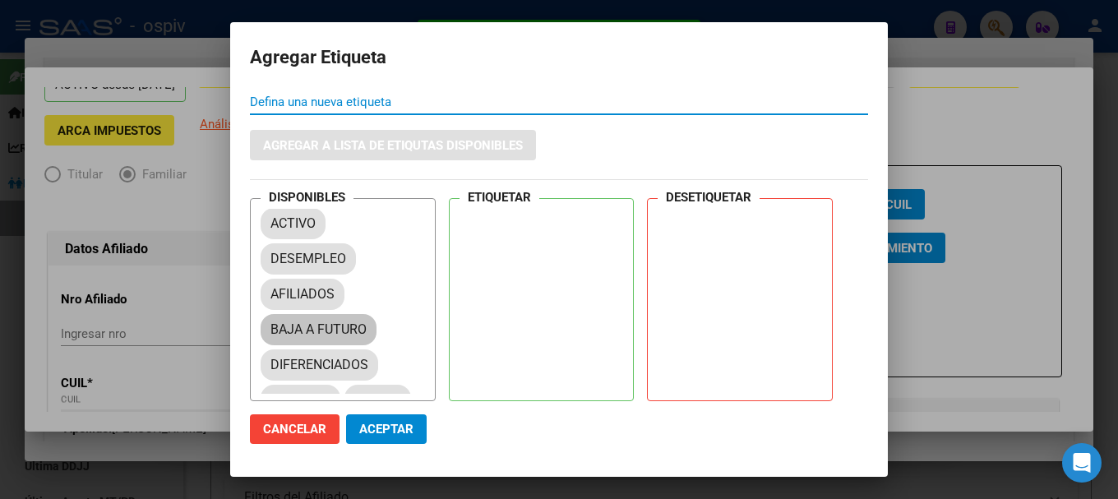
scroll to position [77, 0]
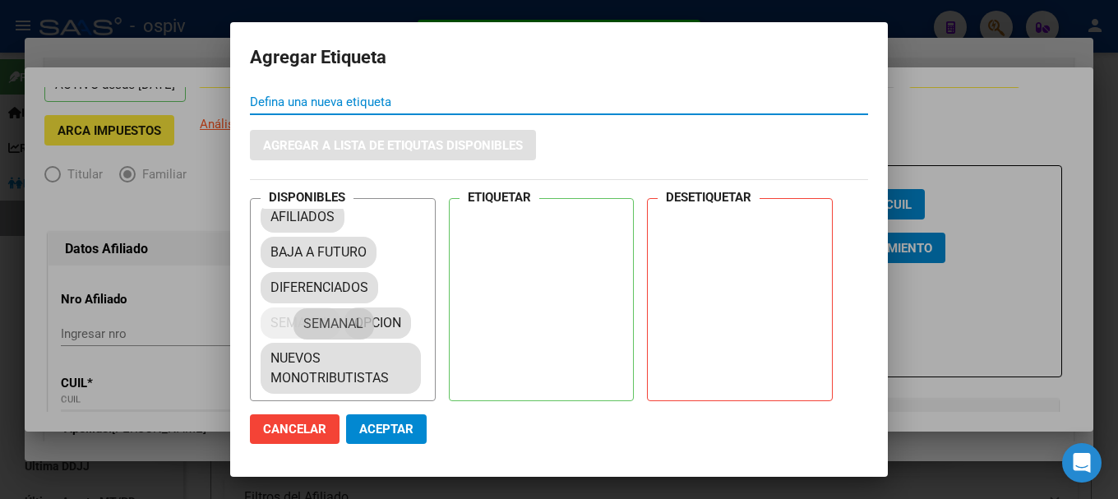
drag, startPoint x: 296, startPoint y: 319, endPoint x: 525, endPoint y: 238, distance: 242.7
click at [525, 238] on mat-chip "SEMANAL" at bounding box center [500, 223] width 80 height 31
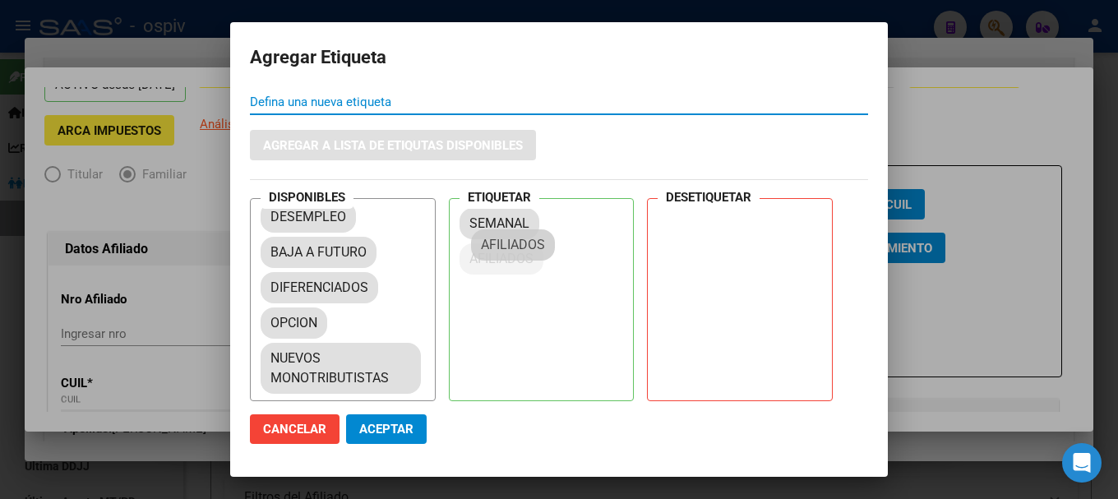
scroll to position [42, 0]
drag, startPoint x: 296, startPoint y: 223, endPoint x: 521, endPoint y: 252, distance: 227.3
click at [392, 429] on span "Aceptar" at bounding box center [386, 429] width 54 height 15
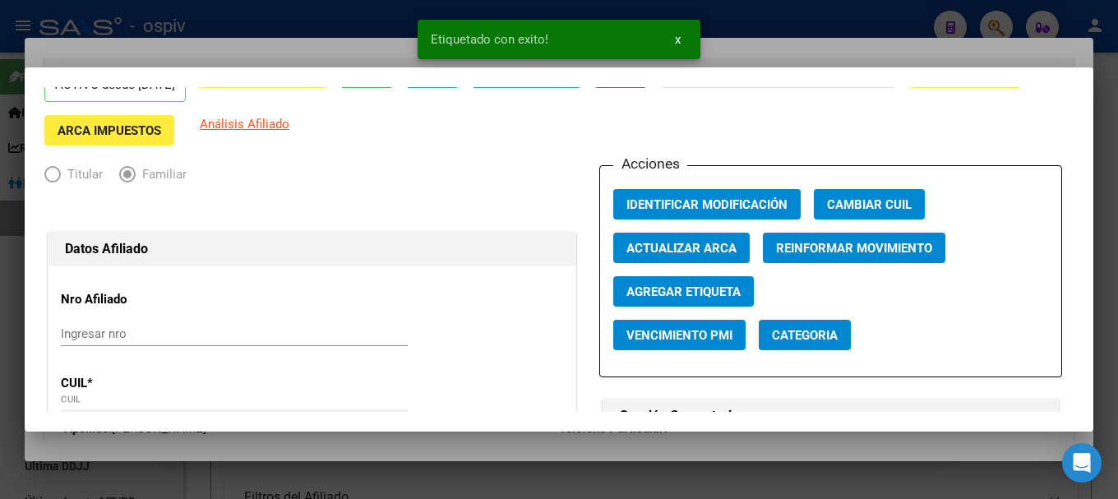
click at [250, 133] on app-link-go-to "Análisis Afiliado" at bounding box center [245, 130] width 90 height 30
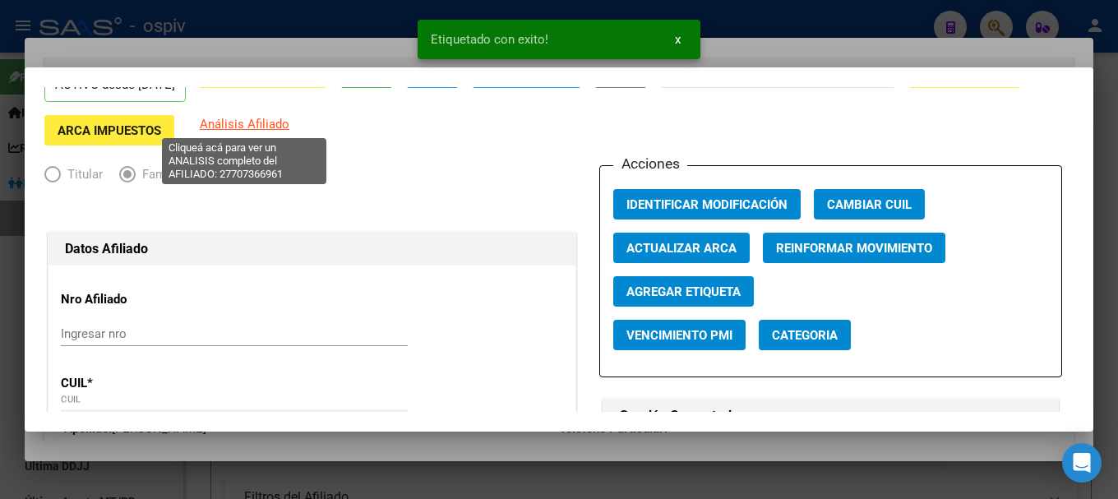
click at [250, 126] on span "Análisis Afiliado" at bounding box center [245, 124] width 90 height 15
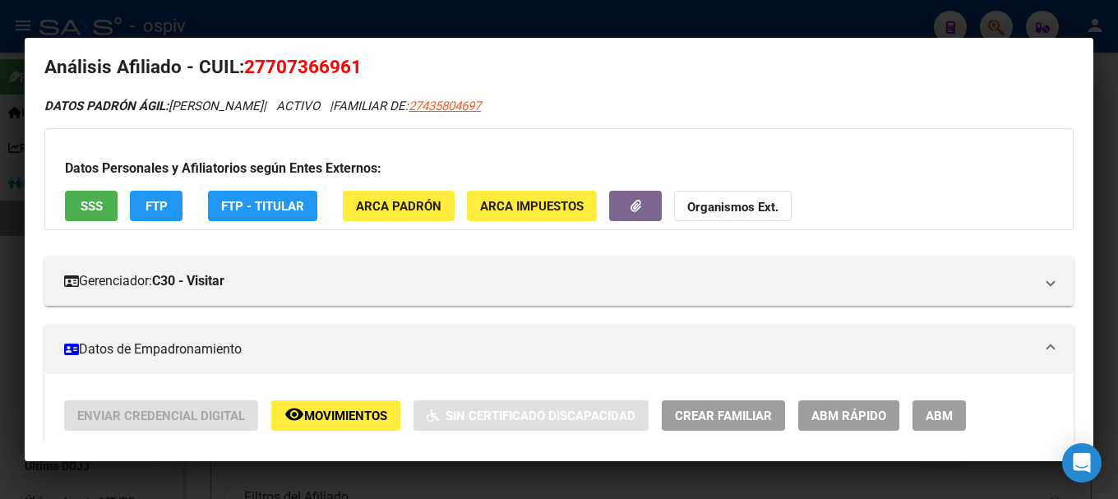
scroll to position [0, 0]
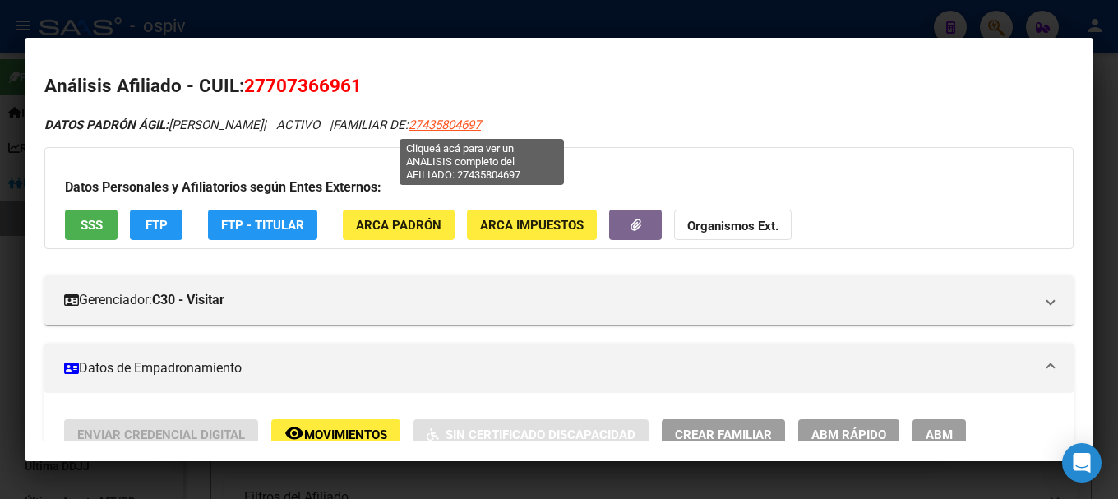
click at [481, 126] on span "27435804697" at bounding box center [445, 125] width 72 height 15
type textarea "27435804697"
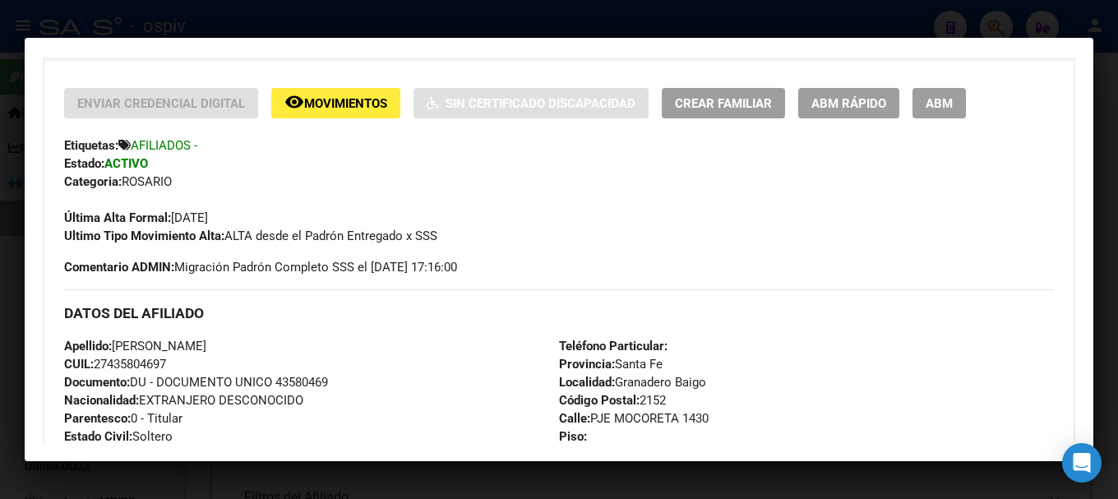
scroll to position [414, 0]
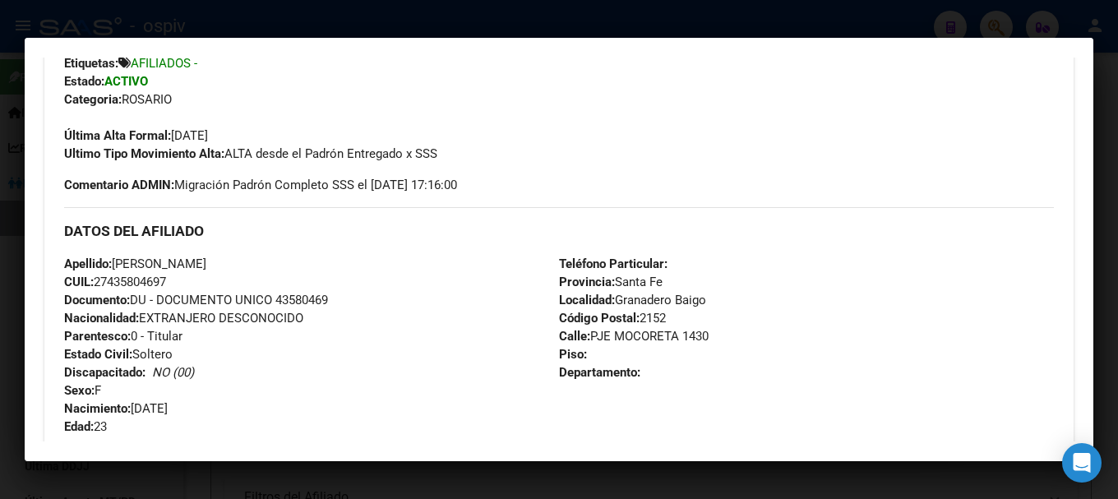
drag, startPoint x: 99, startPoint y: 283, endPoint x: 188, endPoint y: 281, distance: 88.8
click at [188, 281] on div "Apellido: [PERSON_NAME]: 27435804697 Documento: DU - DOCUMENTO UNICO 43580469 N…" at bounding box center [311, 345] width 495 height 181
copy span "27435804697"
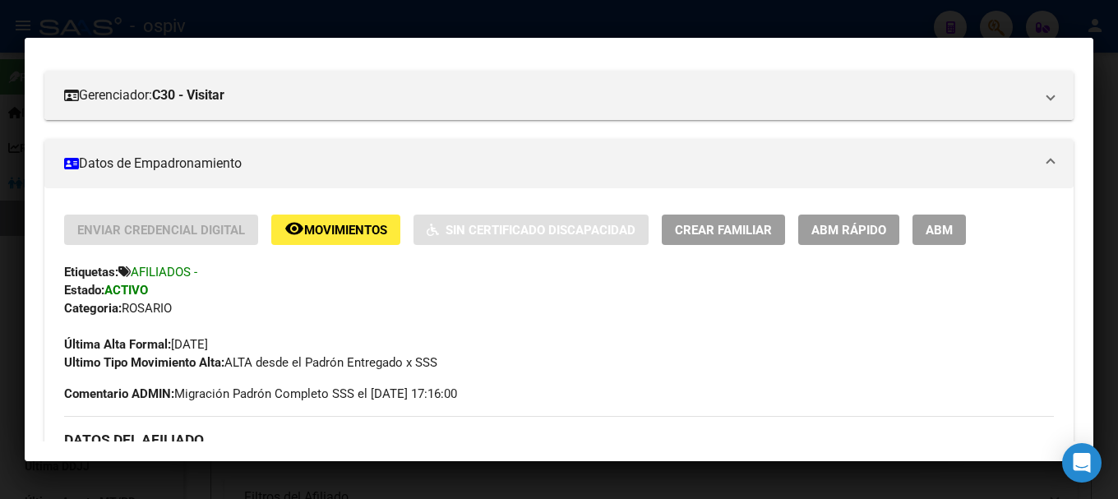
scroll to position [0, 0]
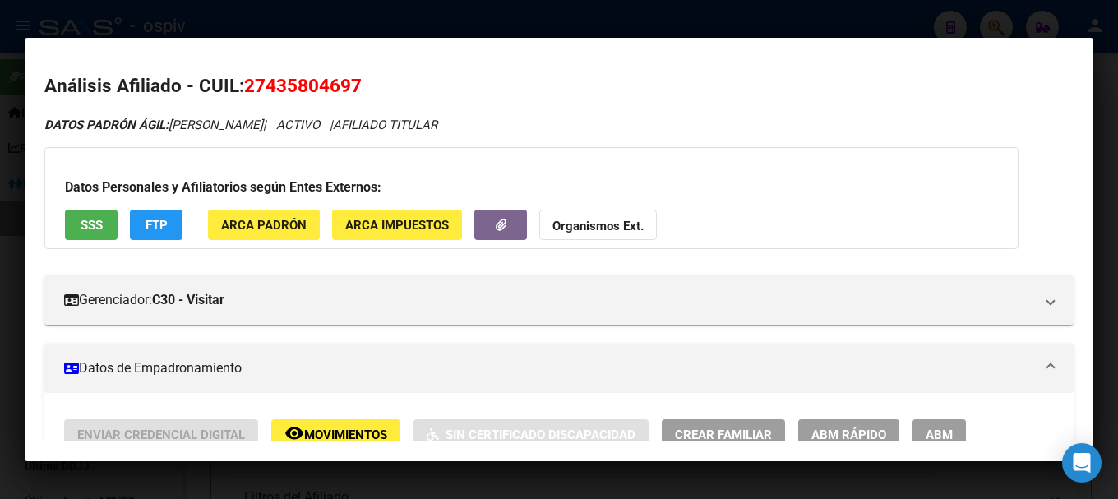
click at [1057, 12] on div at bounding box center [559, 249] width 1118 height 499
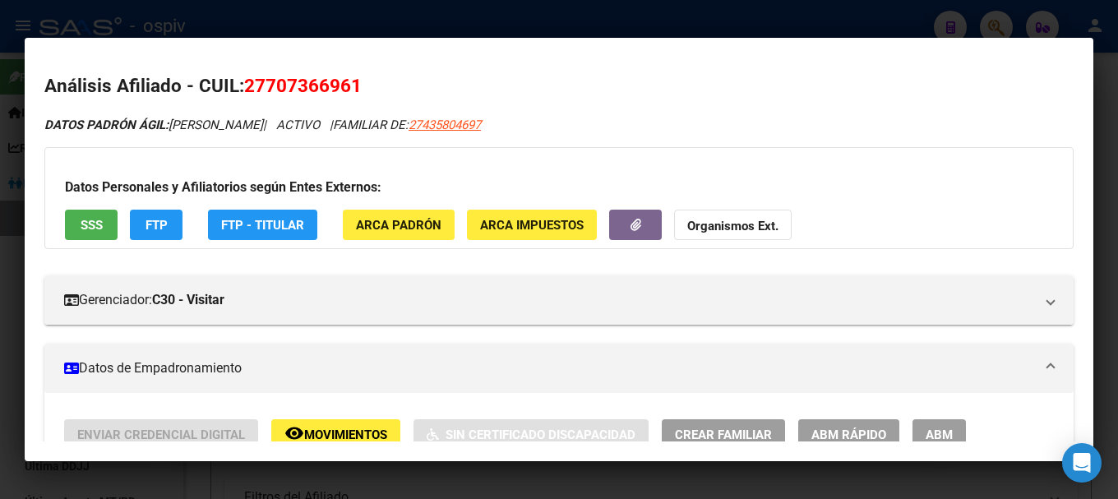
click at [995, 26] on div at bounding box center [559, 249] width 1118 height 499
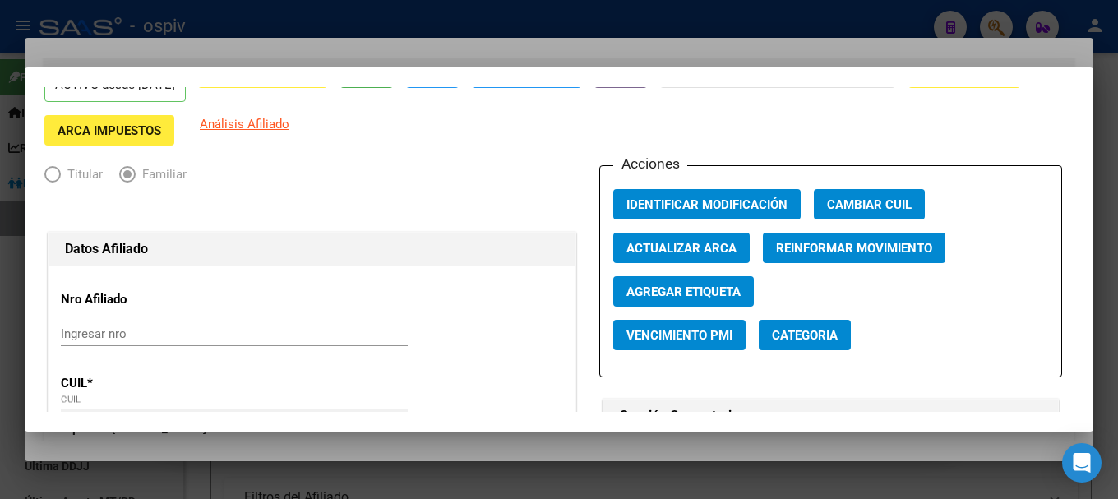
click at [982, 16] on div at bounding box center [559, 249] width 1118 height 499
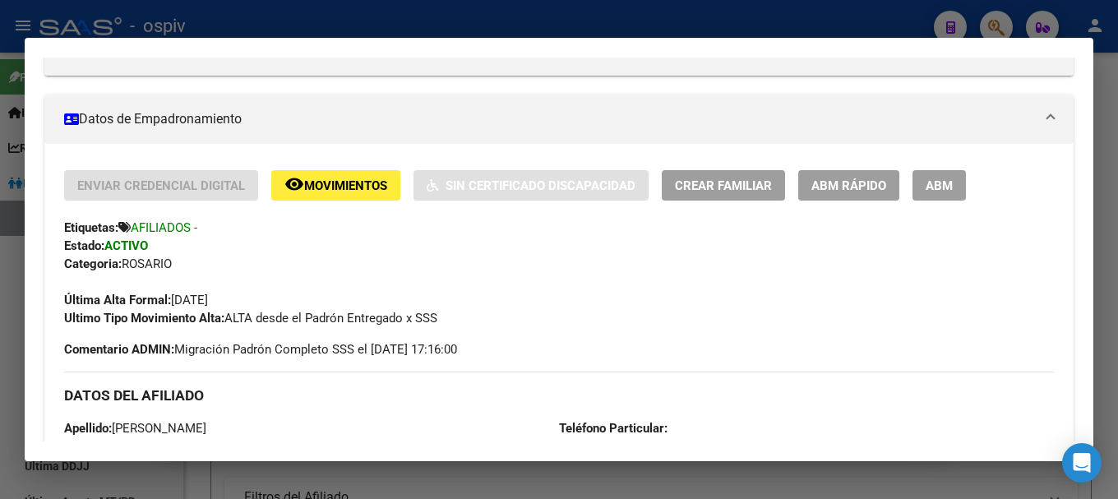
click at [1003, 19] on div at bounding box center [559, 249] width 1118 height 499
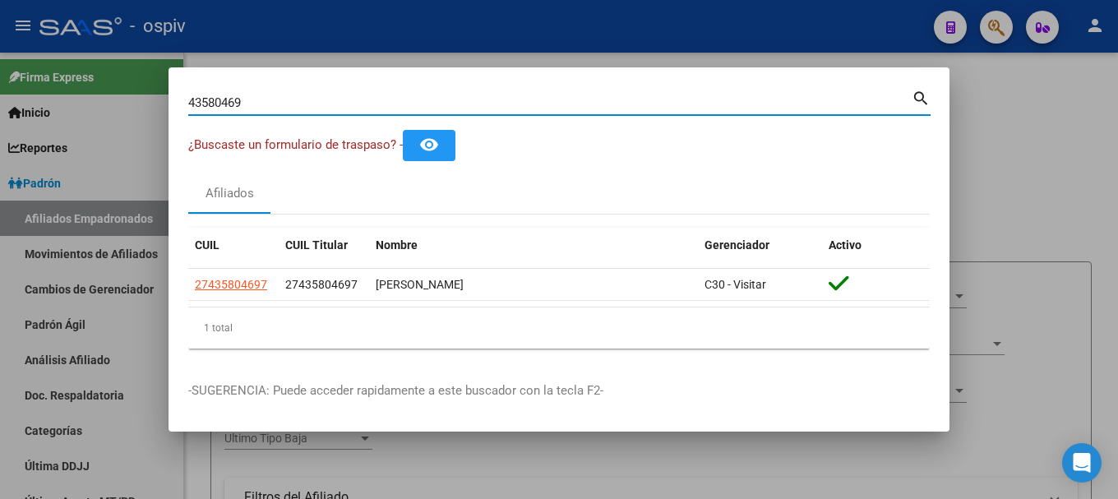
drag, startPoint x: 259, startPoint y: 109, endPoint x: 60, endPoint y: 85, distance: 200.4
click at [61, 83] on div "43580469 Buscar (apellido, dni, cuil, nro traspaso, cuit, obra social) search ¿…" at bounding box center [559, 249] width 1118 height 499
type input "28746543"
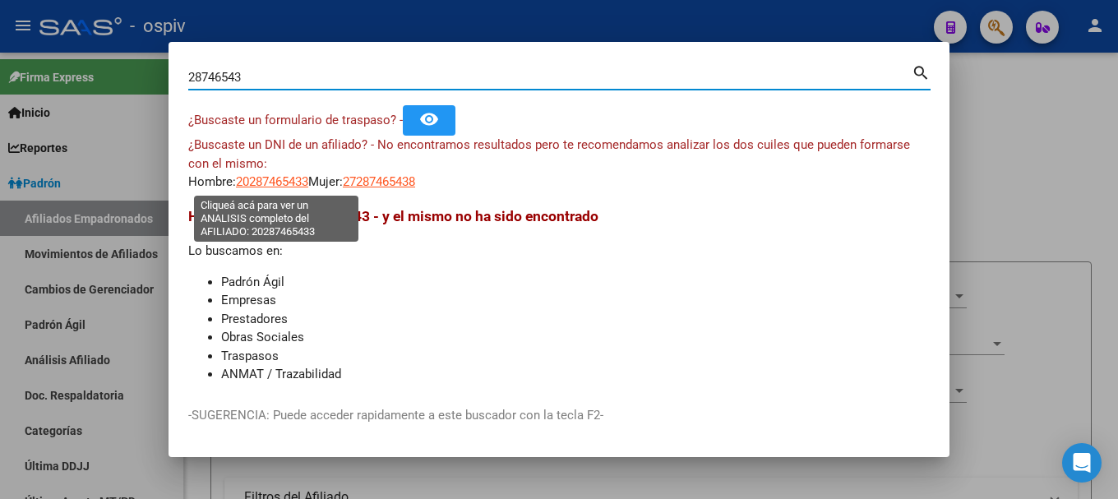
click at [285, 180] on span "20287465433" at bounding box center [272, 181] width 72 height 15
type textarea "20287465433"
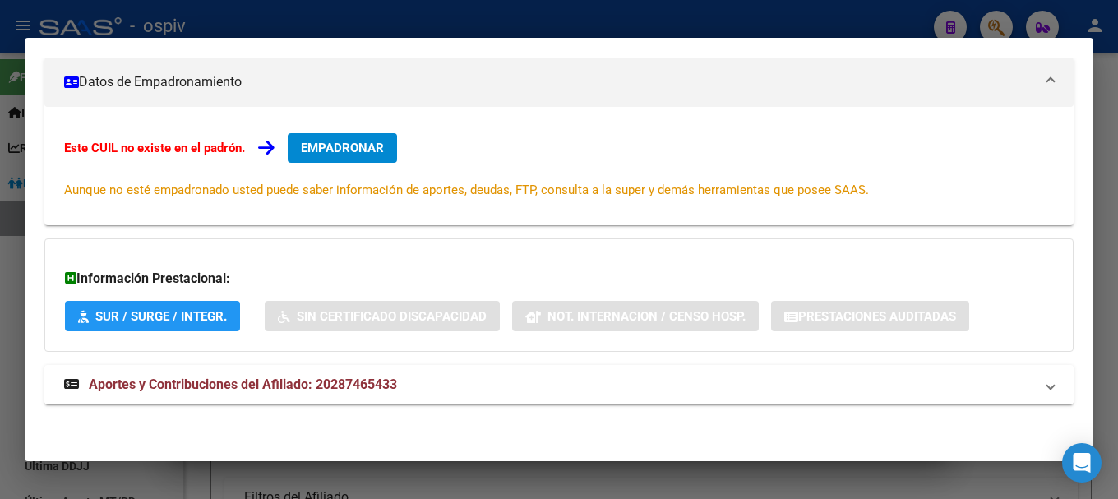
click at [359, 383] on span "Aportes y Contribuciones del Afiliado: 20287465433" at bounding box center [243, 385] width 308 height 16
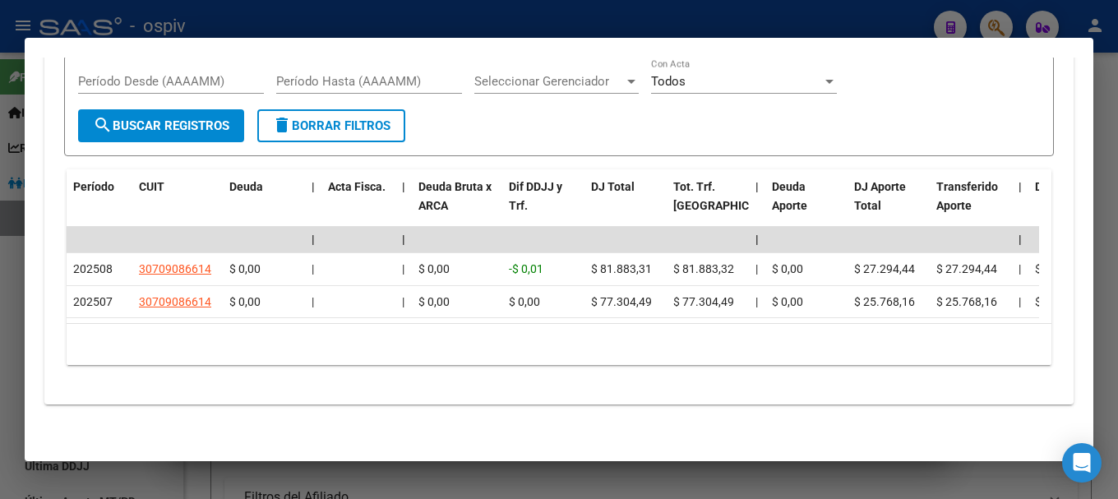
click at [1003, 27] on div at bounding box center [559, 249] width 1118 height 499
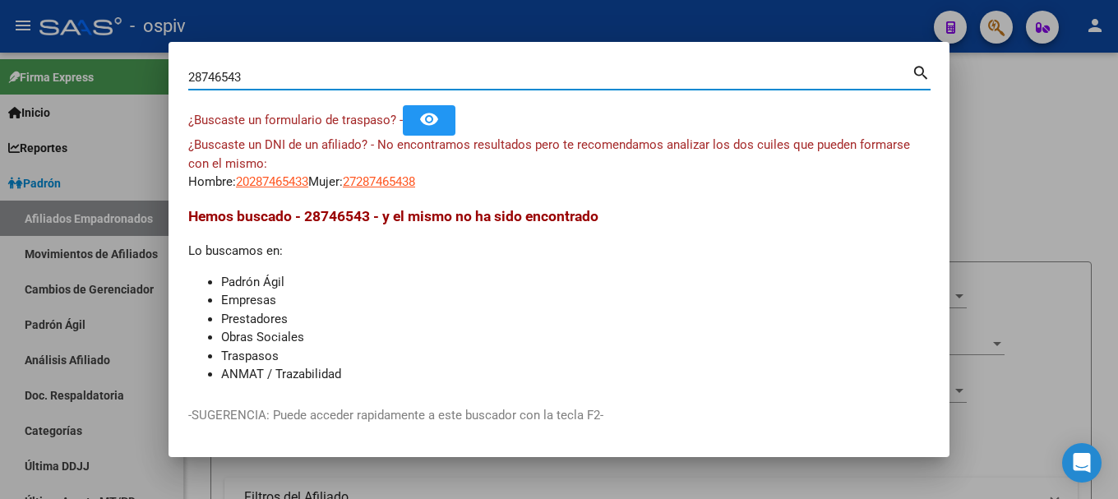
drag, startPoint x: 247, startPoint y: 76, endPoint x: 71, endPoint y: 76, distance: 176.0
click at [72, 76] on div "28746543 Buscar (apellido, dni, cuil, nro traspaso, cuit, obra social) search ¿…" at bounding box center [559, 249] width 1118 height 499
type input "26092697"
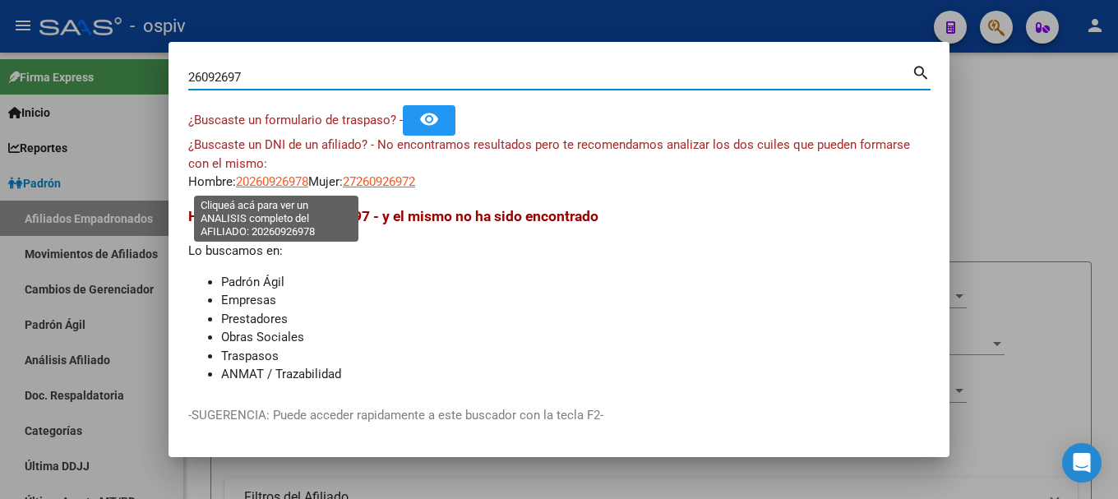
click at [268, 178] on span "20260926978" at bounding box center [272, 181] width 72 height 15
type textarea "20260926978"
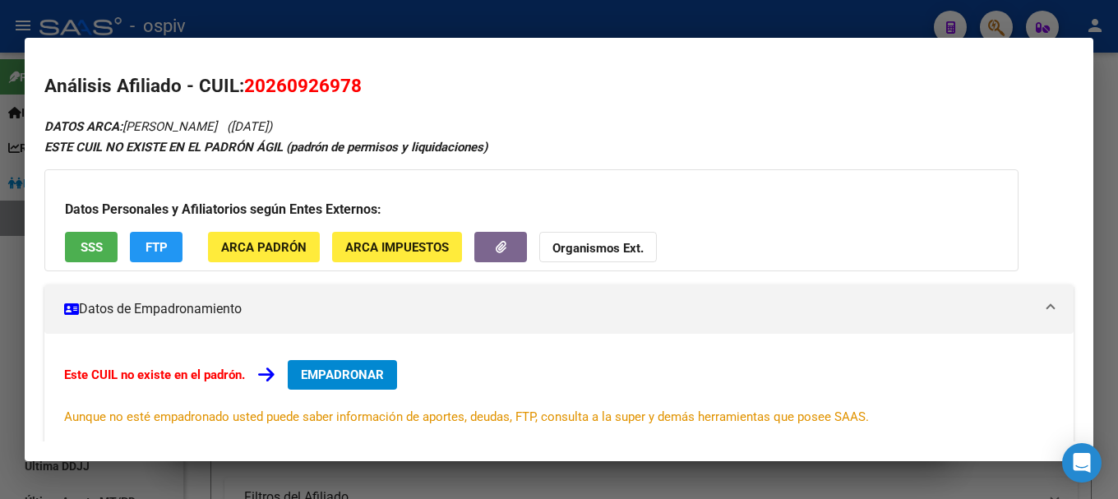
click at [342, 354] on div "Este CUIL no existe en el padrón. EMPADRONAR Aunque no esté empadronado usted p…" at bounding box center [559, 393] width 1030 height 118
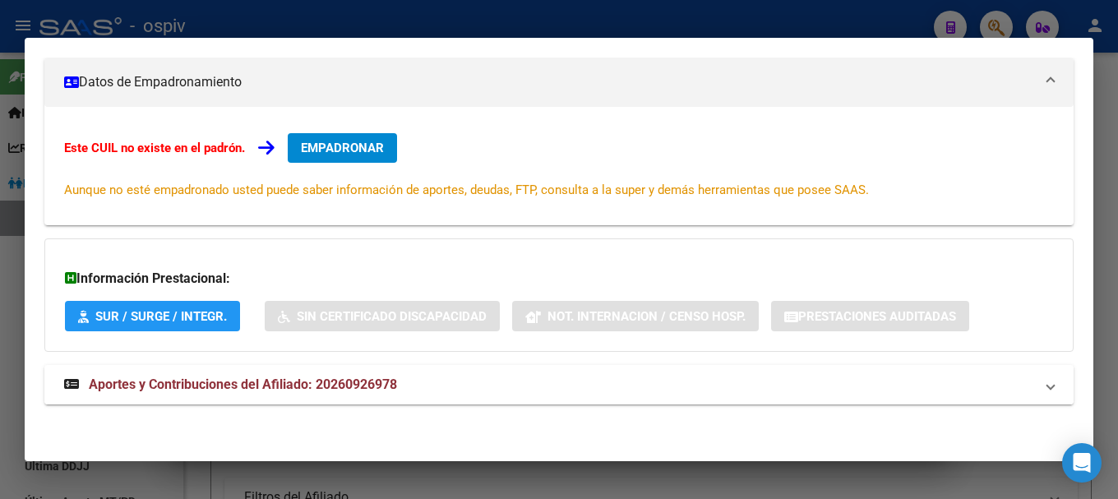
click at [252, 376] on strong "Aportes y Contribuciones del Afiliado: 20260926978" at bounding box center [230, 385] width 333 height 20
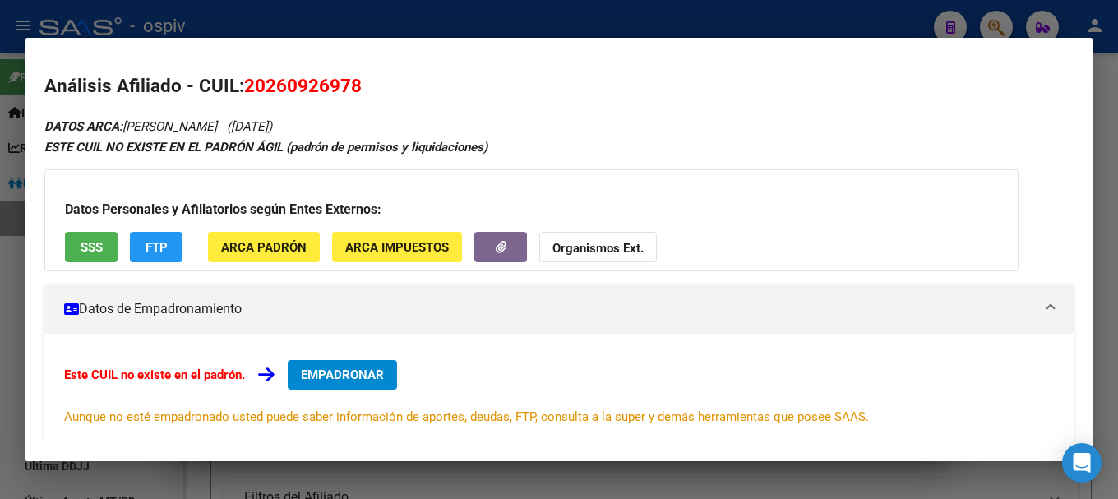
drag, startPoint x: 249, startPoint y: 85, endPoint x: 415, endPoint y: 85, distance: 166.1
click at [415, 85] on h2 "Análisis Afiliado - CUIL: 20260926978" at bounding box center [559, 86] width 1030 height 28
copy span "20260926978"
